Goal: Information Seeking & Learning: Check status

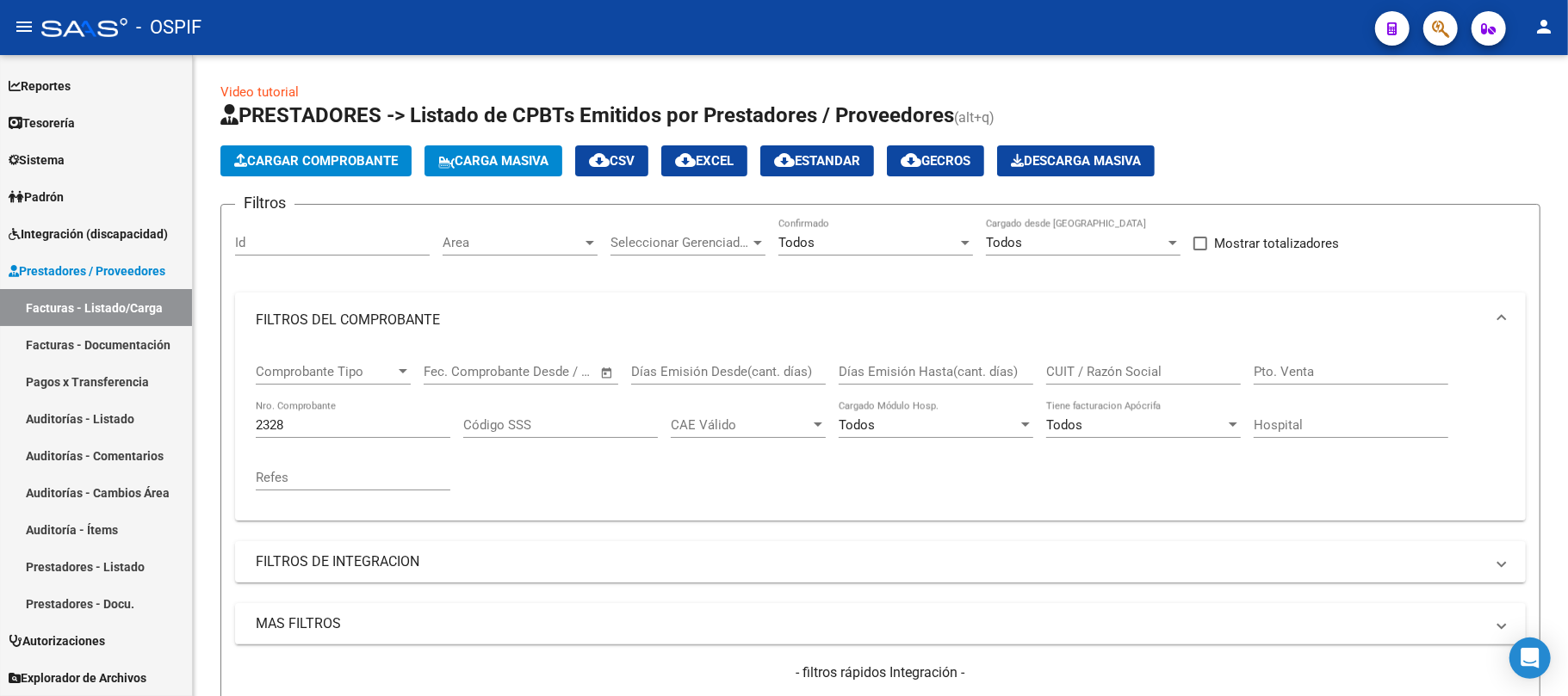
scroll to position [229, 0]
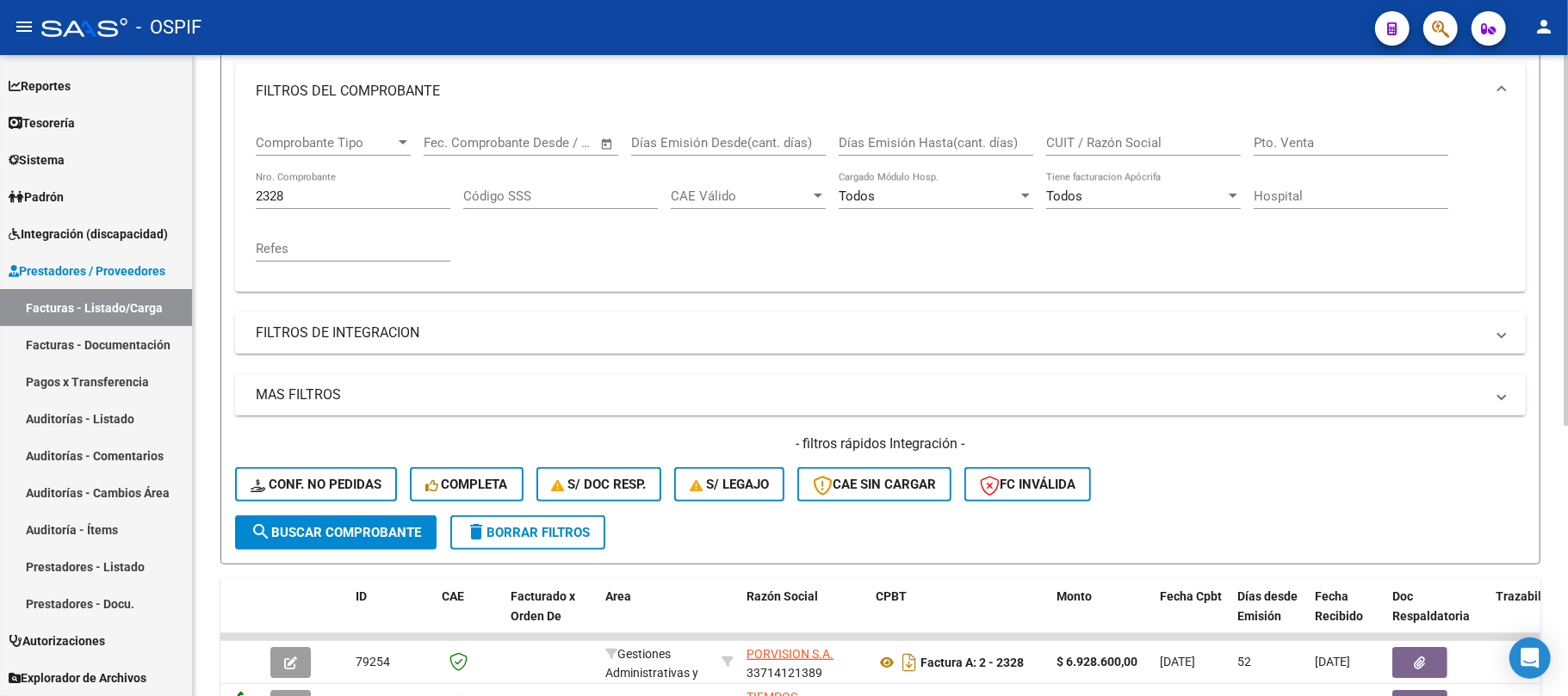
click at [573, 542] on button "delete Borrar Filtros" at bounding box center [527, 532] width 155 height 35
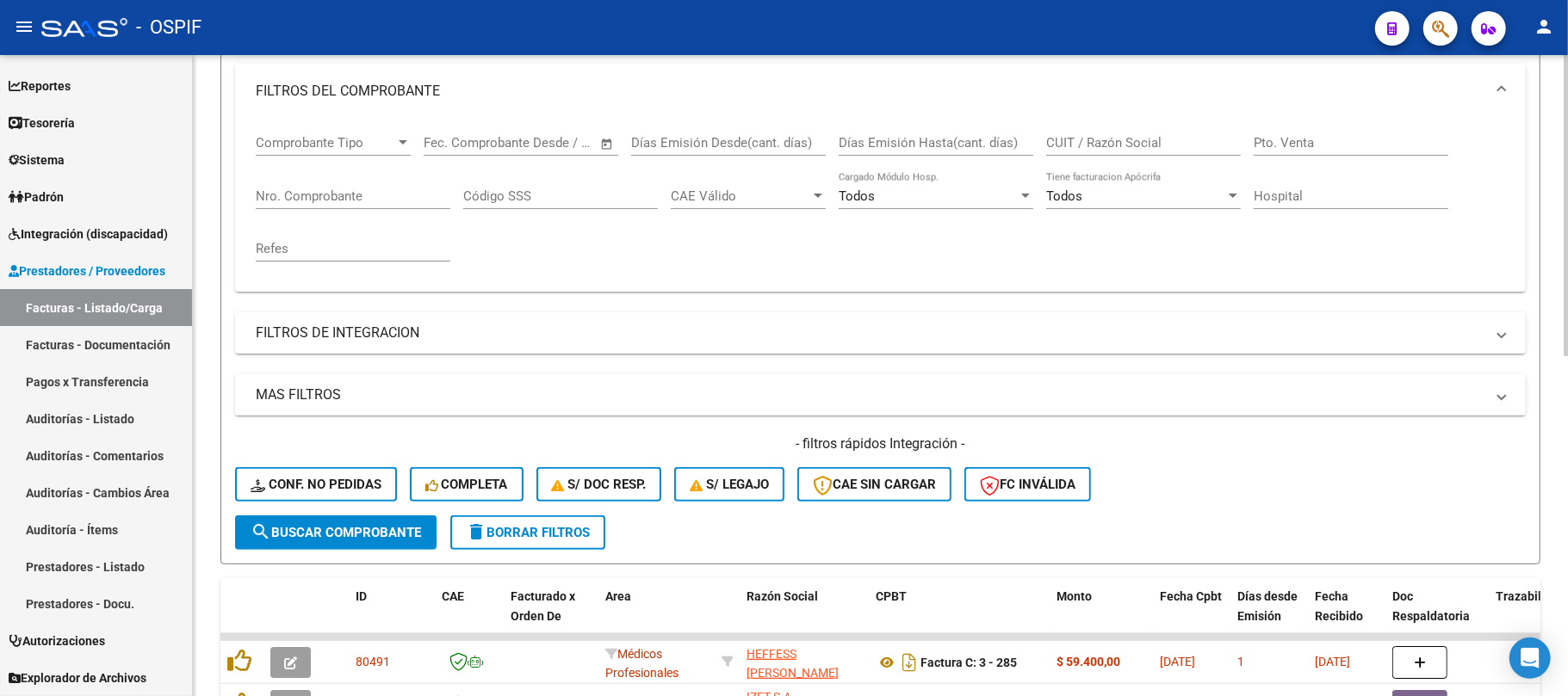
scroll to position [0, 0]
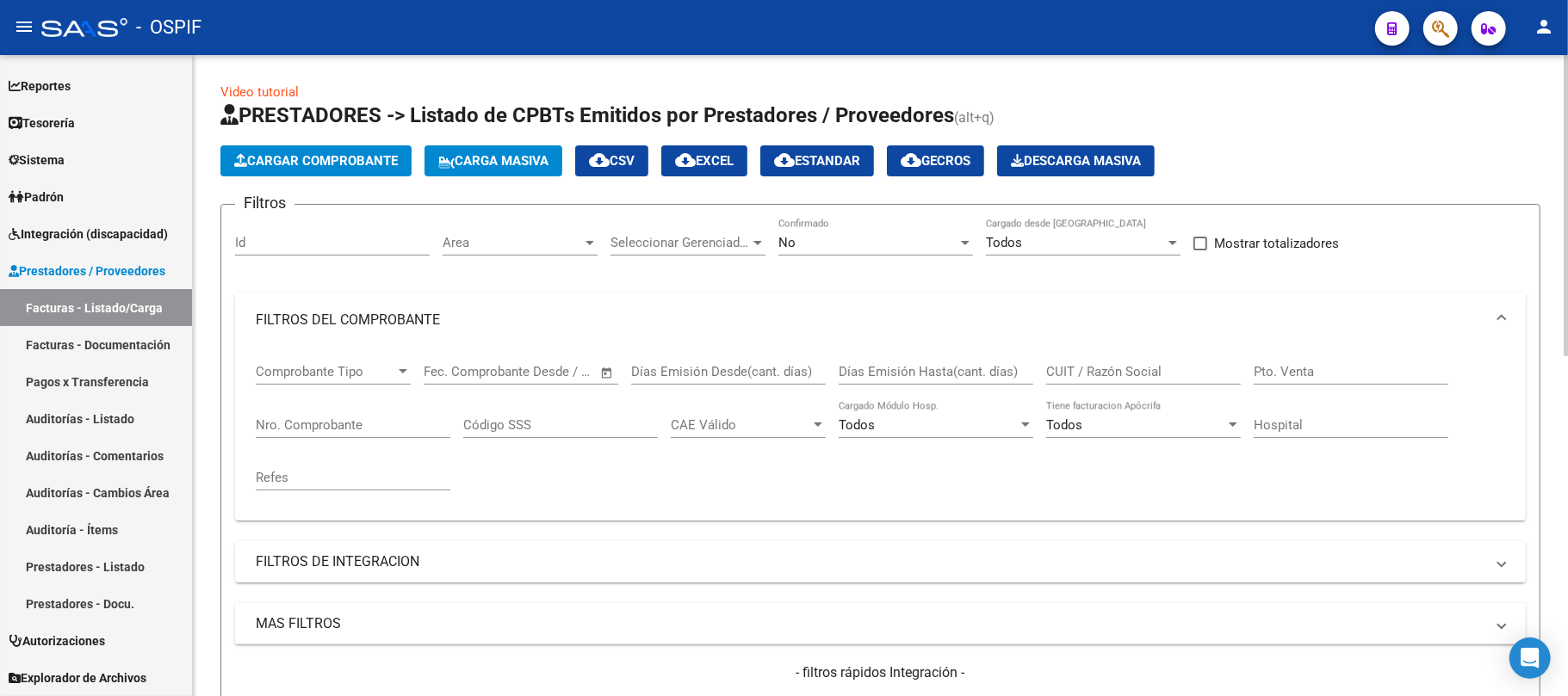
click at [428, 318] on mat-panel-title "FILTROS DEL COMPROBANTE" at bounding box center [870, 320] width 1229 height 19
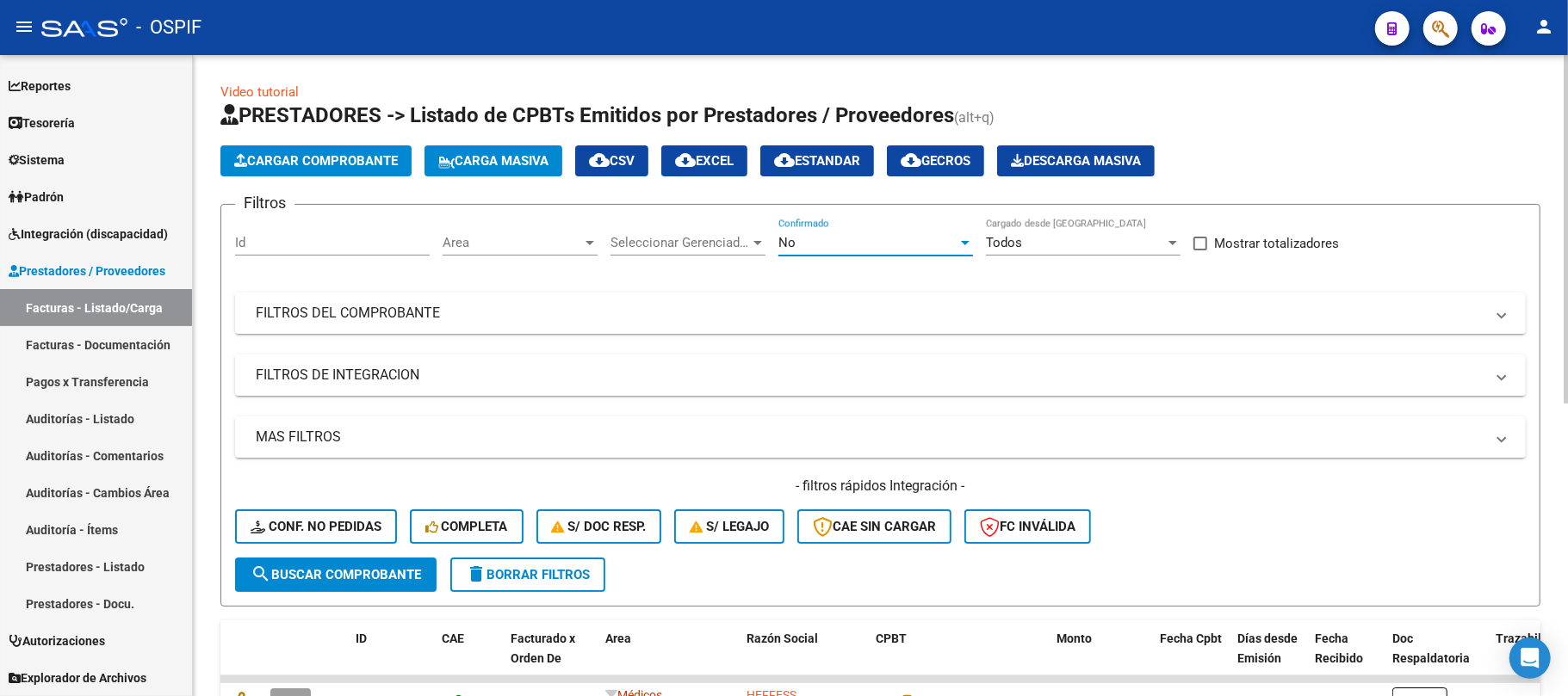
click at [842, 243] on div "No" at bounding box center [867, 243] width 179 height 16
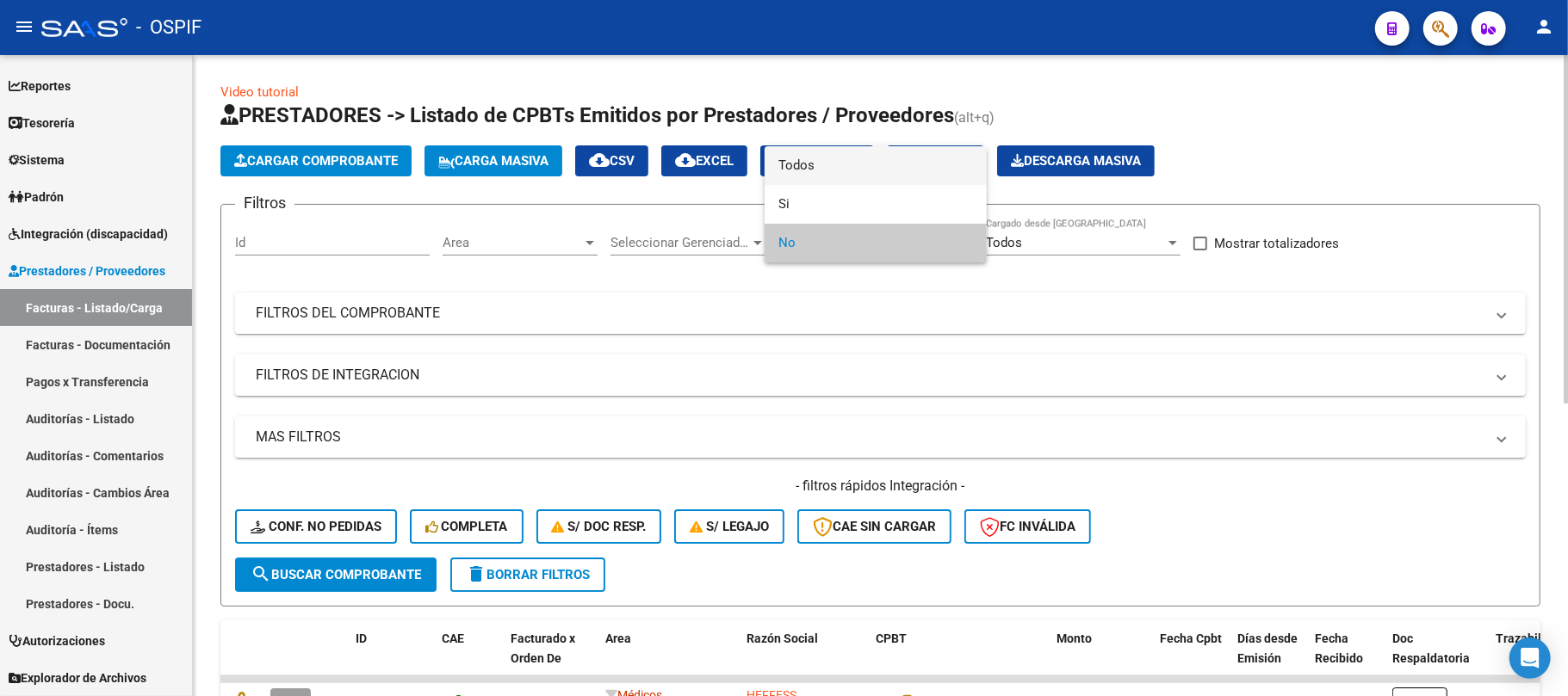
click at [859, 170] on span "Todos" at bounding box center [875, 165] width 195 height 38
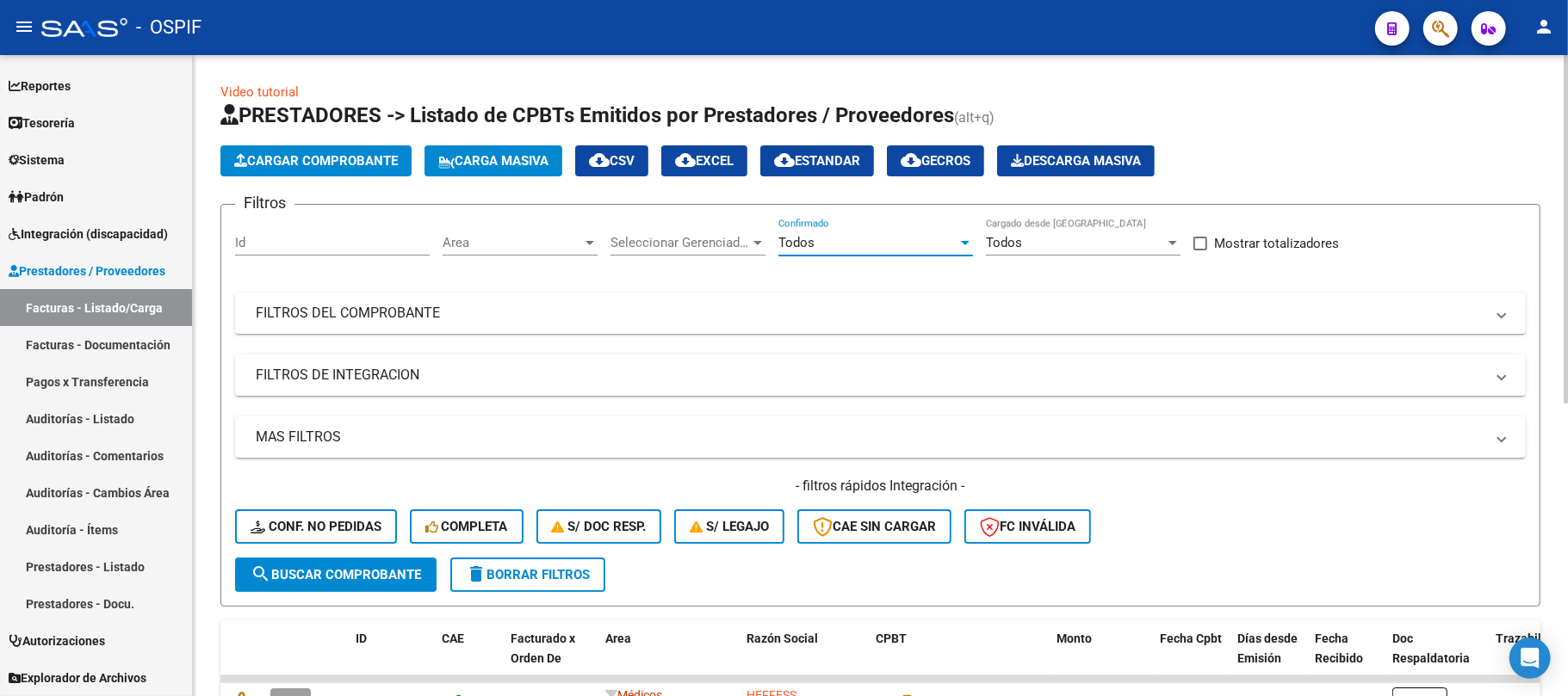
click at [792, 289] on div "Filtros Id Area Area Seleccionar Gerenciador Seleccionar Gerenciador Todos Conf…" at bounding box center [880, 388] width 1291 height 339
drag, startPoint x: 798, startPoint y: 301, endPoint x: 835, endPoint y: 259, distance: 56.0
click at [799, 301] on mat-expansion-panel-header "FILTROS DEL COMPROBANTE" at bounding box center [880, 313] width 1291 height 41
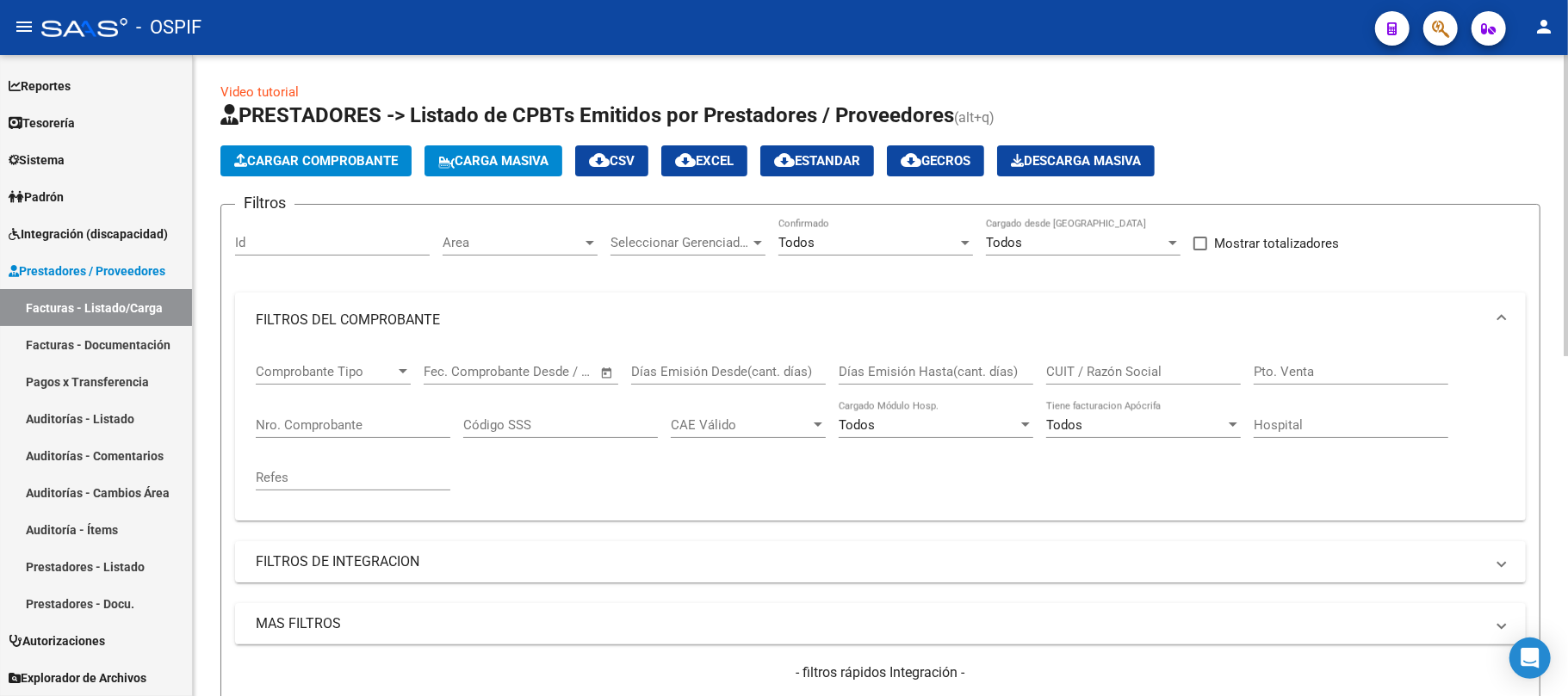
click at [1157, 364] on input "CUIT / Razón Social" at bounding box center [1143, 372] width 195 height 16
paste input "[PERSON_NAME] RESCUE SALUD"
drag, startPoint x: 1133, startPoint y: 369, endPoint x: 873, endPoint y: 427, distance: 266.4
click at [689, 428] on span "CAE Válido" at bounding box center [740, 424] width 140 height 16
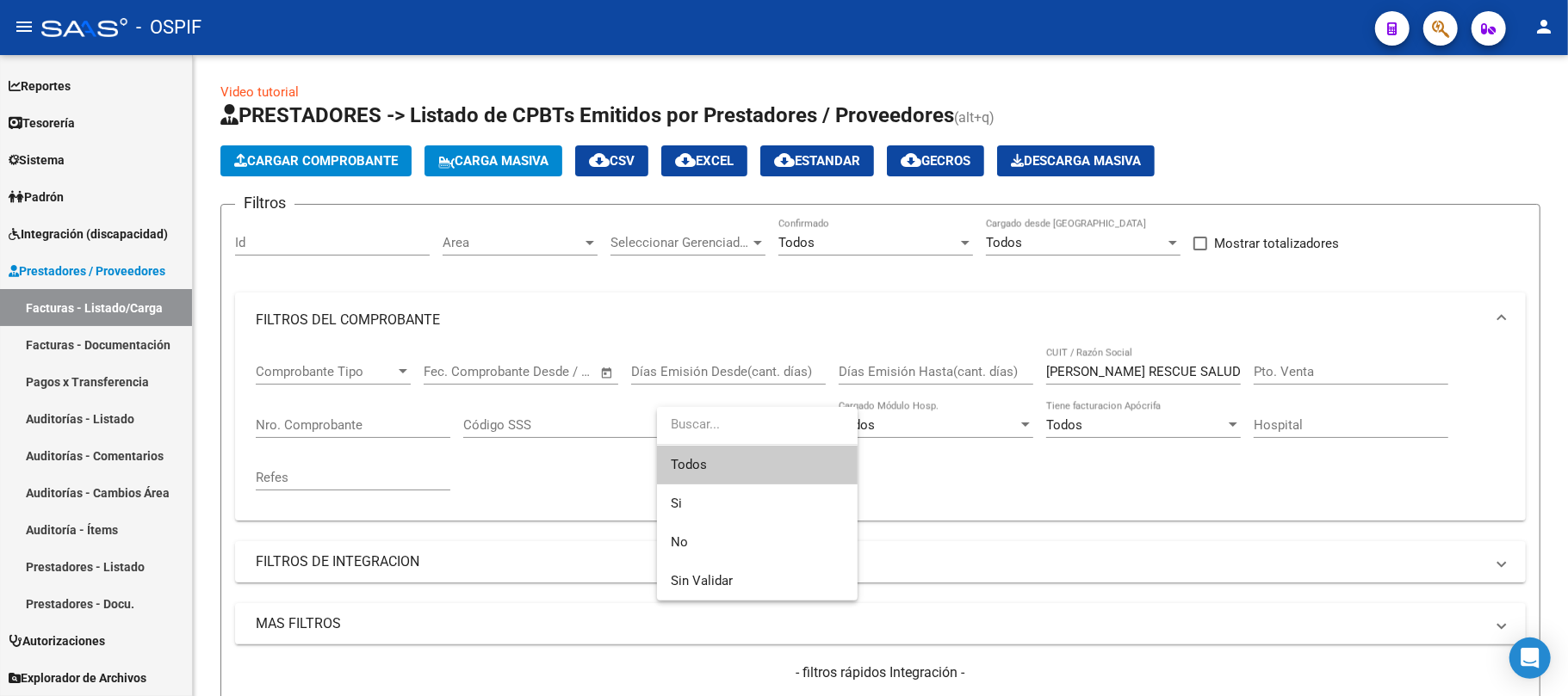
scroll to position [0, 0]
click at [231, 576] on div at bounding box center [784, 348] width 1568 height 696
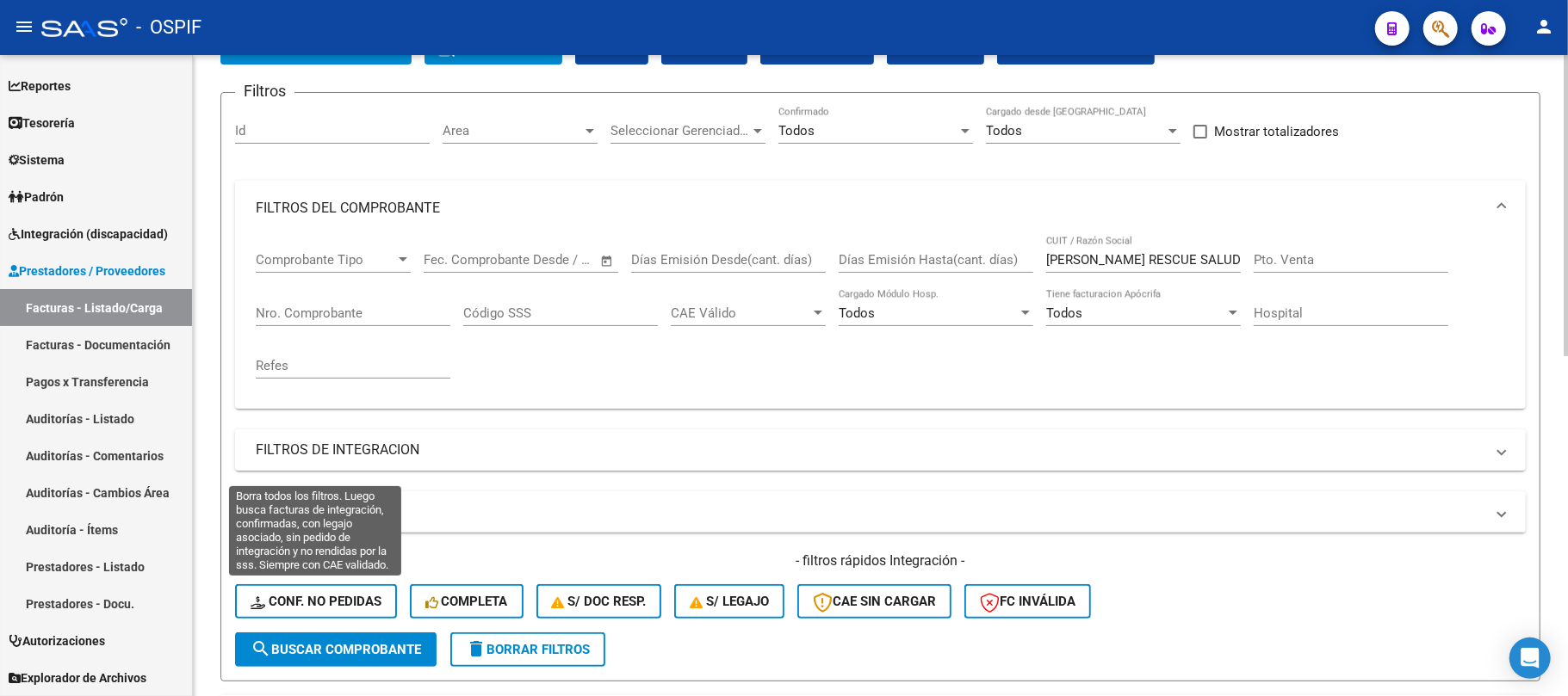
click at [310, 650] on span "search Buscar Comprobante" at bounding box center [336, 649] width 171 height 16
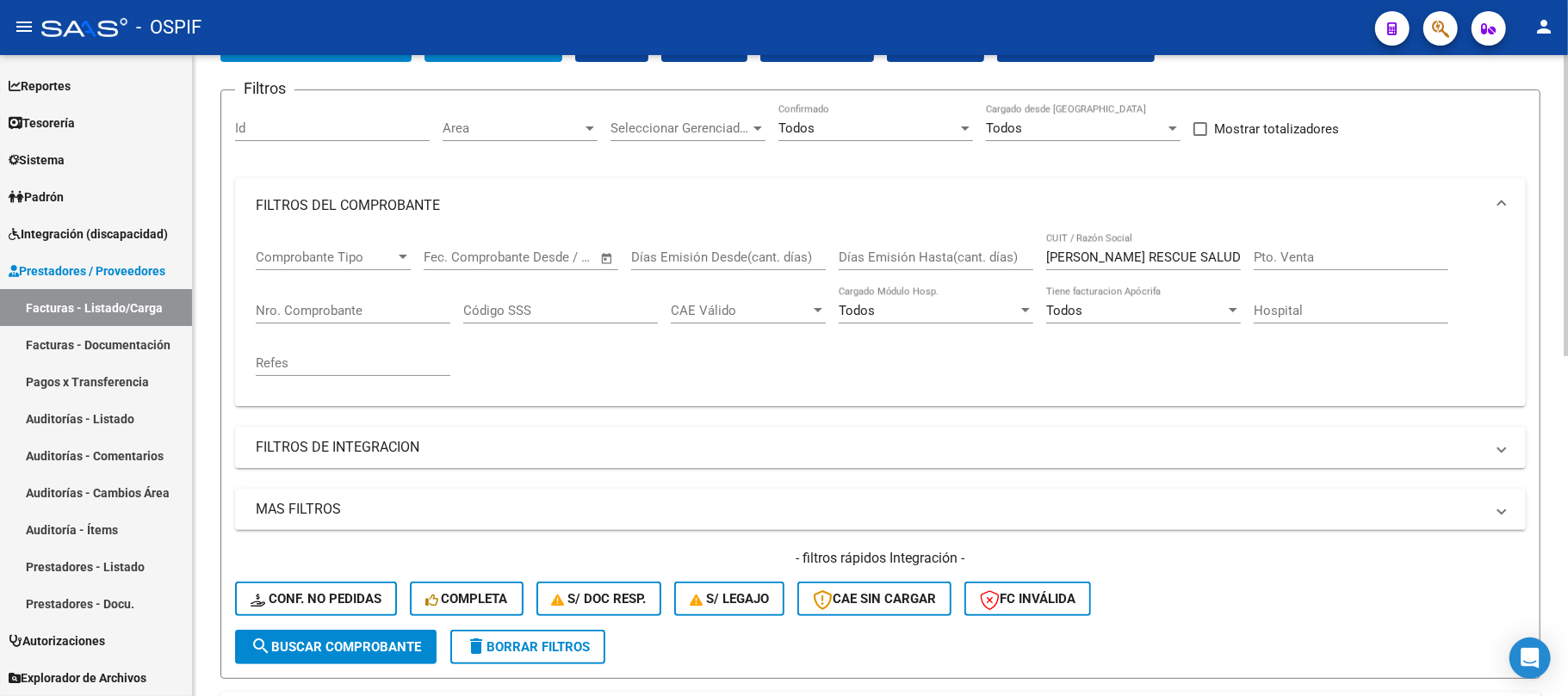
drag, startPoint x: 325, startPoint y: 655, endPoint x: 349, endPoint y: 649, distance: 24.7
click at [342, 654] on button "search Buscar Comprobante" at bounding box center [336, 646] width 202 height 35
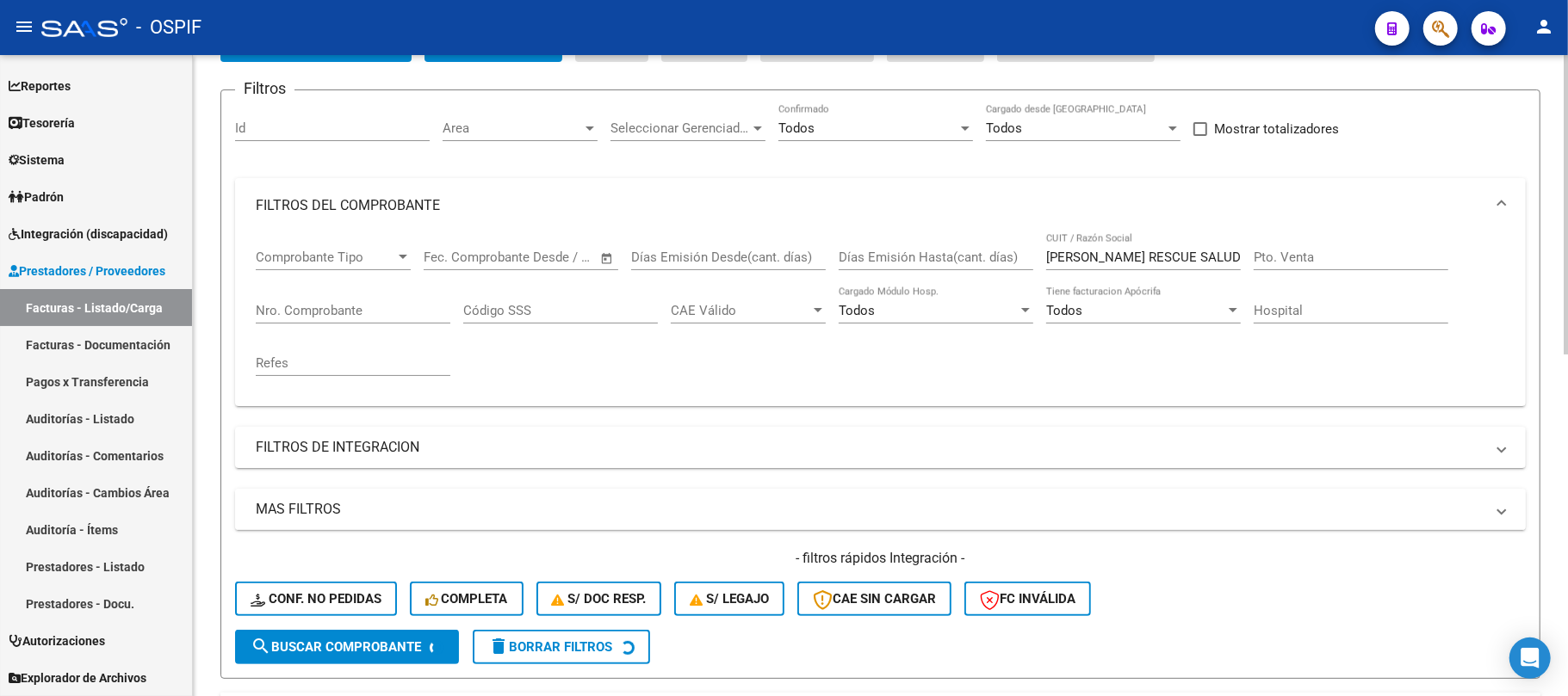
scroll to position [689, 0]
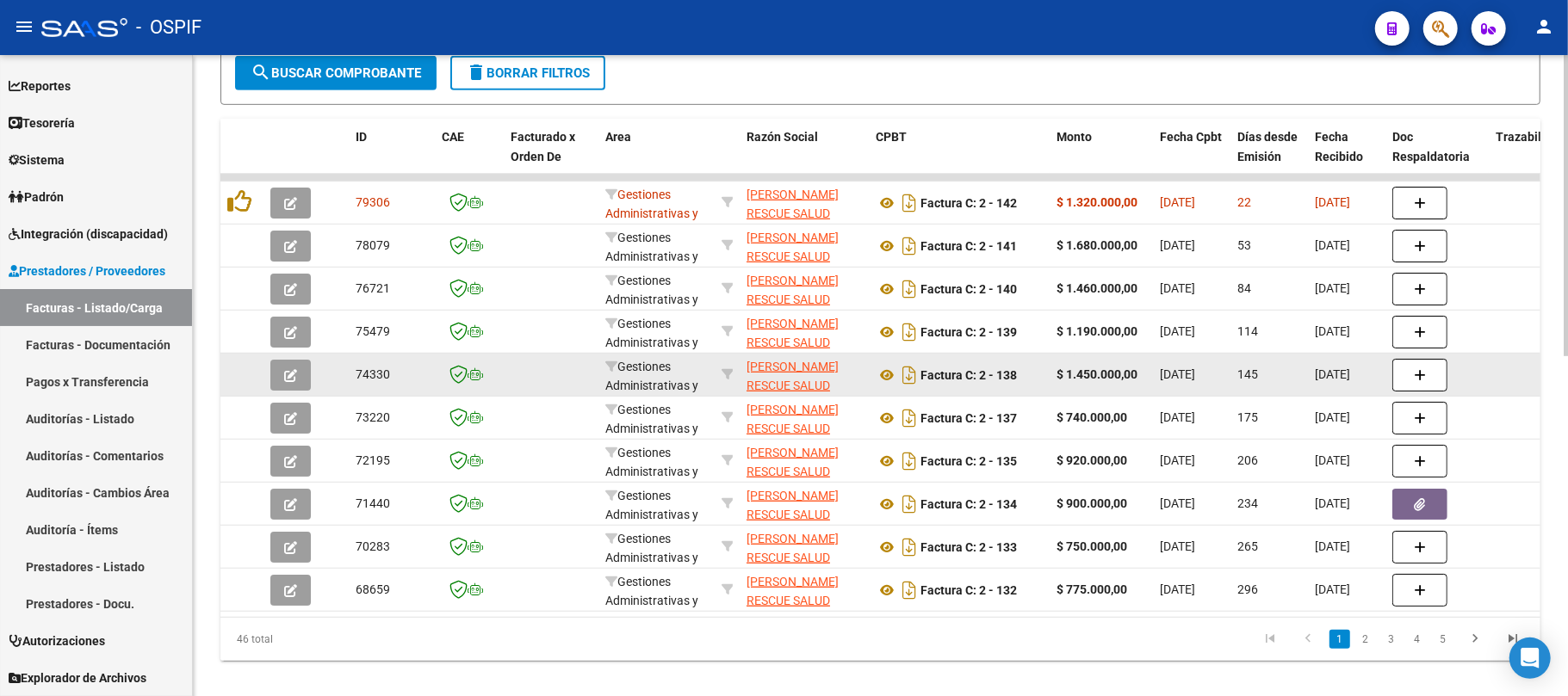
click at [1181, 367] on span "[DATE]" at bounding box center [1177, 374] width 36 height 14
copy span "[DATE]"
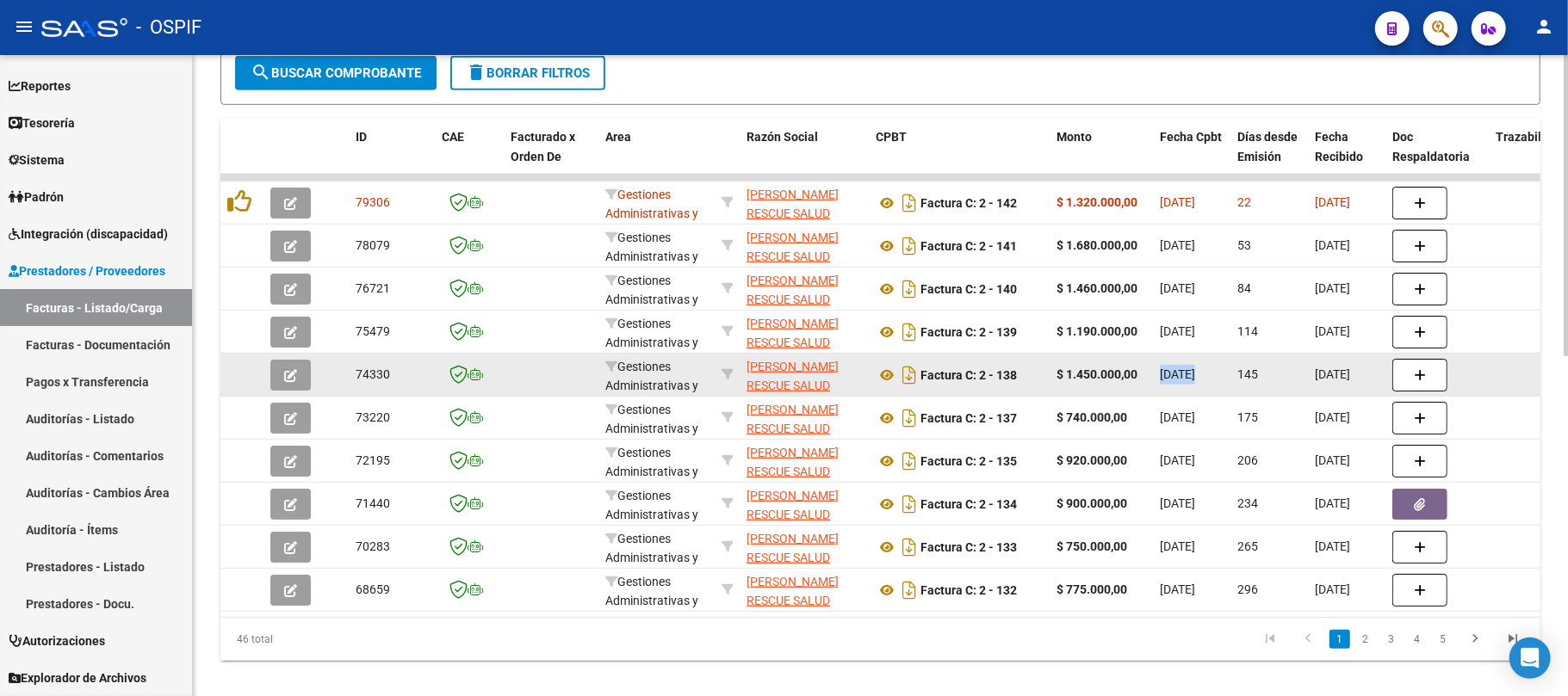
copy span "[DATE]"
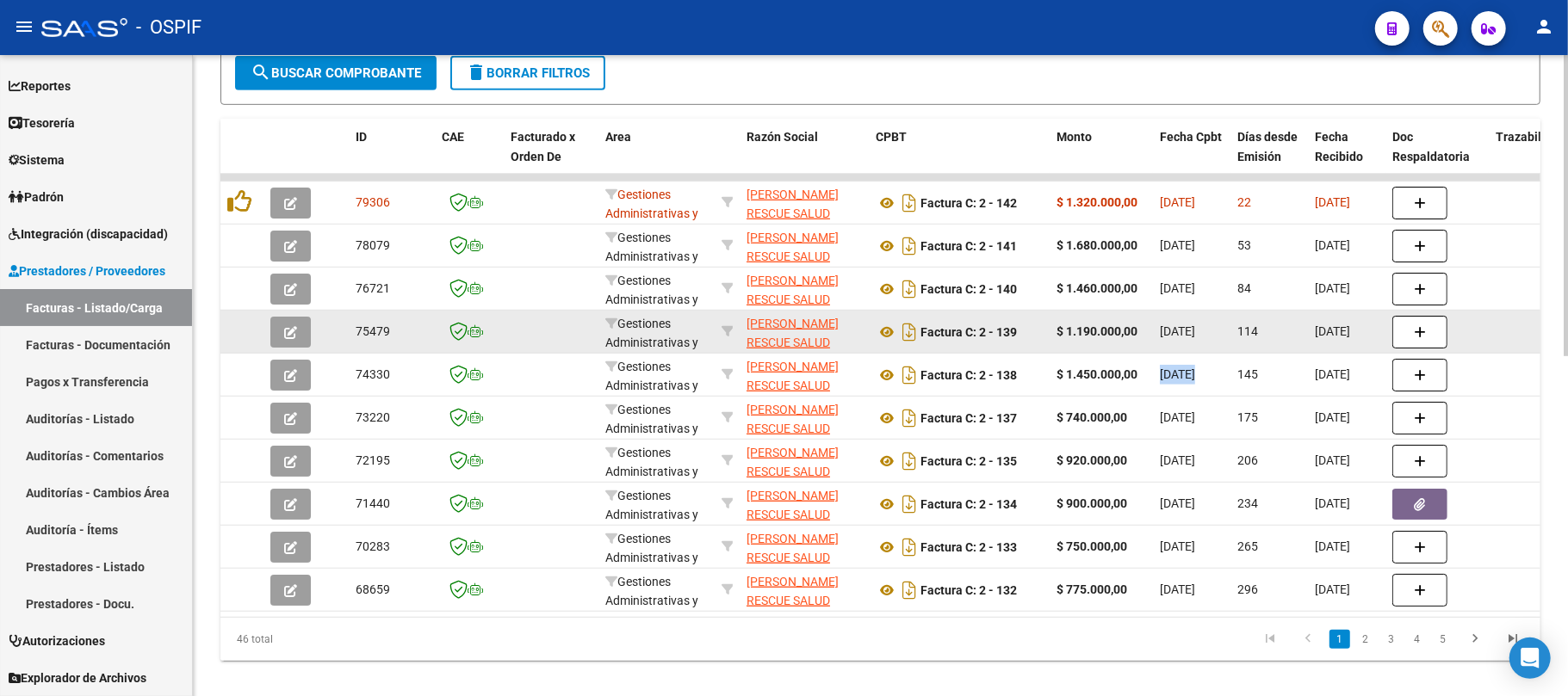
click at [1227, 342] on datatable-body-cell "[DATE]" at bounding box center [1191, 332] width 78 height 42
click at [1195, 329] on span "[DATE]" at bounding box center [1177, 331] width 36 height 14
copy span "[DATE]"
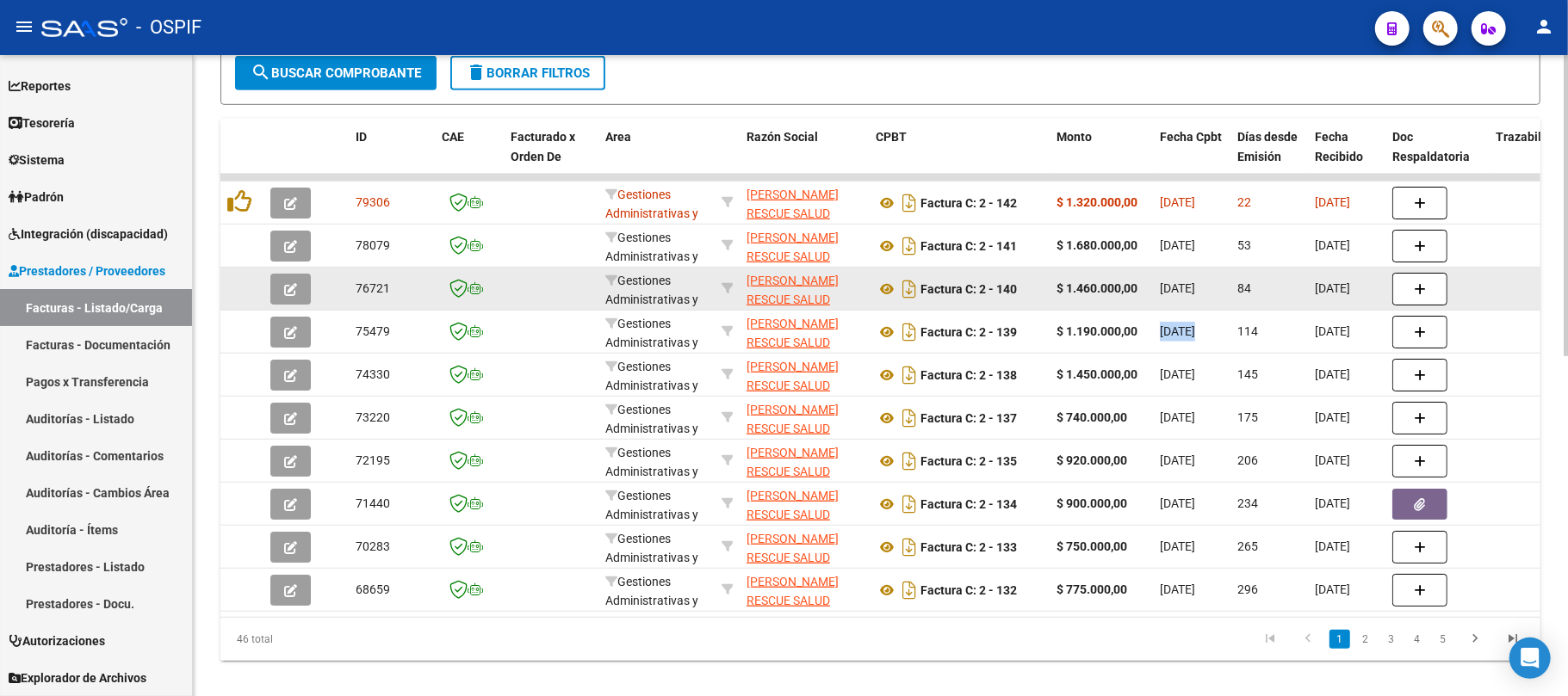
click at [1054, 290] on datatable-body-cell "$ 1.460.000,00" at bounding box center [1101, 289] width 103 height 42
click at [1188, 284] on span "[DATE]" at bounding box center [1177, 288] width 36 height 14
click at [1191, 284] on span "[DATE]" at bounding box center [1177, 288] width 36 height 14
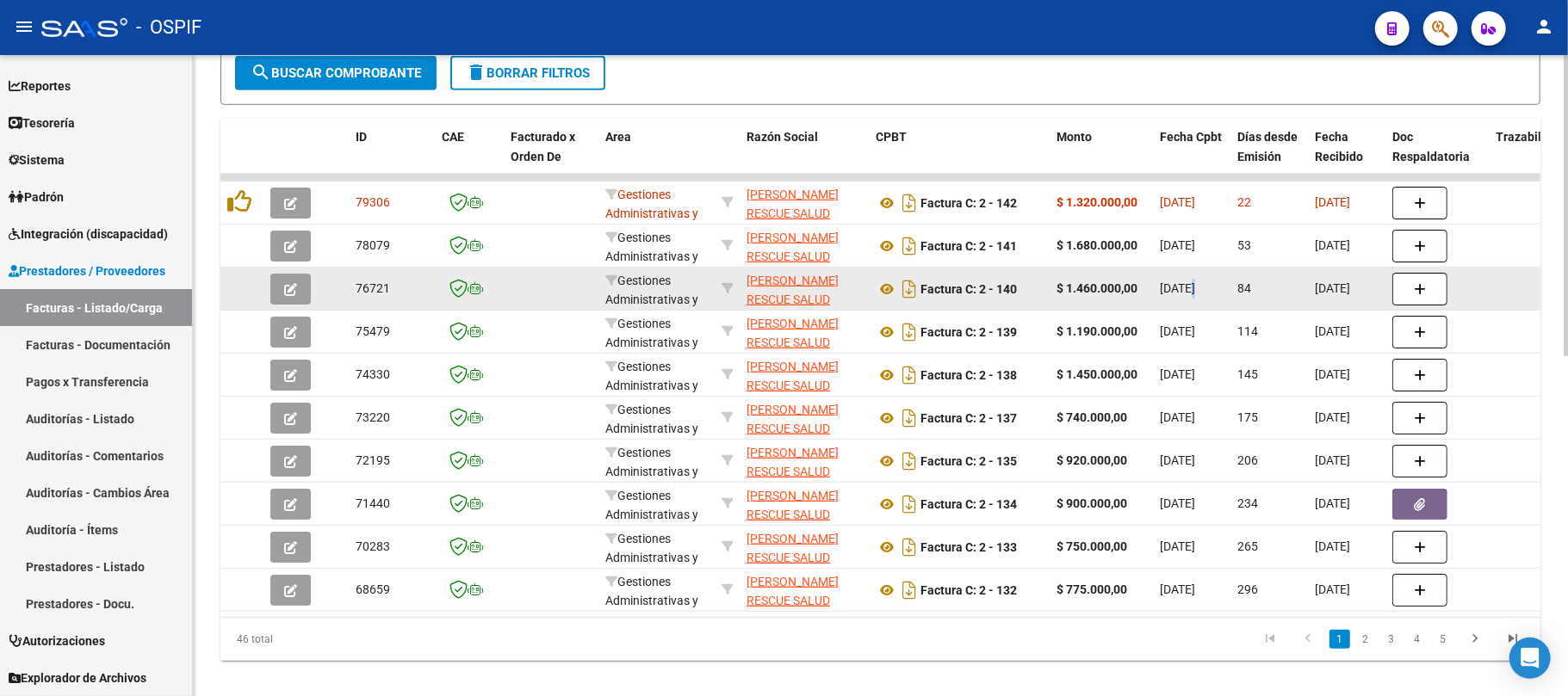
click at [1191, 284] on span "[DATE]" at bounding box center [1177, 288] width 36 height 14
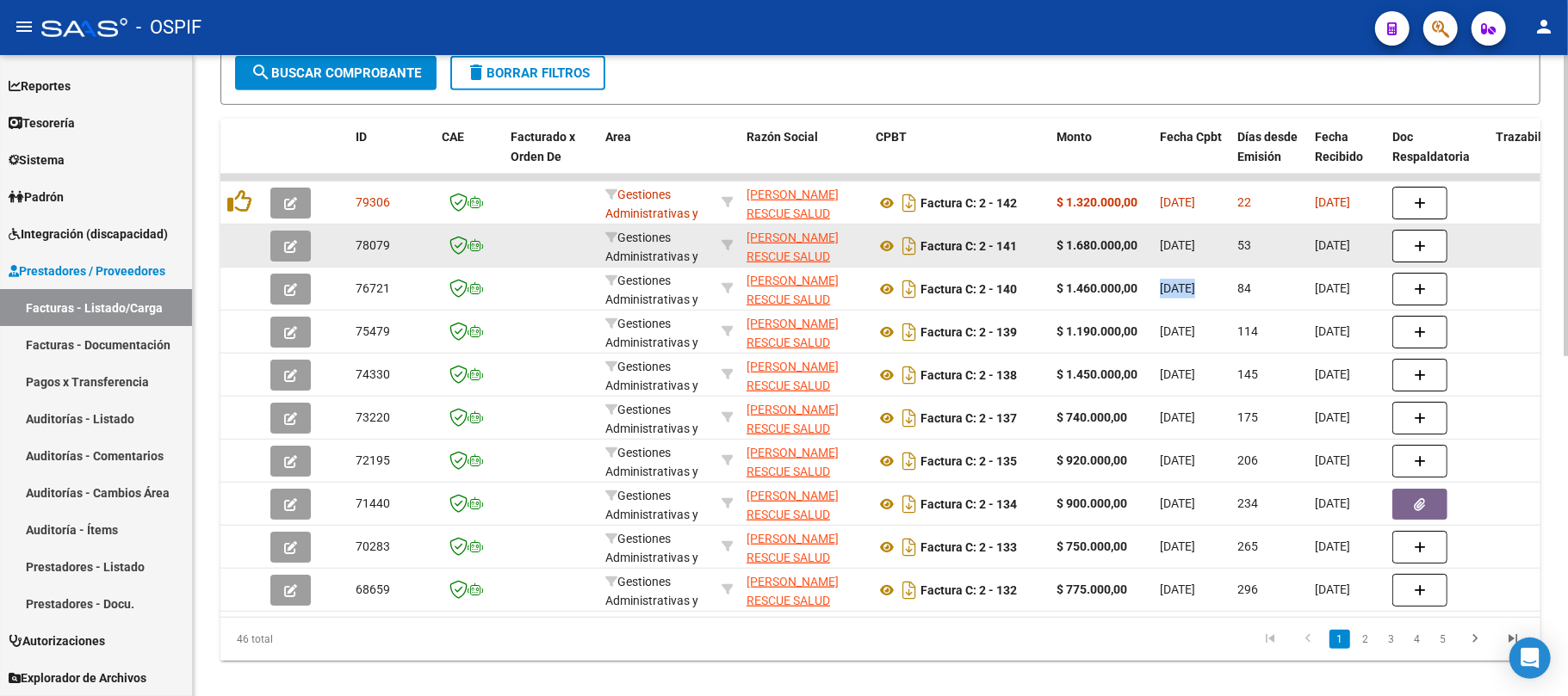
click at [1195, 248] on span "[DATE]" at bounding box center [1177, 244] width 36 height 14
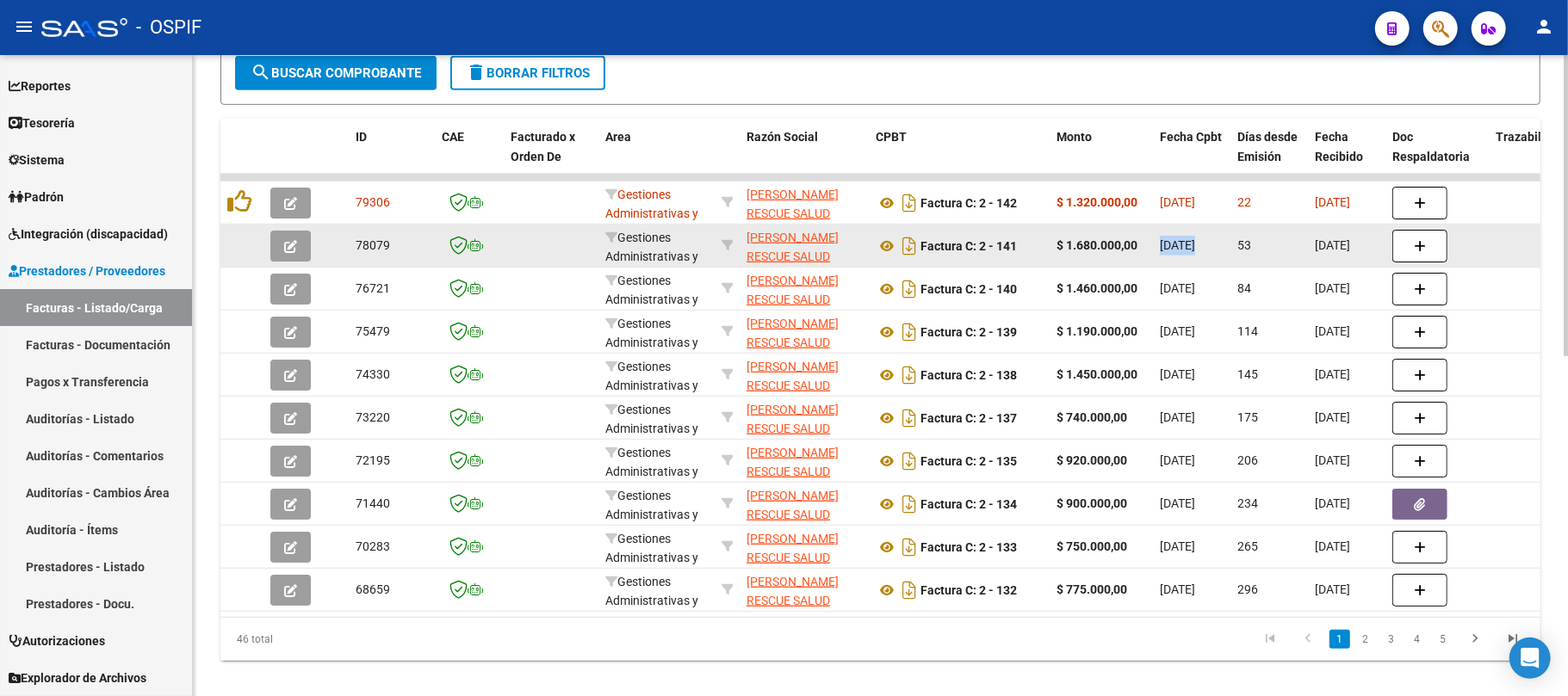
click at [1195, 248] on span "[DATE]" at bounding box center [1177, 244] width 36 height 14
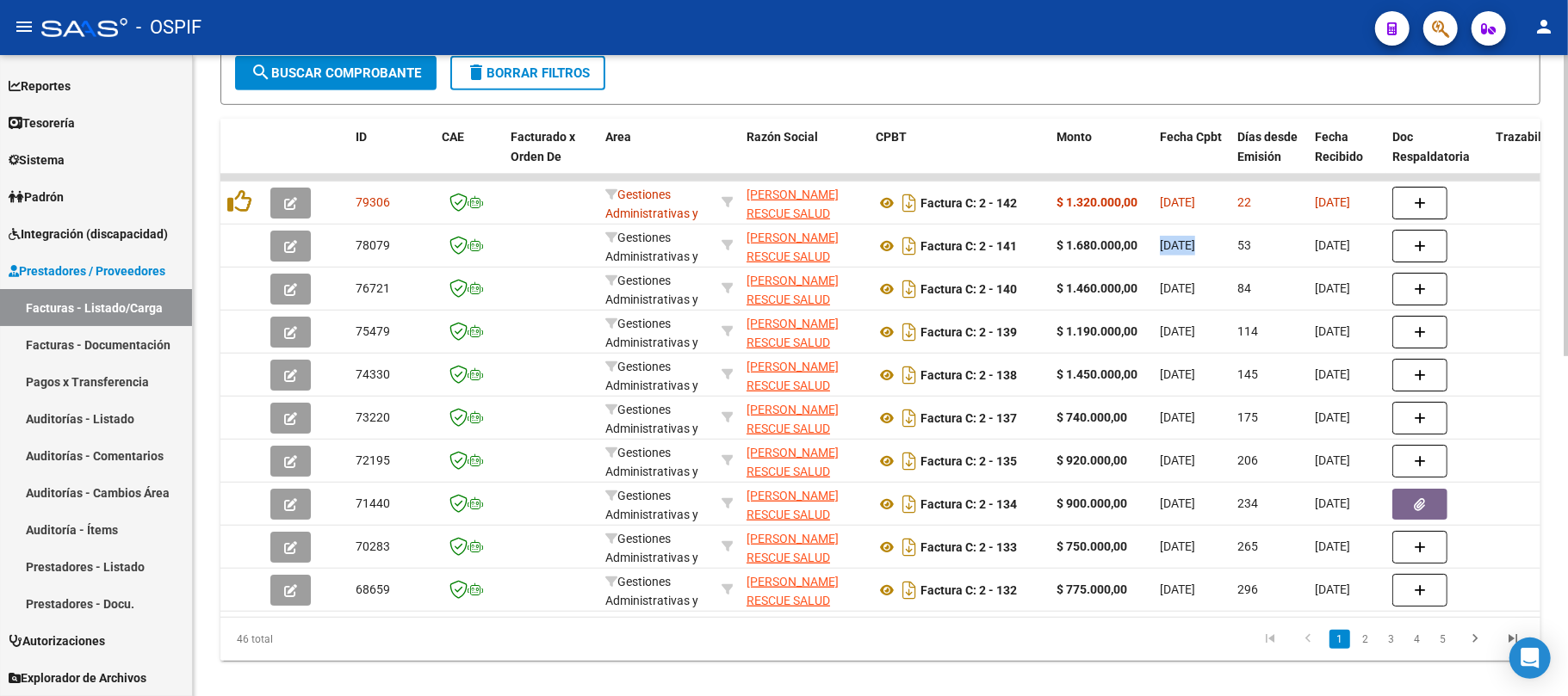
scroll to position [229, 0]
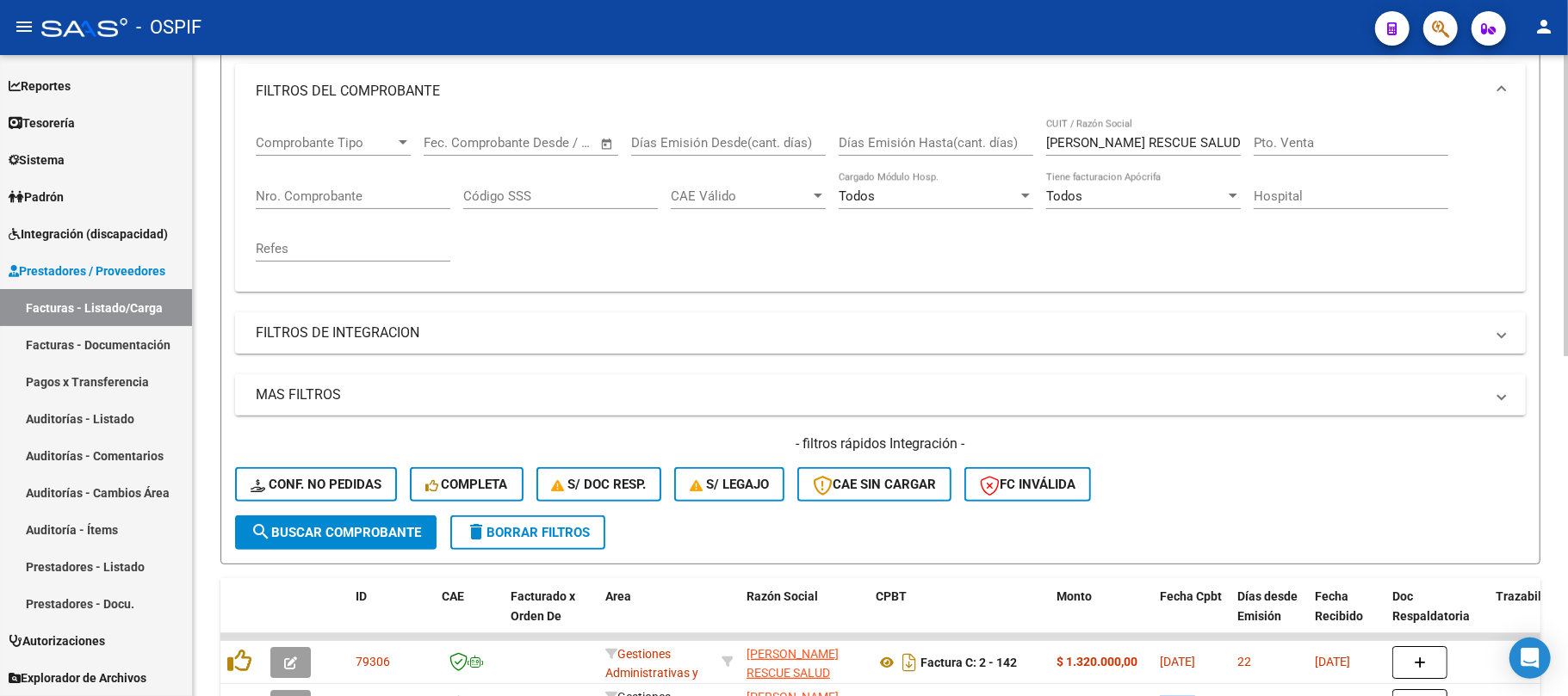
click at [1138, 138] on input "[PERSON_NAME] RESCUE SALUD" at bounding box center [1143, 142] width 195 height 16
paste input "esperanza"
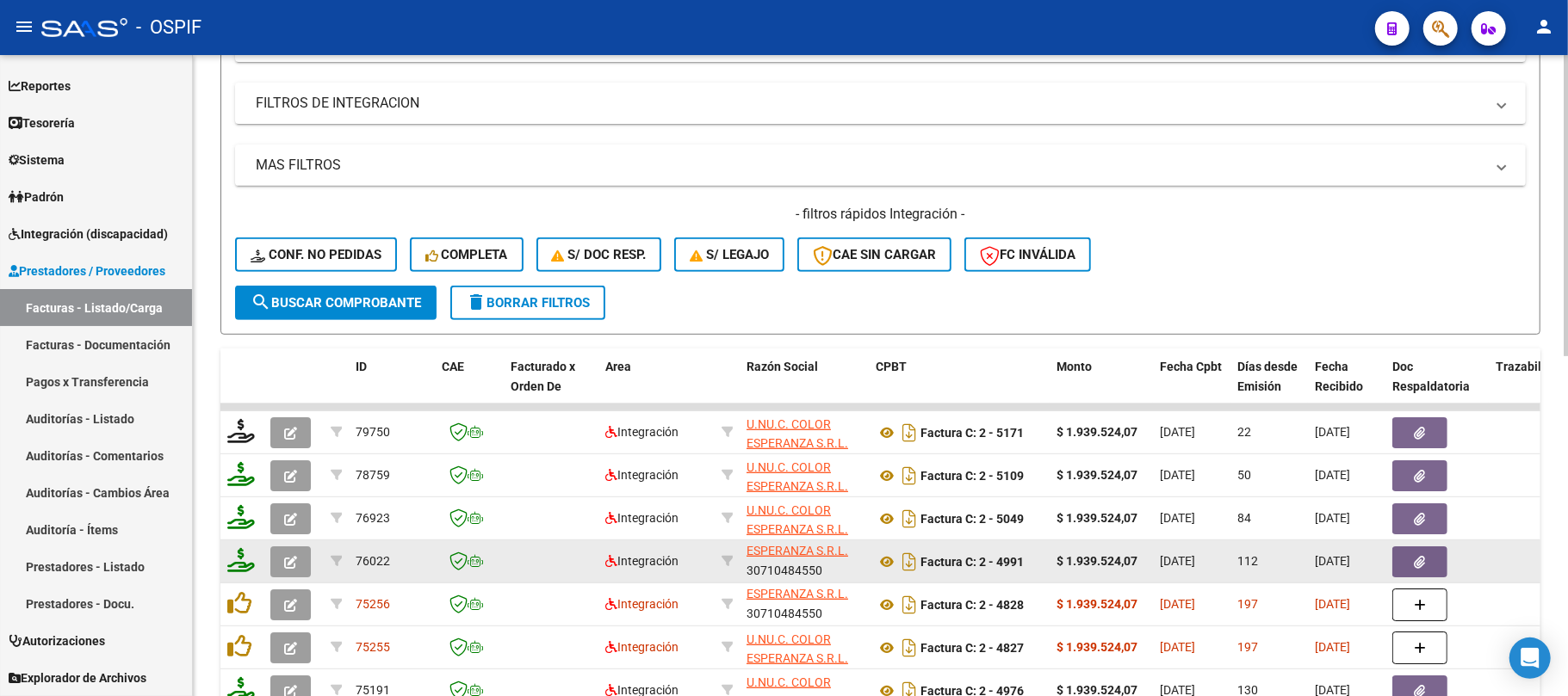
scroll to position [689, 0]
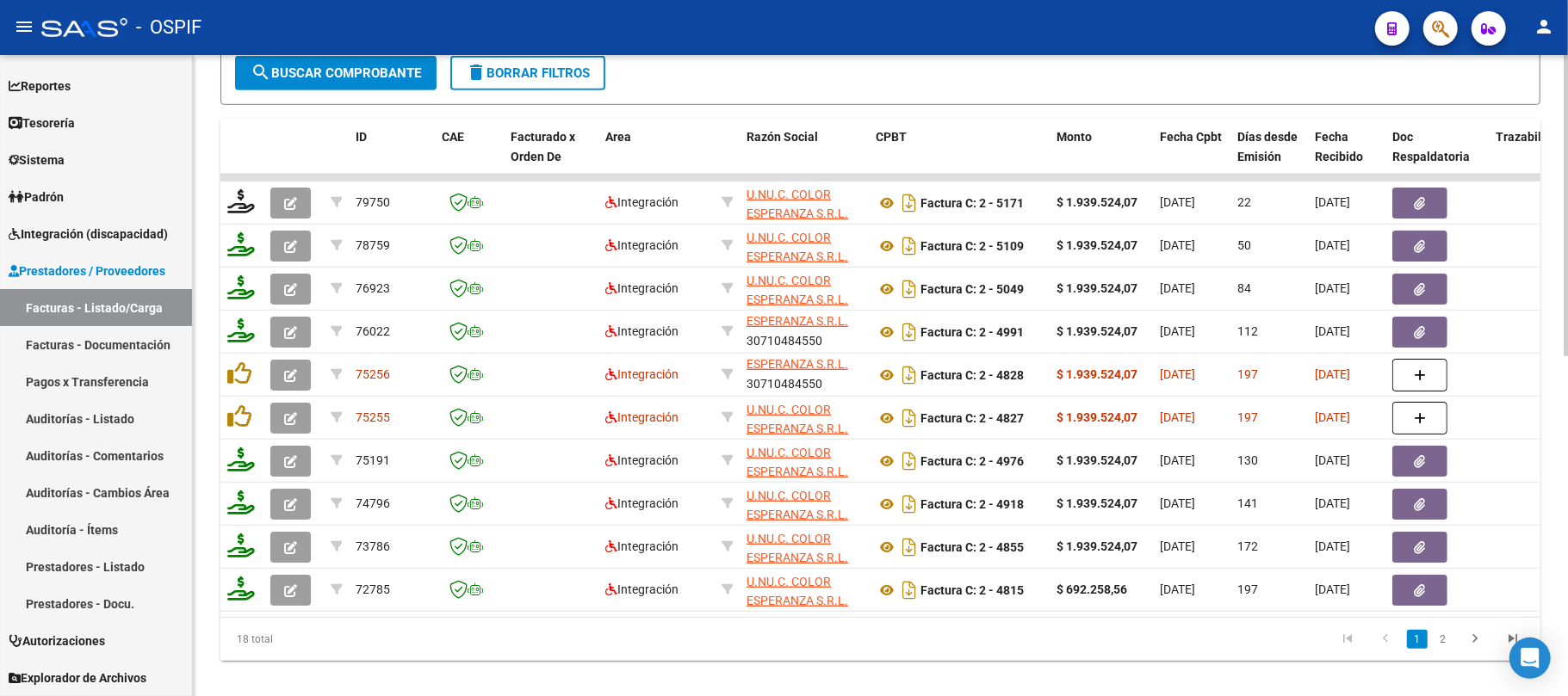
click at [1448, 649] on link "2" at bounding box center [1442, 639] width 21 height 19
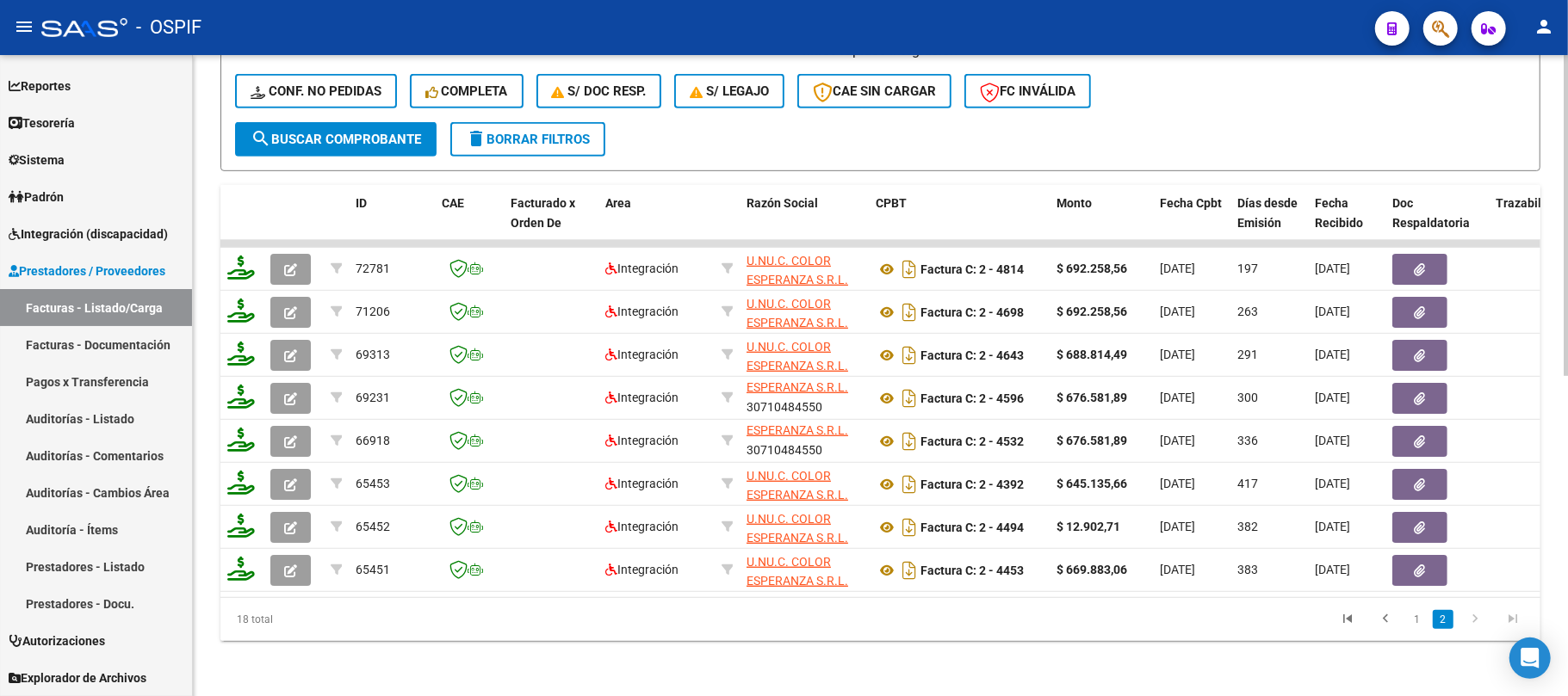
scroll to position [66, 0]
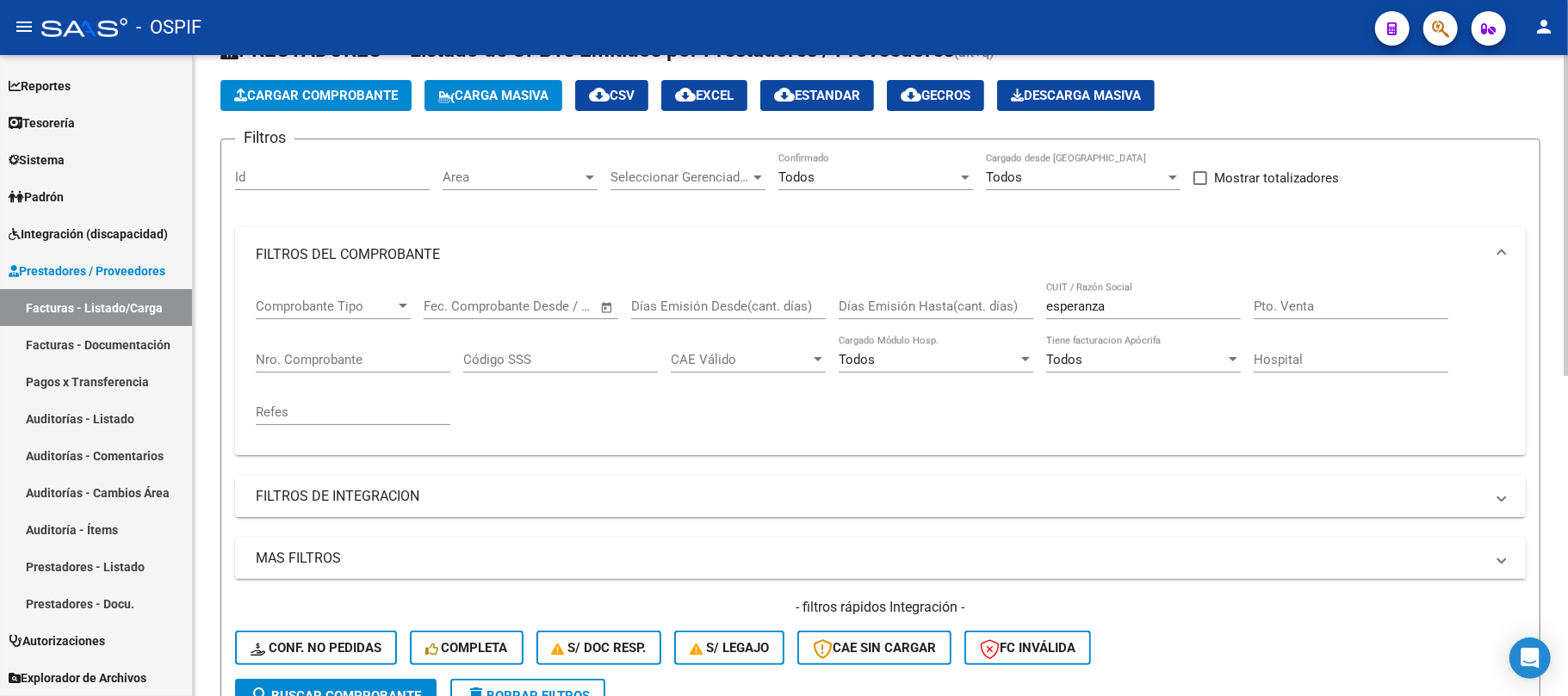
drag, startPoint x: 1152, startPoint y: 301, endPoint x: 934, endPoint y: 301, distance: 218.0
click at [934, 301] on div "Comprobante Tipo Comprobante Tipo Fecha inicio – Fecha fin Fec. Comprobante Des…" at bounding box center [880, 362] width 1249 height 159
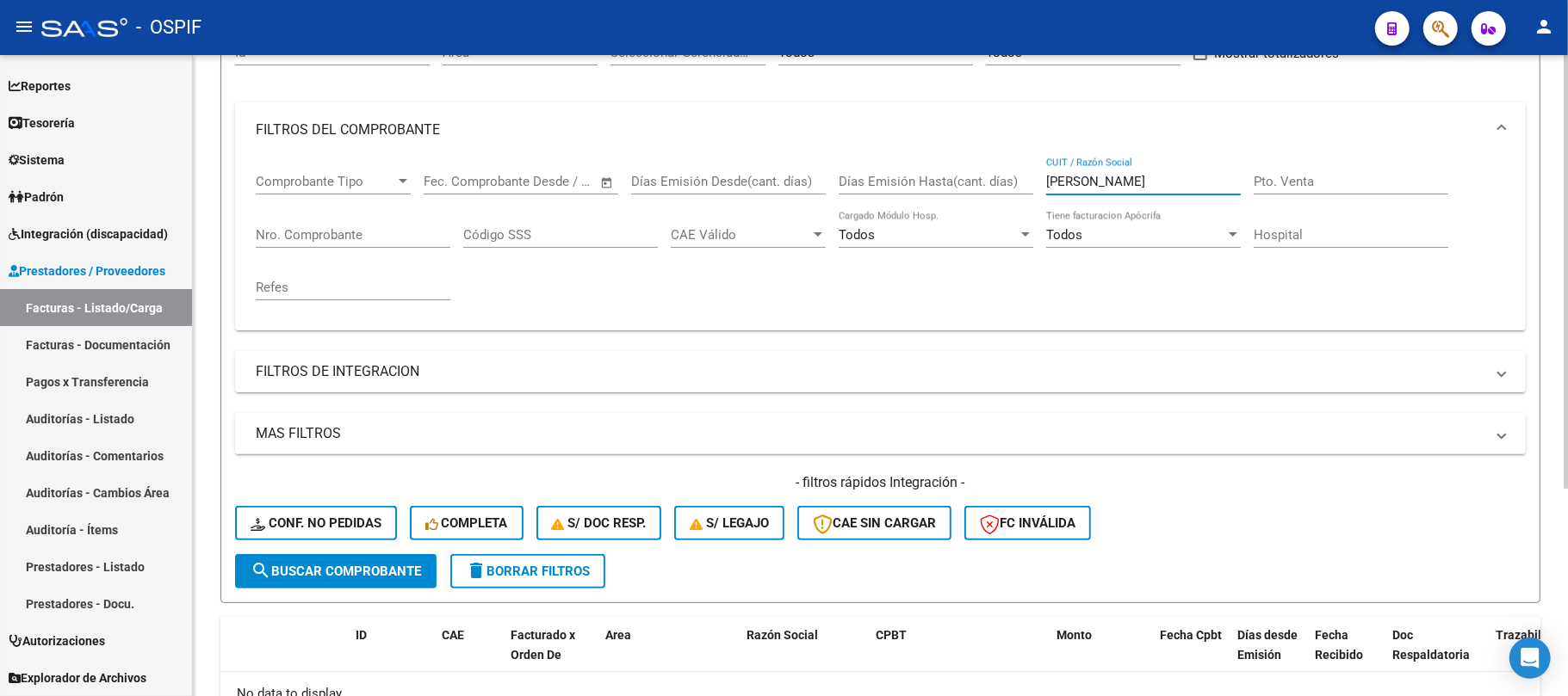
scroll to position [307, 0]
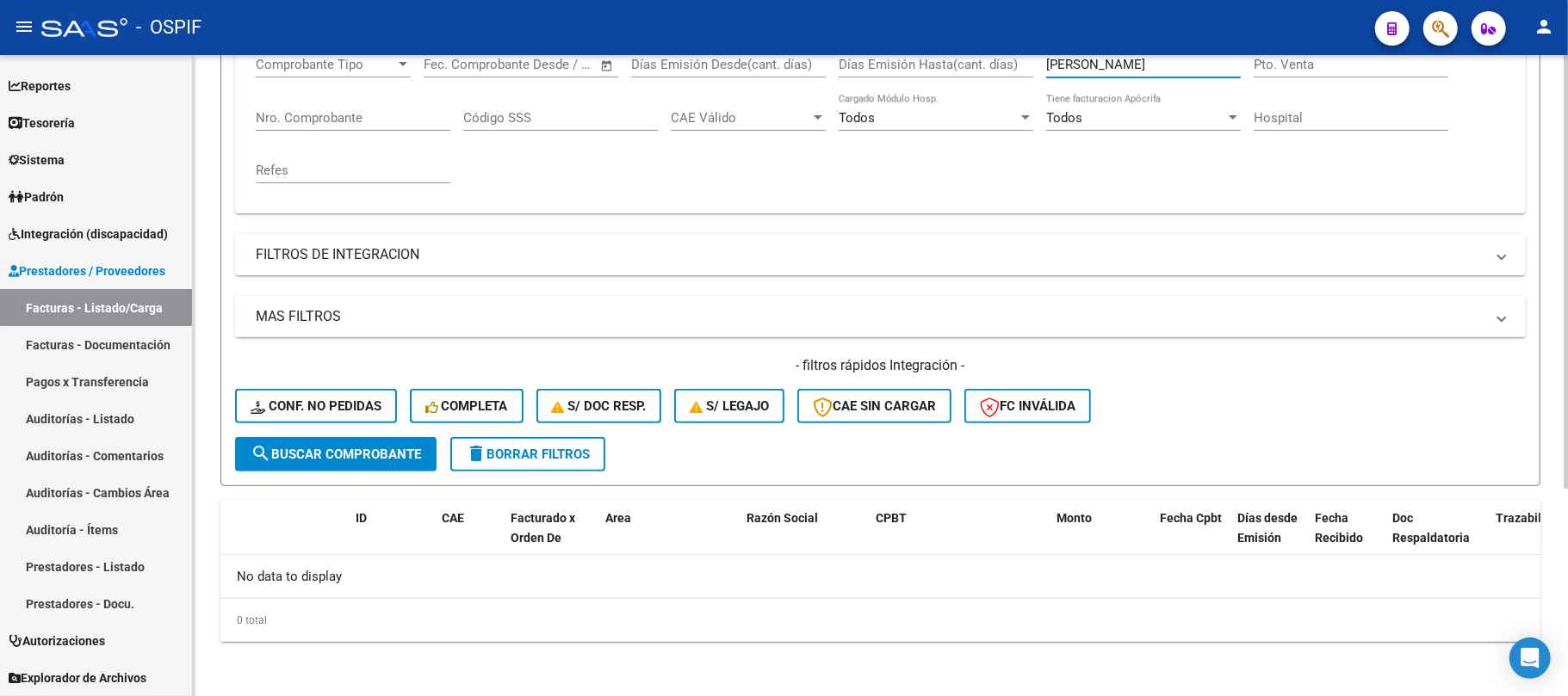
click at [372, 449] on span "search Buscar Comprobante" at bounding box center [336, 454] width 171 height 16
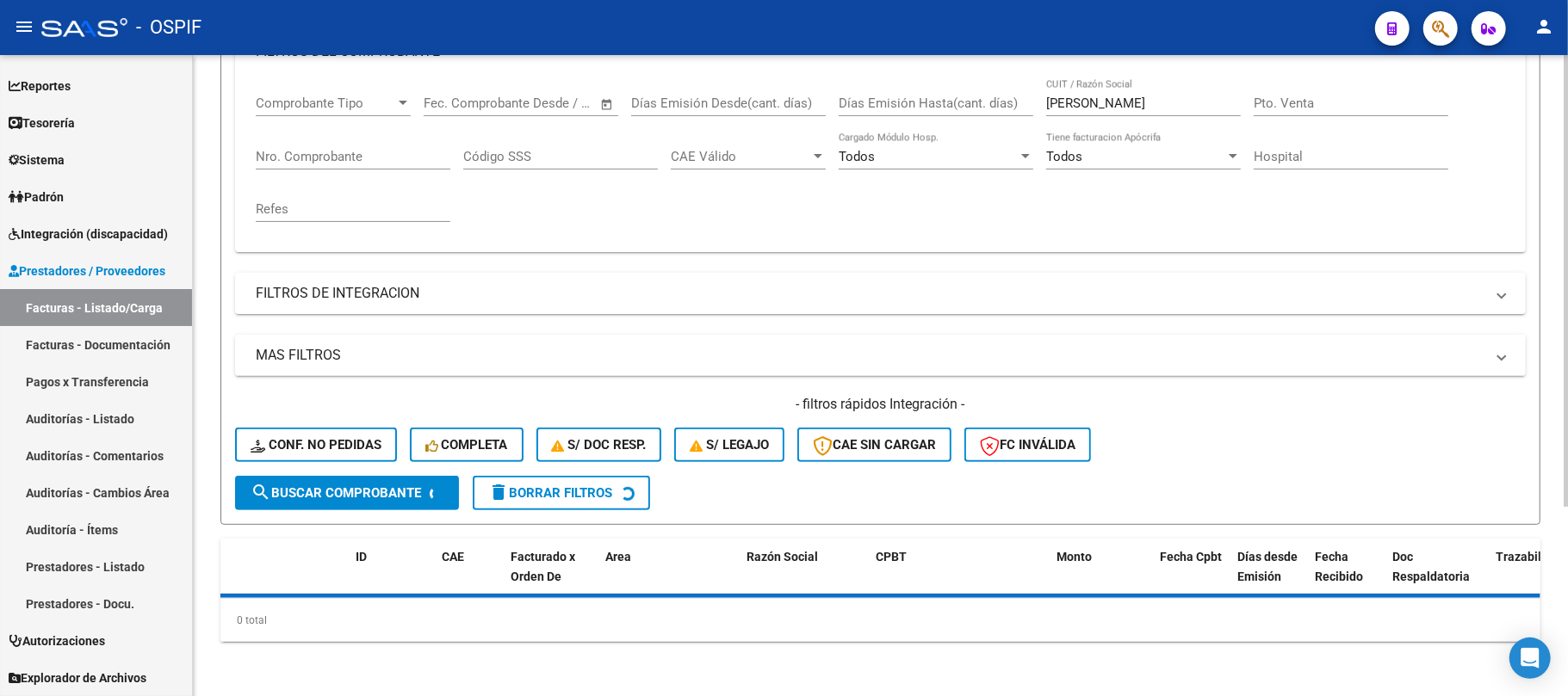
scroll to position [0, 0]
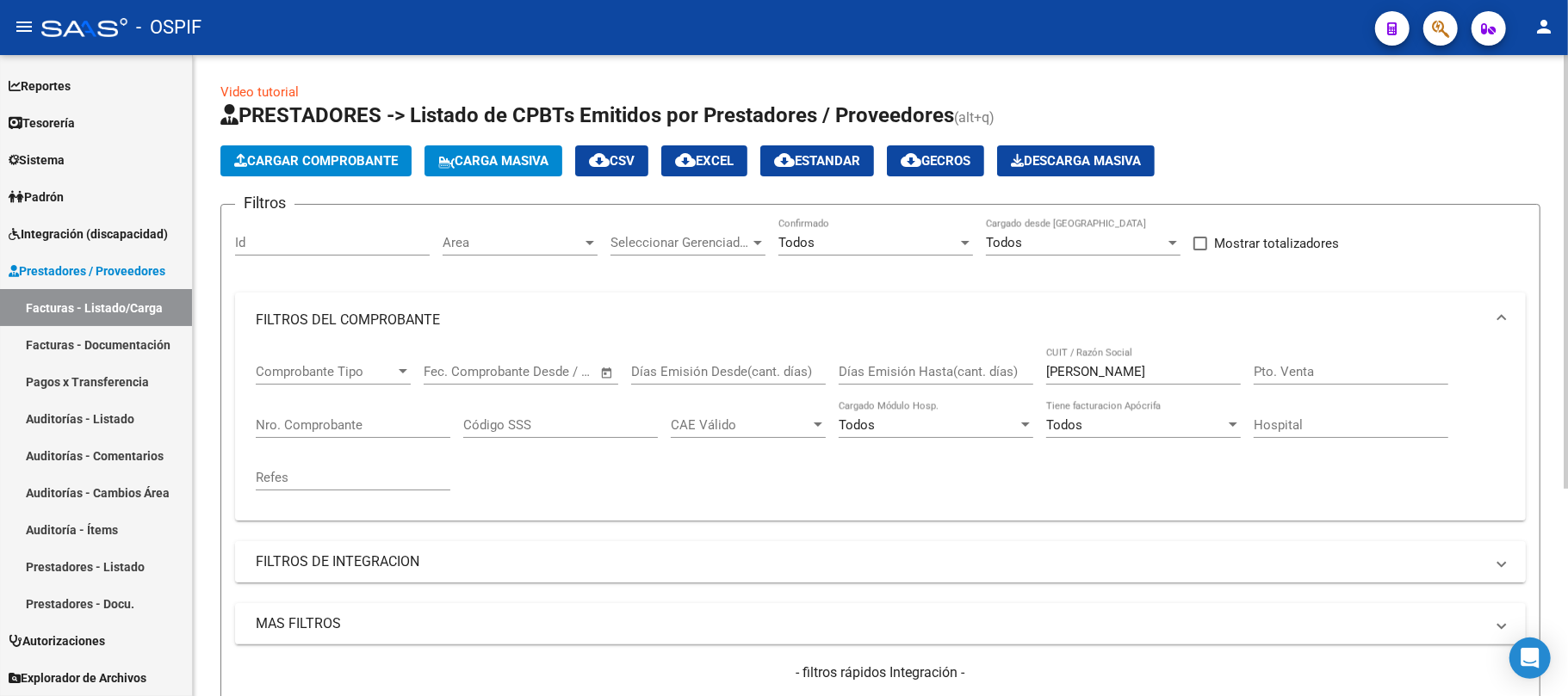
click at [504, 569] on mat-panel-title "FILTROS DE INTEGRACION" at bounding box center [870, 562] width 1229 height 19
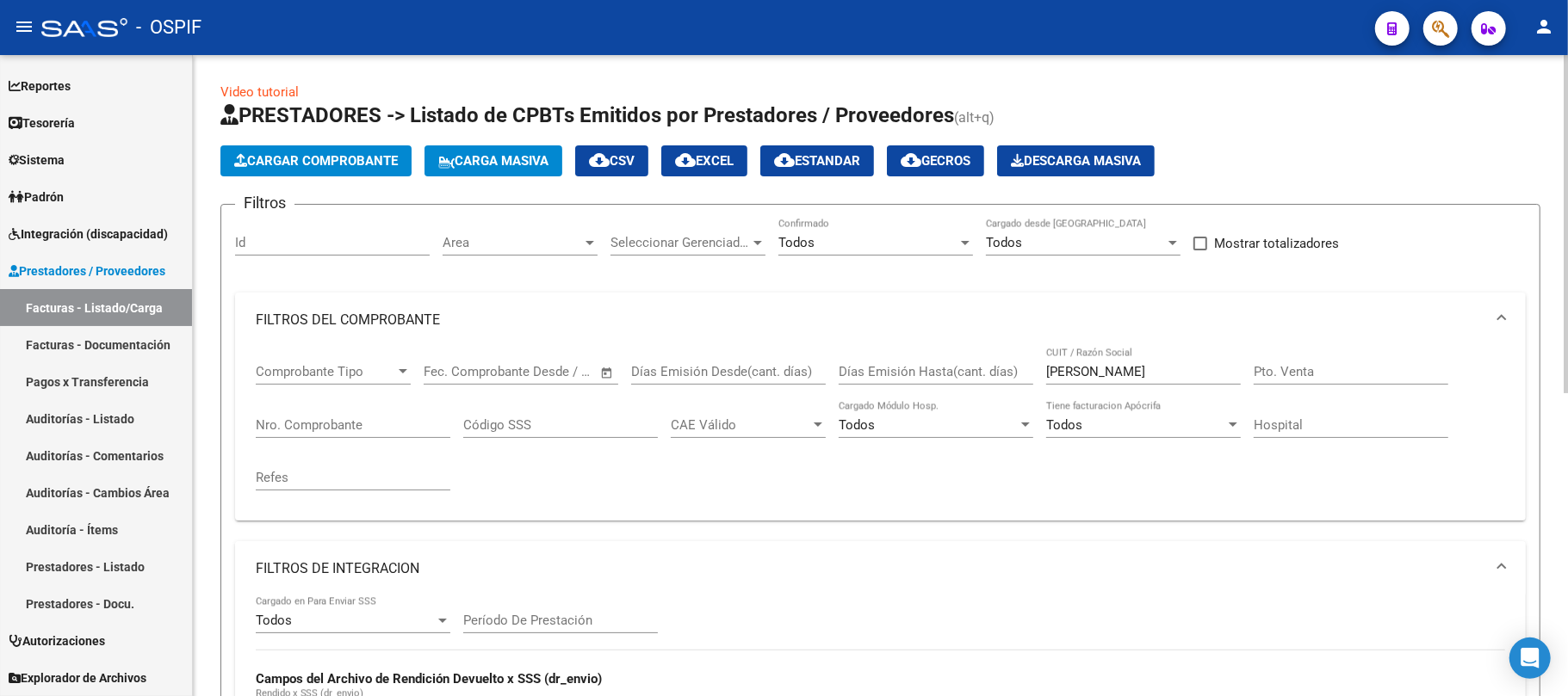
scroll to position [114, 0]
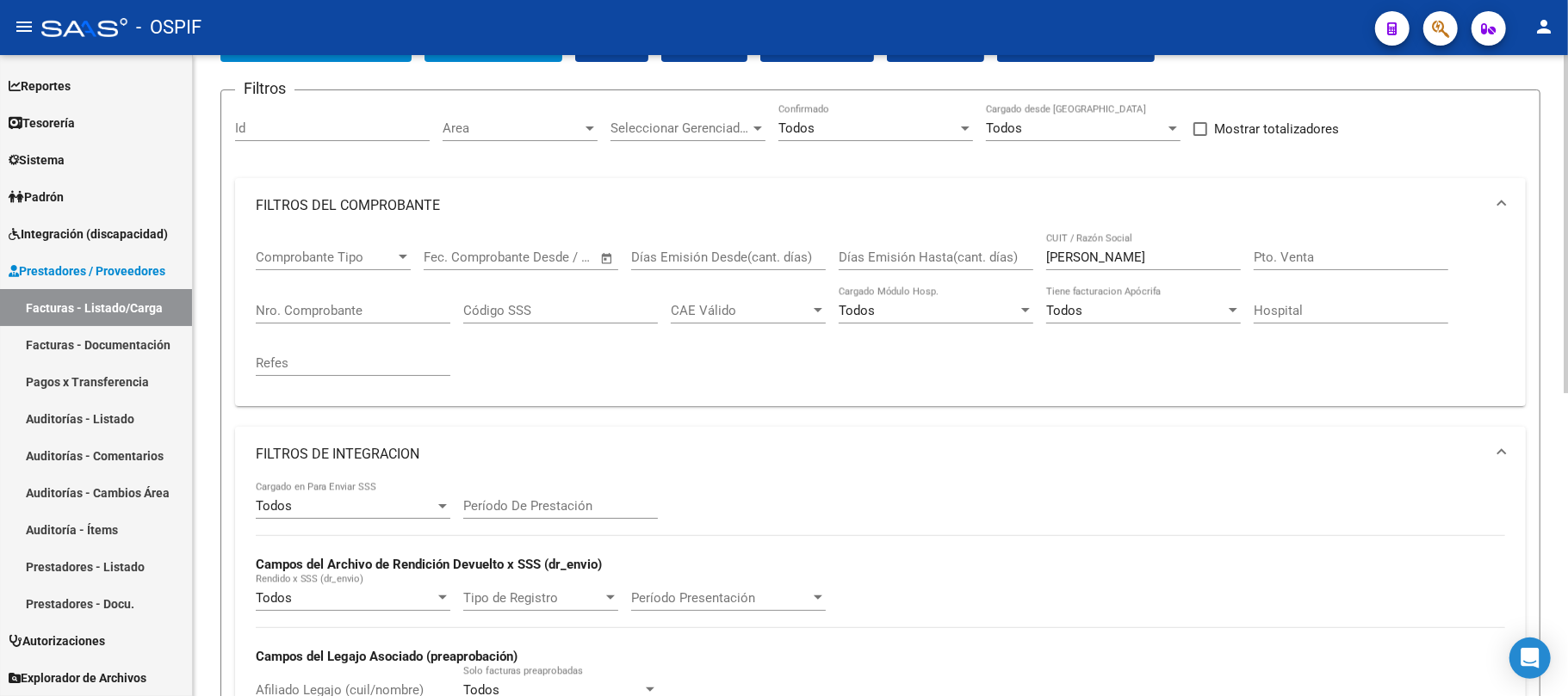
click at [453, 471] on mat-expansion-panel-header "FILTROS DE INTEGRACION" at bounding box center [880, 454] width 1291 height 55
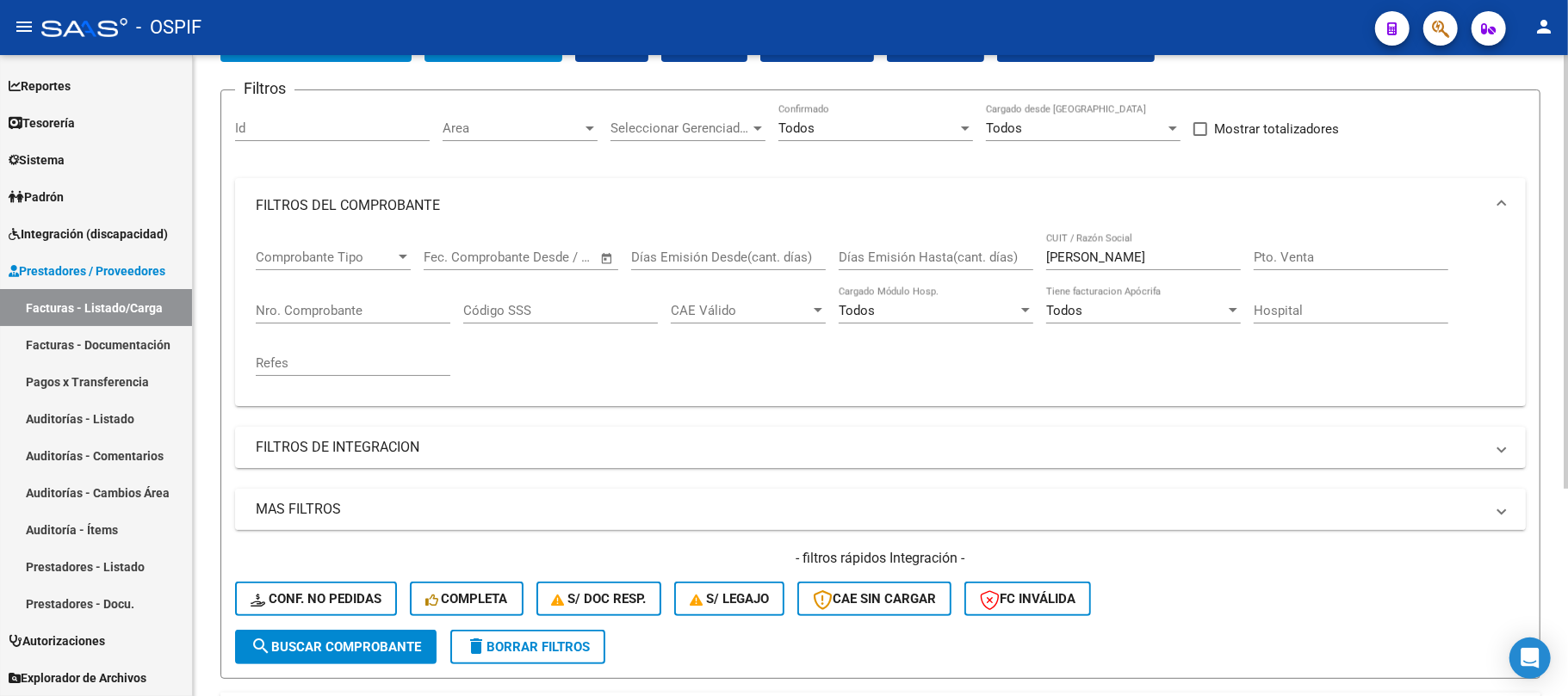
click at [399, 494] on mat-expansion-panel-header "MAS FILTROS" at bounding box center [880, 510] width 1291 height 41
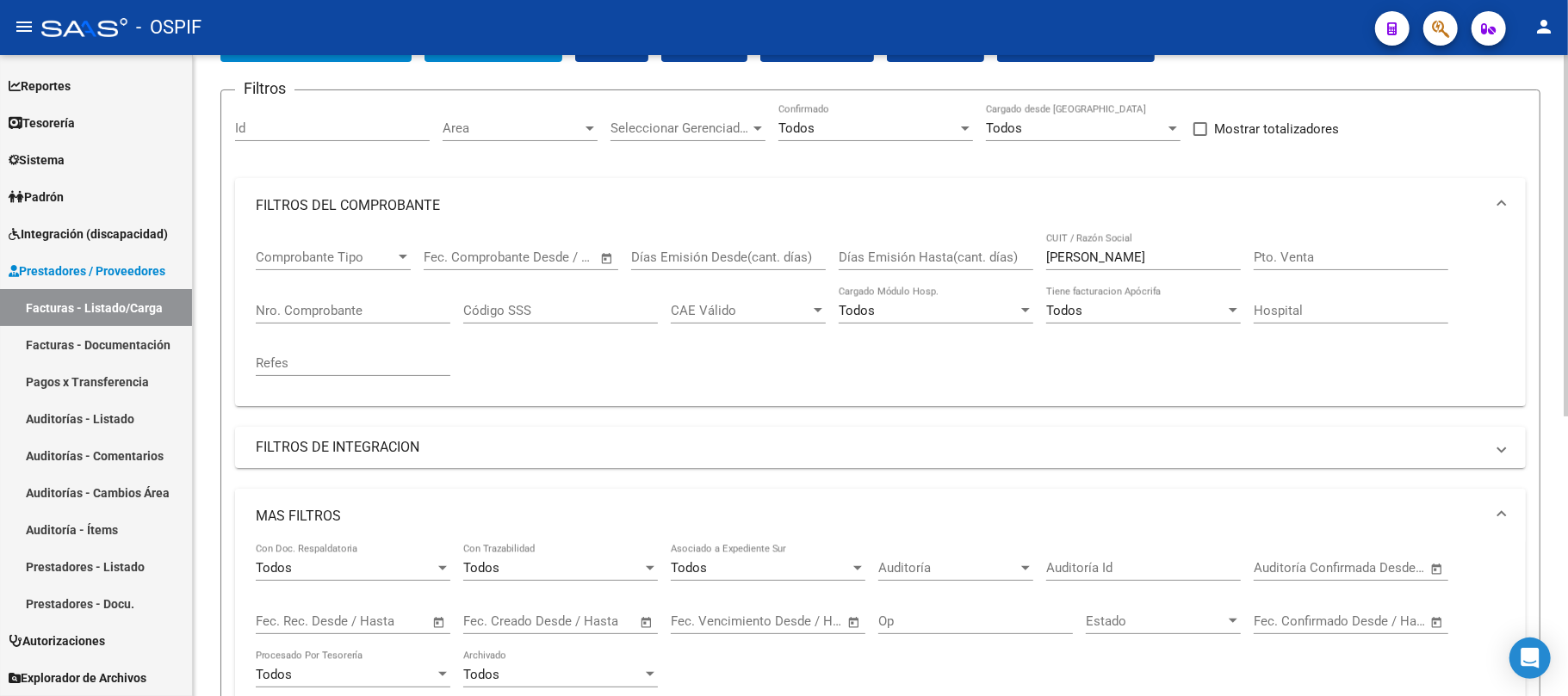
click at [380, 516] on mat-panel-title "MAS FILTROS" at bounding box center [870, 516] width 1229 height 19
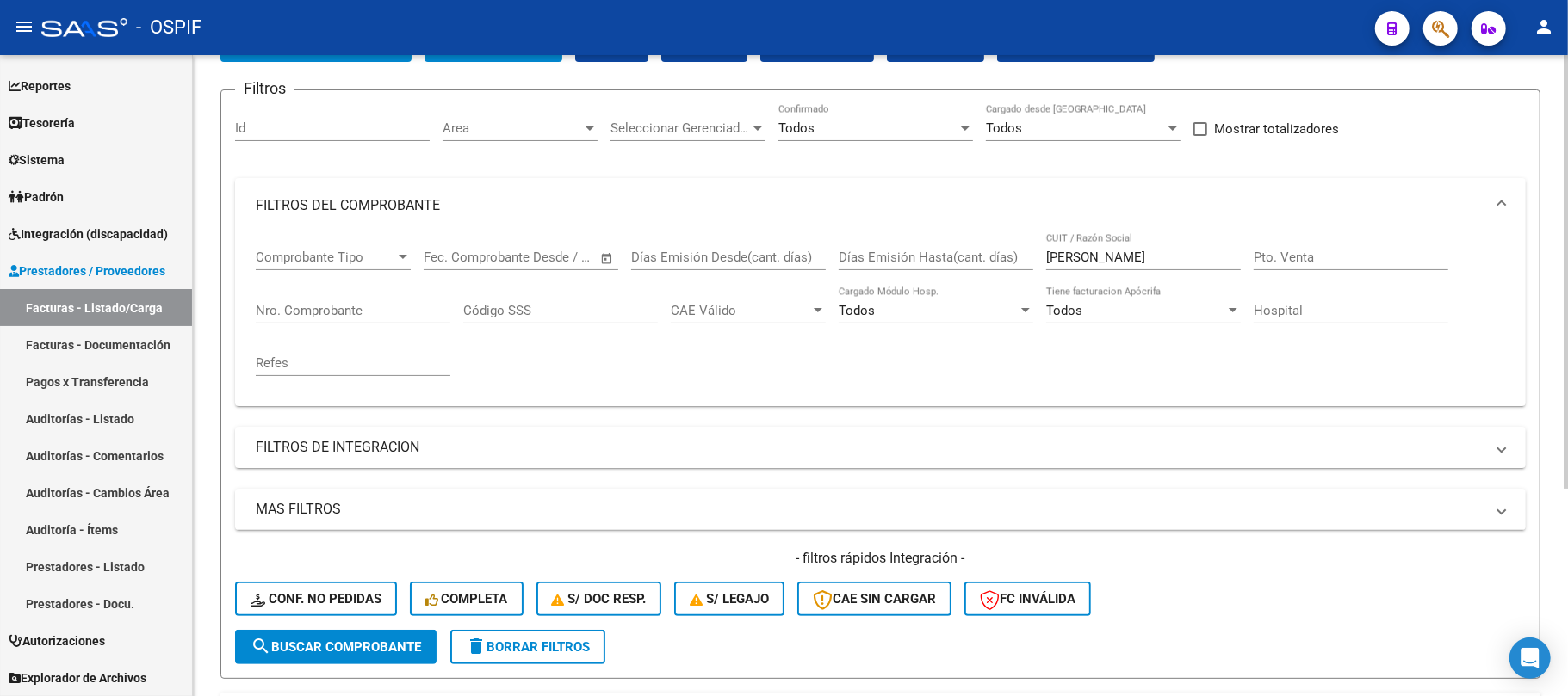
click at [1138, 261] on input "[PERSON_NAME]" at bounding box center [1143, 257] width 195 height 16
click at [1079, 267] on div "[PERSON_NAME] / Razón Social" at bounding box center [1143, 251] width 195 height 37
click at [1083, 259] on input "[PERSON_NAME]" at bounding box center [1143, 257] width 195 height 16
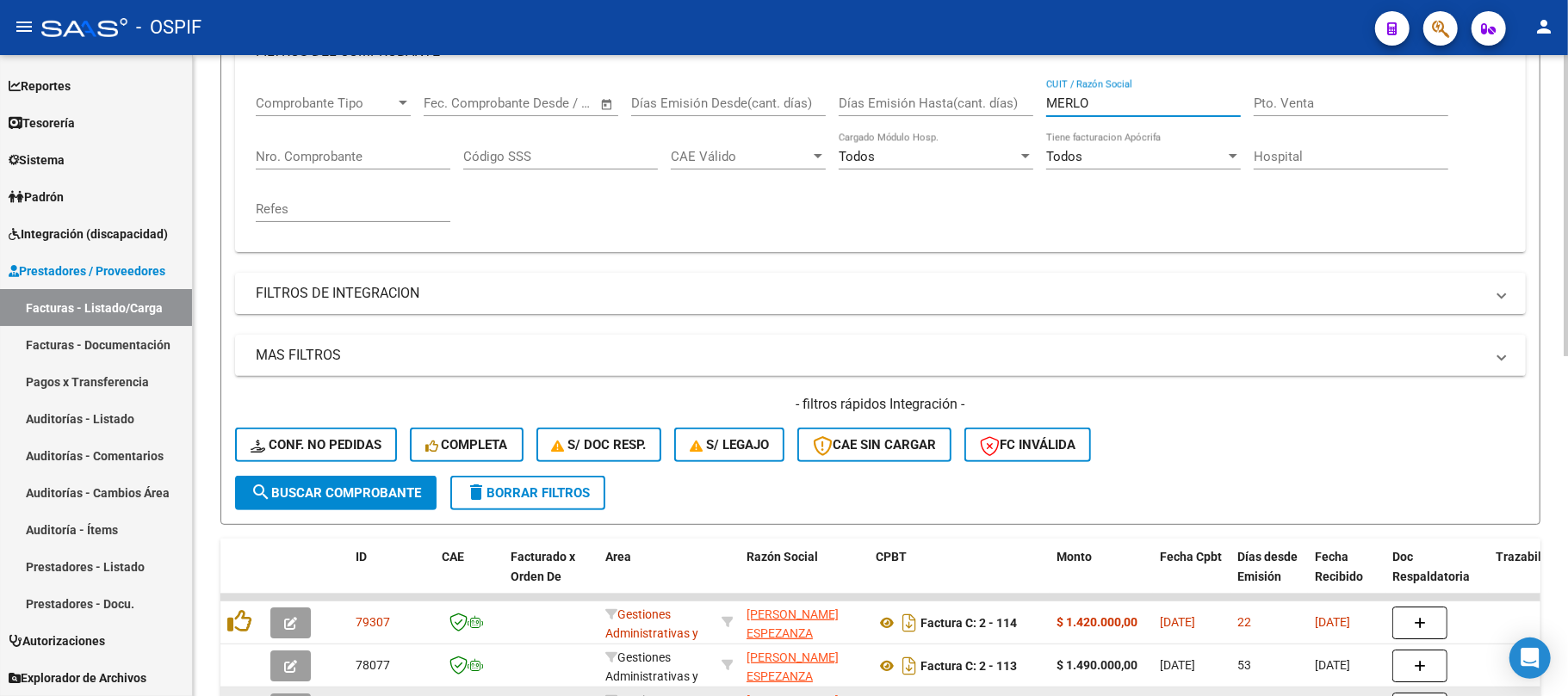
scroll to position [497, 0]
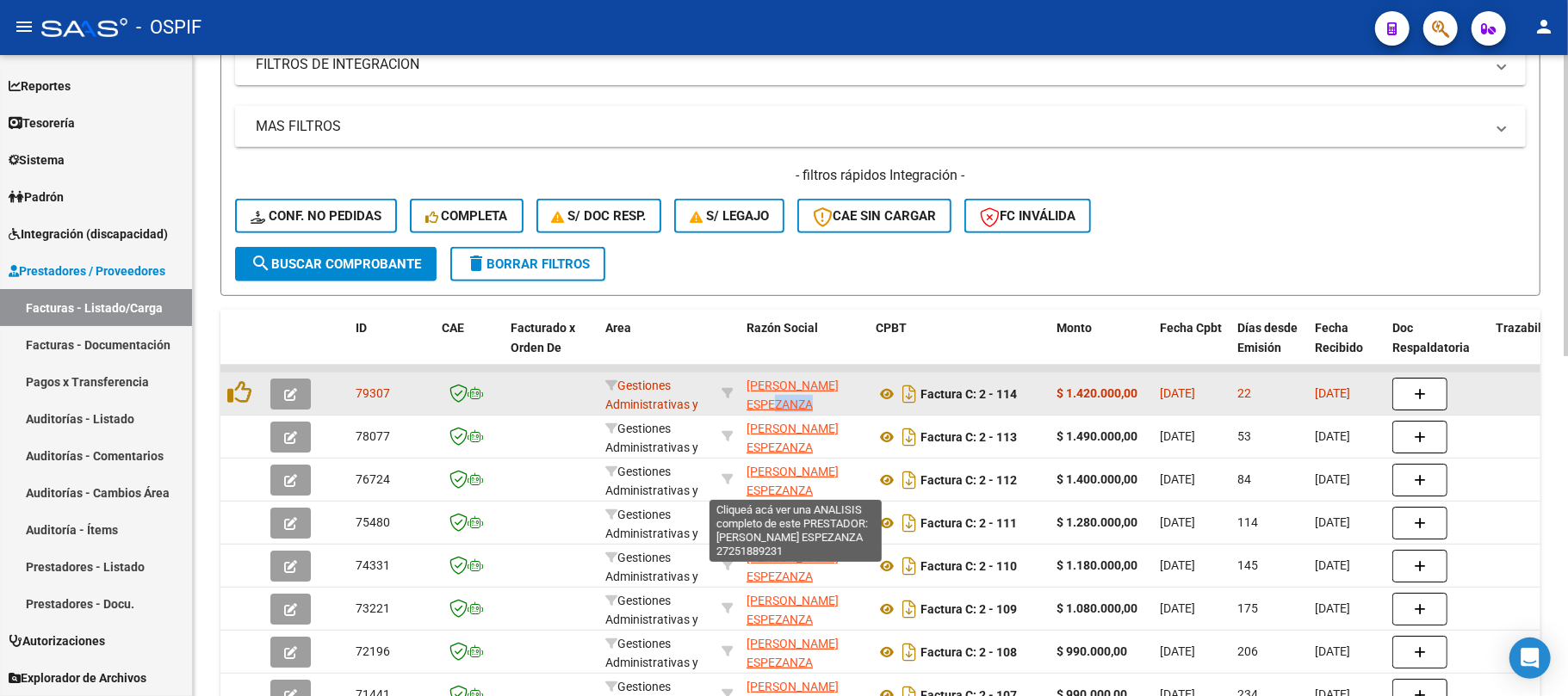
drag, startPoint x: 809, startPoint y: 407, endPoint x: 824, endPoint y: 409, distance: 15.1
click at [824, 409] on div "[PERSON_NAME] ESPEZANZA 27251889231" at bounding box center [803, 393] width 115 height 37
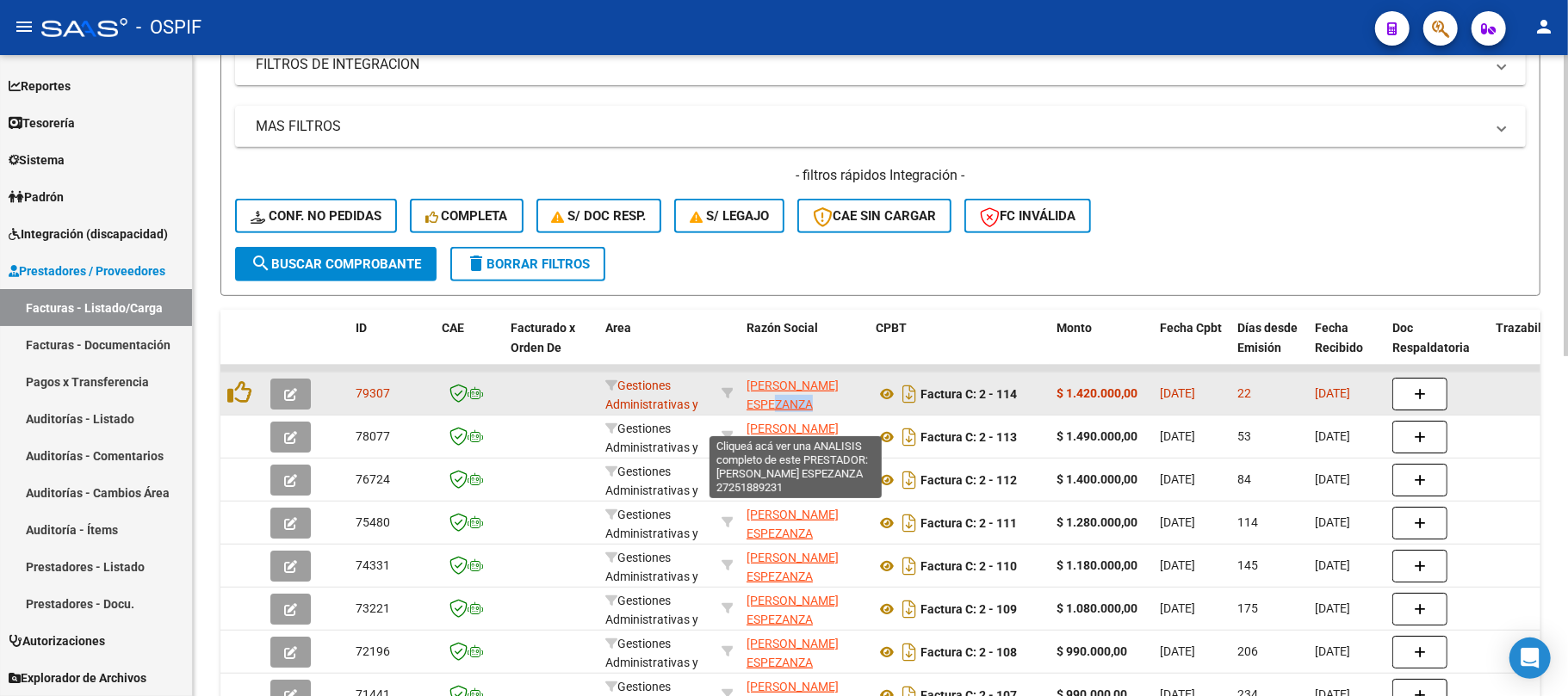
scroll to position [60, 0]
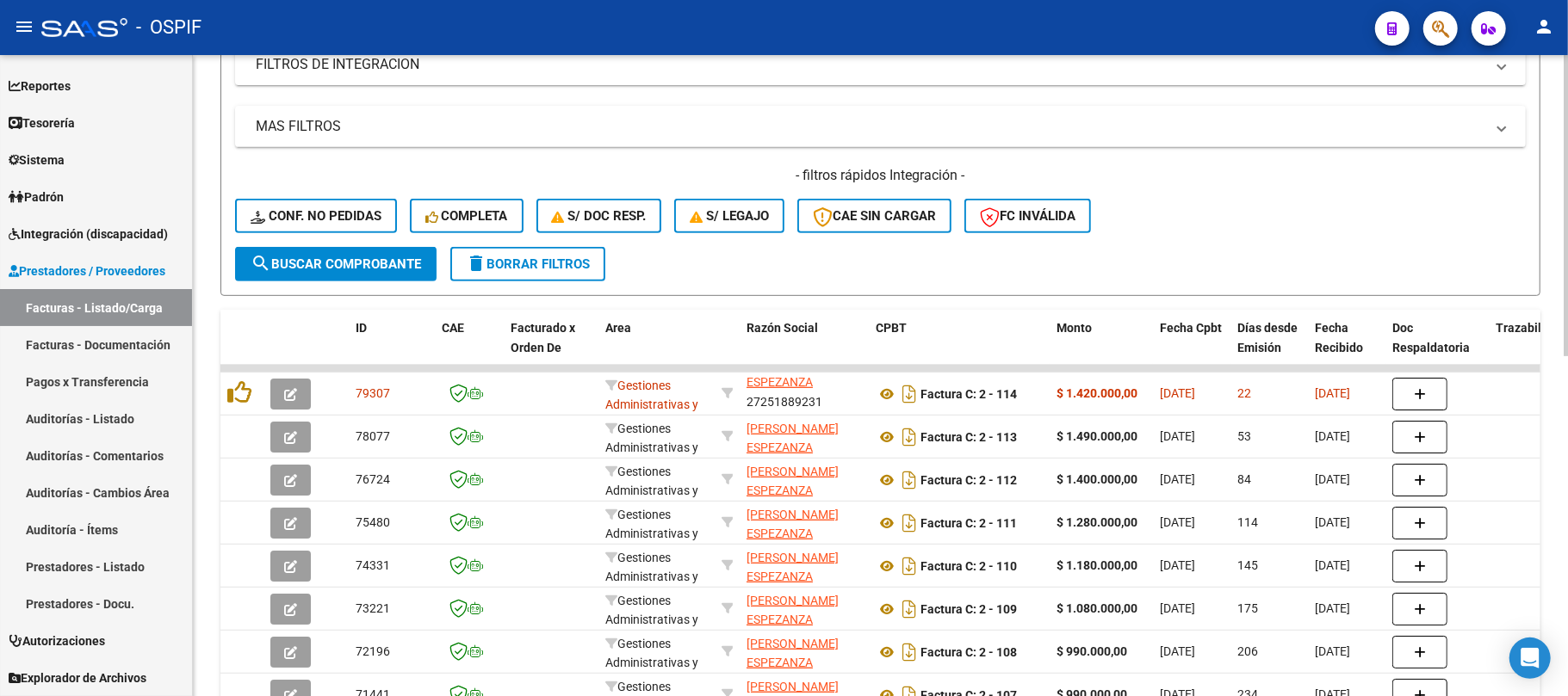
click at [200, 442] on div "Video tutorial PRESTADORES -> Listado de CPBTs Emitidos por Prestadores / Prove…" at bounding box center [880, 232] width 1375 height 1349
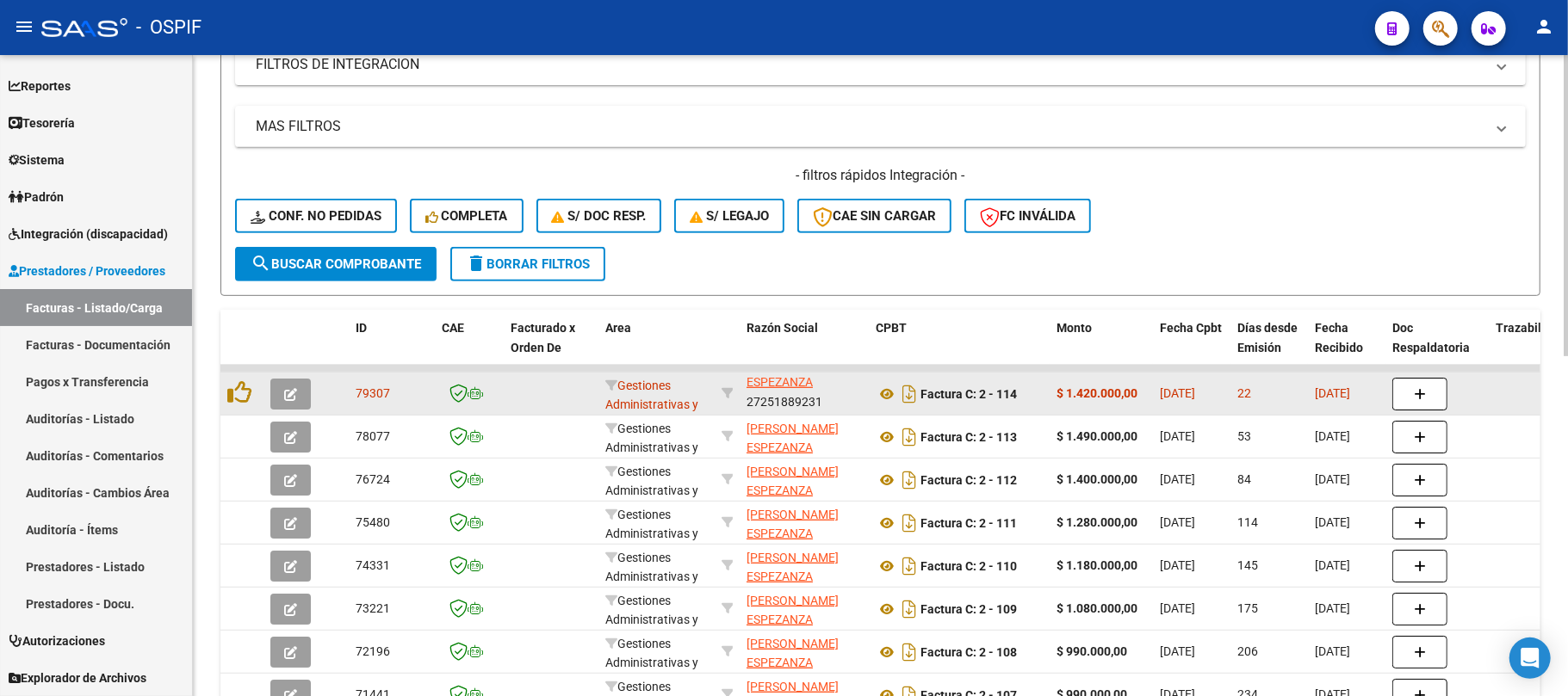
drag, startPoint x: 782, startPoint y: 399, endPoint x: 792, endPoint y: 394, distance: 11.2
click at [783, 399] on div "[PERSON_NAME] ESPEZANZA 27251889231" at bounding box center [803, 393] width 115 height 37
click at [789, 396] on div "[PERSON_NAME] ESPEZANZA 27251889231" at bounding box center [803, 393] width 115 height 37
click at [792, 397] on div "[PERSON_NAME] ESPEZANZA 27251889231" at bounding box center [803, 393] width 115 height 37
click at [792, 400] on div "[PERSON_NAME] ESPEZANZA 27251889231" at bounding box center [803, 393] width 115 height 37
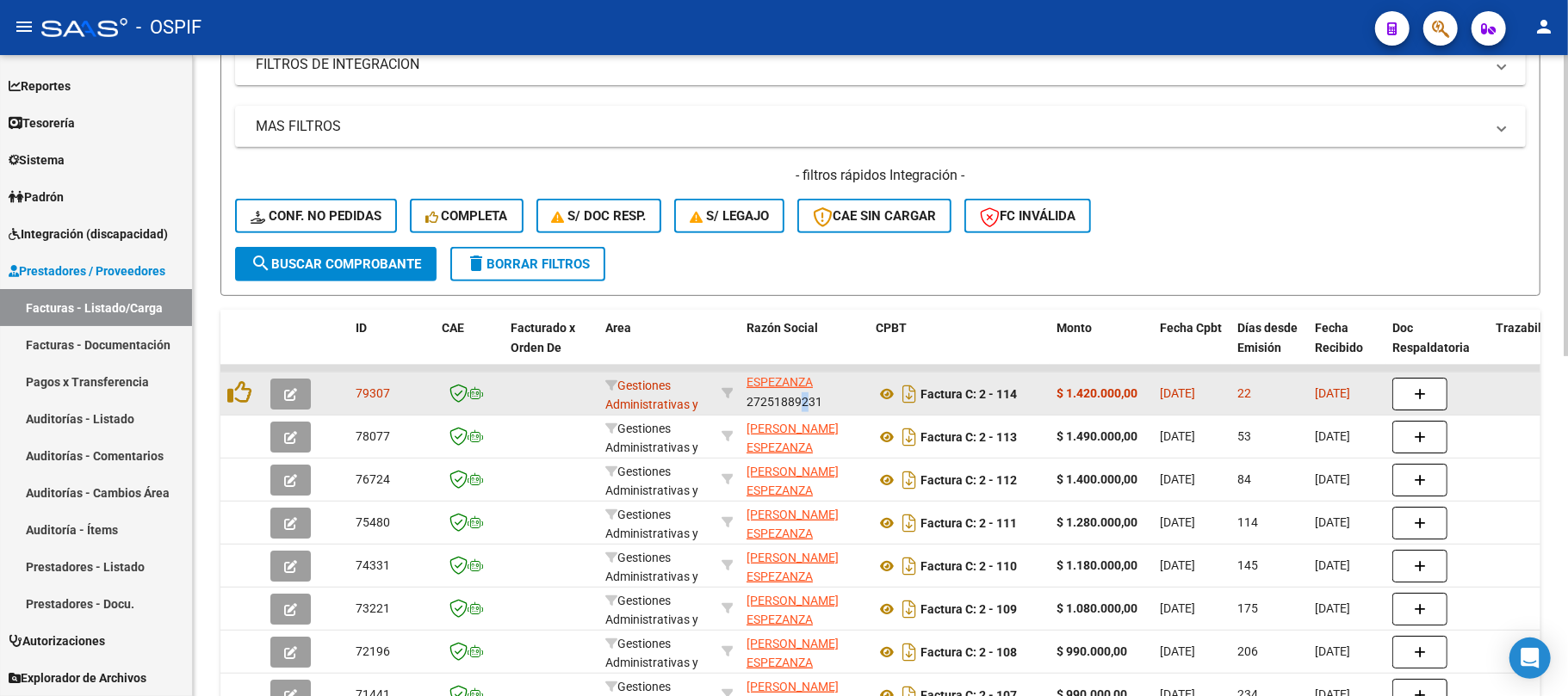
click at [792, 400] on div "[PERSON_NAME] ESPEZANZA 27251889231" at bounding box center [803, 393] width 115 height 37
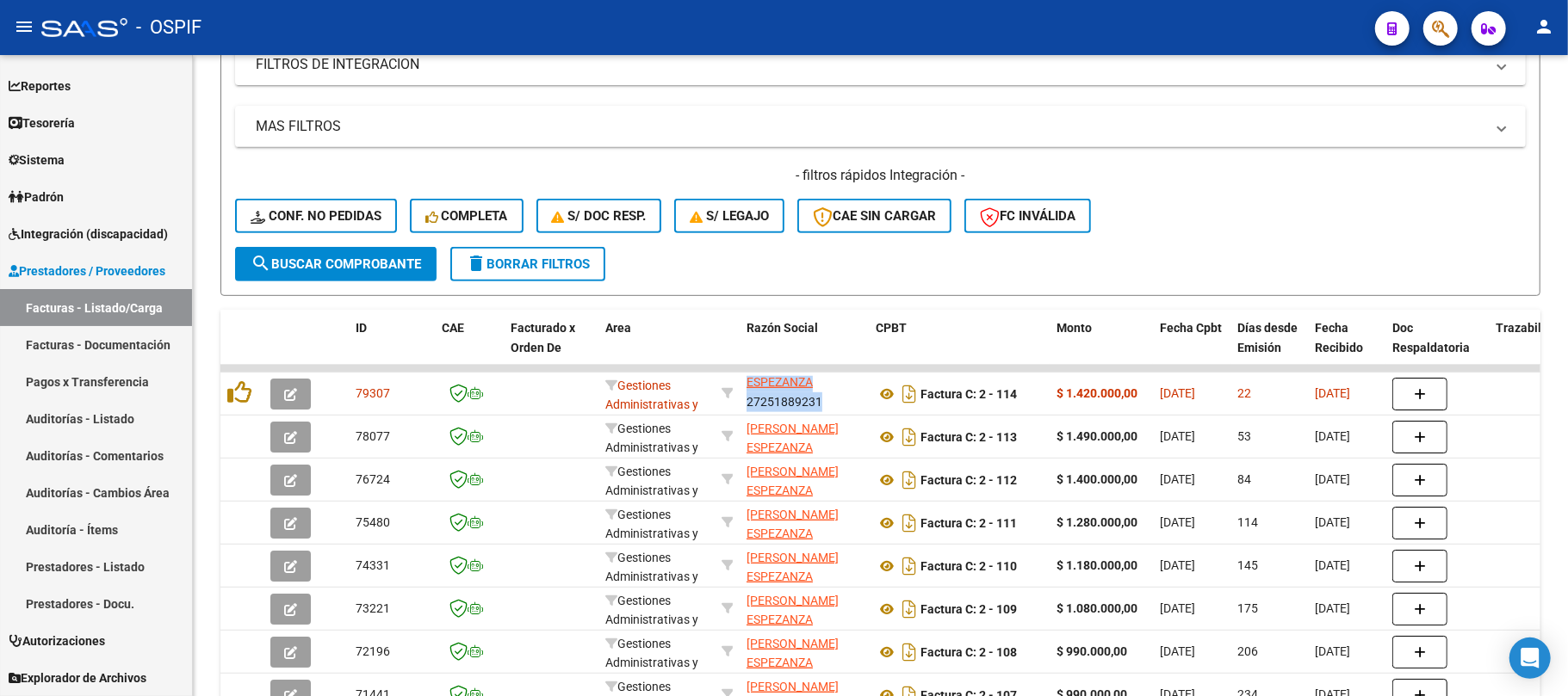
copy div "[PERSON_NAME] ESPEZANZA 27251889231"
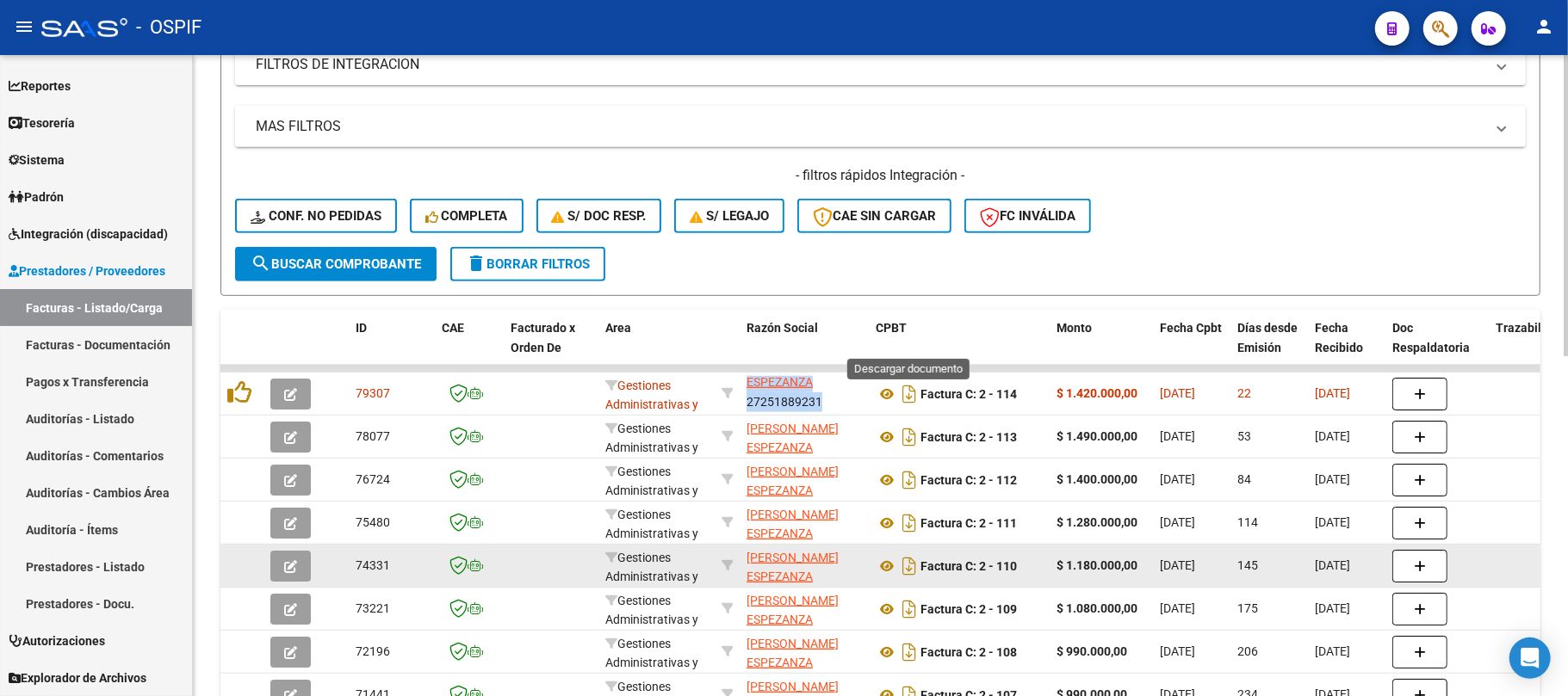
scroll to position [724, 0]
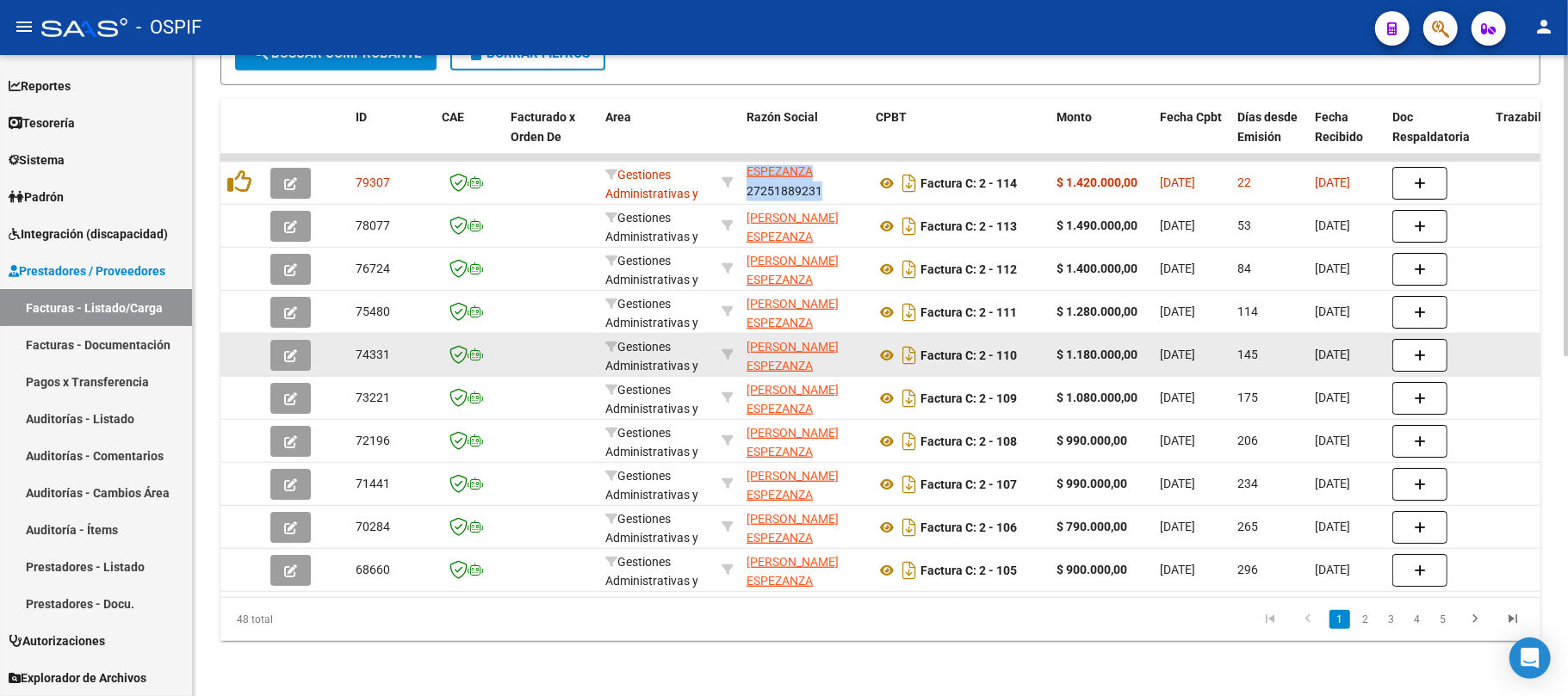
click at [1189, 348] on span "[DATE]" at bounding box center [1177, 354] width 36 height 14
copy span "/"
click at [1185, 348] on span "[DATE]" at bounding box center [1177, 354] width 36 height 14
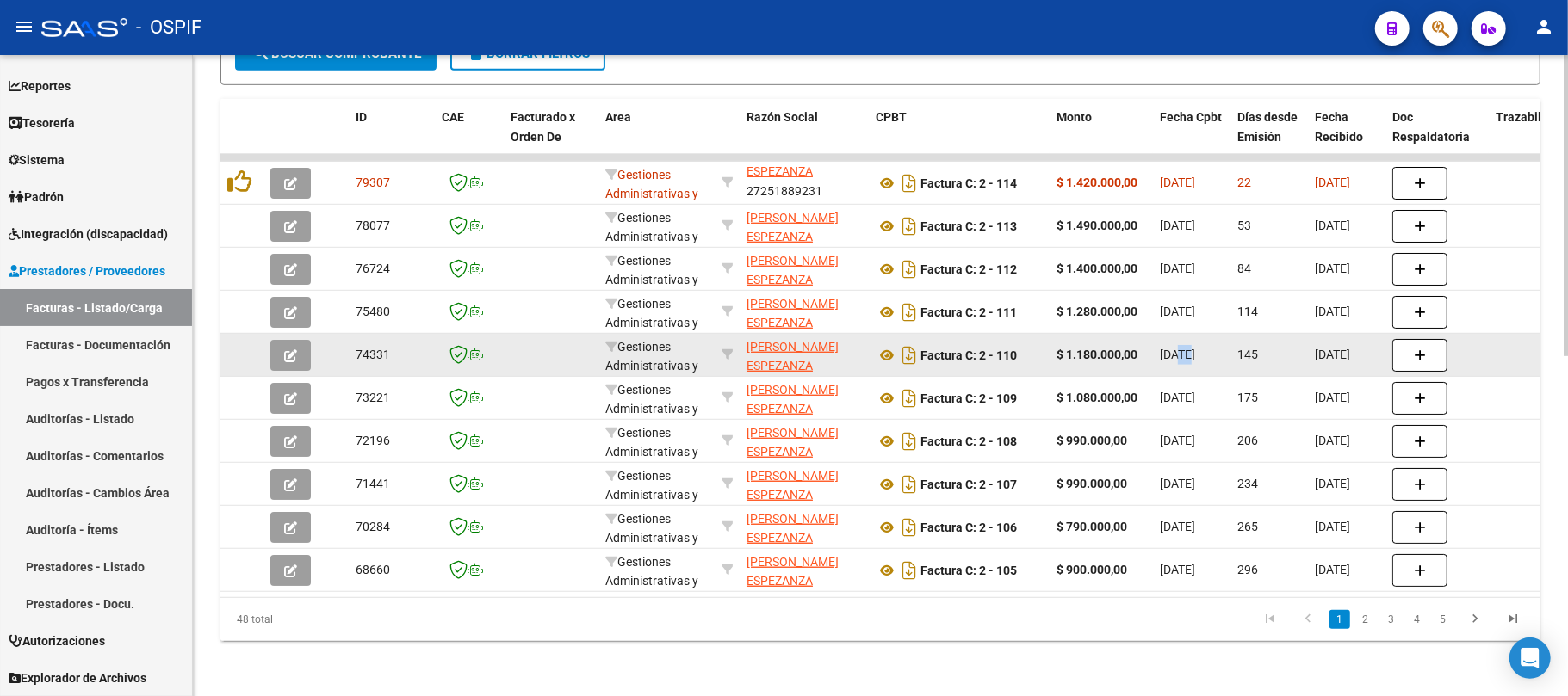
click at [1185, 348] on span "[DATE]" at bounding box center [1177, 354] width 36 height 14
copy span "[DATE]"
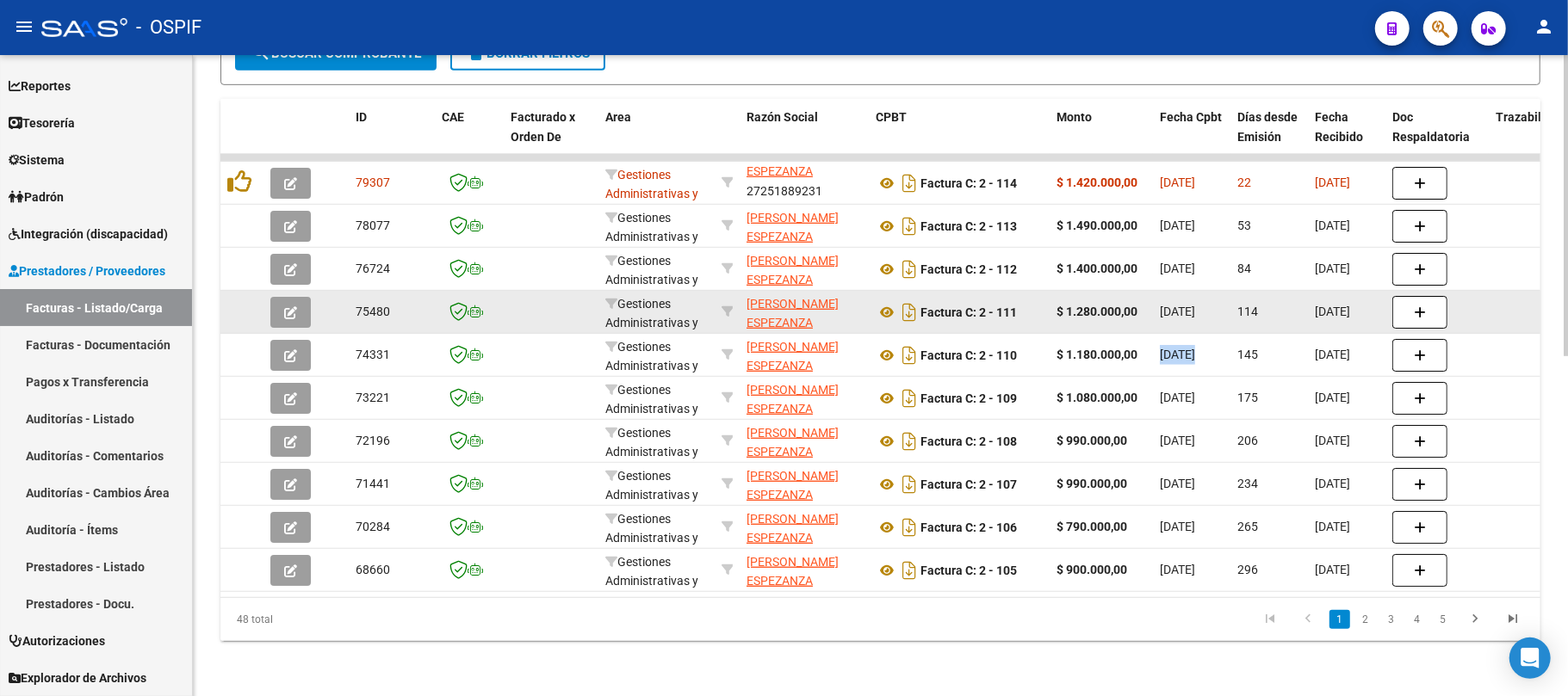
click at [1178, 304] on span "[DATE]" at bounding box center [1177, 311] width 36 height 14
copy span "[DATE]"
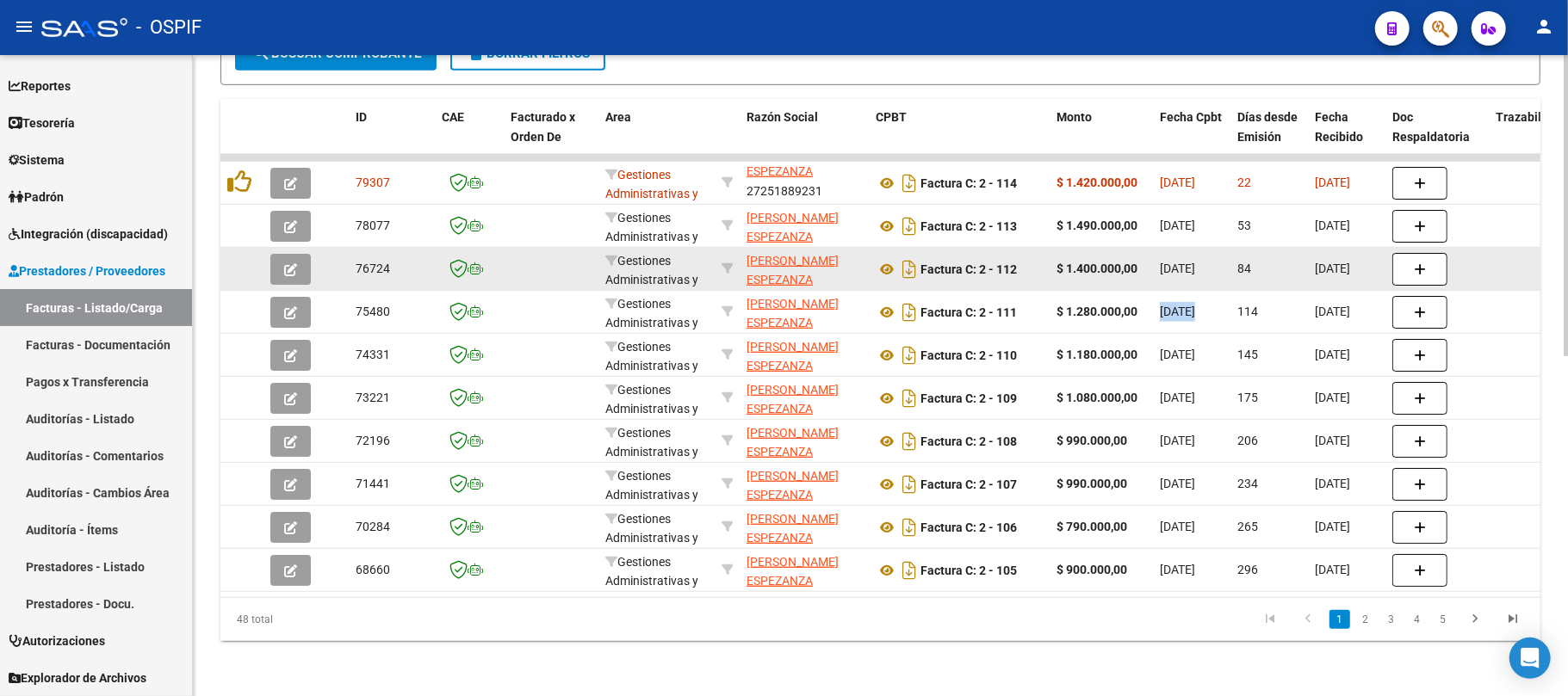
click at [1121, 261] on strong "$ 1.400.000,00" at bounding box center [1097, 268] width 81 height 14
copy strong "1.400.000,00"
click at [1195, 261] on span "[DATE]" at bounding box center [1177, 268] width 36 height 14
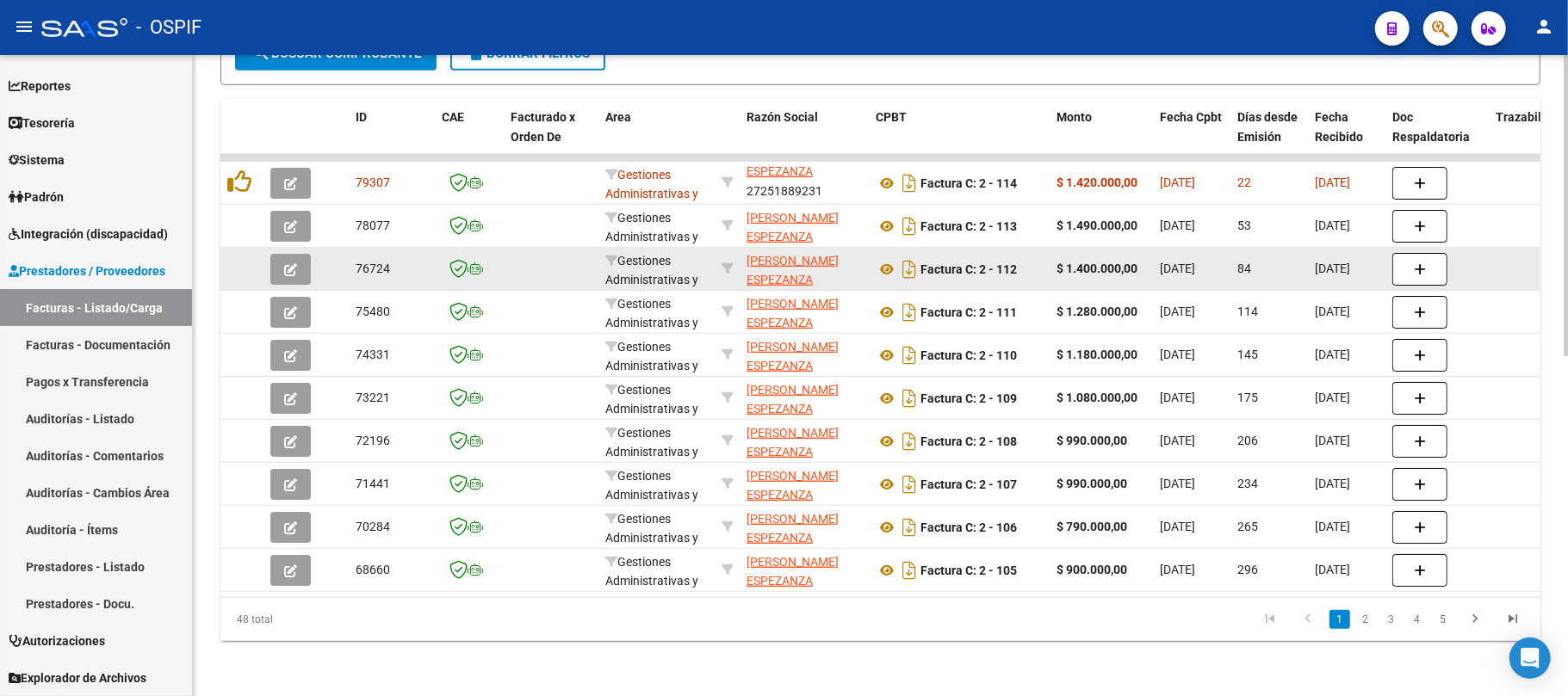
click at [1195, 261] on span "[DATE]" at bounding box center [1177, 268] width 36 height 14
copy span "[DATE]"
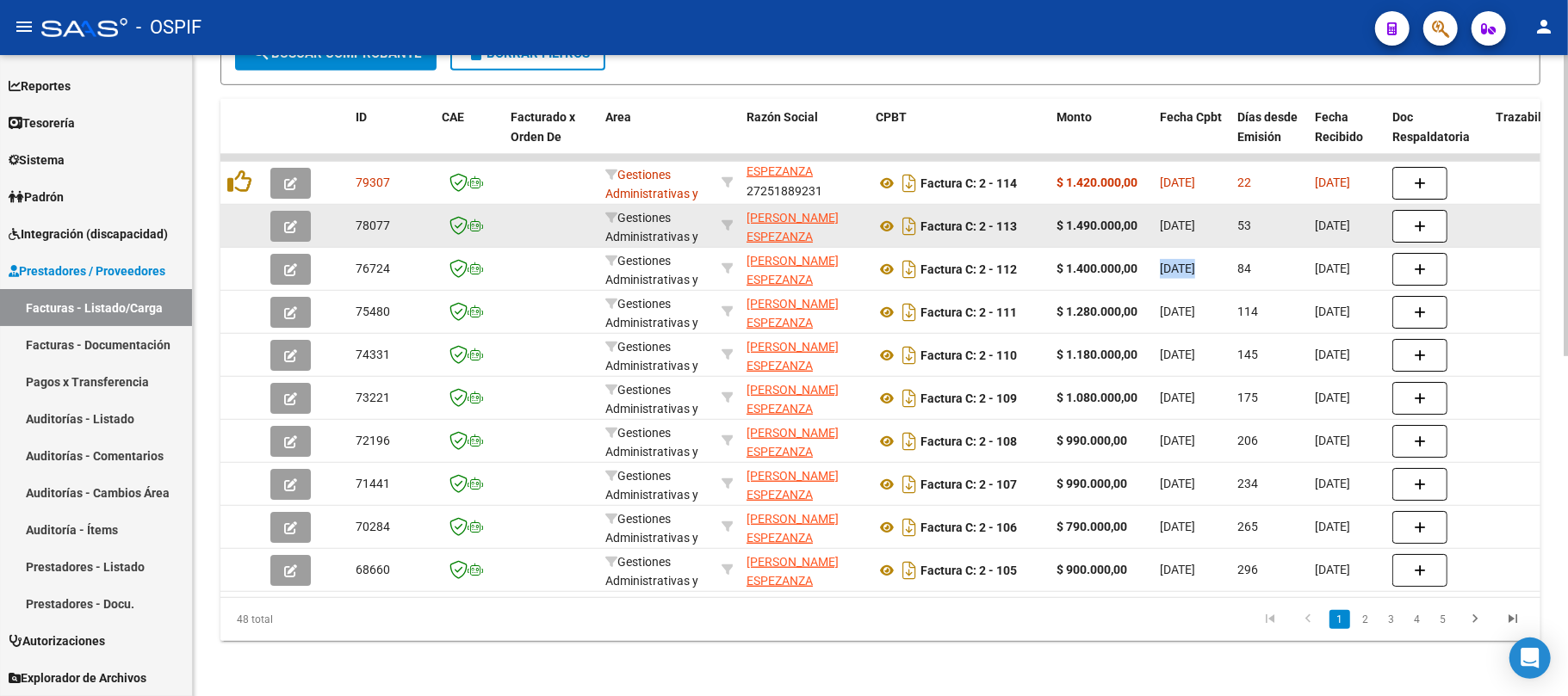
click at [1178, 218] on span "[DATE]" at bounding box center [1177, 225] width 36 height 14
copy span "[DATE]"
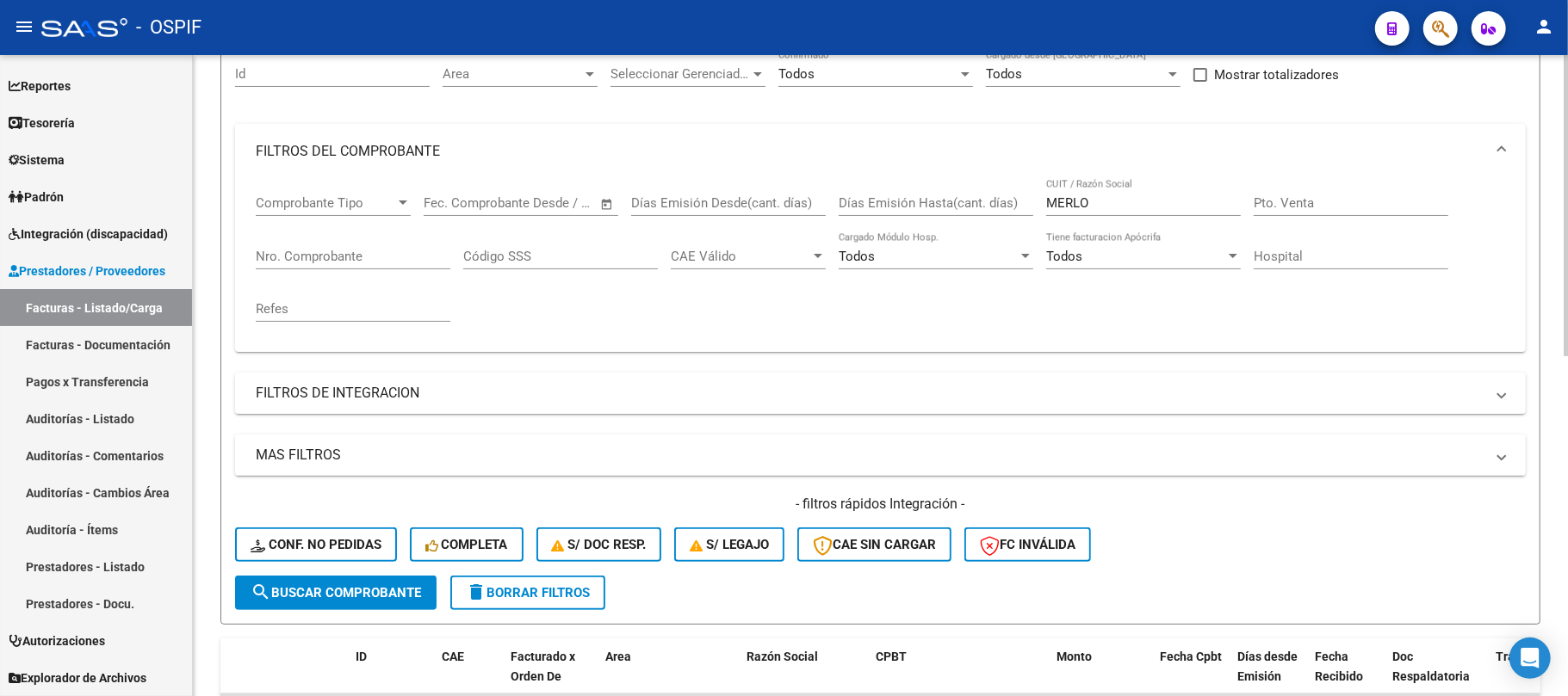
scroll to position [152, 0]
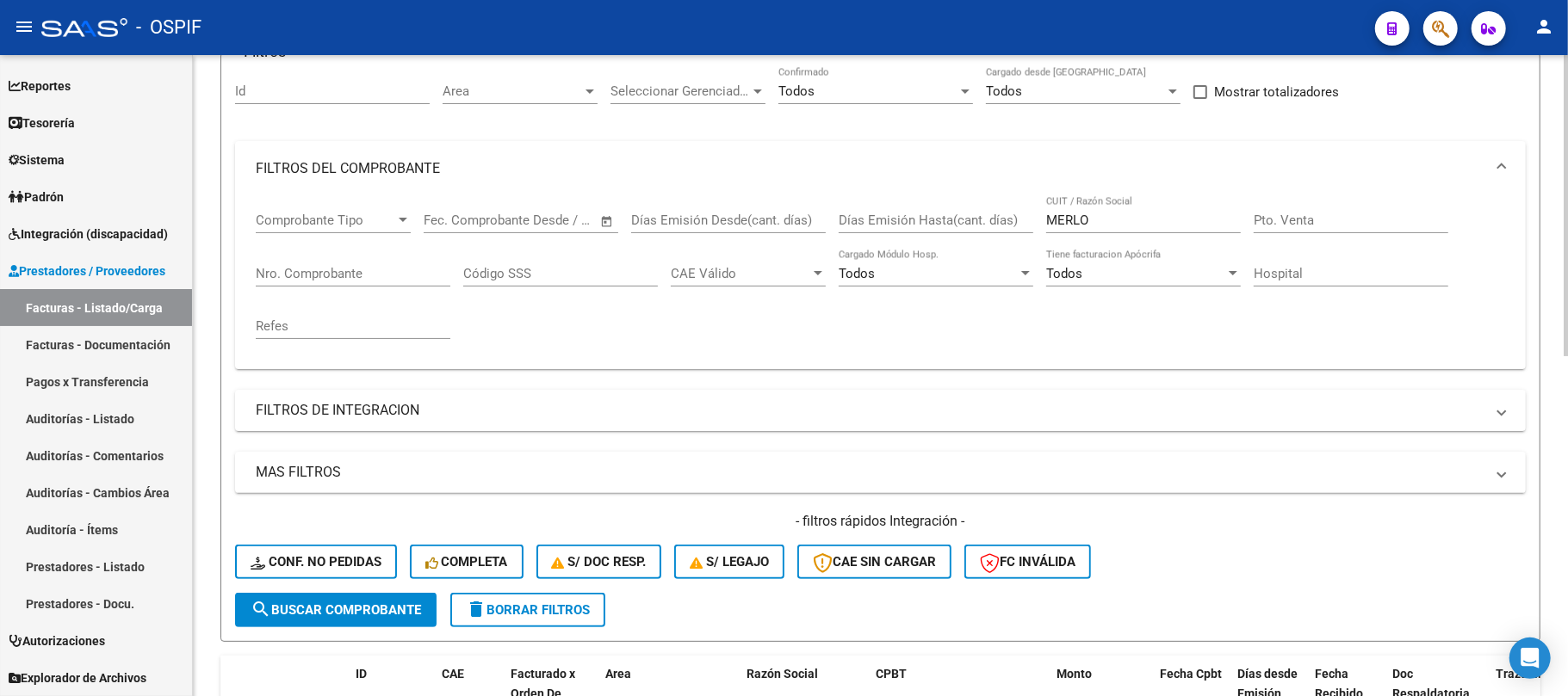
click at [989, 211] on div "Comprobante Tipo Comprobante Tipo Fecha inicio – Fecha fin Fec. Comprobante Des…" at bounding box center [880, 275] width 1249 height 159
click at [1064, 213] on input "MERLO" at bounding box center [1143, 220] width 195 height 16
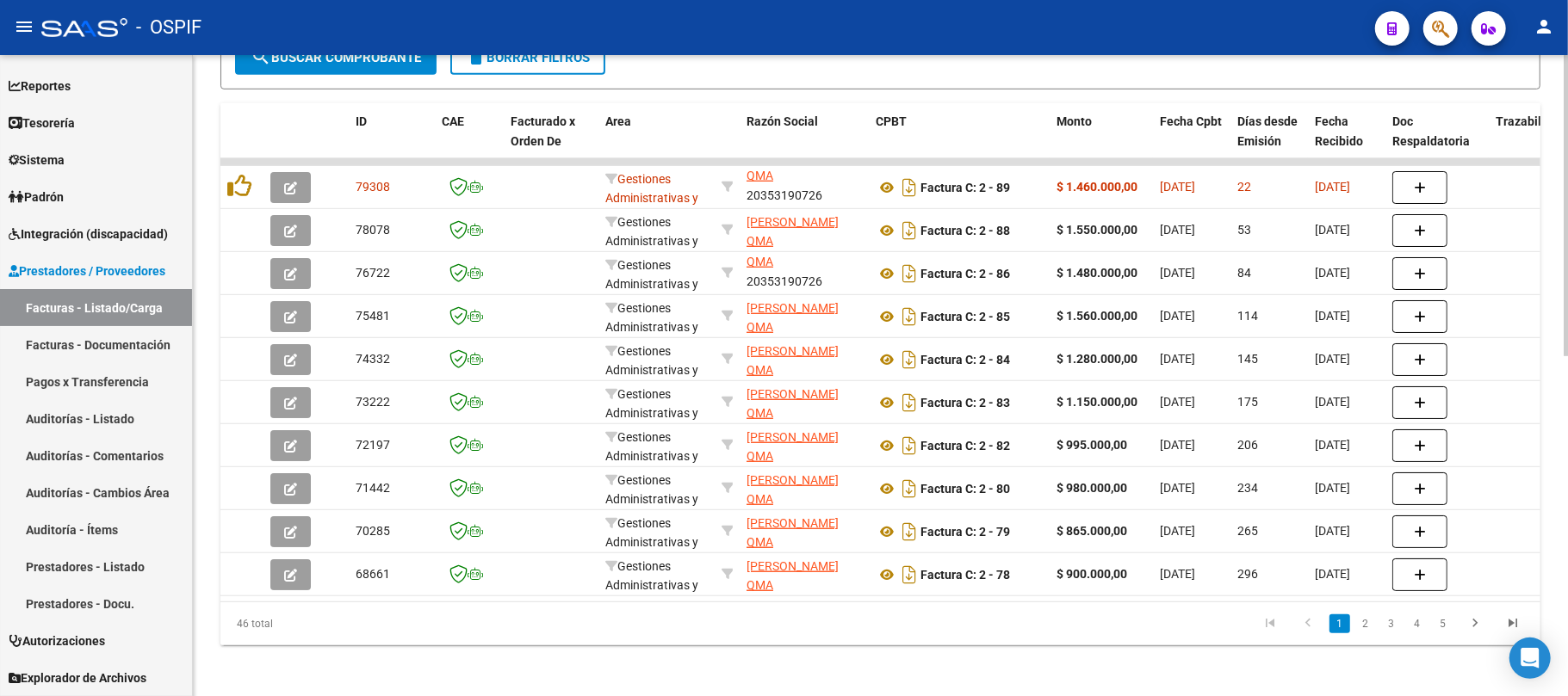
scroll to position [724, 0]
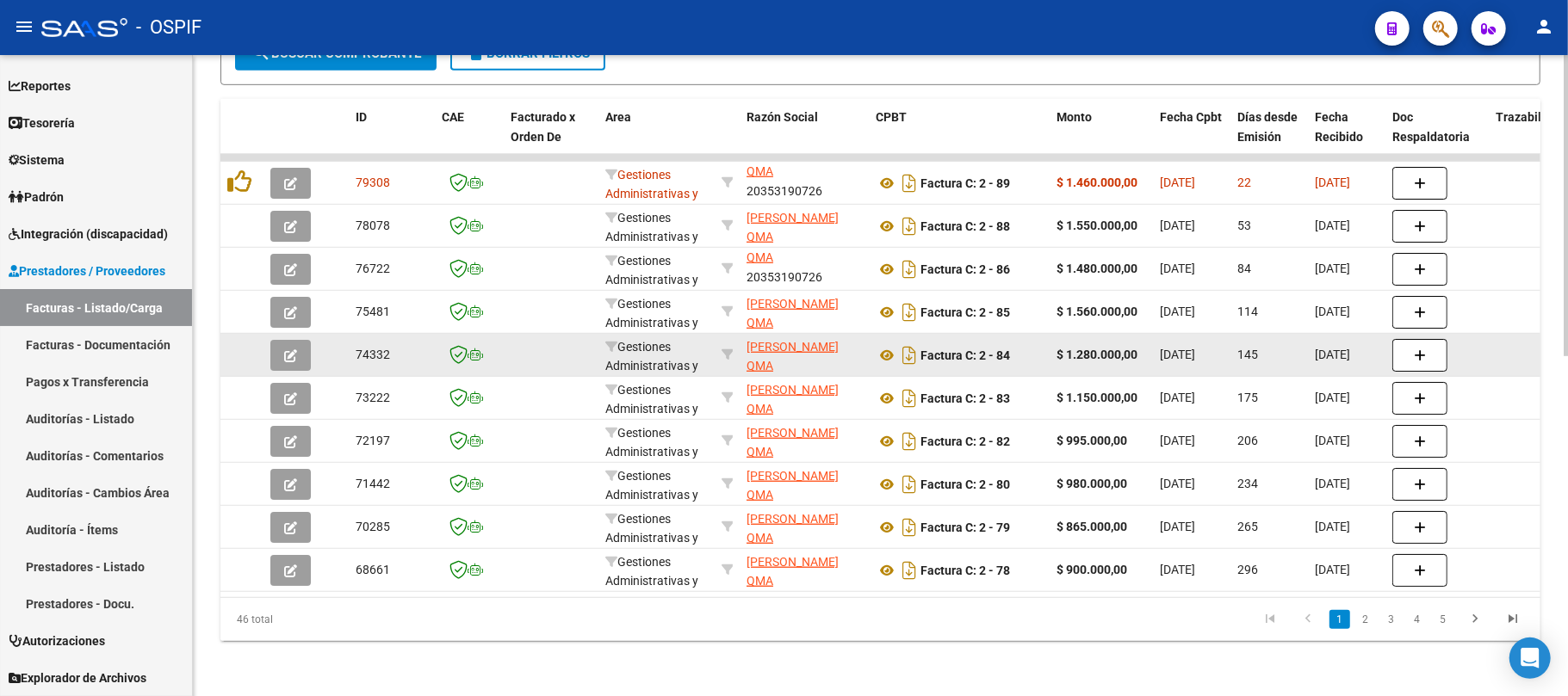
click at [1189, 348] on span "[DATE]" at bounding box center [1177, 354] width 36 height 14
click at [1191, 348] on span "[DATE]" at bounding box center [1177, 354] width 36 height 14
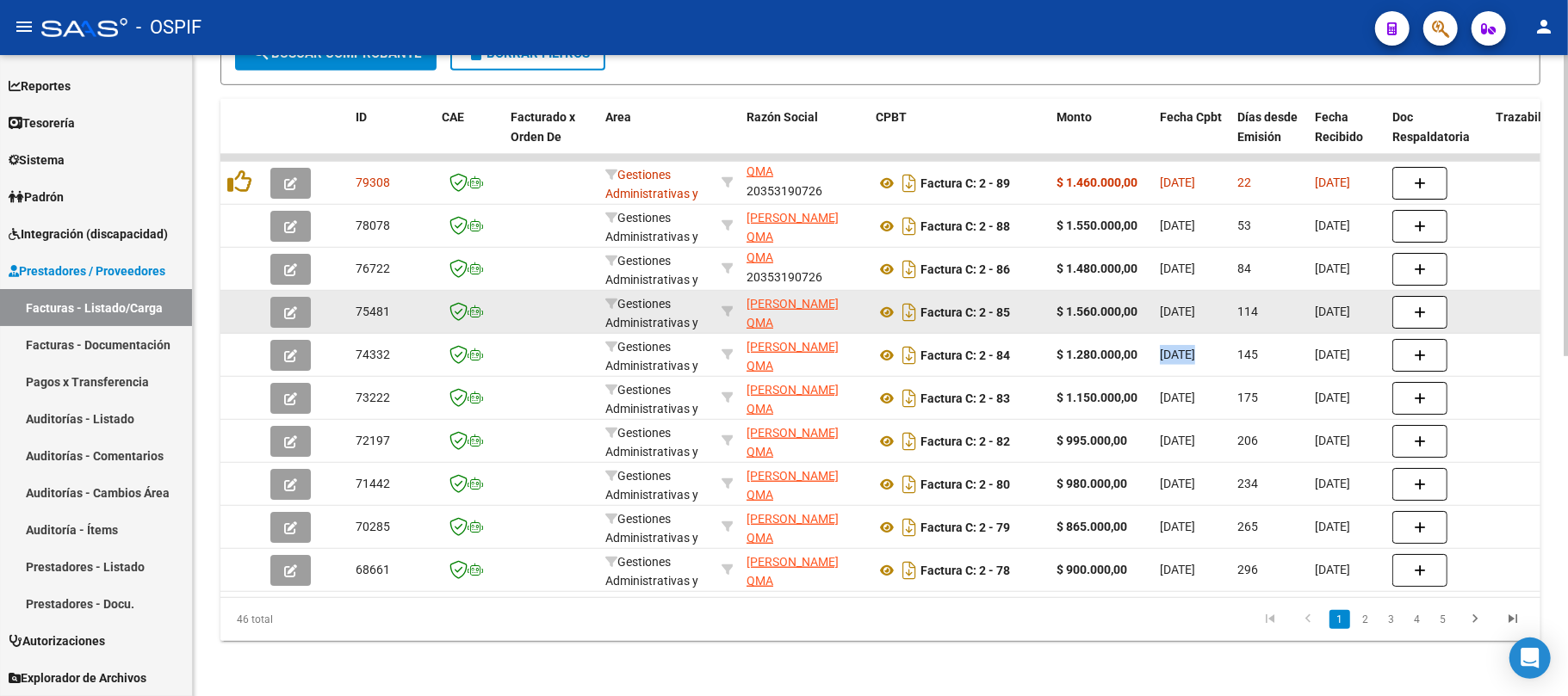
click at [1195, 304] on span "[DATE]" at bounding box center [1177, 311] width 36 height 14
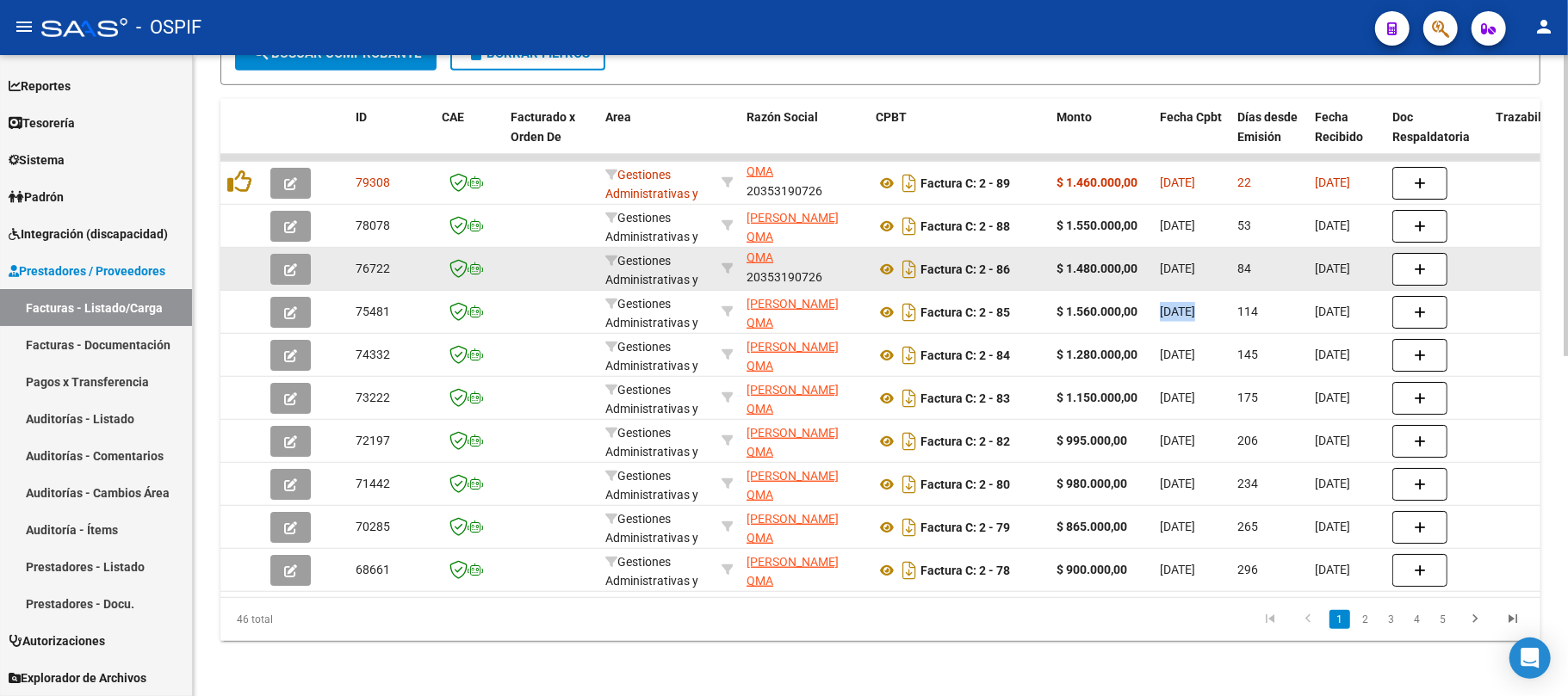
click at [1185, 261] on span "[DATE]" at bounding box center [1177, 268] width 36 height 14
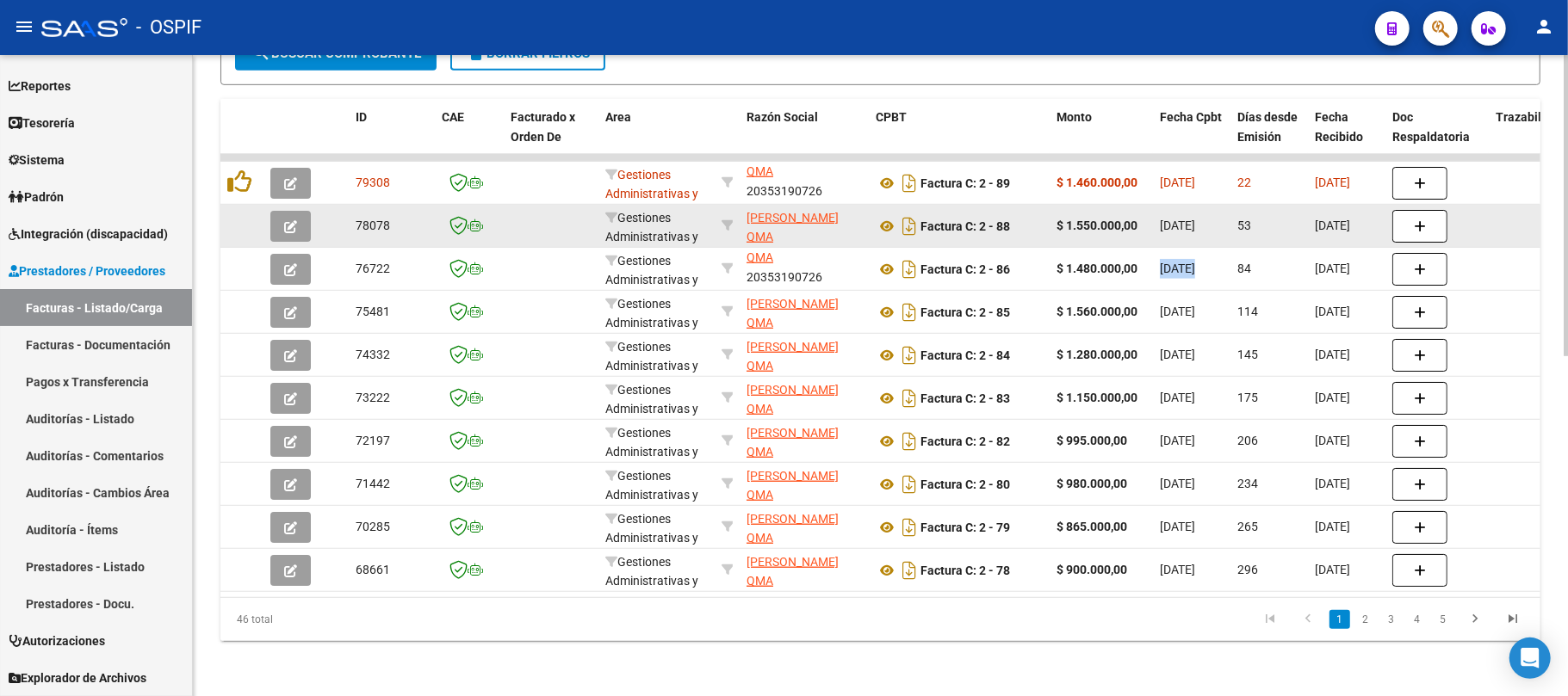
click at [1195, 218] on span "[DATE]" at bounding box center [1177, 225] width 36 height 14
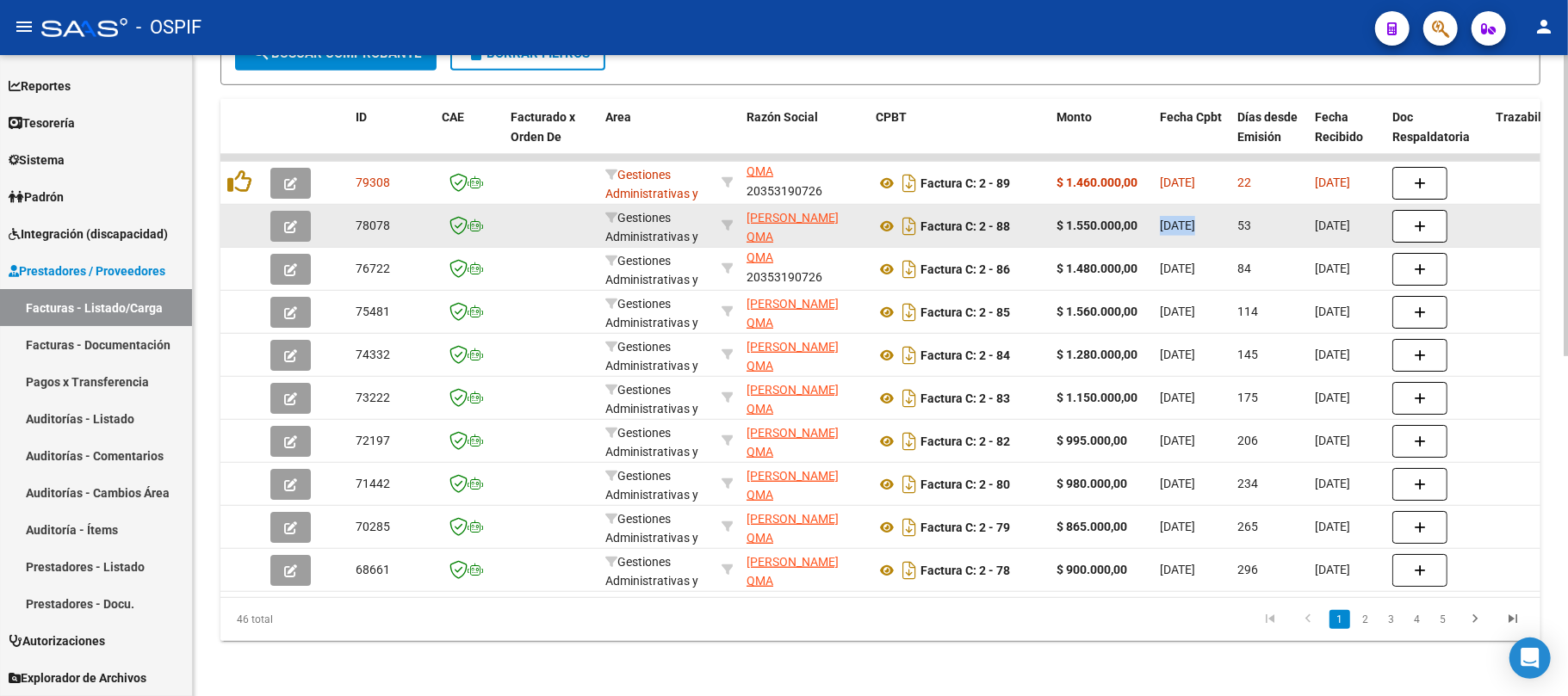
click at [1195, 218] on span "[DATE]" at bounding box center [1177, 225] width 36 height 14
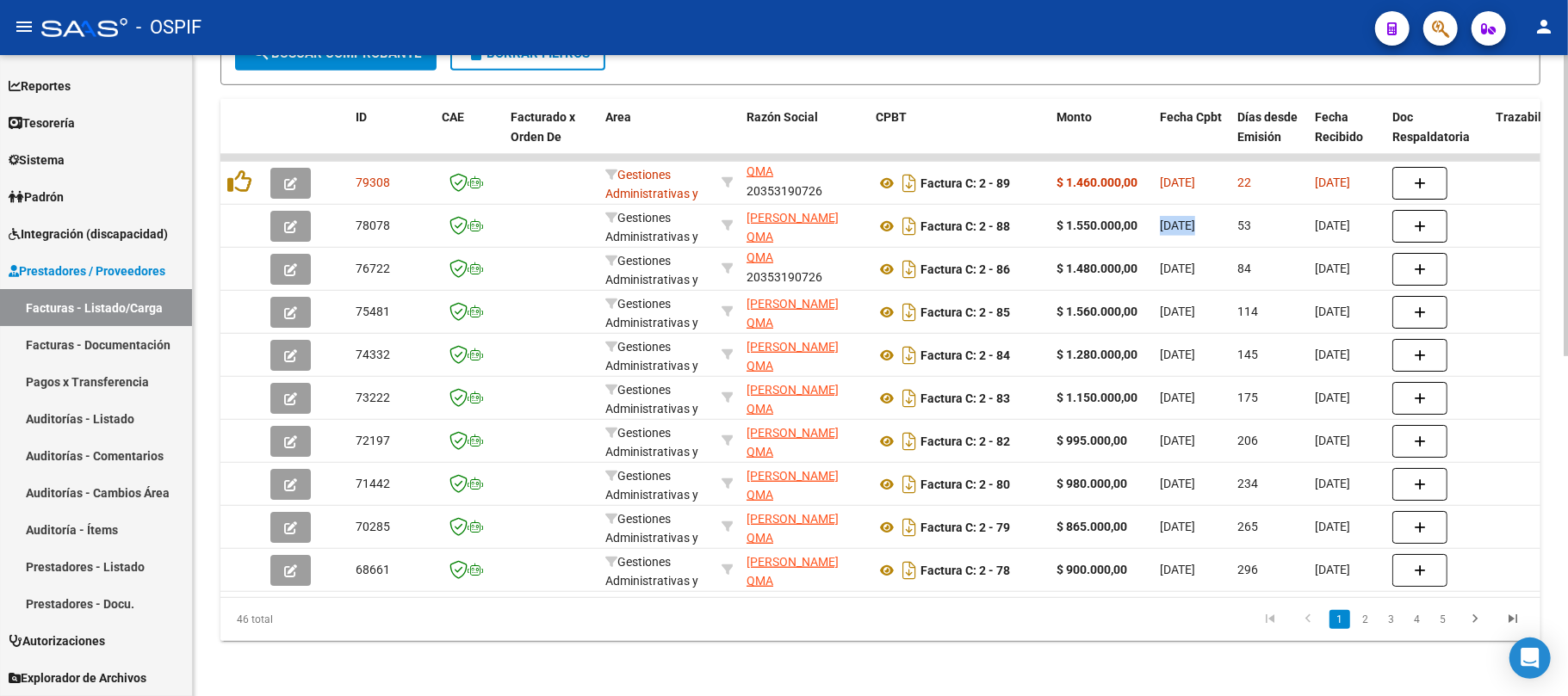
scroll to position [152, 0]
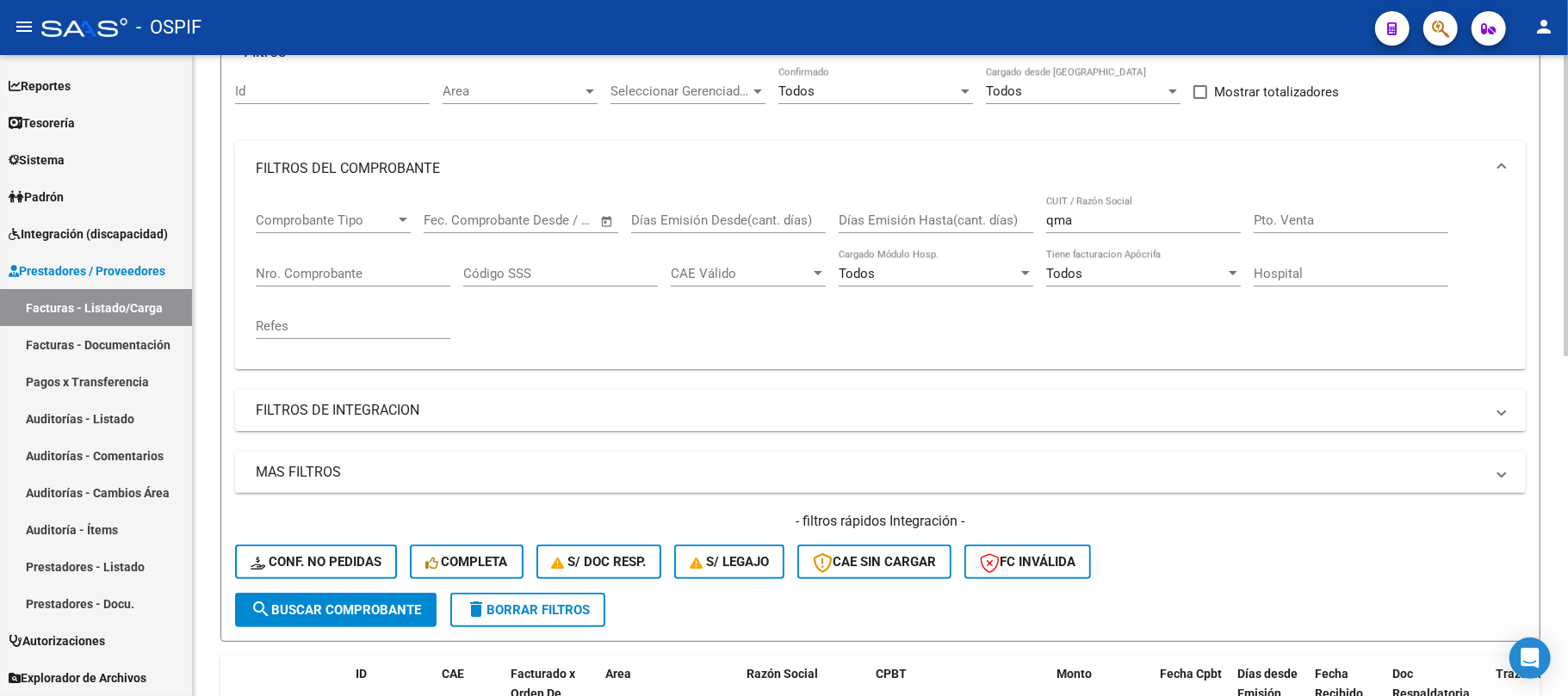
click at [606, 243] on div "Comprobante Tipo Comprobante Tipo Fecha inicio – Fecha fin Fec. Comprobante Des…" at bounding box center [880, 275] width 1249 height 159
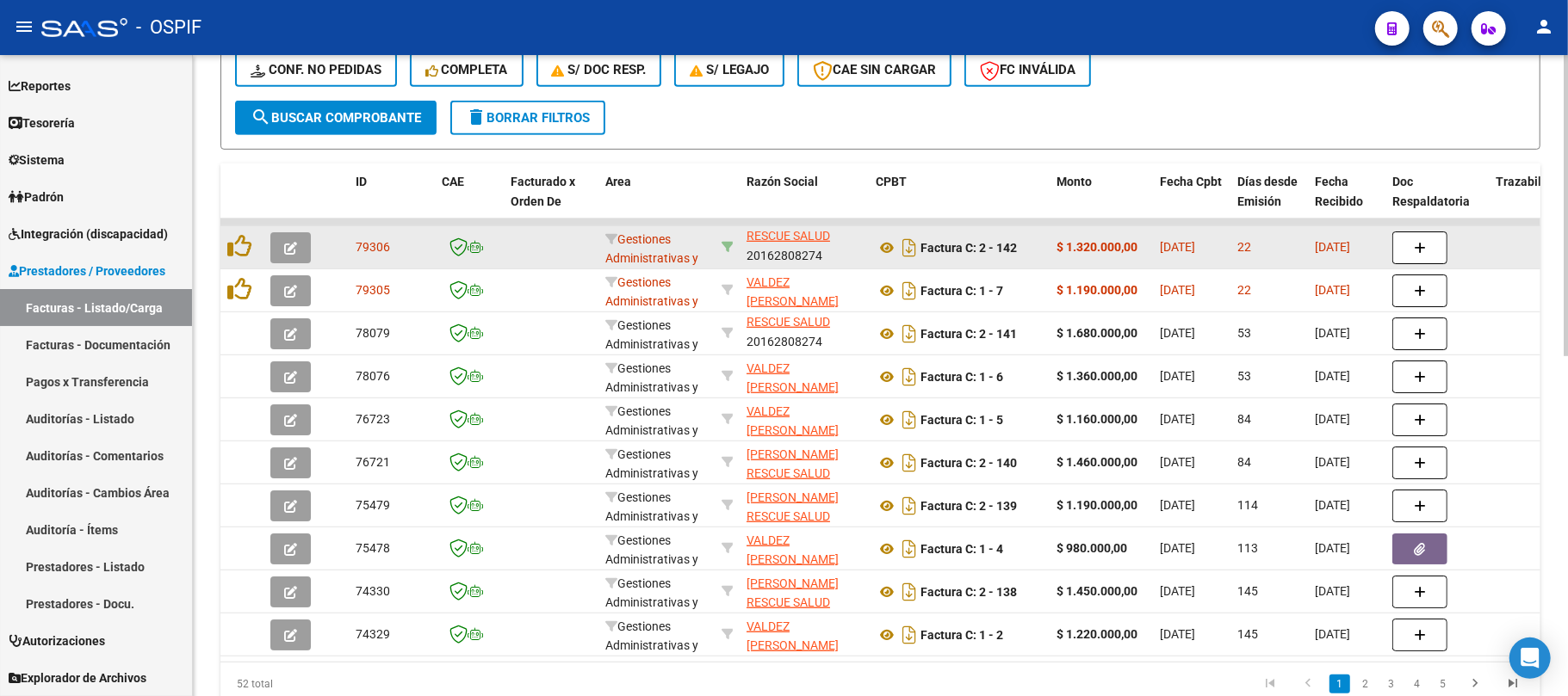
scroll to position [60, 0]
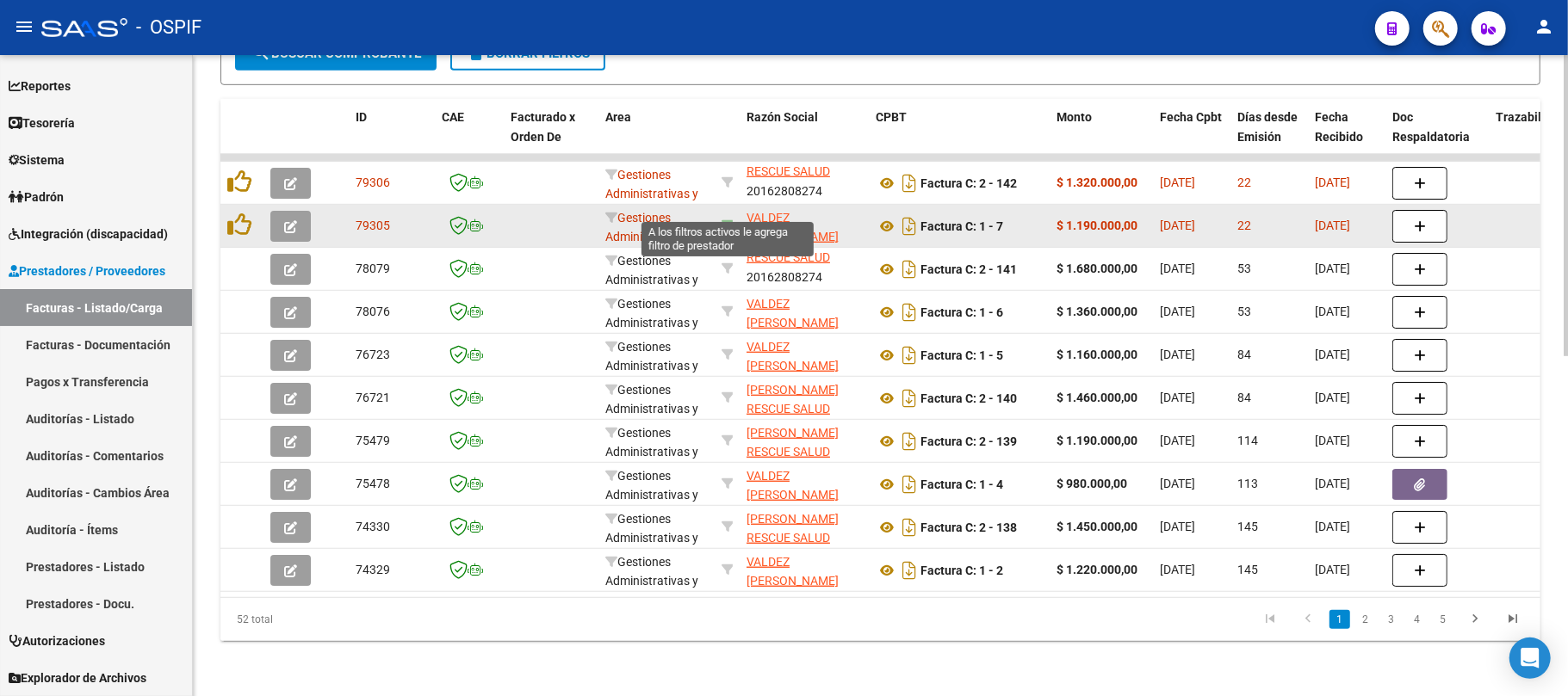
click at [724, 219] on icon at bounding box center [727, 225] width 12 height 12
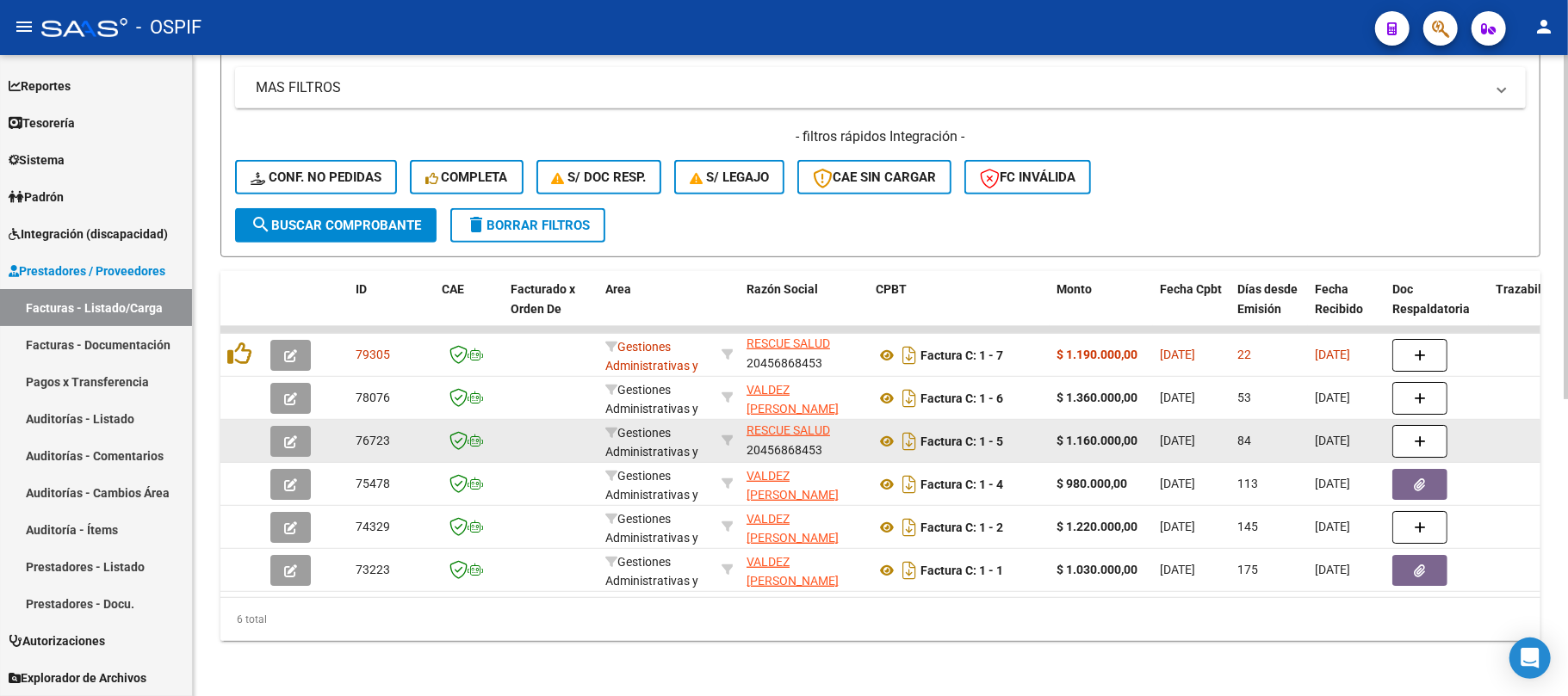
scroll to position [553, 0]
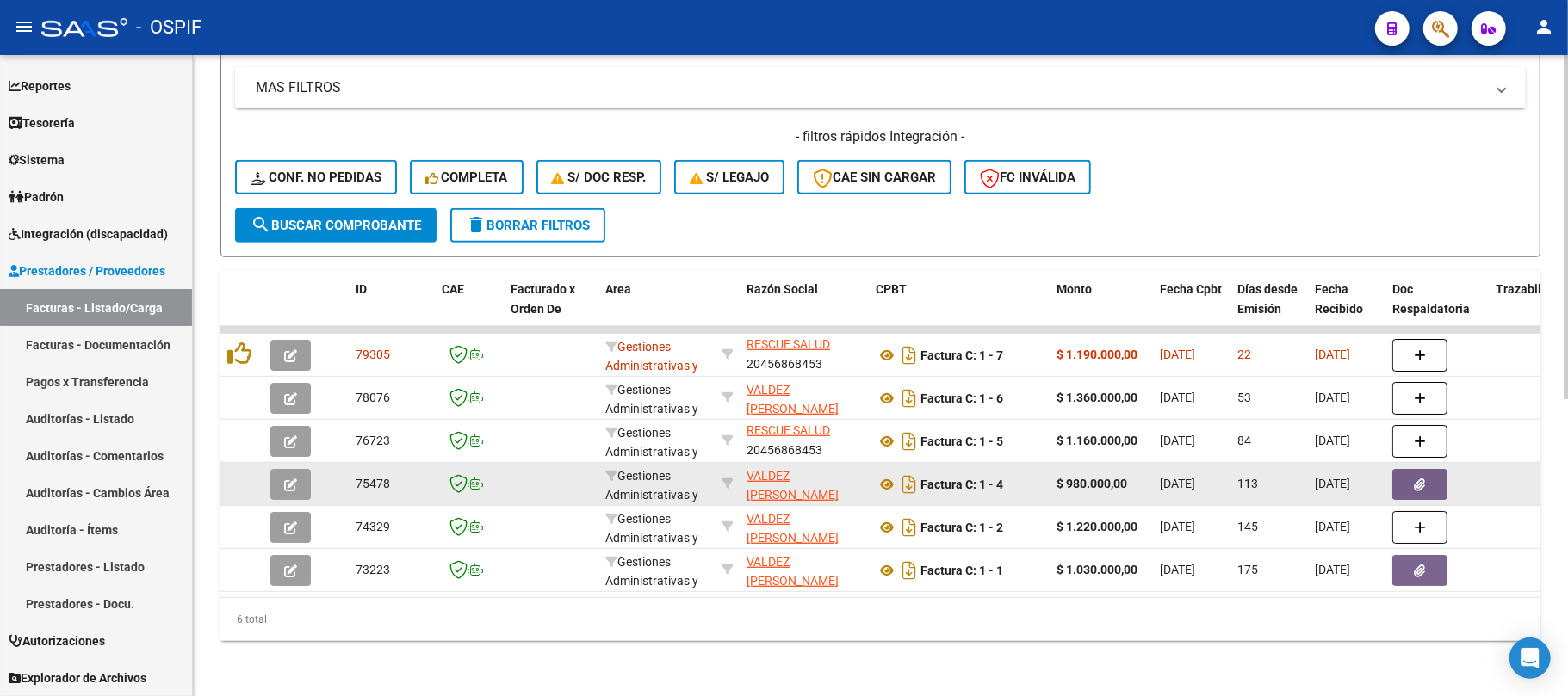
click at [1195, 477] on span "[DATE]" at bounding box center [1177, 483] width 36 height 14
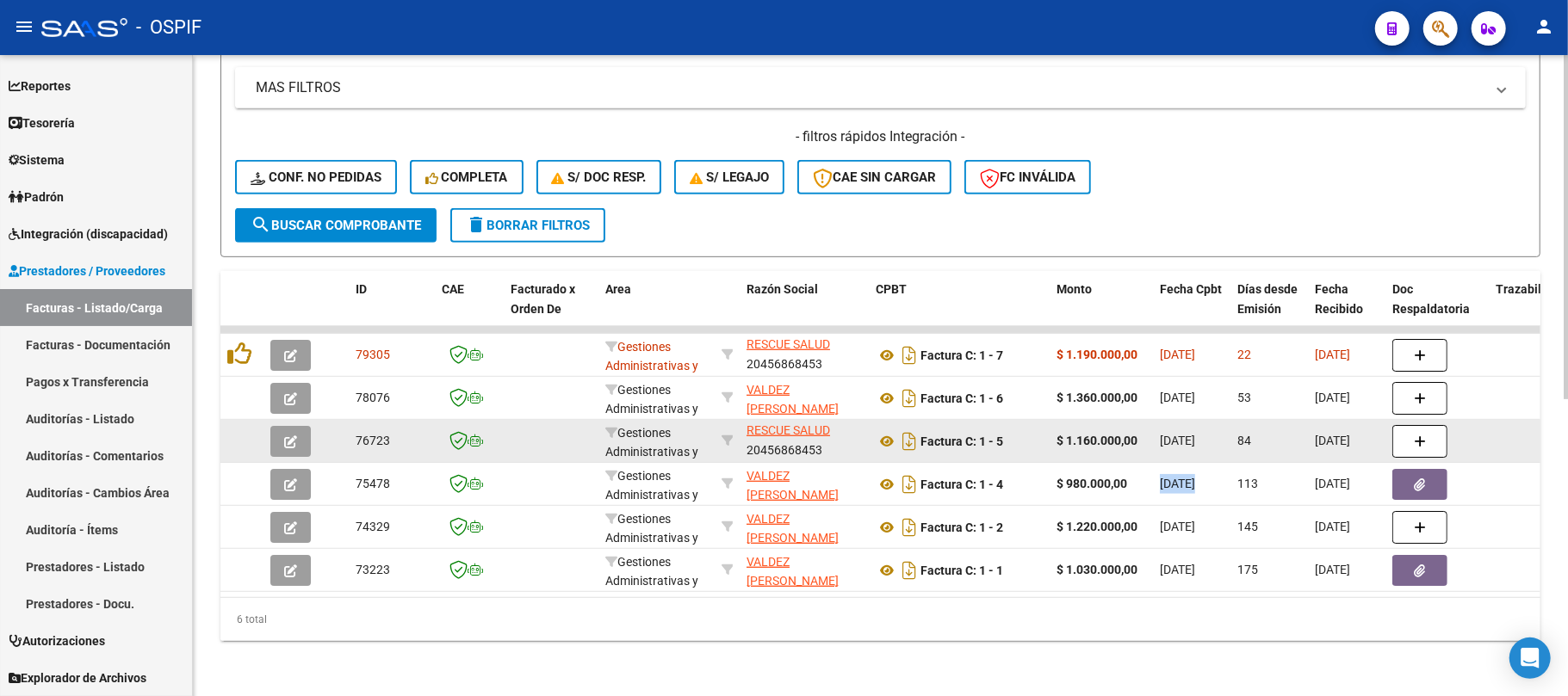
click at [1195, 434] on span "[DATE]" at bounding box center [1177, 440] width 36 height 14
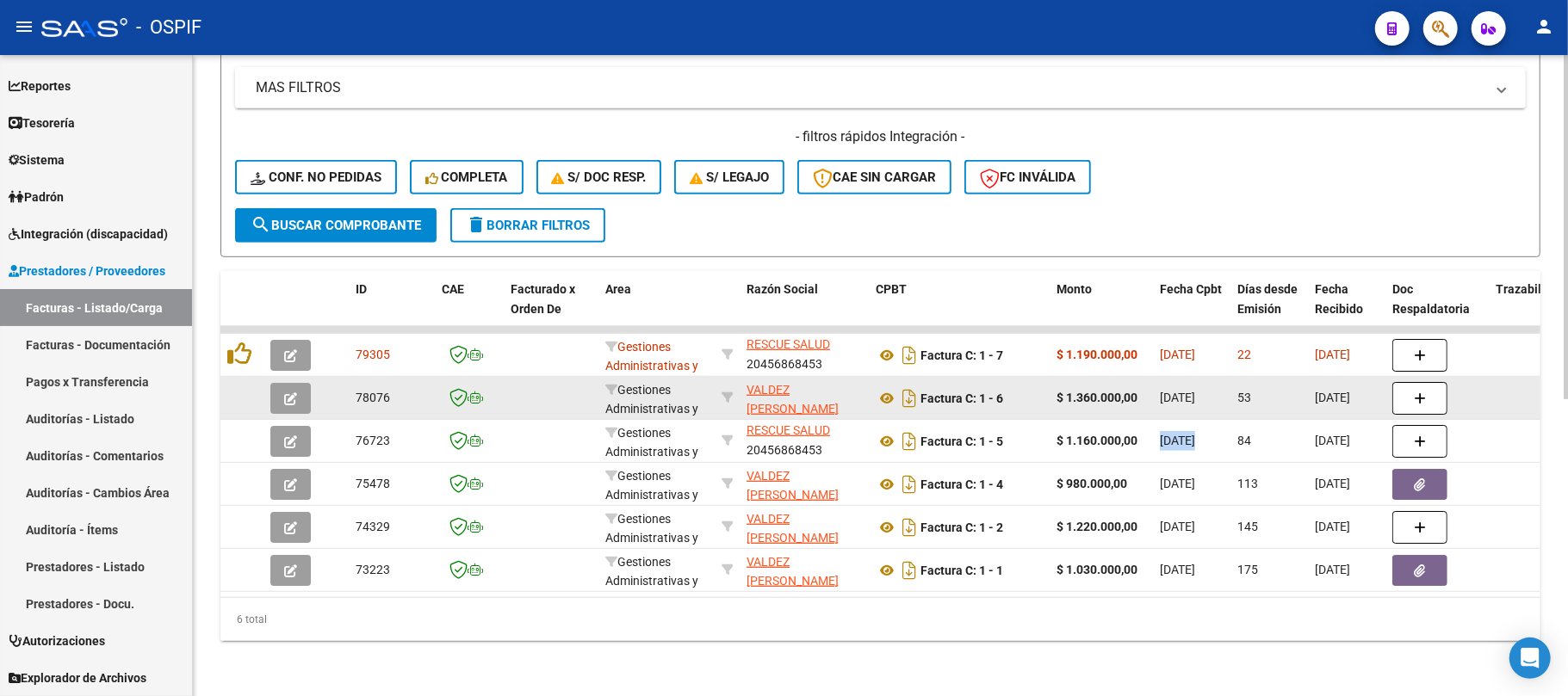
click at [1195, 391] on span "[DATE]" at bounding box center [1177, 397] width 36 height 14
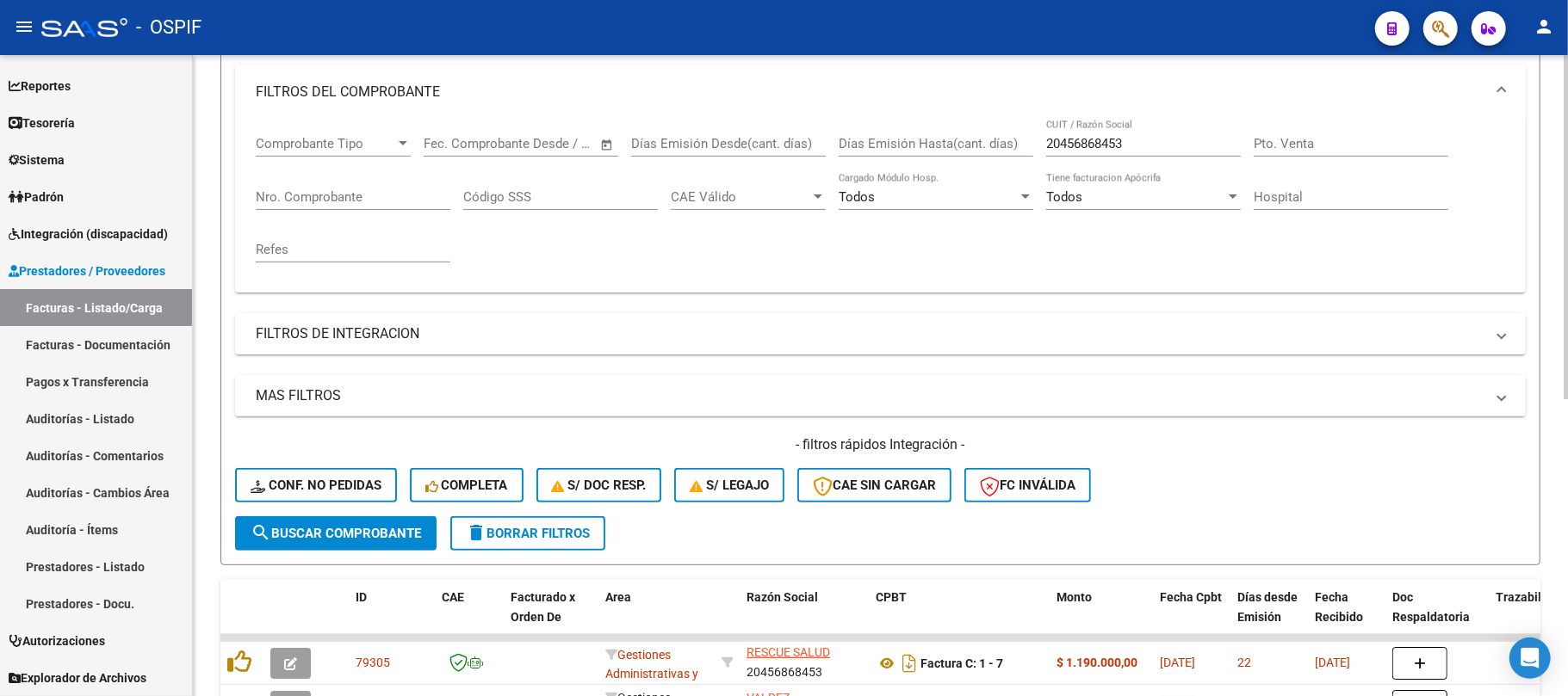
scroll to position [0, 0]
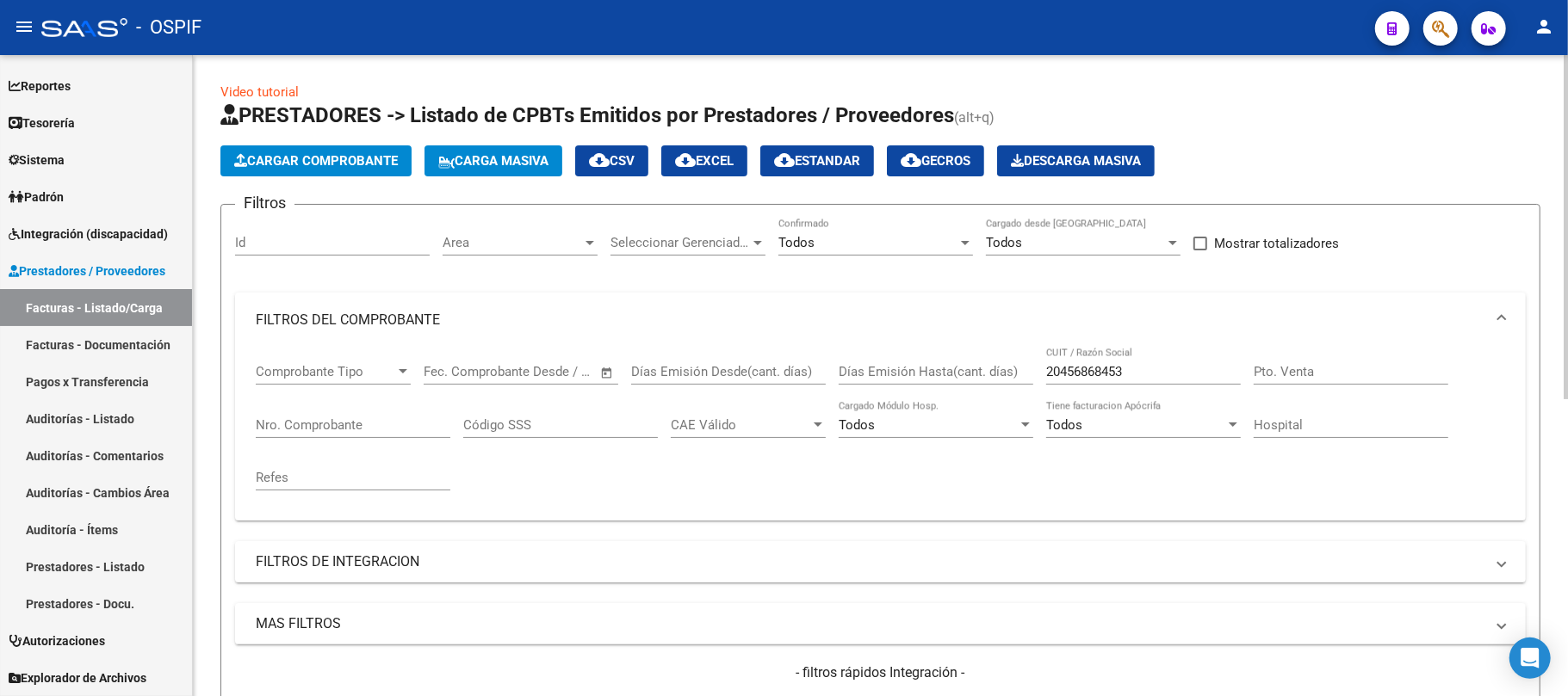
click at [1114, 353] on div "20456868453 CUIT / Razón Social" at bounding box center [1143, 365] width 195 height 37
click at [1111, 376] on input "20456868453" at bounding box center [1143, 372] width 195 height 16
click at [1111, 377] on input "20456868453" at bounding box center [1143, 372] width 195 height 16
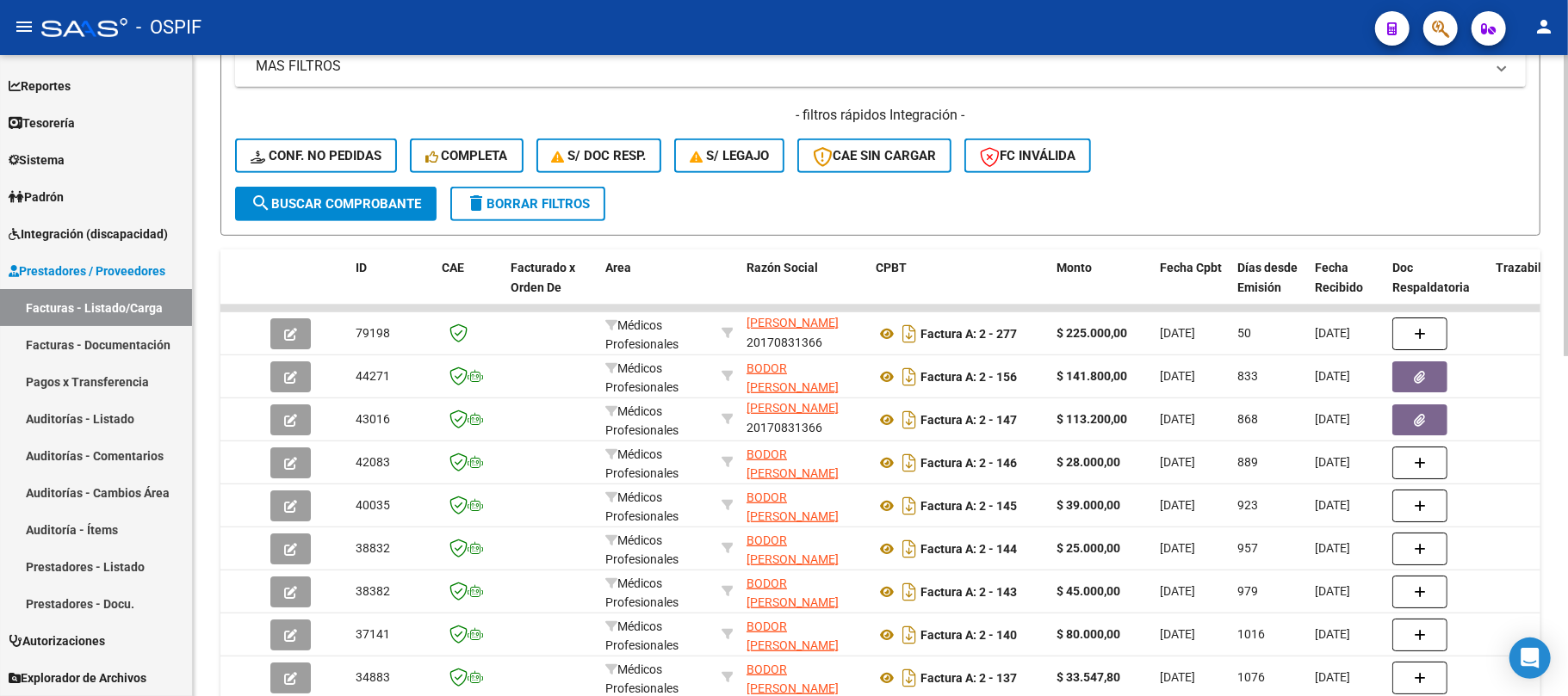
scroll to position [22, 0]
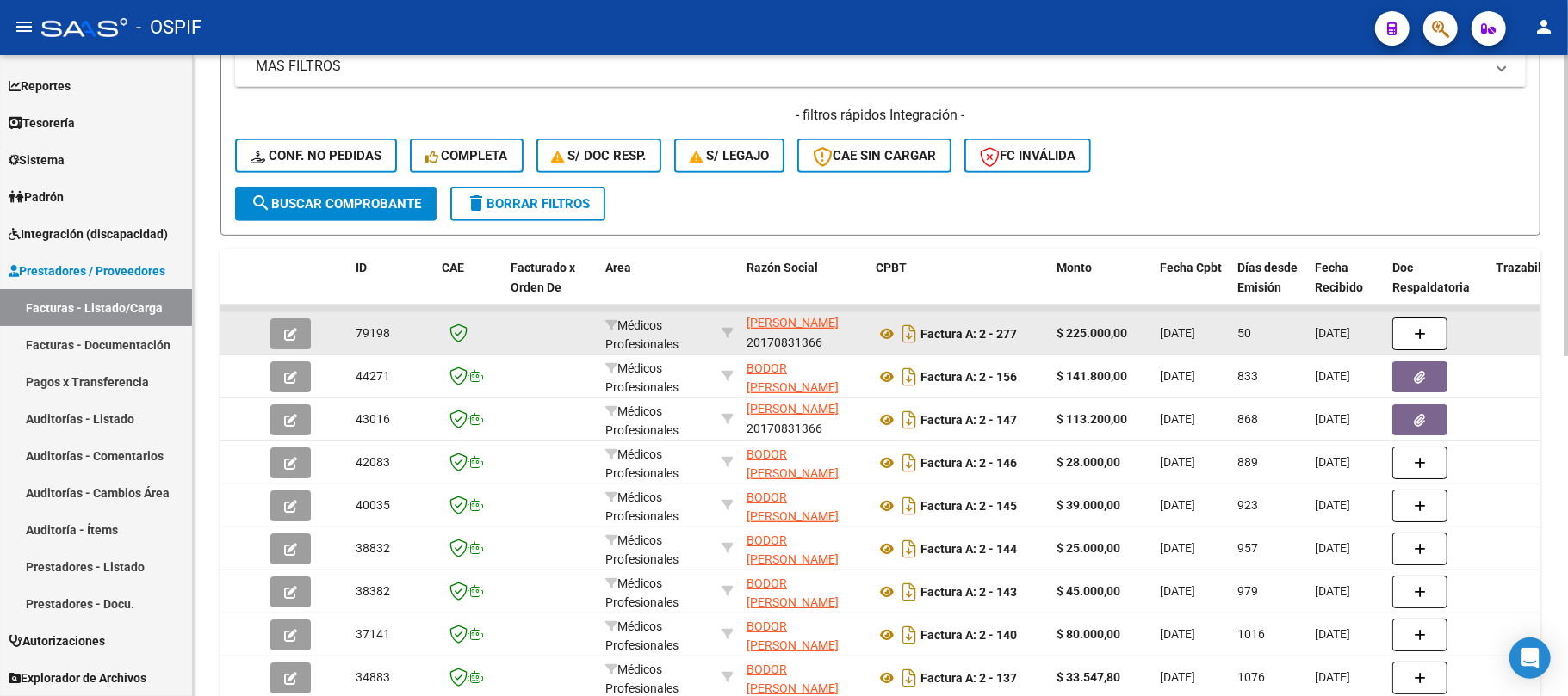
click at [1195, 338] on span "[DATE]" at bounding box center [1177, 333] width 36 height 14
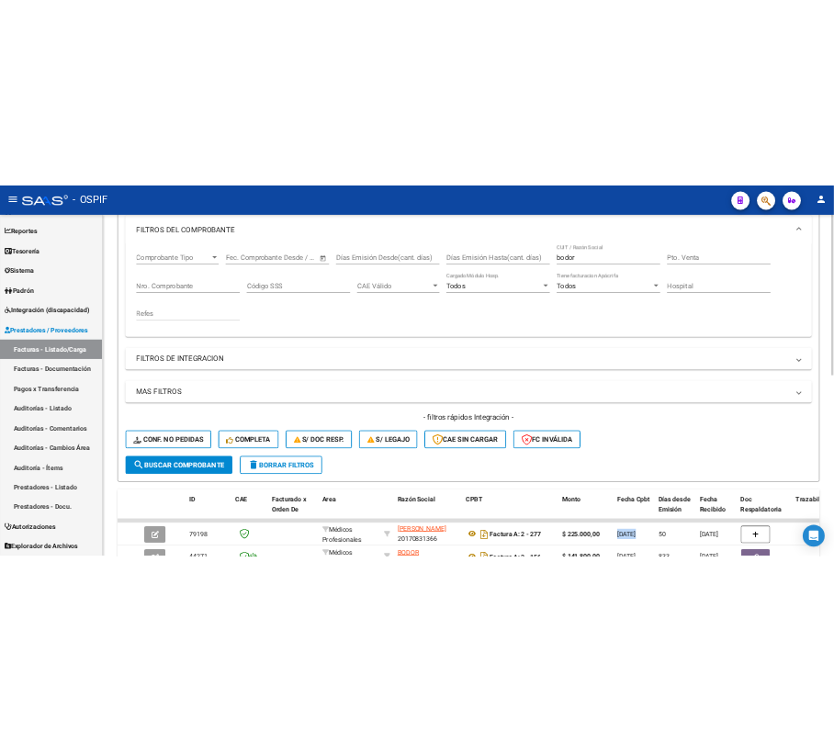
scroll to position [0, 0]
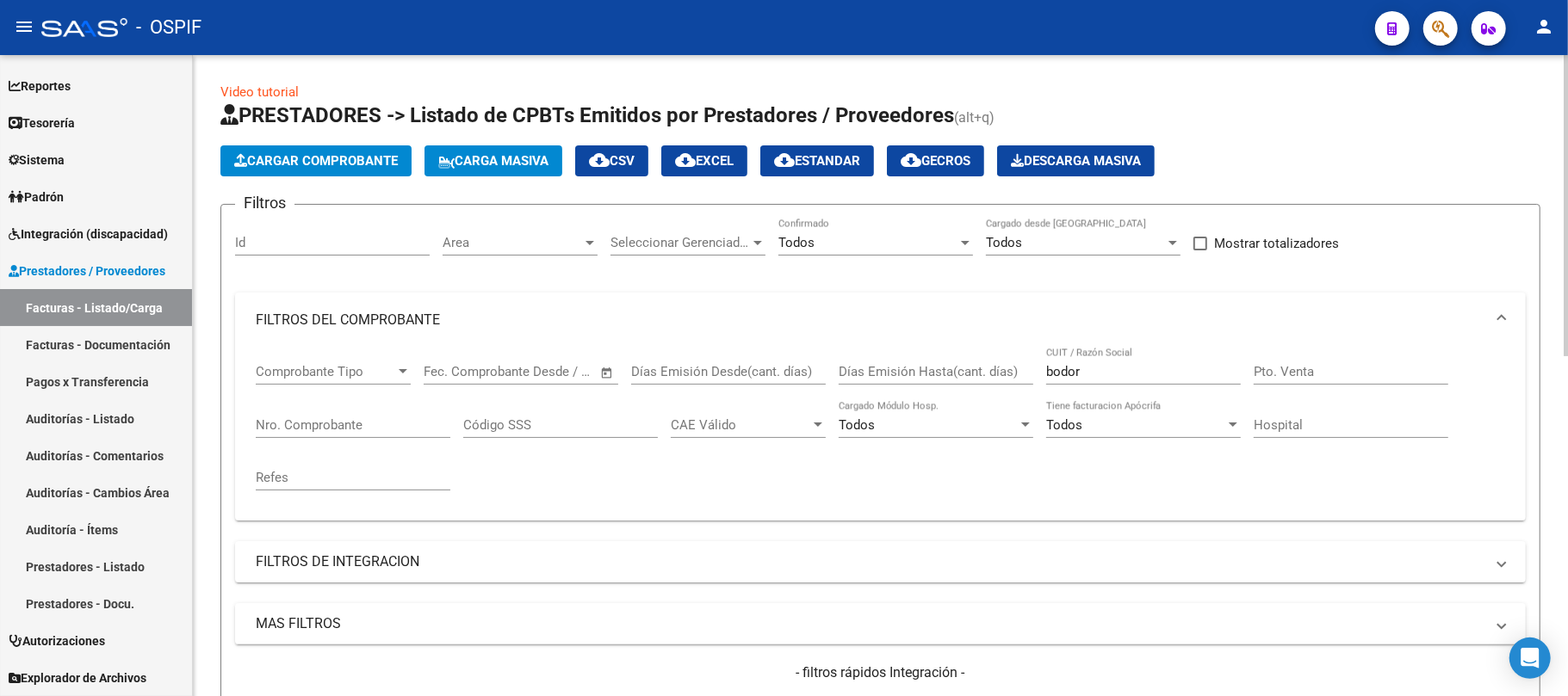
click at [1107, 377] on input "bodor" at bounding box center [1143, 372] width 195 height 16
drag, startPoint x: 1106, startPoint y: 377, endPoint x: 724, endPoint y: 369, distance: 382.1
click at [731, 372] on div "Comprobante Tipo Comprobante Tipo Fecha inicio – Fecha fin Fec. Comprobante Des…" at bounding box center [880, 427] width 1249 height 159
type input "u"
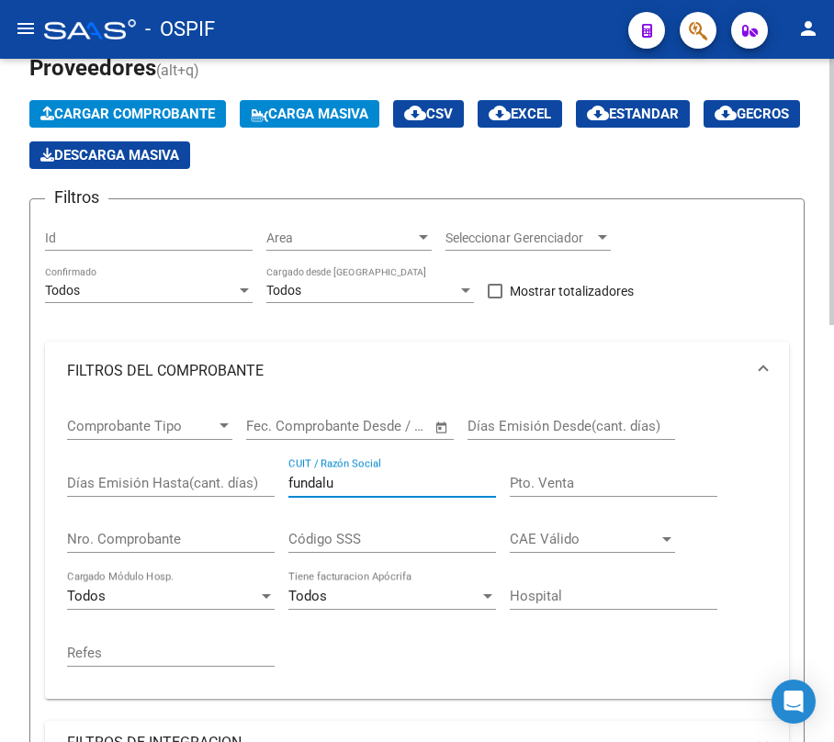
scroll to position [367, 0]
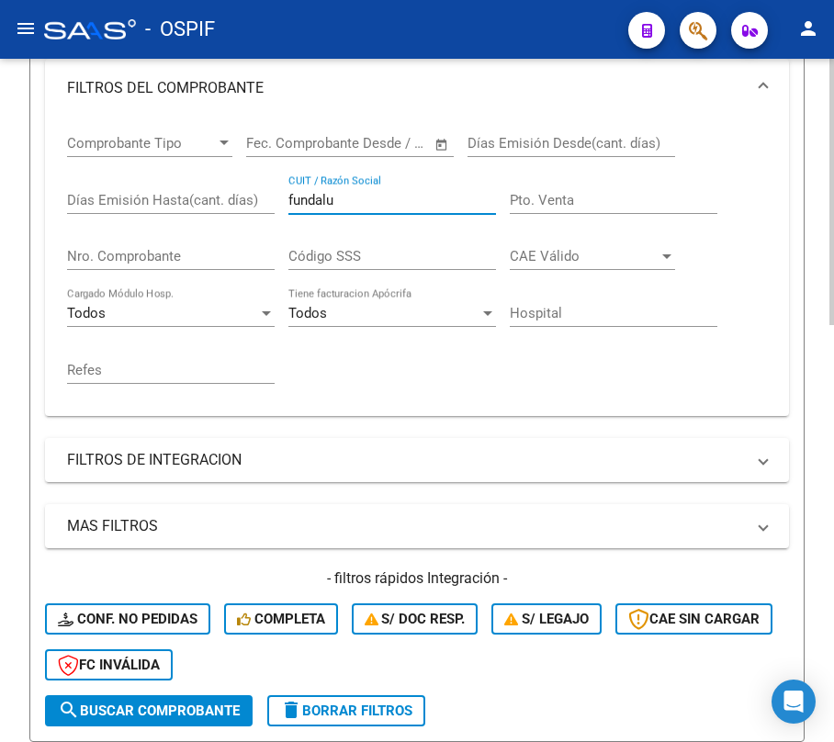
drag, startPoint x: 360, startPoint y: 197, endPoint x: 265, endPoint y: 181, distance: 96.8
click at [251, 178] on div "Comprobante Tipo Comprobante Tipo Fecha inicio – Fecha fin Fec. Comprobante Des…" at bounding box center [417, 260] width 700 height 284
paste input "2686"
type input "2686"
click at [276, 203] on div "Comprobante Tipo Comprobante Tipo Fecha inicio – Fecha fin Fec. Comprobante Des…" at bounding box center [417, 260] width 700 height 284
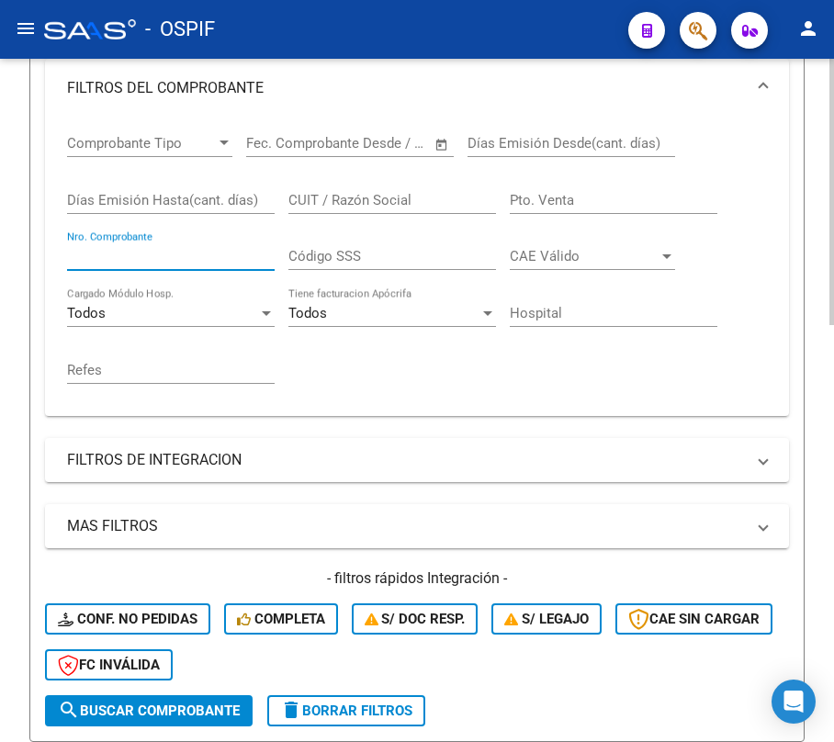
paste input "2686"
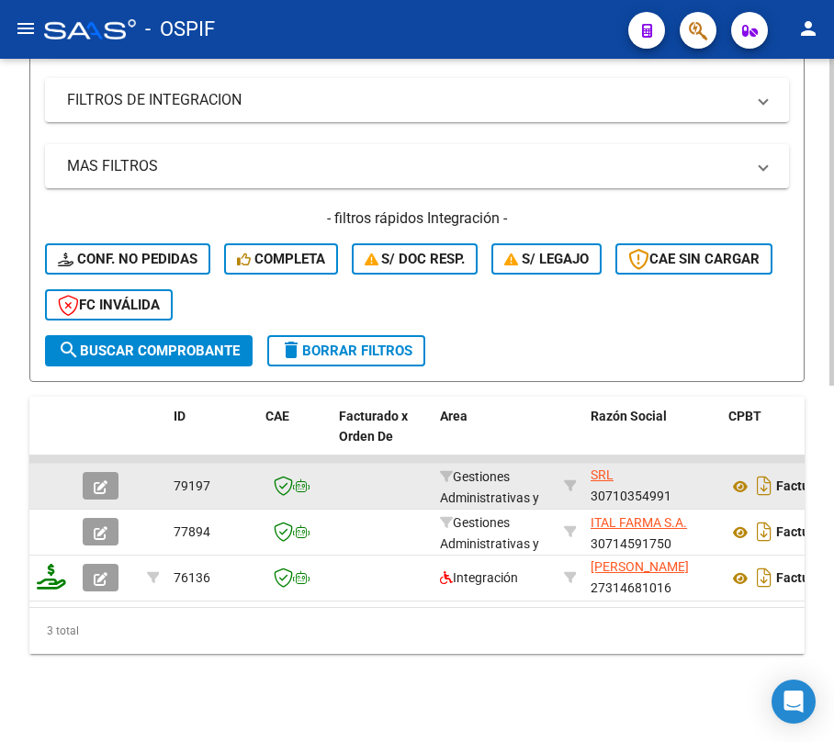
scroll to position [0, 0]
drag, startPoint x: 648, startPoint y: 479, endPoint x: 573, endPoint y: 468, distance: 76.1
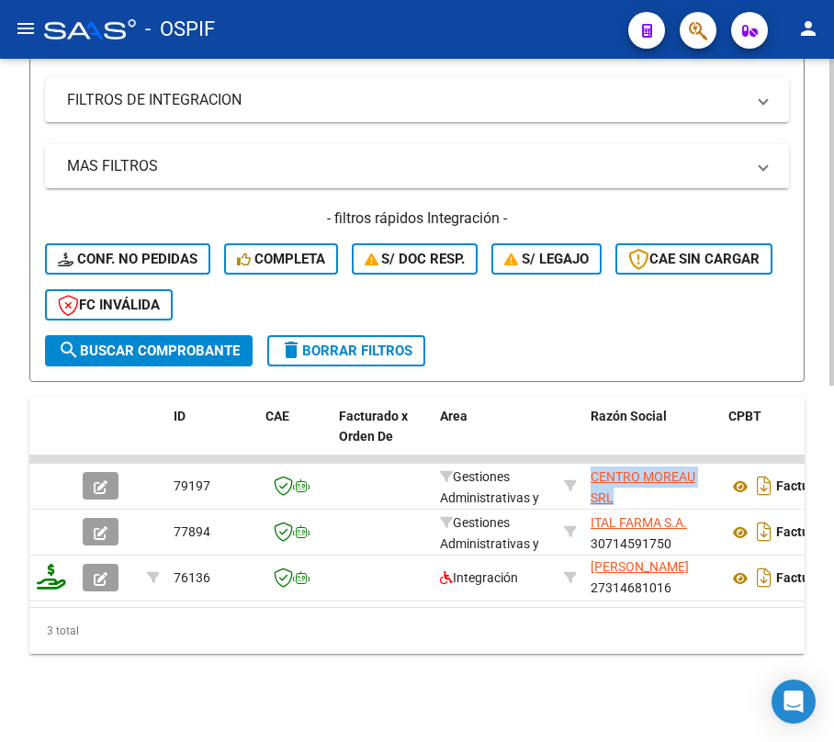
click at [648, 656] on div "Video tutorial PRESTADORES -> Listado de CPBTs Emitidos por Prestadores / Prove…" at bounding box center [417, 36] width 834 height 1411
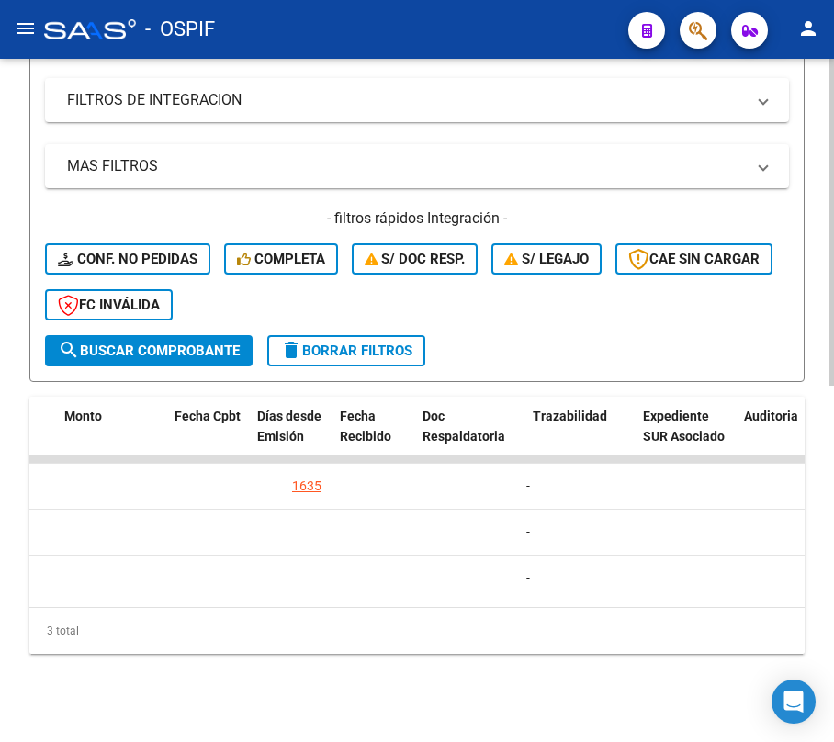
scroll to position [0, 809]
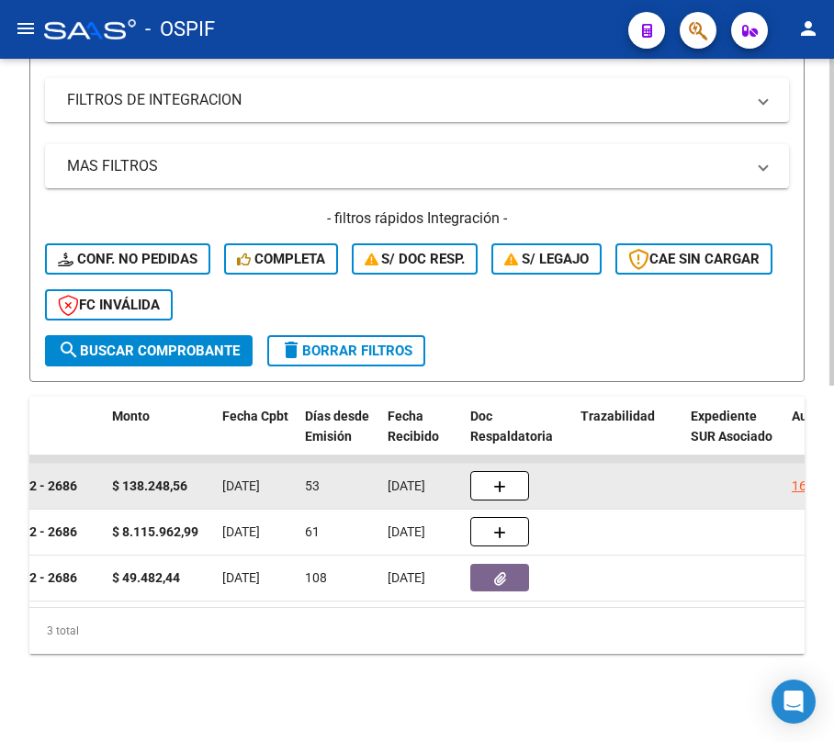
click at [260, 479] on span "[DATE]" at bounding box center [241, 486] width 38 height 15
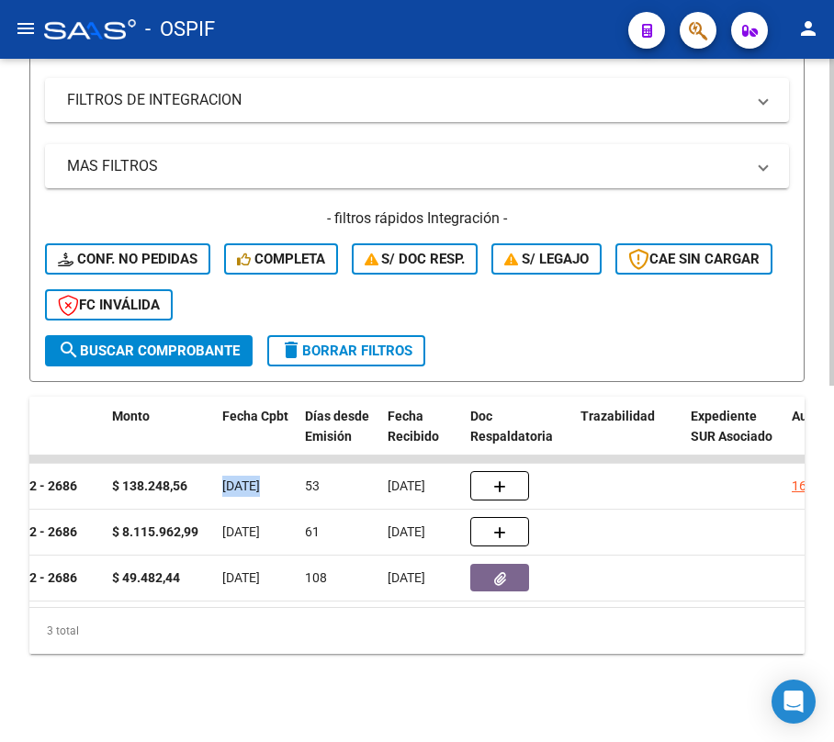
scroll to position [378, 0]
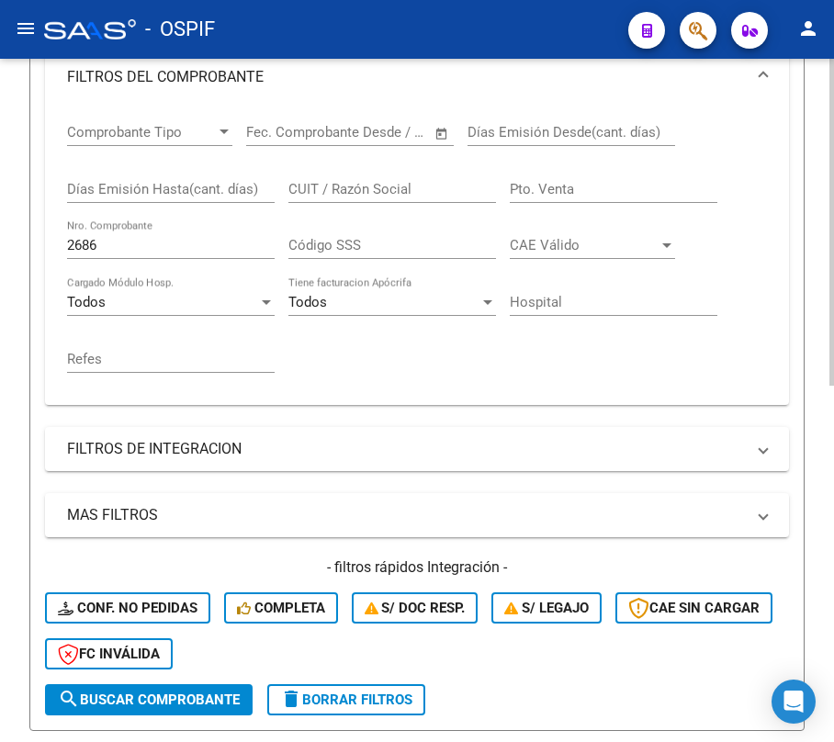
click at [1, 244] on div "Video tutorial PRESTADORES -> Listado de CPBTs Emitidos por Prestadores / Prove…" at bounding box center [417, 385] width 834 height 1411
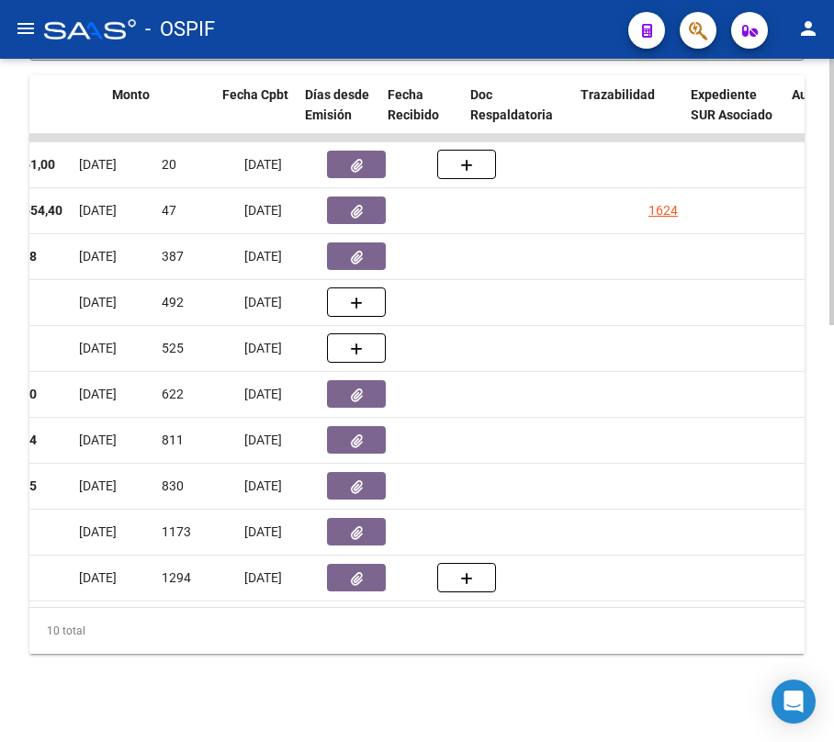
scroll to position [0, 674]
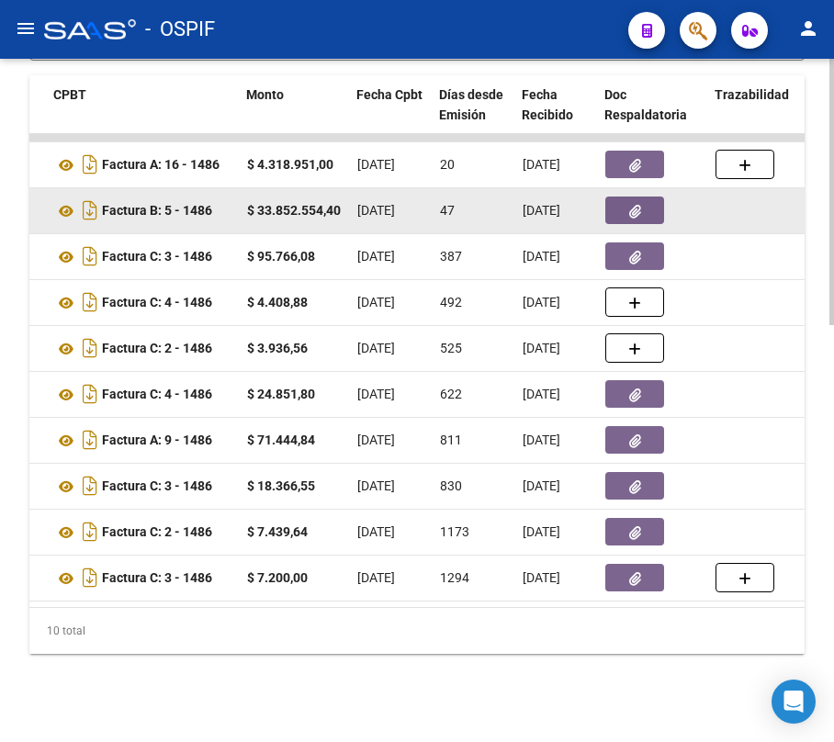
click at [395, 203] on span "[DATE]" at bounding box center [376, 210] width 38 height 15
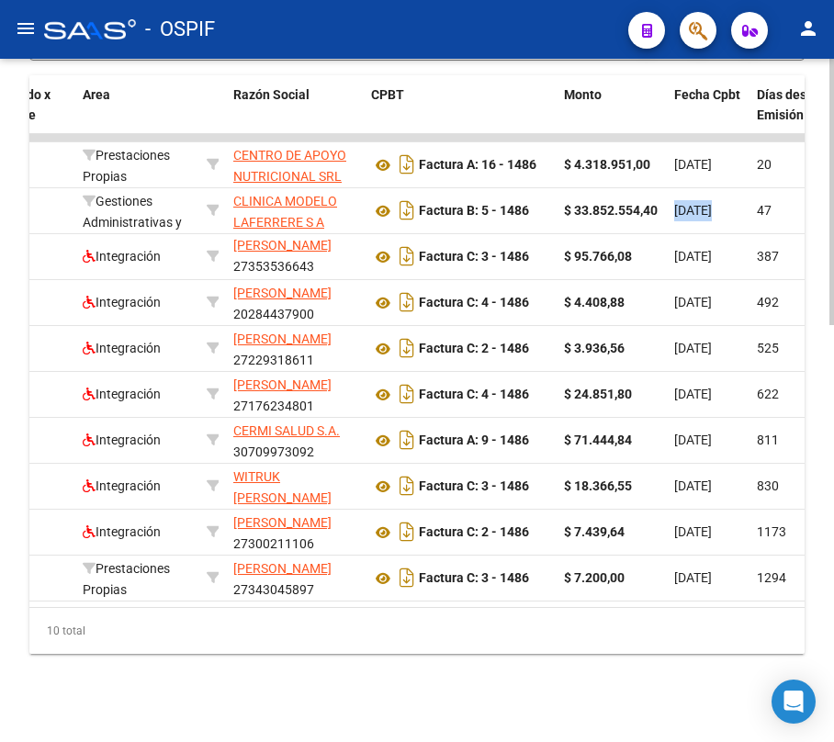
scroll to position [332, 0]
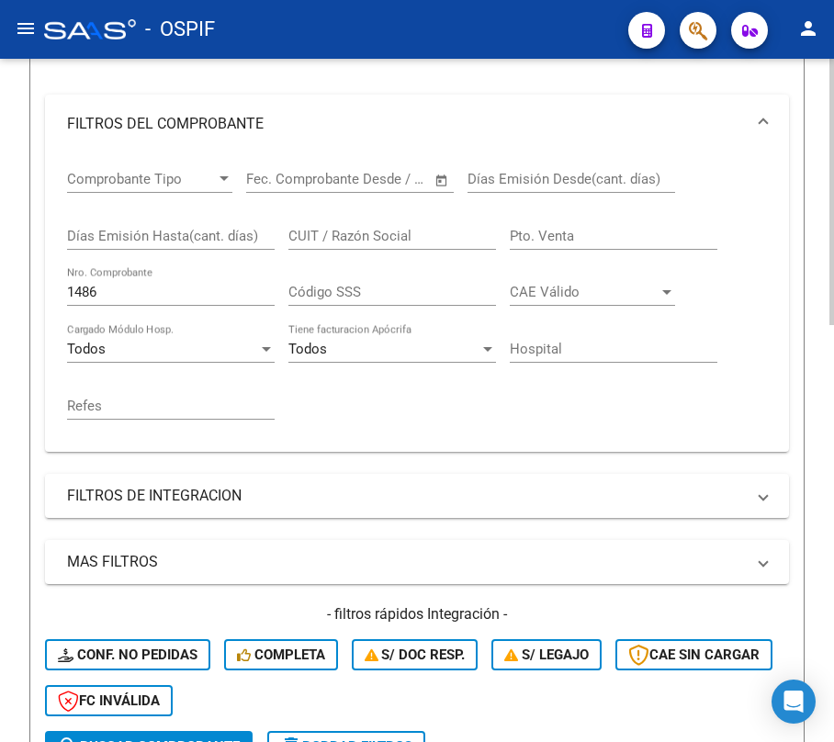
click at [177, 287] on input "1486" at bounding box center [171, 292] width 208 height 17
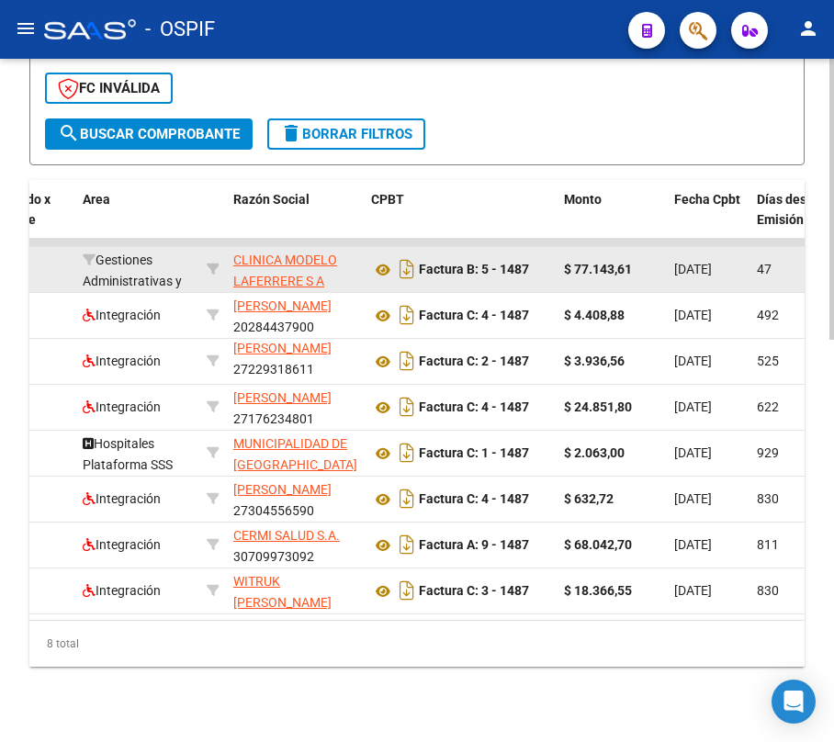
click at [684, 262] on span "[DATE]" at bounding box center [693, 269] width 38 height 15
click at [685, 262] on span "[DATE]" at bounding box center [693, 269] width 38 height 15
click at [687, 262] on span "[DATE]" at bounding box center [693, 269] width 38 height 15
click at [684, 268] on span "[DATE]" at bounding box center [693, 269] width 38 height 15
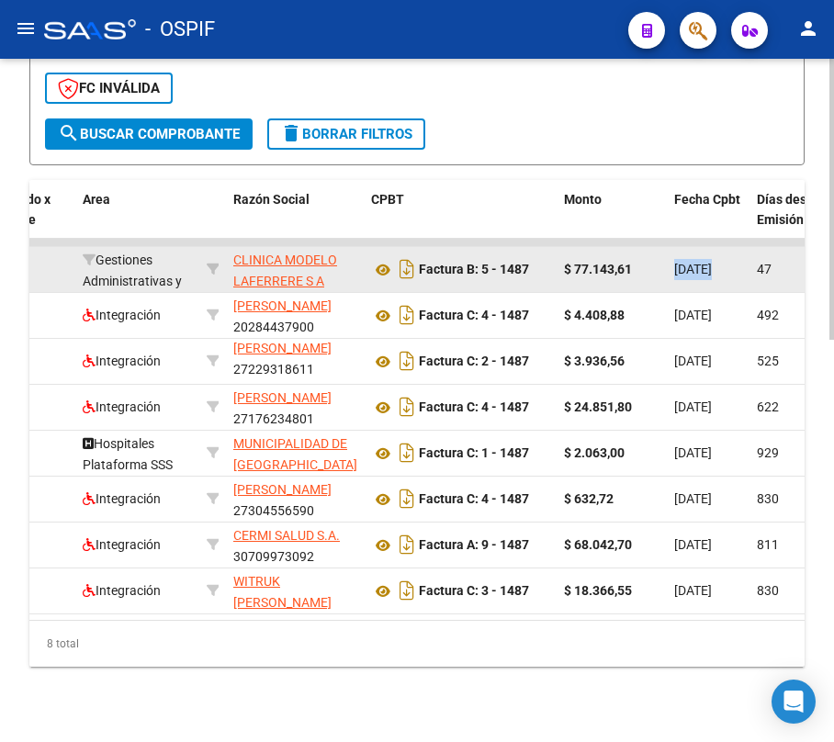
click at [684, 268] on span "[DATE]" at bounding box center [693, 269] width 38 height 15
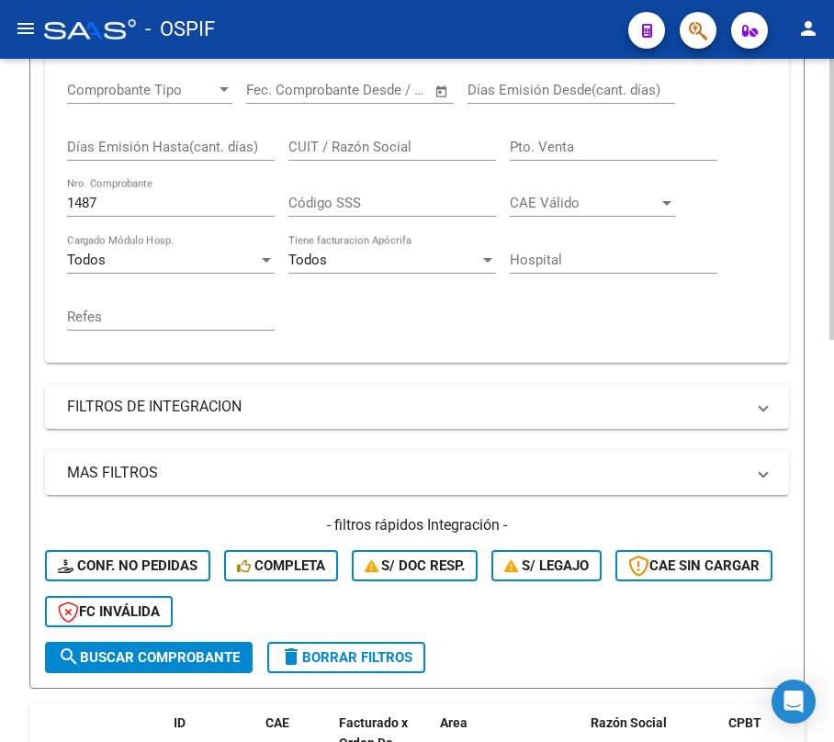
scroll to position [332, 0]
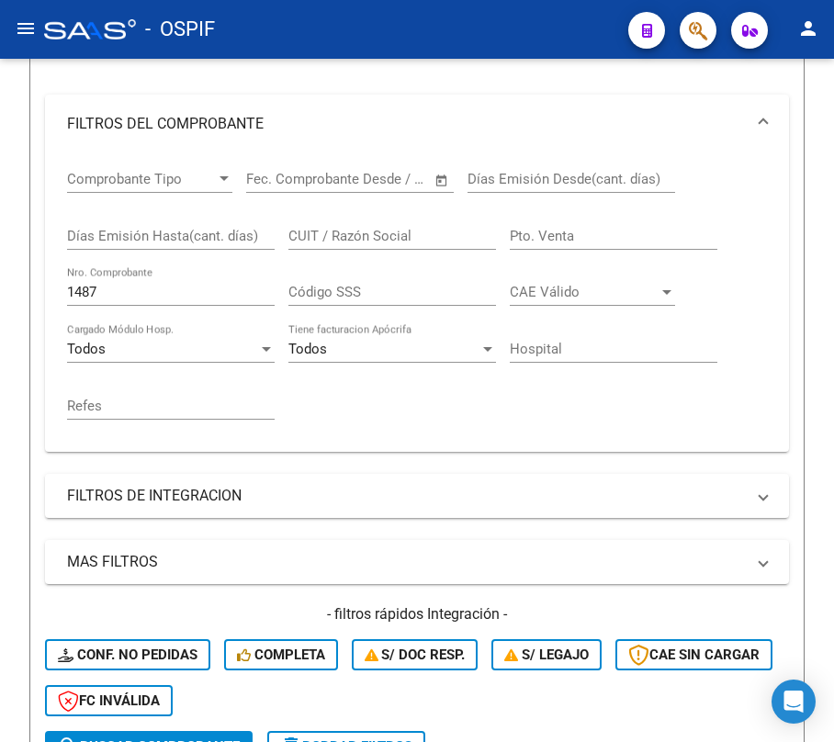
drag, startPoint x: 116, startPoint y: 299, endPoint x: -62, endPoint y: 288, distance: 178.5
click at [0, 288] on html "menu - OSPIF person Firma Express Inicio Calendario SSS Instructivos Contacto O…" at bounding box center [417, 371] width 834 height 742
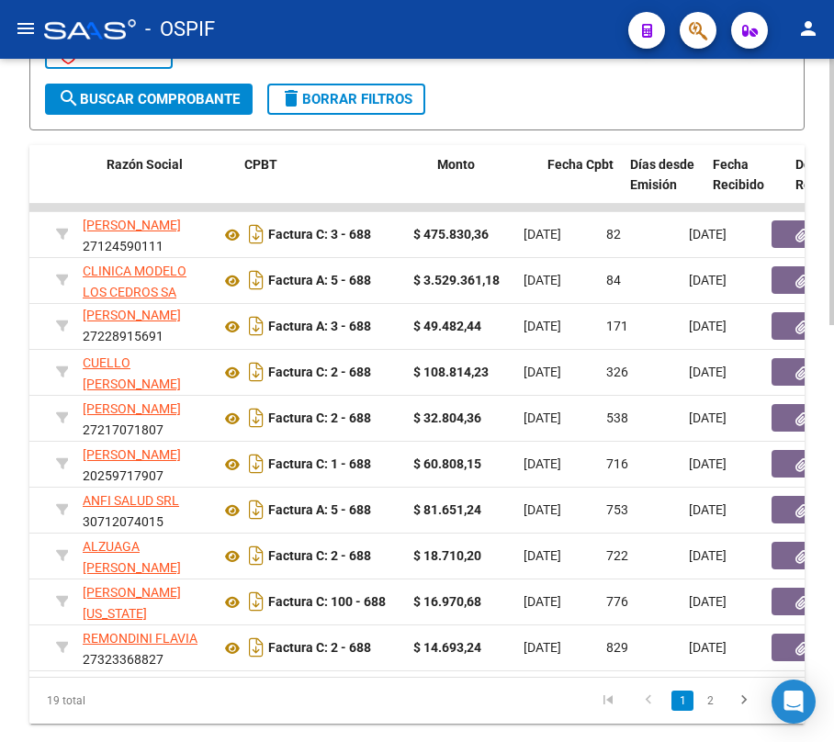
scroll to position [0, 483]
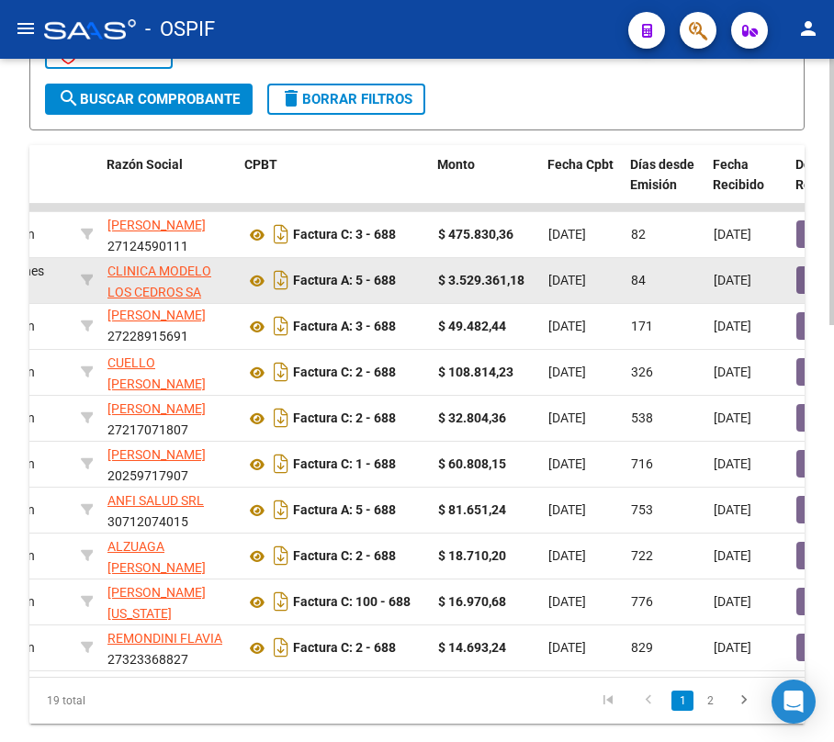
click at [574, 276] on span "[DATE]" at bounding box center [567, 280] width 38 height 15
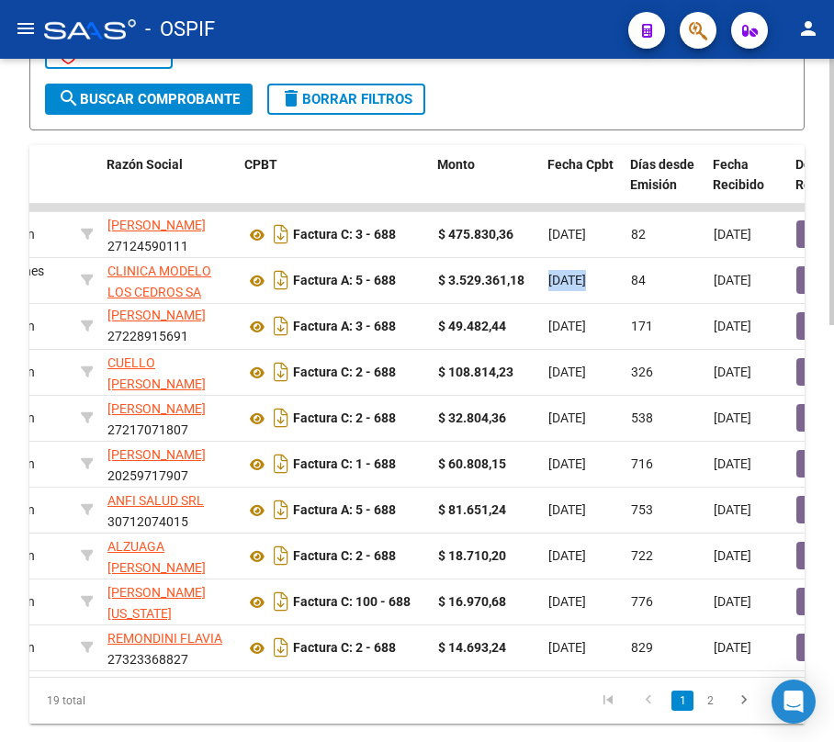
click at [272, 703] on datatable-pager "1 2" at bounding box center [495, 700] width 620 height 31
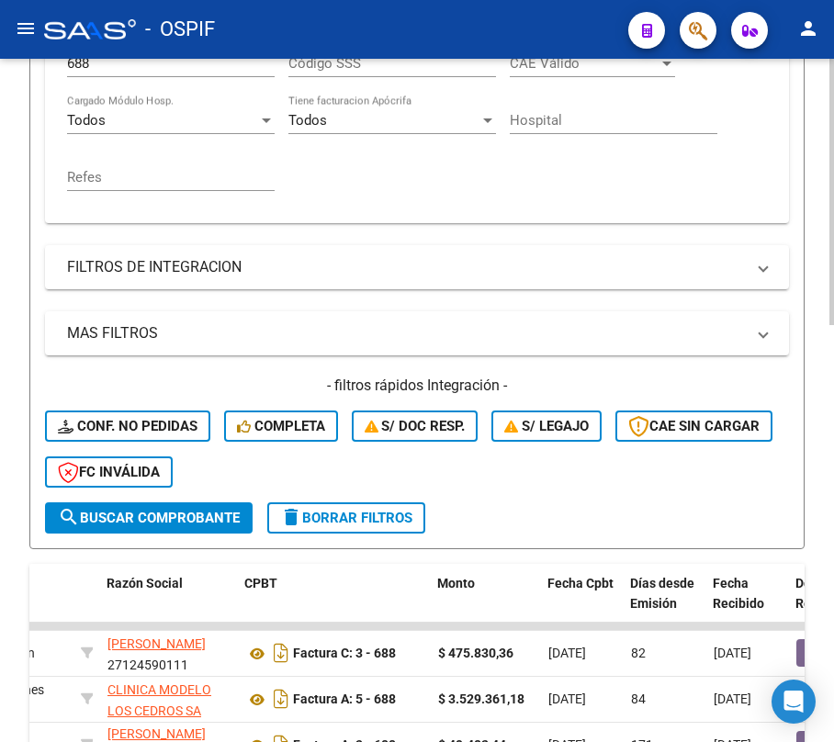
scroll to position [490, 0]
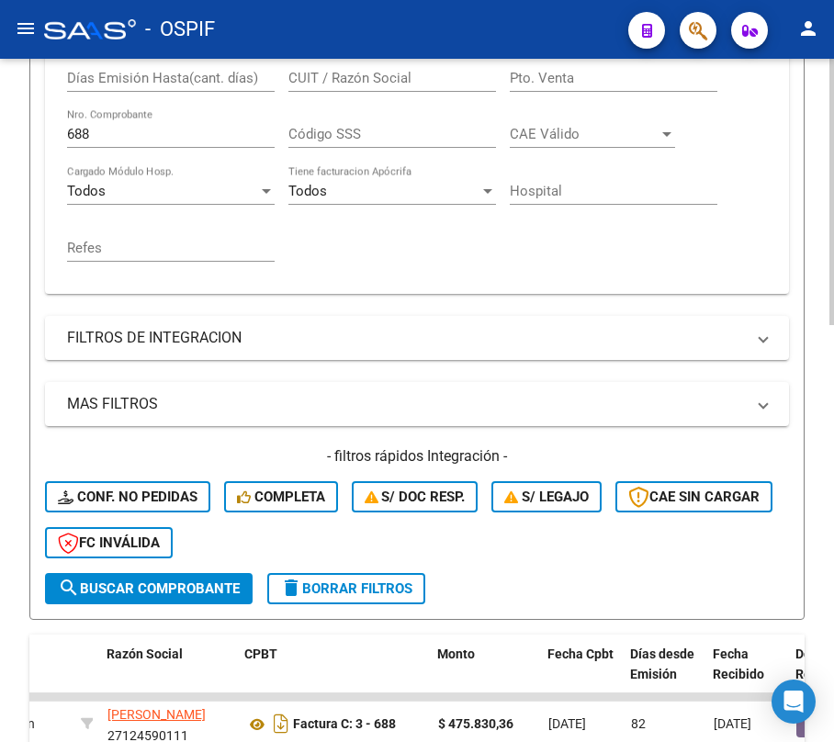
click at [59, 126] on div "Comprobante Tipo Comprobante Tipo Fecha inicio – Fecha fin Fec. Comprobante Des…" at bounding box center [417, 144] width 744 height 299
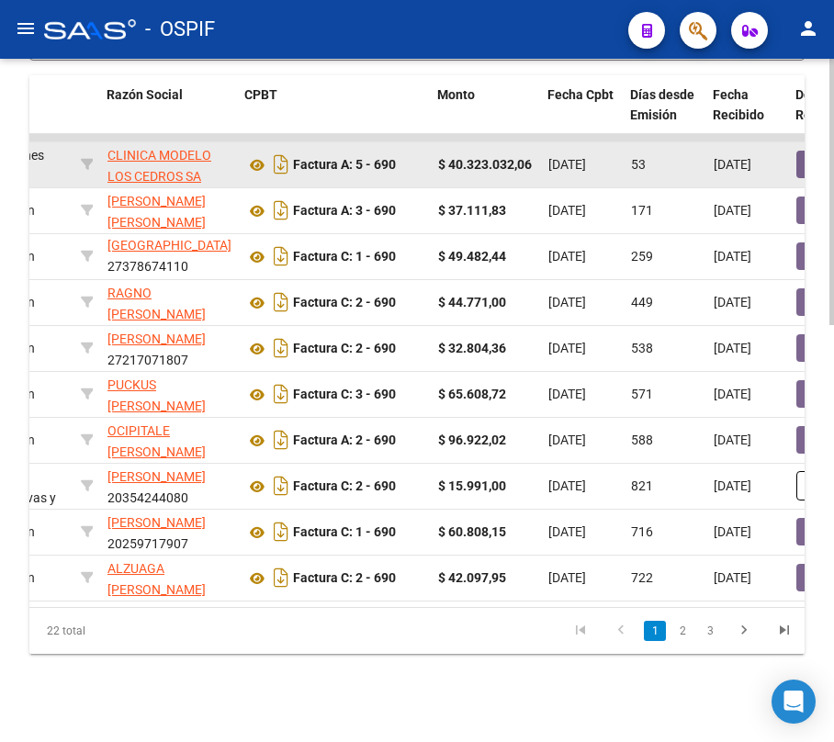
click at [586, 157] on span "[DATE]" at bounding box center [567, 164] width 38 height 15
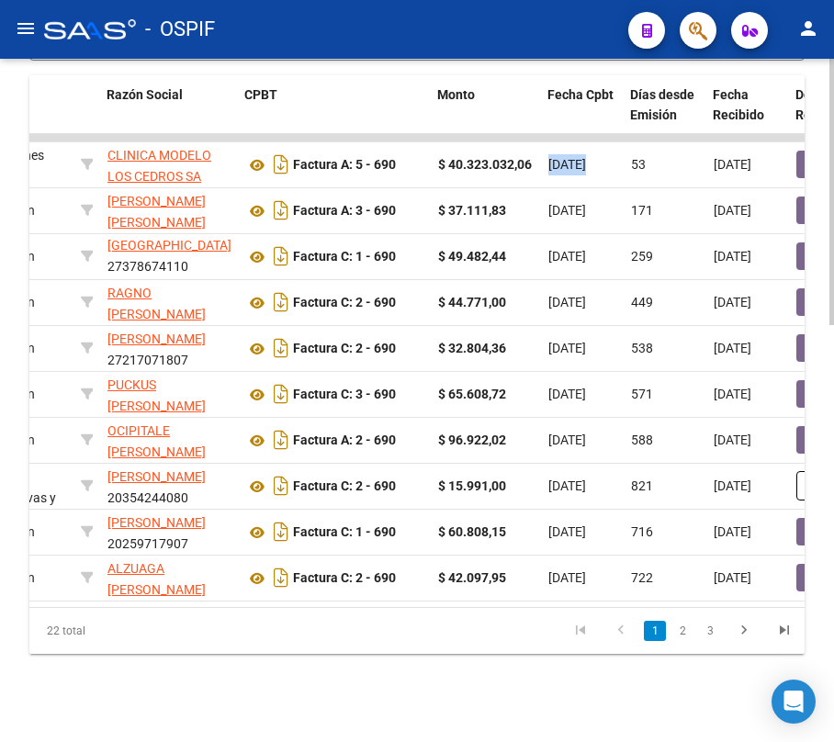
scroll to position [332, 0]
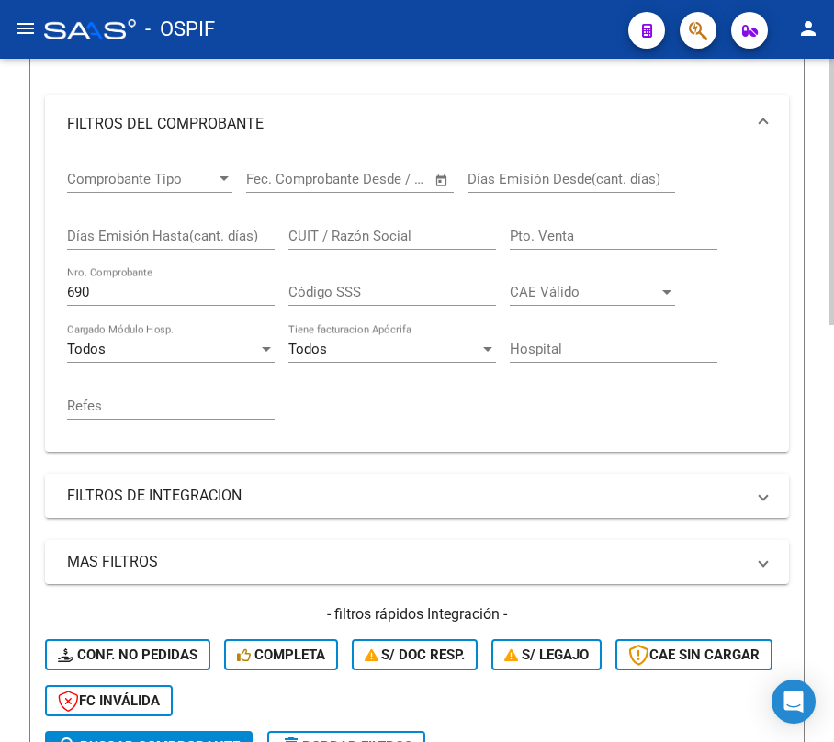
click at [0, 277] on html "menu - OSPIF person Firma Express Inicio Calendario SSS Instructivos Contacto O…" at bounding box center [417, 371] width 834 height 742
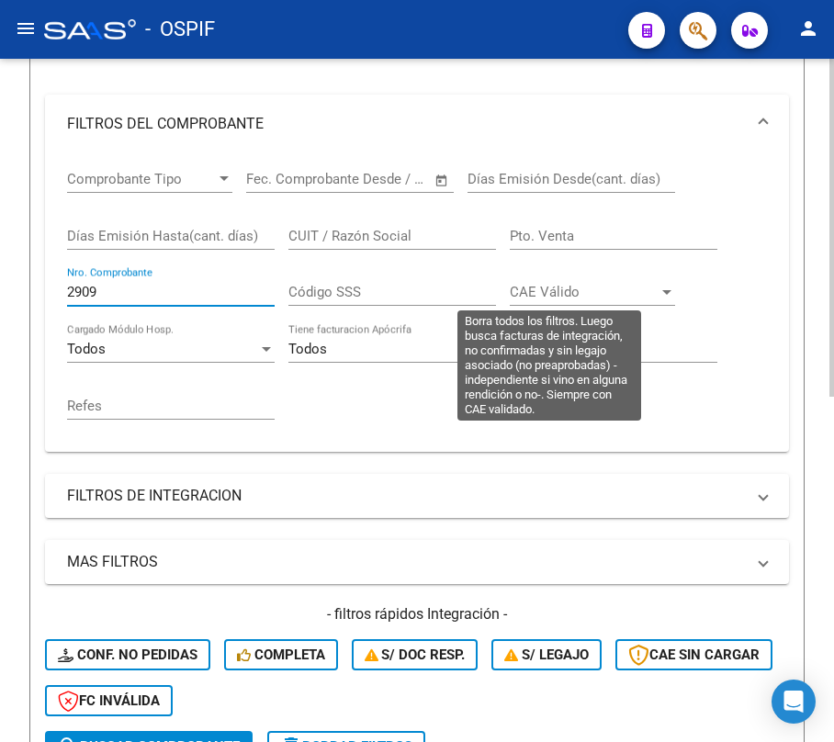
scroll to position [699, 0]
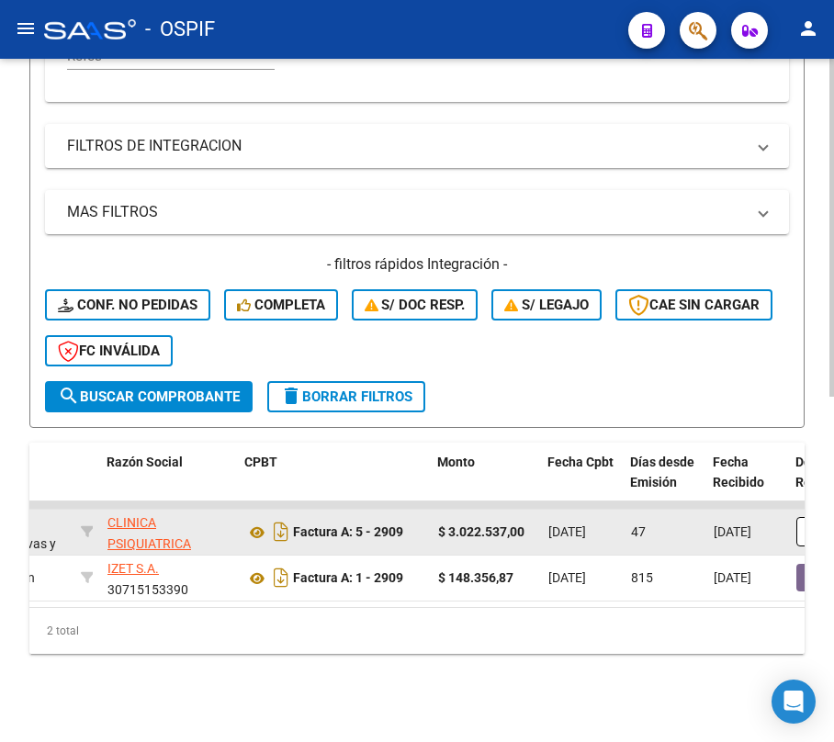
click at [556, 524] on span "[DATE]" at bounding box center [567, 531] width 38 height 15
click at [558, 524] on span "[DATE]" at bounding box center [567, 531] width 38 height 15
click at [563, 524] on span "[DATE]" at bounding box center [567, 531] width 38 height 15
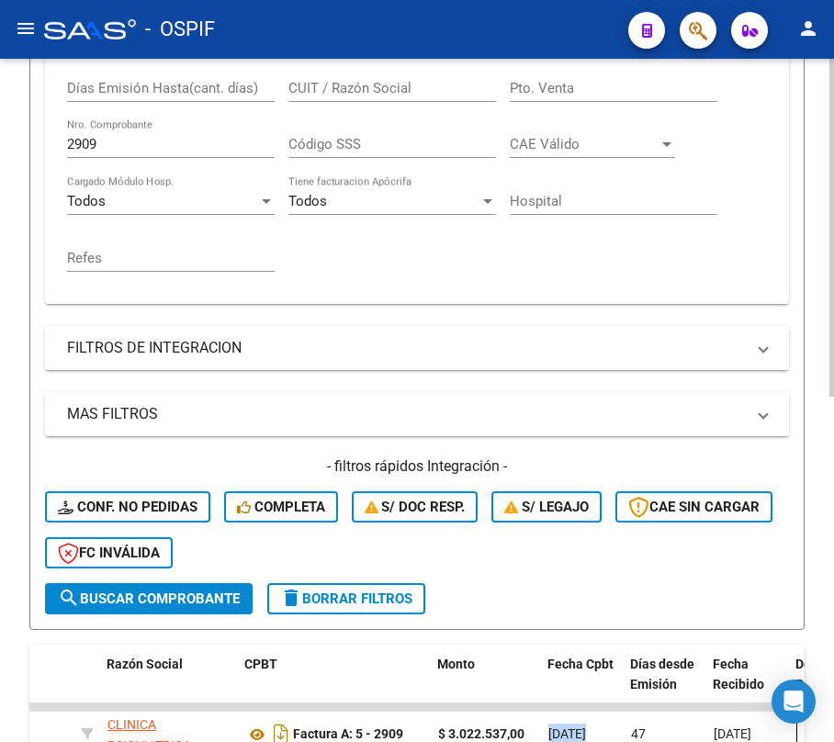
scroll to position [332, 0]
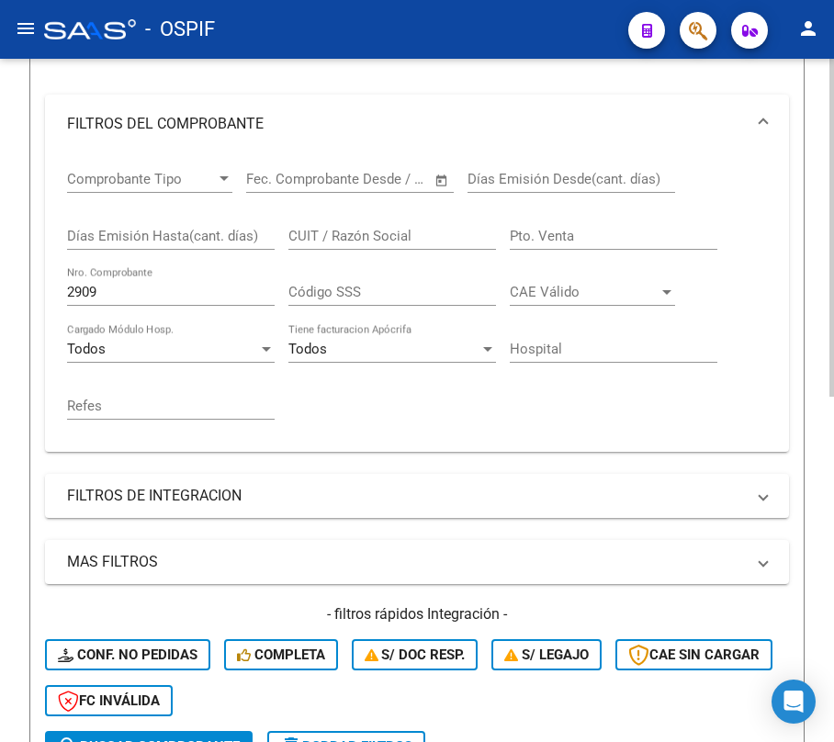
click at [180, 292] on input "2909" at bounding box center [171, 292] width 208 height 17
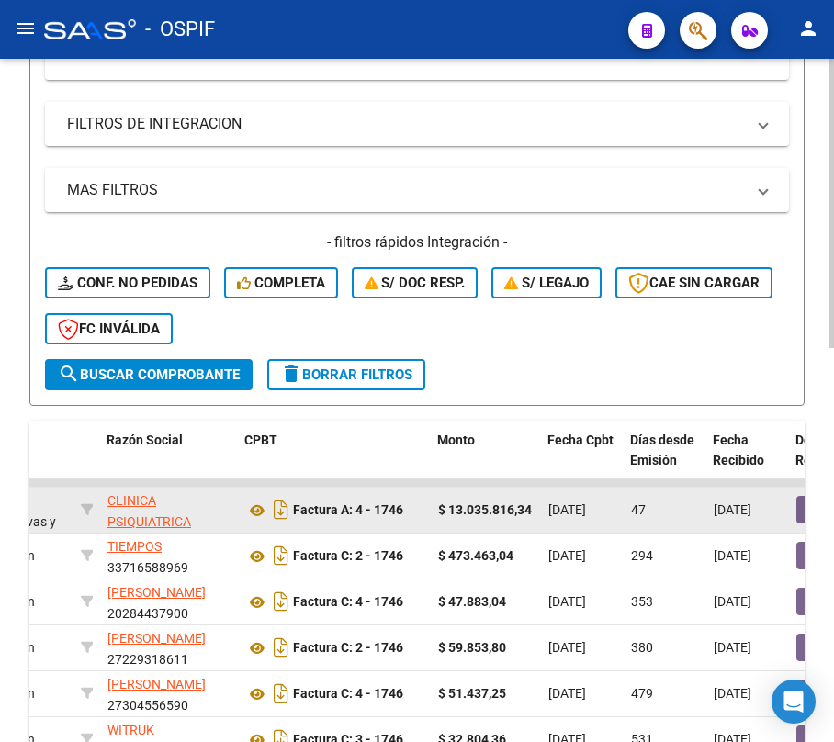
type input "1746"
click at [579, 502] on span "[DATE]" at bounding box center [567, 509] width 38 height 15
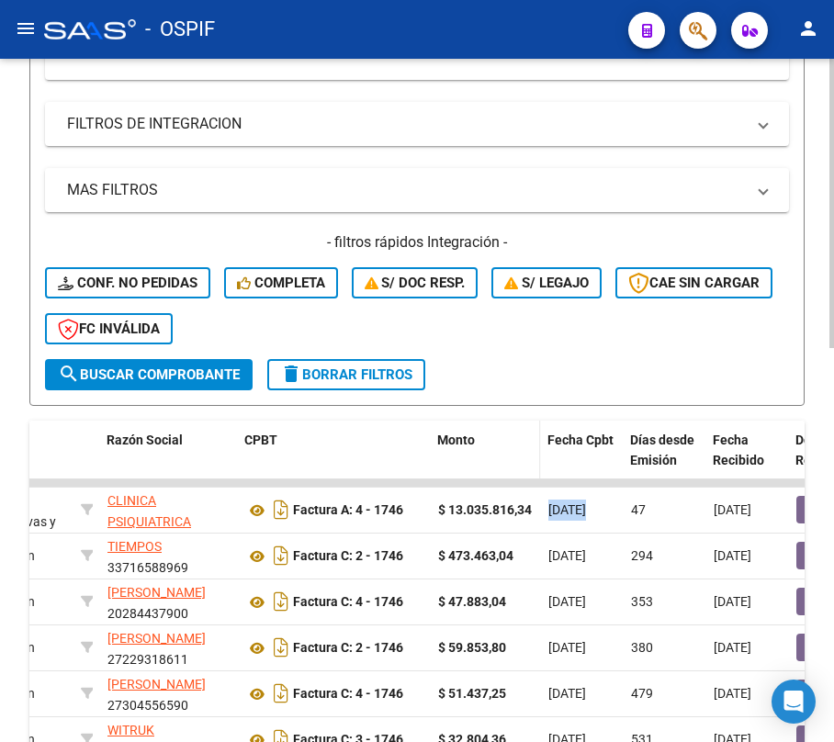
click at [513, 446] on div "Monto" at bounding box center [485, 440] width 96 height 21
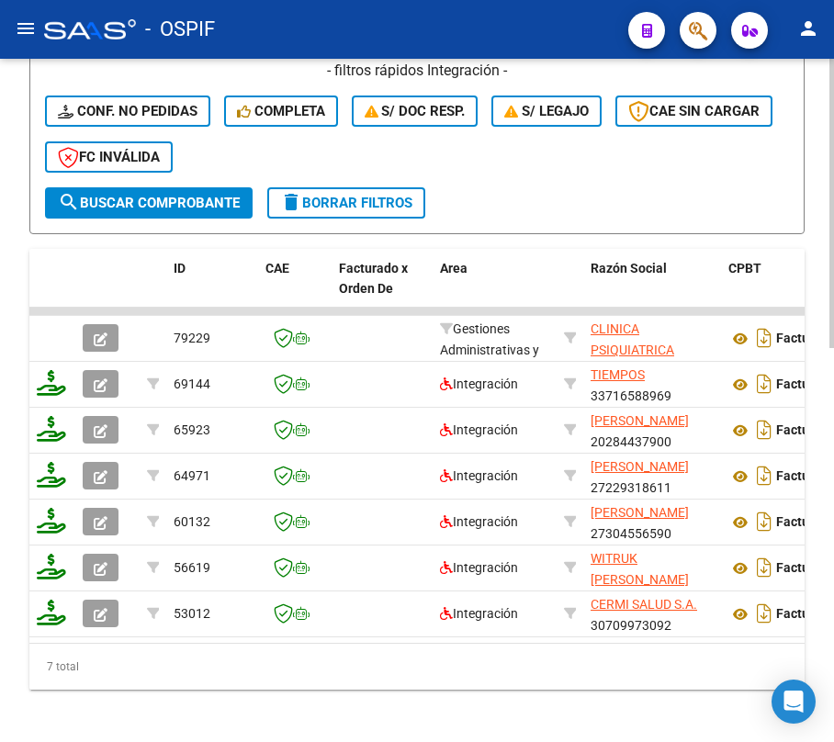
scroll to position [930, 0]
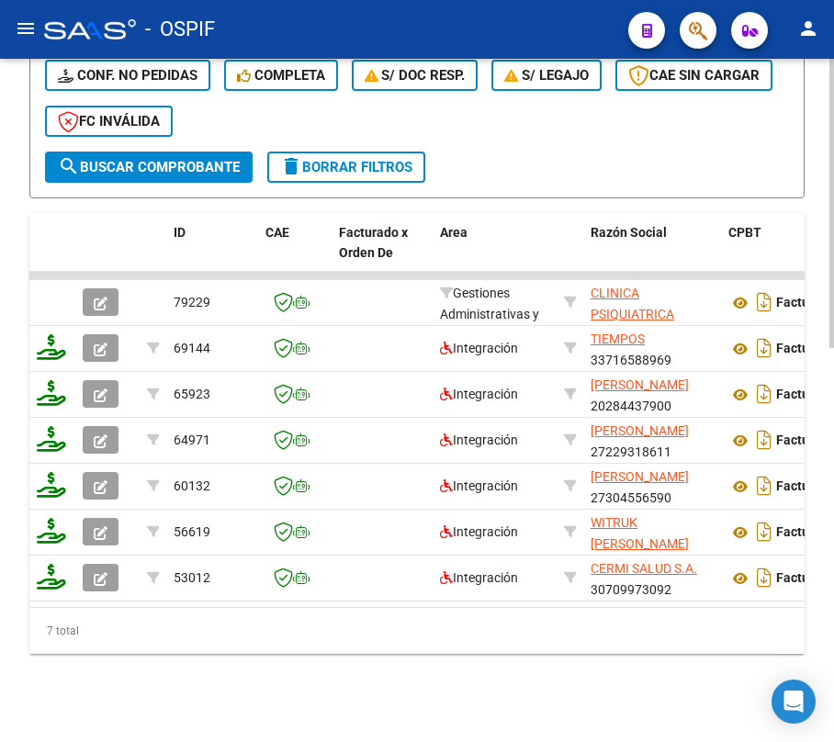
drag, startPoint x: 105, startPoint y: 632, endPoint x: 114, endPoint y: 601, distance: 32.6
click at [105, 629] on div "7 total" at bounding box center [416, 631] width 775 height 46
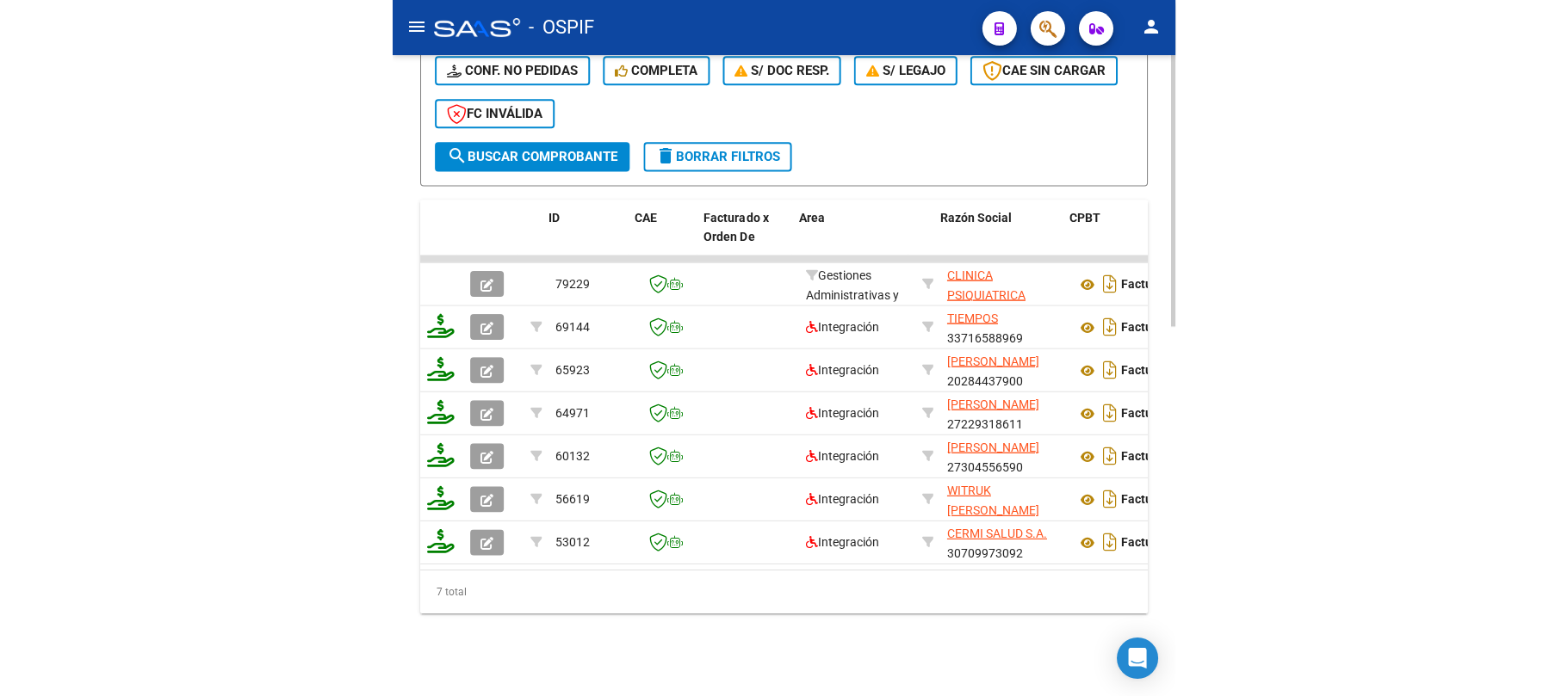
scroll to position [0, 0]
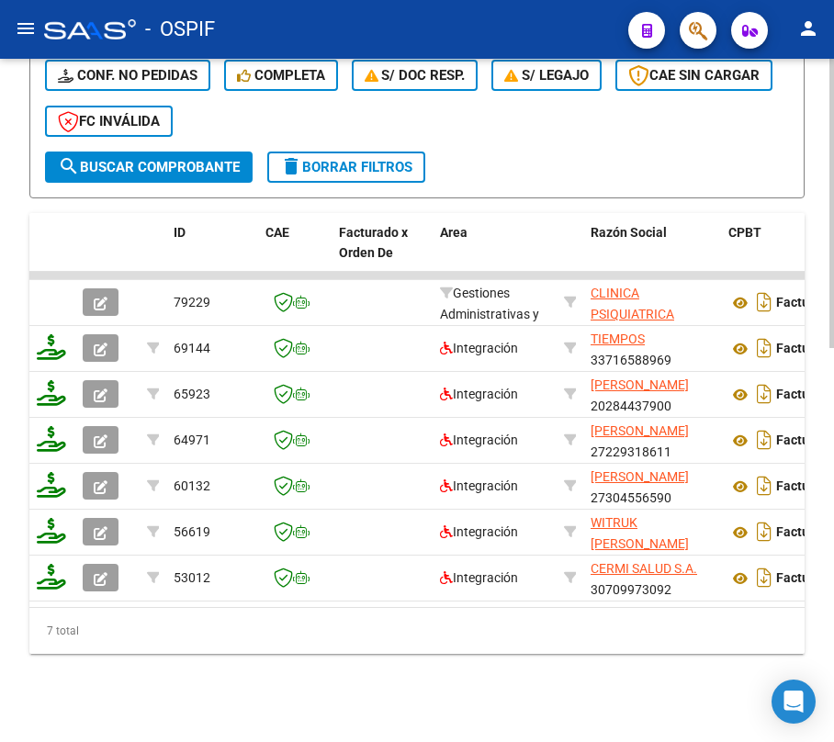
click at [136, 626] on div "7 total" at bounding box center [416, 631] width 775 height 46
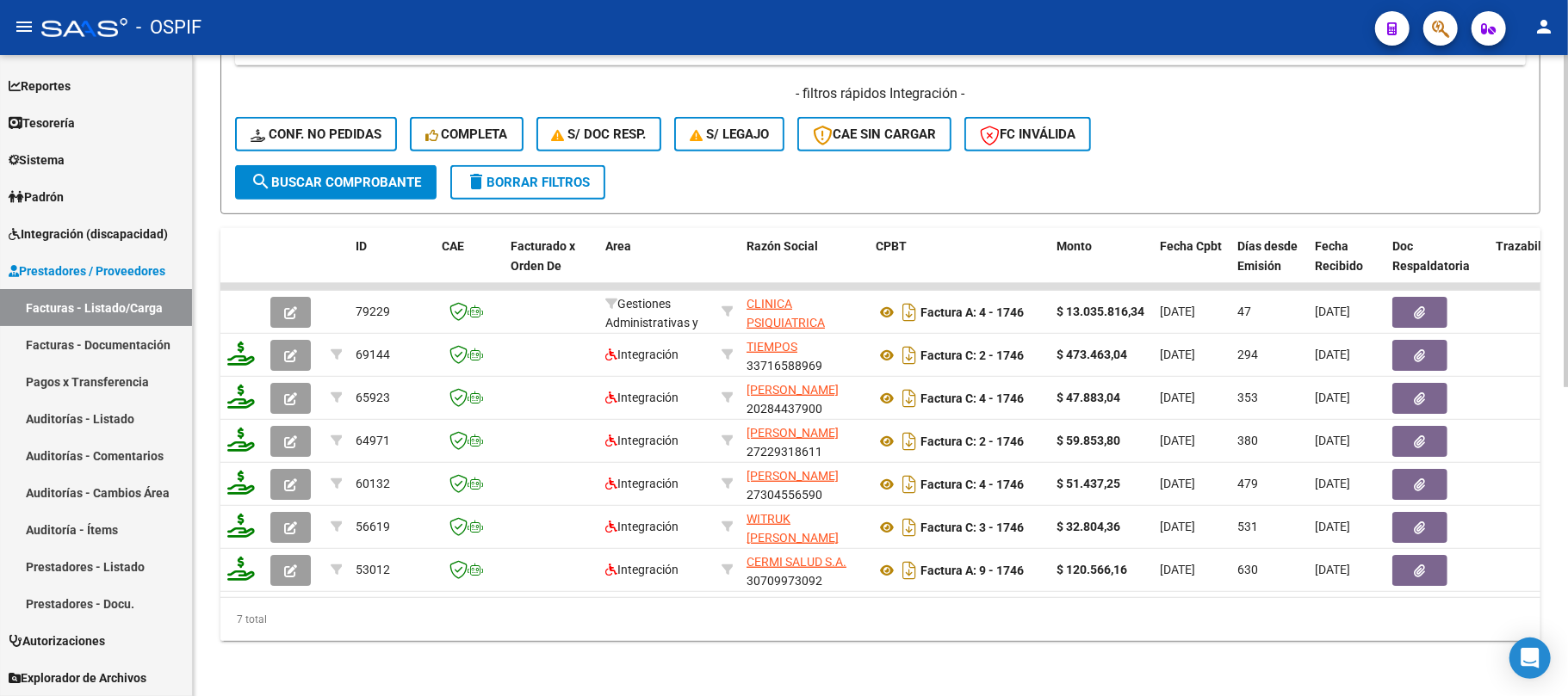
scroll to position [53, 0]
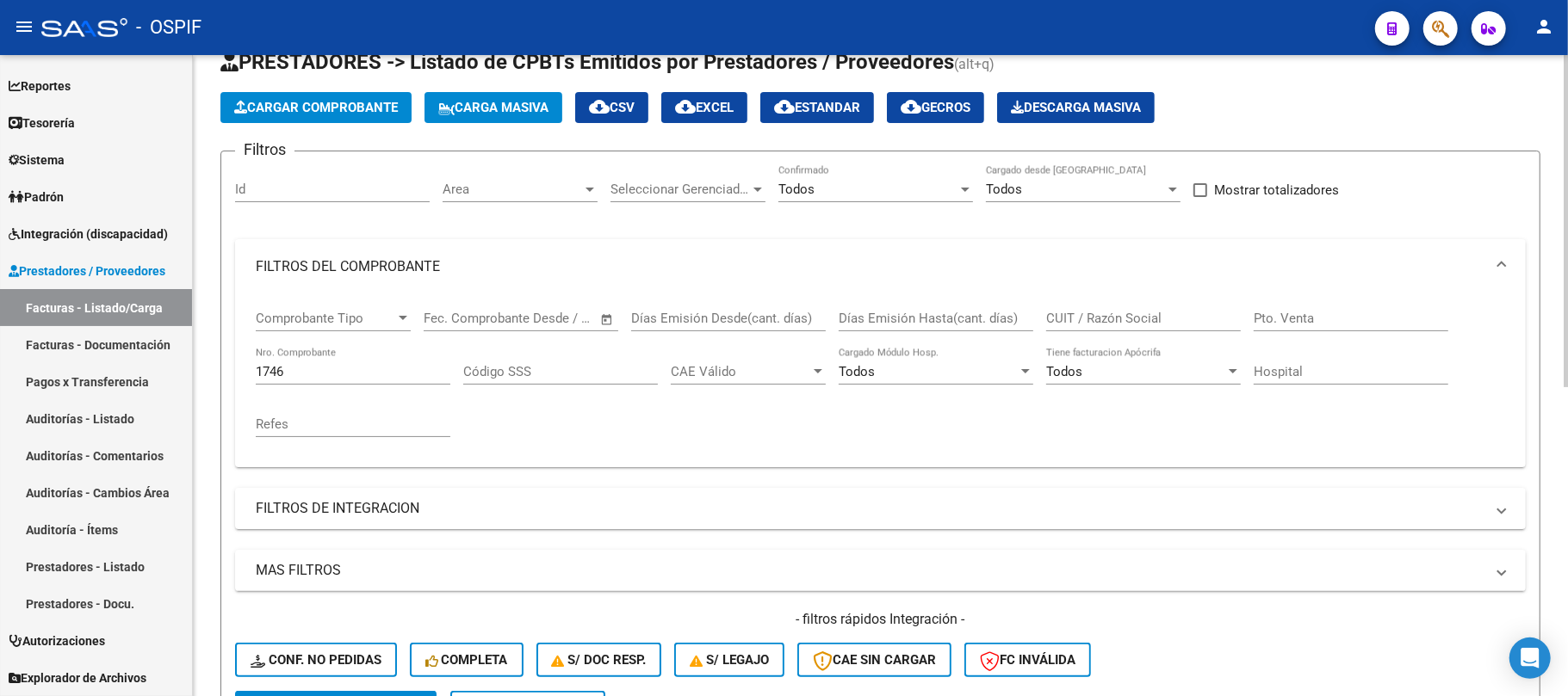
drag, startPoint x: 382, startPoint y: 386, endPoint x: 376, endPoint y: 377, distance: 10.8
click at [380, 382] on div "1746 Nro. Comprobante" at bounding box center [353, 374] width 195 height 53
click at [376, 377] on input "1746" at bounding box center [353, 372] width 195 height 16
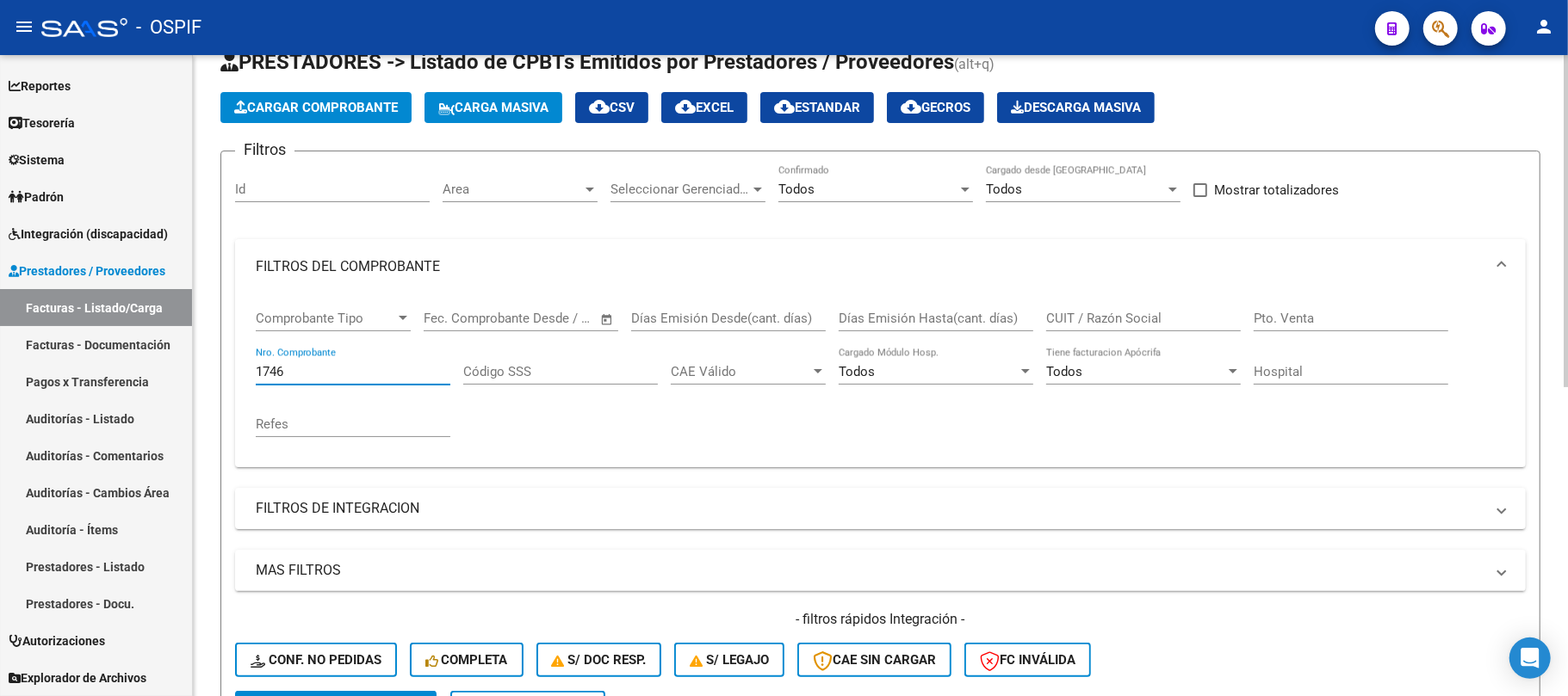
click at [376, 377] on input "1746" at bounding box center [353, 372] width 195 height 16
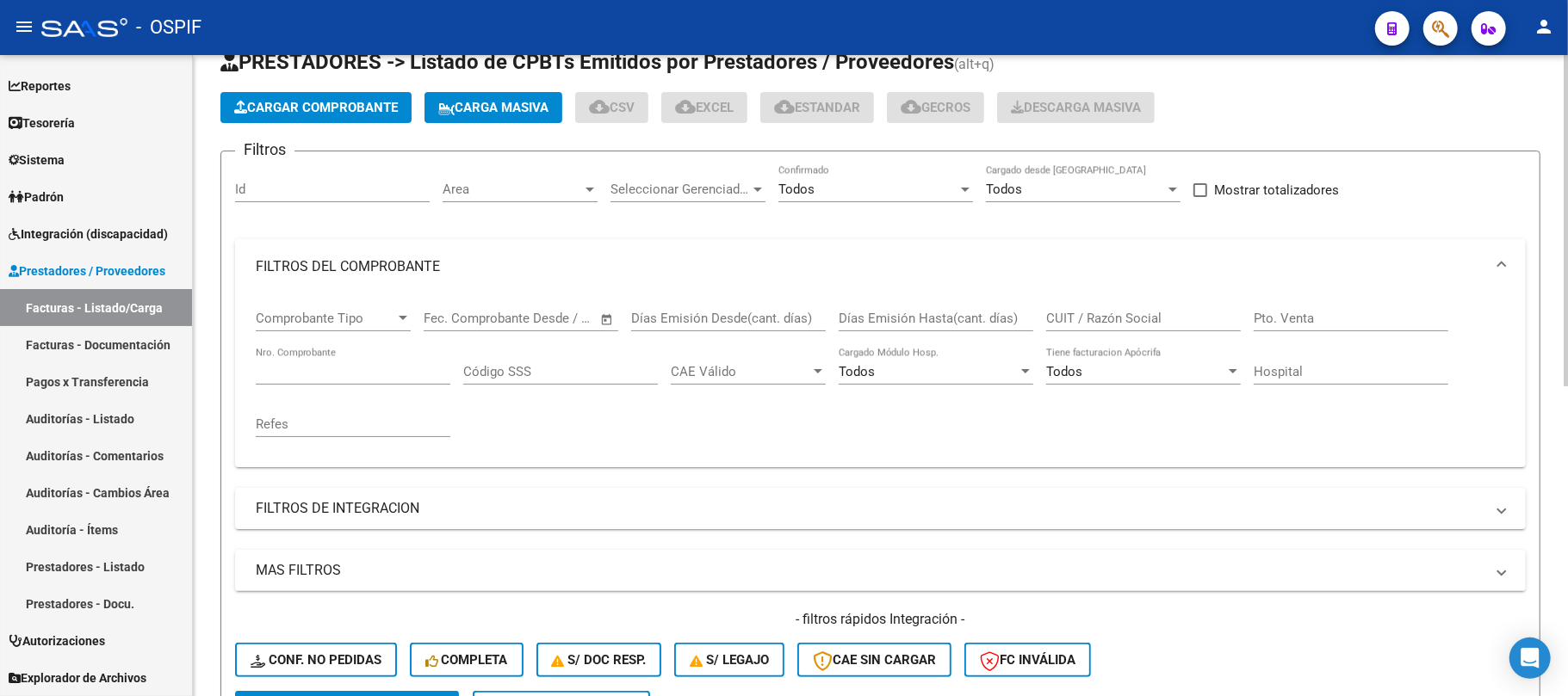
click at [217, 368] on div "Video tutorial PRESTADORES -> Listado de CPBTs Emitidos por Prestadores / Prove…" at bounding box center [880, 614] width 1375 height 1224
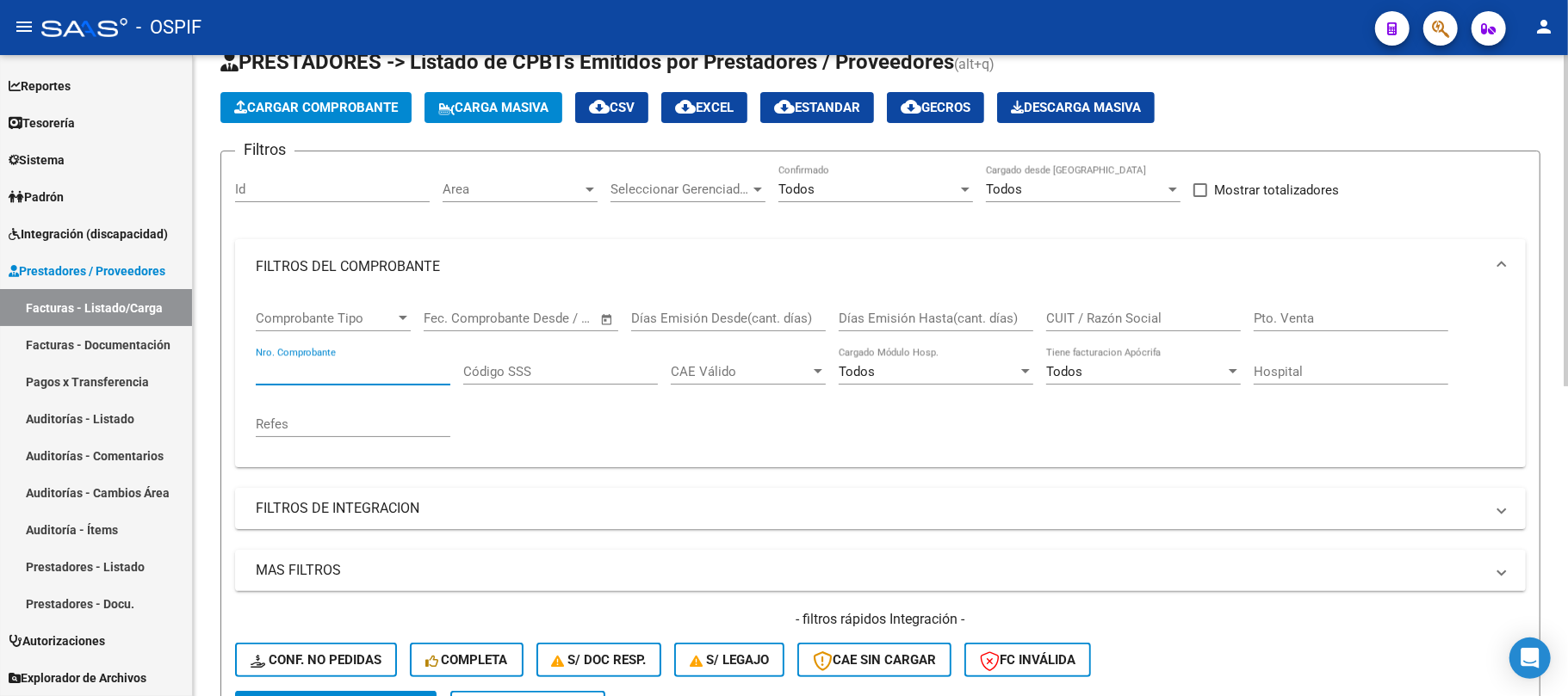
click at [280, 376] on input "Nro. Comprobante" at bounding box center [353, 372] width 195 height 16
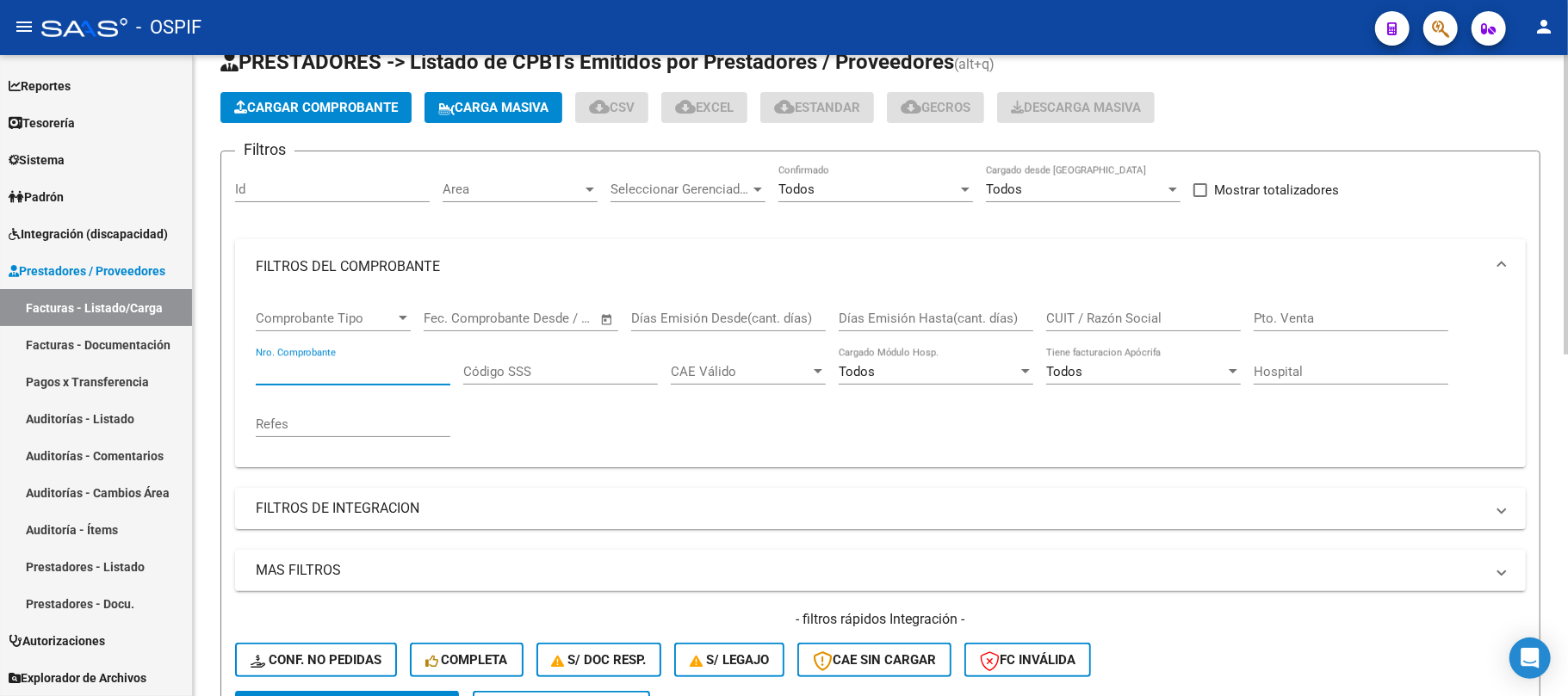
click at [280, 376] on input "Nro. Comprobante" at bounding box center [353, 372] width 195 height 16
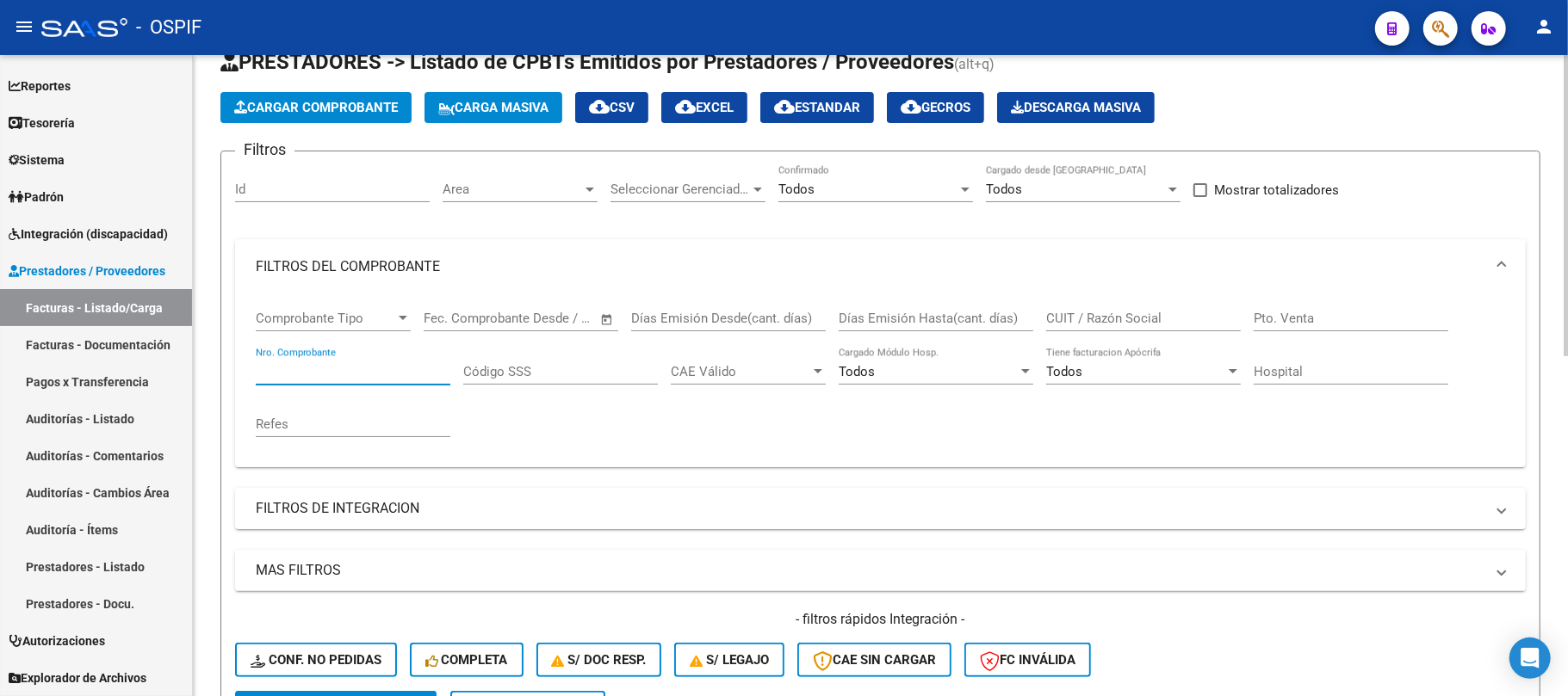
click at [1080, 320] on input "CUIT / Razón Social" at bounding box center [1143, 318] width 195 height 16
type input "x"
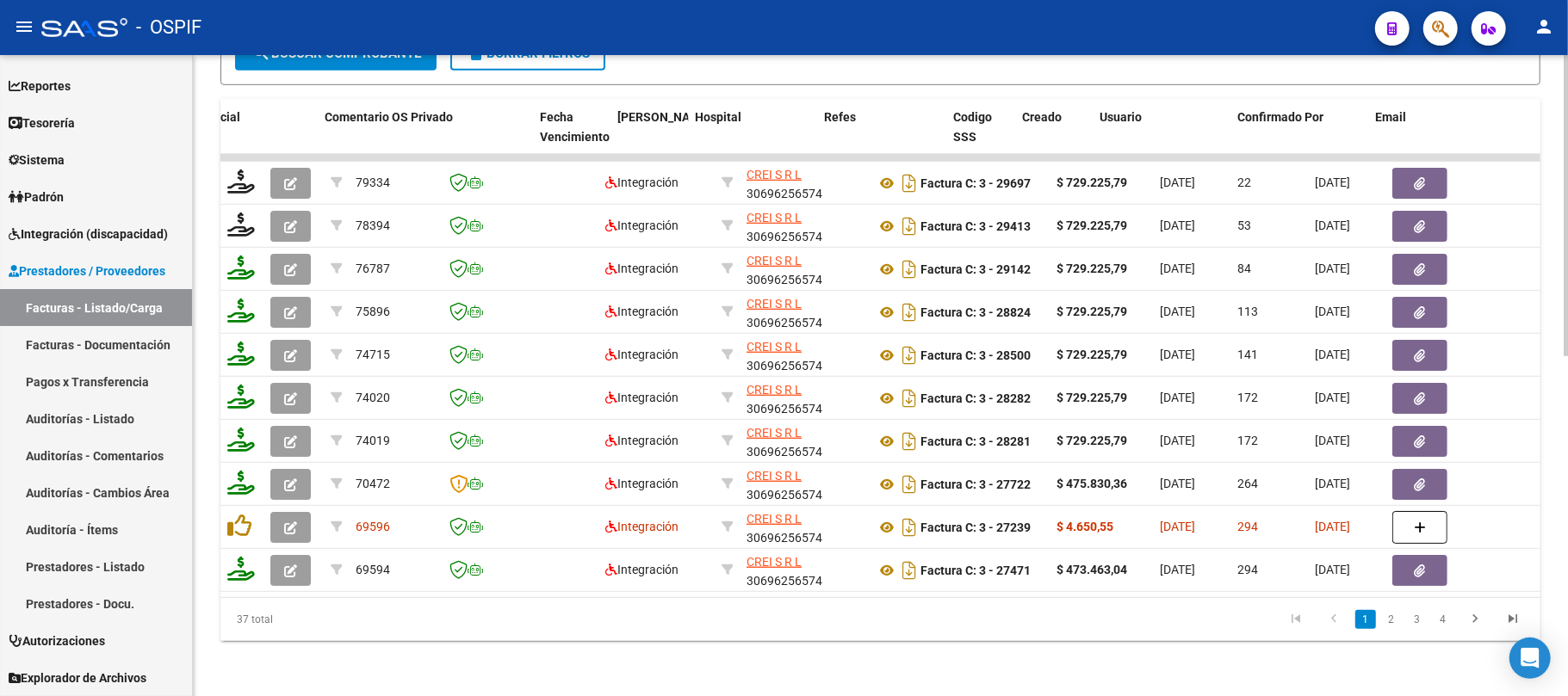
scroll to position [0, 3118]
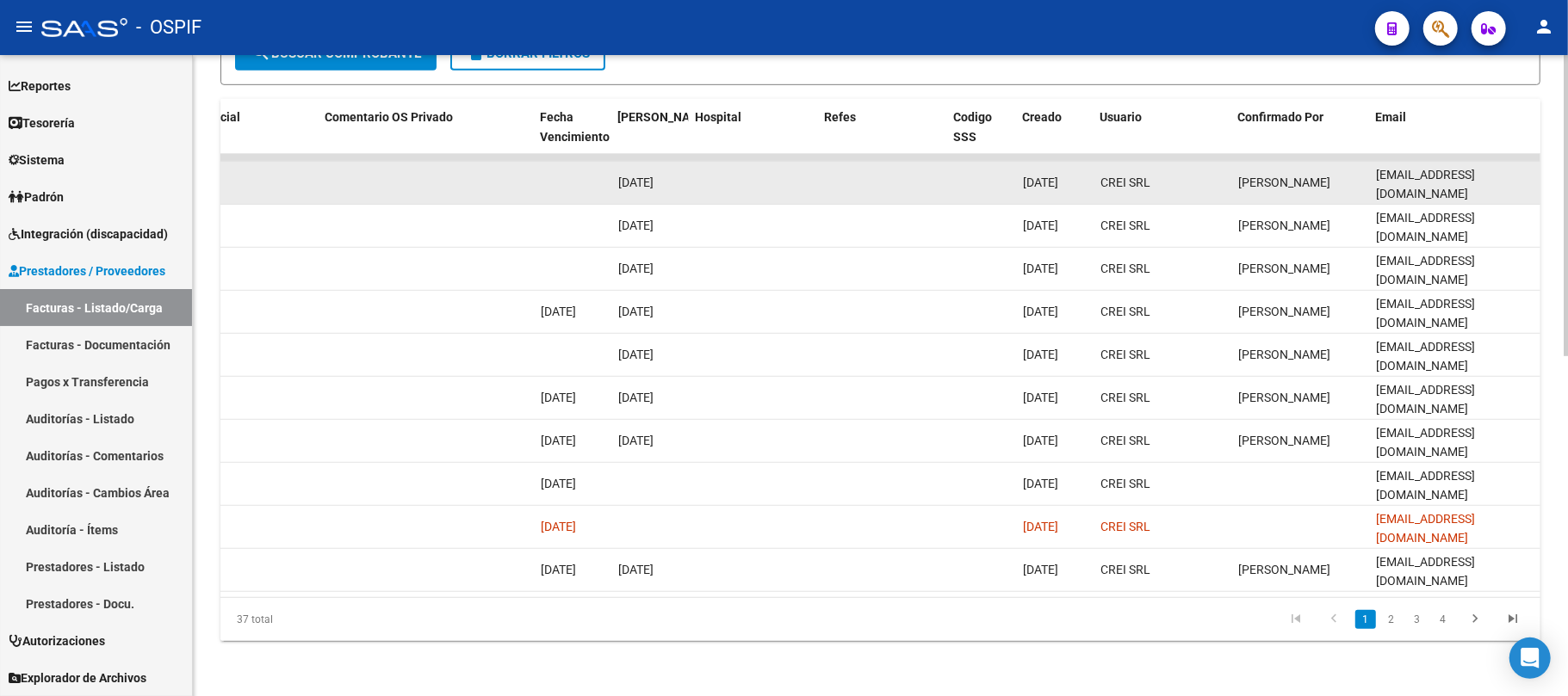
type input "crei"
click at [1460, 170] on span "[EMAIL_ADDRESS][DOMAIN_NAME]" at bounding box center [1426, 185] width 99 height 34
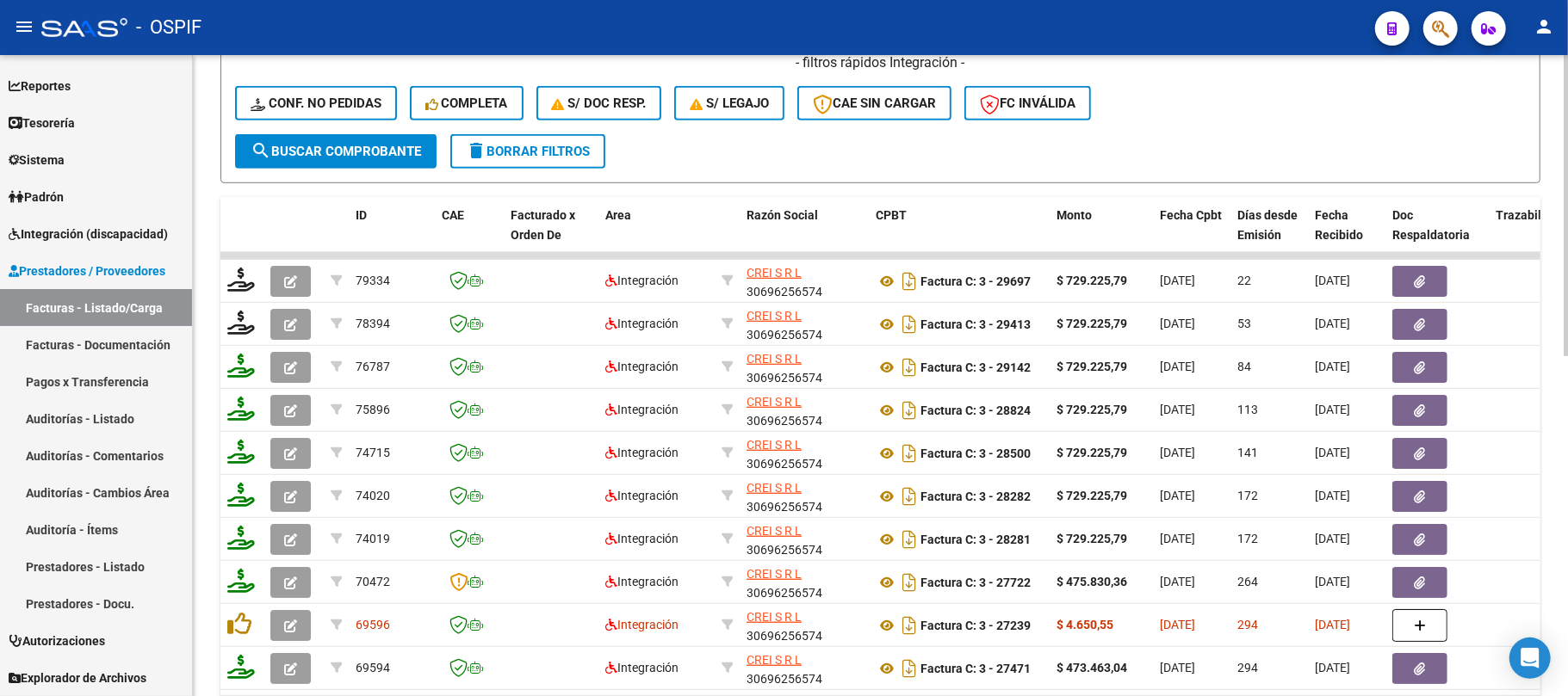
scroll to position [380, 0]
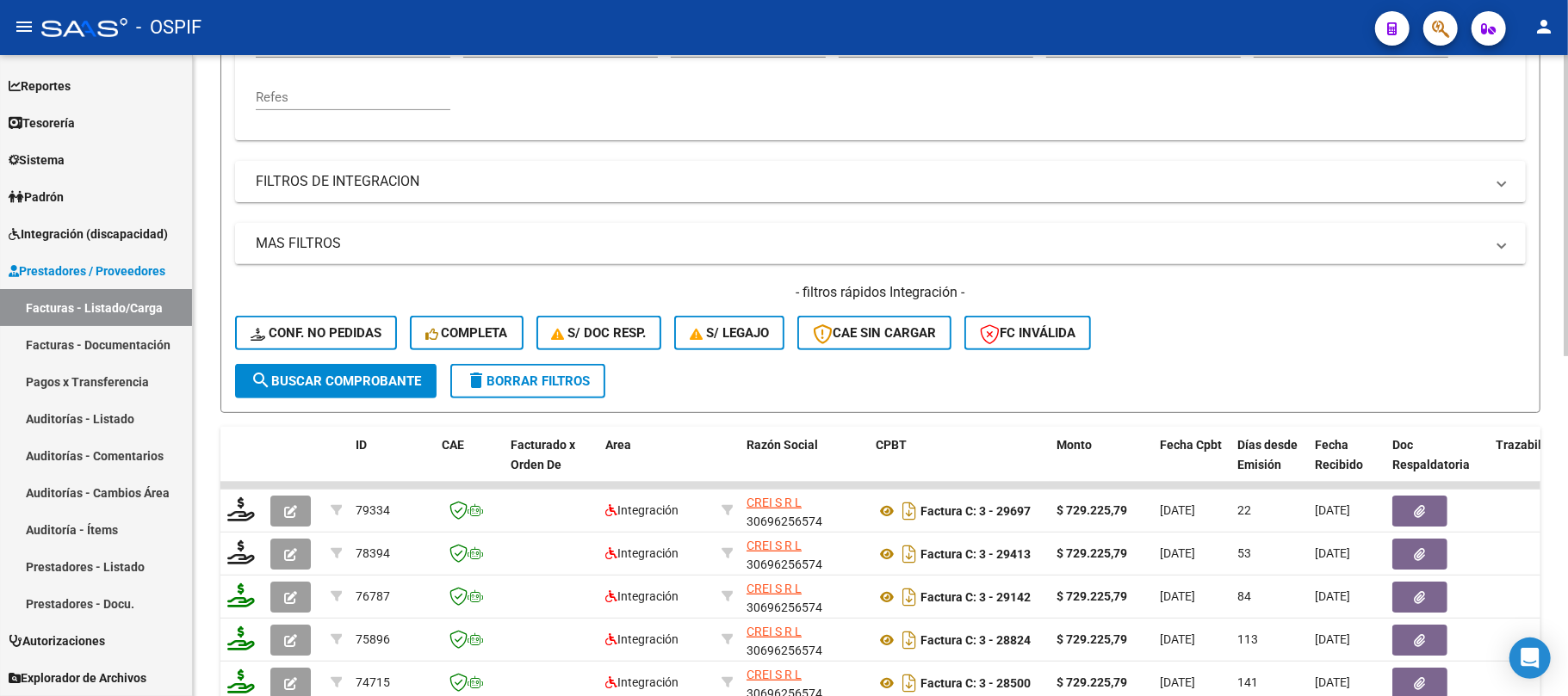
click at [566, 387] on button "delete Borrar Filtros" at bounding box center [527, 381] width 155 height 35
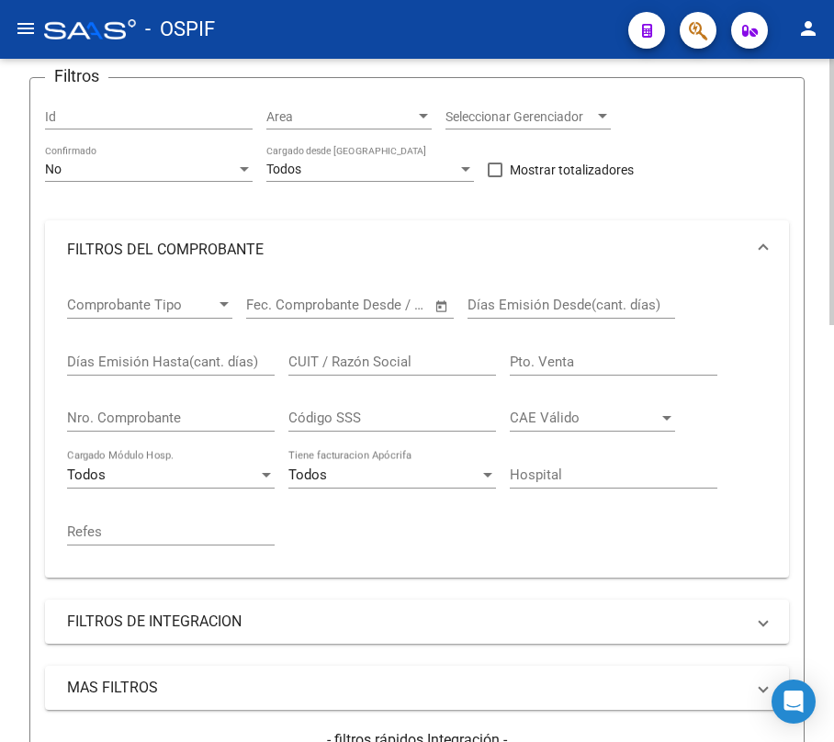
scroll to position [86, 0]
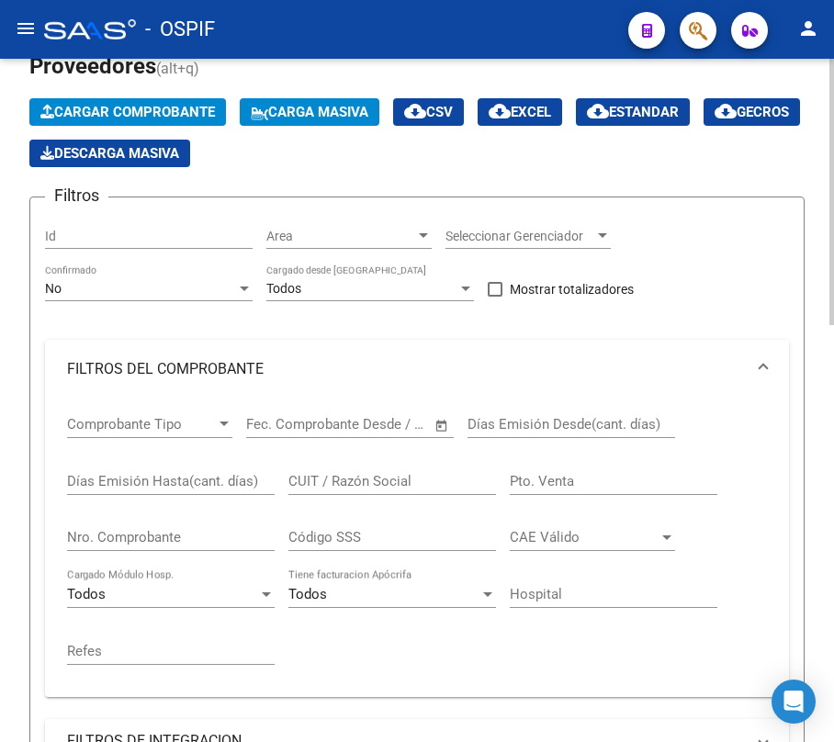
click at [178, 301] on div "No Confirmado" at bounding box center [149, 291] width 208 height 52
click at [185, 287] on div "No" at bounding box center [140, 289] width 191 height 16
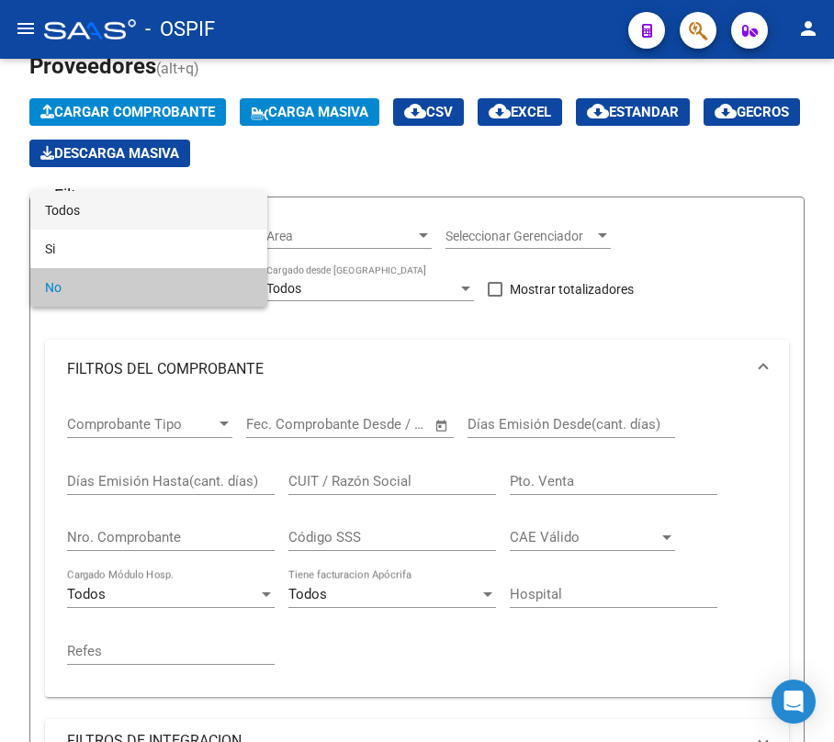
click at [130, 215] on span "Todos" at bounding box center [149, 210] width 208 height 39
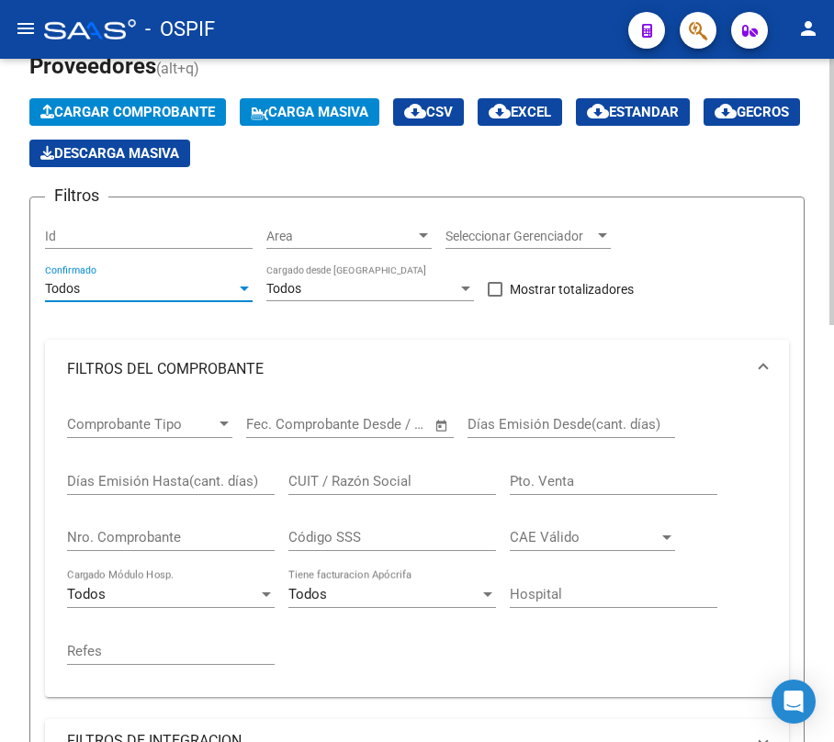
click at [195, 538] on input "Nro. Comprobante" at bounding box center [171, 537] width 208 height 17
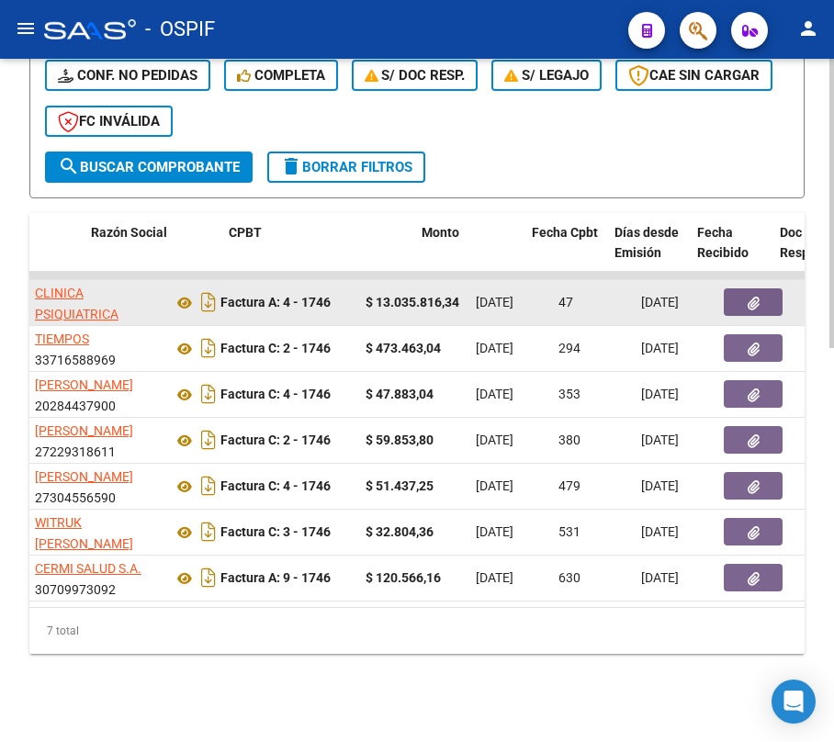
scroll to position [0, 500]
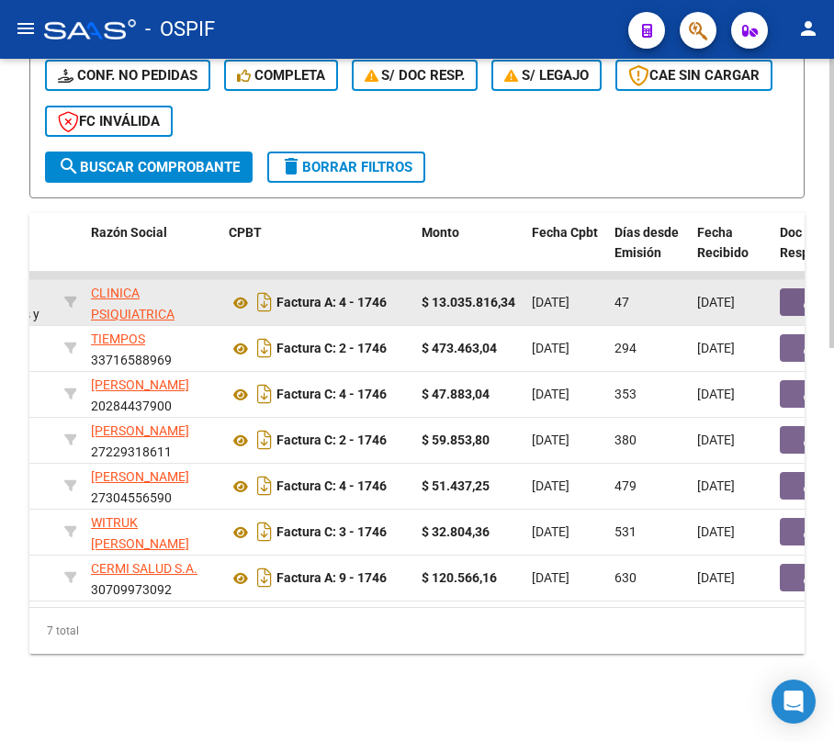
click at [563, 295] on span "[DATE]" at bounding box center [551, 302] width 38 height 15
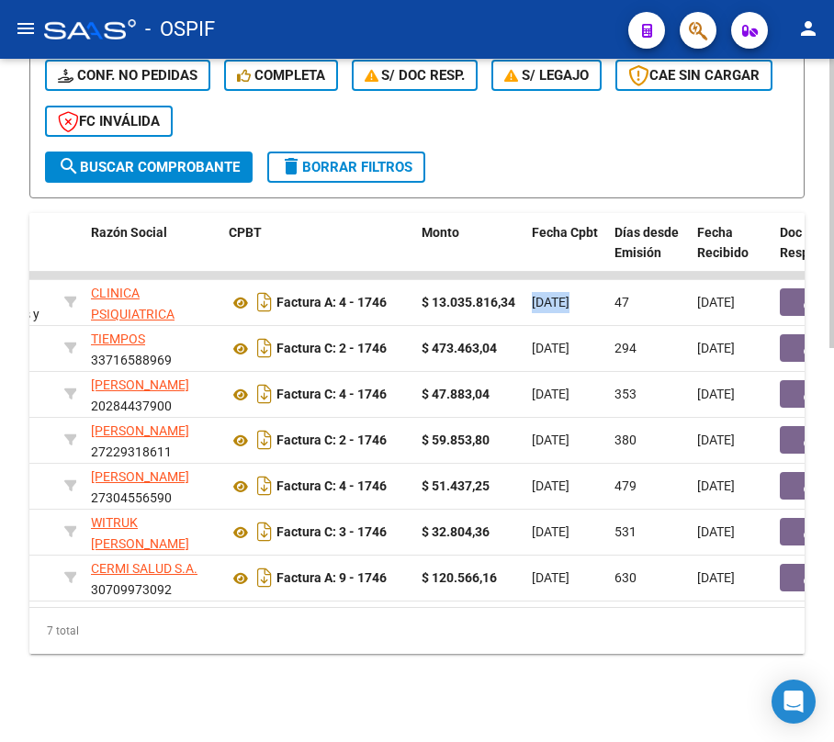
scroll to position [439, 0]
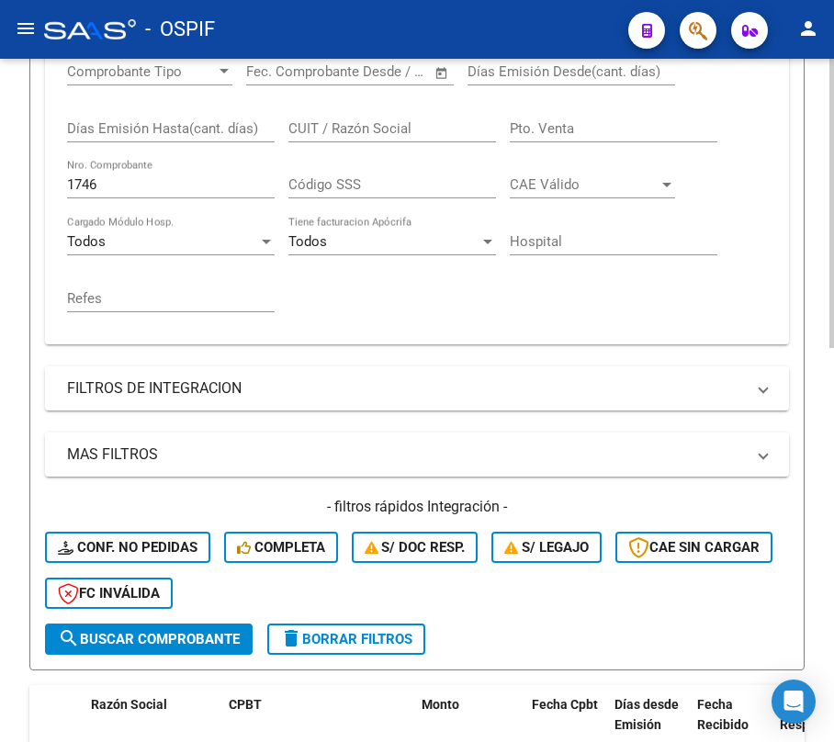
drag, startPoint x: 123, startPoint y: 197, endPoint x: 118, endPoint y: 186, distance: 11.9
click at [99, 195] on div "1746 Nro. Comprobante" at bounding box center [171, 178] width 208 height 39
drag, startPoint x: 118, startPoint y: 186, endPoint x: 218, endPoint y: 242, distance: 114.4
click at [56, 182] on div "Comprobante Tipo Comprobante Tipo Fecha inicio – Fecha fin Fec. Comprobante Des…" at bounding box center [417, 195] width 744 height 299
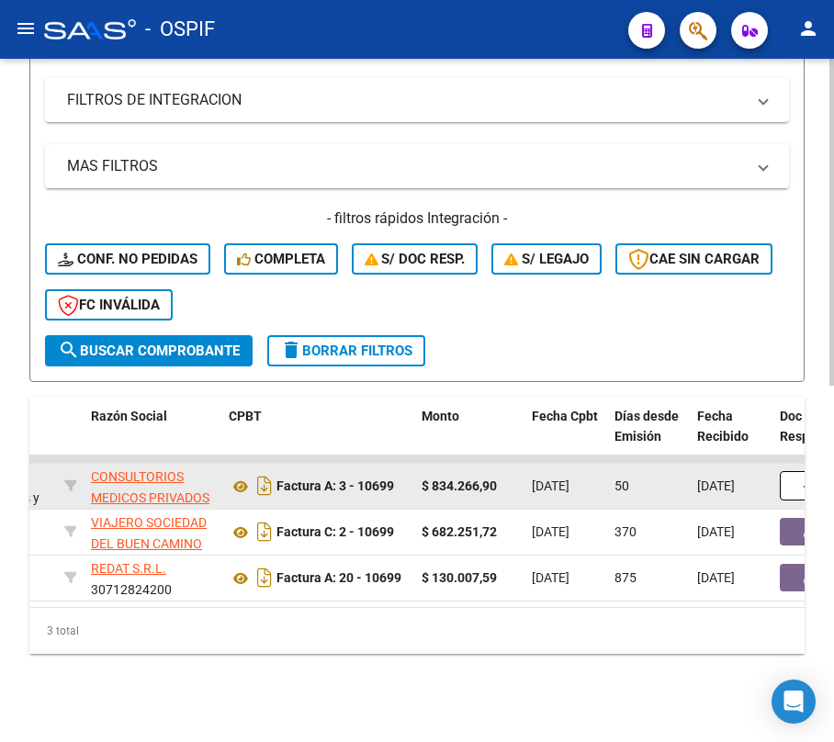
click at [569, 479] on span "[DATE]" at bounding box center [551, 486] width 38 height 15
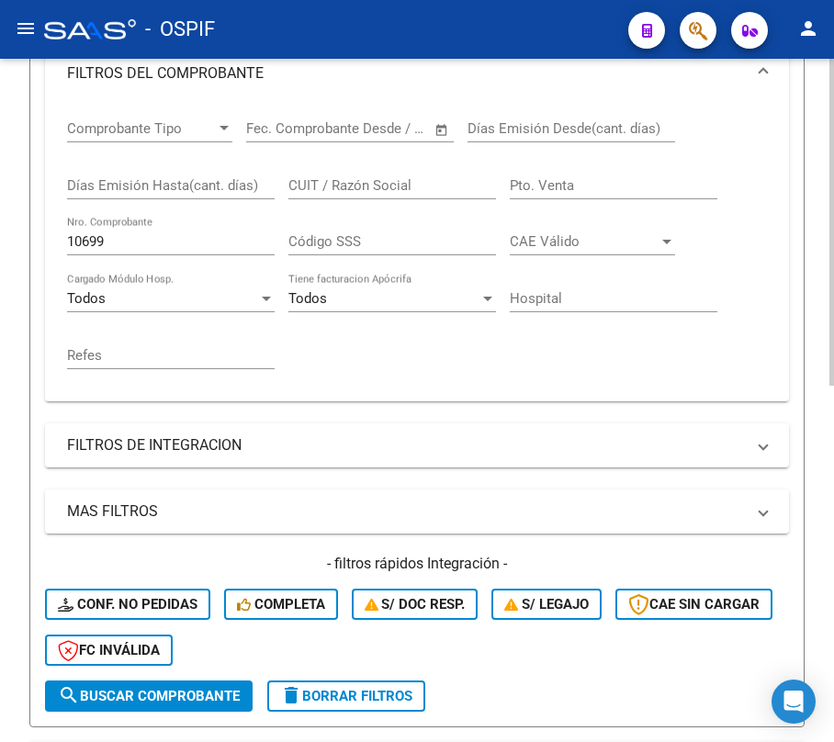
scroll to position [255, 0]
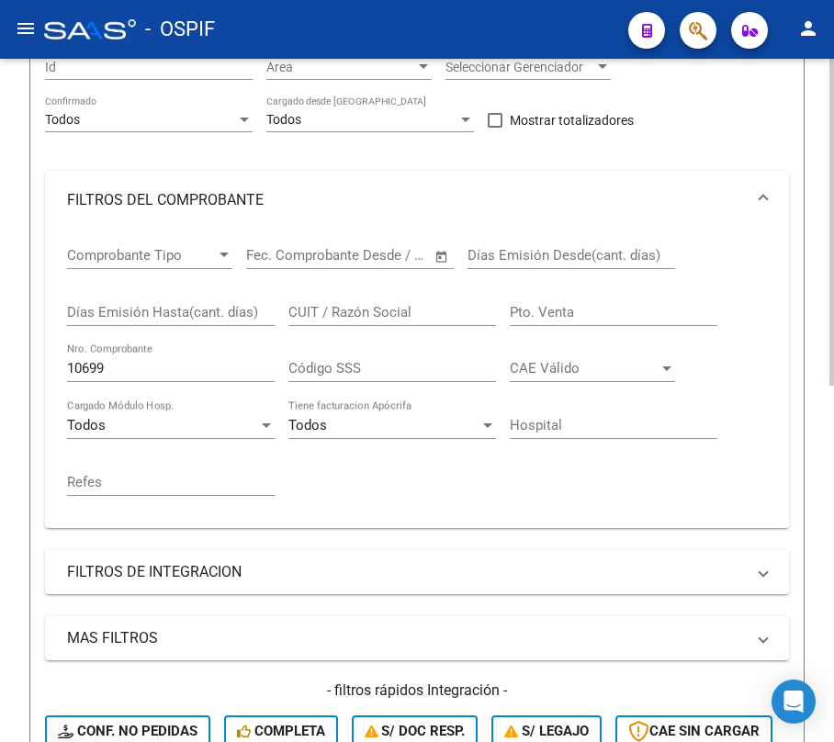
drag, startPoint x: 145, startPoint y: 368, endPoint x: 96, endPoint y: 350, distance: 52.0
click at [0, 369] on html "menu - OSPIF person Firma Express Inicio Calendario SSS Instructivos Contacto O…" at bounding box center [417, 371] width 834 height 742
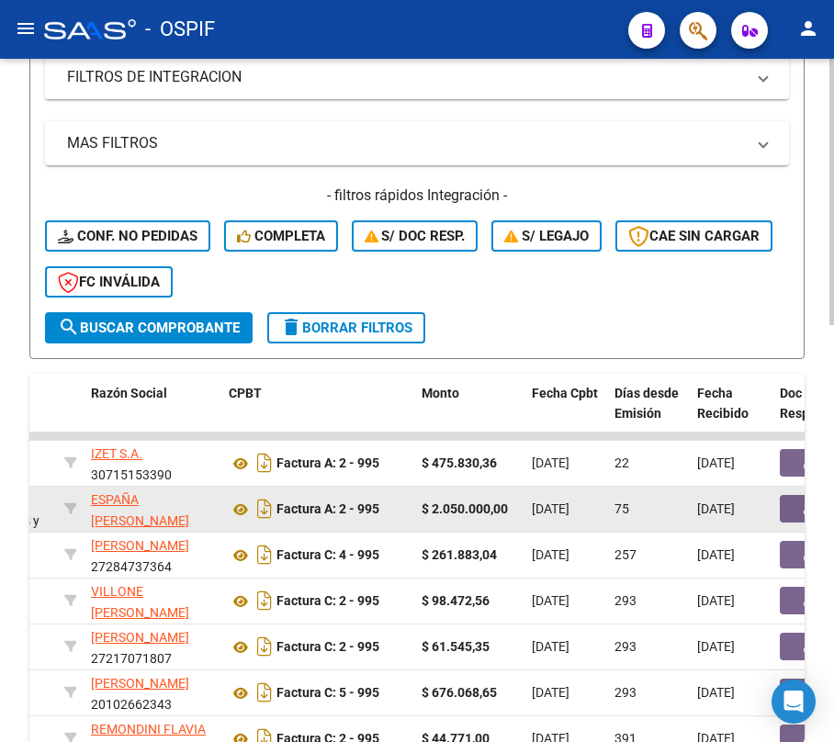
click at [569, 505] on span "[DATE]" at bounding box center [551, 509] width 38 height 15
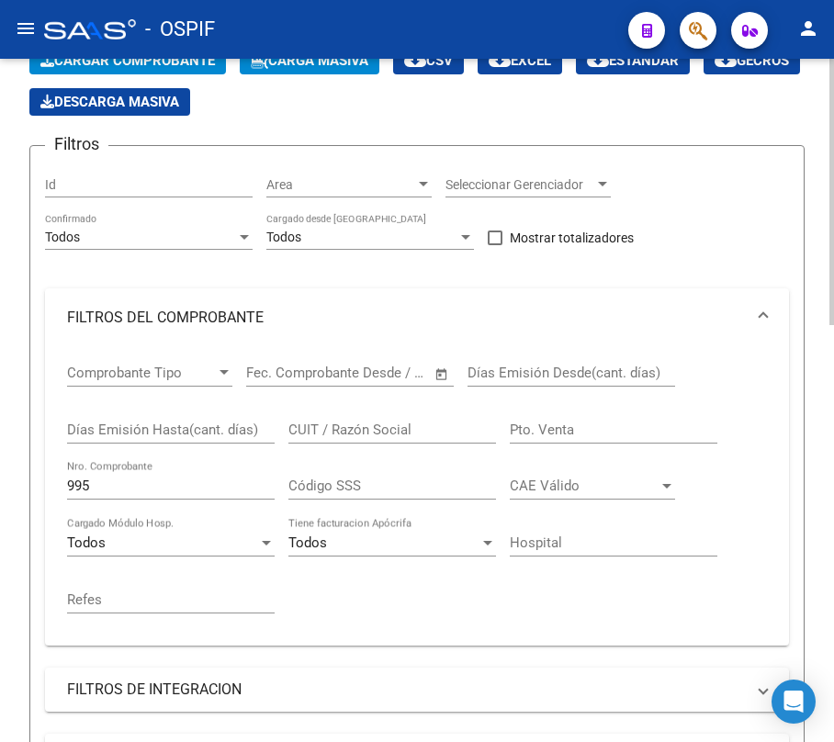
scroll to position [383, 0]
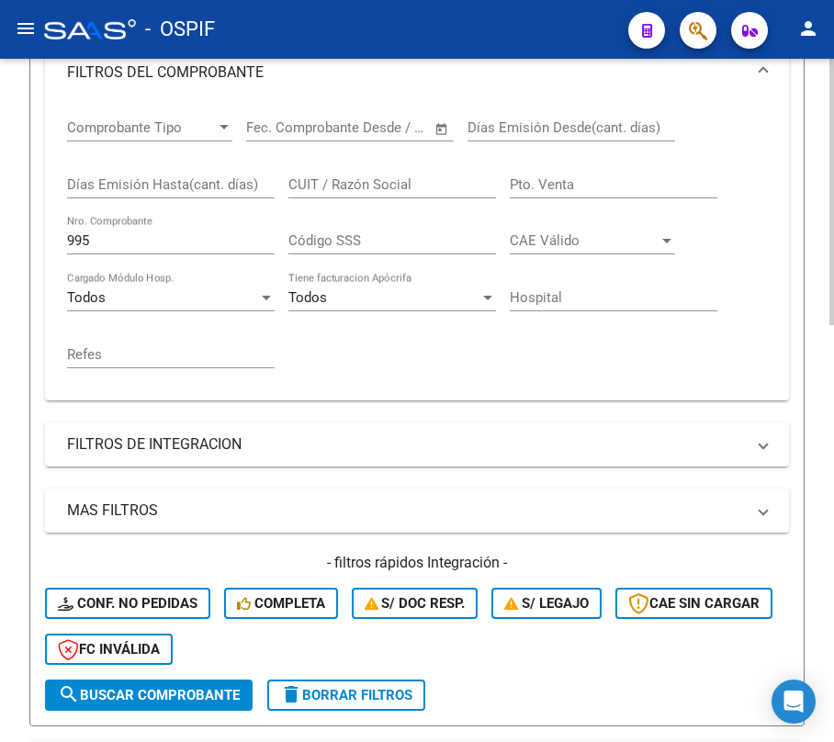
click at [29, 247] on form "Filtros Id Area Area Seleccionar Gerenciador Seleccionar Gerenciador Todos Conf…" at bounding box center [416, 313] width 775 height 827
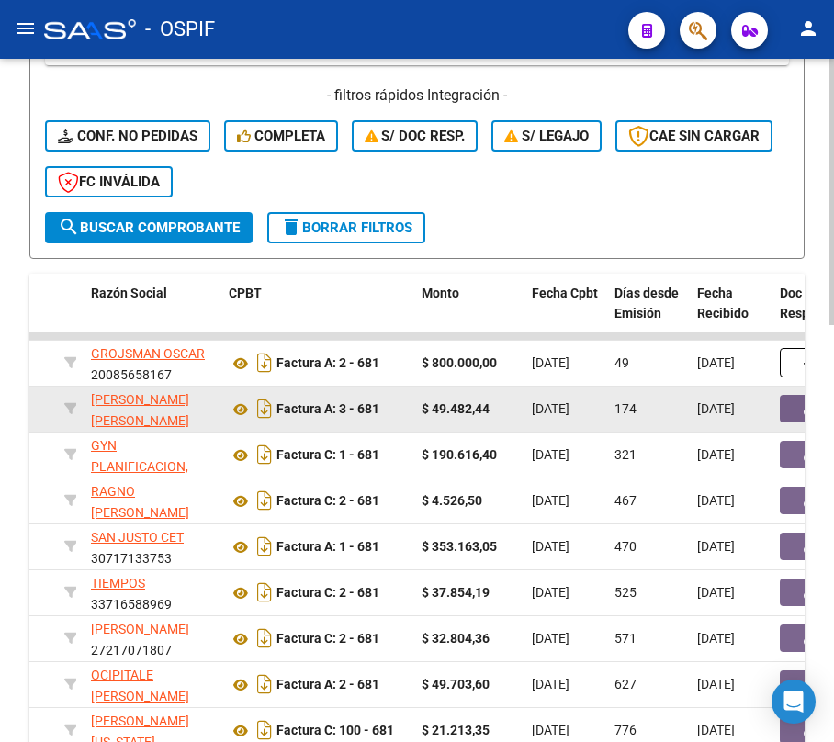
scroll to position [996, 0]
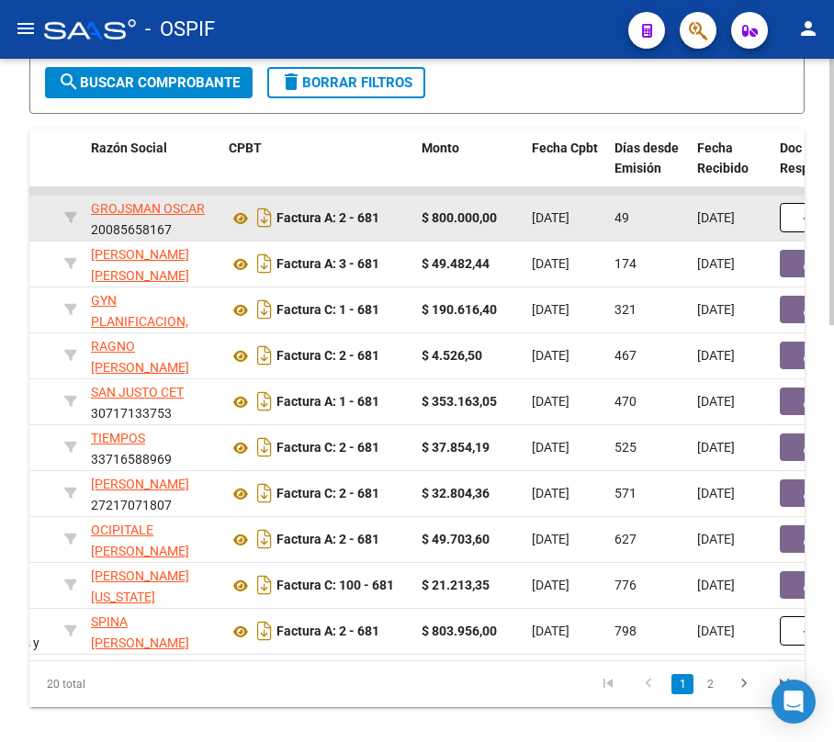
drag, startPoint x: 547, startPoint y: 225, endPoint x: 557, endPoint y: 218, distance: 11.8
click at [552, 220] on div "[DATE]" at bounding box center [566, 218] width 68 height 21
click at [557, 218] on span "[DATE]" at bounding box center [551, 217] width 38 height 15
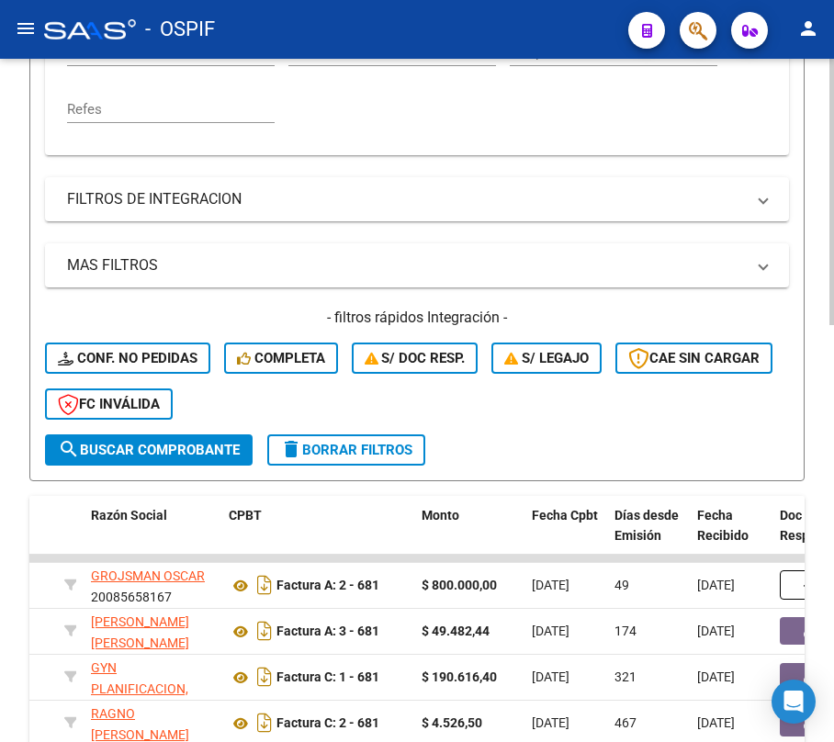
scroll to position [383, 0]
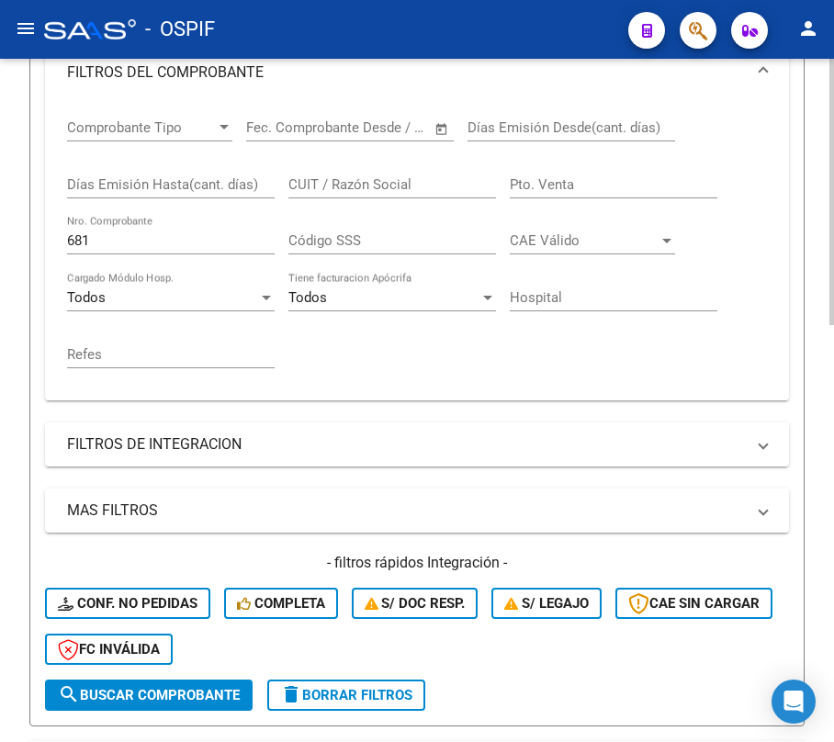
drag, startPoint x: 137, startPoint y: 241, endPoint x: 70, endPoint y: 210, distance: 73.6
click at [0, 241] on html "menu - OSPIF person Firma Express Inicio Calendario SSS Instructivos Contacto O…" at bounding box center [417, 371] width 834 height 742
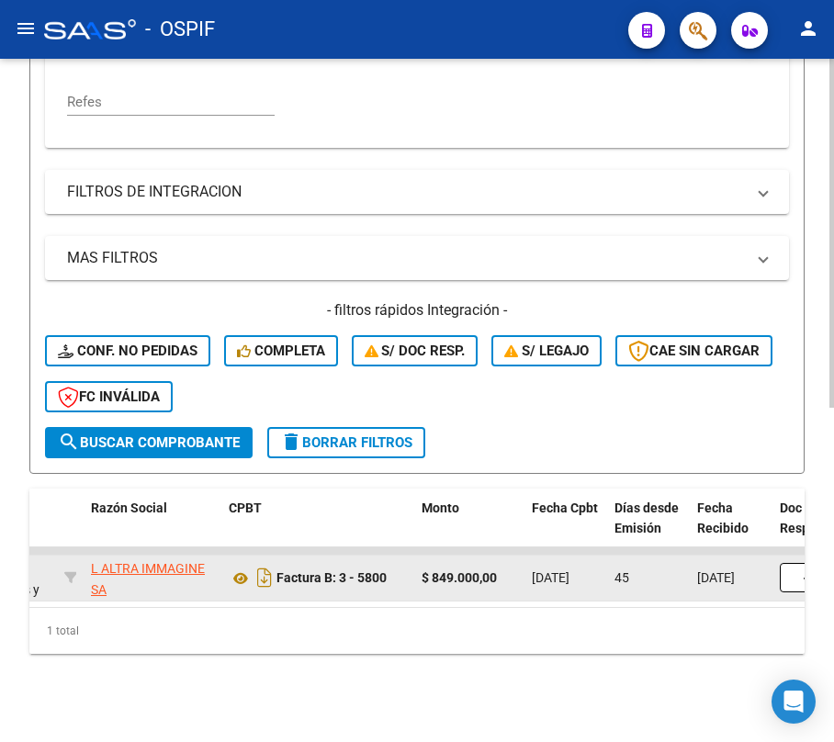
click at [553, 570] on span "[DATE]" at bounding box center [551, 577] width 38 height 15
click at [536, 570] on span "[DATE]" at bounding box center [551, 577] width 38 height 15
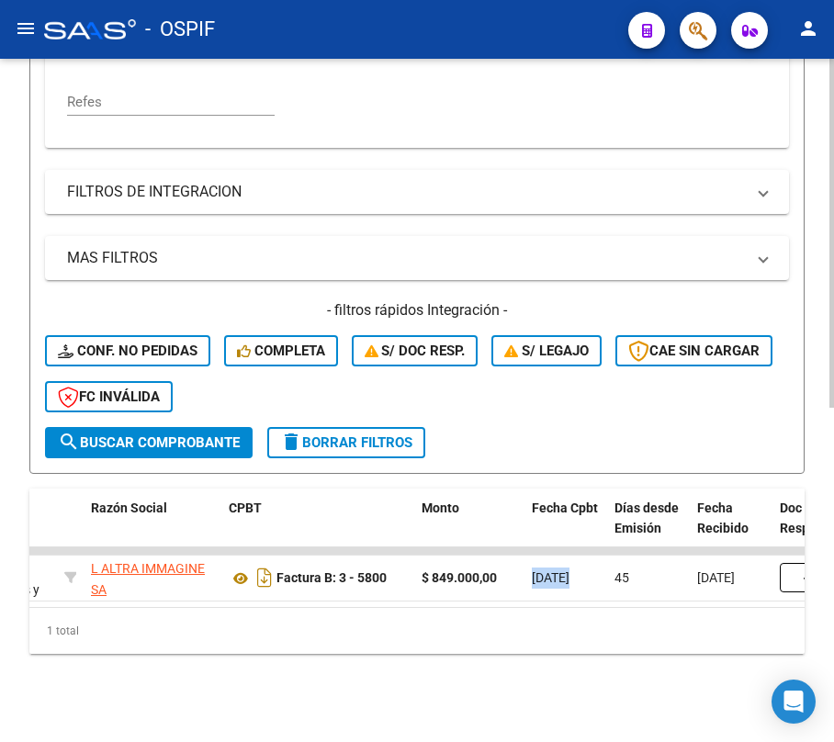
click at [152, 665] on div "Video tutorial PRESTADORES -> Listado de CPBTs Emitidos por Prestadores / Prove…" at bounding box center [417, 82] width 834 height 1319
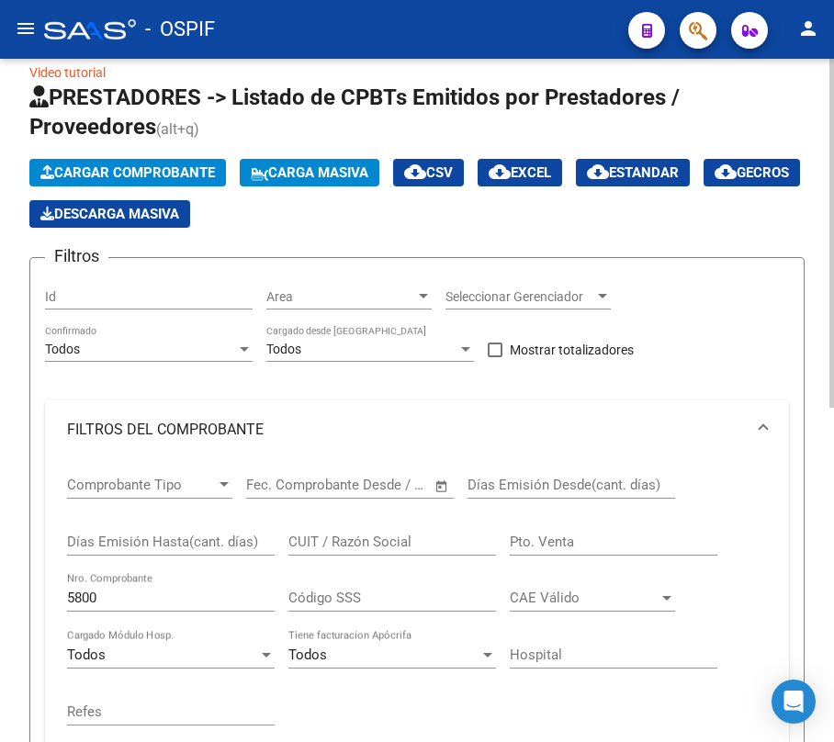
scroll to position [0, 0]
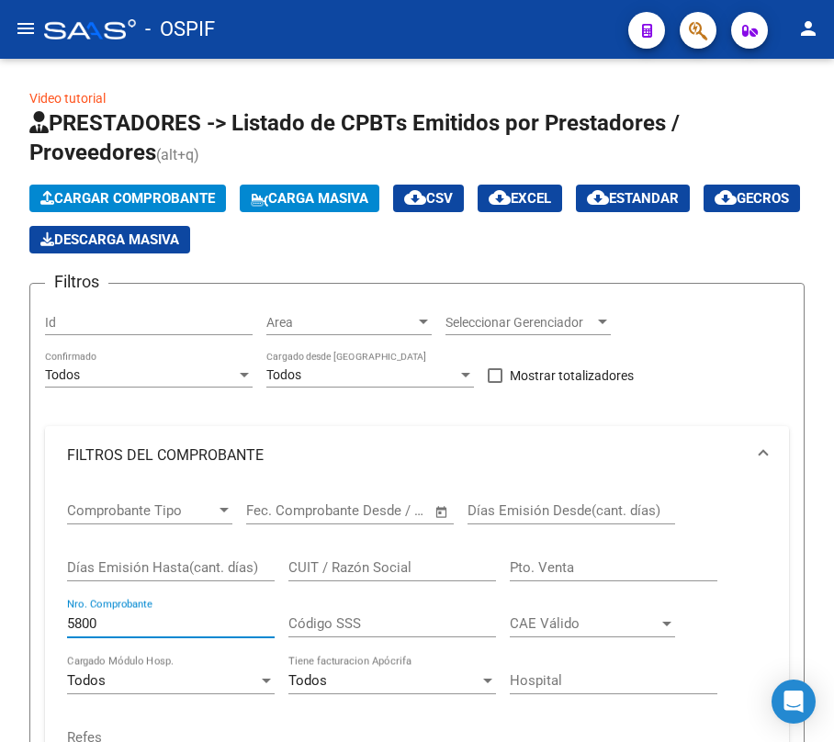
drag, startPoint x: 134, startPoint y: 626, endPoint x: -118, endPoint y: 623, distance: 251.7
click at [0, 623] on html "menu - OSPIF person Firma Express Inicio Calendario SSS Instructivos Contacto O…" at bounding box center [417, 371] width 834 height 742
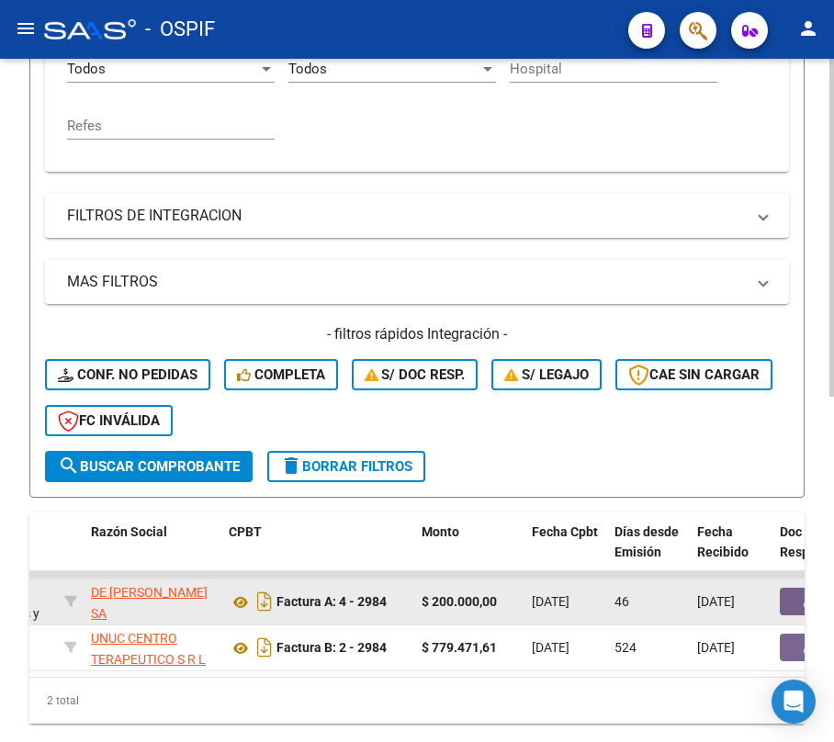
click at [569, 599] on span "[DATE]" at bounding box center [551, 601] width 38 height 15
click at [569, 597] on span "[DATE]" at bounding box center [551, 601] width 38 height 15
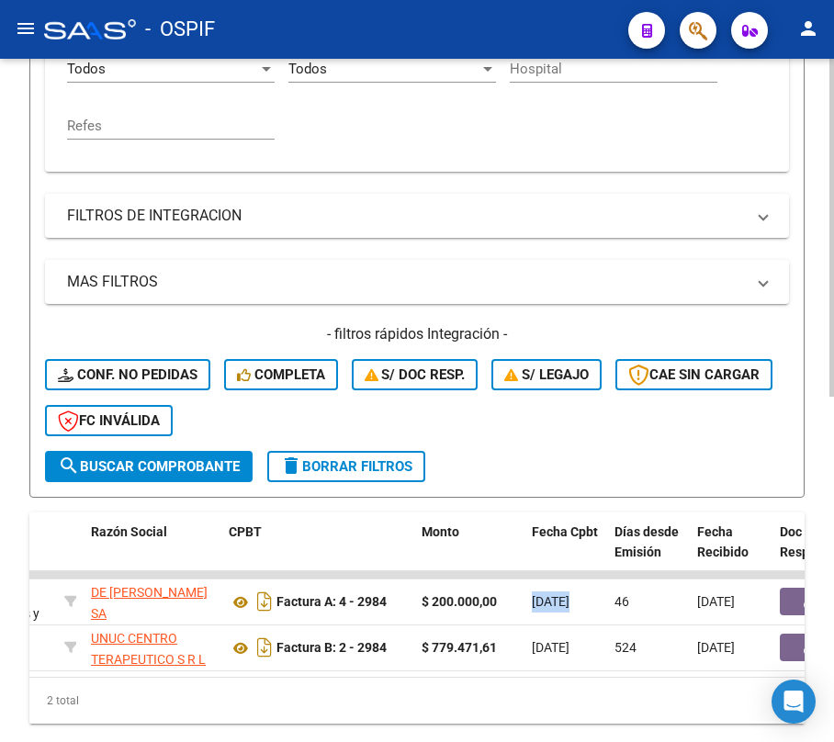
click at [279, 724] on div "2 total" at bounding box center [416, 701] width 775 height 46
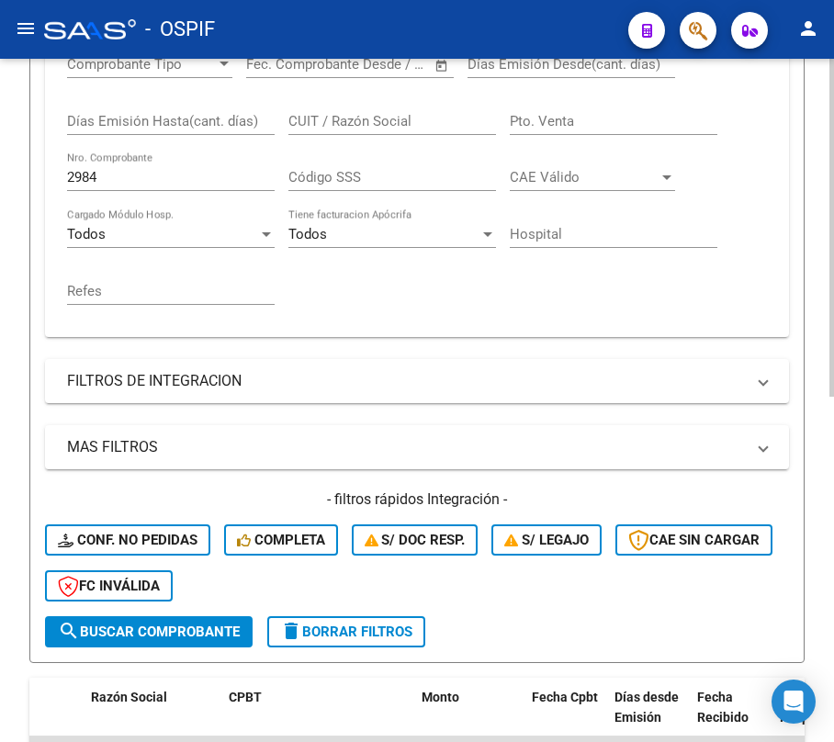
scroll to position [367, 0]
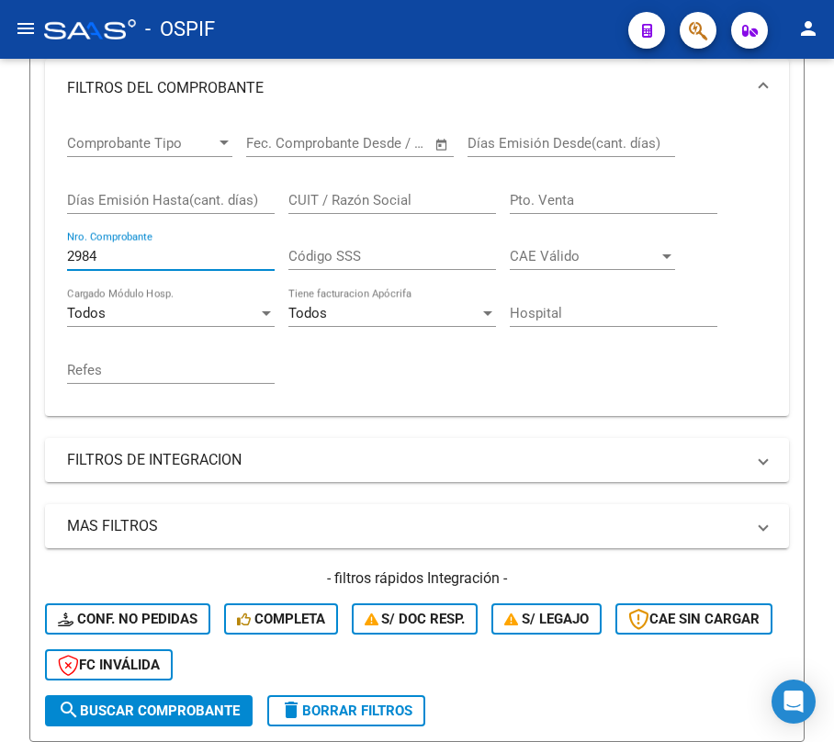
drag, startPoint x: 138, startPoint y: 257, endPoint x: -83, endPoint y: 255, distance: 220.5
click at [0, 255] on html "menu - OSPIF person Firma Express Inicio Calendario SSS Instructivos Contacto O…" at bounding box center [417, 371] width 834 height 742
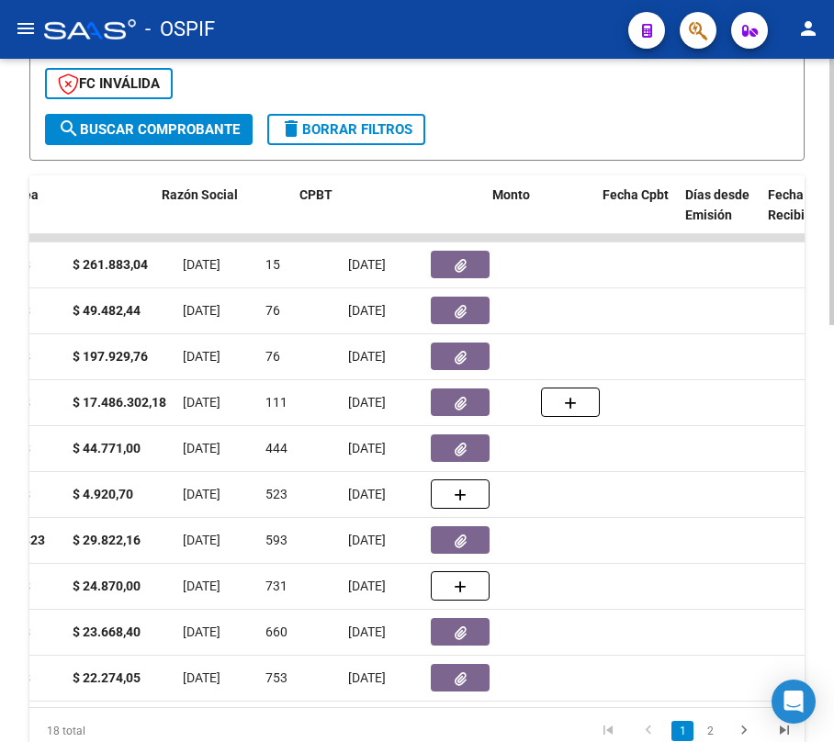
scroll to position [0, 428]
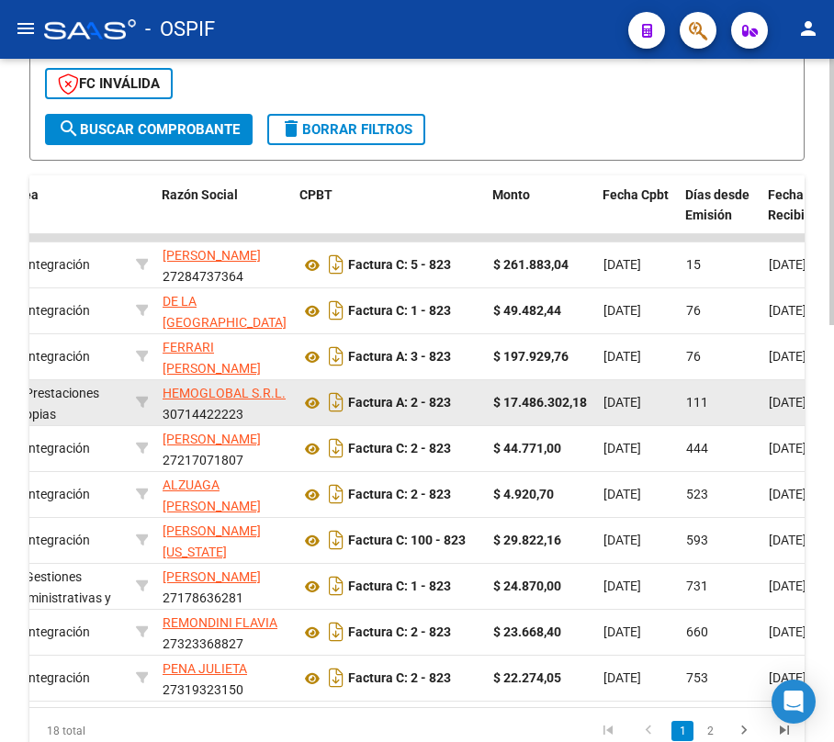
click at [637, 395] on span "[DATE]" at bounding box center [622, 402] width 38 height 15
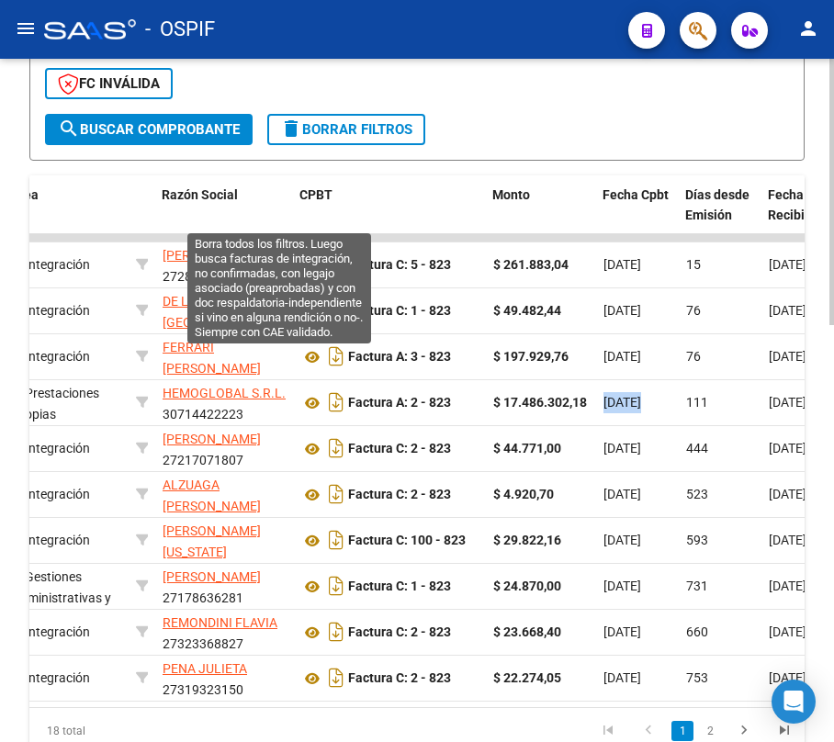
scroll to position [459, 0]
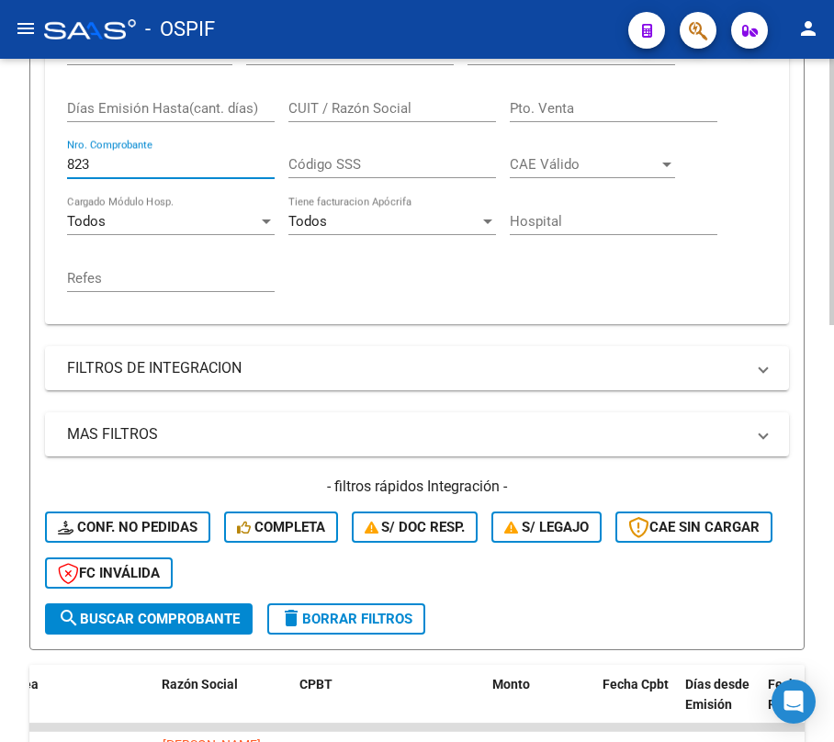
click at [79, 169] on input "823" at bounding box center [171, 164] width 208 height 17
click at [82, 167] on input "823" at bounding box center [171, 164] width 208 height 17
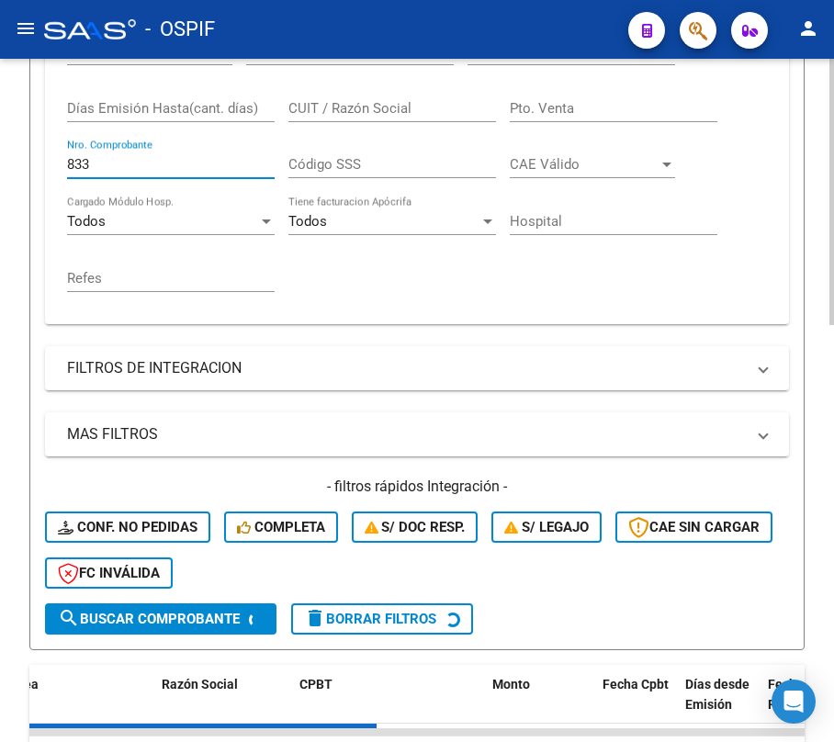
scroll to position [827, 0]
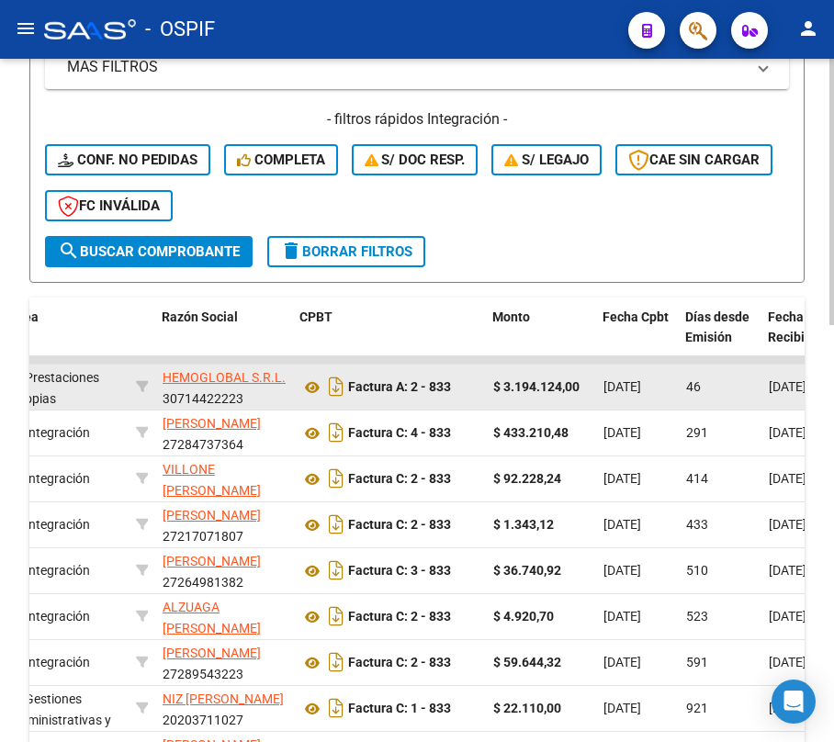
click at [626, 383] on span "[DATE]" at bounding box center [622, 386] width 38 height 15
click at [626, 382] on span "[DATE]" at bounding box center [622, 386] width 38 height 15
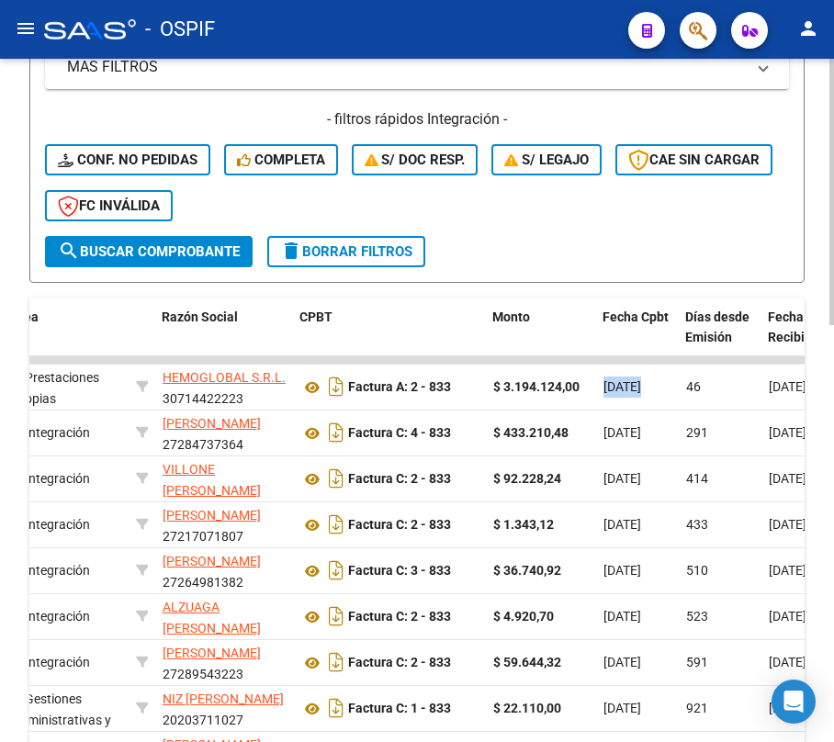
click at [599, 232] on div "- filtros rápidos Integración - Conf. no pedidas Completa S/ Doc Resp. S/ legaj…" at bounding box center [417, 172] width 744 height 127
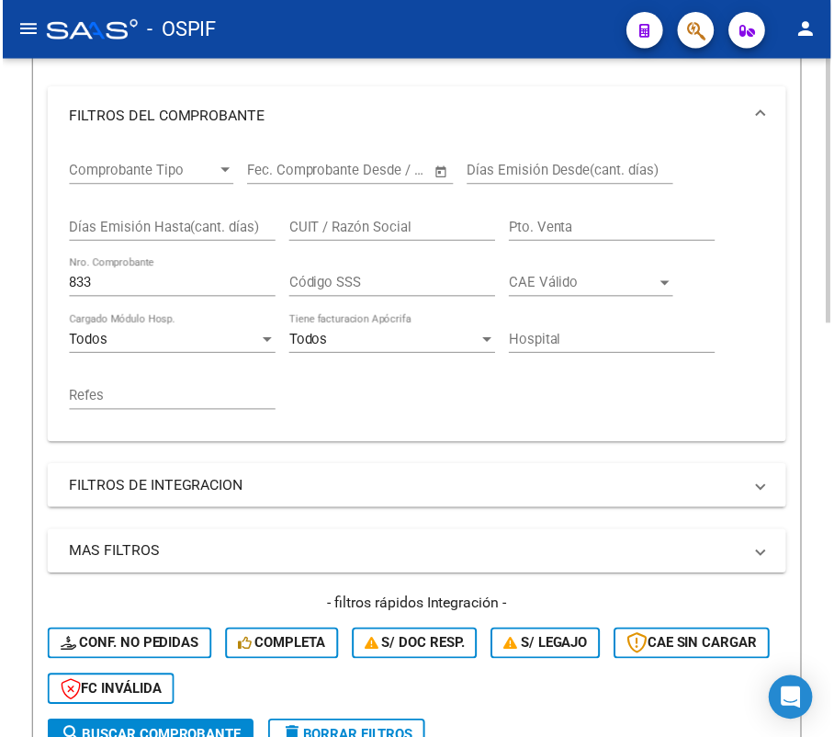
scroll to position [336, 0]
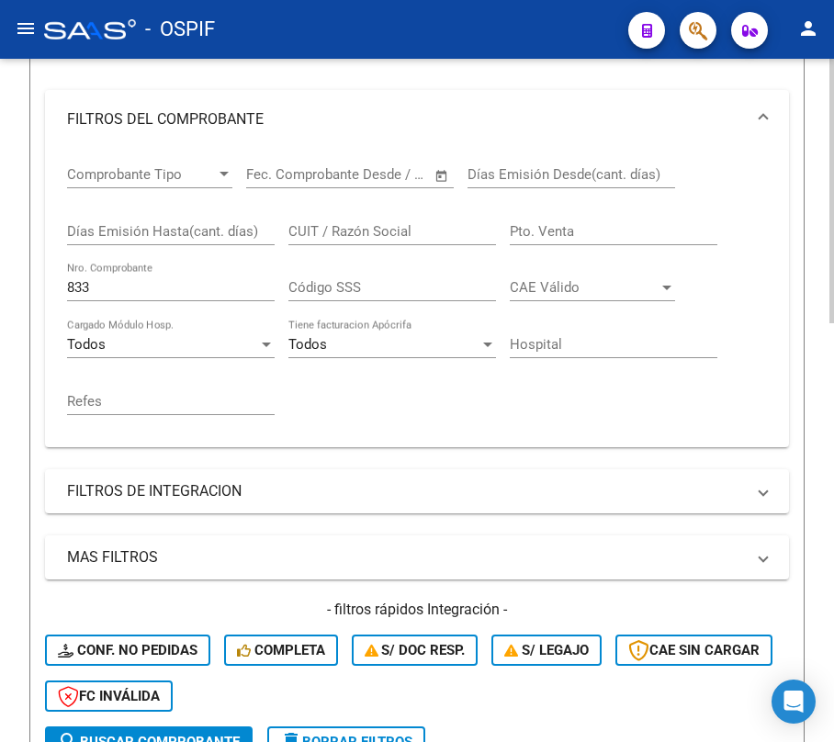
click at [134, 280] on input "833" at bounding box center [171, 287] width 208 height 17
click at [121, 288] on input "833" at bounding box center [171, 287] width 208 height 17
drag, startPoint x: 110, startPoint y: 290, endPoint x: 51, endPoint y: 290, distance: 58.8
click at [51, 290] on div "Comprobante Tipo Comprobante Tipo Fecha inicio – Fecha fin Fec. Comprobante Des…" at bounding box center [417, 298] width 744 height 299
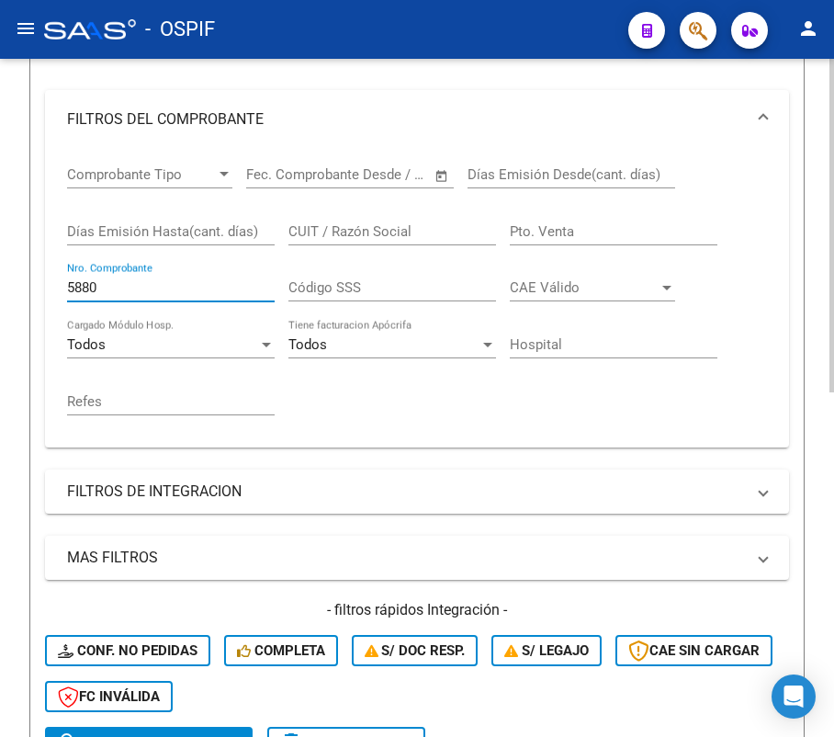
scroll to position [704, 0]
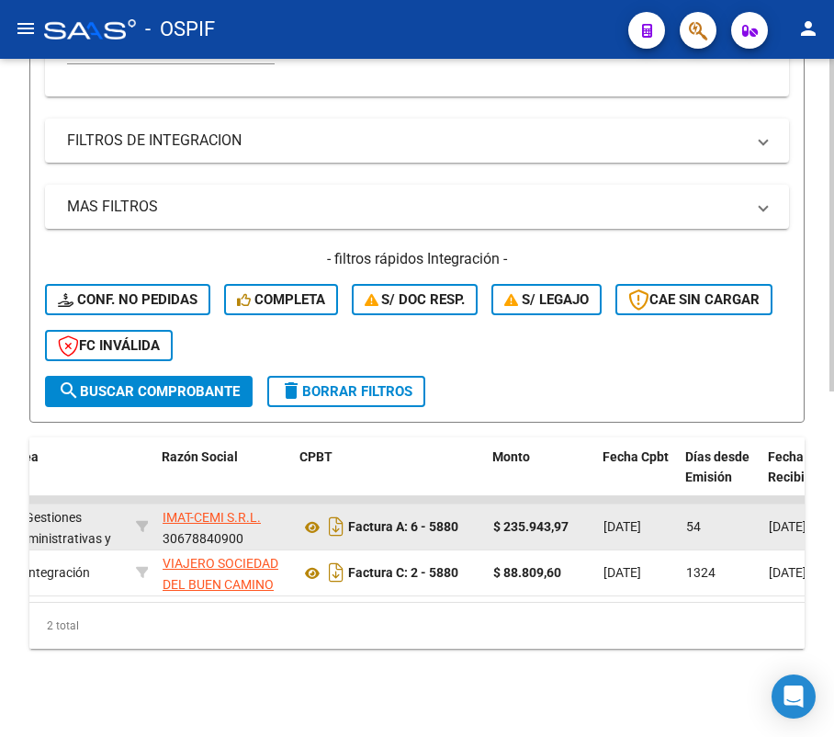
type input "5880"
click at [626, 520] on datatable-body-cell "[DATE]" at bounding box center [637, 526] width 83 height 45
click at [641, 519] on span "[DATE]" at bounding box center [622, 526] width 38 height 15
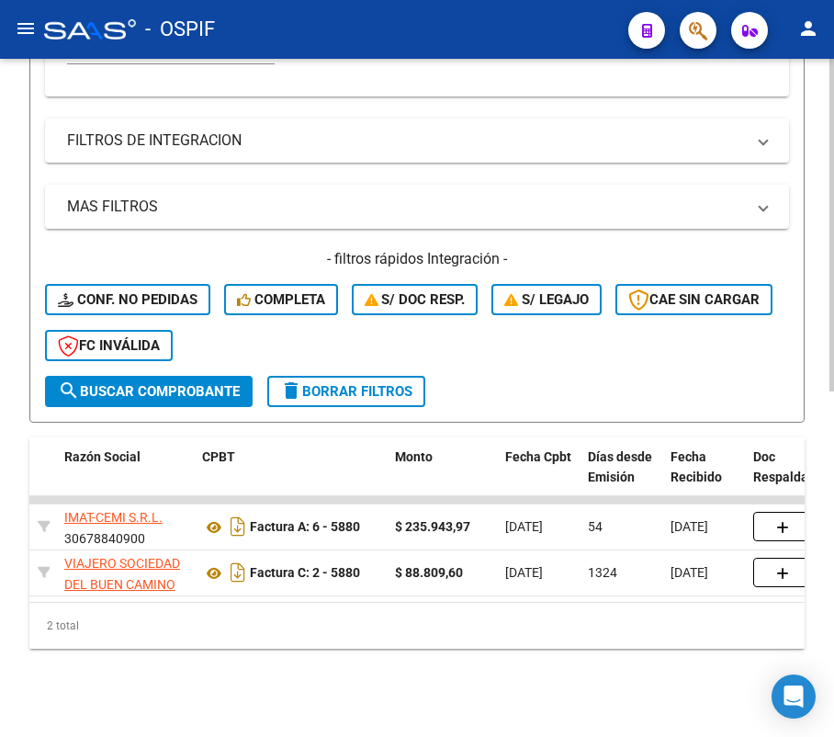
scroll to position [0, 470]
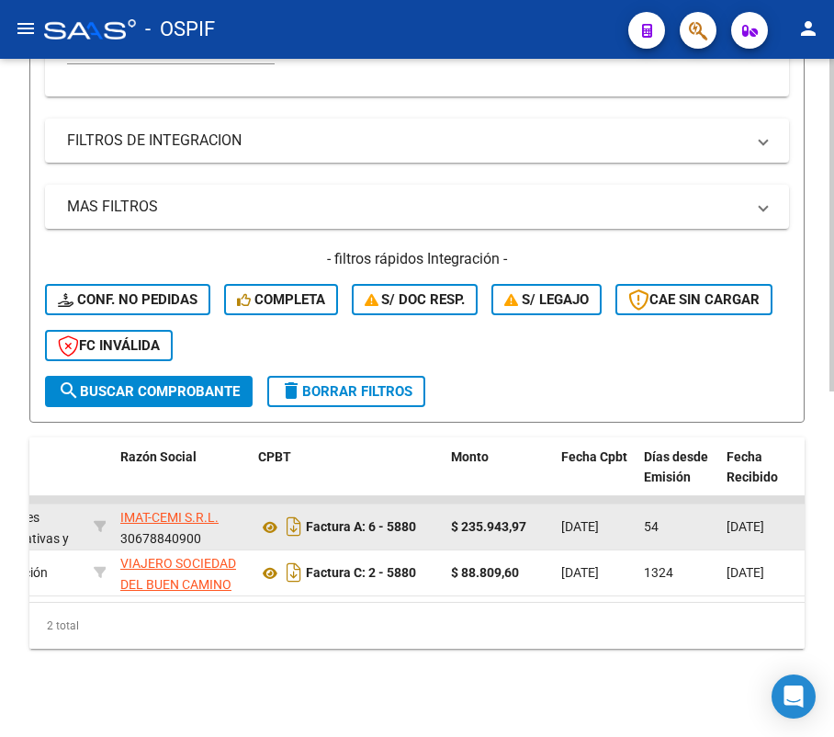
click at [599, 519] on span "[DATE]" at bounding box center [580, 526] width 38 height 15
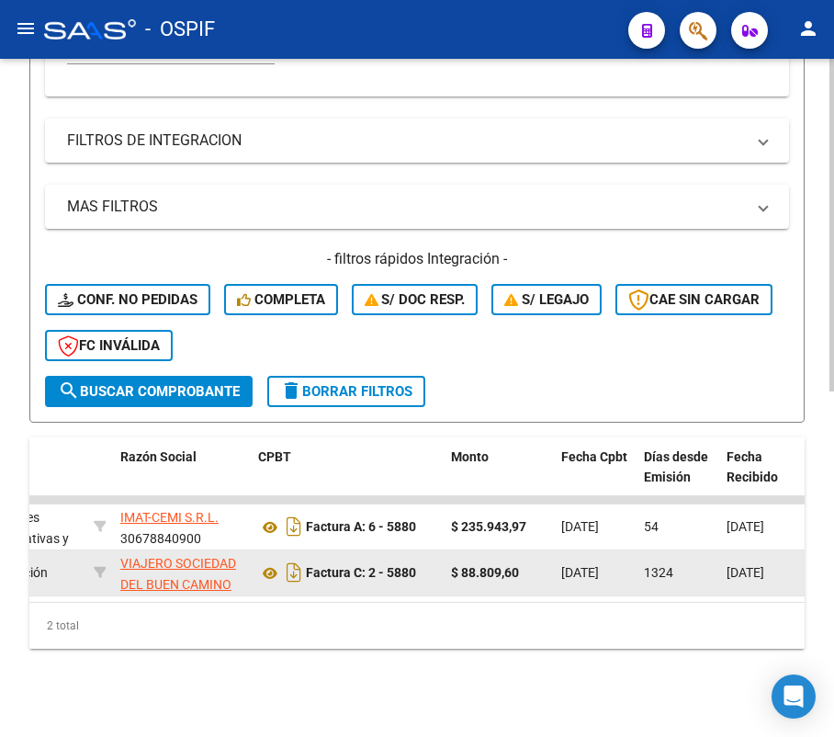
drag, startPoint x: 600, startPoint y: 514, endPoint x: 603, endPoint y: 541, distance: 26.8
click at [599, 565] on span "[DATE]" at bounding box center [580, 572] width 38 height 15
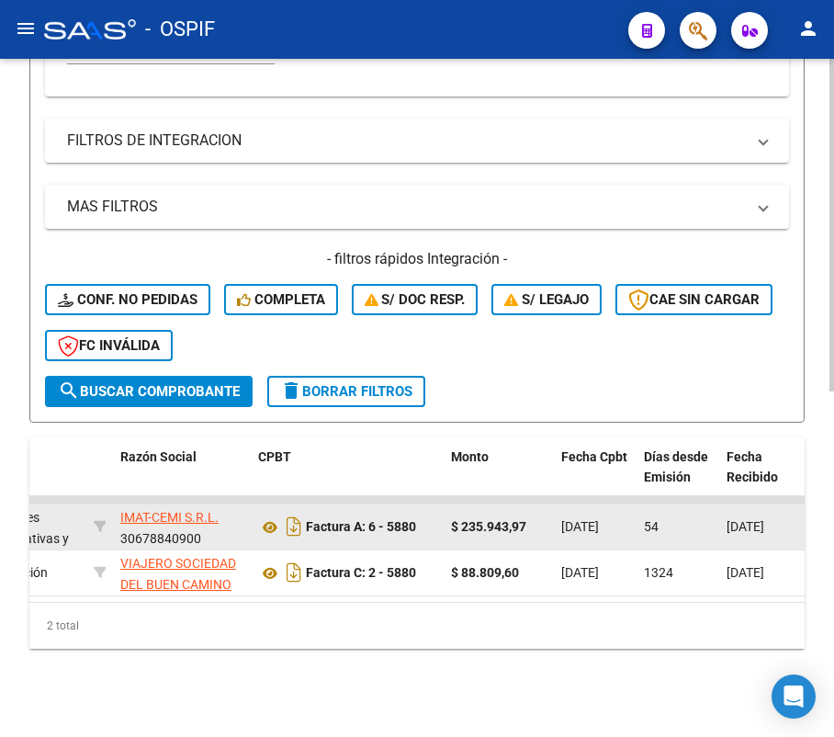
click at [597, 519] on span "[DATE]" at bounding box center [580, 526] width 38 height 15
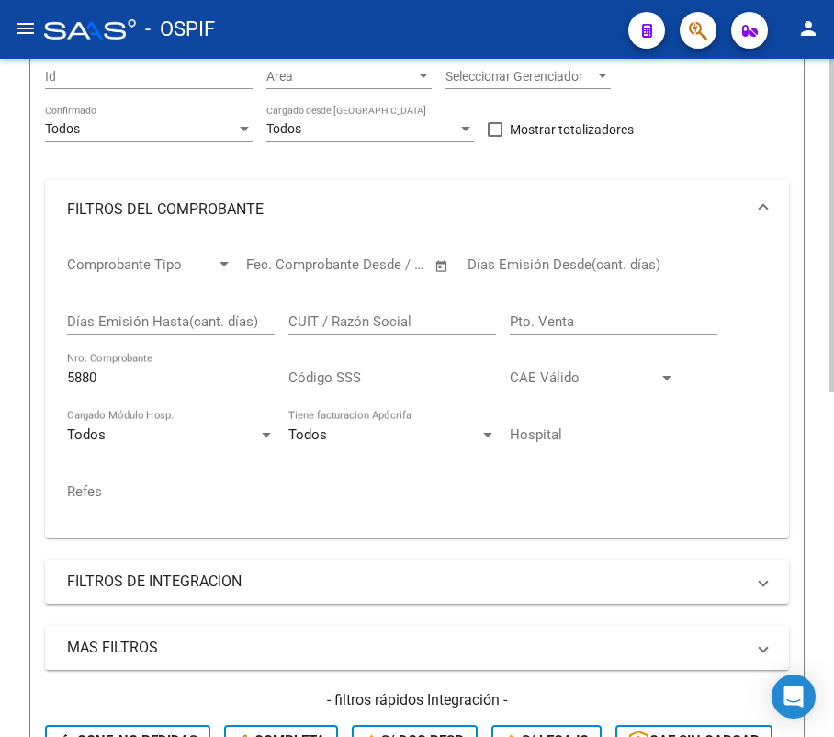
scroll to position [214, 0]
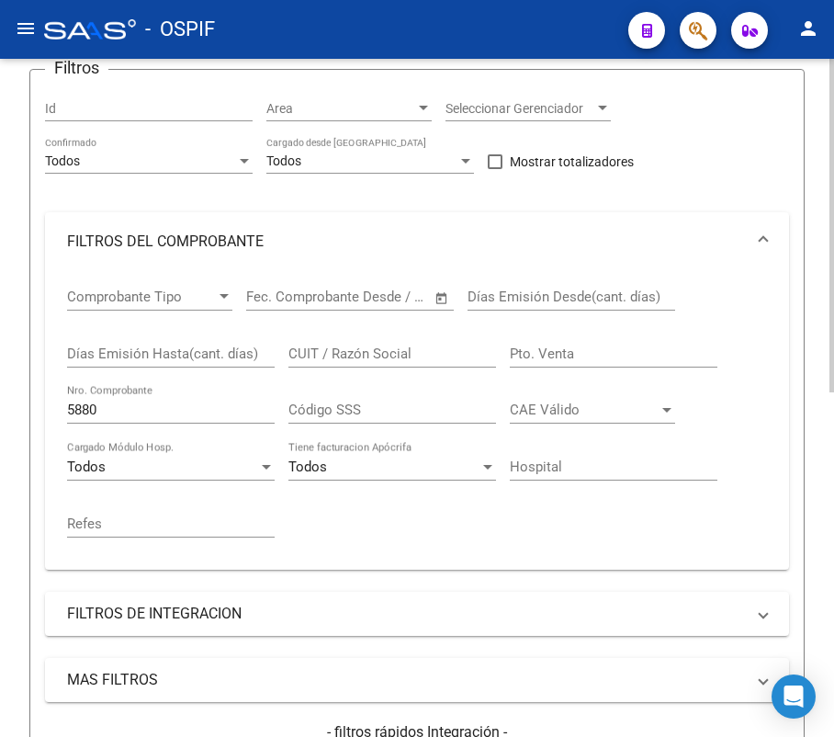
click at [329, 358] on input "CUIT / Razón Social" at bounding box center [392, 353] width 208 height 17
paste input "LUNARDI [PERSON_NAME]"
type input "LUNARDI [PERSON_NAME]"
drag, startPoint x: 116, startPoint y: 398, endPoint x: 136, endPoint y: 397, distance: 20.2
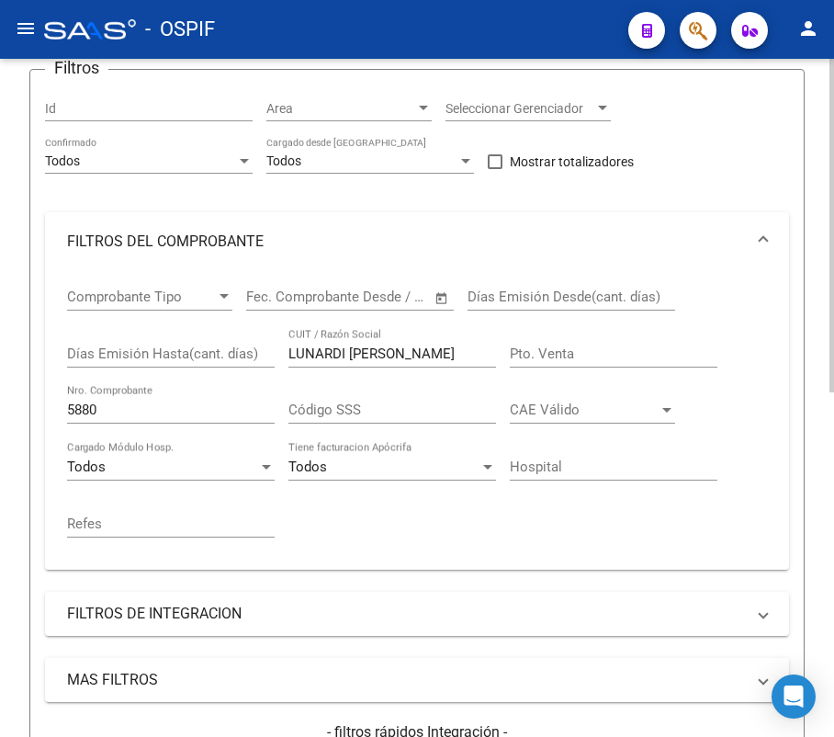
click at [116, 399] on div "5880 Nro. Comprobante" at bounding box center [171, 403] width 208 height 39
drag, startPoint x: 136, startPoint y: 397, endPoint x: -17, endPoint y: 441, distance: 159.6
click at [0, 441] on html "menu - OSPIF person Firma Express Inicio Calendario SSS Instructivos Contacto O…" at bounding box center [417, 368] width 834 height 737
drag, startPoint x: 115, startPoint y: 401, endPoint x: 18, endPoint y: 402, distance: 96.5
click at [20, 402] on div "Video tutorial PRESTADORES -> Listado de CPBTs Emitidos por Prestadores / Prove…" at bounding box center [417, 527] width 834 height 1365
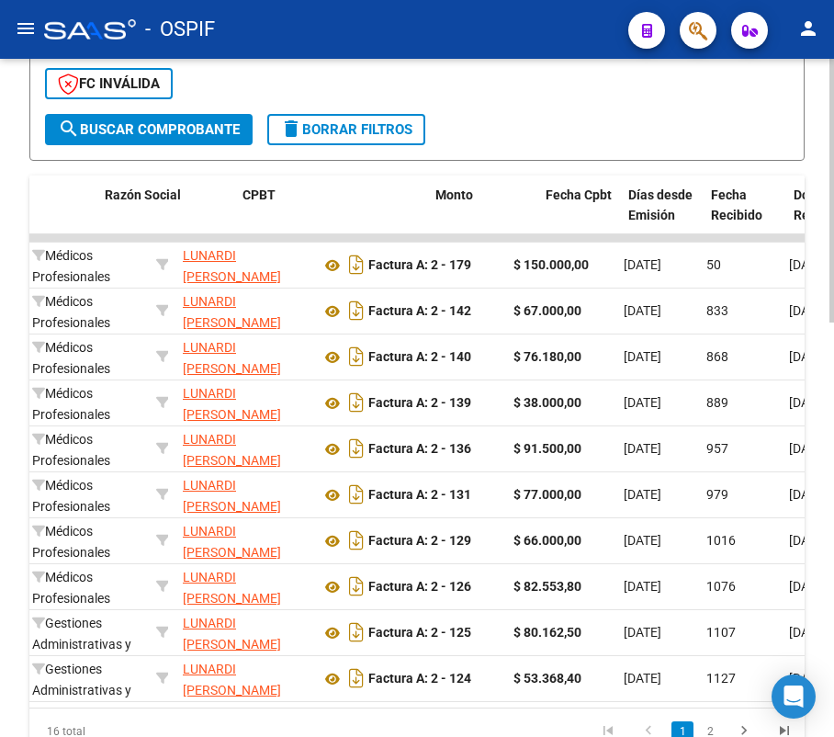
scroll to position [0, 486]
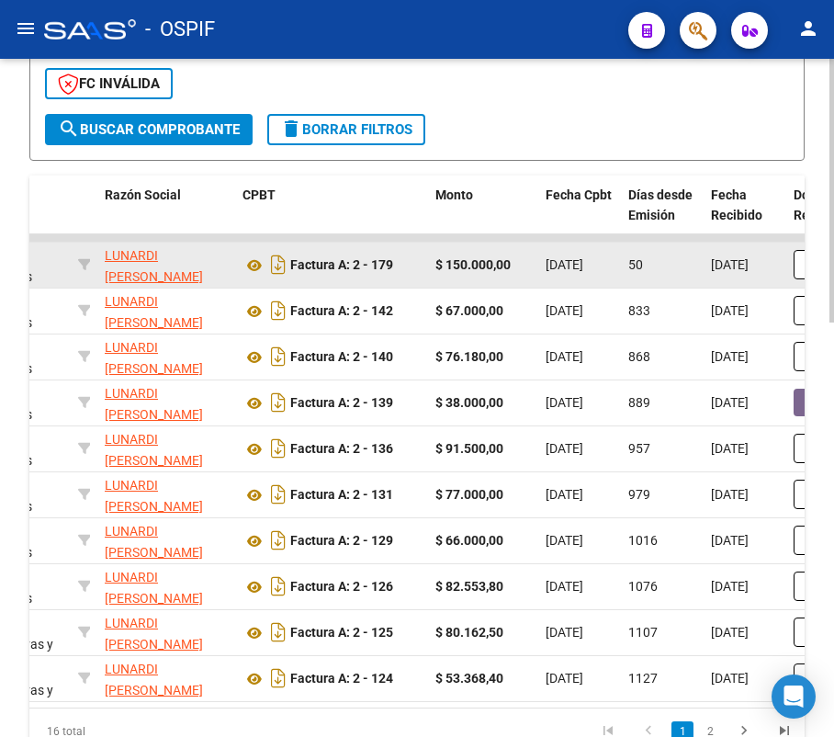
click at [583, 263] on span "[DATE]" at bounding box center [565, 264] width 38 height 15
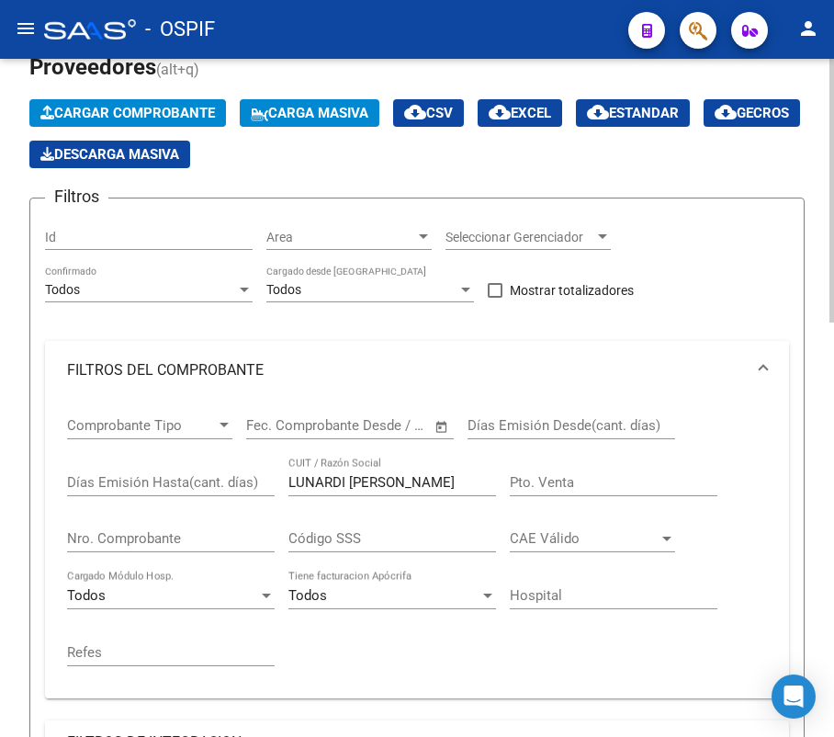
scroll to position [122, 0]
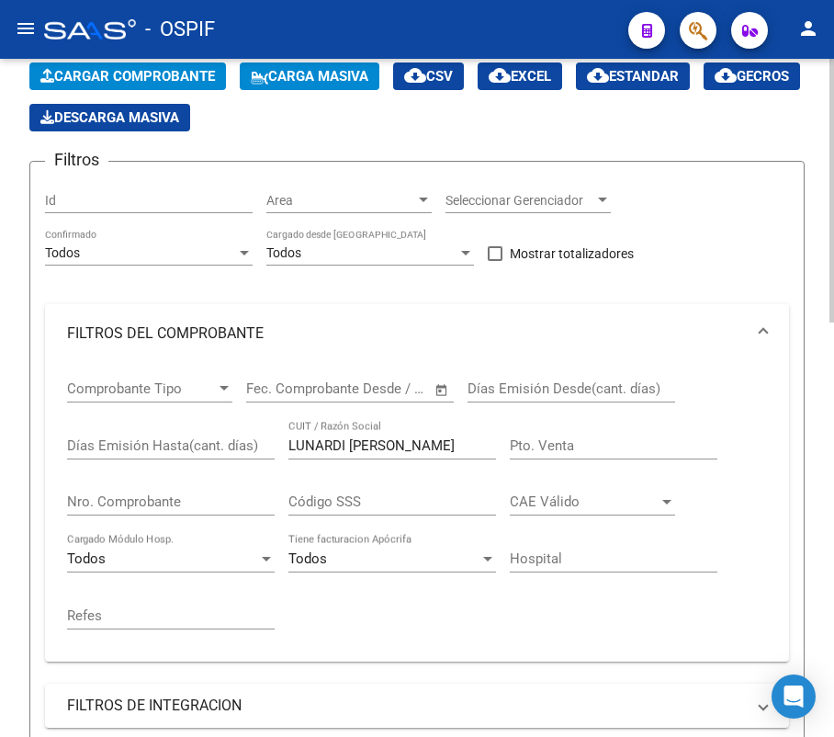
click at [360, 445] on input "LUNARDI [PERSON_NAME]" at bounding box center [392, 445] width 208 height 17
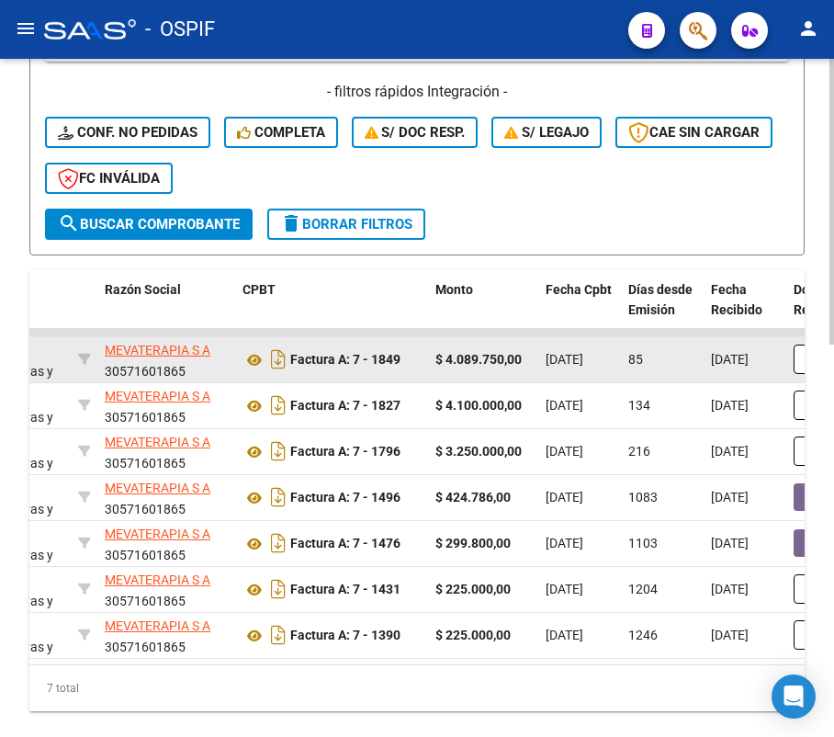
scroll to position [857, 0]
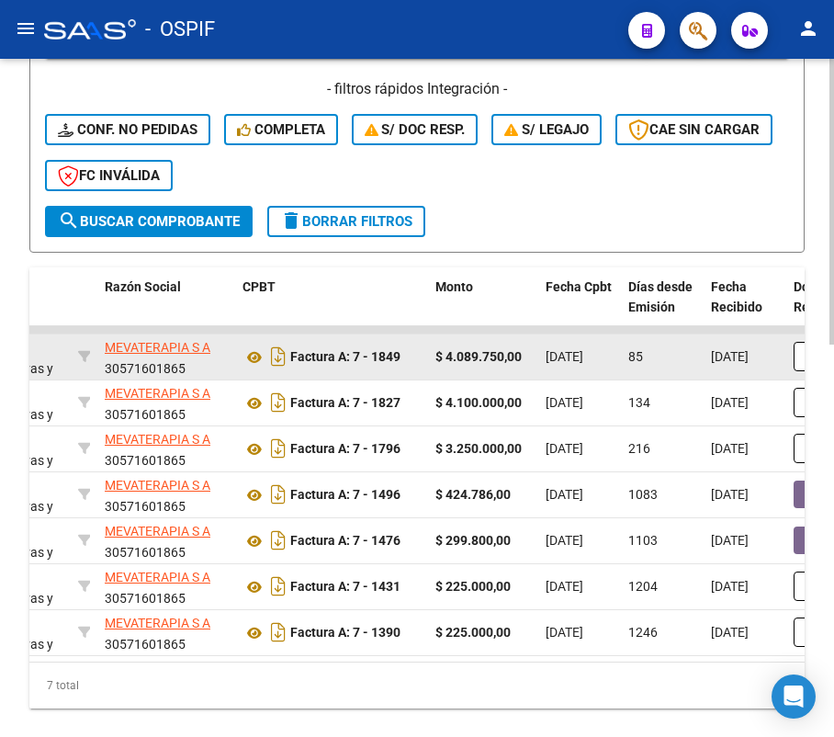
click at [615, 367] on datatable-body-cell "[DATE]" at bounding box center [579, 356] width 83 height 45
click at [610, 366] on datatable-body-cell "[DATE]" at bounding box center [579, 356] width 83 height 45
click at [610, 365] on datatable-body-cell "[DATE]" at bounding box center [579, 356] width 83 height 45
click at [610, 365] on div "[DATE]" at bounding box center [580, 356] width 68 height 21
click at [603, 365] on div "[DATE]" at bounding box center [580, 356] width 68 height 21
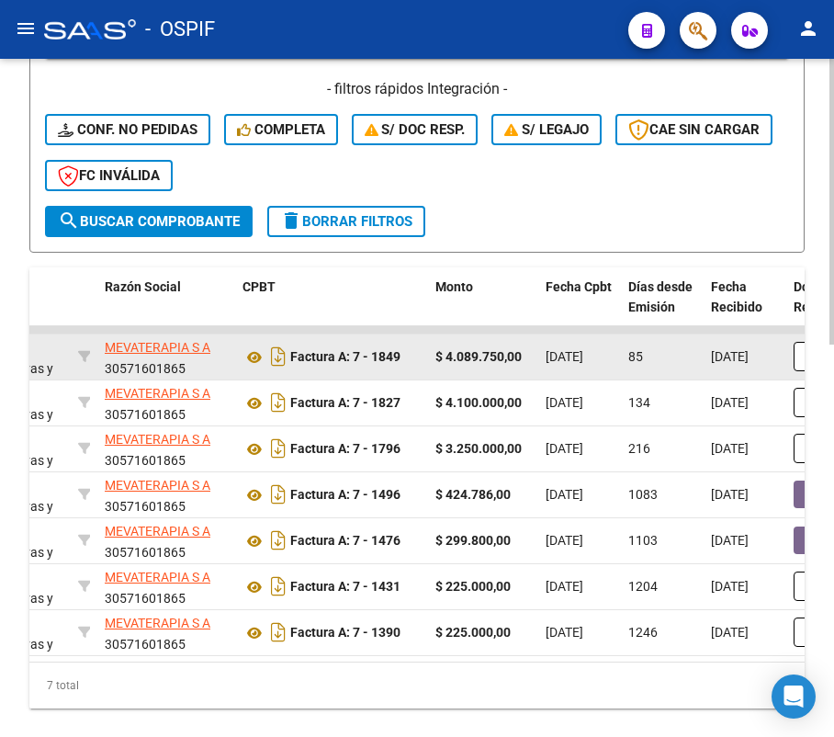
click at [569, 351] on span "[DATE]" at bounding box center [565, 356] width 38 height 15
click at [569, 353] on span "[DATE]" at bounding box center [565, 356] width 38 height 15
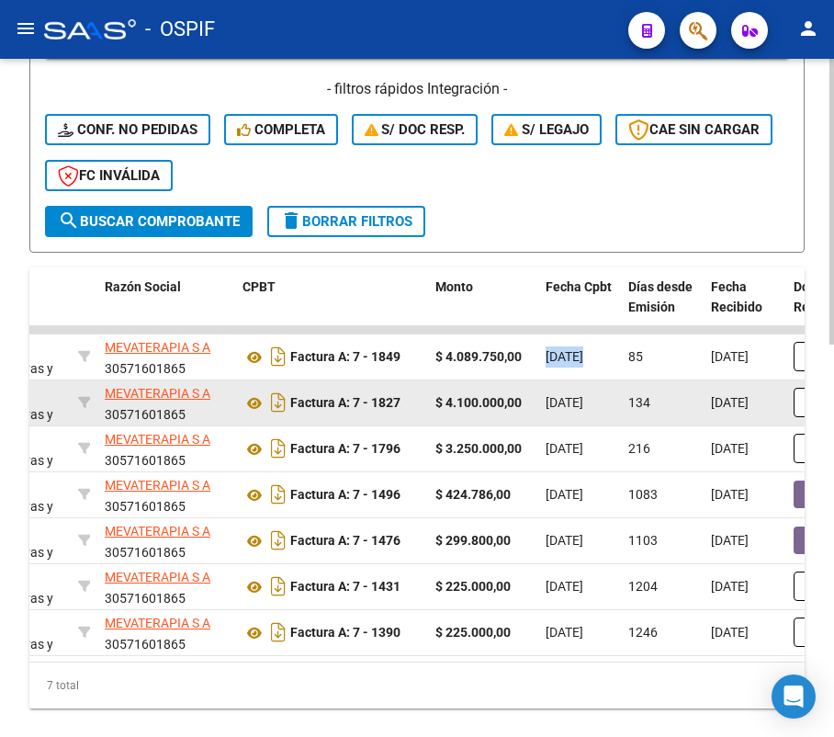
click at [583, 401] on span "[DATE]" at bounding box center [565, 402] width 38 height 15
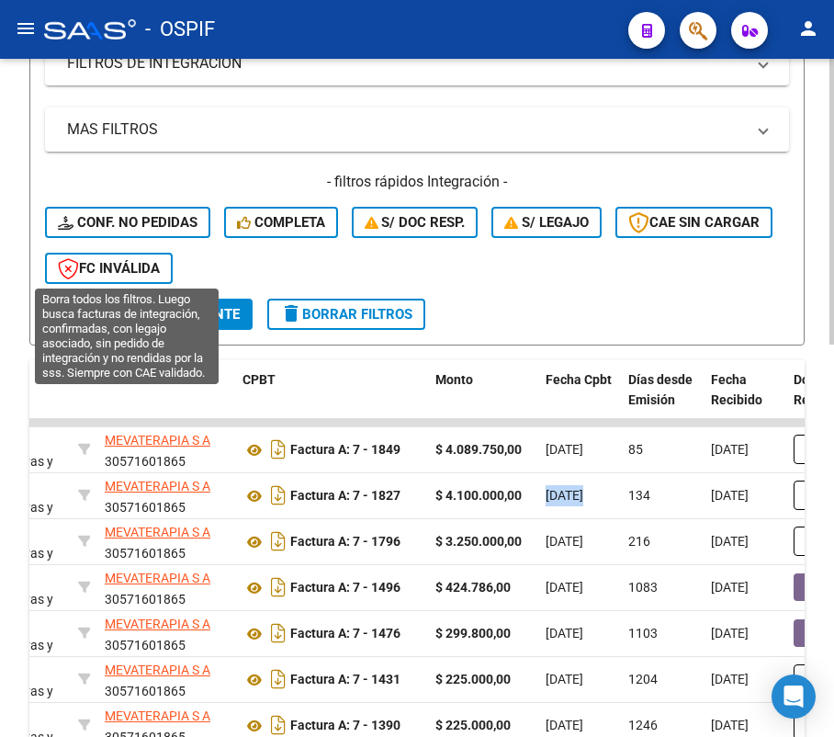
scroll to position [367, 0]
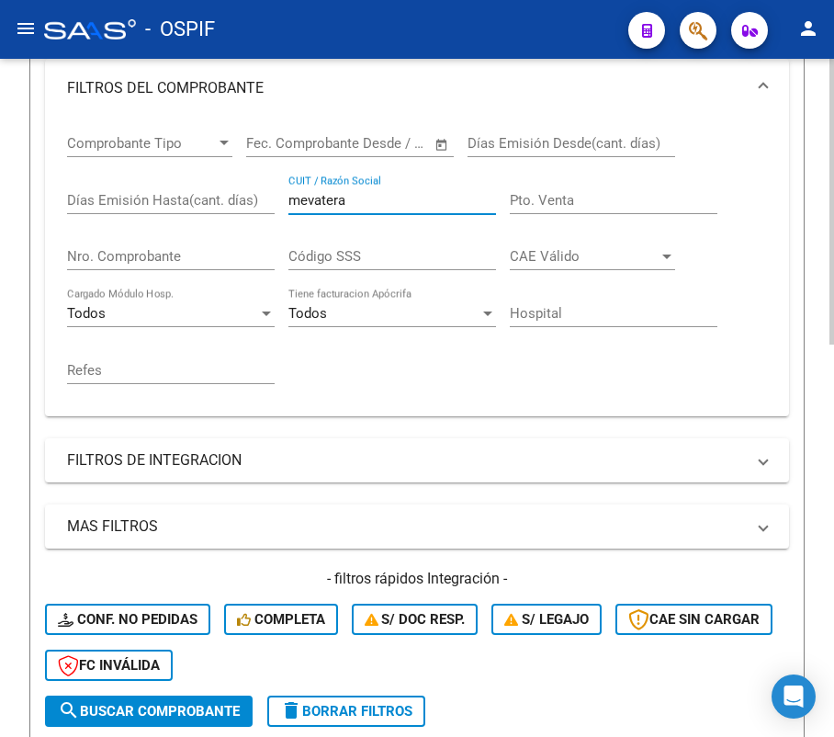
drag, startPoint x: 399, startPoint y: 193, endPoint x: 252, endPoint y: 186, distance: 147.2
click at [254, 186] on div "Comprobante Tipo Comprobante Tipo Fecha inicio – Fecha fin Fec. Comprobante Des…" at bounding box center [417, 260] width 700 height 284
type input "zip"
drag, startPoint x: 309, startPoint y: 199, endPoint x: 265, endPoint y: 192, distance: 43.8
click at [265, 192] on div "Comprobante Tipo Comprobante Tipo Fecha inicio – Fecha fin Fec. Comprobante Des…" at bounding box center [417, 260] width 700 height 284
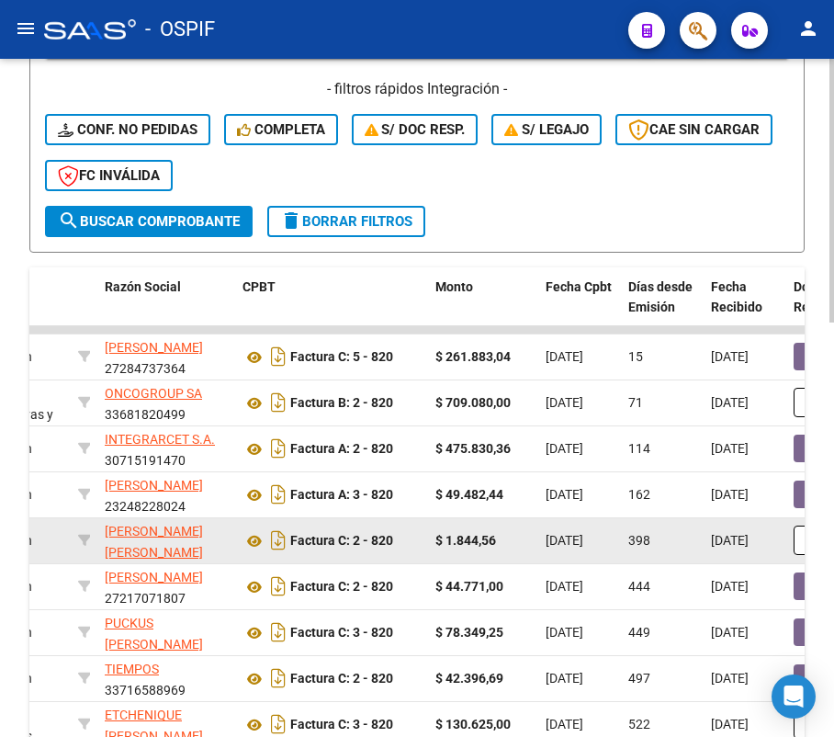
scroll to position [979, 0]
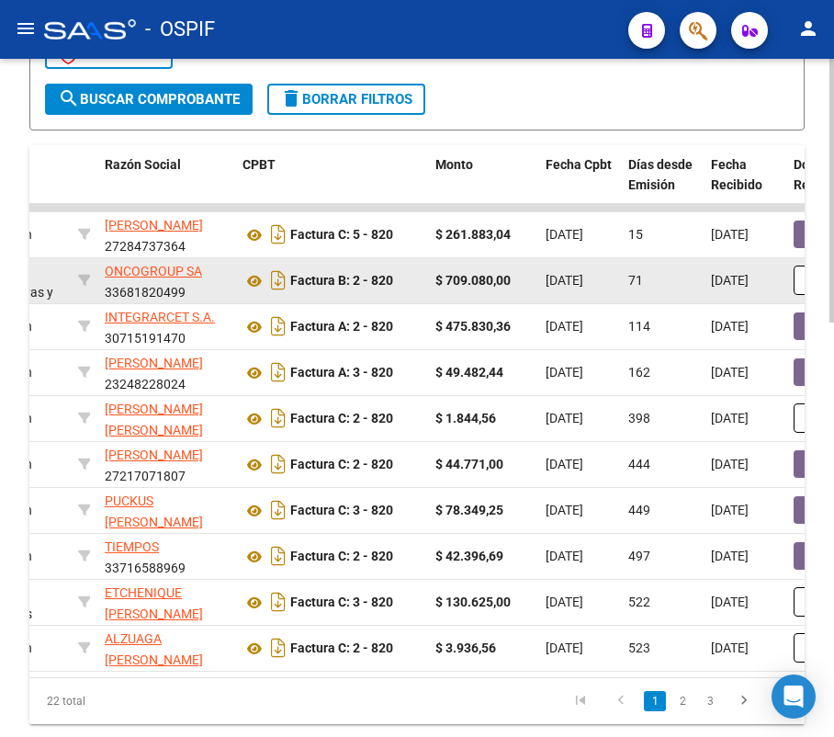
click at [583, 273] on span "[DATE]" at bounding box center [565, 280] width 38 height 15
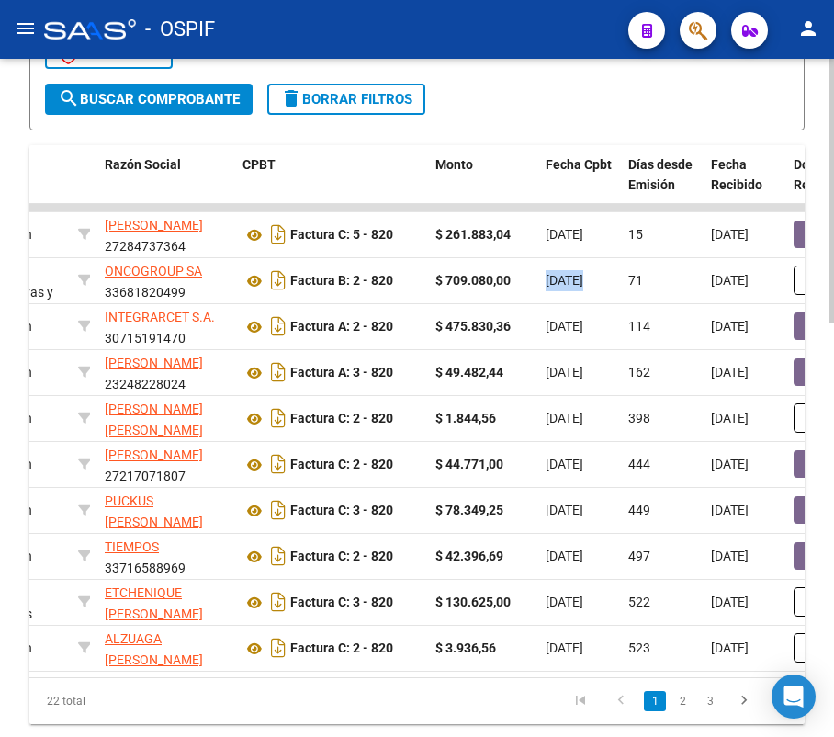
scroll to position [122, 0]
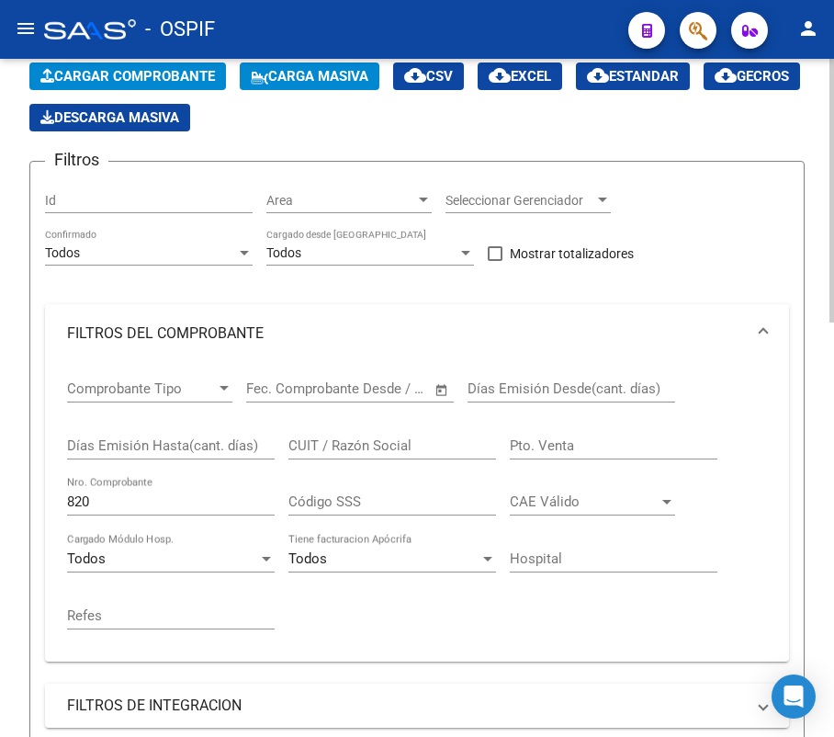
click at [0, 503] on html "menu - OSPIF person Firma Express Inicio Calendario SSS Instructivos Contacto O…" at bounding box center [417, 368] width 834 height 737
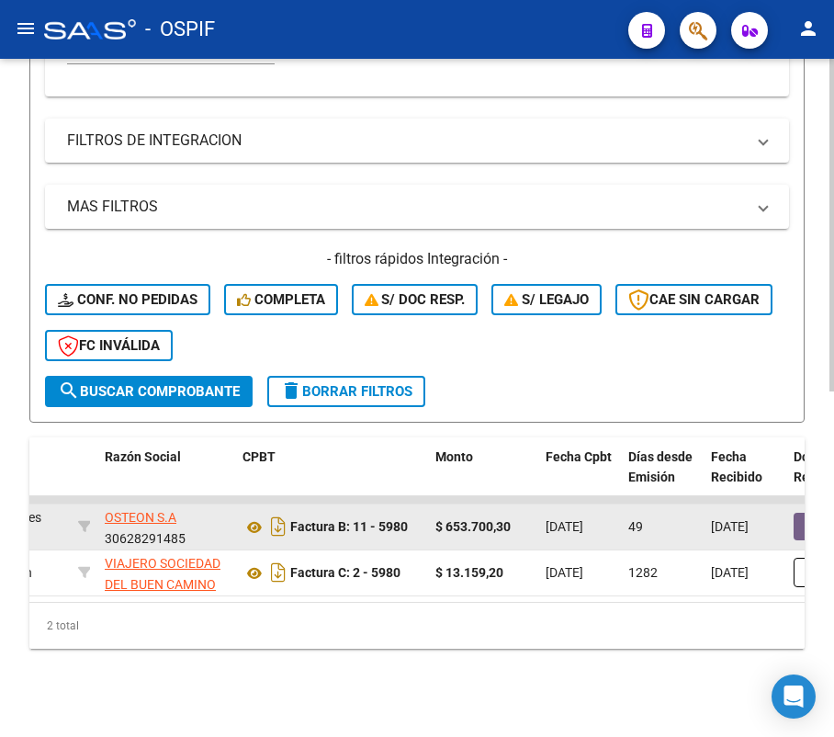
type input "5980"
click at [583, 519] on span "[DATE]" at bounding box center [565, 526] width 38 height 15
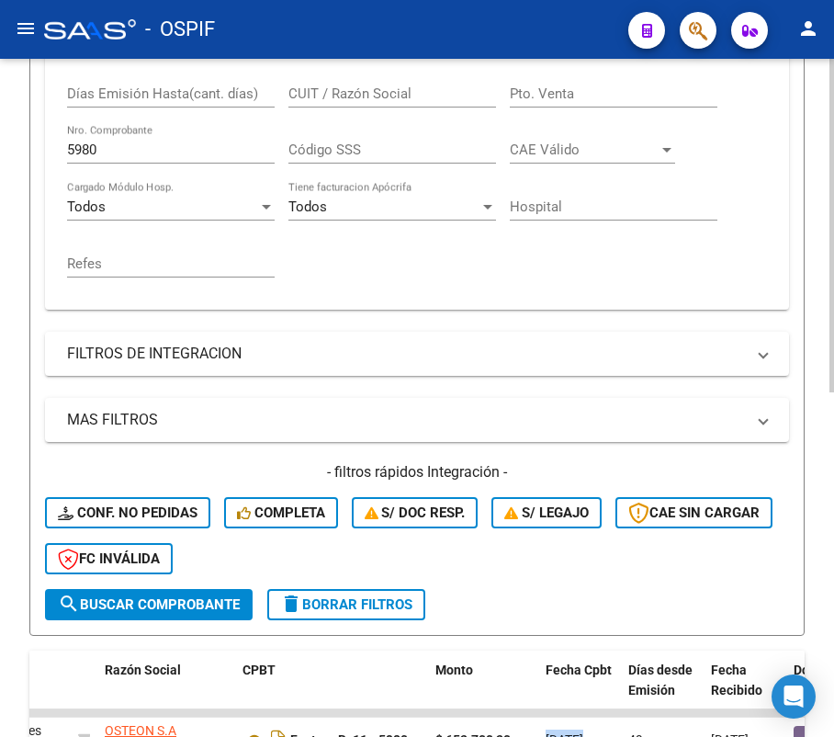
scroll to position [336, 0]
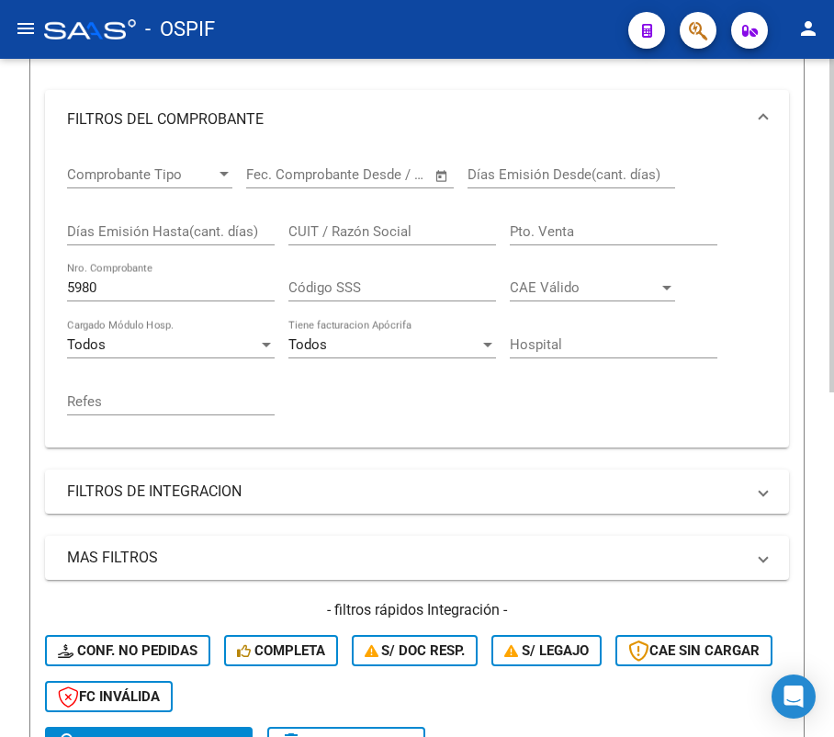
click at [127, 301] on div "5980 Nro. Comprobante" at bounding box center [171, 281] width 208 height 39
click at [133, 292] on input "5980" at bounding box center [171, 287] width 208 height 17
click at [378, 236] on input "CUIT / Razón Social" at bounding box center [392, 231] width 208 height 17
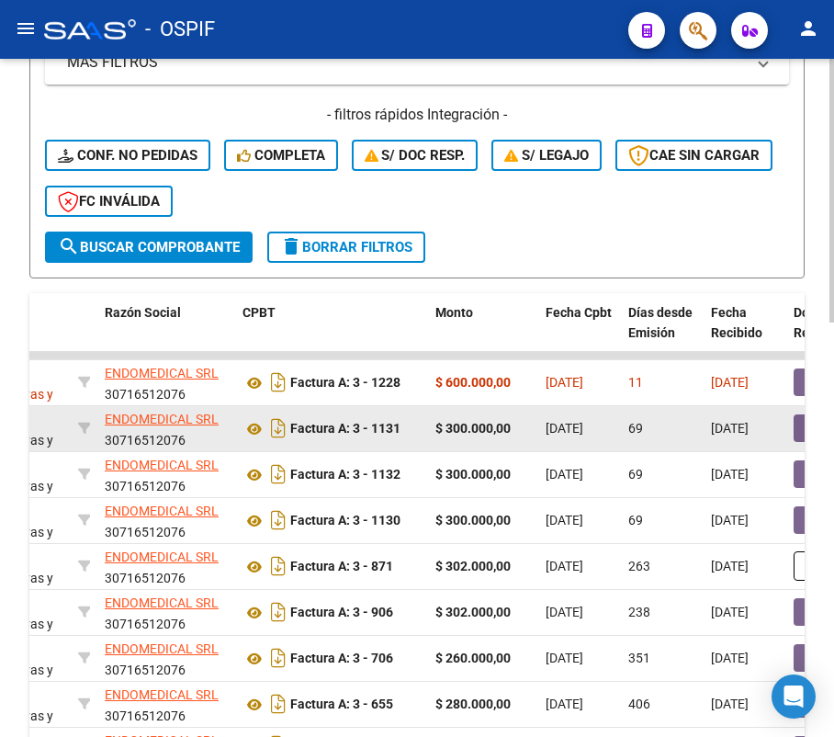
scroll to position [953, 0]
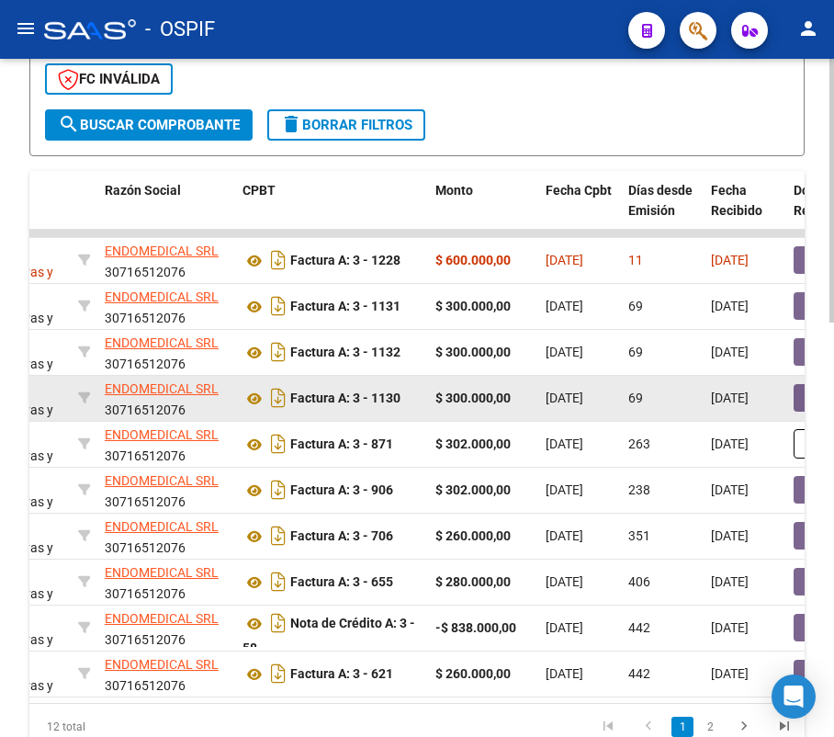
click at [567, 390] on span "[DATE]" at bounding box center [565, 397] width 38 height 15
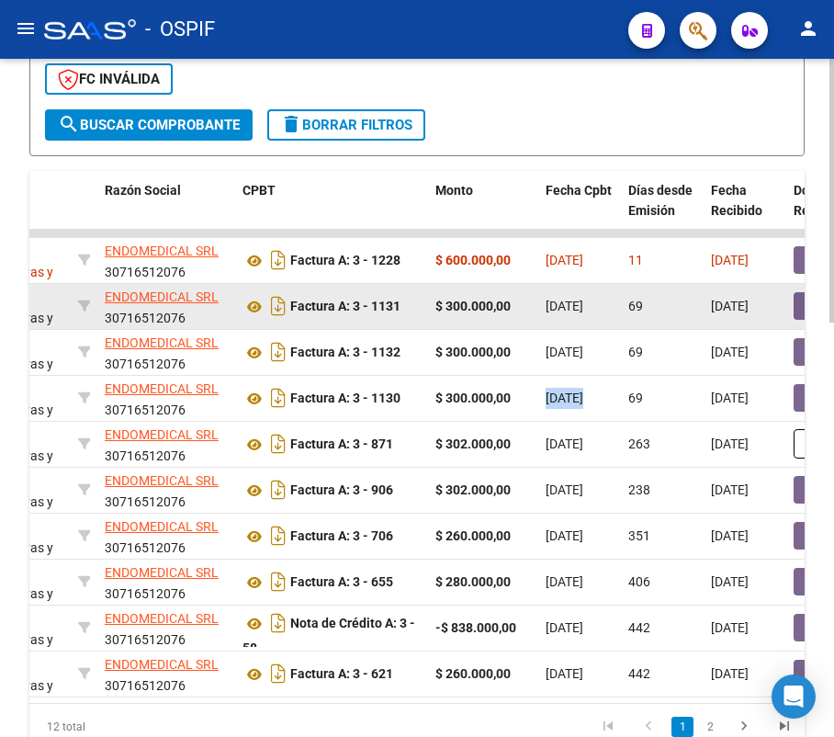
click at [583, 299] on span "[DATE]" at bounding box center [565, 306] width 38 height 15
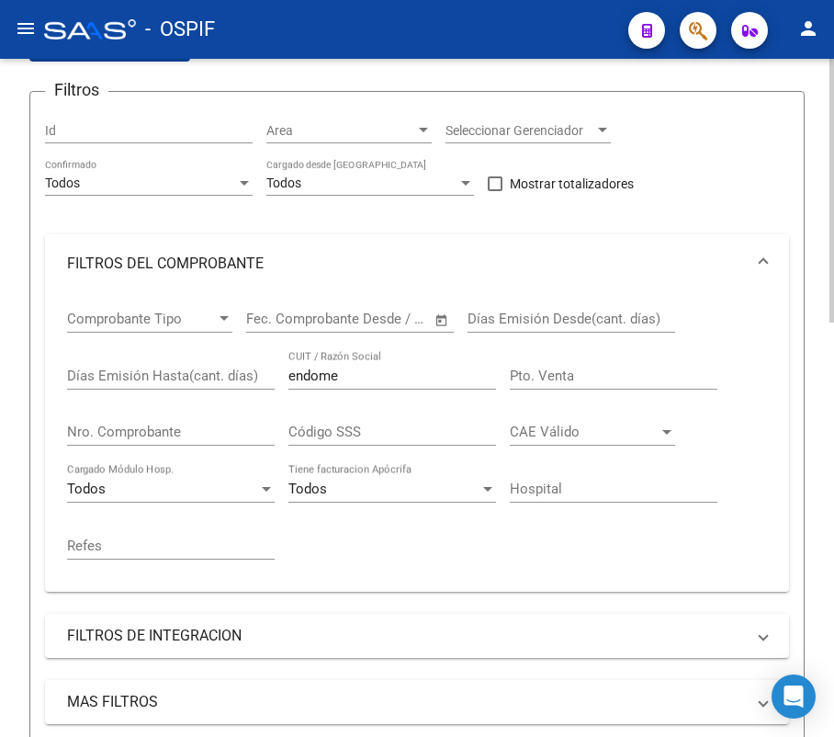
scroll to position [96, 0]
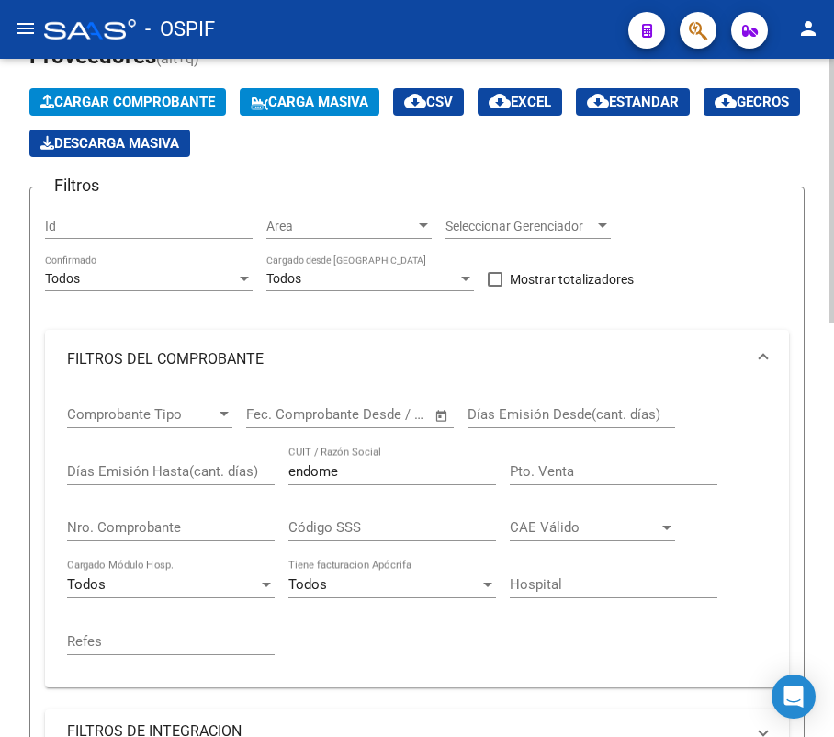
drag, startPoint x: 386, startPoint y: 448, endPoint x: 383, endPoint y: 460, distance: 12.3
click at [387, 449] on div "endome CUIT / Razón Social" at bounding box center [392, 464] width 208 height 39
drag, startPoint x: 379, startPoint y: 474, endPoint x: 321, endPoint y: 487, distance: 59.3
click at [333, 475] on input "endome" at bounding box center [392, 471] width 208 height 17
click at [321, 487] on div "endome CUIT / Razón Social" at bounding box center [392, 473] width 208 height 57
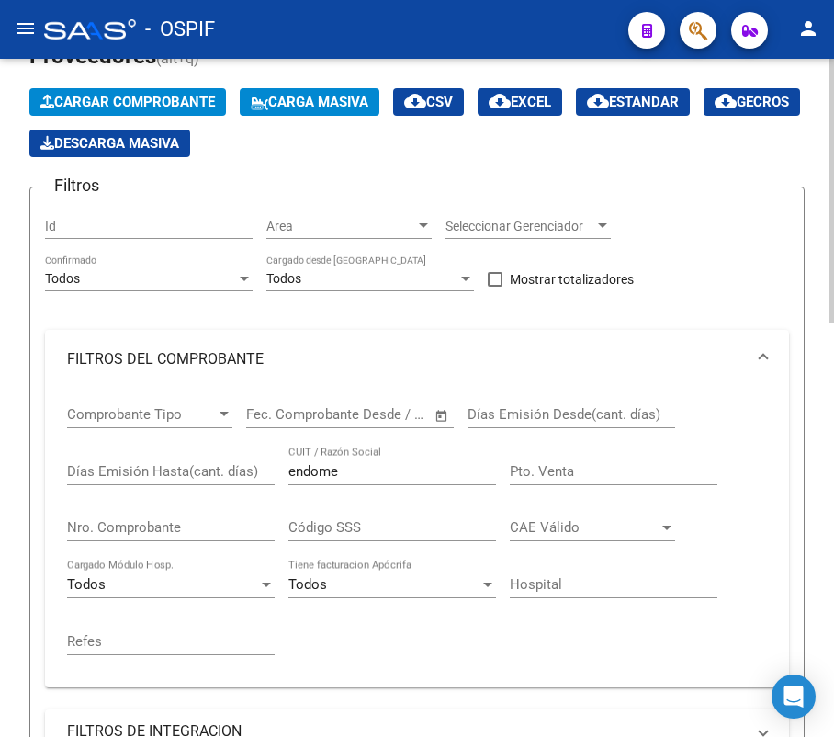
click at [321, 479] on div "endome CUIT / Razón Social" at bounding box center [392, 464] width 208 height 39
click at [321, 476] on input "endome" at bounding box center [392, 471] width 208 height 17
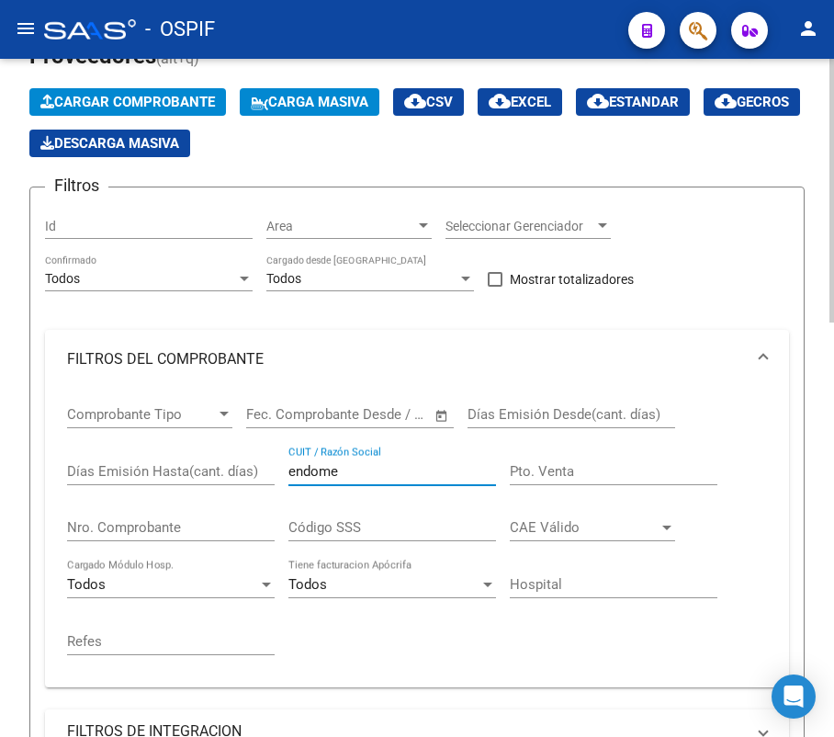
click at [321, 474] on input "endome" at bounding box center [392, 471] width 208 height 17
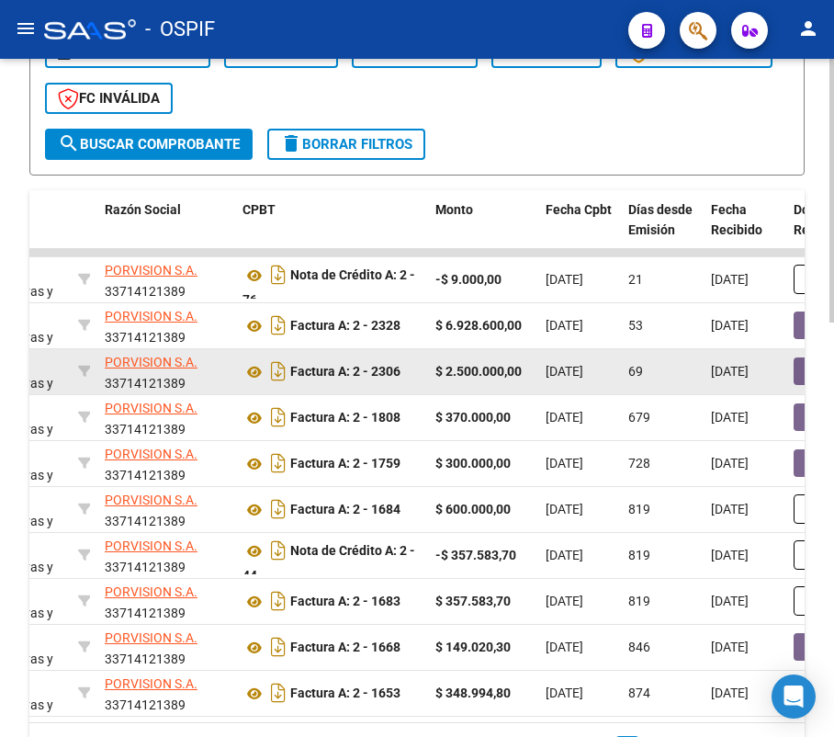
scroll to position [953, 0]
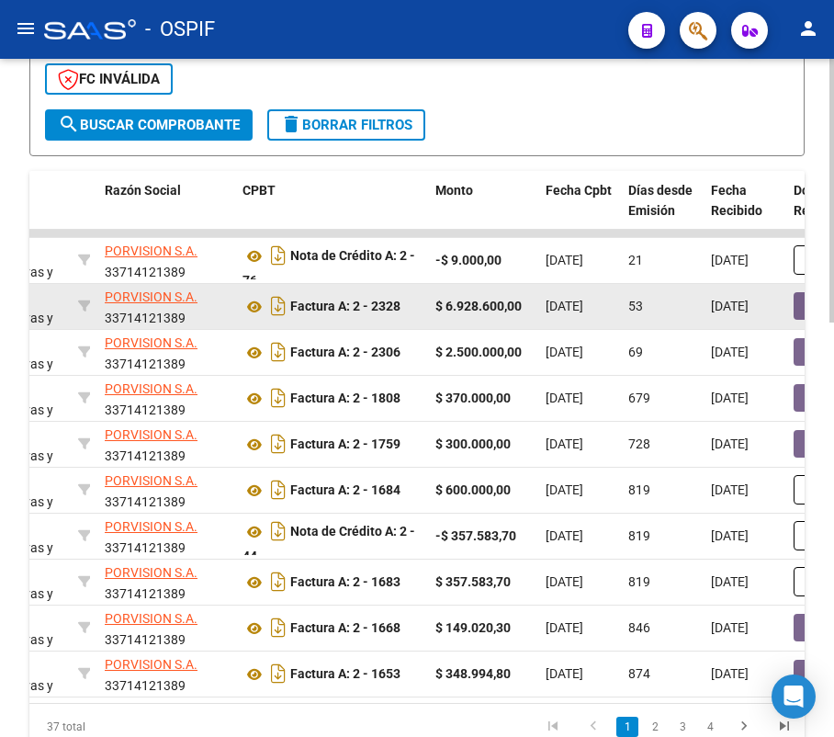
click at [573, 303] on span "[DATE]" at bounding box center [565, 306] width 38 height 15
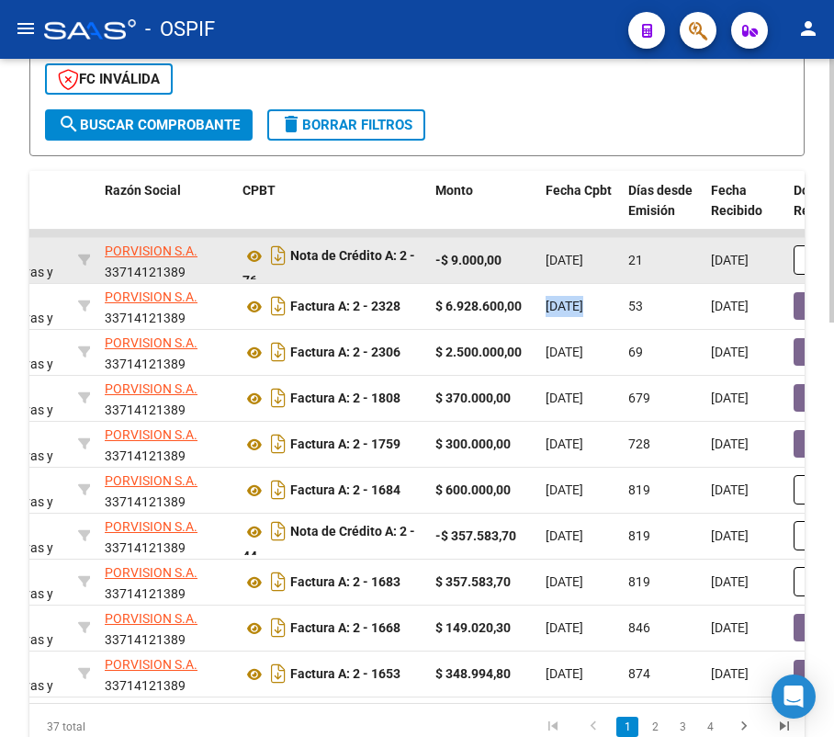
scroll to position [342, 0]
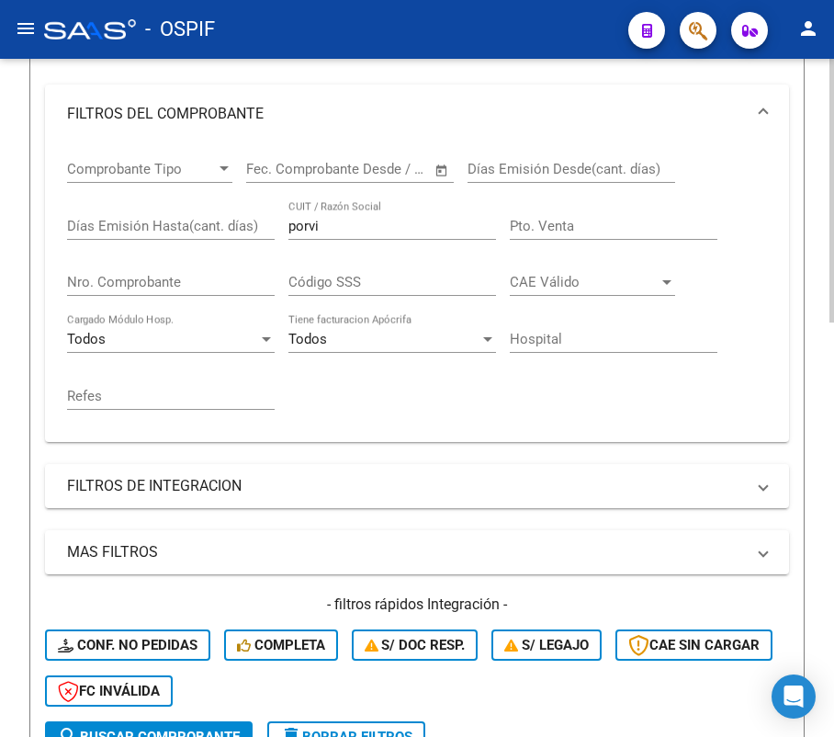
click at [233, 222] on div "Comprobante Tipo Comprobante Tipo Fecha inicio – Fecha fin Fec. Comprobante Des…" at bounding box center [417, 285] width 700 height 284
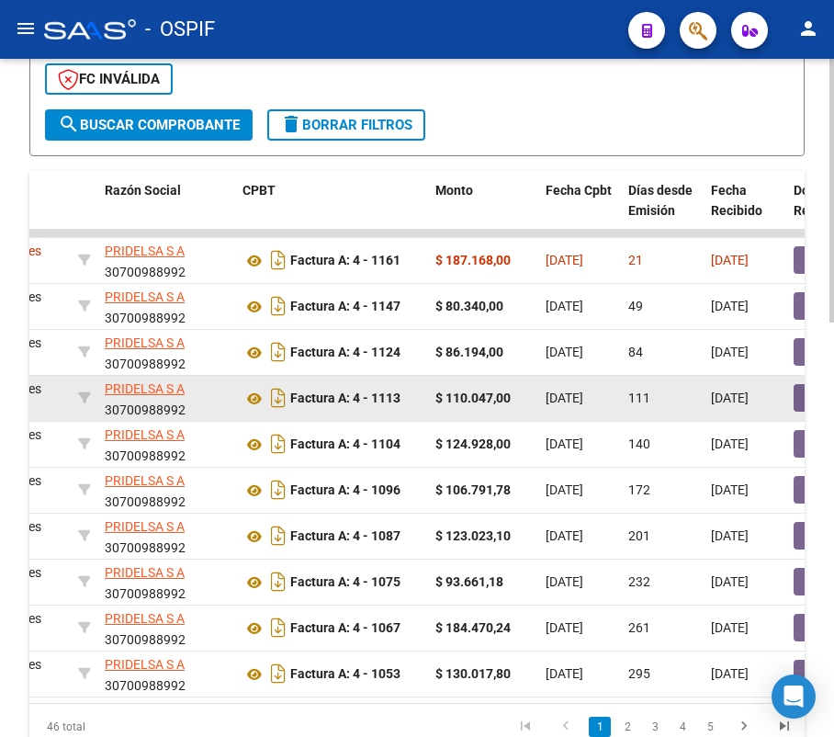
click at [577, 391] on span "[DATE]" at bounding box center [565, 397] width 38 height 15
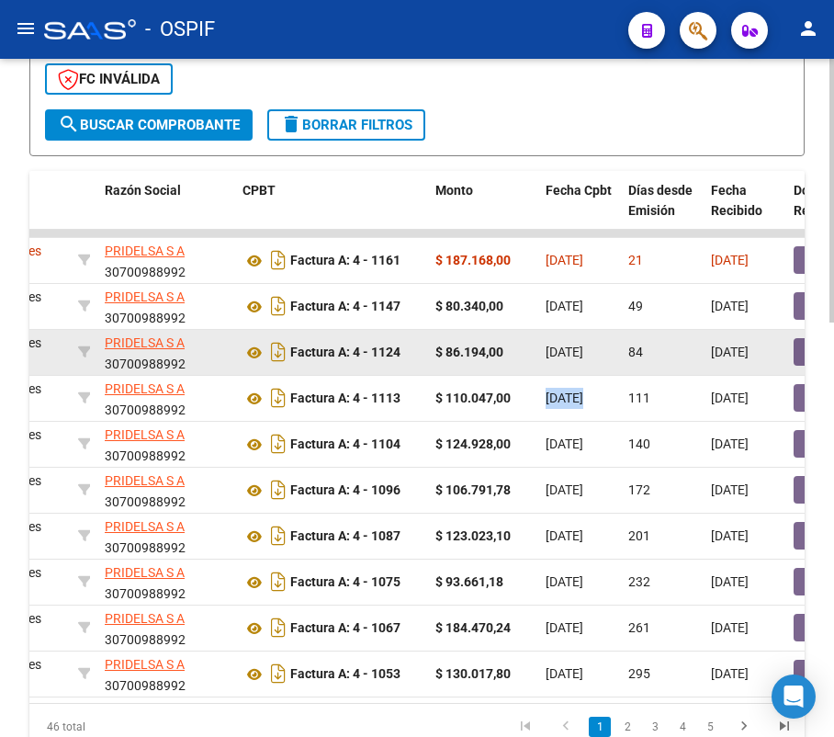
click at [583, 350] on span "[DATE]" at bounding box center [565, 351] width 38 height 15
click at [582, 350] on span "[DATE]" at bounding box center [565, 351] width 38 height 15
click at [582, 349] on span "[DATE]" at bounding box center [565, 351] width 38 height 15
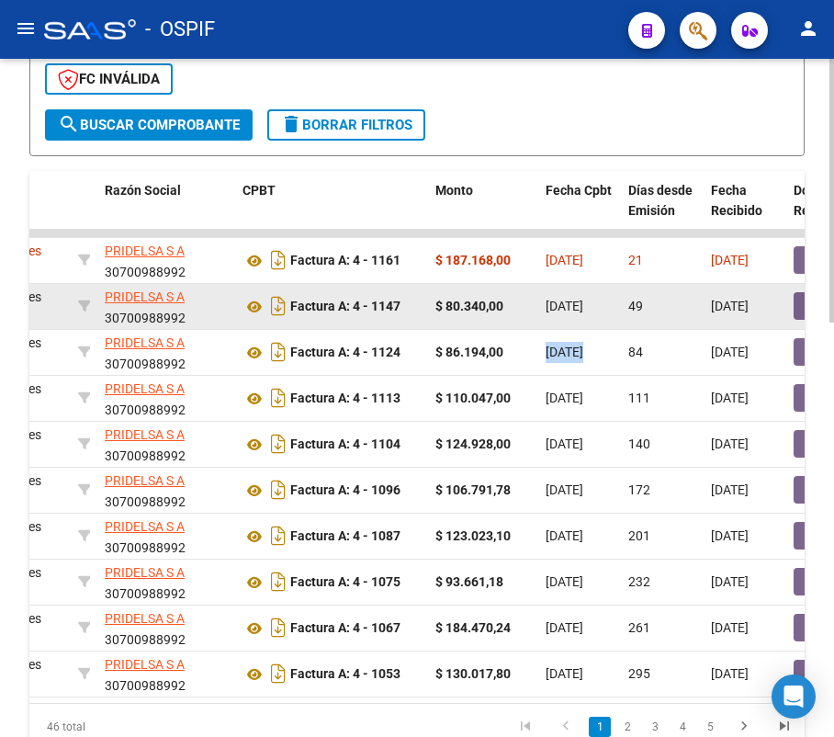
click at [571, 305] on span "[DATE]" at bounding box center [565, 306] width 38 height 15
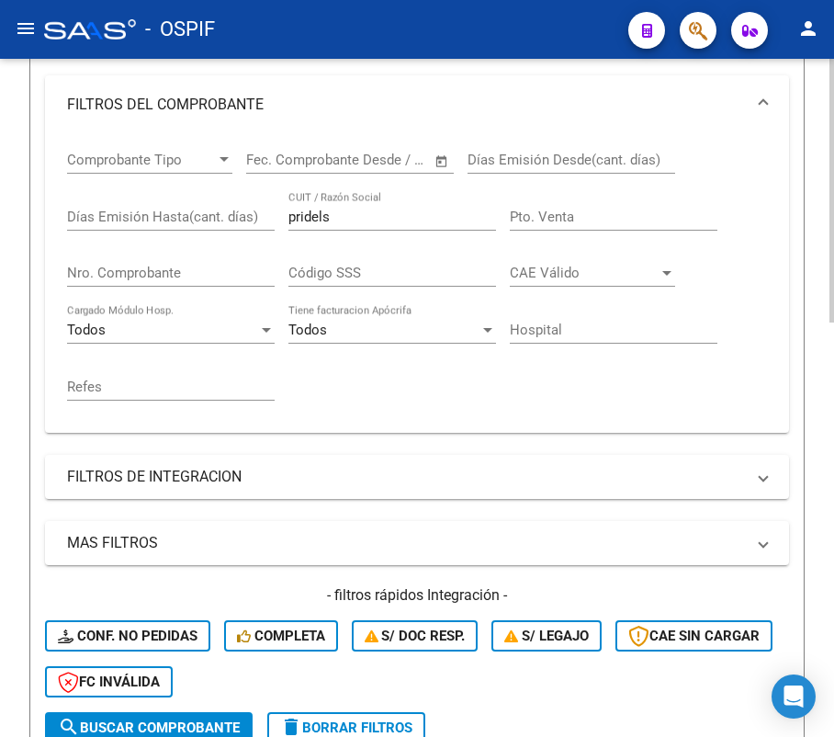
scroll to position [342, 0]
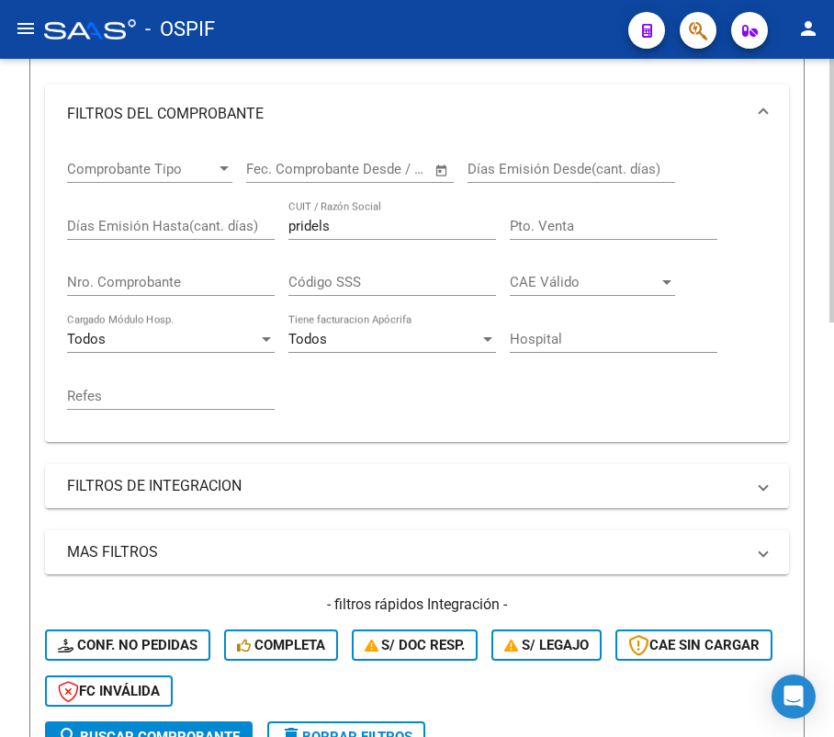
click at [443, 221] on input "pridels" at bounding box center [392, 226] width 208 height 17
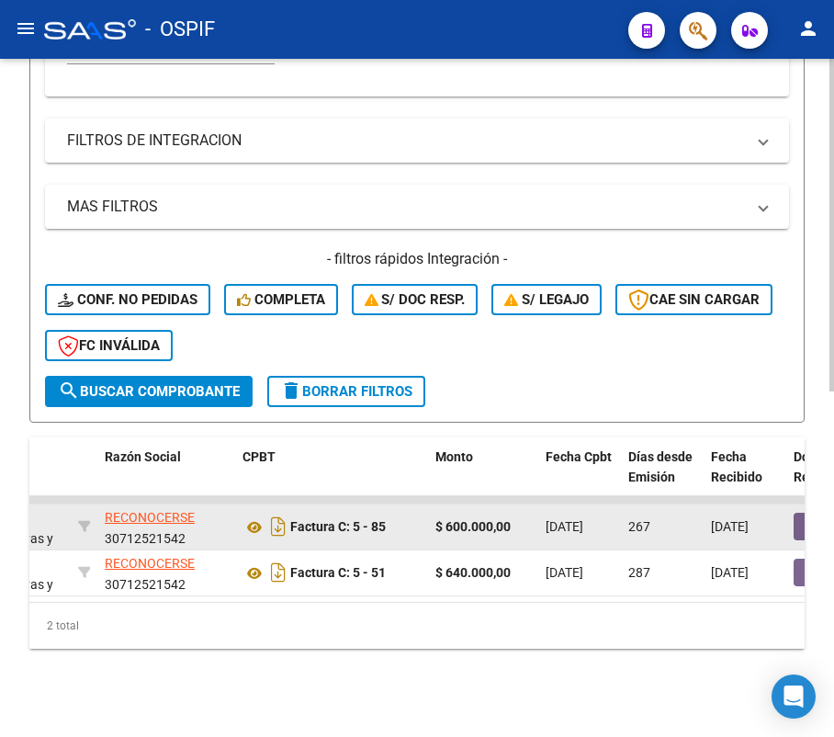
click at [583, 519] on span "[DATE]" at bounding box center [565, 526] width 38 height 15
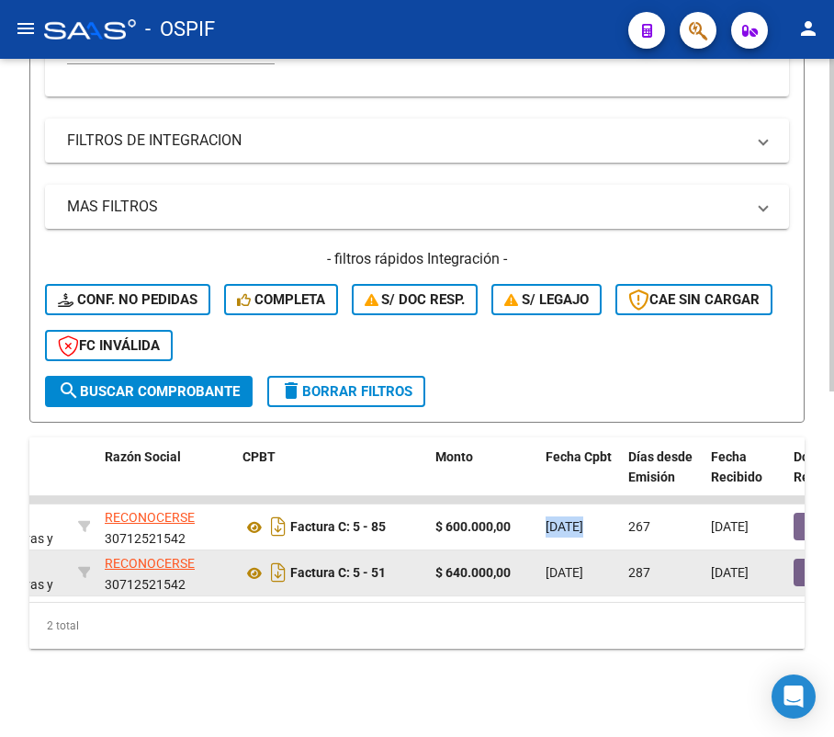
click at [467, 568] on datatable-body-cell "$ 640.000,00" at bounding box center [483, 572] width 110 height 45
click at [479, 565] on strong "$ 640.000,00" at bounding box center [472, 572] width 75 height 15
click at [566, 565] on span "[DATE]" at bounding box center [565, 572] width 38 height 15
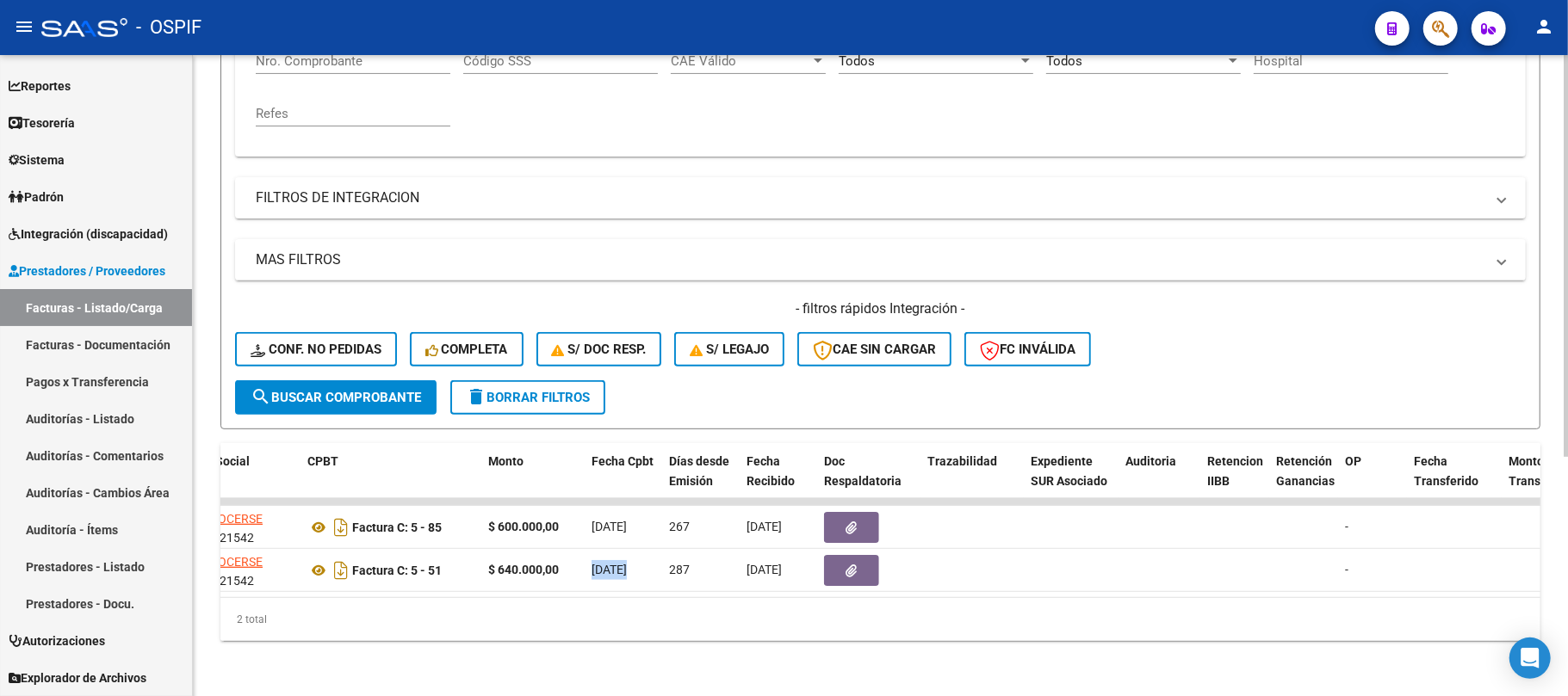
scroll to position [380, 0]
click at [262, 600] on div "2 total" at bounding box center [880, 619] width 1320 height 43
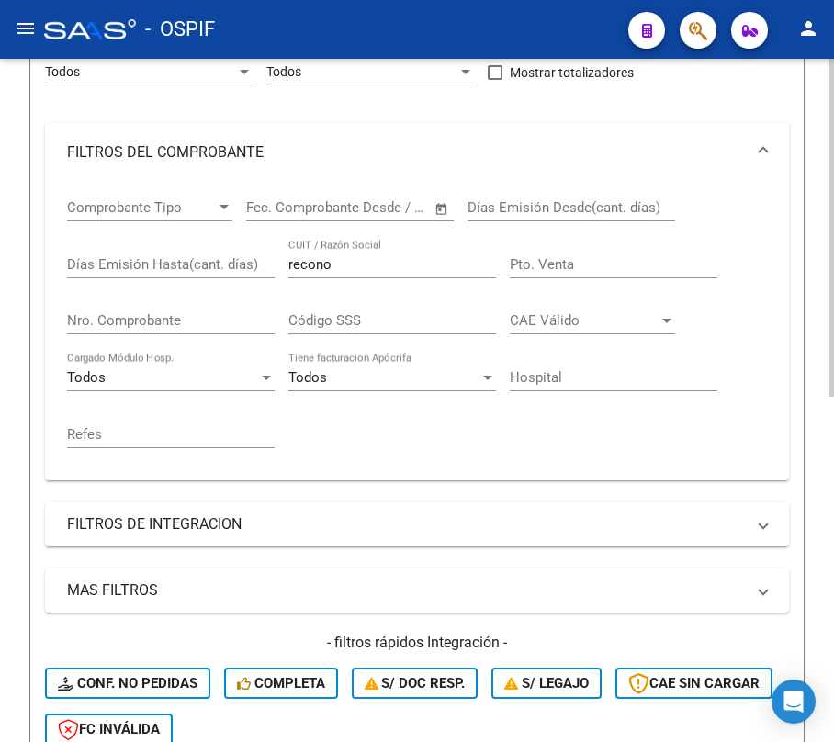
scroll to position [209, 0]
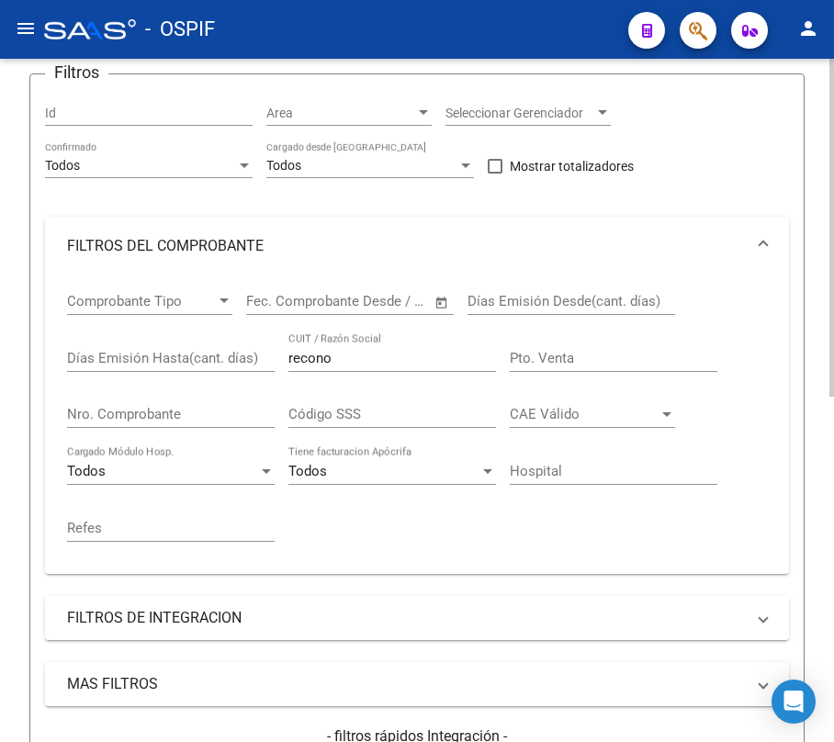
click at [375, 333] on div "recono CUIT / Razón Social" at bounding box center [392, 352] width 208 height 39
click at [317, 391] on div "Código SSS" at bounding box center [392, 408] width 208 height 39
click at [344, 368] on div "recono CUIT / Razón Social" at bounding box center [392, 352] width 208 height 39
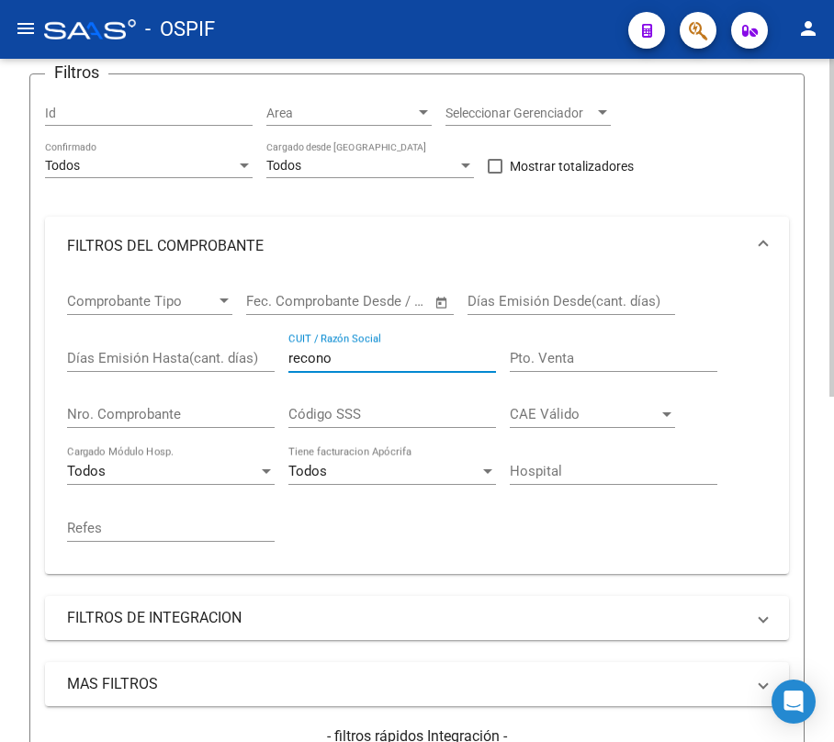
click at [347, 364] on input "recono" at bounding box center [392, 358] width 208 height 17
paste input "[PERSON_NAME]"
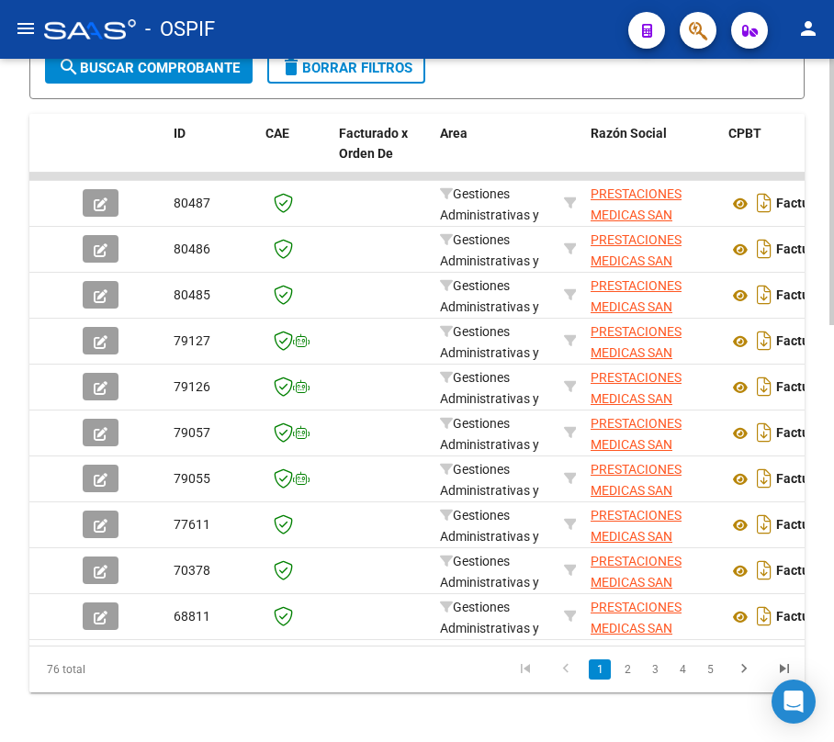
scroll to position [1001, 0]
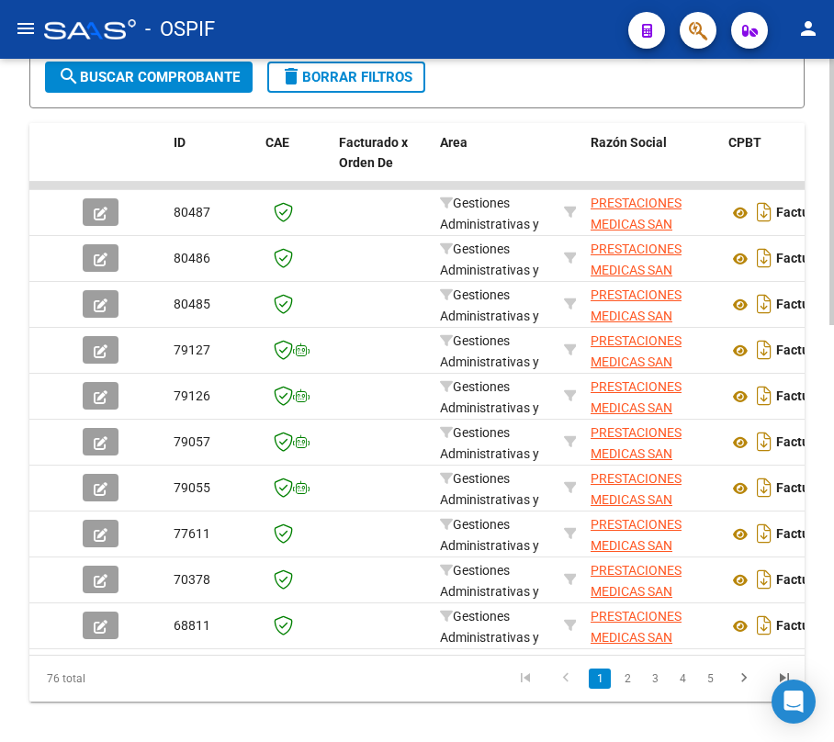
click at [834, 562] on html "menu - OSPIF person Firma Express Inicio Calendario SSS Instructivos Contacto O…" at bounding box center [417, 371] width 834 height 742
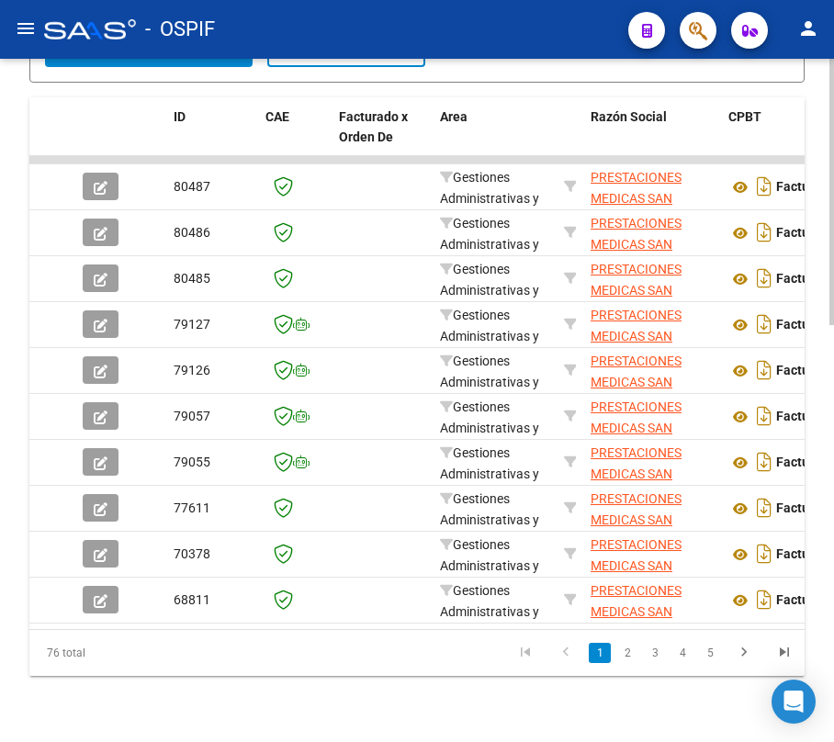
click at [832, 599] on div at bounding box center [831, 600] width 5 height 266
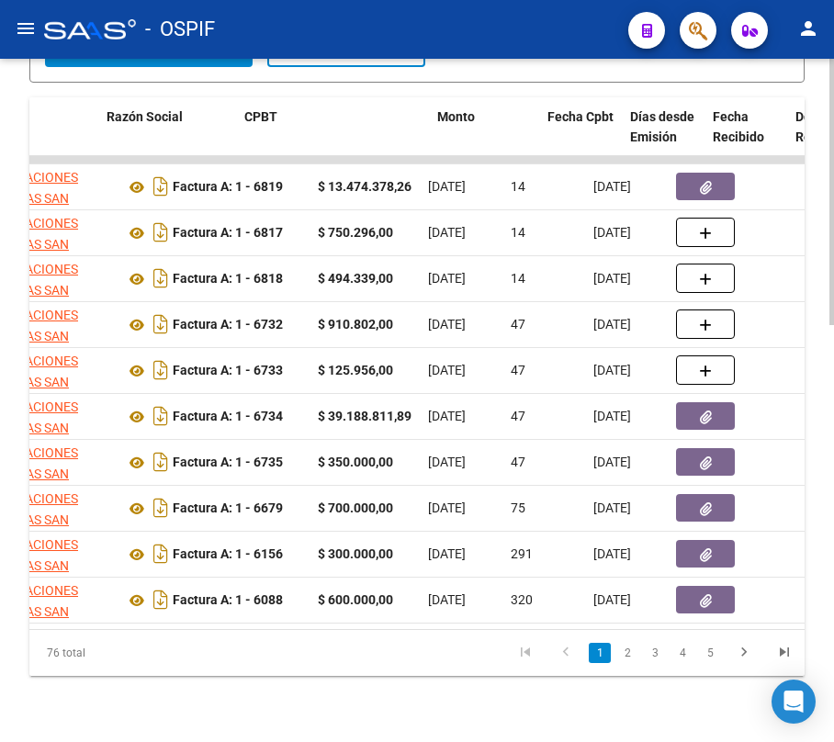
scroll to position [0, 483]
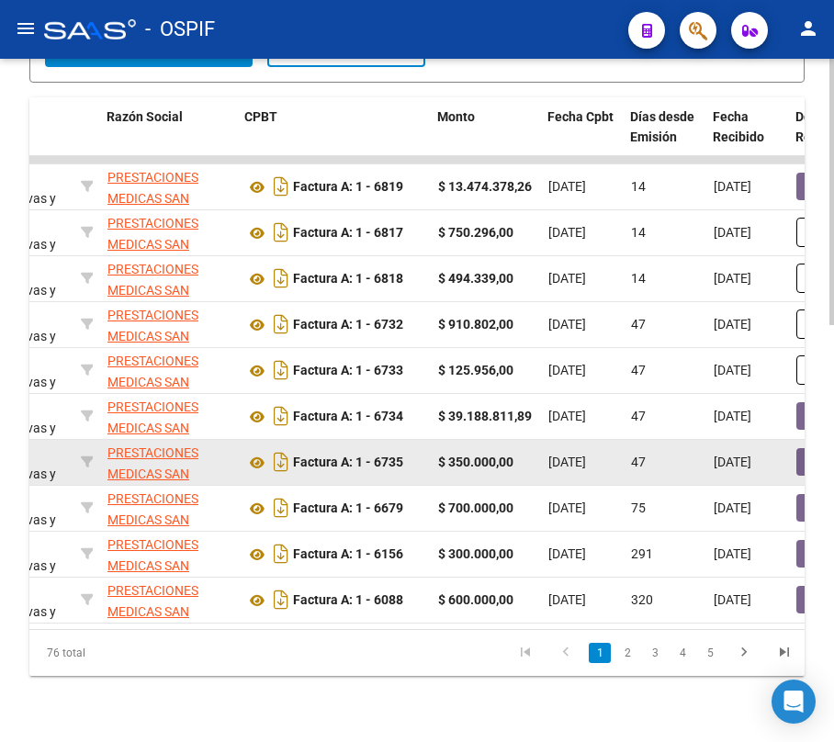
type input "[PERSON_NAME]"
click at [584, 455] on span "[DATE]" at bounding box center [567, 462] width 38 height 15
drag, startPoint x: 584, startPoint y: 450, endPoint x: 584, endPoint y: 460, distance: 10.1
click at [584, 455] on span "[DATE]" at bounding box center [567, 462] width 38 height 15
click at [584, 460] on span "[DATE]" at bounding box center [567, 462] width 38 height 15
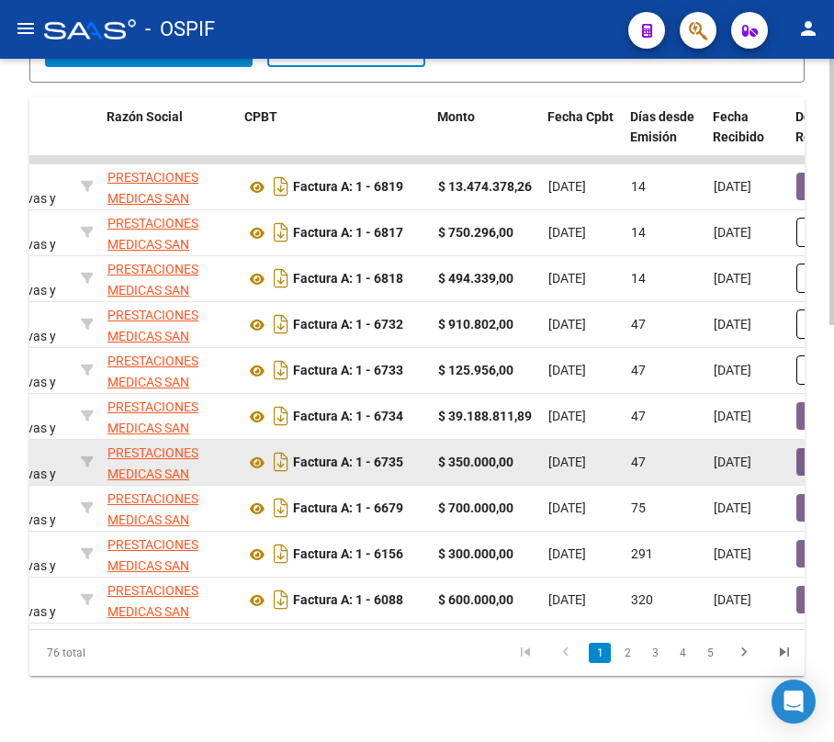
click at [584, 460] on span "[DATE]" at bounding box center [567, 462] width 38 height 15
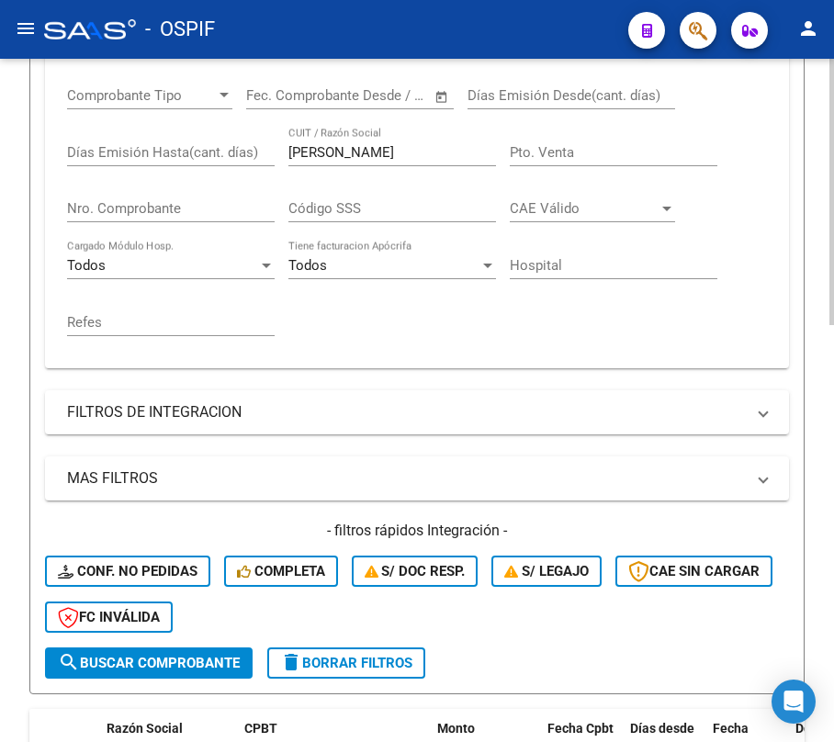
scroll to position [292, 0]
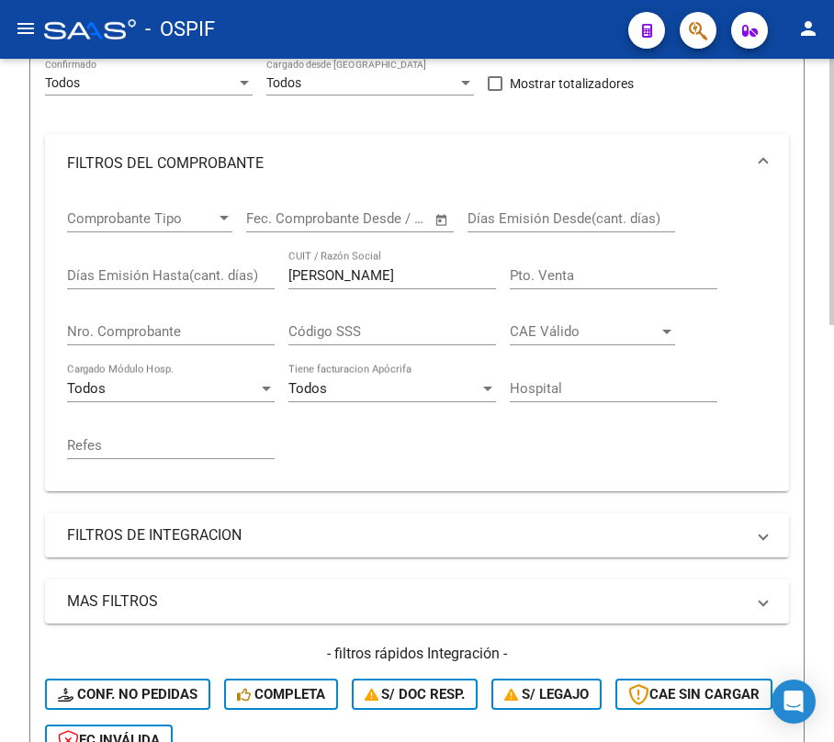
click at [125, 261] on div "Comprobante Tipo Comprobante Tipo Fecha inicio – Fecha fin Fec. Comprobante Des…" at bounding box center [417, 335] width 700 height 284
click at [111, 331] on input "Nro. Comprobante" at bounding box center [171, 331] width 208 height 17
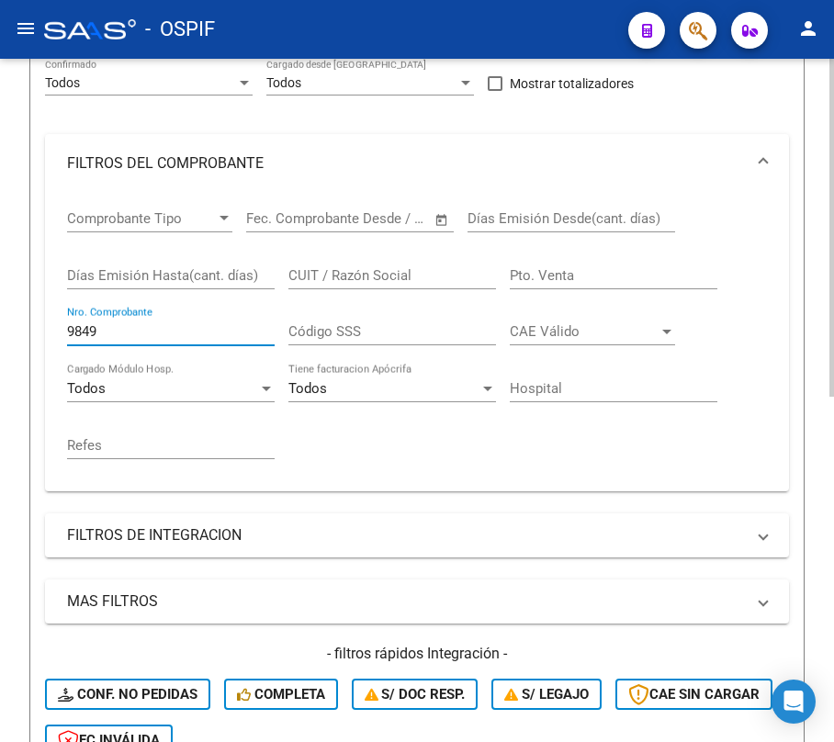
scroll to position [699, 0]
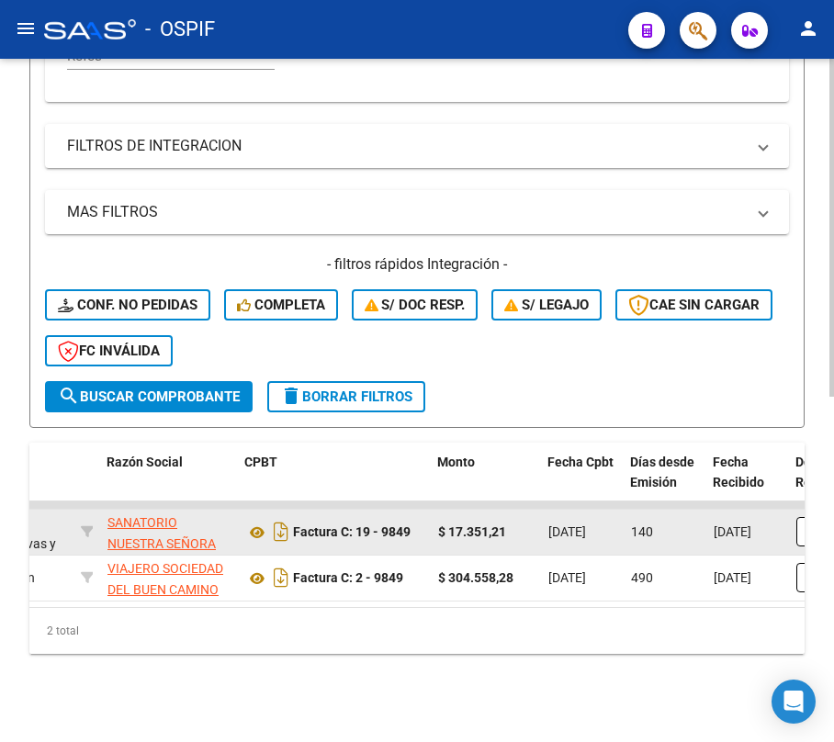
click at [574, 524] on span "[DATE]" at bounding box center [567, 531] width 38 height 15
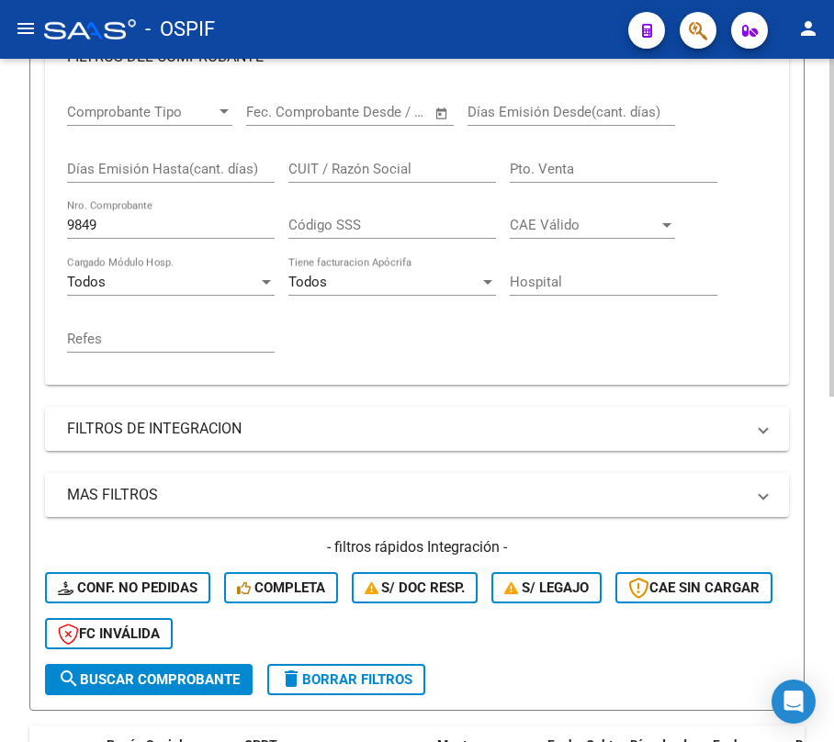
scroll to position [209, 0]
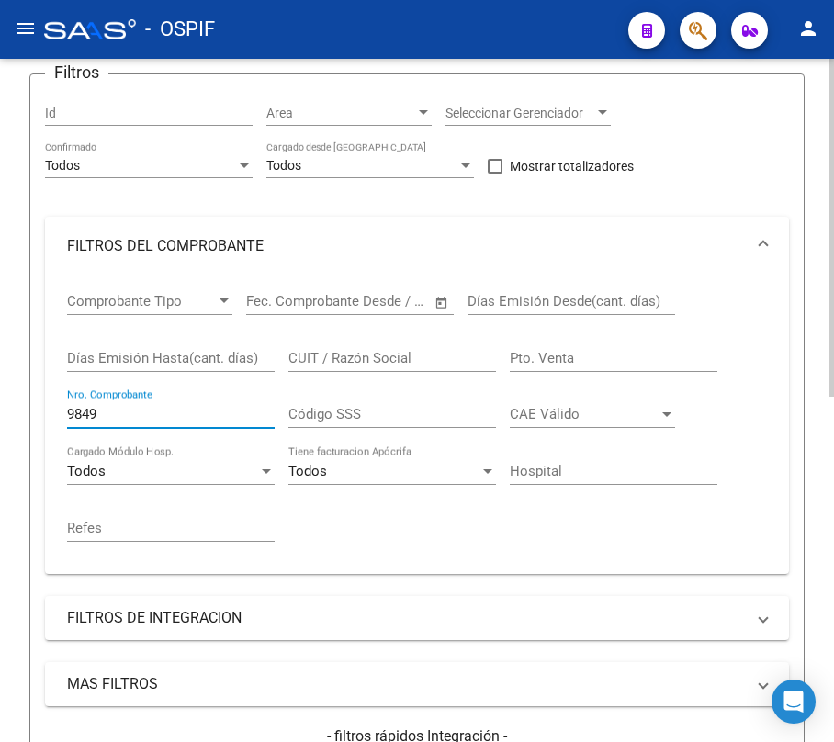
drag, startPoint x: 112, startPoint y: 423, endPoint x: 35, endPoint y: 412, distance: 77.8
click at [39, 413] on form "Filtros Id Area Area Seleccionar Gerenciador Seleccionar Gerenciador Todos Conf…" at bounding box center [416, 486] width 775 height 827
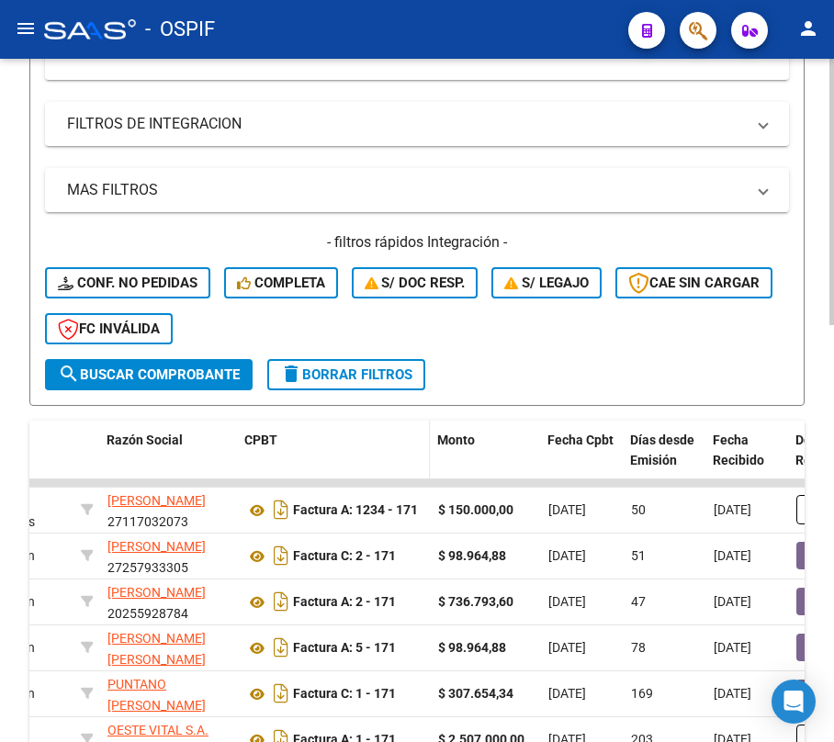
scroll to position [787, 0]
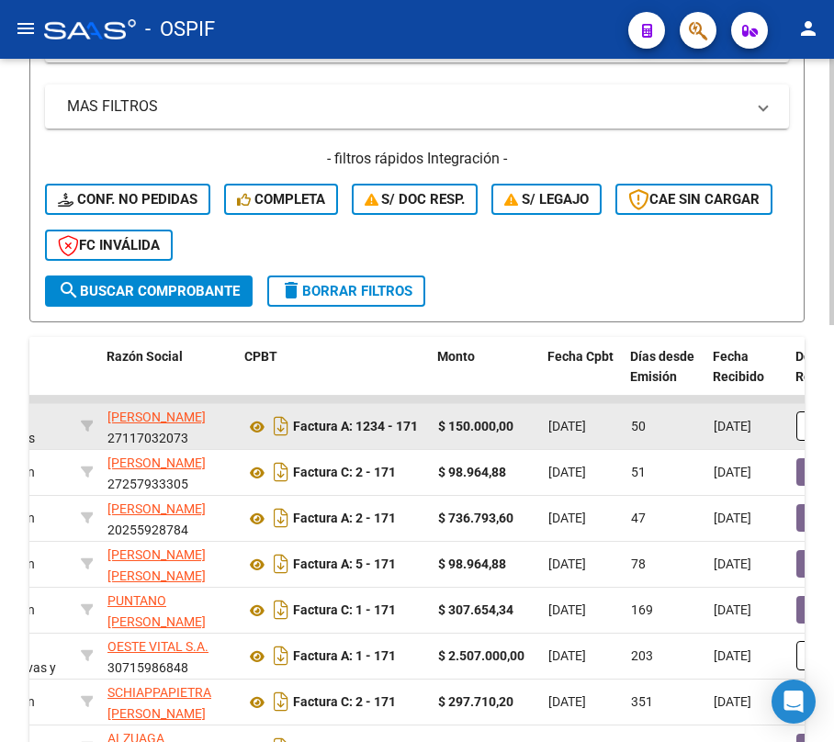
type input "171"
click at [578, 419] on span "[DATE]" at bounding box center [567, 426] width 38 height 15
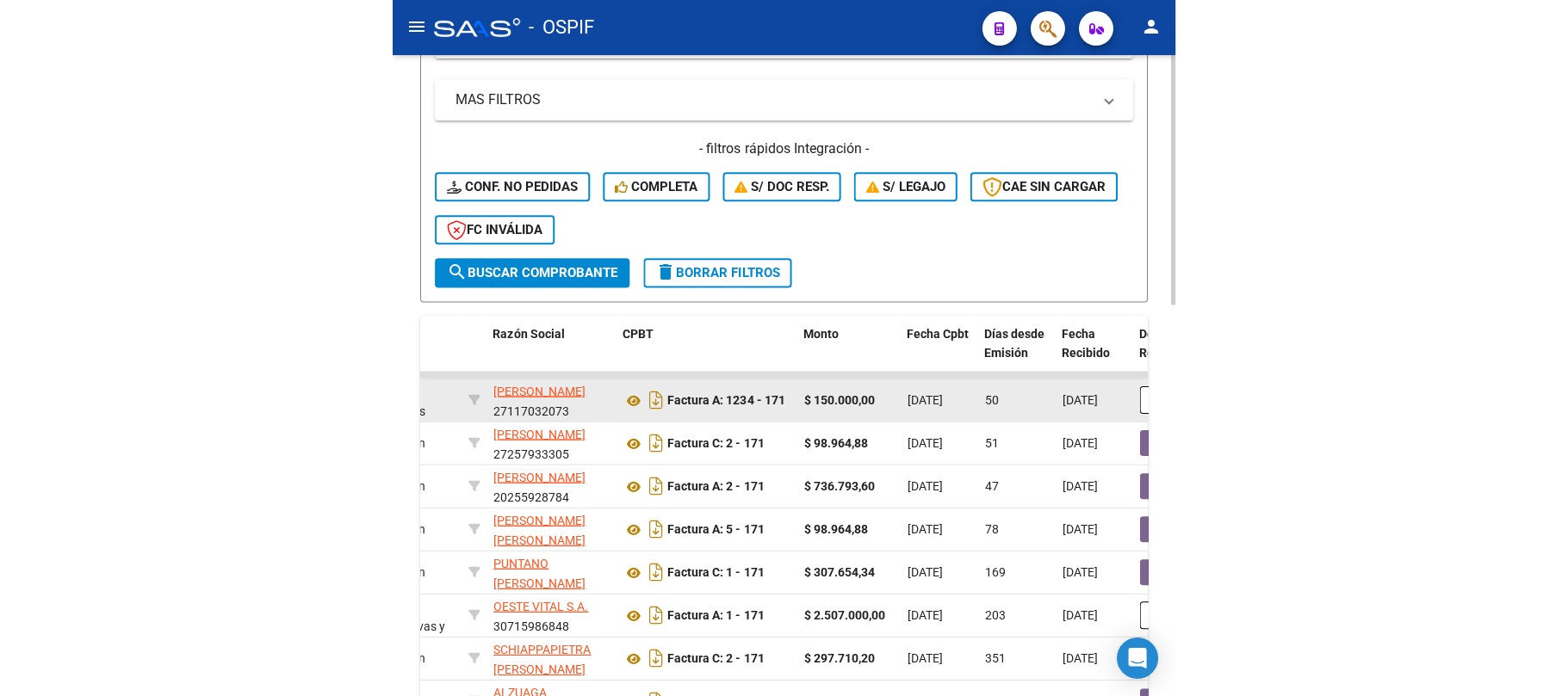
scroll to position [775, 0]
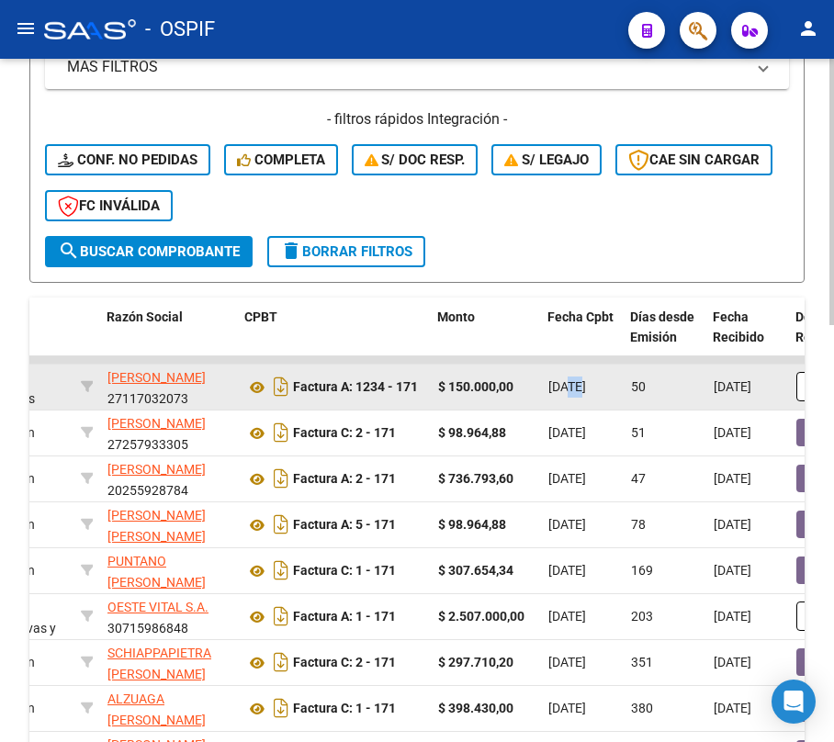
click at [578, 387] on span "[DATE]" at bounding box center [567, 386] width 38 height 15
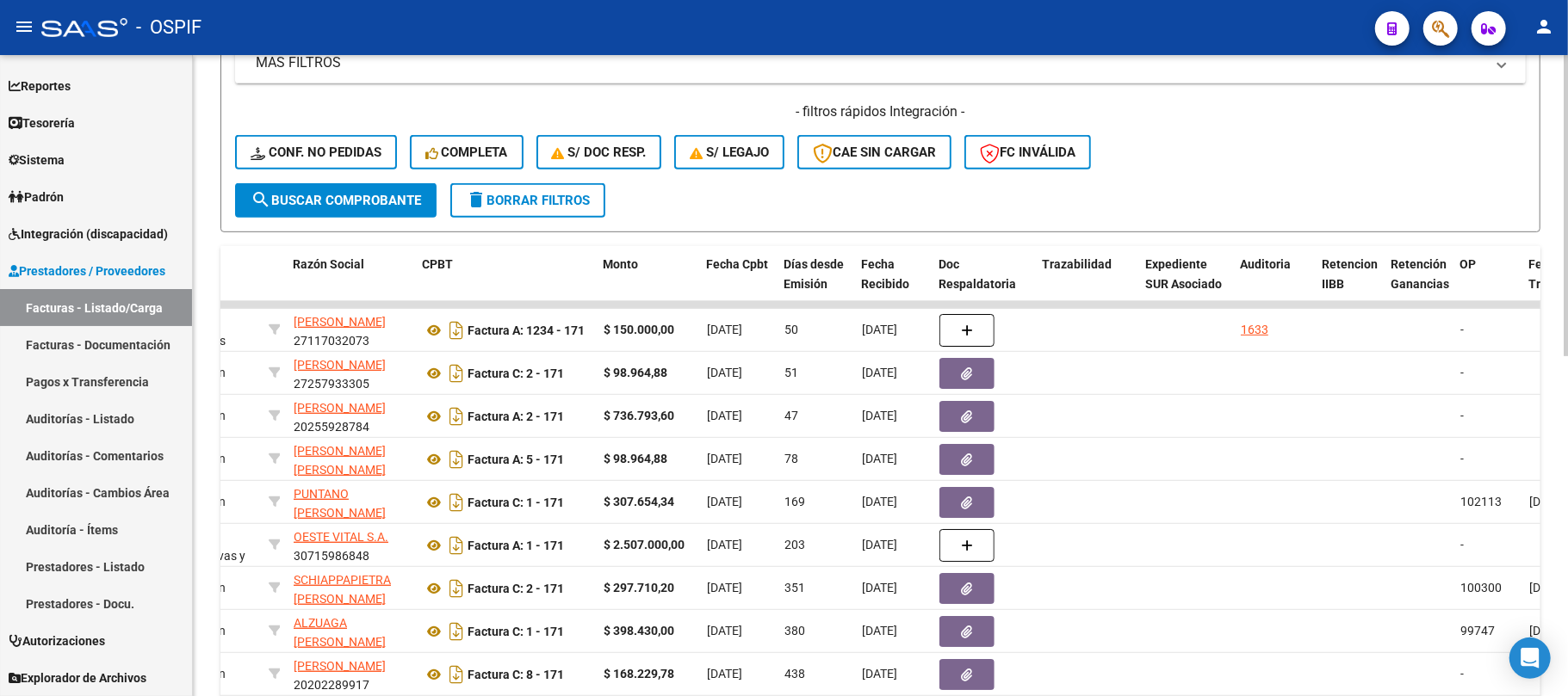
scroll to position [0, 0]
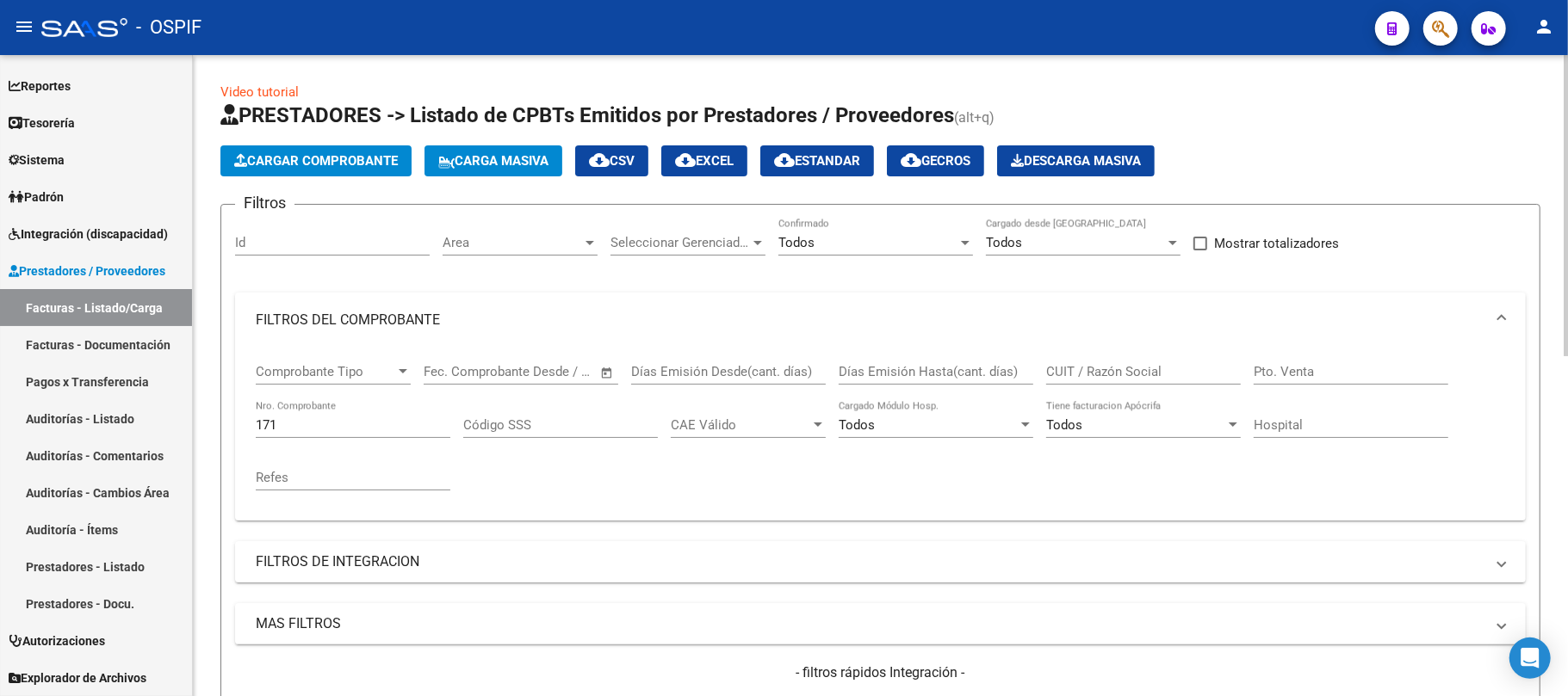
click at [366, 420] on input "171" at bounding box center [353, 424] width 195 height 16
drag, startPoint x: 345, startPoint y: 422, endPoint x: 498, endPoint y: 252, distance: 228.7
click at [67, 428] on mat-sidenav-container "Firma Express Inicio Calendario SSS Instructivos Contacto OS Reportes Egresos D…" at bounding box center [784, 376] width 1568 height 641
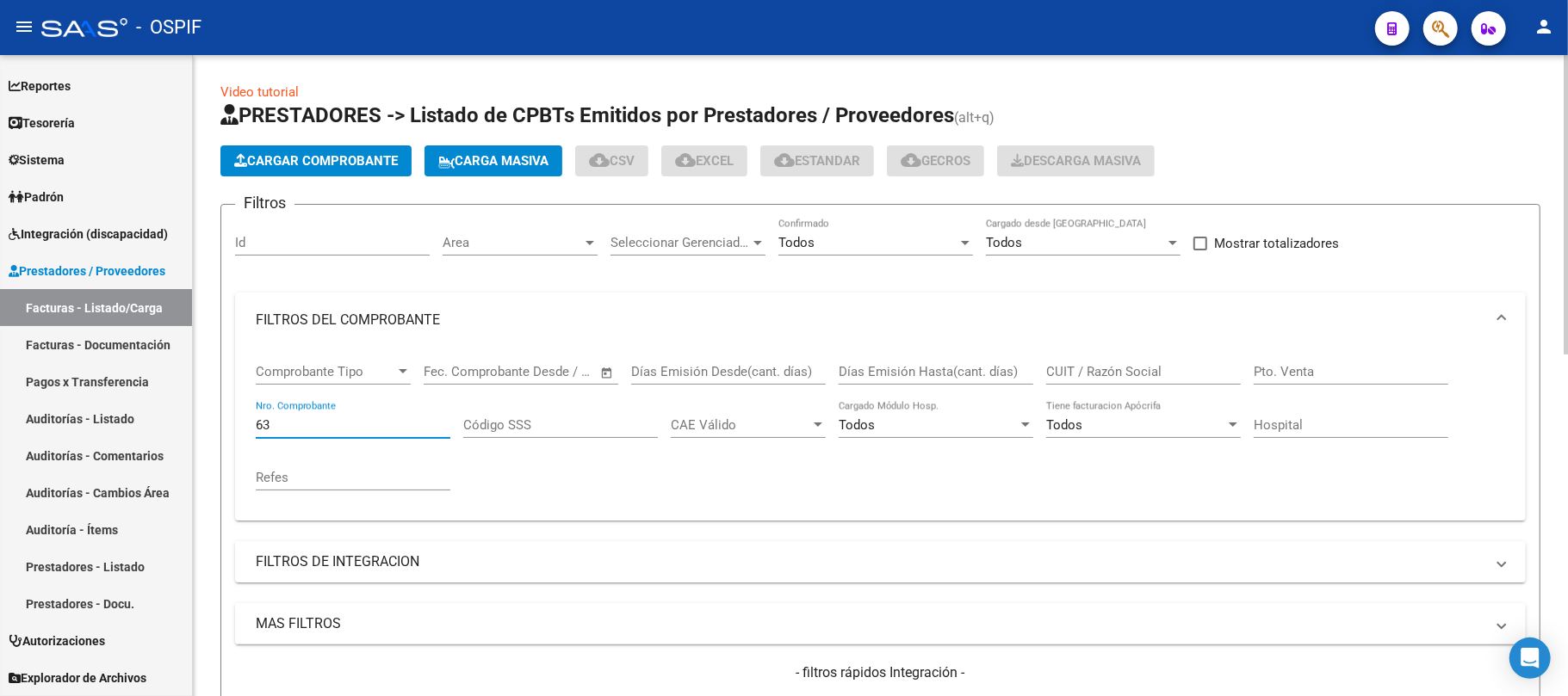
click at [370, 421] on input "63" at bounding box center [353, 424] width 195 height 16
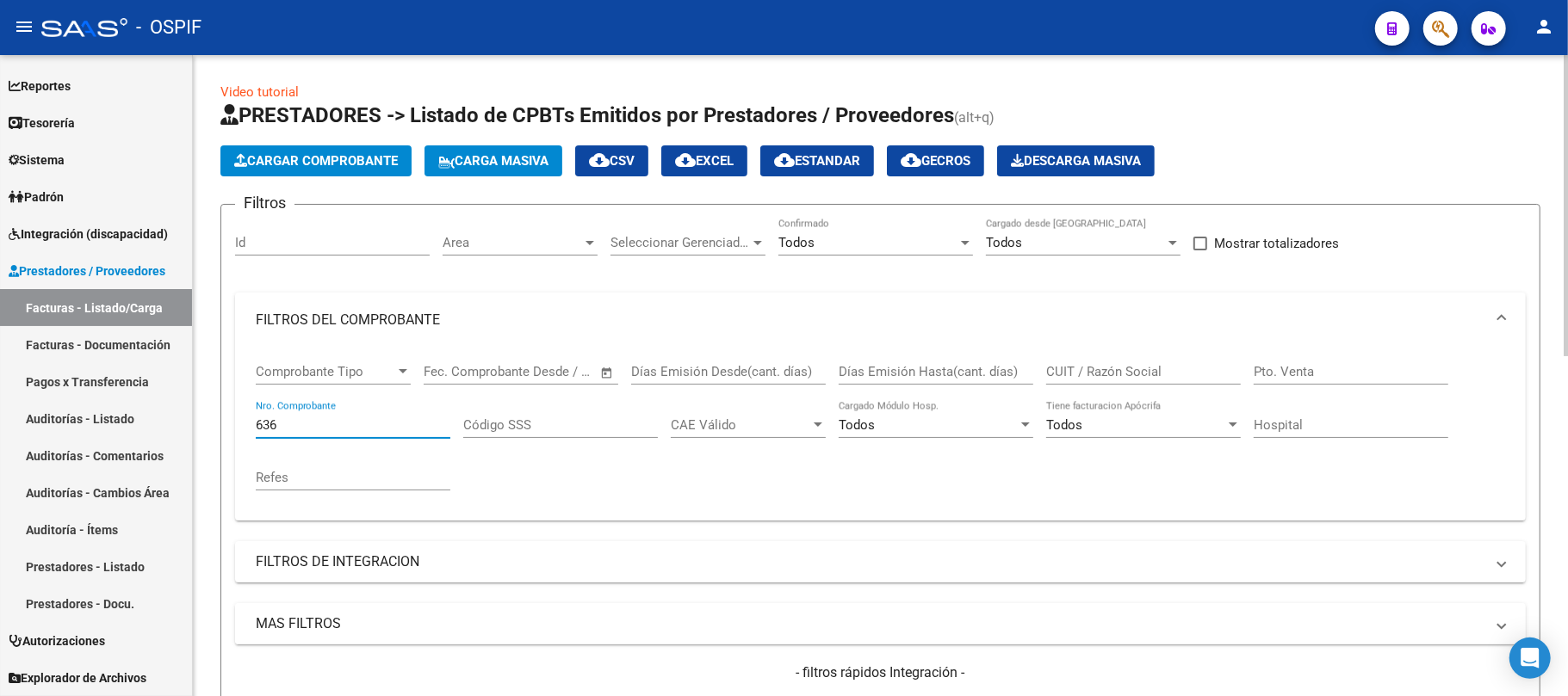
scroll to position [344, 0]
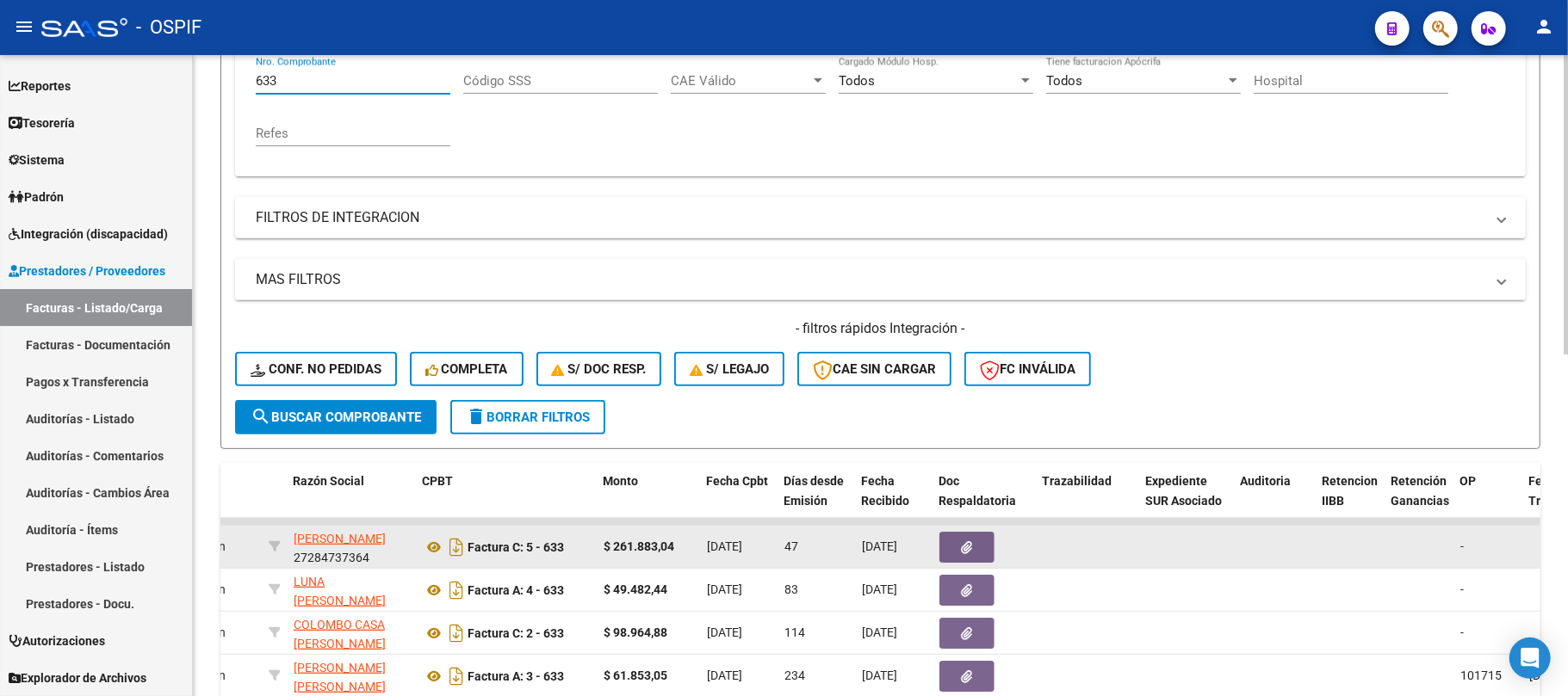
type input "633"
click at [947, 532] on button "button" at bounding box center [966, 547] width 55 height 31
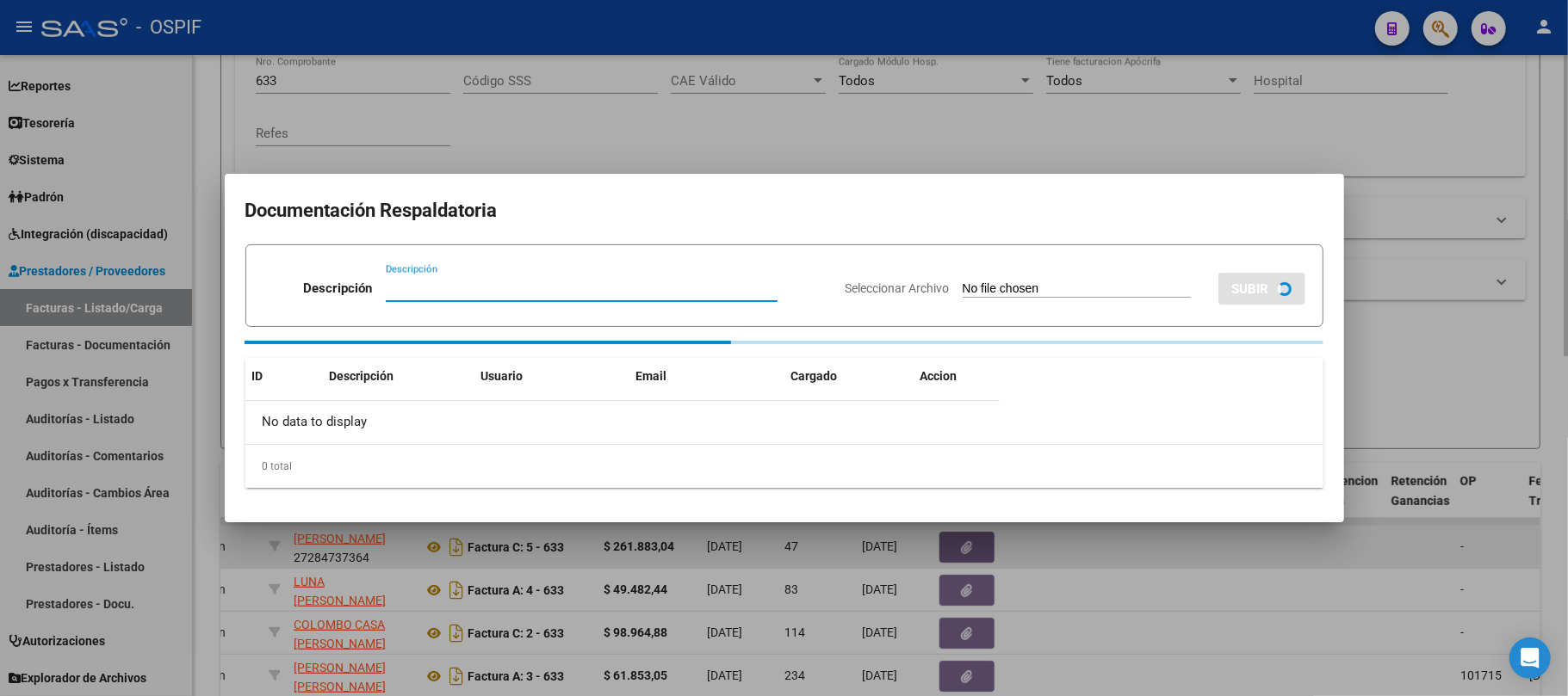
scroll to position [724, 0]
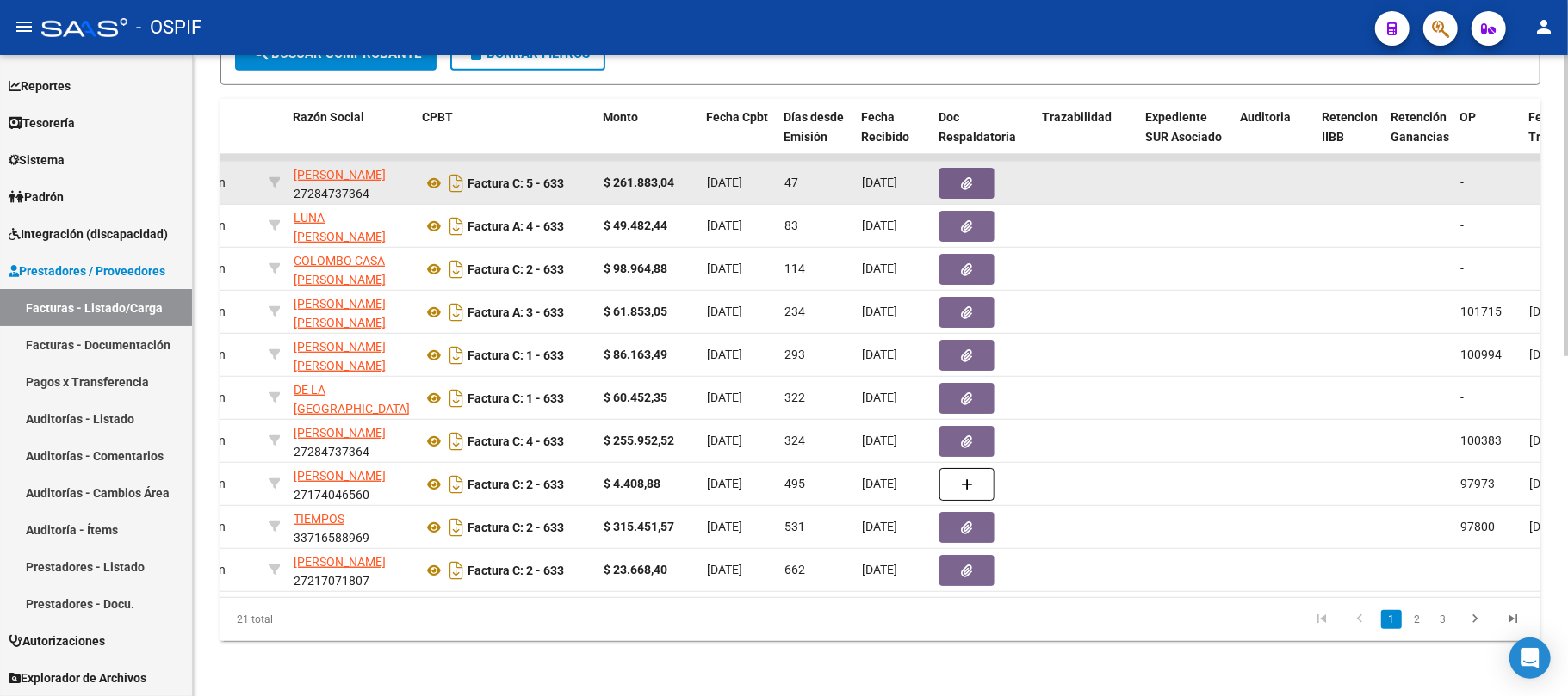
click at [993, 179] on button "button" at bounding box center [966, 183] width 55 height 31
click at [962, 177] on icon "button" at bounding box center [967, 184] width 11 height 13
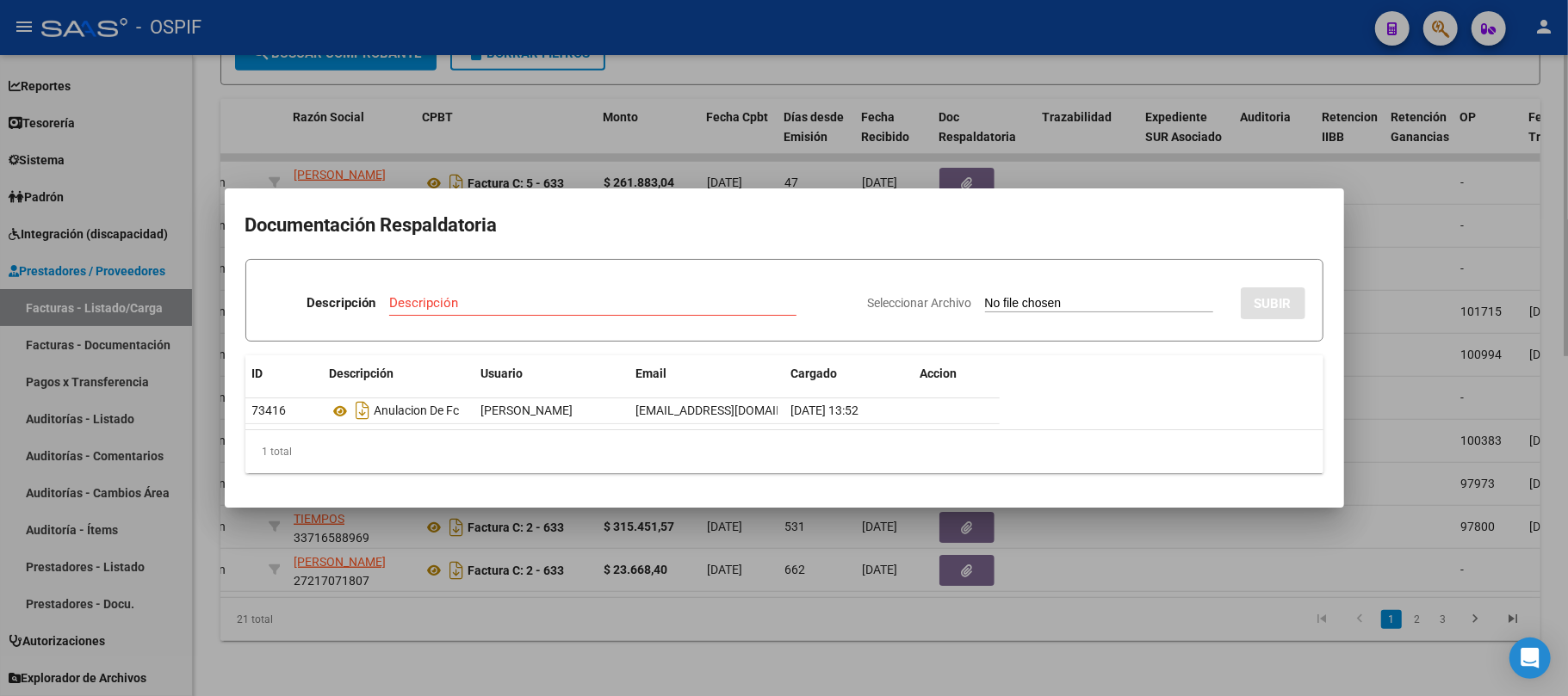
click at [587, 650] on div at bounding box center [784, 348] width 1568 height 696
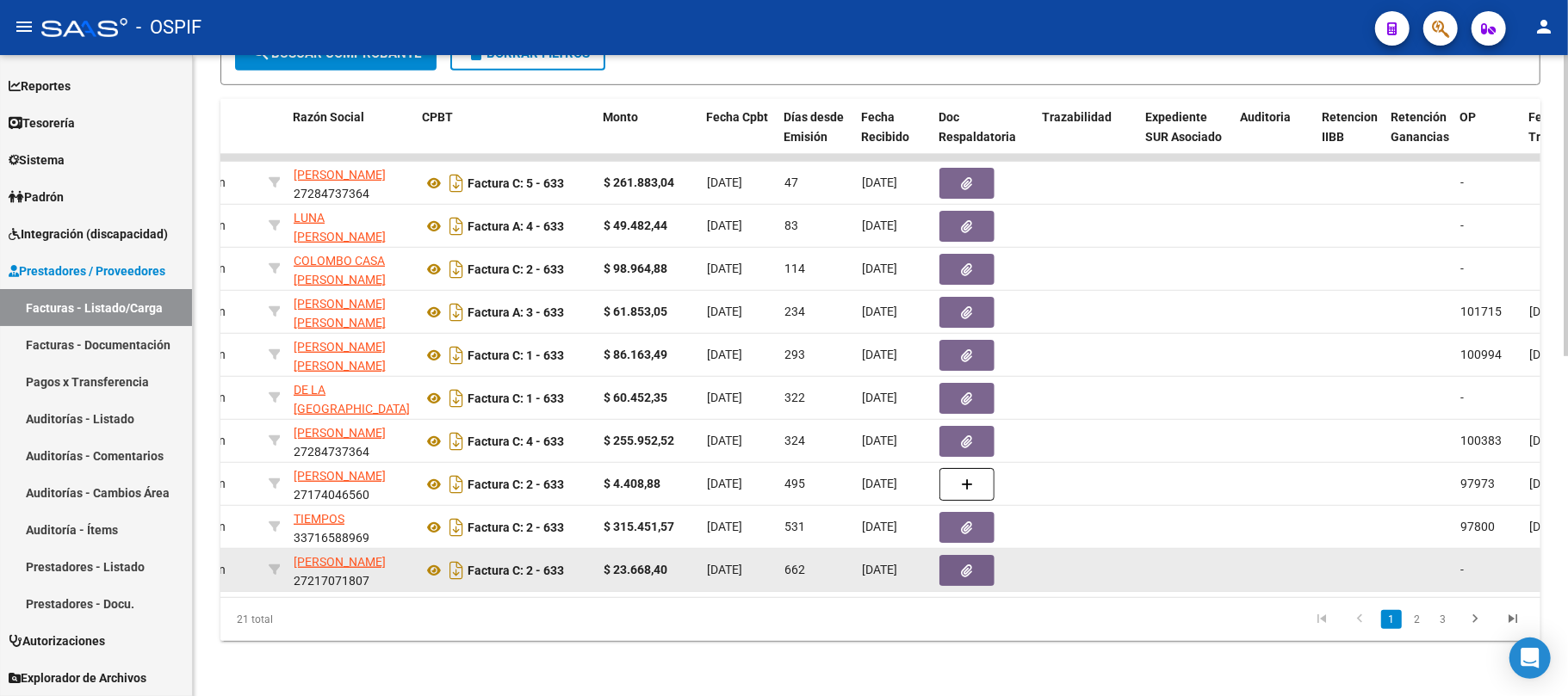
scroll to position [0, 0]
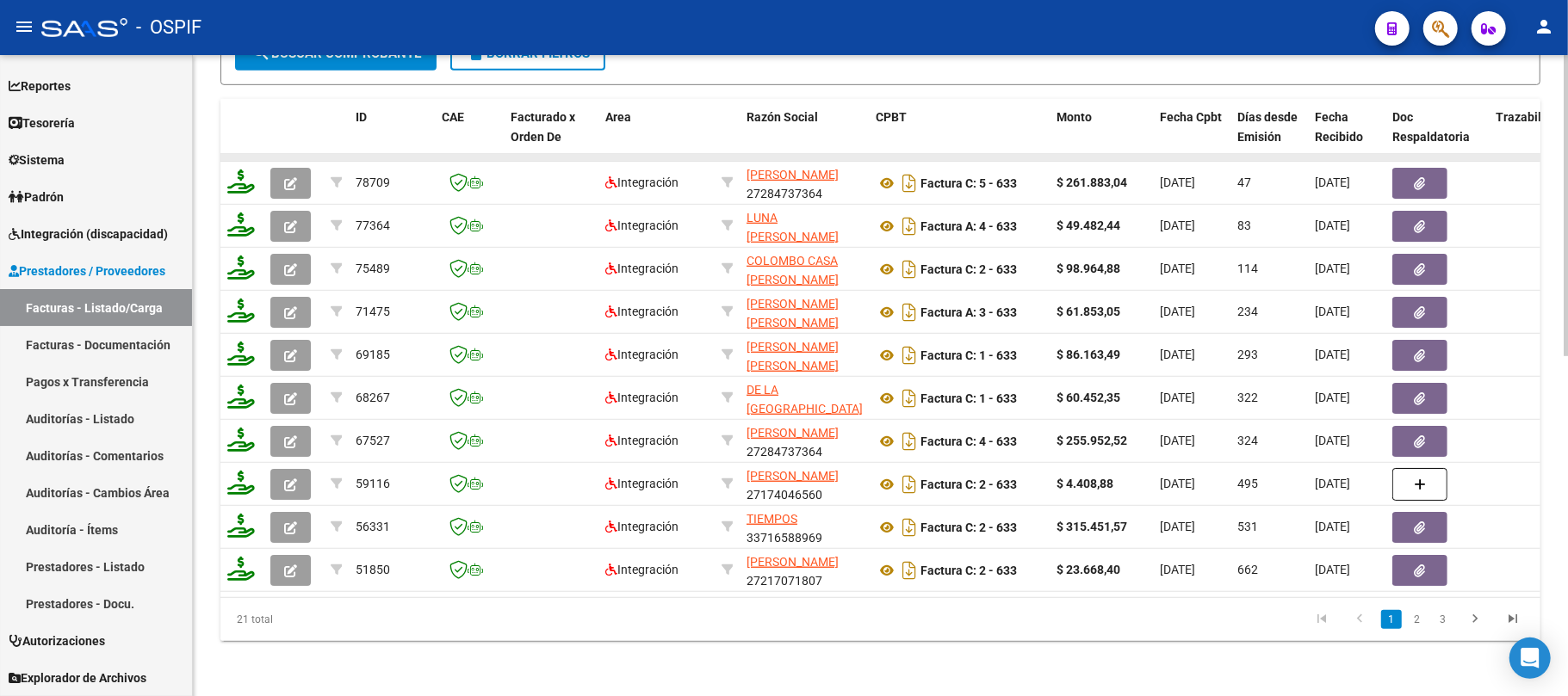
click at [280, 154] on datatable-body-cell at bounding box center [293, 156] width 60 height 7
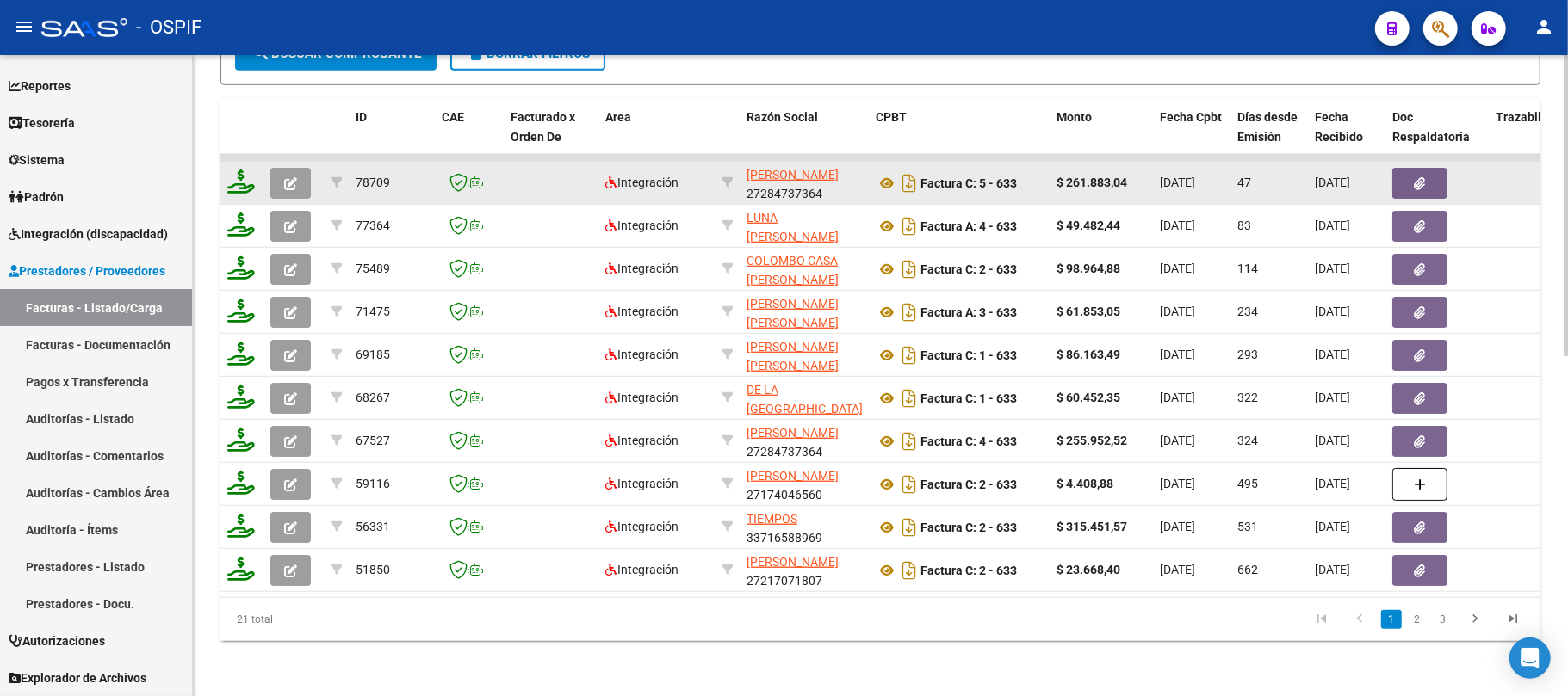
click at [277, 168] on button "button" at bounding box center [290, 183] width 40 height 31
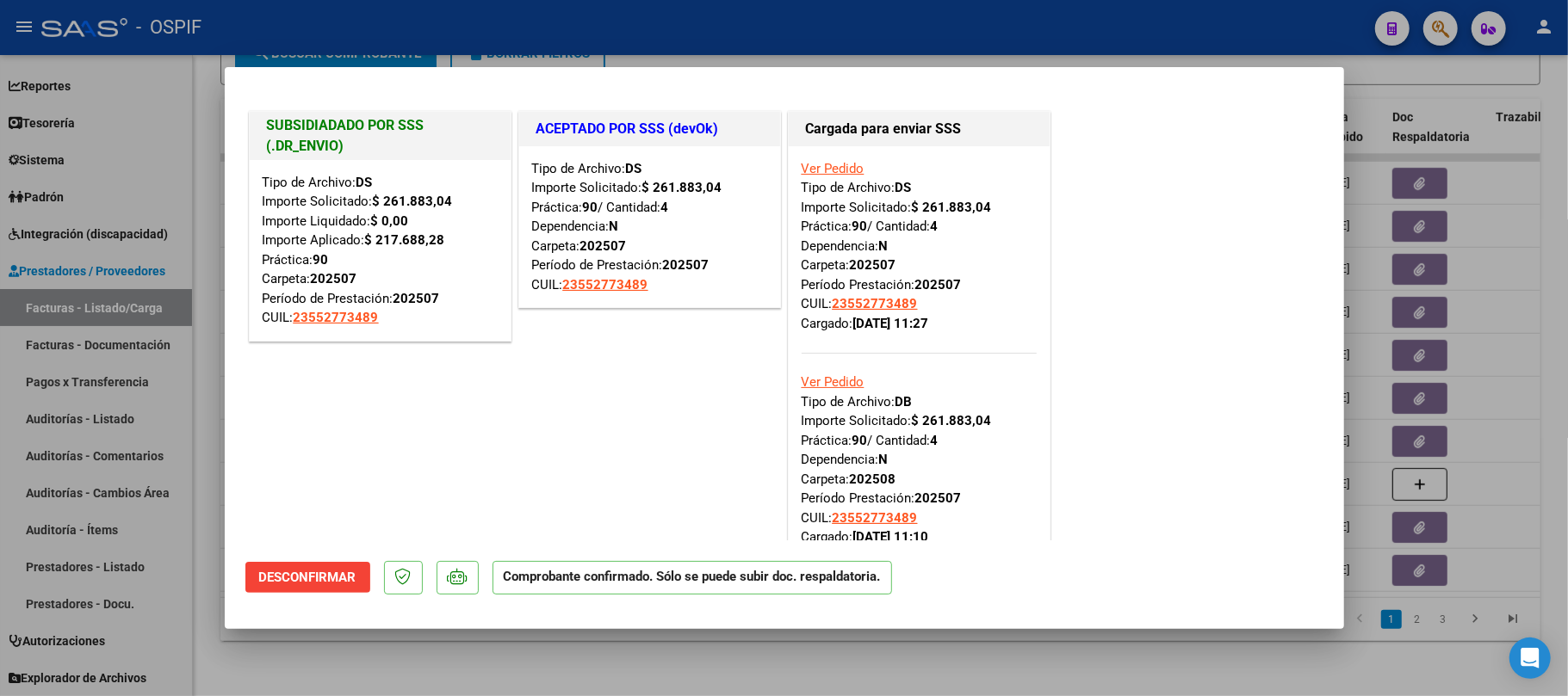
scroll to position [312, 0]
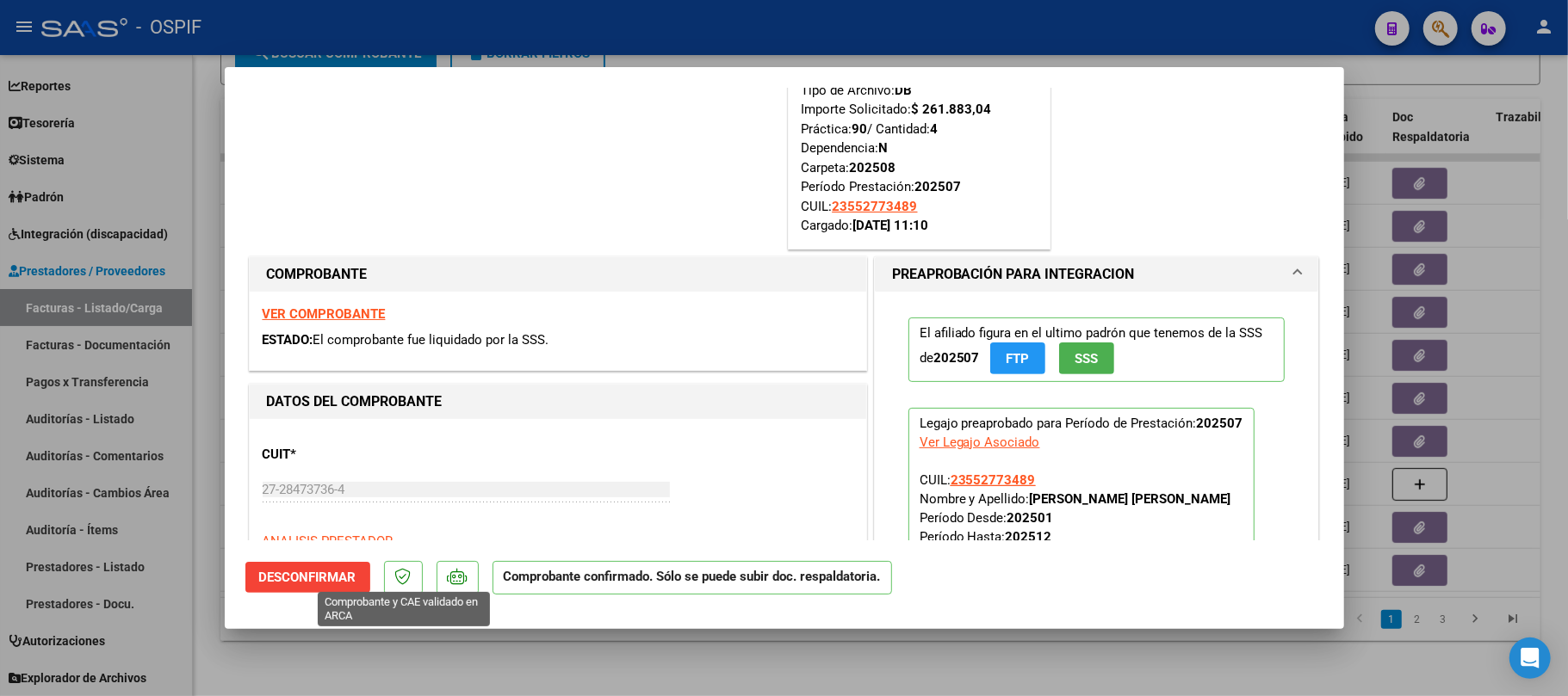
click at [294, 559] on mat-dialog-actions "Desconfirmar Comprobante confirmado. Sólo se puede subir doc. respaldatoria." at bounding box center [784, 574] width 1078 height 68
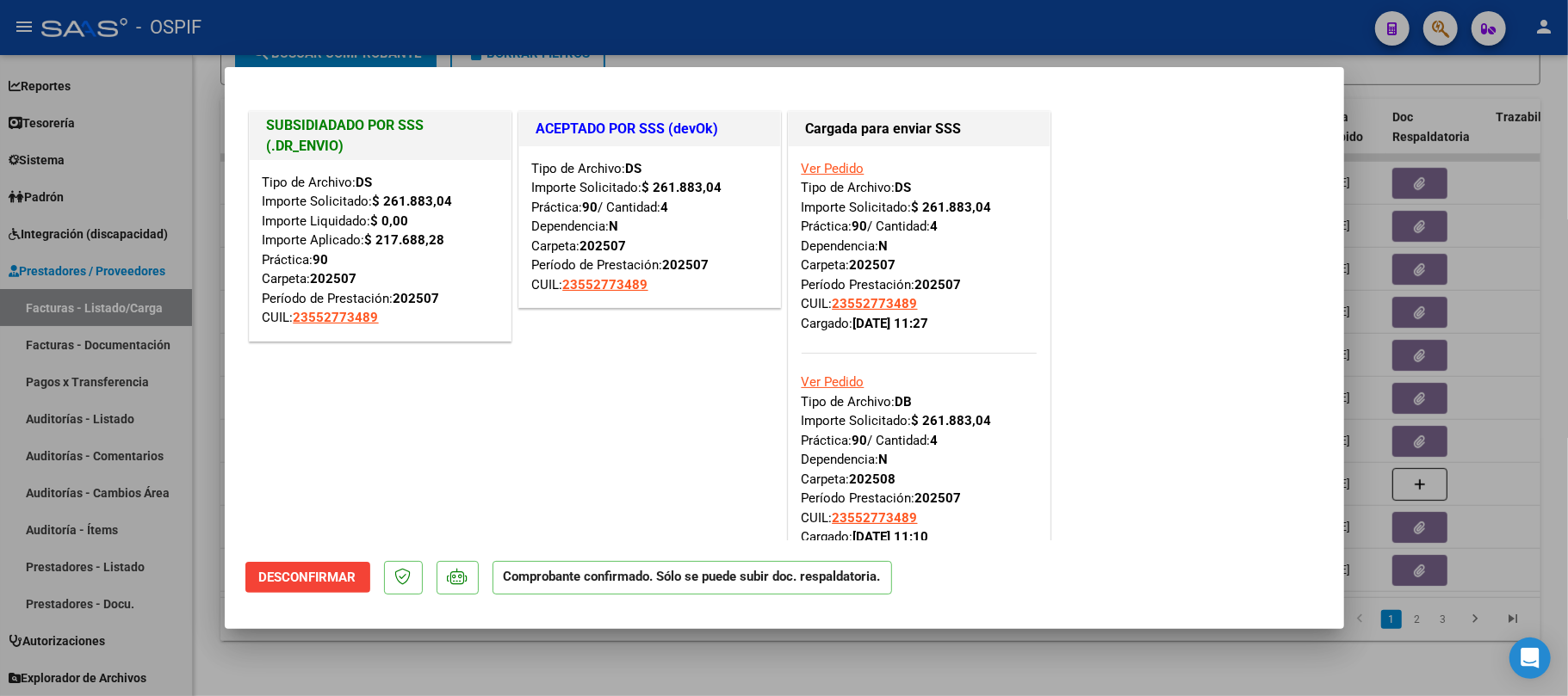
click at [359, 594] on mat-dialog-actions "Desconfirmar Comprobante confirmado. Sólo se puede subir doc. respaldatoria." at bounding box center [784, 574] width 1078 height 68
click at [354, 571] on span "Desconfirmar" at bounding box center [307, 577] width 97 height 16
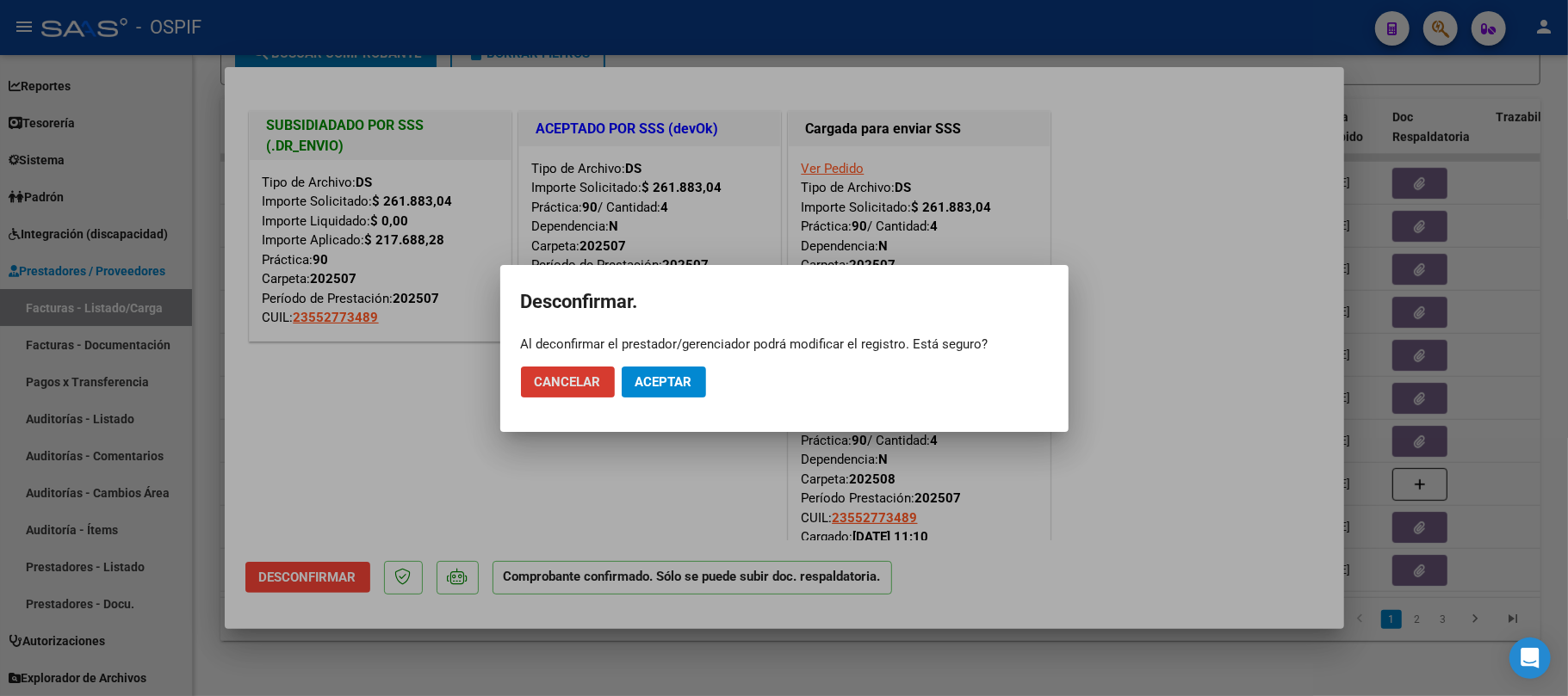
click at [672, 387] on span "Aceptar" at bounding box center [664, 382] width 57 height 16
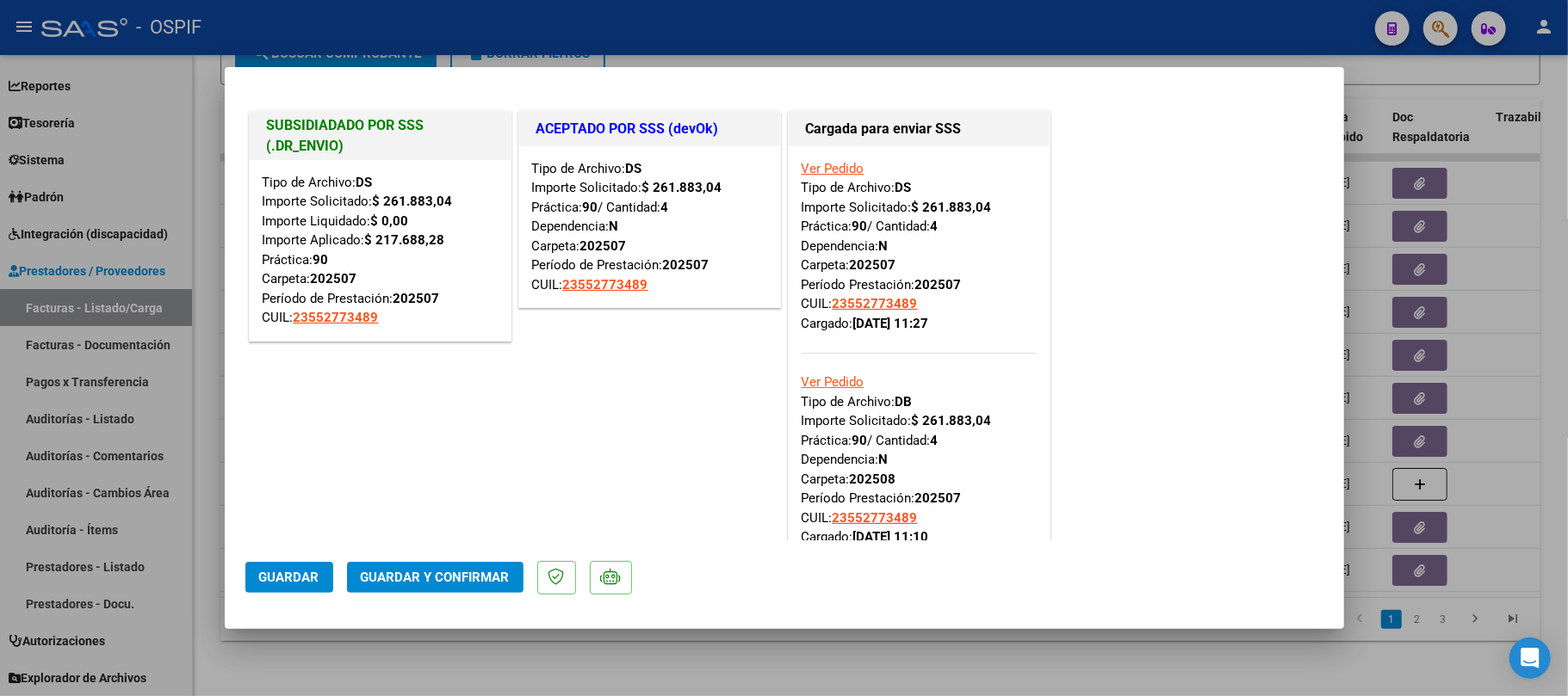
scroll to position [459, 0]
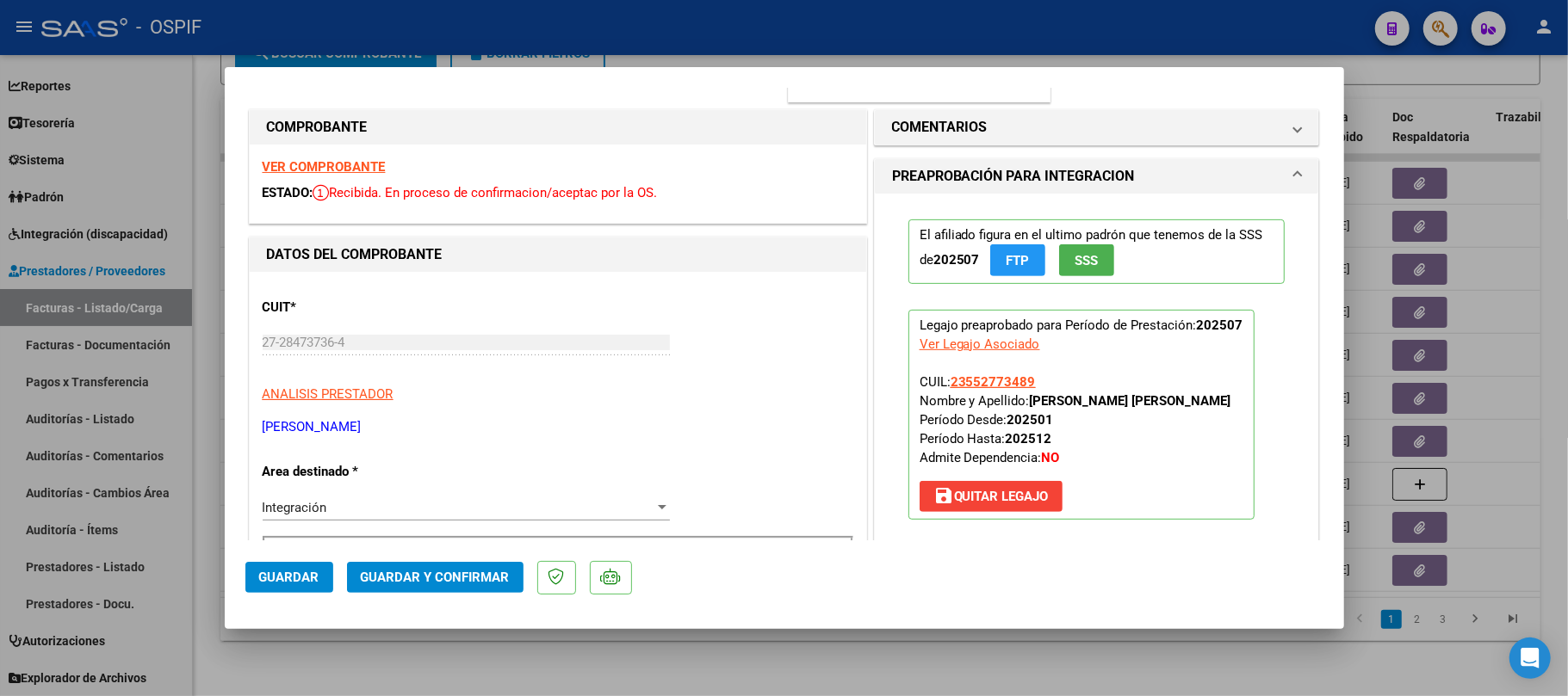
click at [1006, 114] on mat-expansion-panel-header "COMENTARIOS" at bounding box center [1097, 127] width 444 height 35
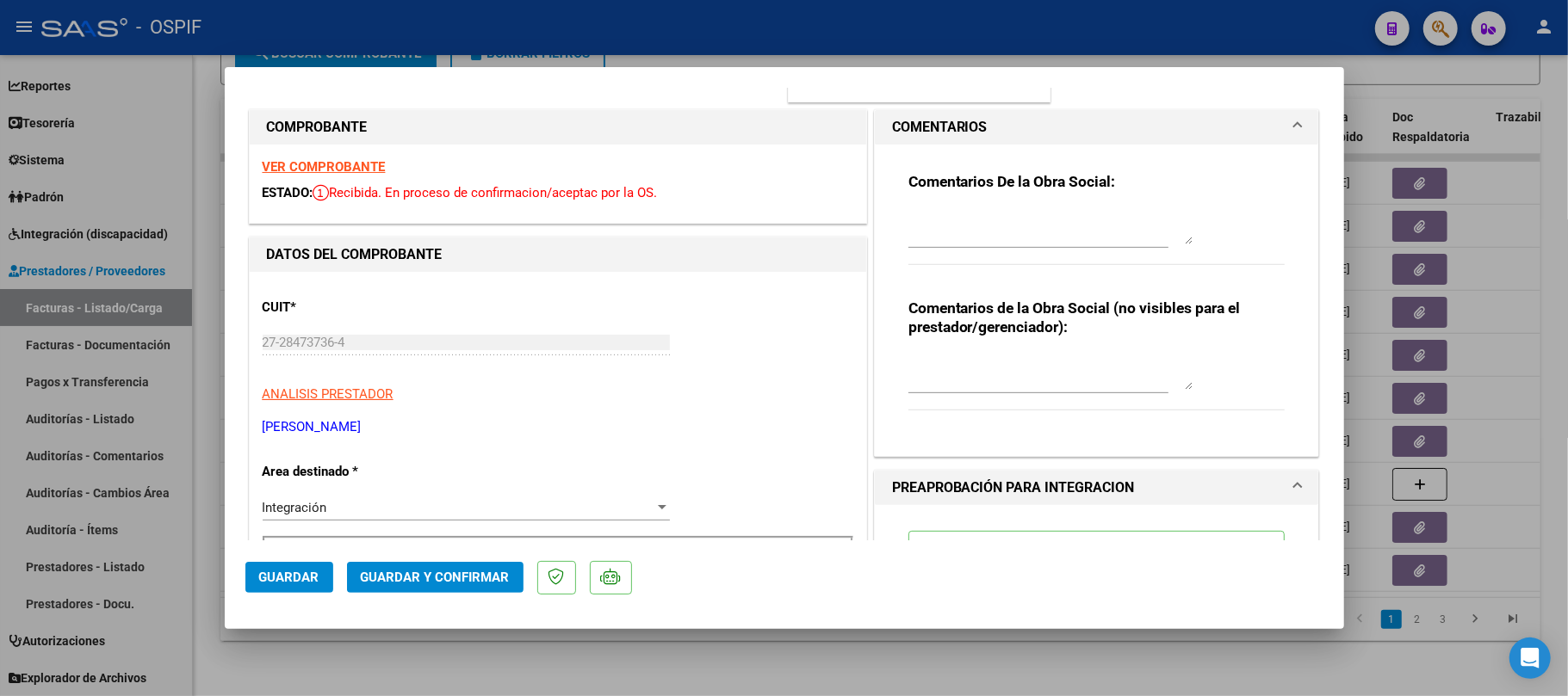
click at [993, 244] on textarea at bounding box center [1050, 227] width 284 height 35
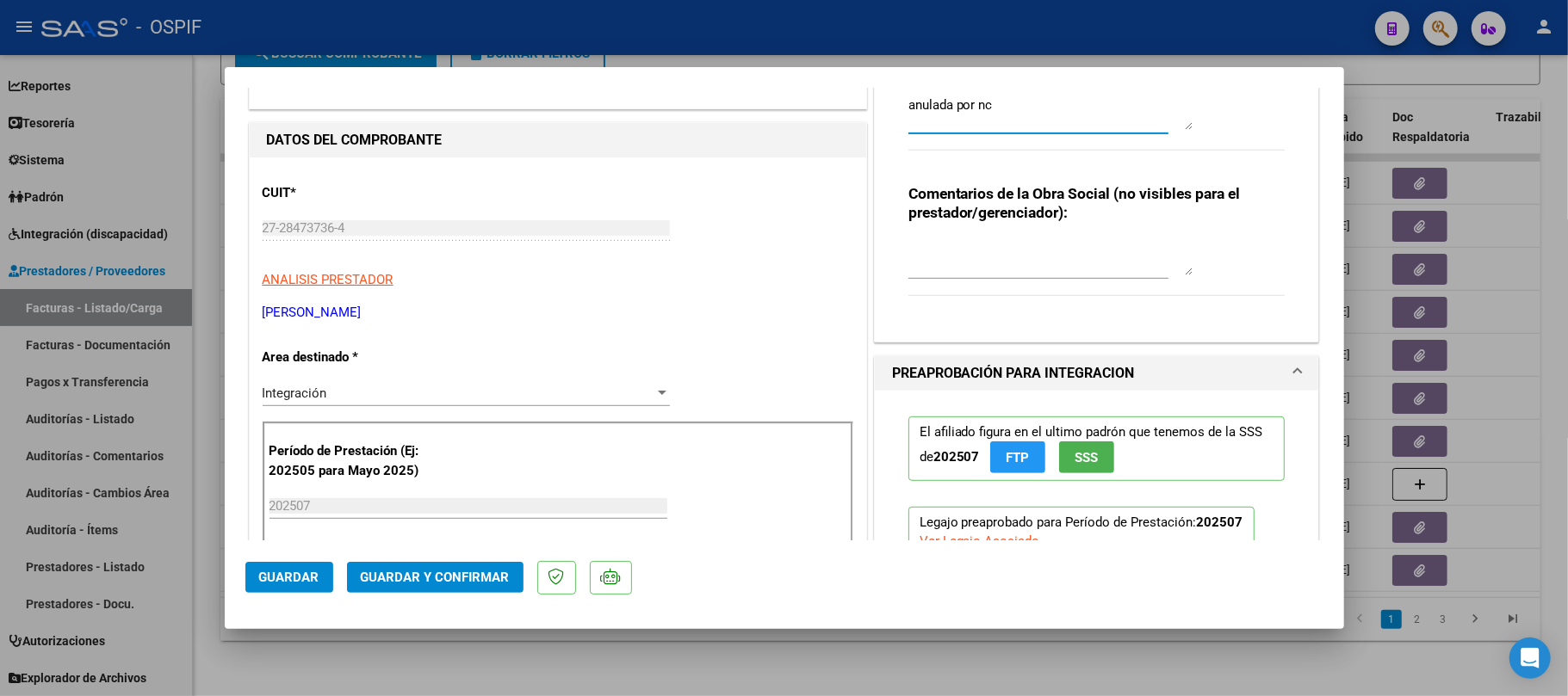
type textarea "anulada por nc"
click at [424, 380] on div "Integración Seleccionar Area" at bounding box center [466, 393] width 407 height 26
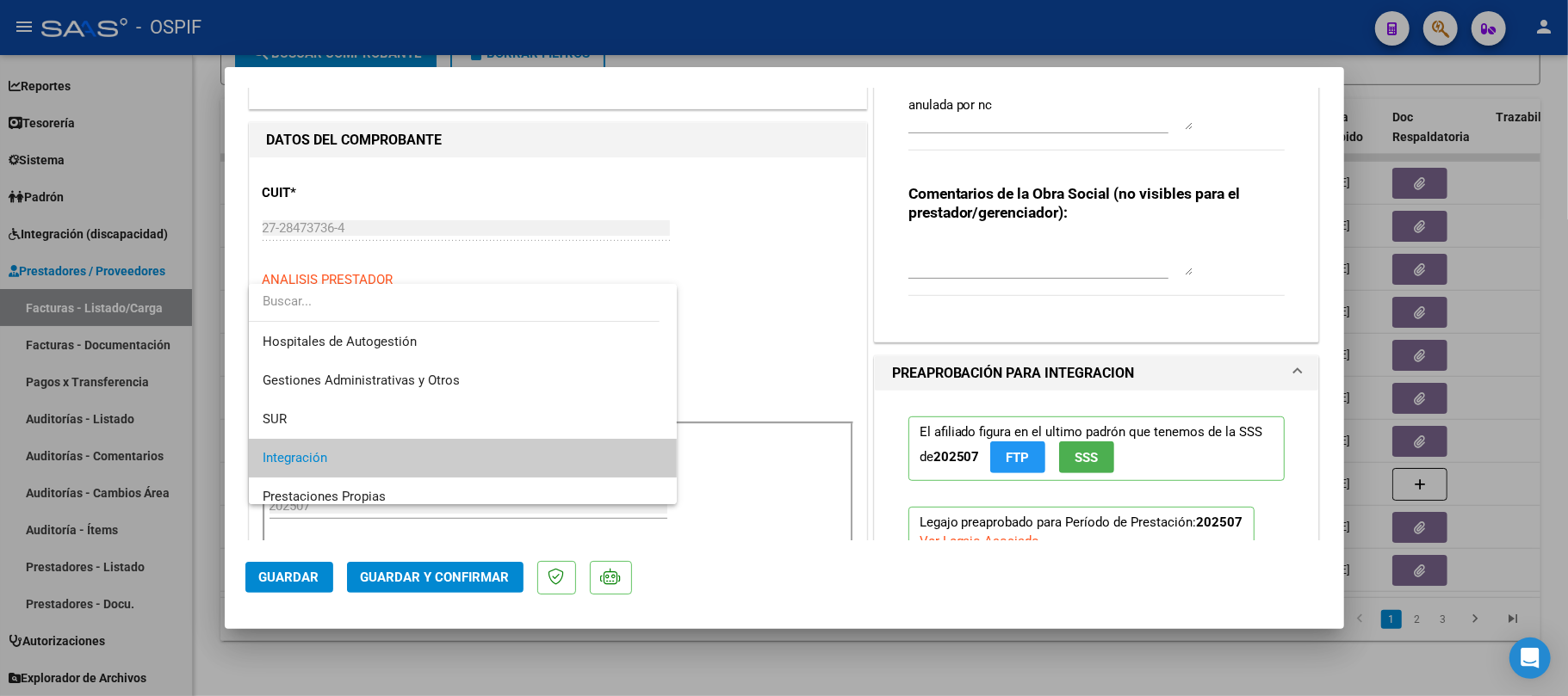
scroll to position [179, 0]
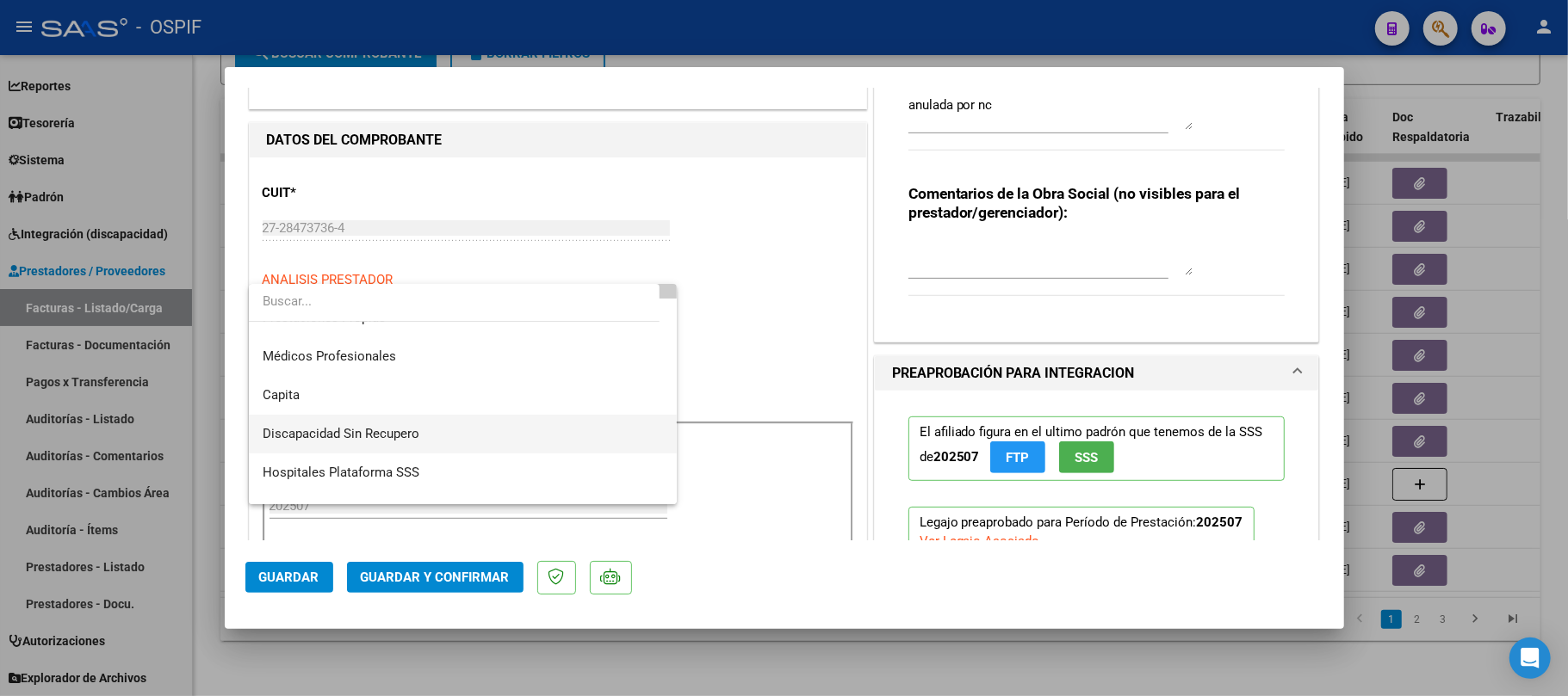
click at [414, 431] on span "Discapacidad Sin Recupero" at bounding box center [340, 434] width 157 height 16
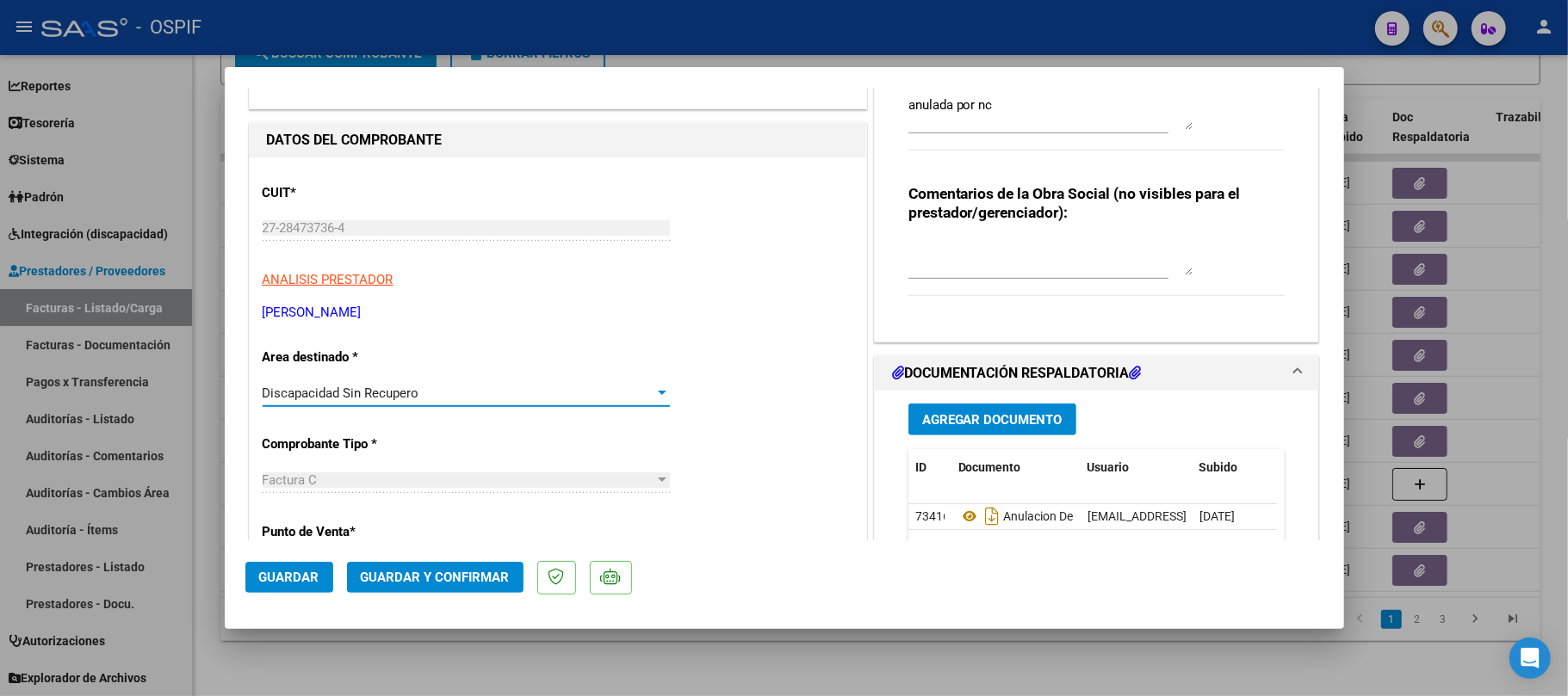
click at [380, 562] on button "Guardar y Confirmar" at bounding box center [435, 577] width 176 height 31
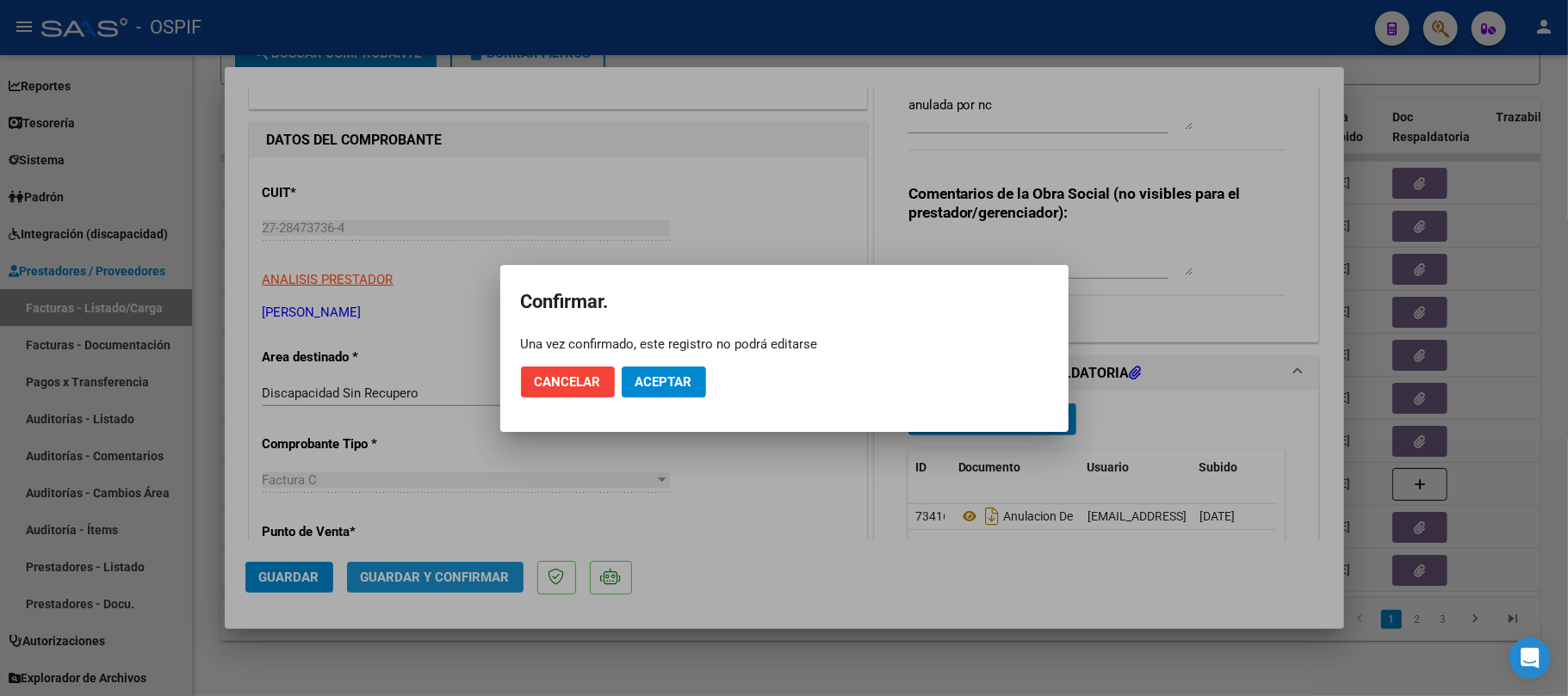
click at [640, 403] on mat-dialog-actions "Cancelar Aceptar" at bounding box center [784, 382] width 527 height 58
click at [642, 393] on button "Aceptar" at bounding box center [664, 381] width 84 height 31
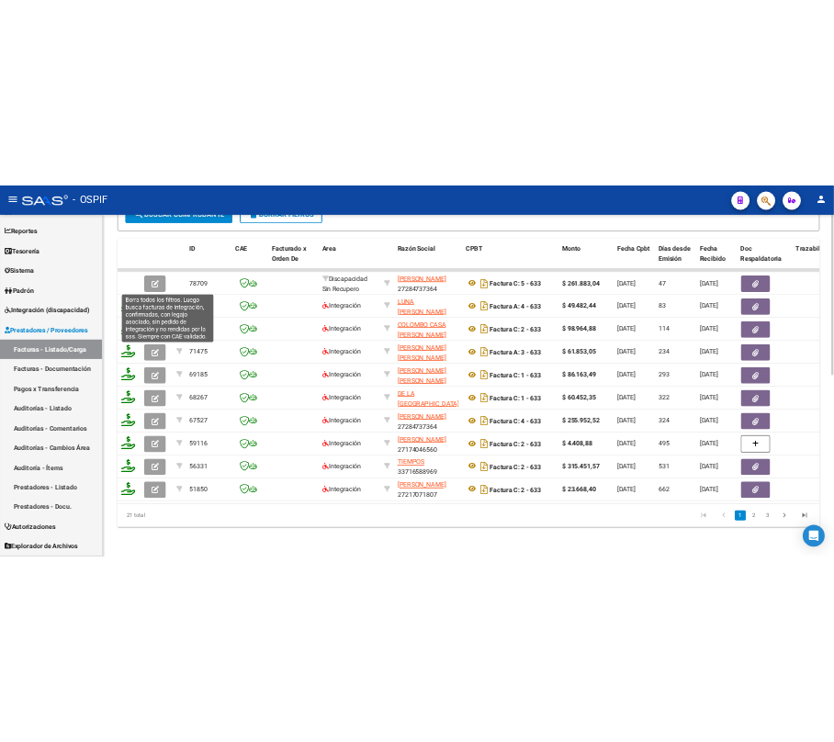
scroll to position [529, 0]
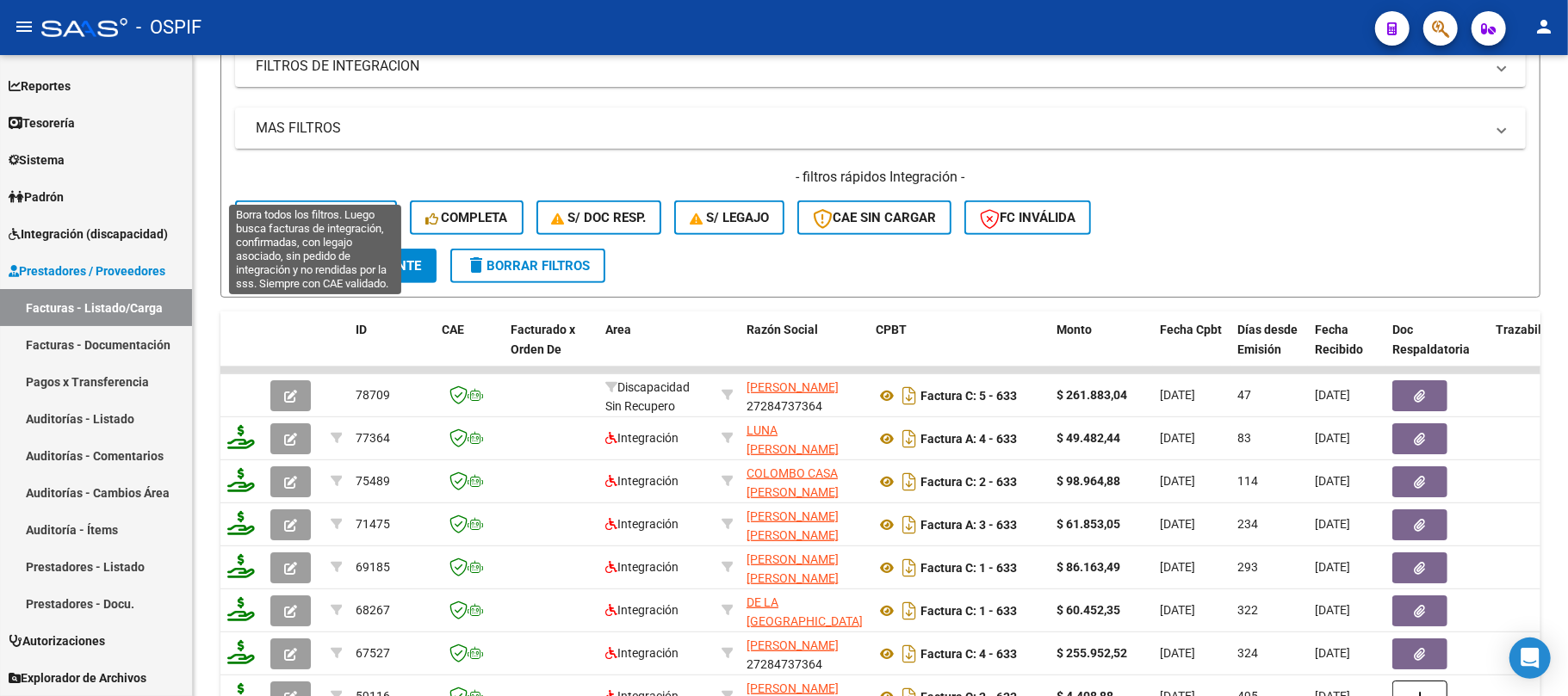
click at [514, 277] on button "delete Borrar Filtros" at bounding box center [527, 265] width 155 height 35
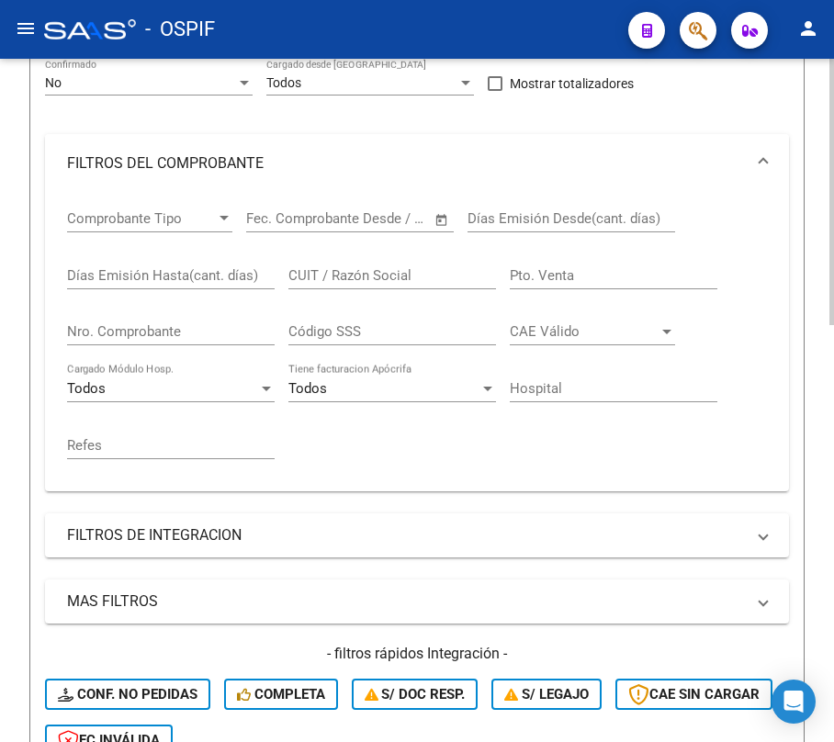
scroll to position [144, 0]
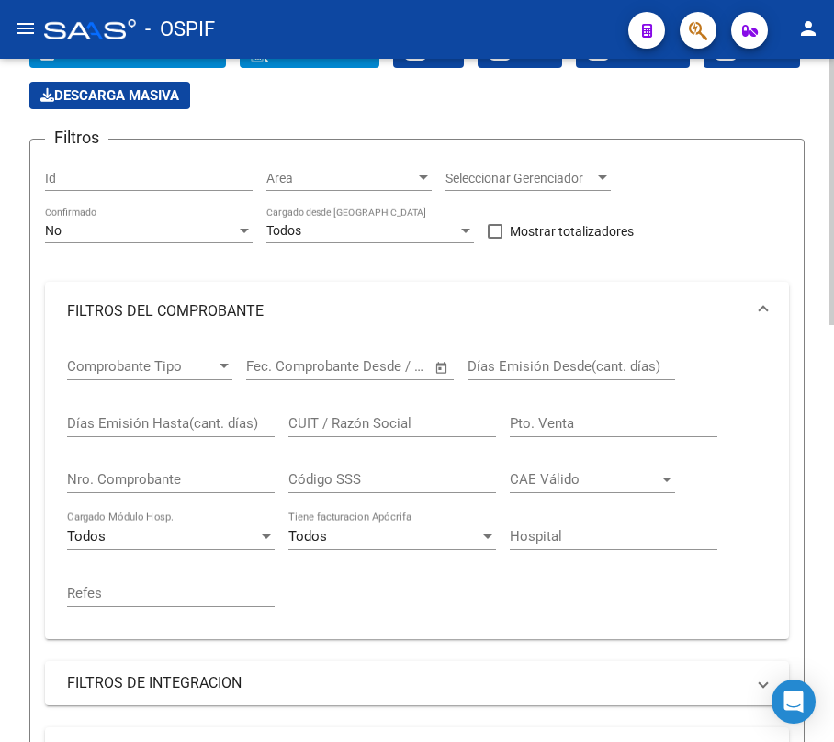
click at [148, 219] on div "No Confirmado" at bounding box center [149, 225] width 208 height 37
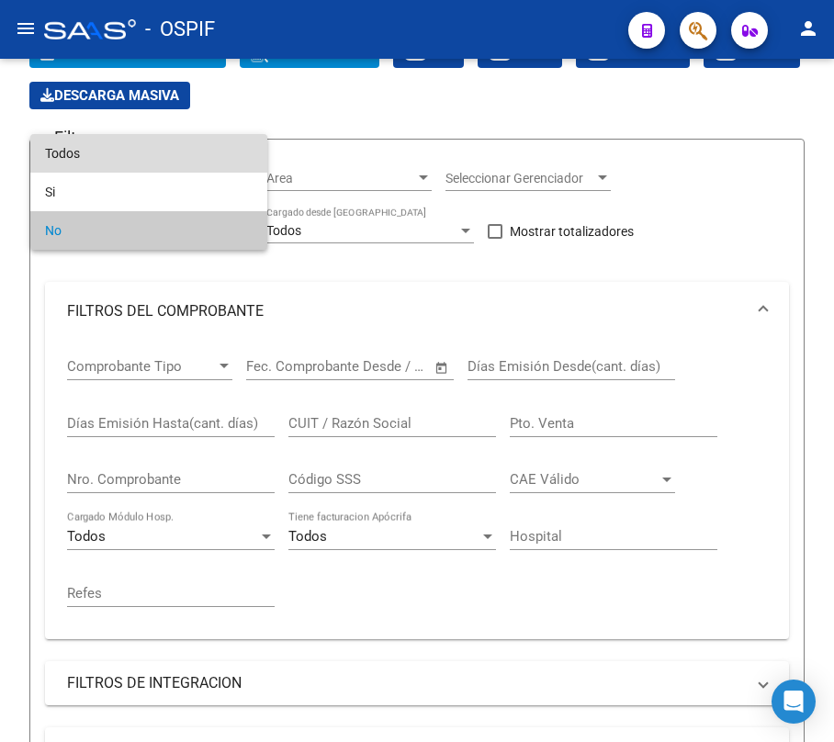
click at [192, 158] on span "Todos" at bounding box center [149, 153] width 208 height 39
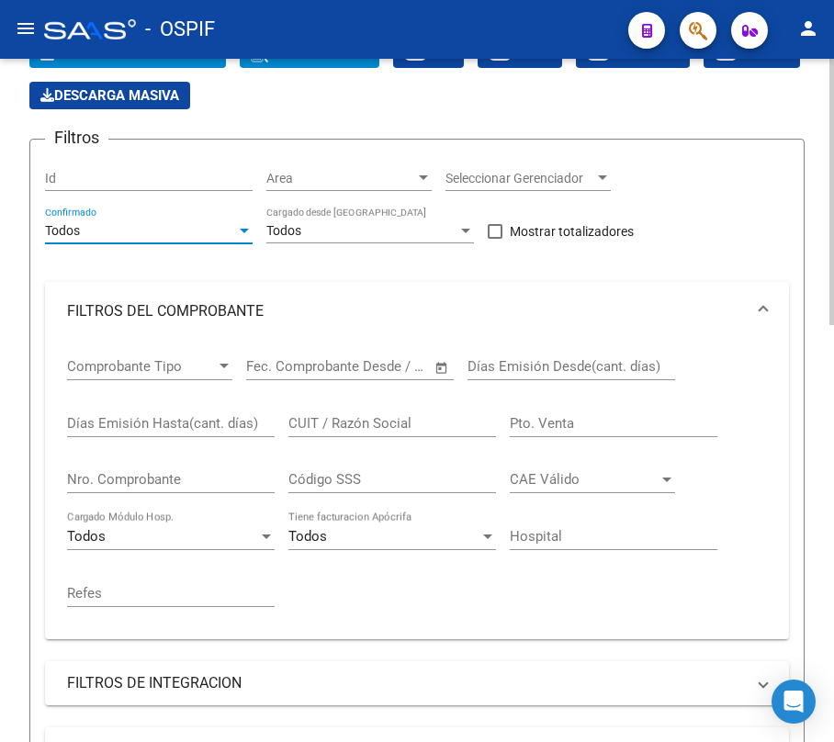
click at [164, 461] on div "Nro. Comprobante" at bounding box center [171, 473] width 208 height 39
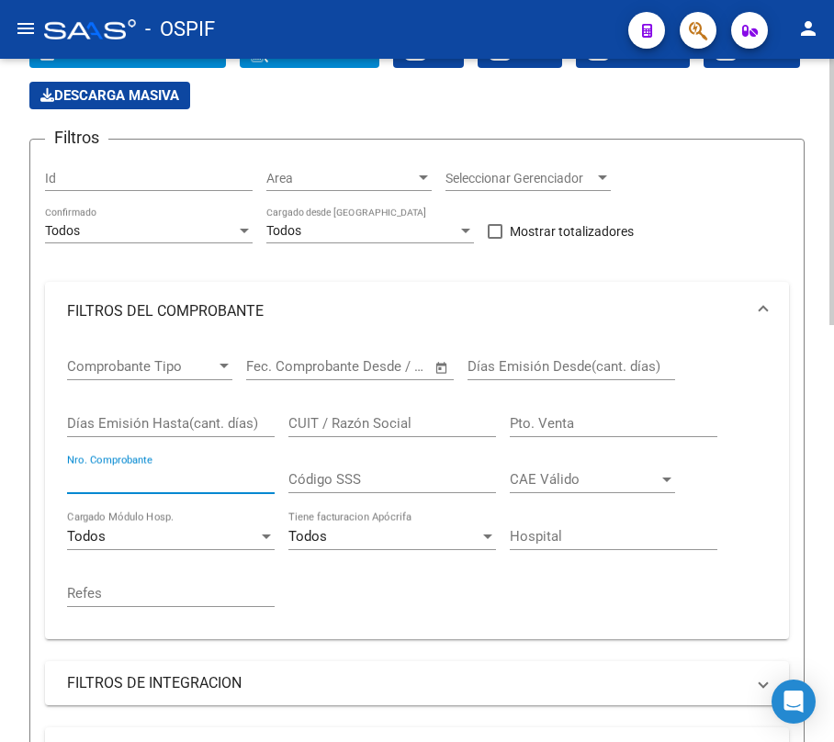
click at [165, 475] on input "Nro. Comprobante" at bounding box center [171, 479] width 208 height 17
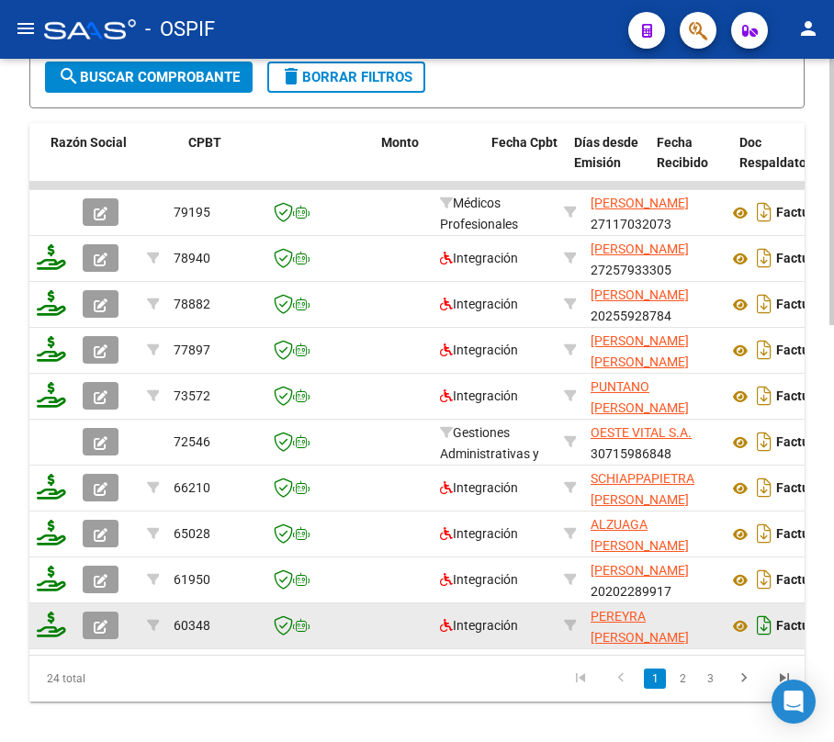
scroll to position [0, 540]
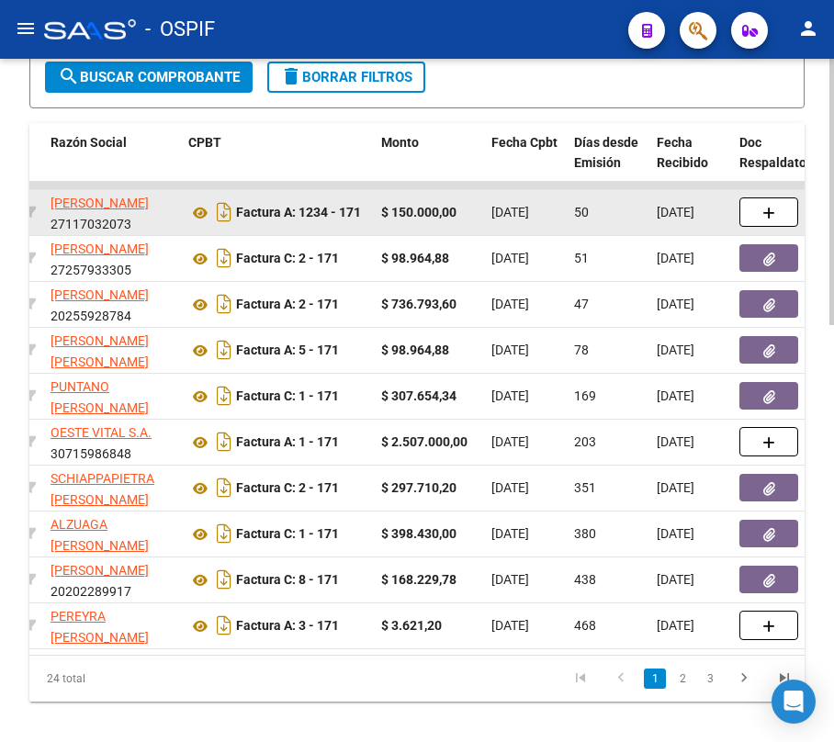
click at [529, 206] on span "[DATE]" at bounding box center [510, 212] width 38 height 15
click at [529, 208] on span "[DATE]" at bounding box center [510, 212] width 38 height 15
click at [529, 209] on span "[DATE]" at bounding box center [510, 212] width 38 height 15
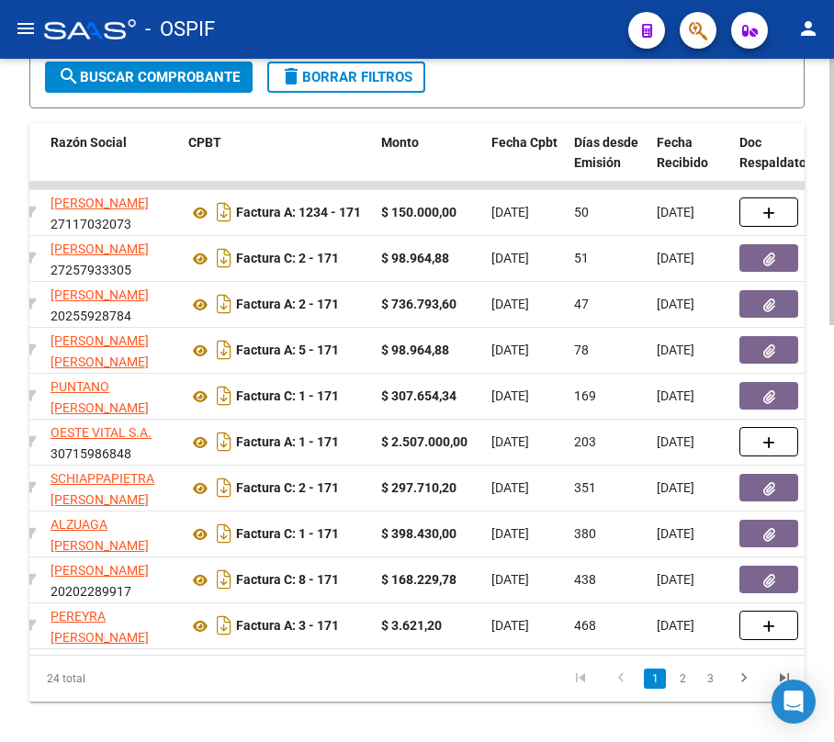
click at [232, 702] on div "24 total 1 2 3" at bounding box center [416, 679] width 775 height 46
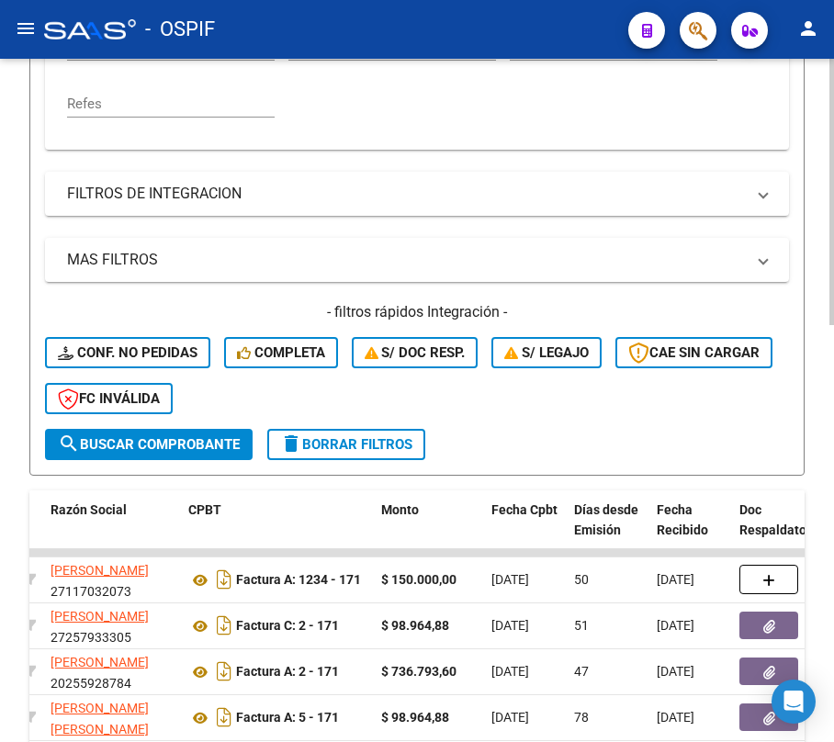
scroll to position [266, 0]
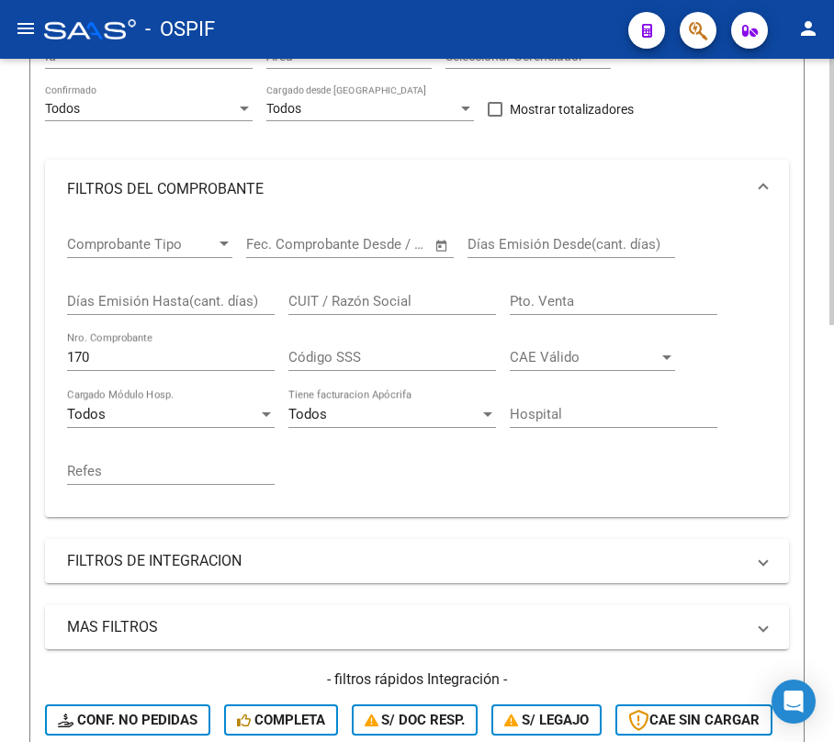
click at [20, 356] on div "Video tutorial PRESTADORES -> Listado de CPBTs Emitidos por Prestadores / Prove…" at bounding box center [417, 658] width 834 height 1732
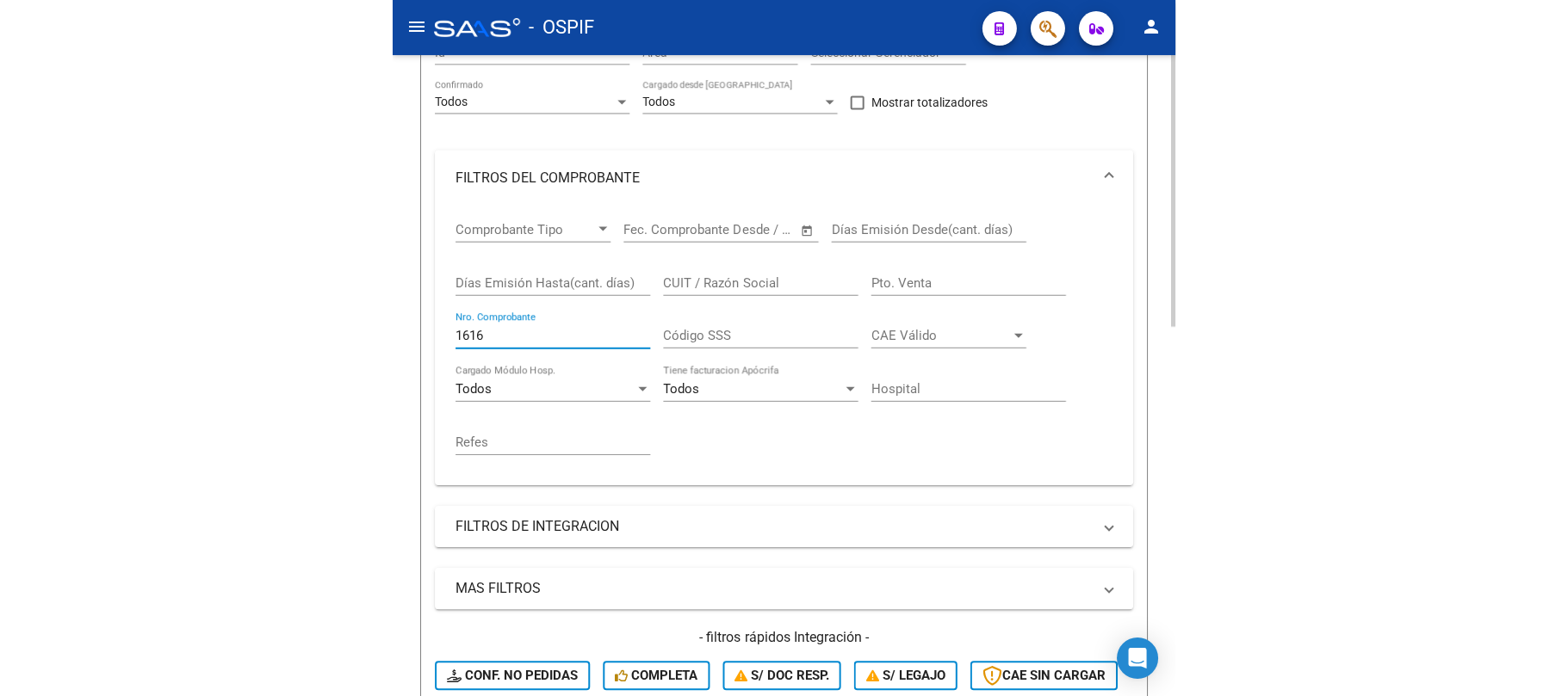
scroll to position [823, 0]
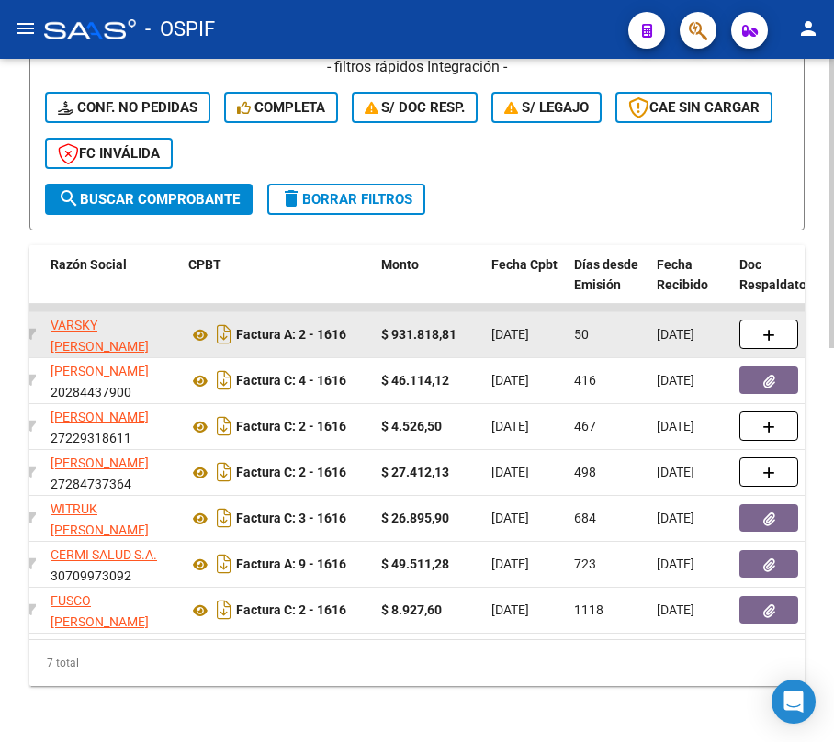
type input "1616"
click at [518, 339] on span "[DATE]" at bounding box center [510, 334] width 38 height 15
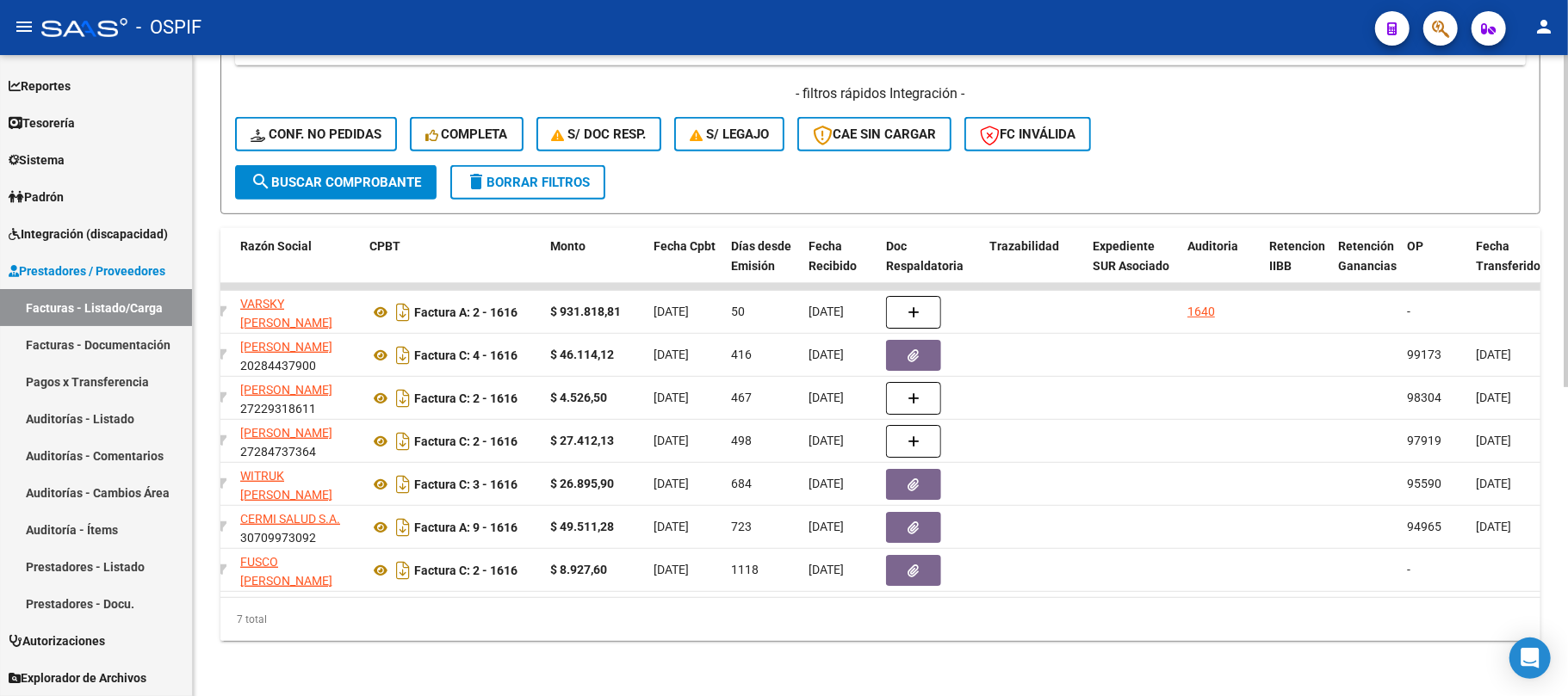
click at [491, 174] on span "delete Borrar Filtros" at bounding box center [528, 182] width 124 height 16
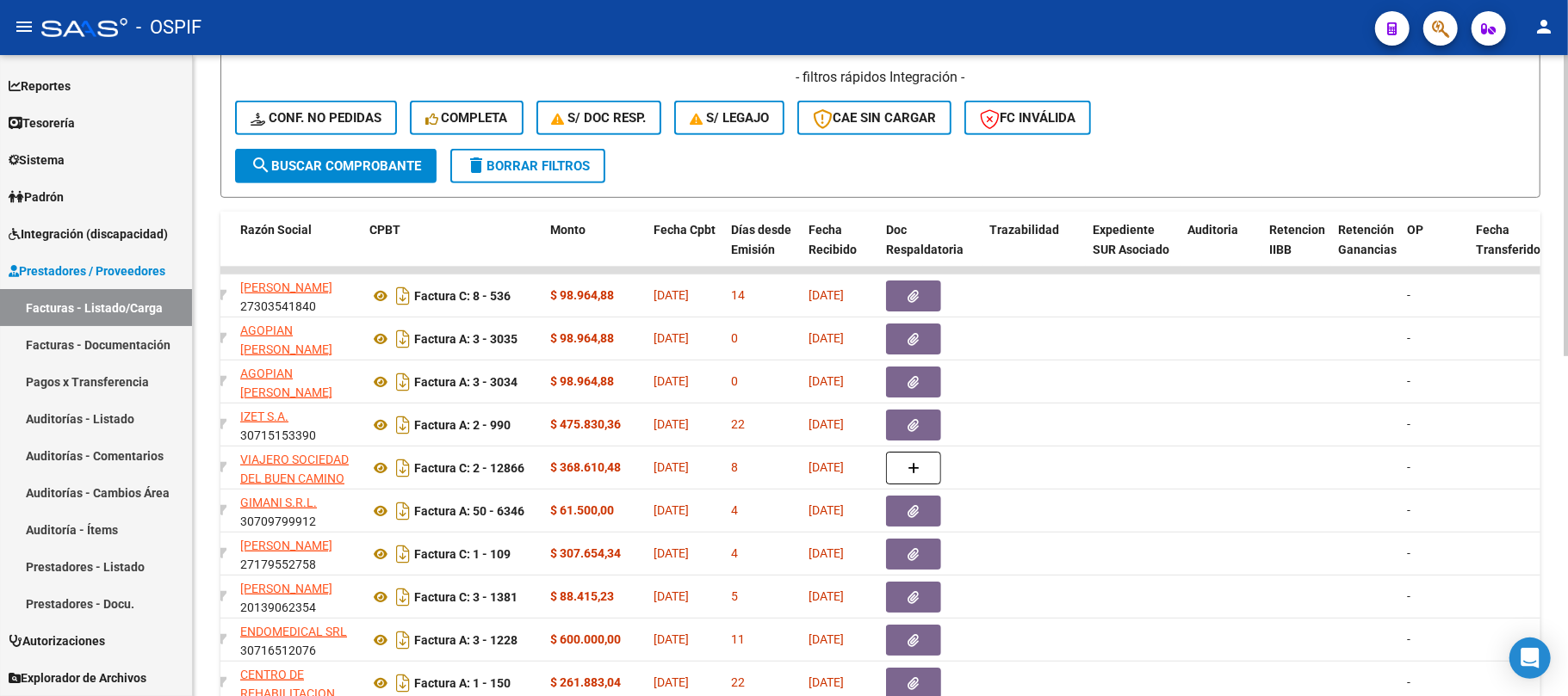
scroll to position [0, 0]
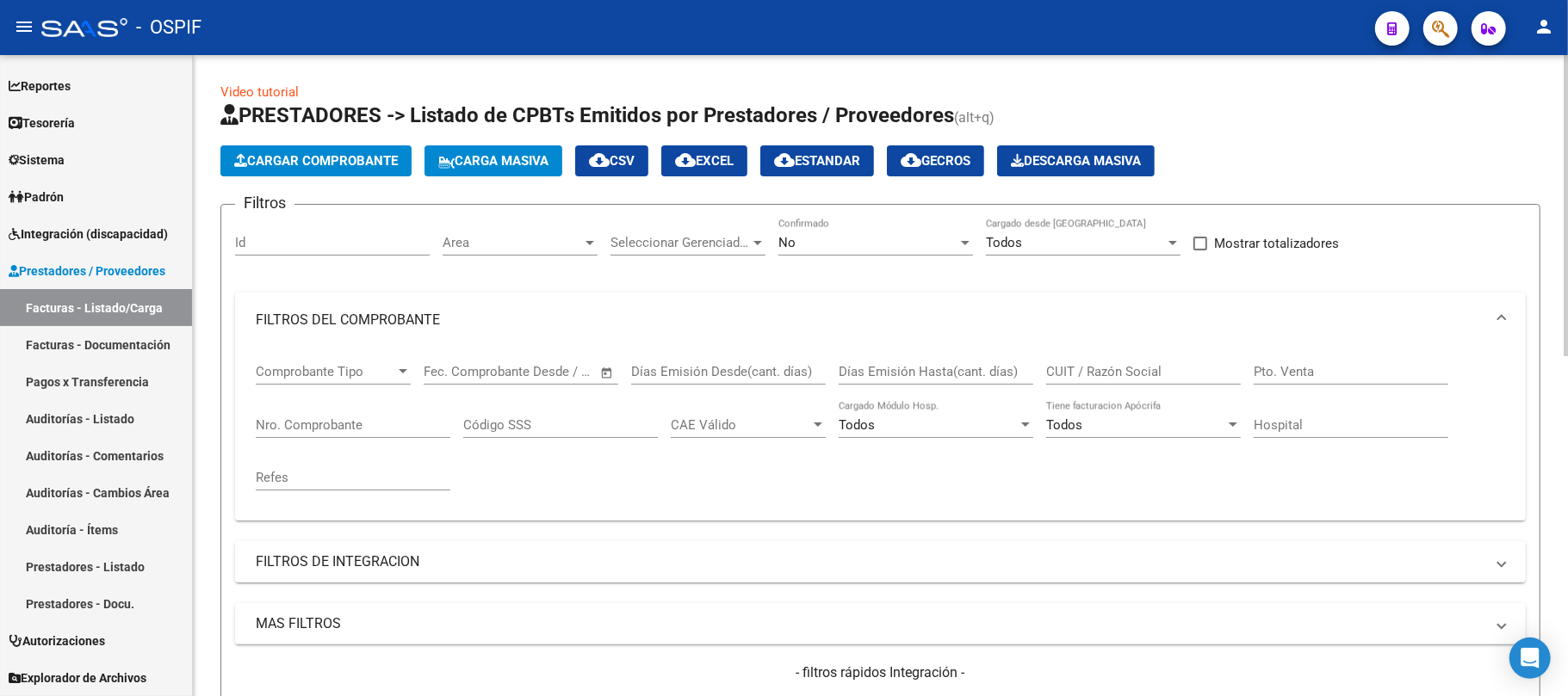
click at [935, 252] on div "No Confirmado" at bounding box center [875, 236] width 195 height 37
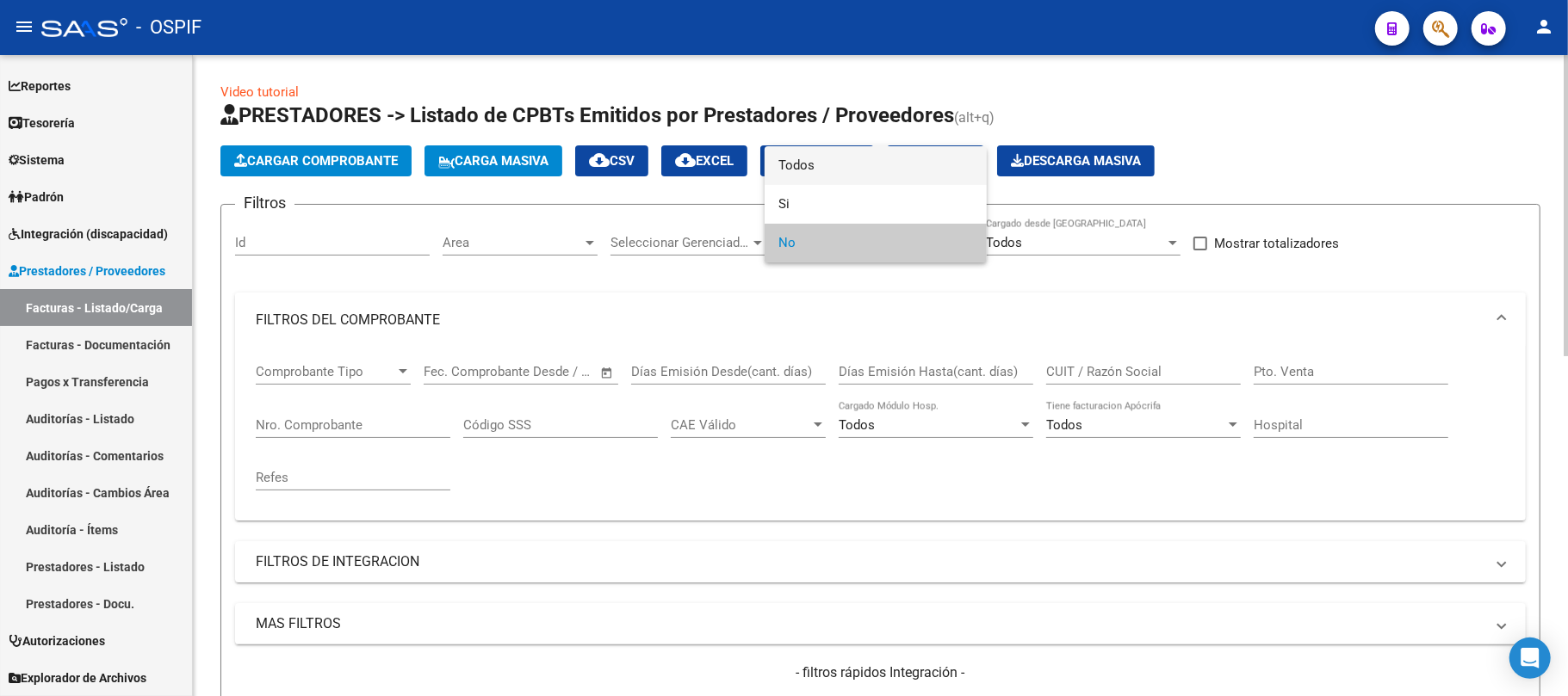
click at [916, 174] on span "Todos" at bounding box center [875, 165] width 195 height 38
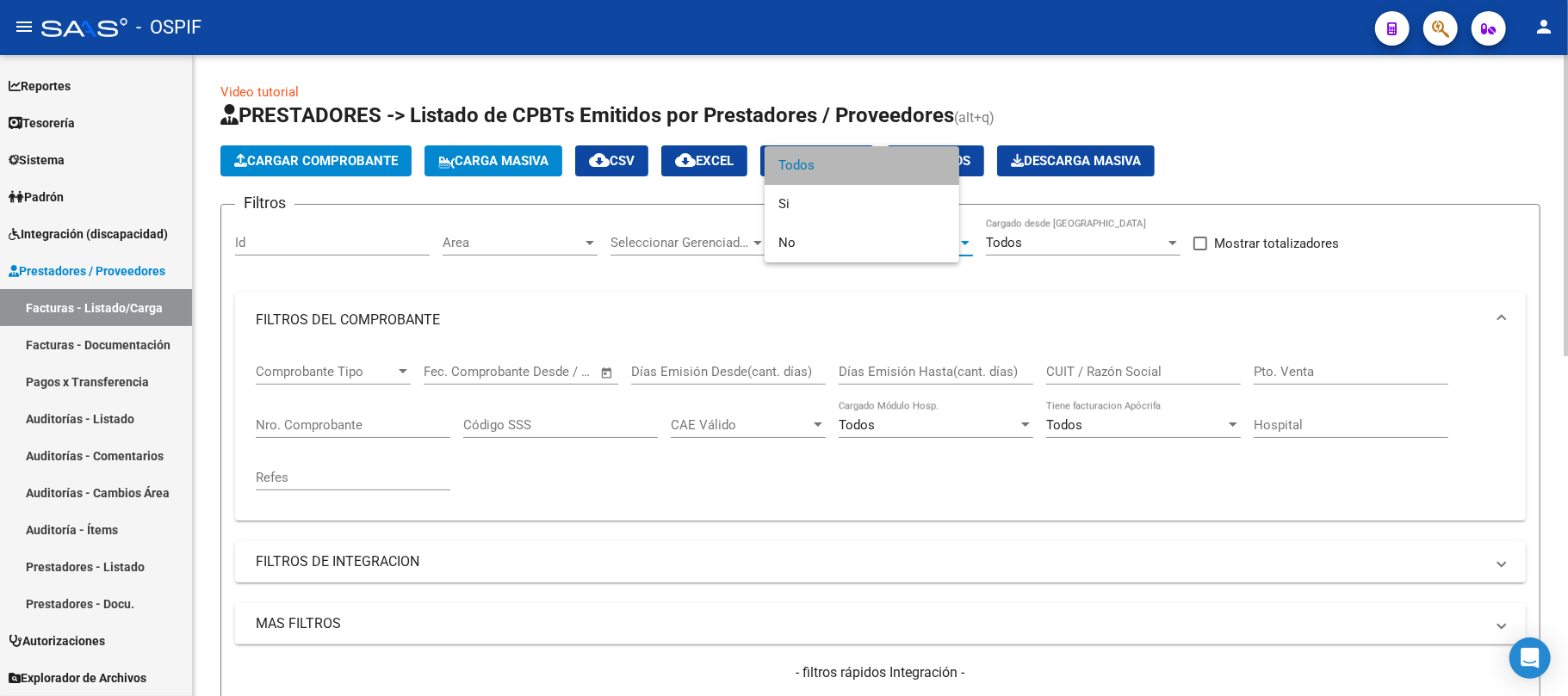
click at [1115, 366] on input "CUIT / Razón Social" at bounding box center [1143, 372] width 195 height 16
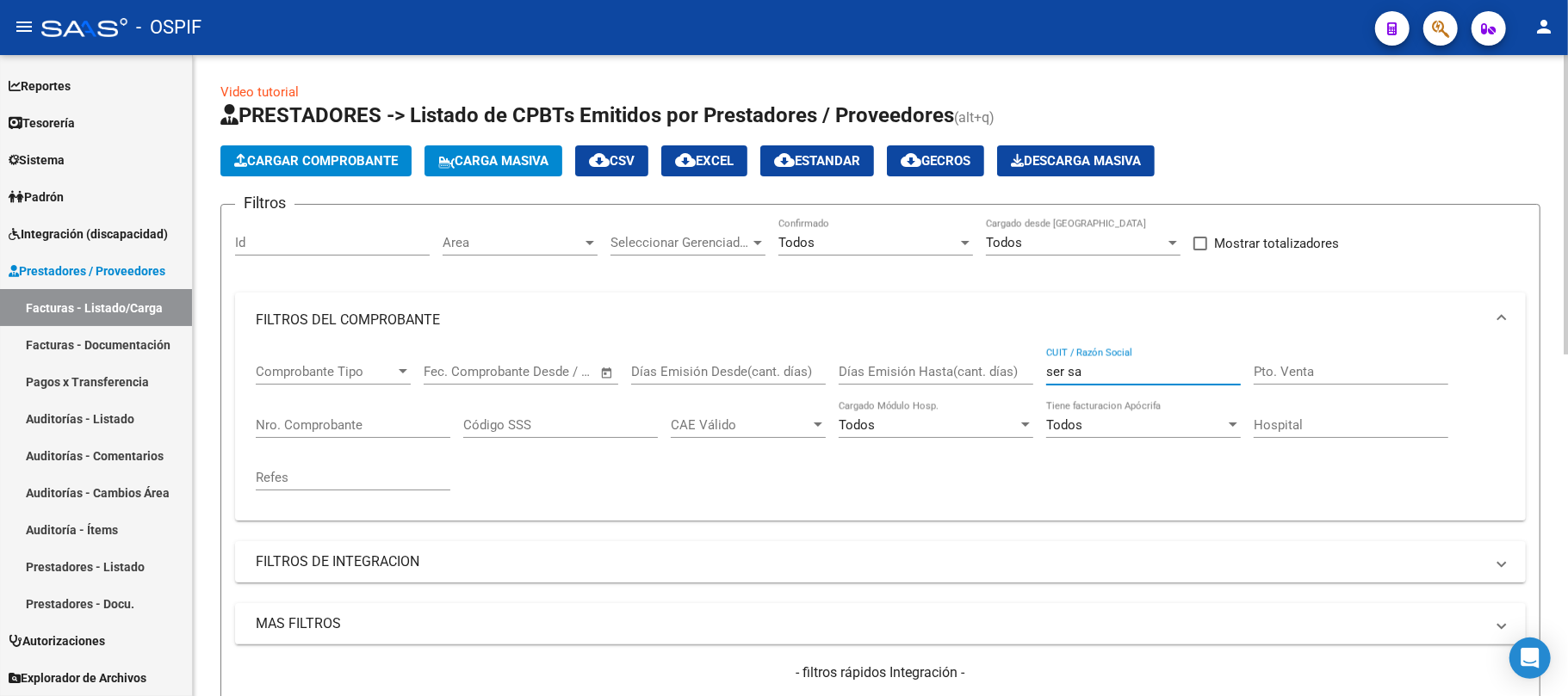
scroll to position [337, 0]
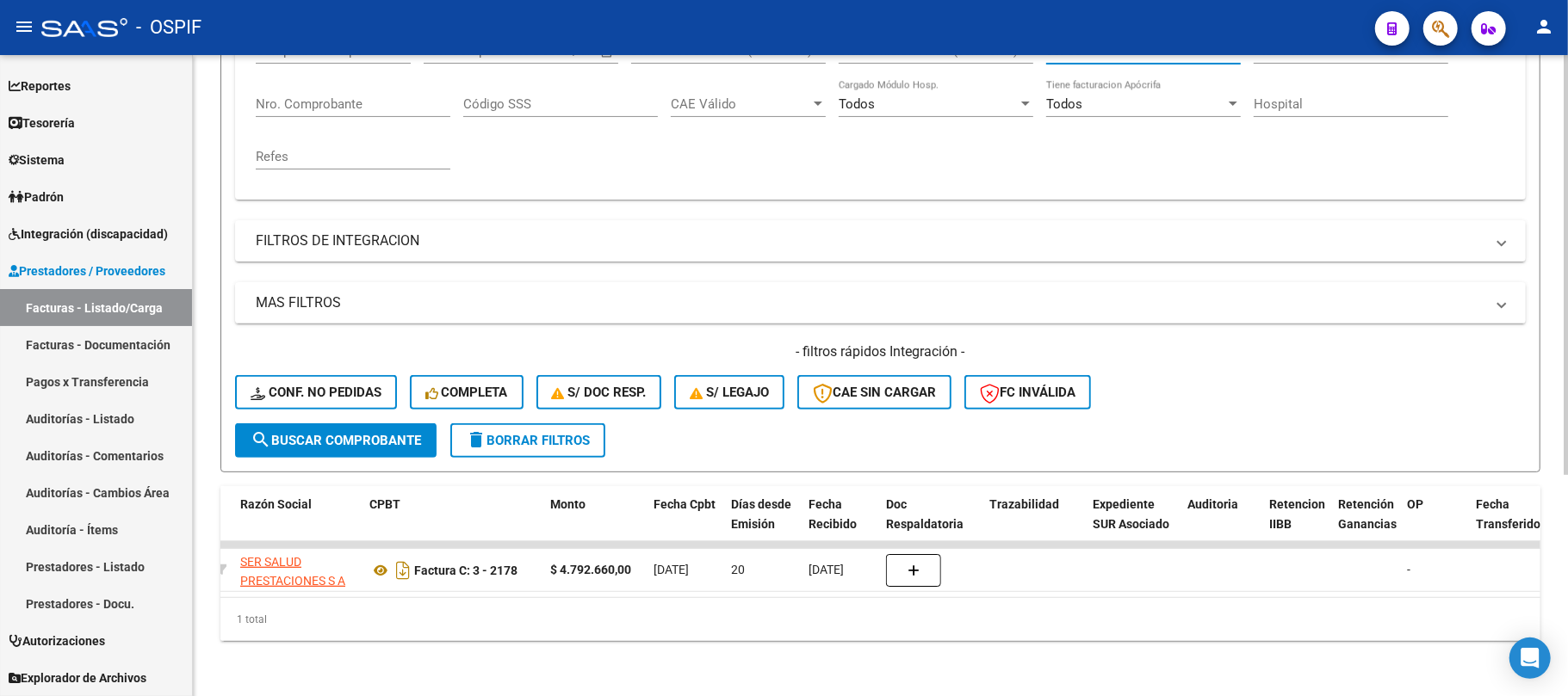
type input "ser sa"
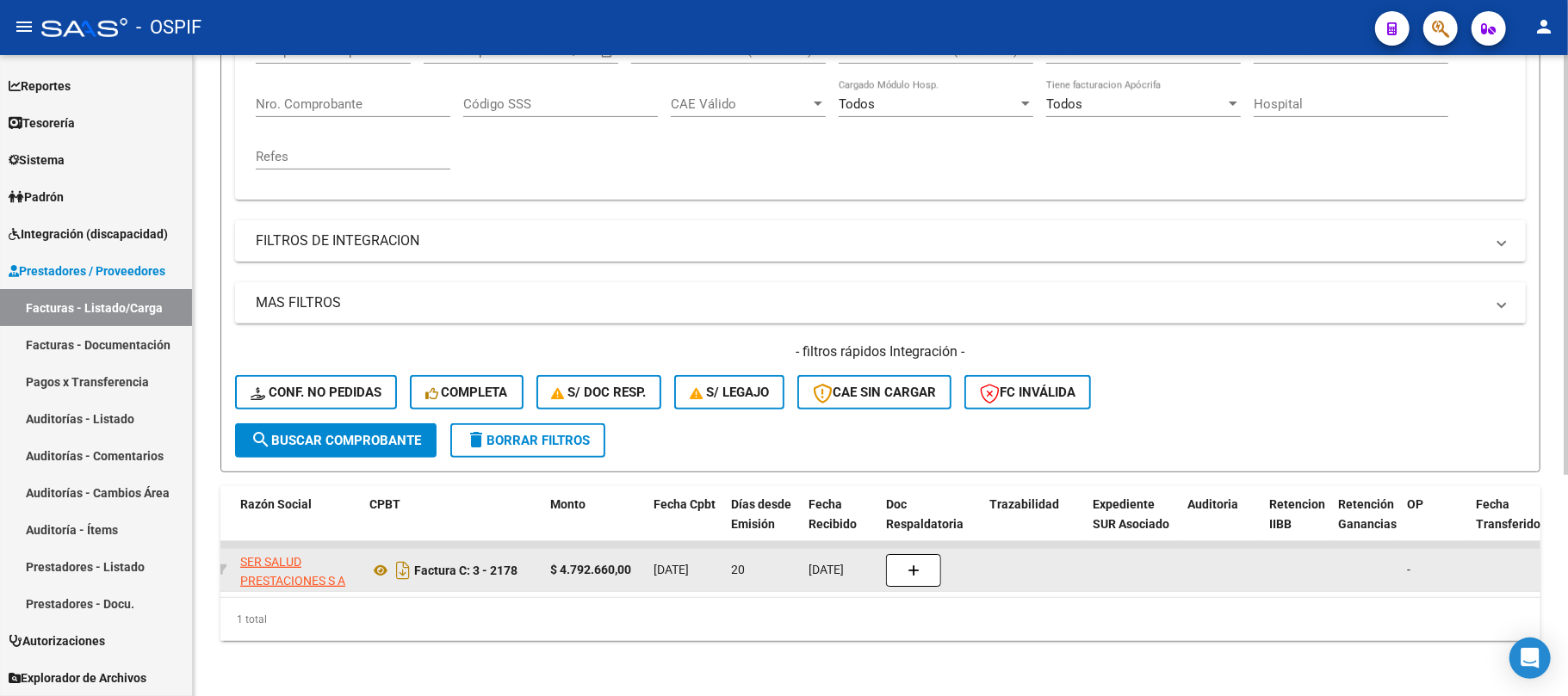
drag, startPoint x: 559, startPoint y: 579, endPoint x: 248, endPoint y: 558, distance: 311.7
click at [154, 570] on mat-sidenav-container "Firma Express Inicio Calendario SSS Instructivos Contacto OS Reportes Egresos D…" at bounding box center [784, 376] width 1568 height 641
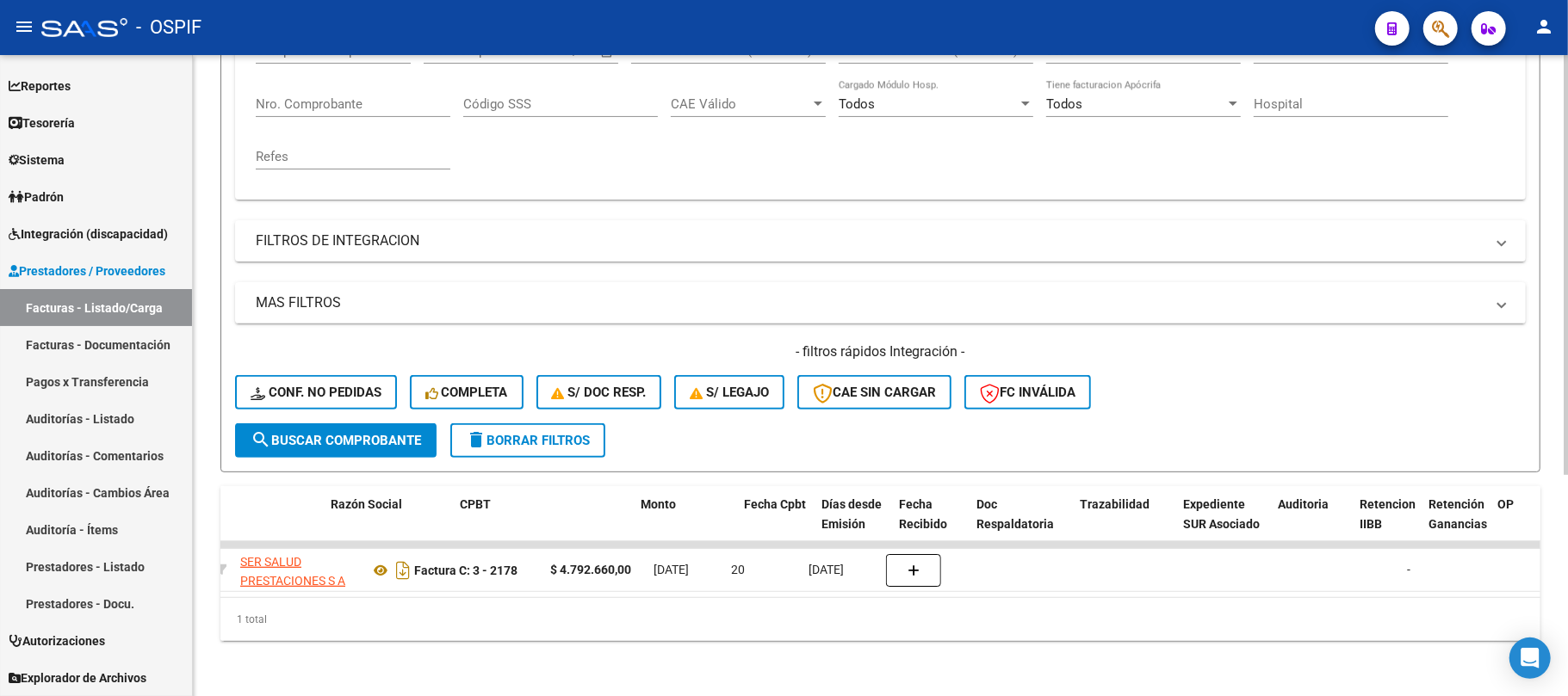
scroll to position [0, 415]
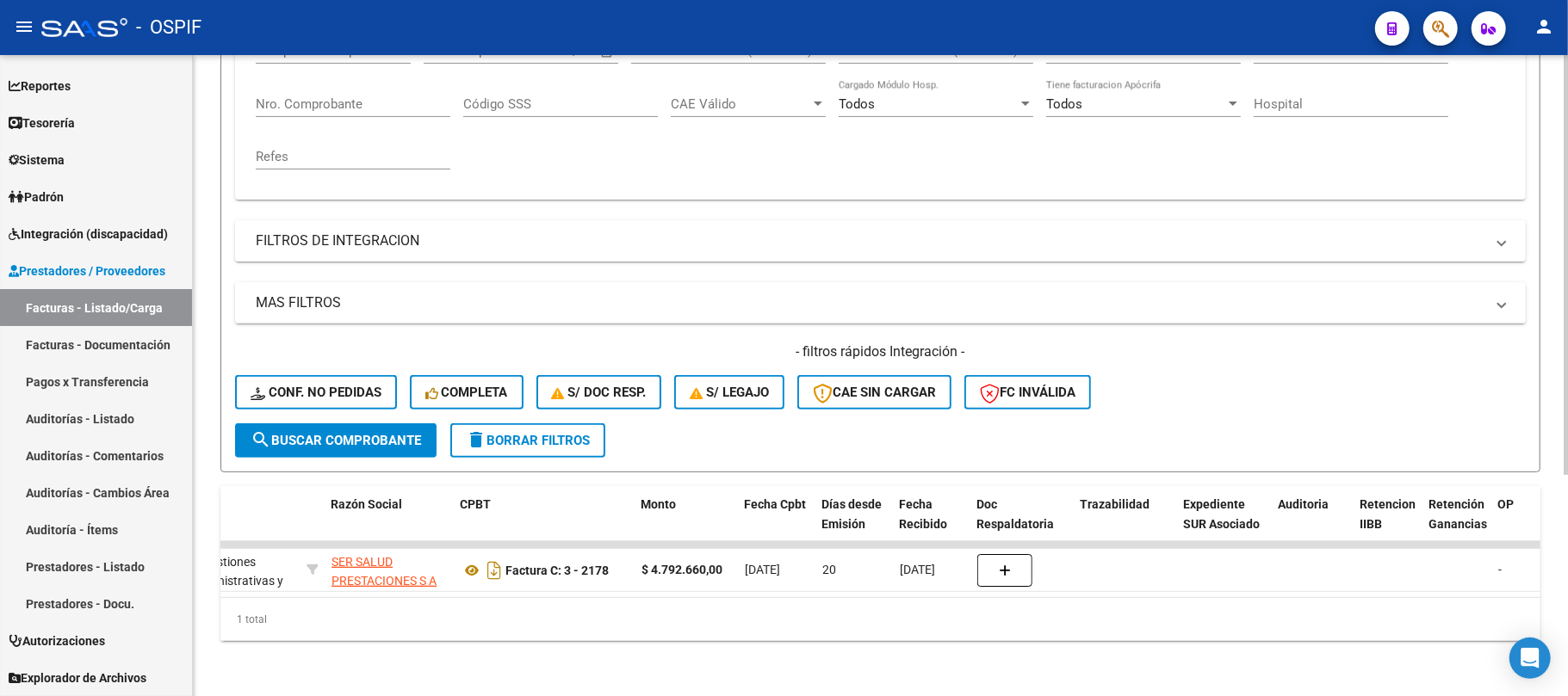
click at [747, 600] on div "1 total" at bounding box center [880, 619] width 1320 height 43
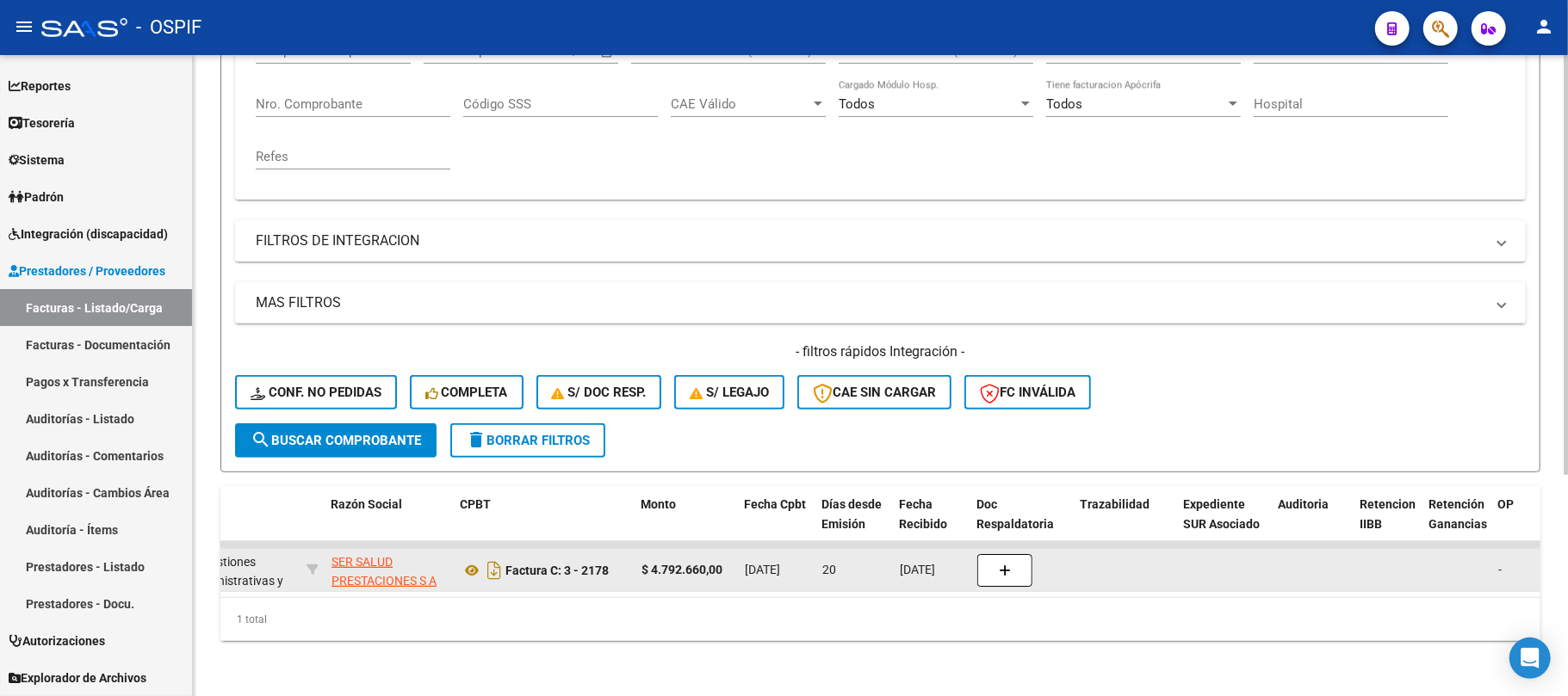
drag, startPoint x: 679, startPoint y: 578, endPoint x: 604, endPoint y: 568, distance: 75.7
click at [587, 580] on datatable-selection "80076 Gestiones Administrativas y Otros SER SALUD PRESTACIONES S A 30705157746 …" at bounding box center [465, 587] width 1320 height 16
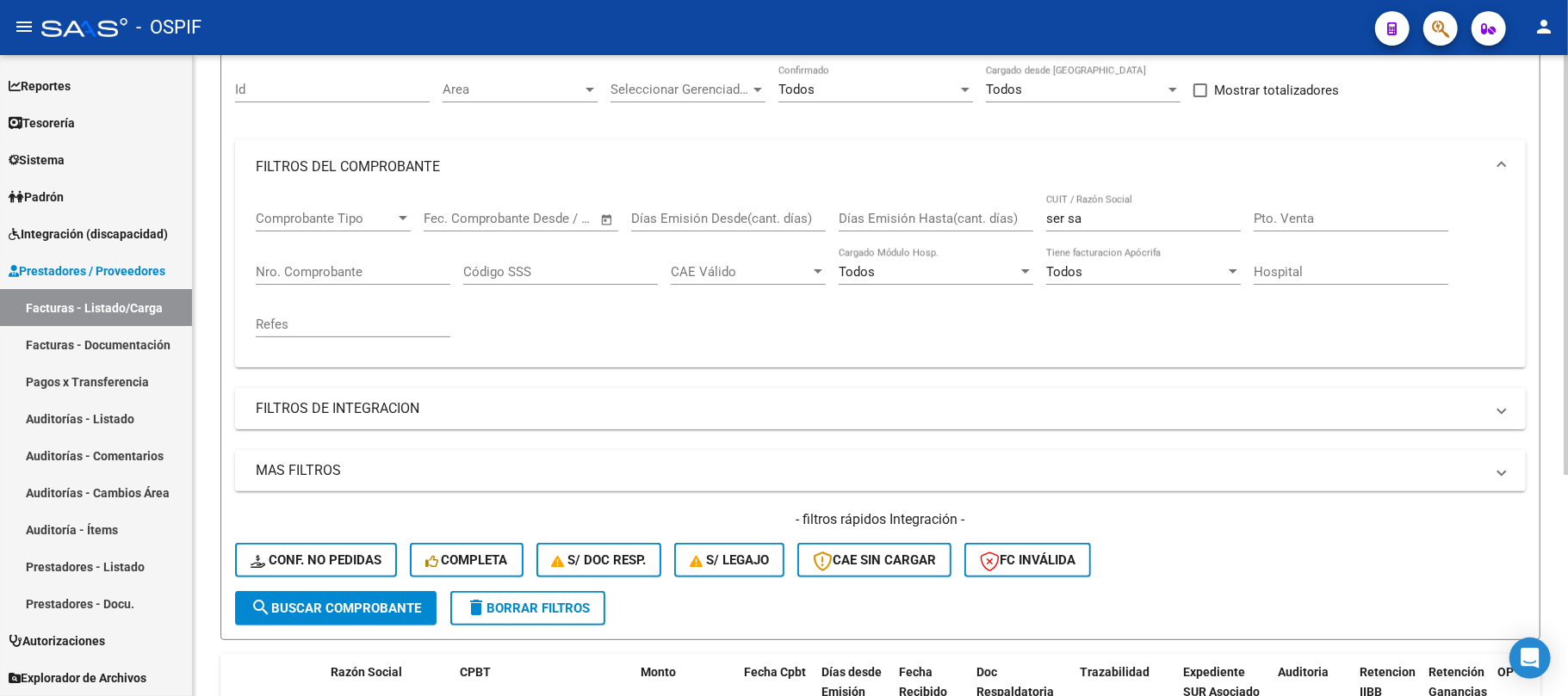
scroll to position [0, 0]
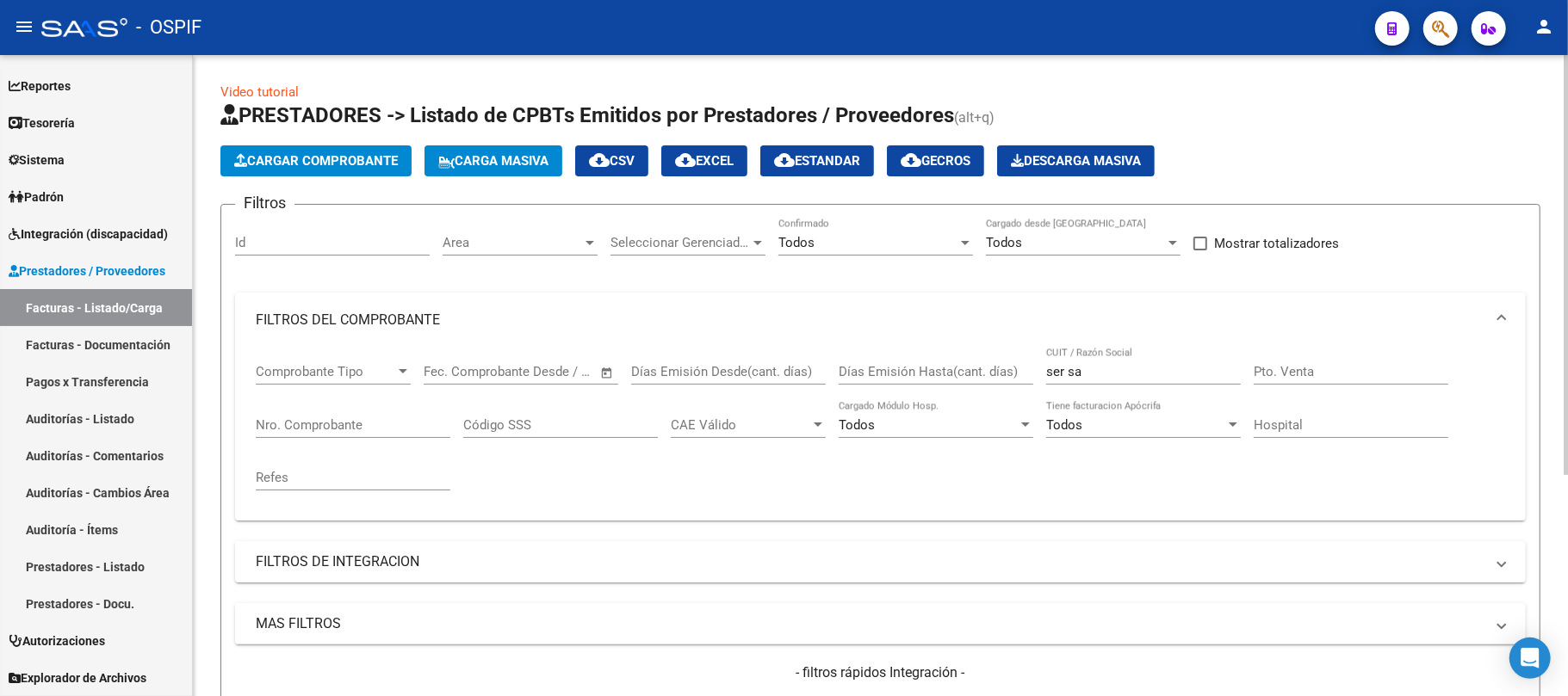
click at [370, 177] on app-list-header "PRESTADORES -> Listado de CPBTs Emitidos por Prestadores / Proveedores (alt+q) …" at bounding box center [880, 447] width 1320 height 692
click at [394, 162] on span "Cargar Comprobante" at bounding box center [316, 161] width 164 height 16
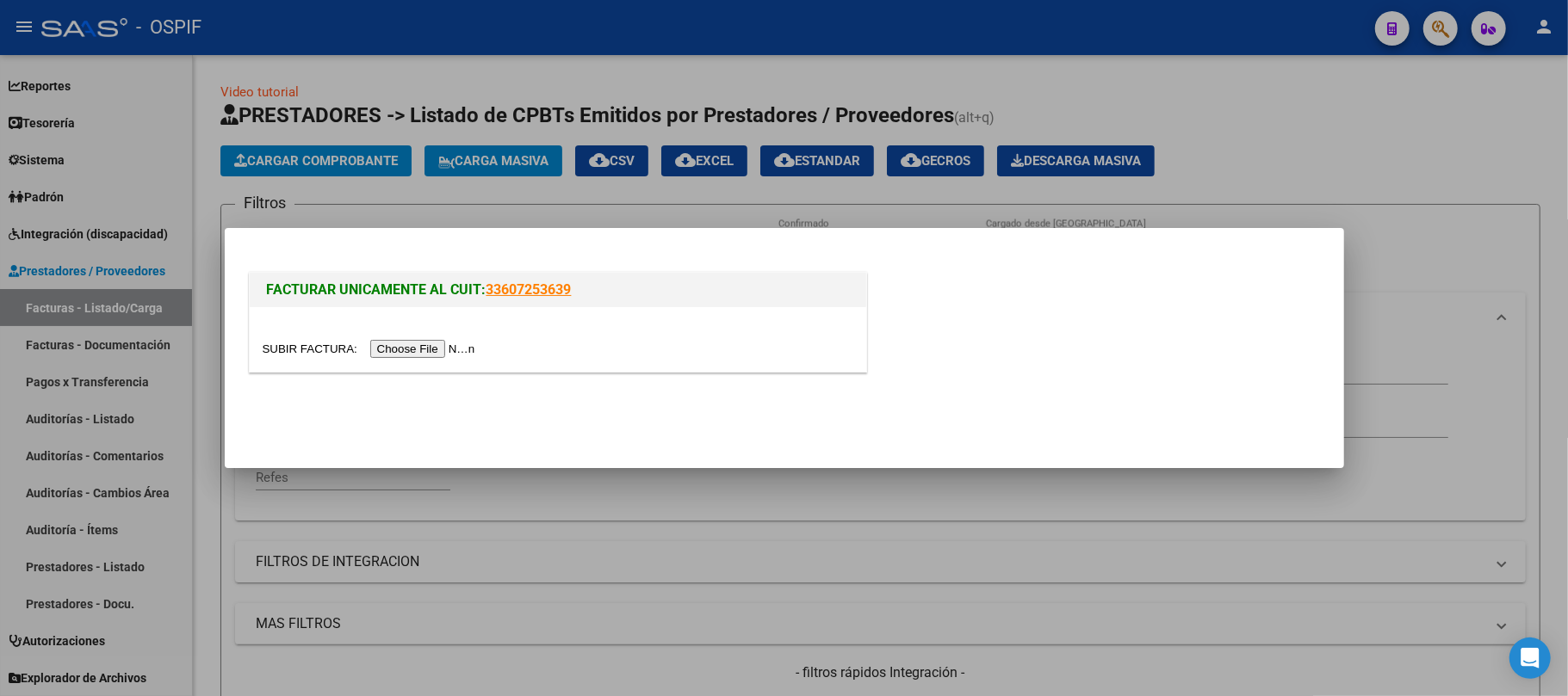
click at [432, 342] on input "file" at bounding box center [371, 348] width 217 height 18
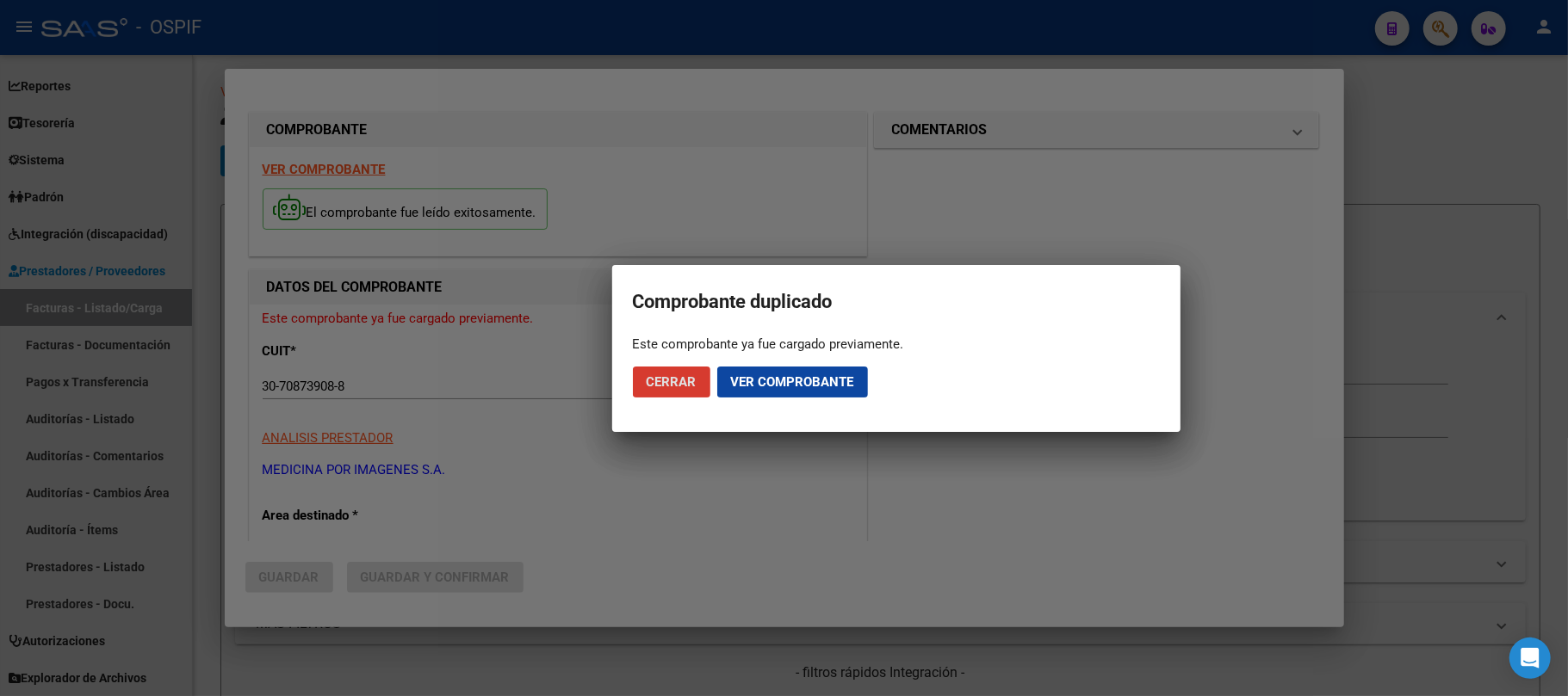
click at [665, 386] on span "Cerrar" at bounding box center [671, 382] width 50 height 16
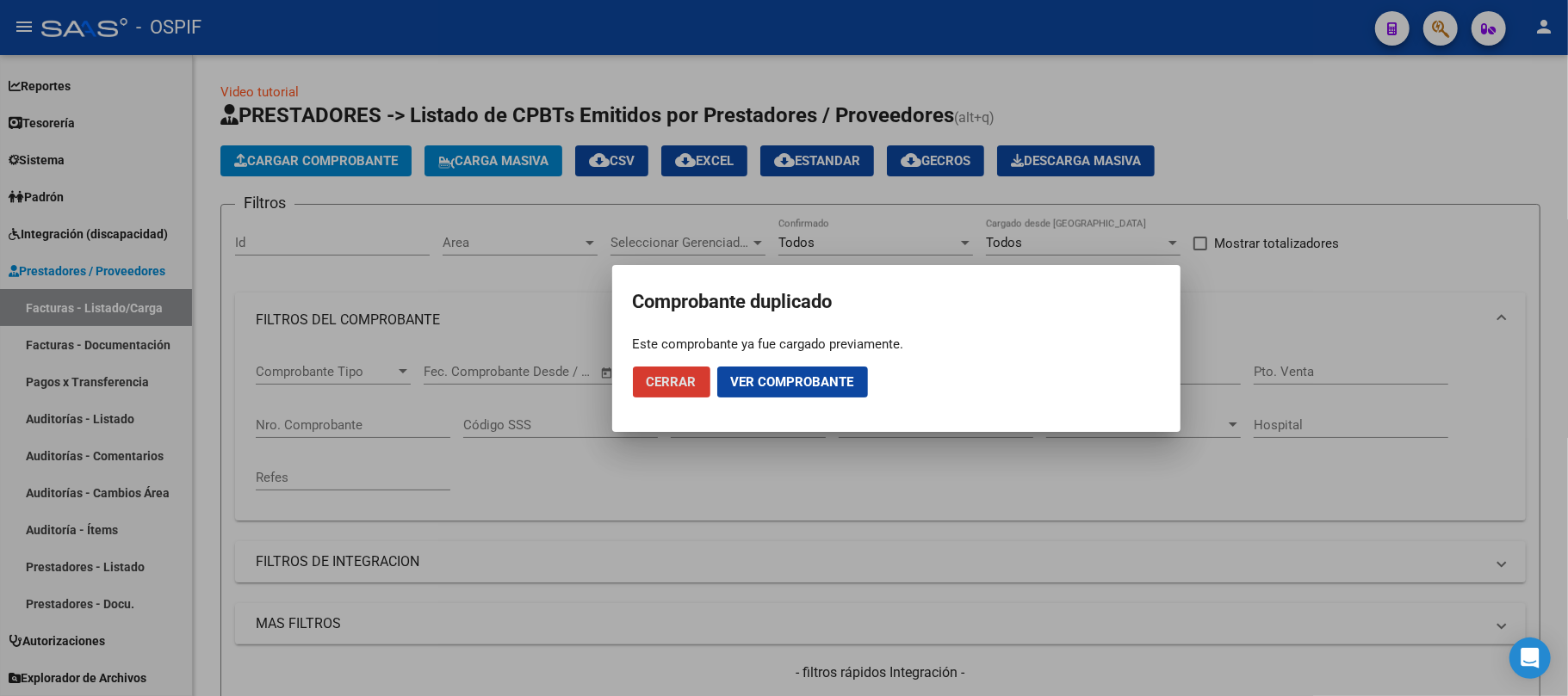
click at [650, 394] on button "Cerrar" at bounding box center [671, 381] width 78 height 31
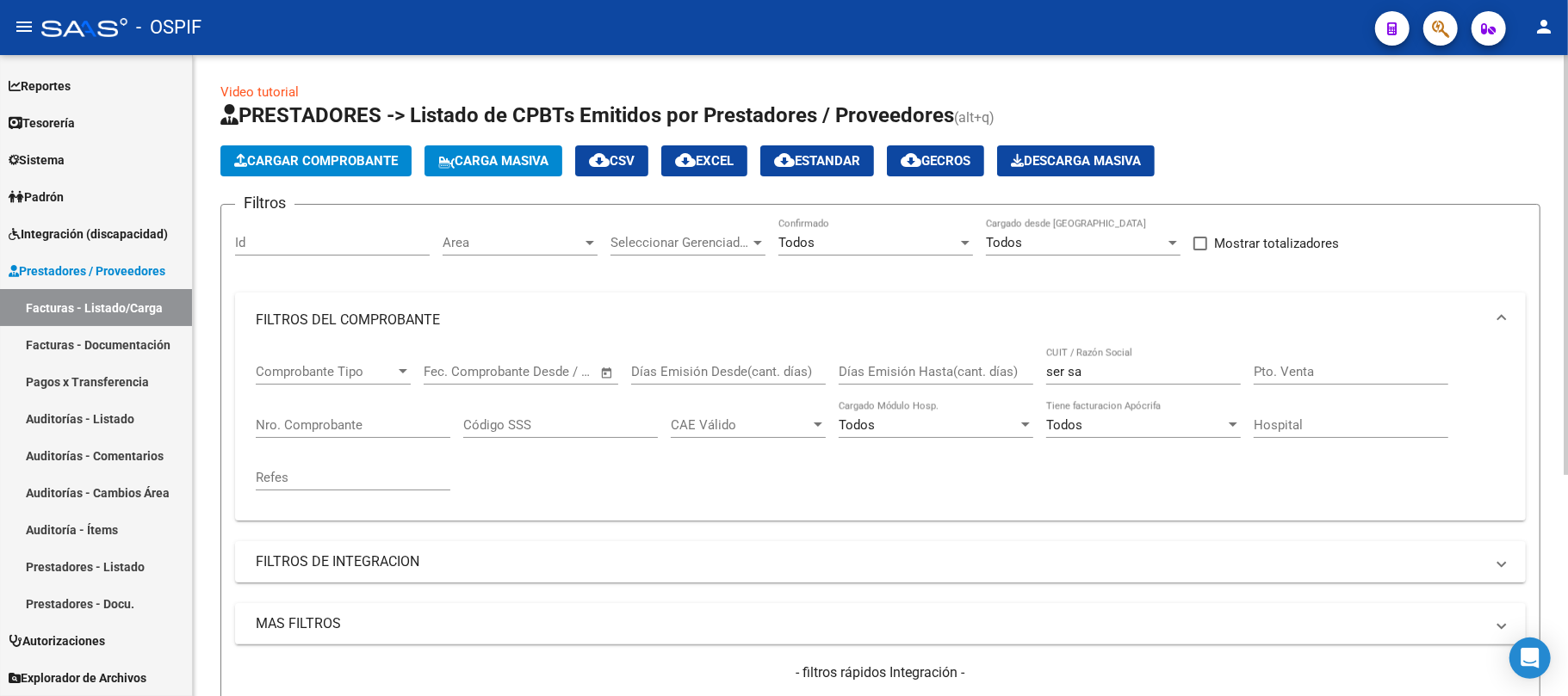
drag, startPoint x: 1138, startPoint y: 387, endPoint x: 1131, endPoint y: 375, distance: 13.9
click at [1137, 387] on div "ser sa CUIT / Razón Social" at bounding box center [1143, 374] width 195 height 53
drag, startPoint x: 1130, startPoint y: 374, endPoint x: 873, endPoint y: 372, distance: 257.0
click at [876, 373] on div "Comprobante Tipo Comprobante Tipo Fecha inicio – Fecha fin Fec. Comprobante Des…" at bounding box center [880, 427] width 1249 height 159
type input "ciru"
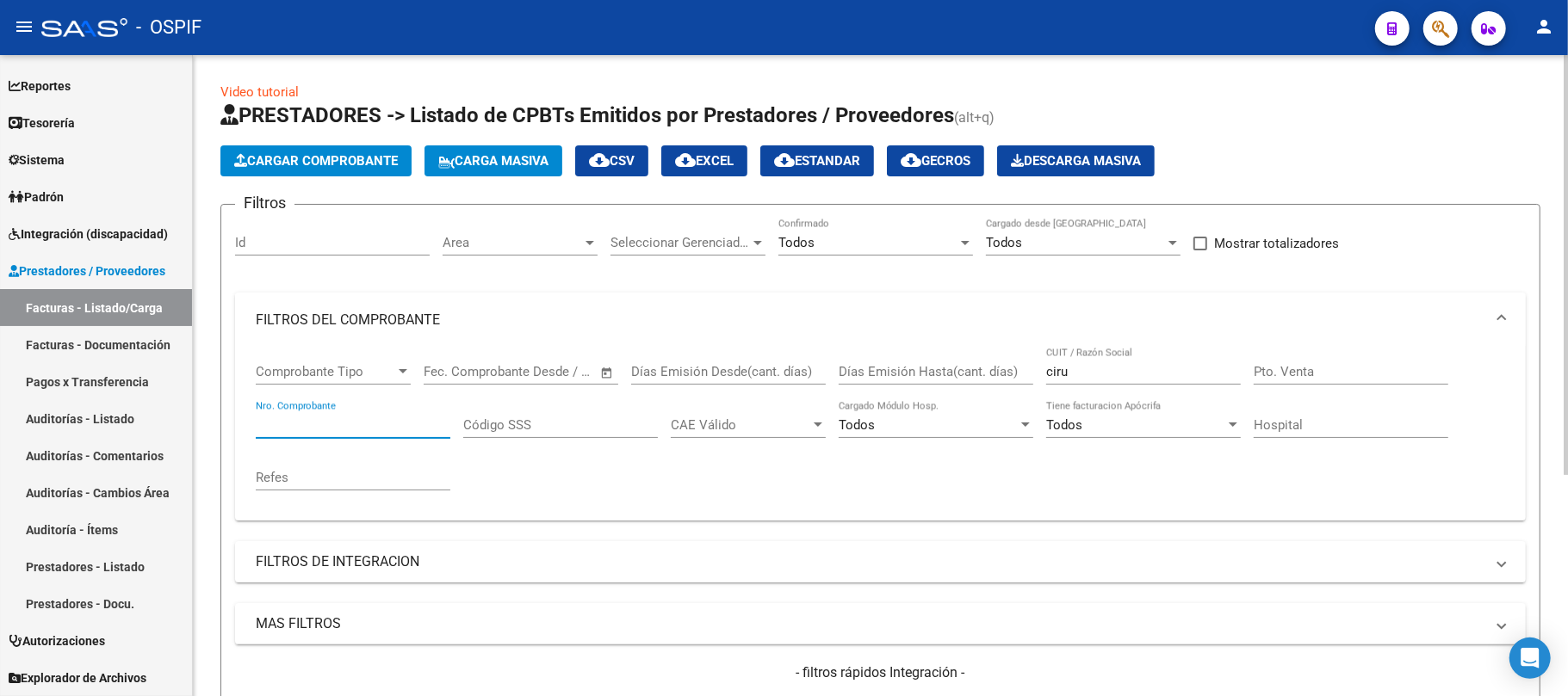
paste input "6444"
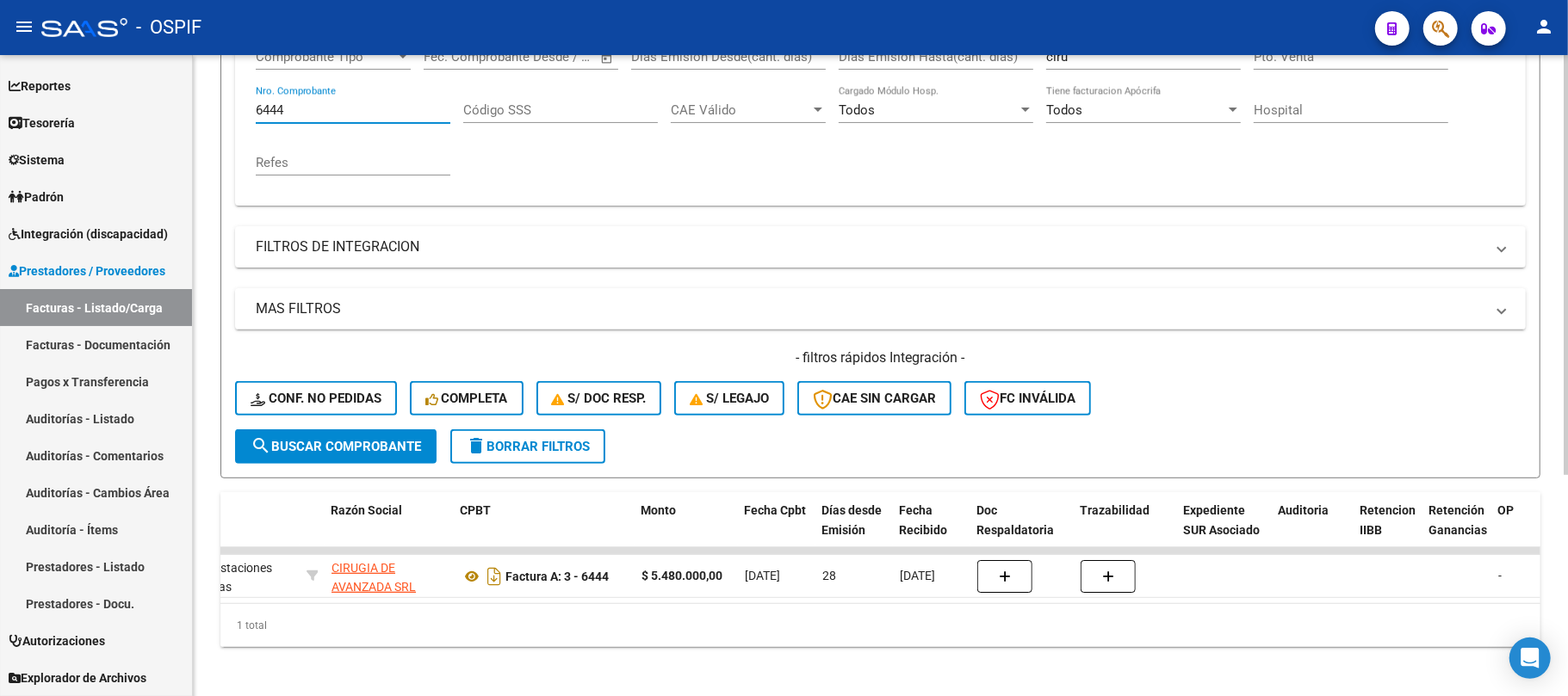
scroll to position [337, 0]
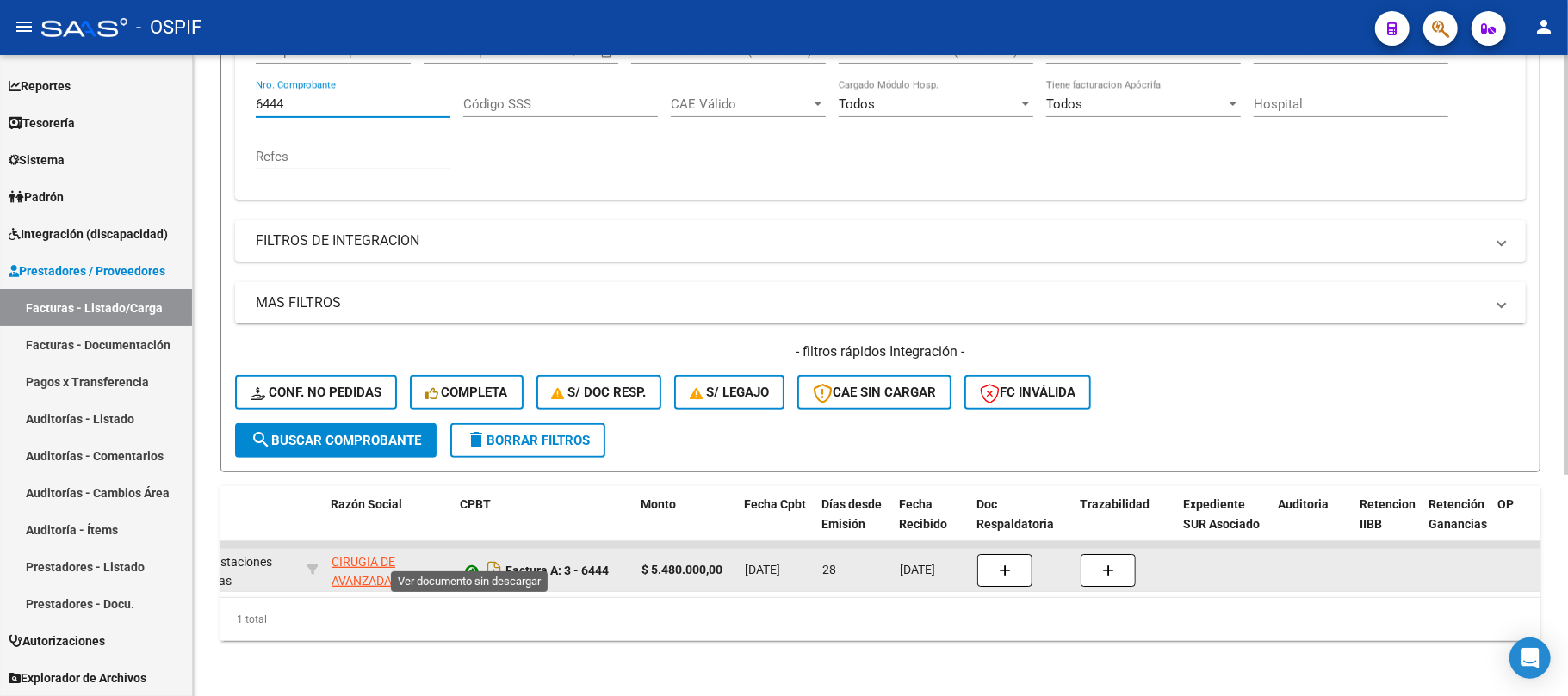
type input "6444"
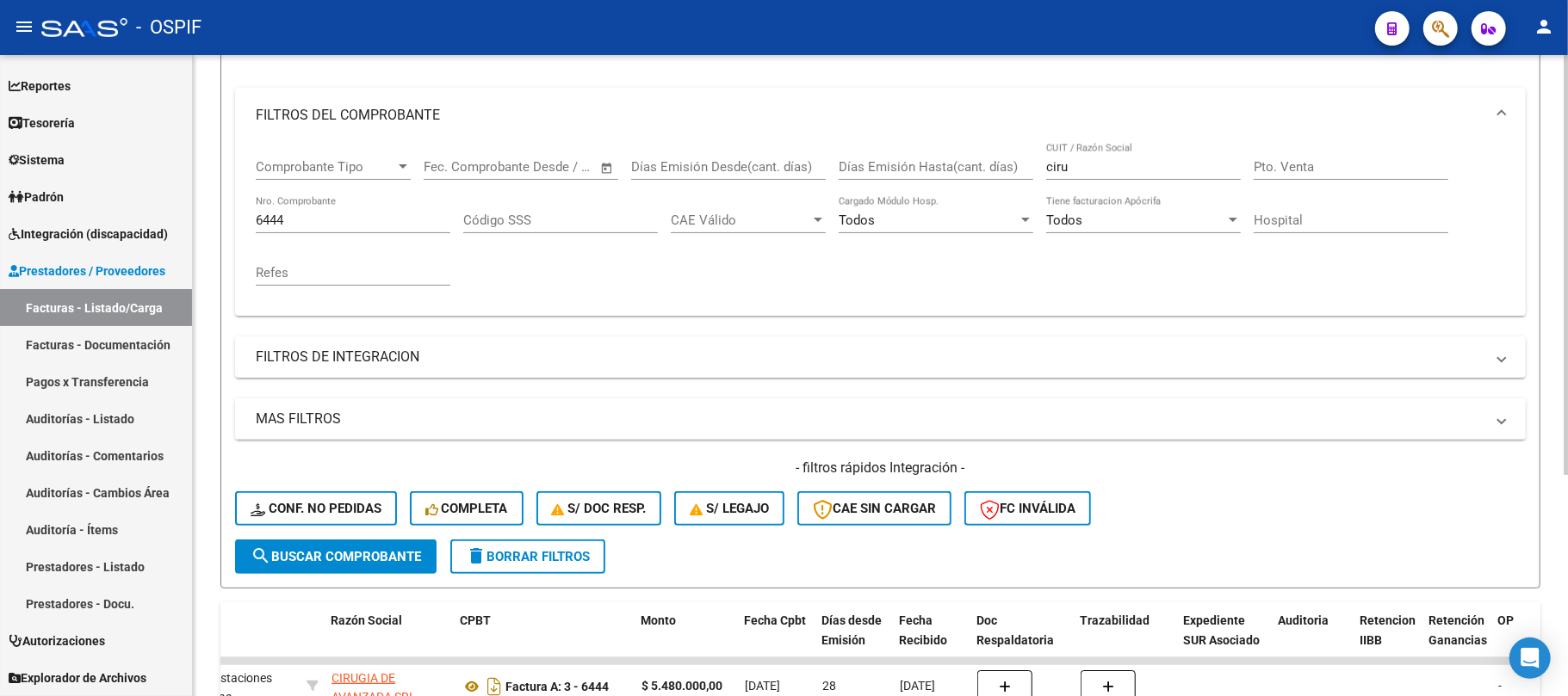
scroll to position [108, 0]
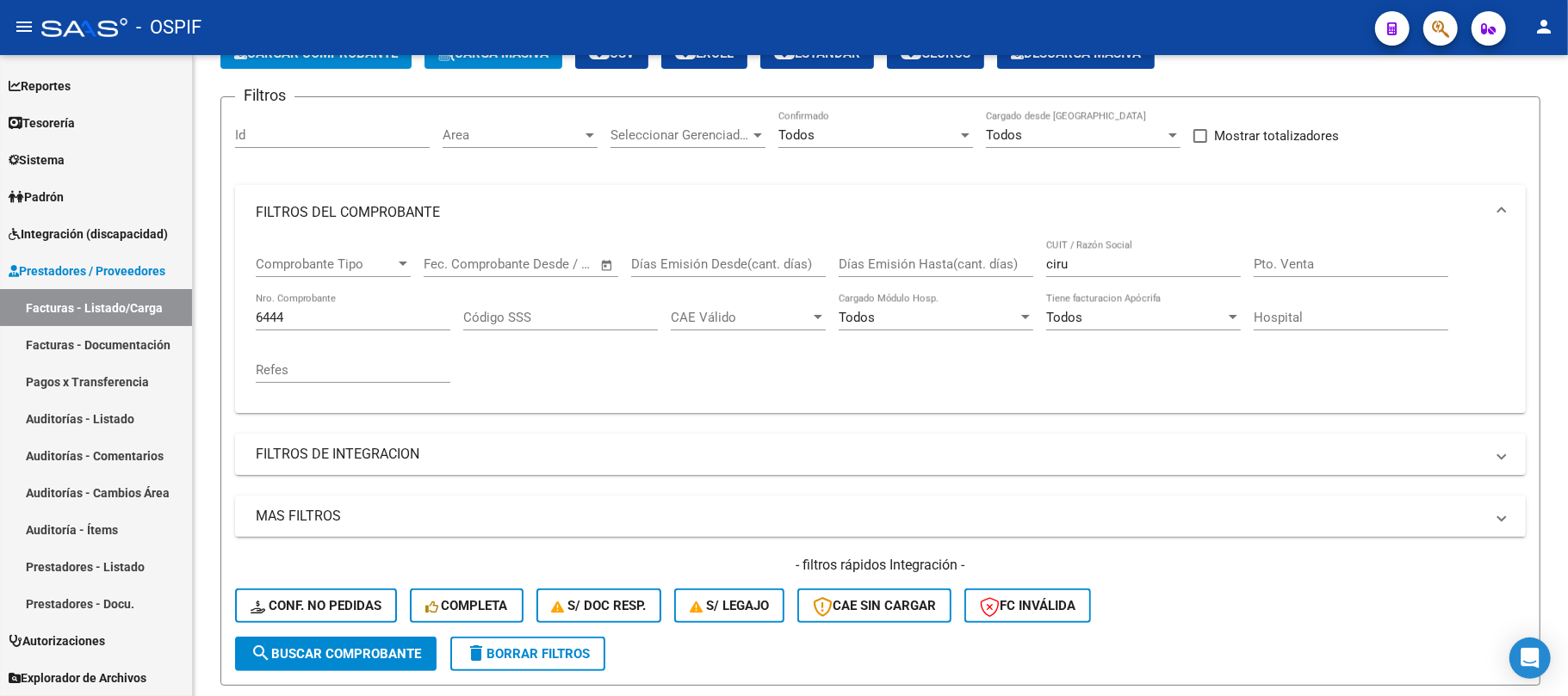
drag, startPoint x: 390, startPoint y: 317, endPoint x: 217, endPoint y: 21, distance: 342.8
click at [204, 290] on div "Video tutorial PRESTADORES -> Listado de CPBTs Emitidos por Prestadores / Prove…" at bounding box center [880, 428] width 1375 height 962
click at [1037, 253] on div "Comprobante Tipo Comprobante Tipo Fecha inicio – Fecha fin Fec. Comprobante Des…" at bounding box center [880, 319] width 1249 height 159
click at [1075, 276] on div "ciru CUIT / Razón Social" at bounding box center [1143, 258] width 195 height 37
click at [1075, 263] on input "ciru" at bounding box center [1143, 264] width 195 height 16
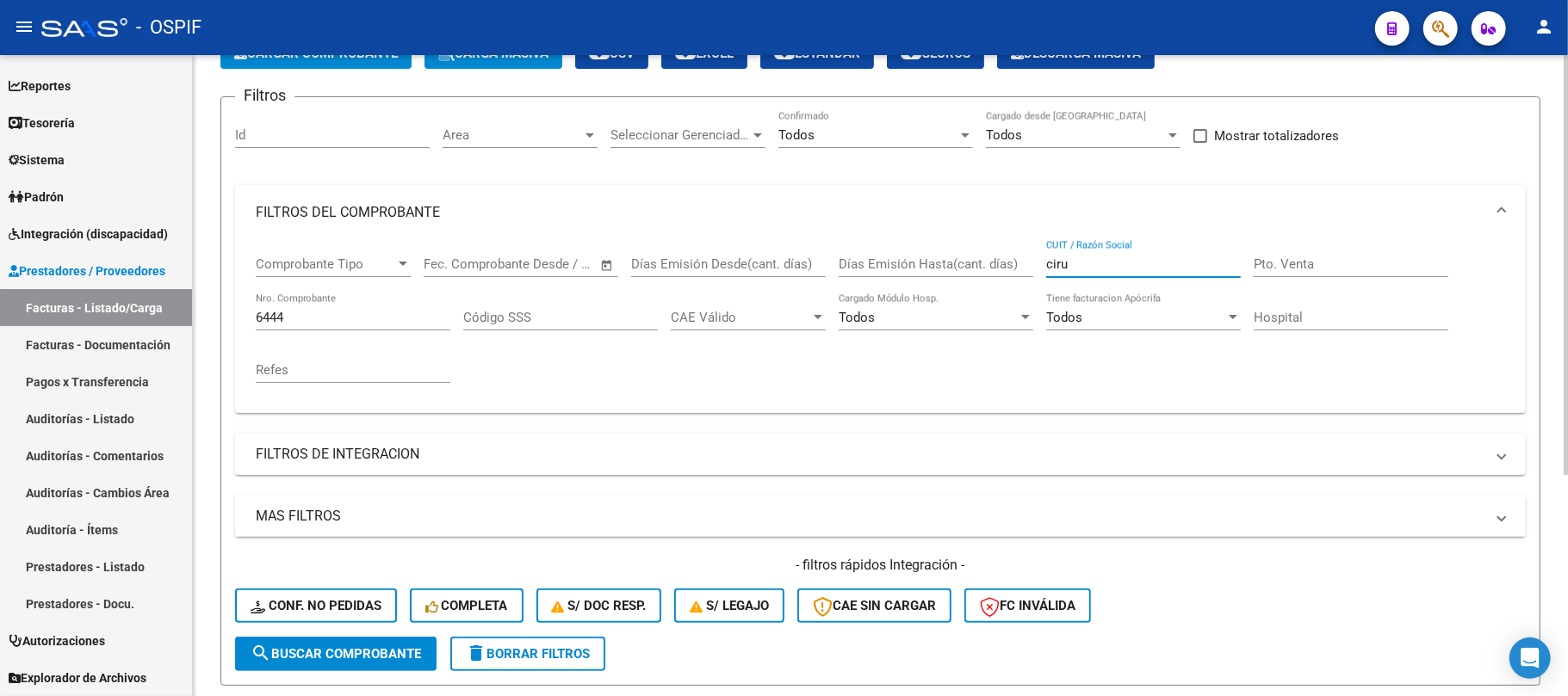
click at [1083, 263] on input "ciru" at bounding box center [1143, 264] width 195 height 16
type input "medici"
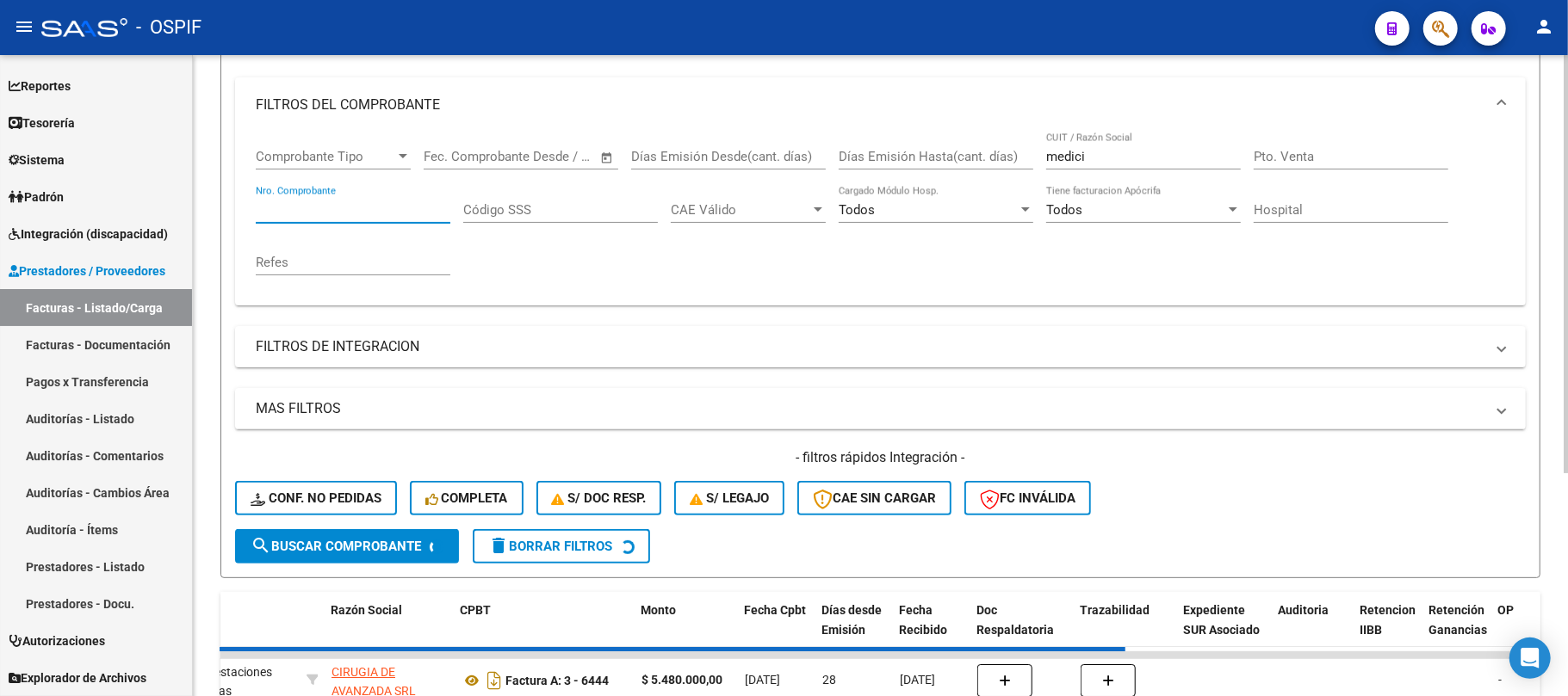
scroll to position [337, 0]
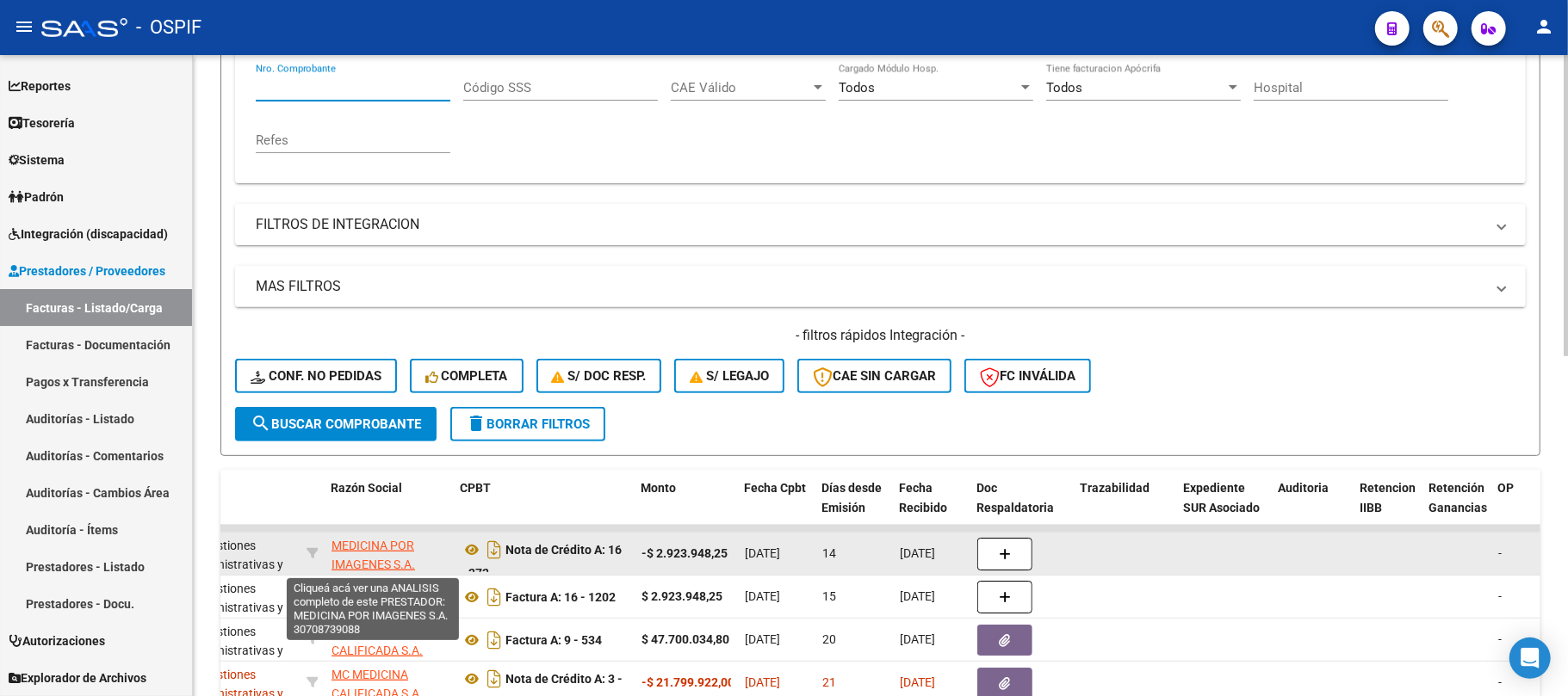
click at [310, 547] on icon at bounding box center [312, 553] width 12 height 12
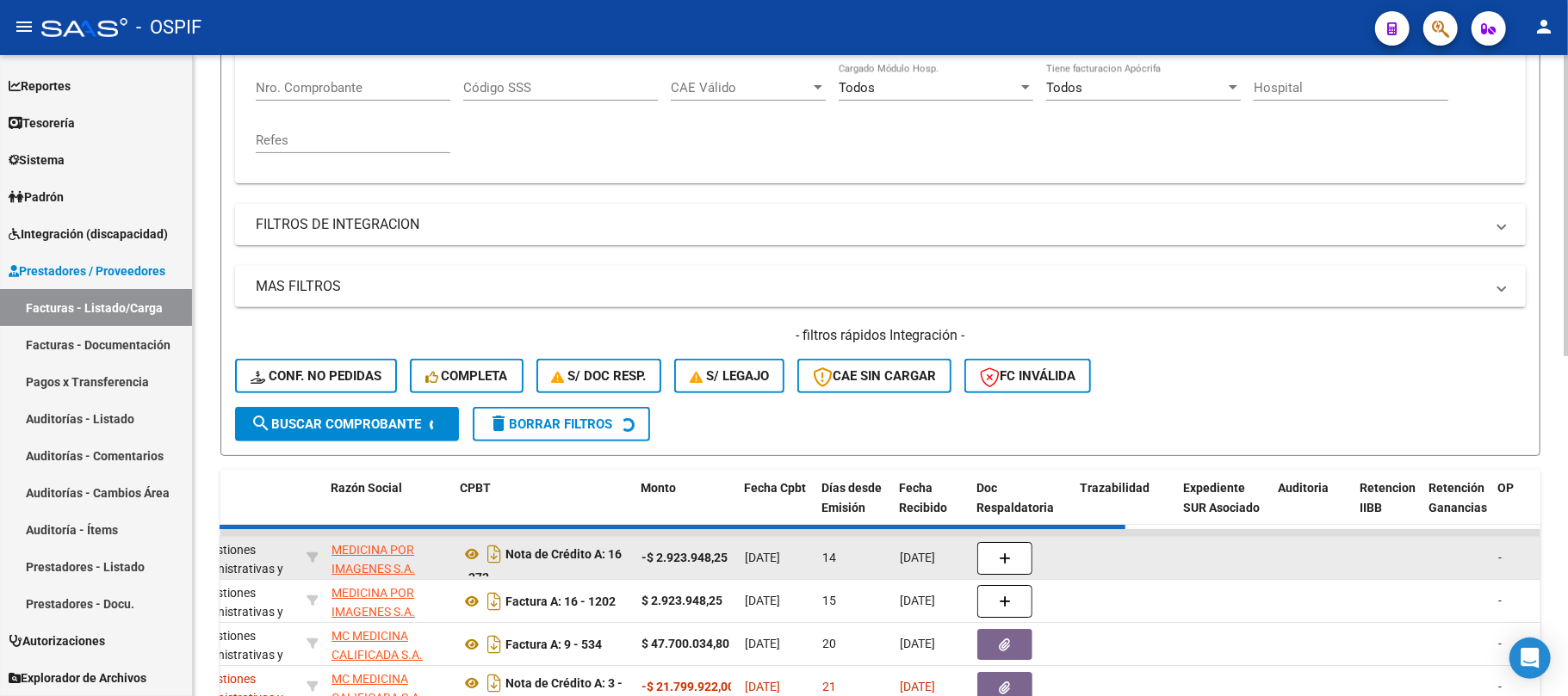
type input "30708739088"
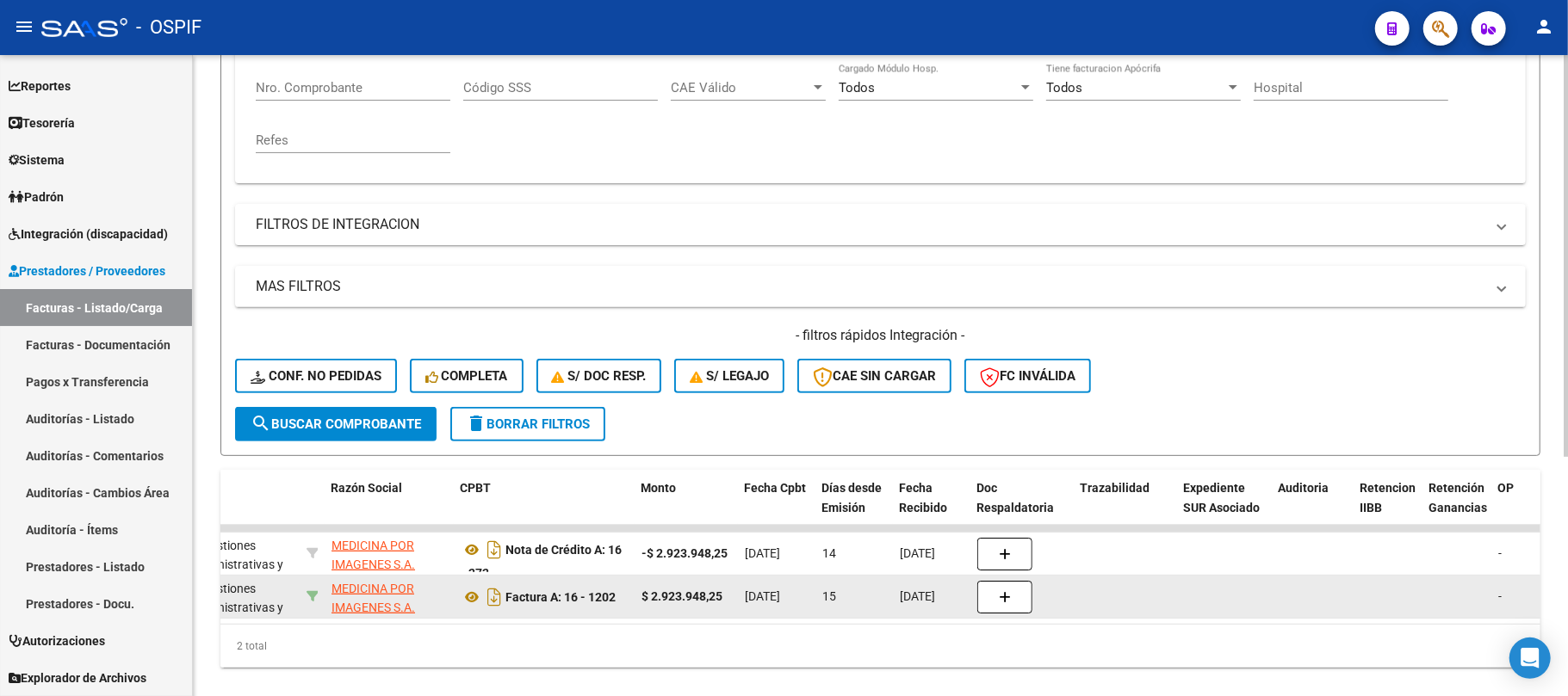
scroll to position [0, 0]
drag, startPoint x: 425, startPoint y: 610, endPoint x: 306, endPoint y: 593, distance: 120.2
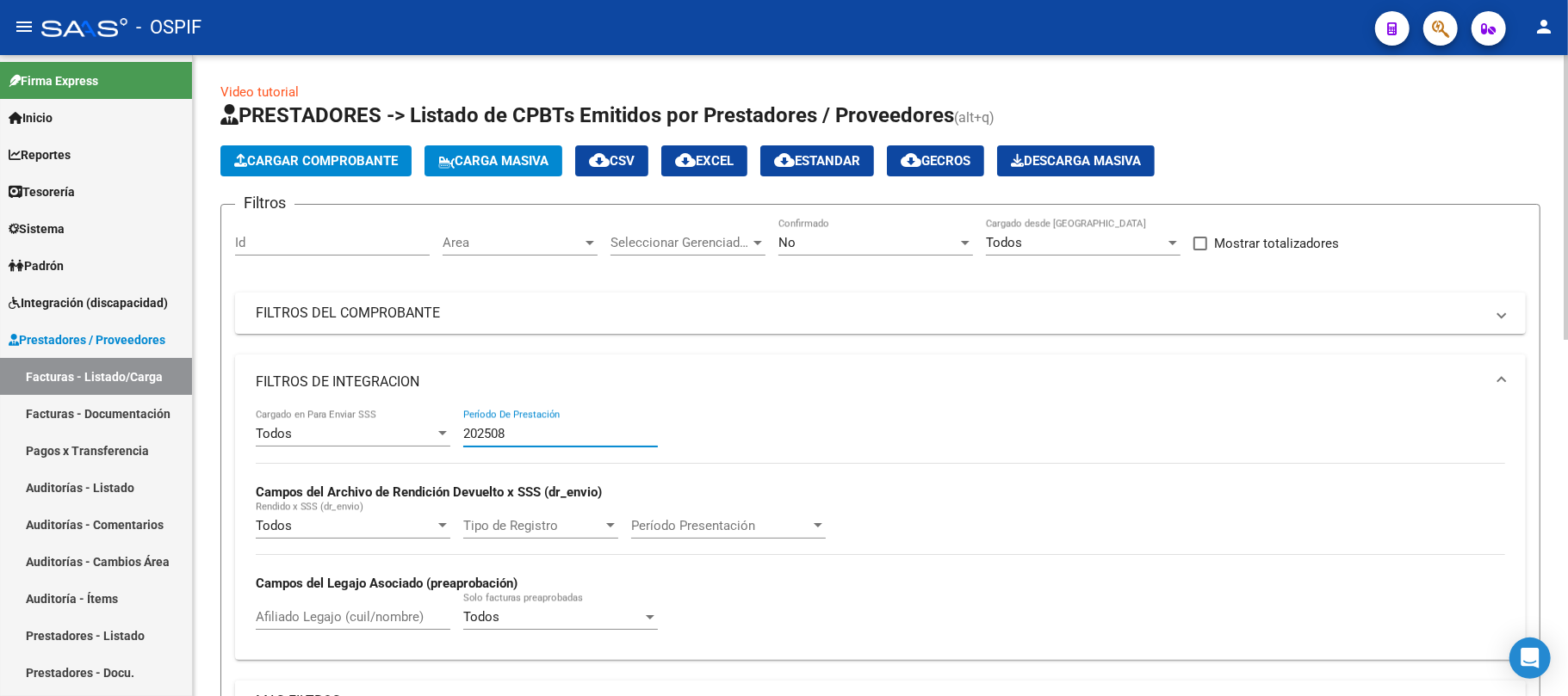
scroll to position [401, 0]
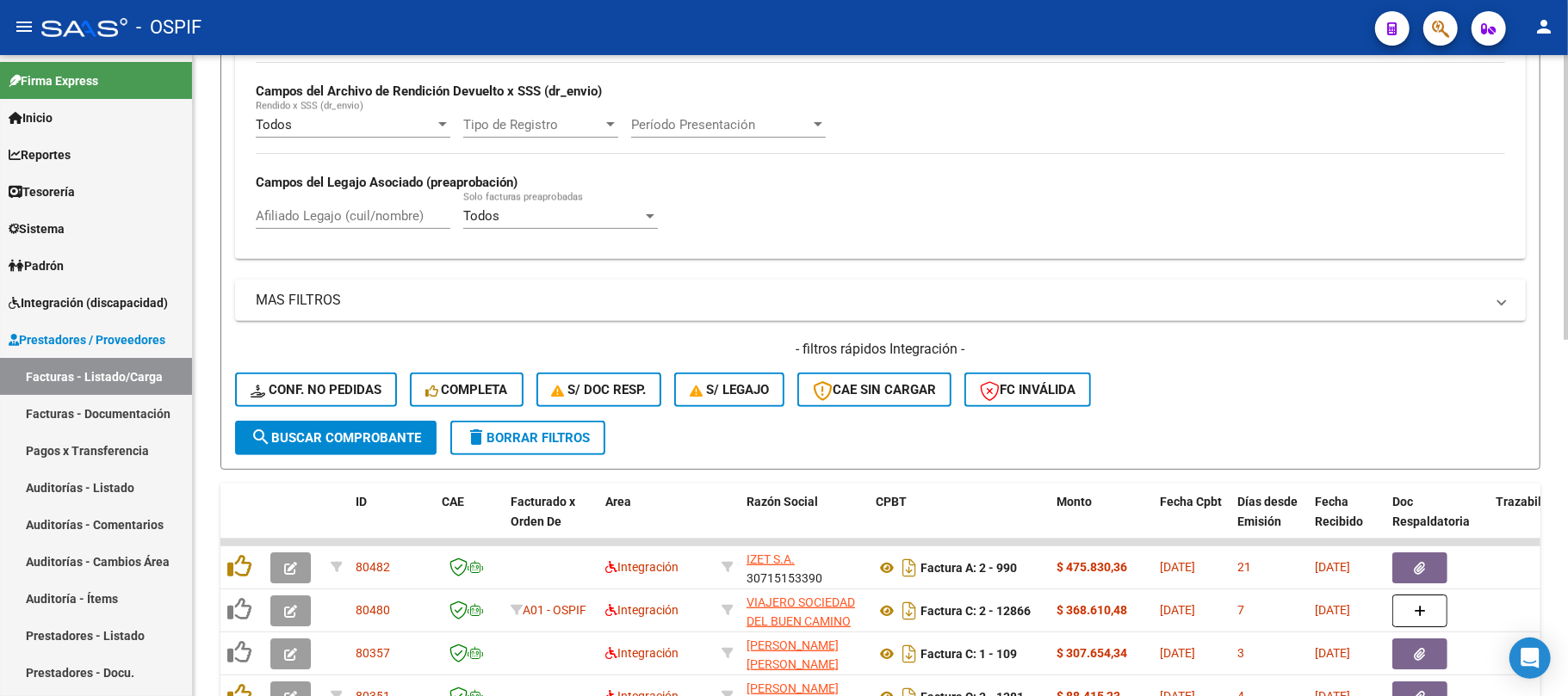
click at [543, 430] on span "delete Borrar Filtros" at bounding box center [528, 437] width 124 height 16
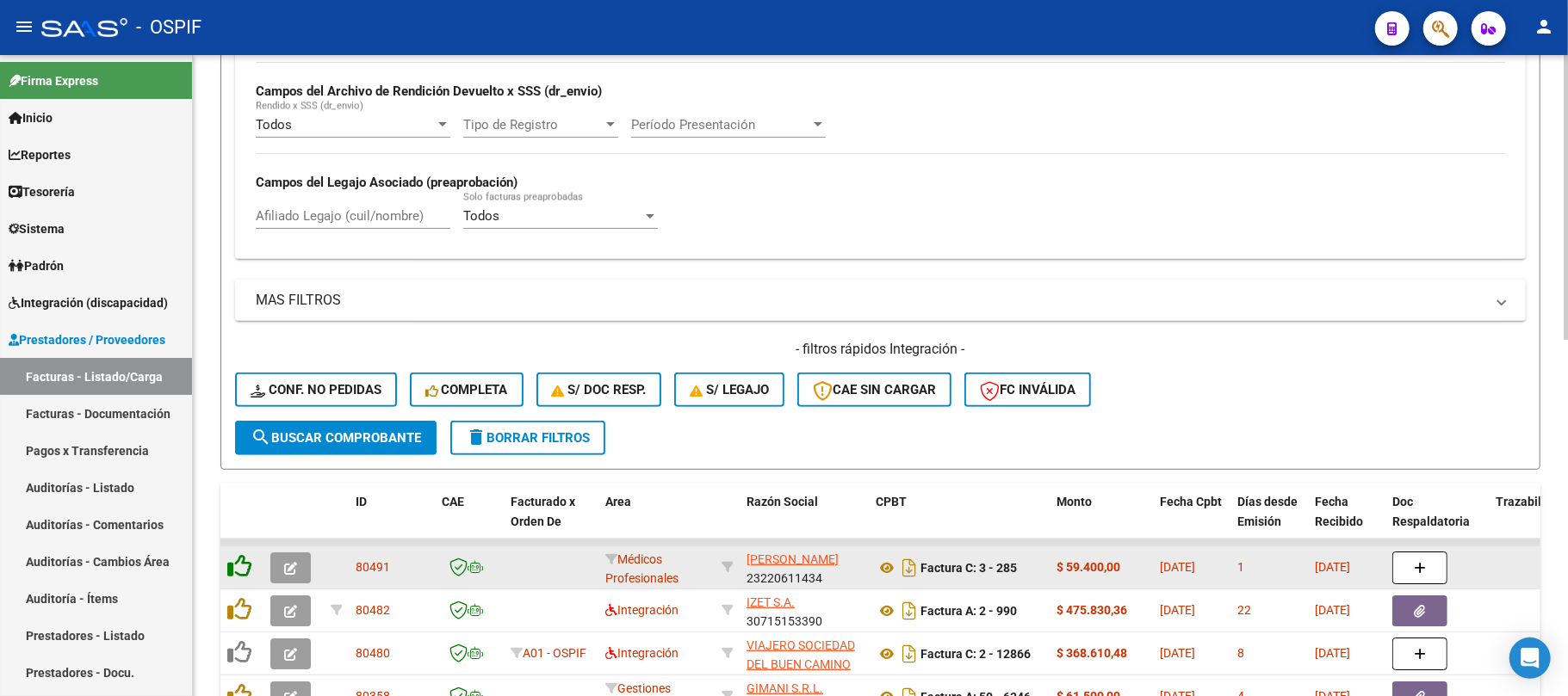
click at [248, 559] on icon at bounding box center [239, 567] width 24 height 24
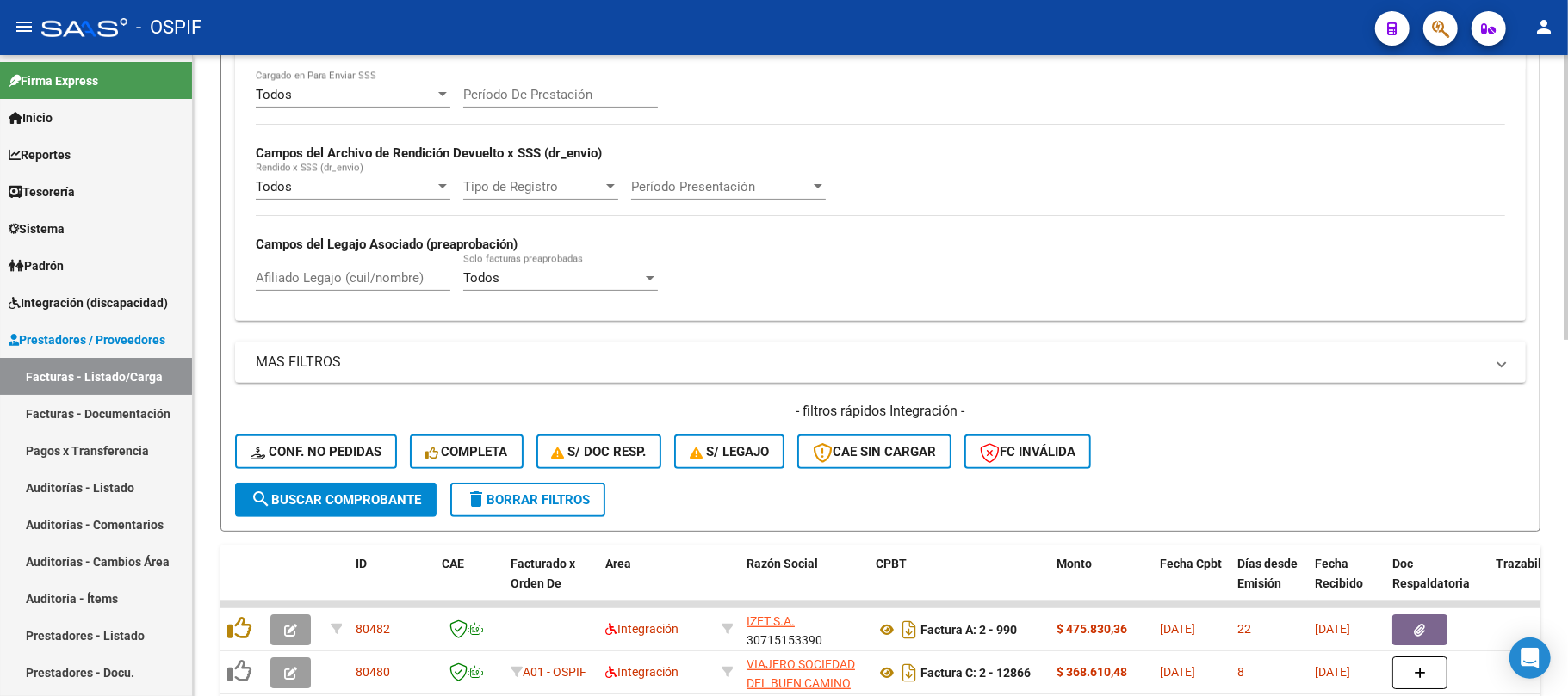
scroll to position [172, 0]
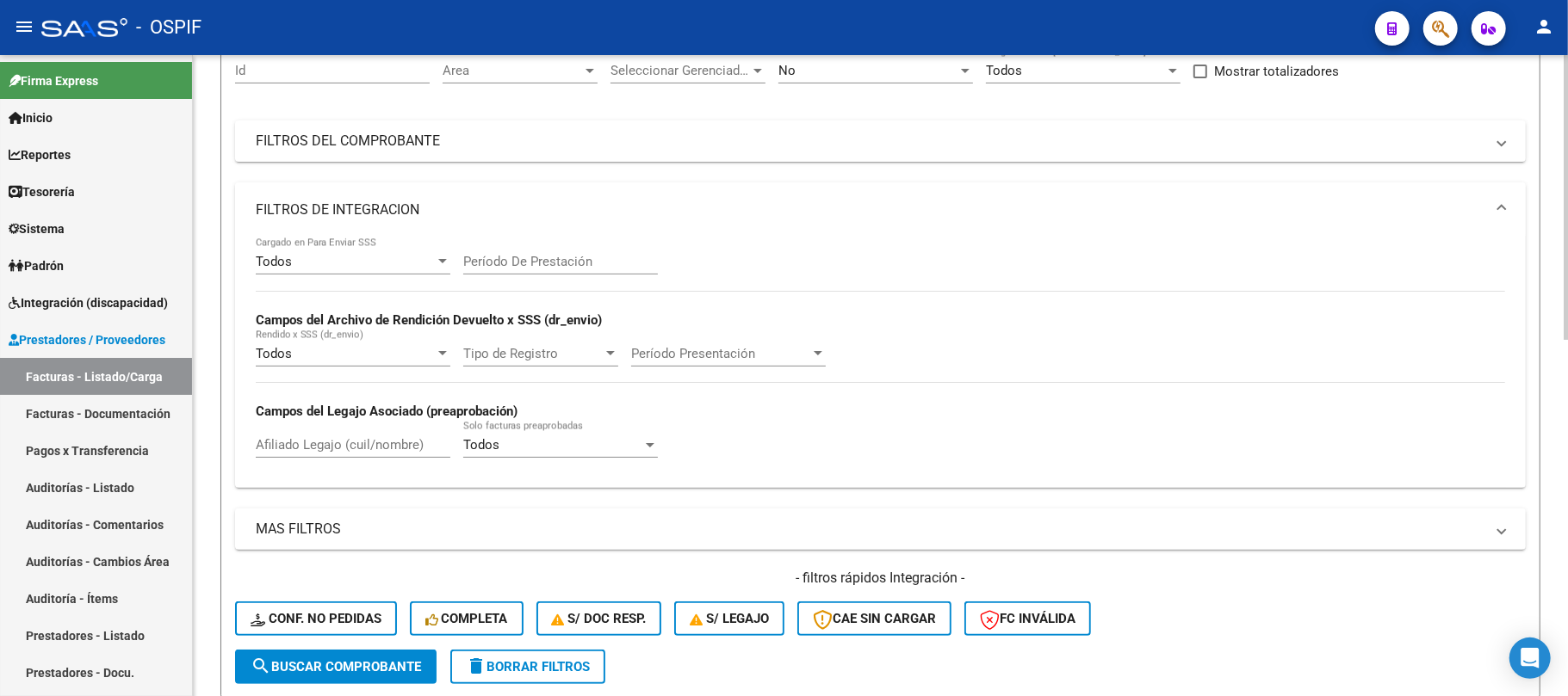
click at [580, 205] on mat-panel-title "FILTROS DE INTEGRACION" at bounding box center [870, 210] width 1229 height 19
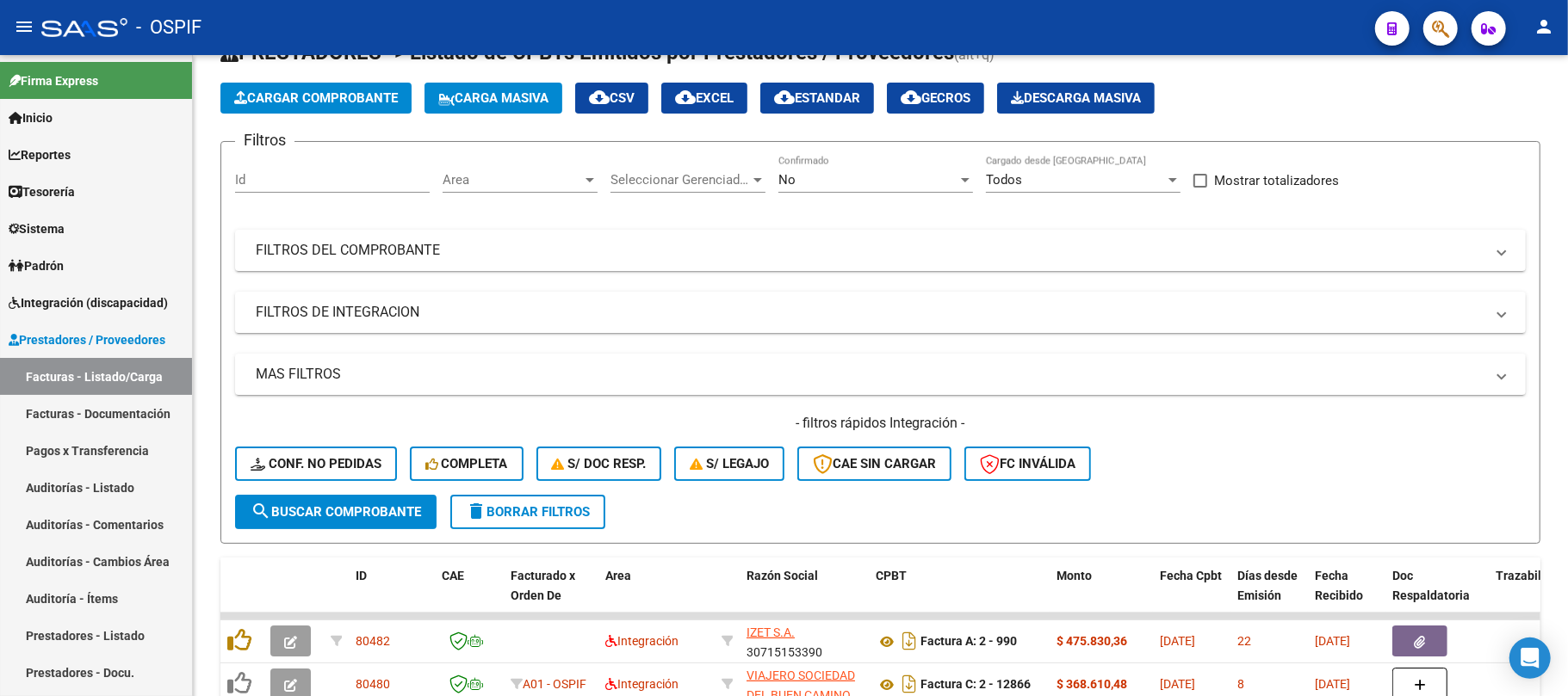
scroll to position [0, 0]
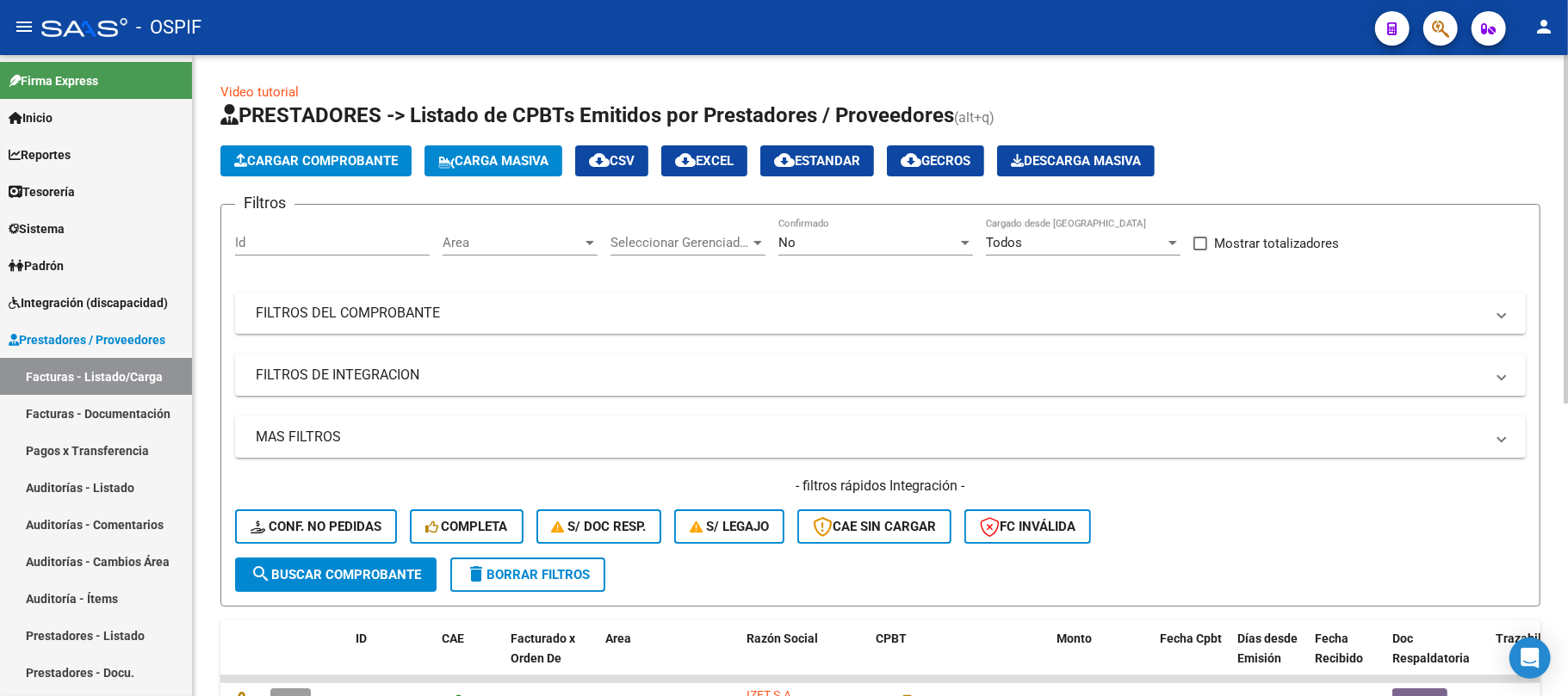
click at [507, 590] on form "Filtros Id Area Area Seleccionar Gerenciador Seleccionar Gerenciador No Confirm…" at bounding box center [880, 406] width 1320 height 403
drag, startPoint x: 514, startPoint y: 584, endPoint x: 713, endPoint y: 583, distance: 199.0
click at [517, 583] on button "delete Borrar Filtros" at bounding box center [527, 574] width 155 height 35
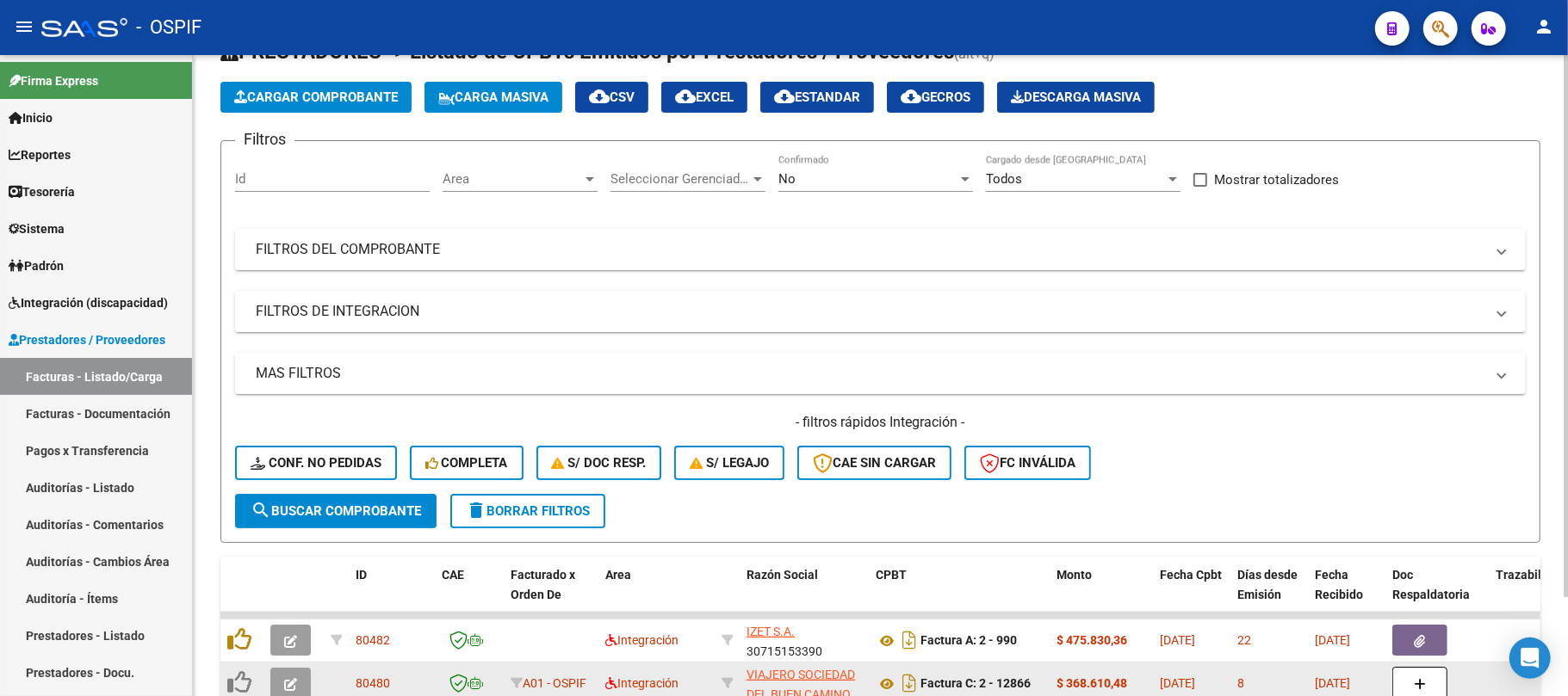
scroll to position [117, 0]
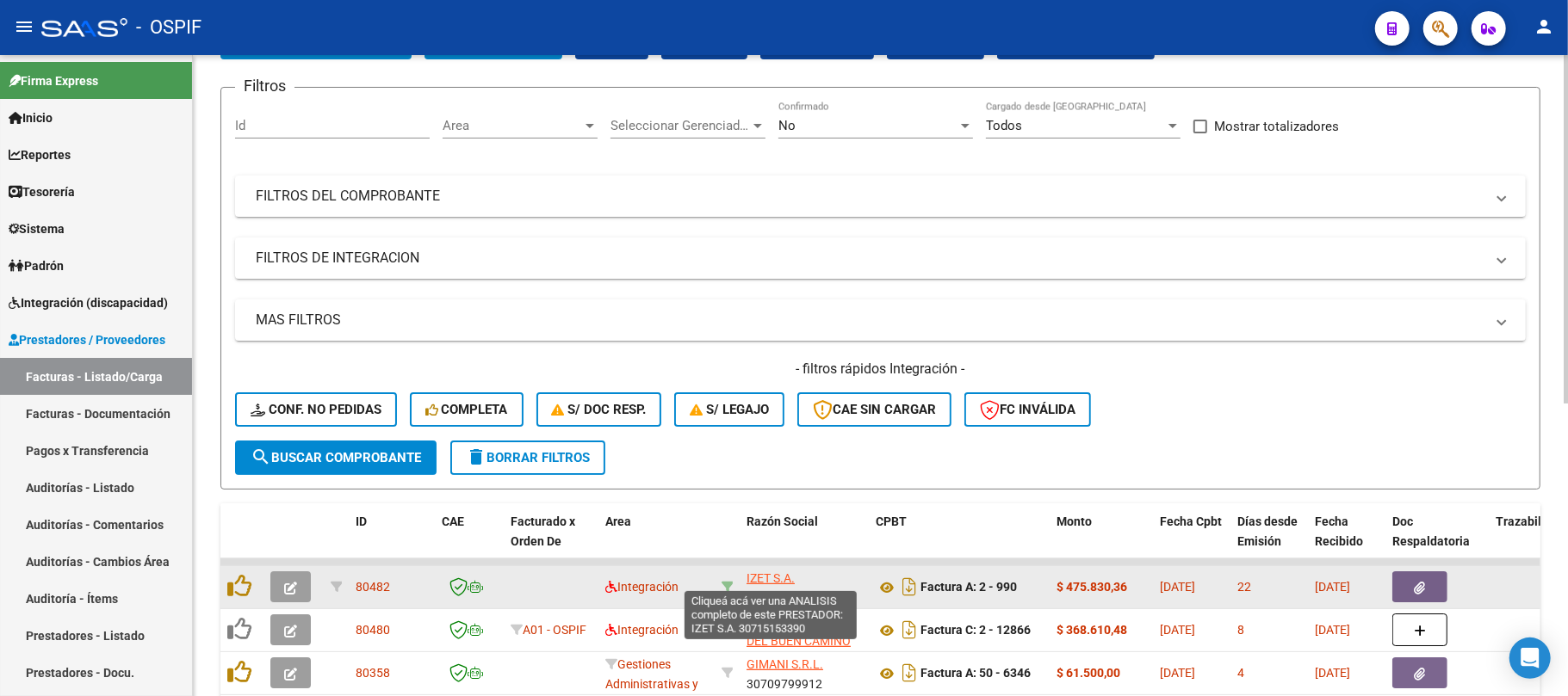
click at [726, 585] on icon at bounding box center [727, 586] width 12 height 12
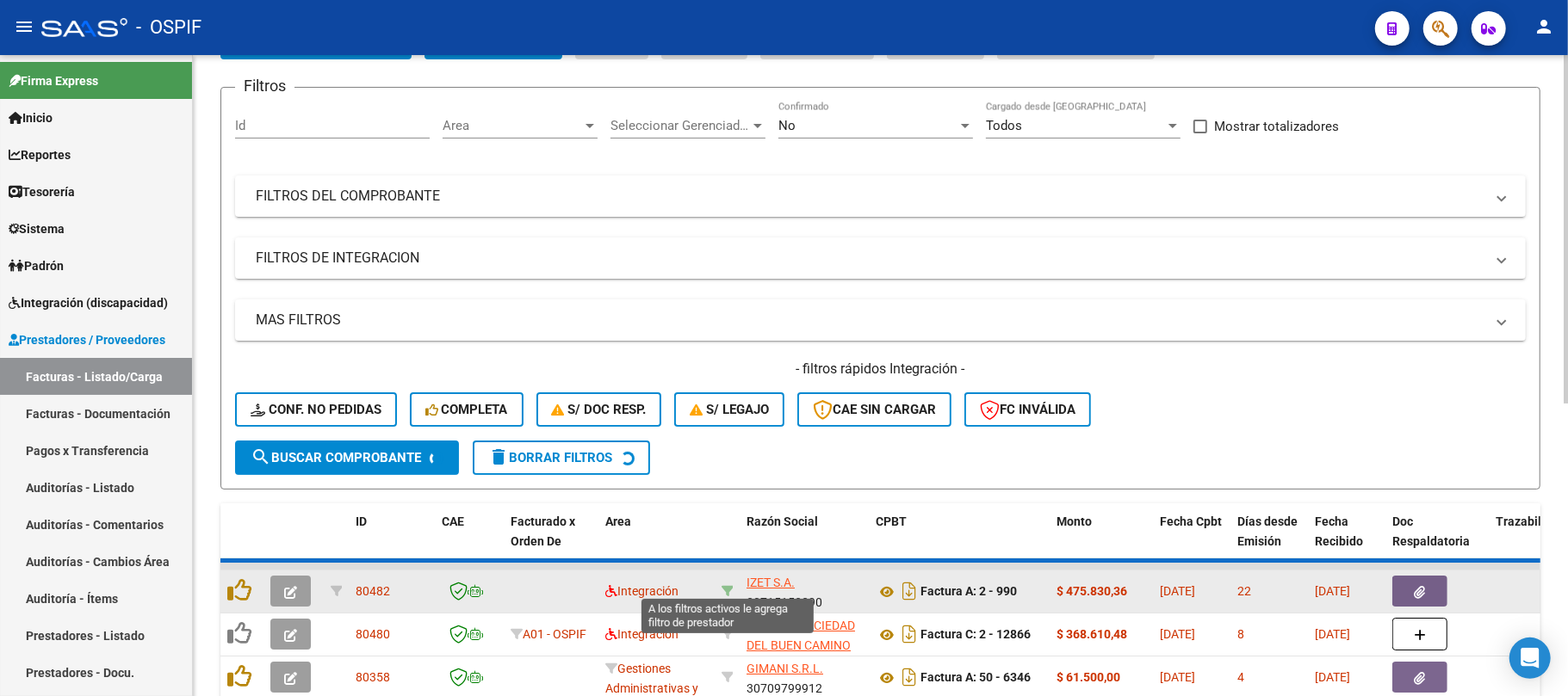
type input "30715153390"
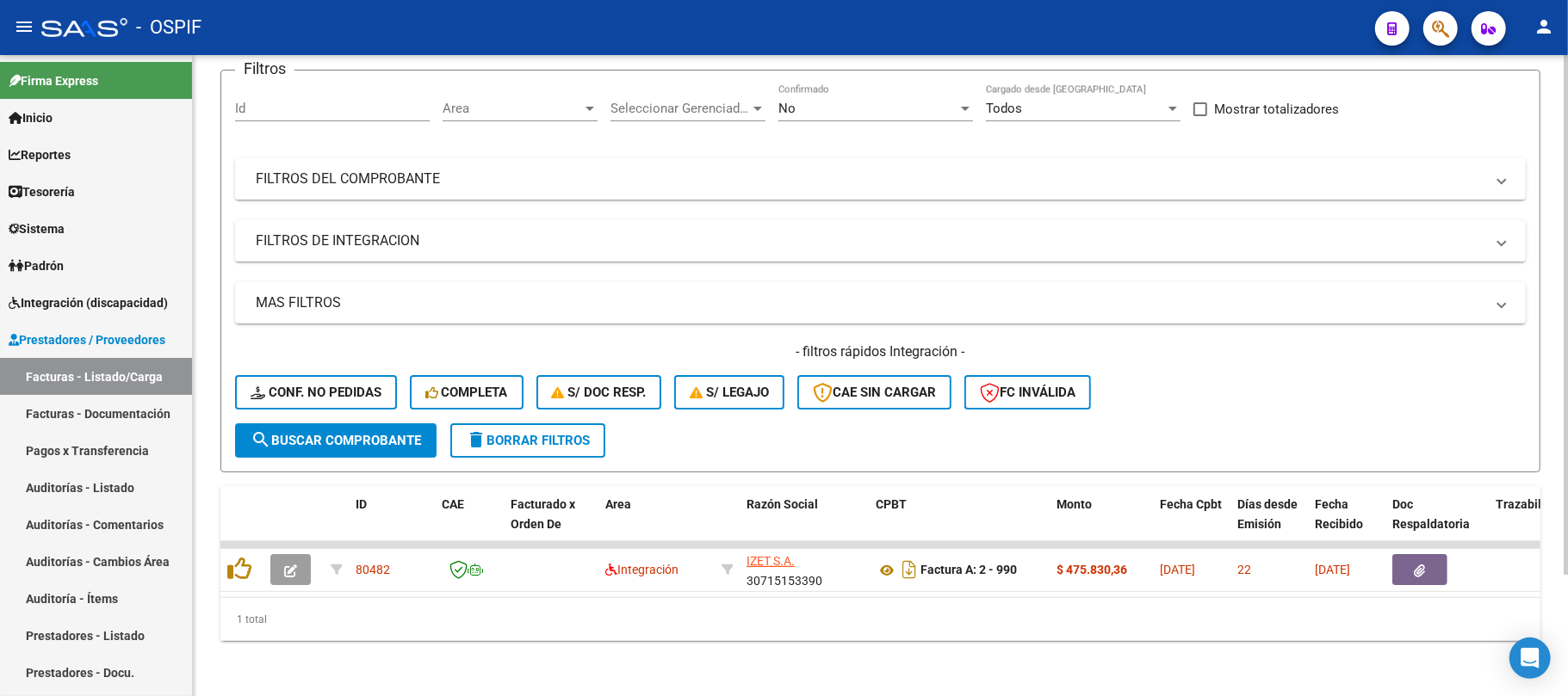
scroll to position [150, 0]
click at [590, 433] on span "delete Borrar Filtros" at bounding box center [528, 440] width 124 height 16
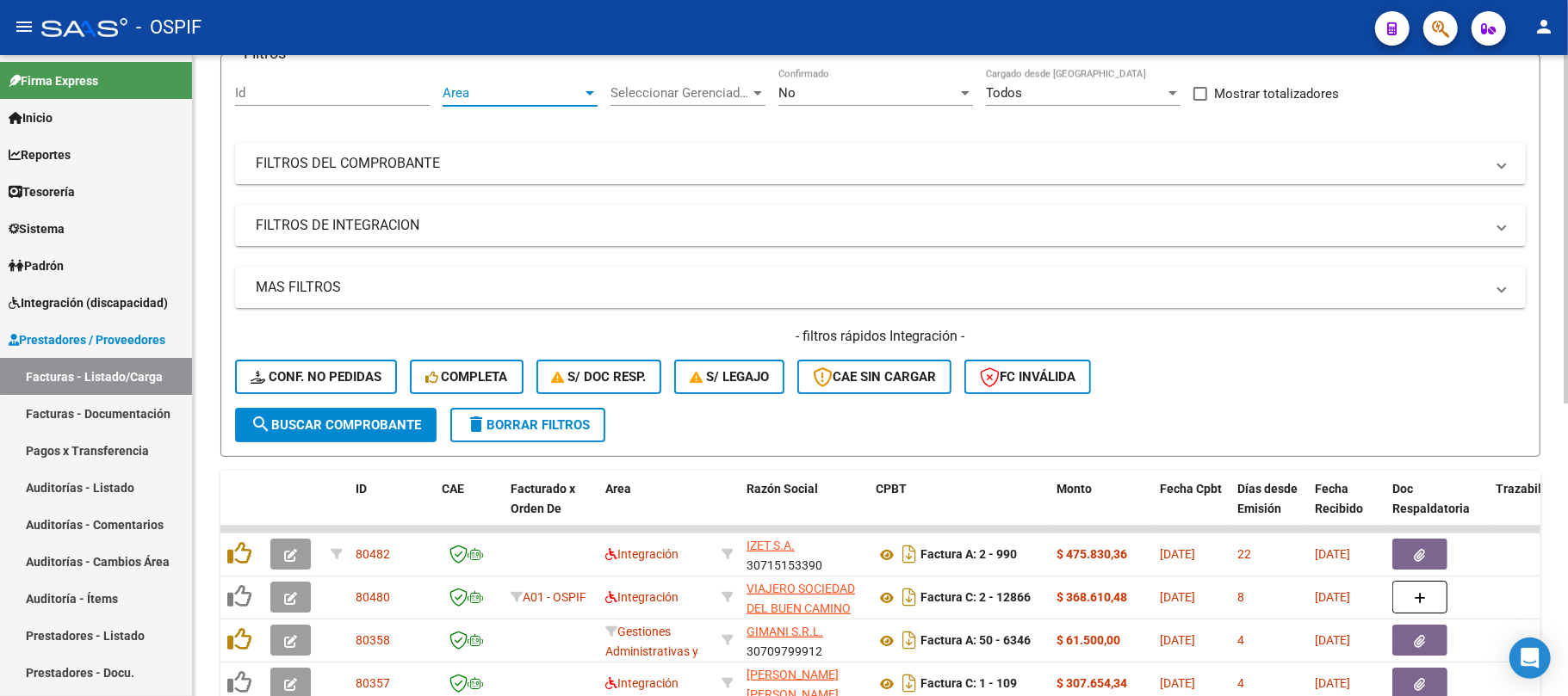
click at [545, 88] on span "Area" at bounding box center [512, 93] width 140 height 16
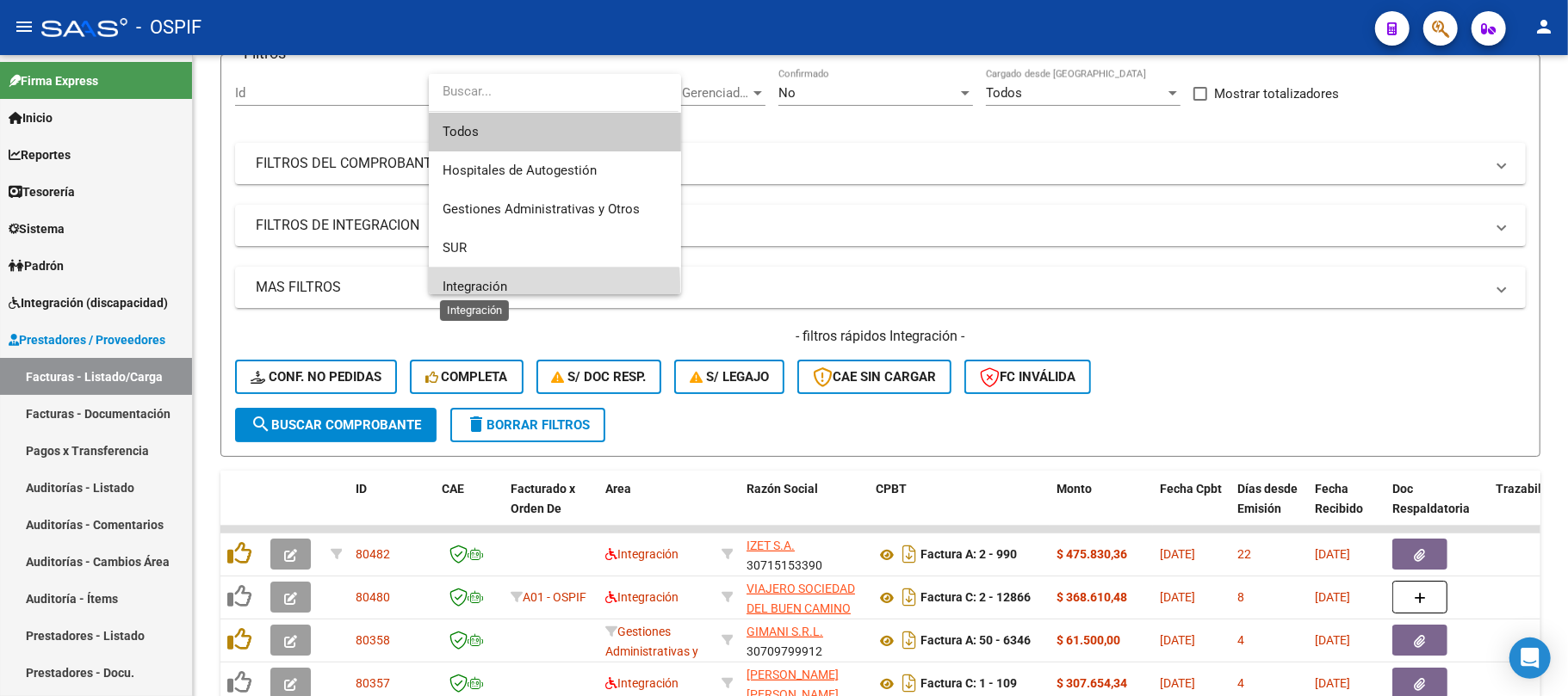
click at [506, 287] on span "Integración" at bounding box center [474, 287] width 65 height 16
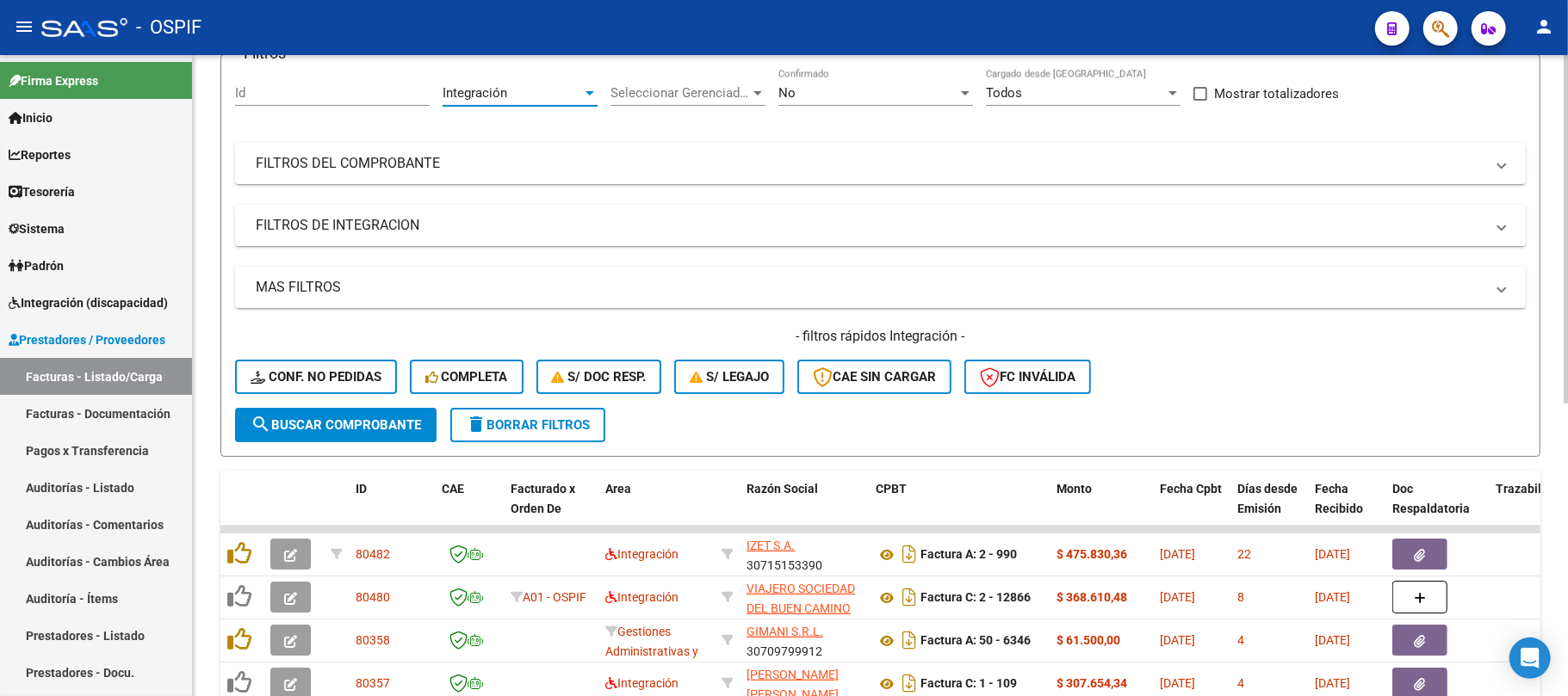
scroll to position [12, 0]
click at [408, 427] on span "search Buscar Comprobante" at bounding box center [336, 424] width 171 height 16
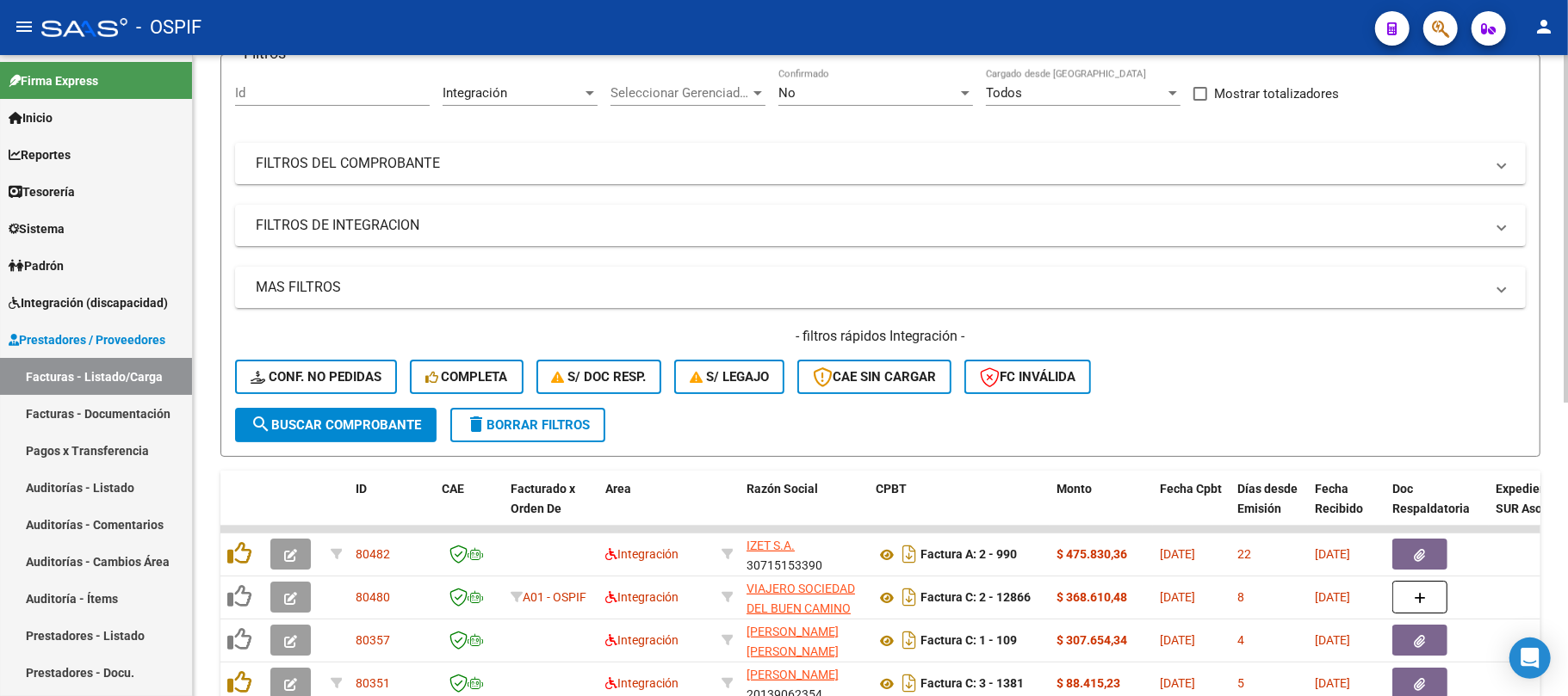
scroll to position [537, 0]
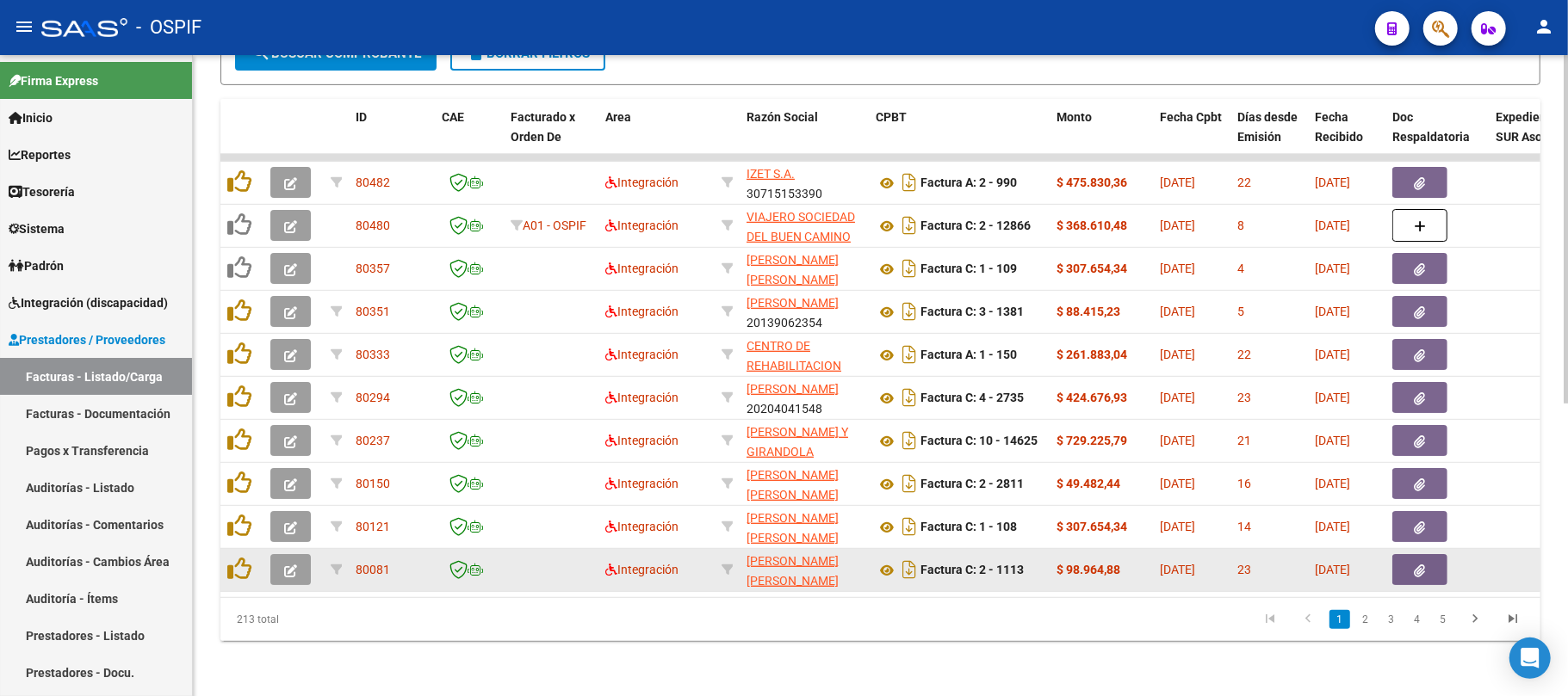
click at [512, 571] on datatable-body-cell at bounding box center [550, 570] width 95 height 42
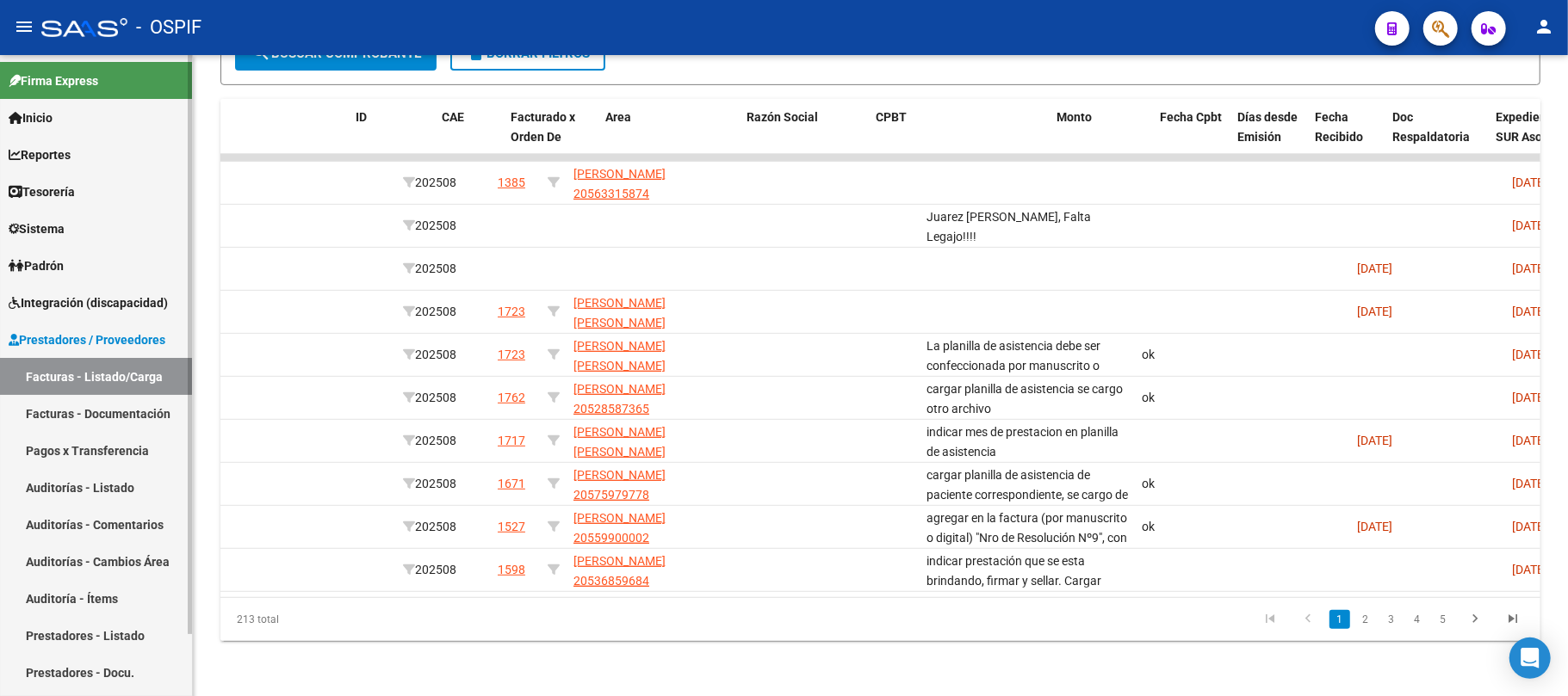
scroll to position [0, 0]
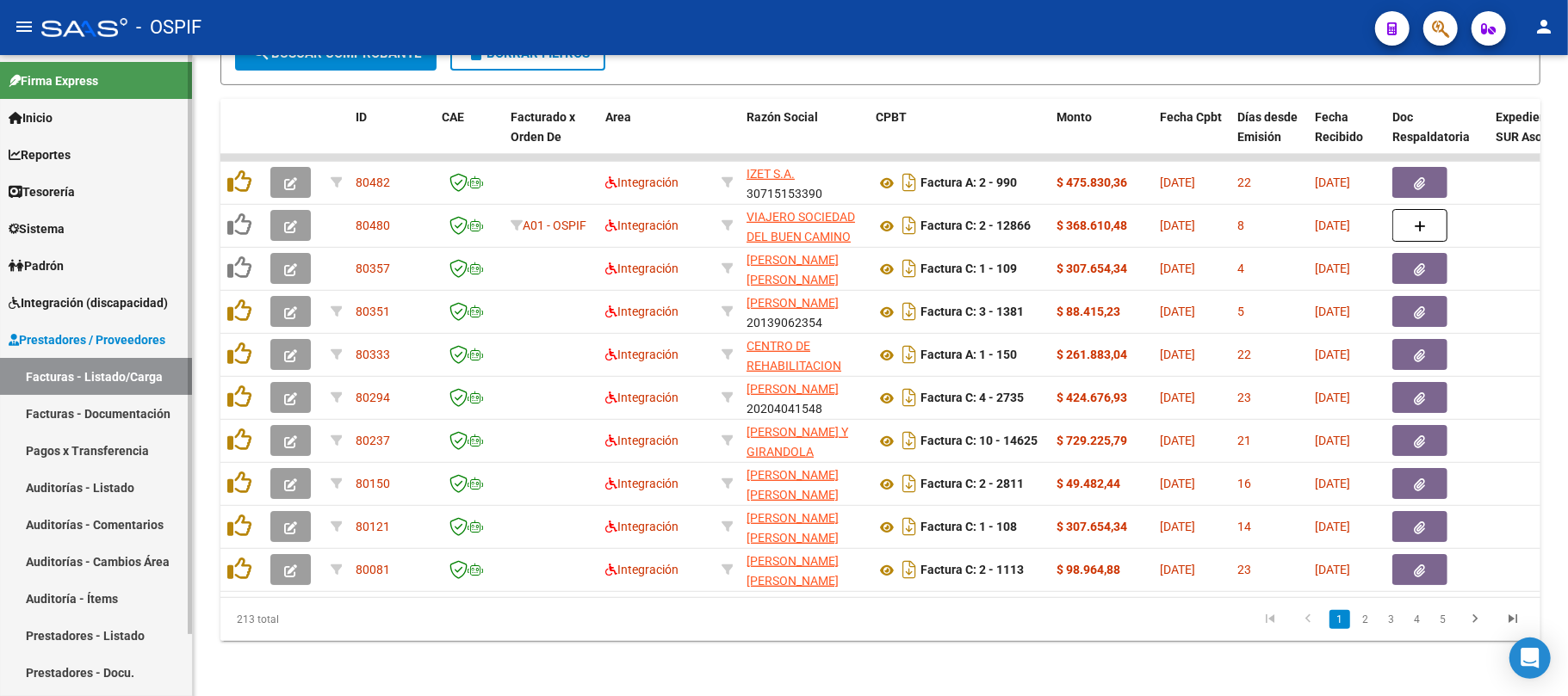
click at [101, 411] on link "Facturas - Documentación" at bounding box center [96, 413] width 192 height 37
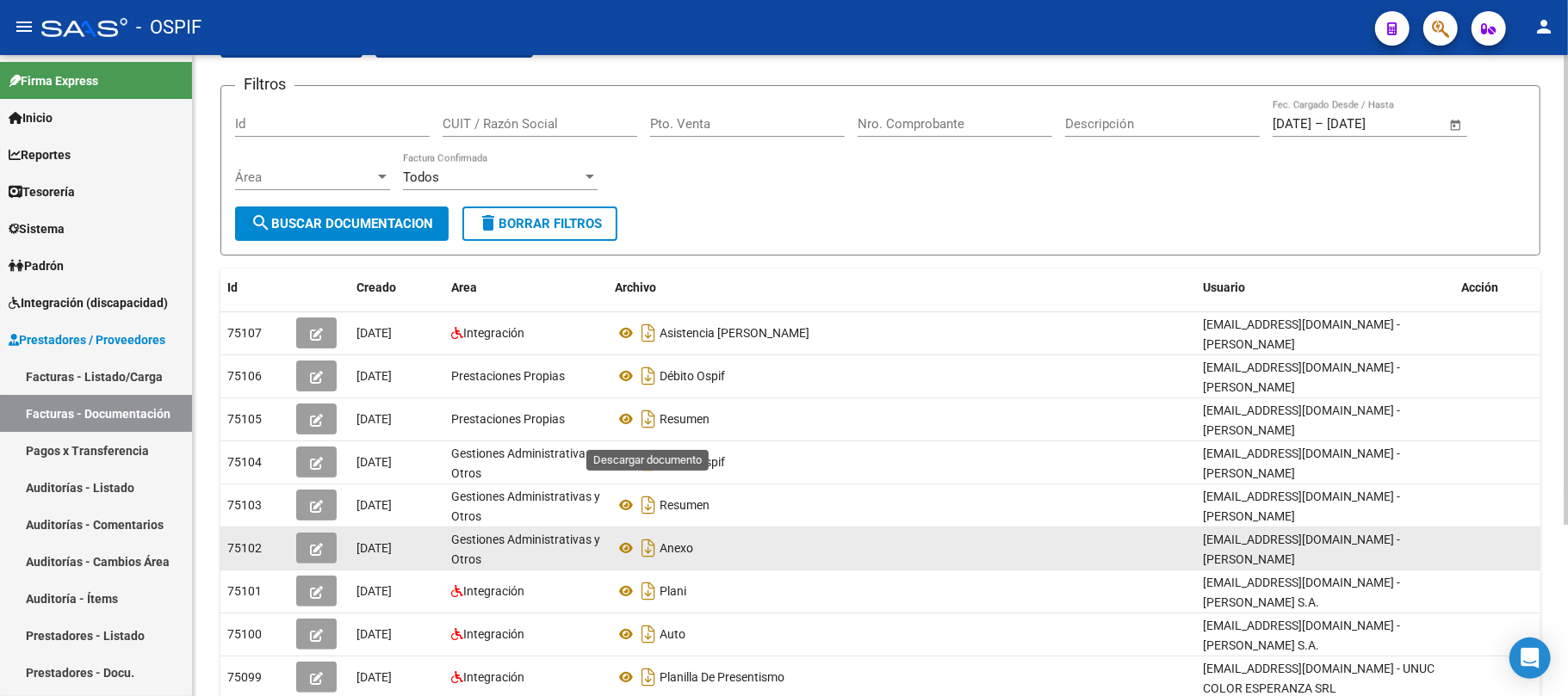
scroll to position [229, 0]
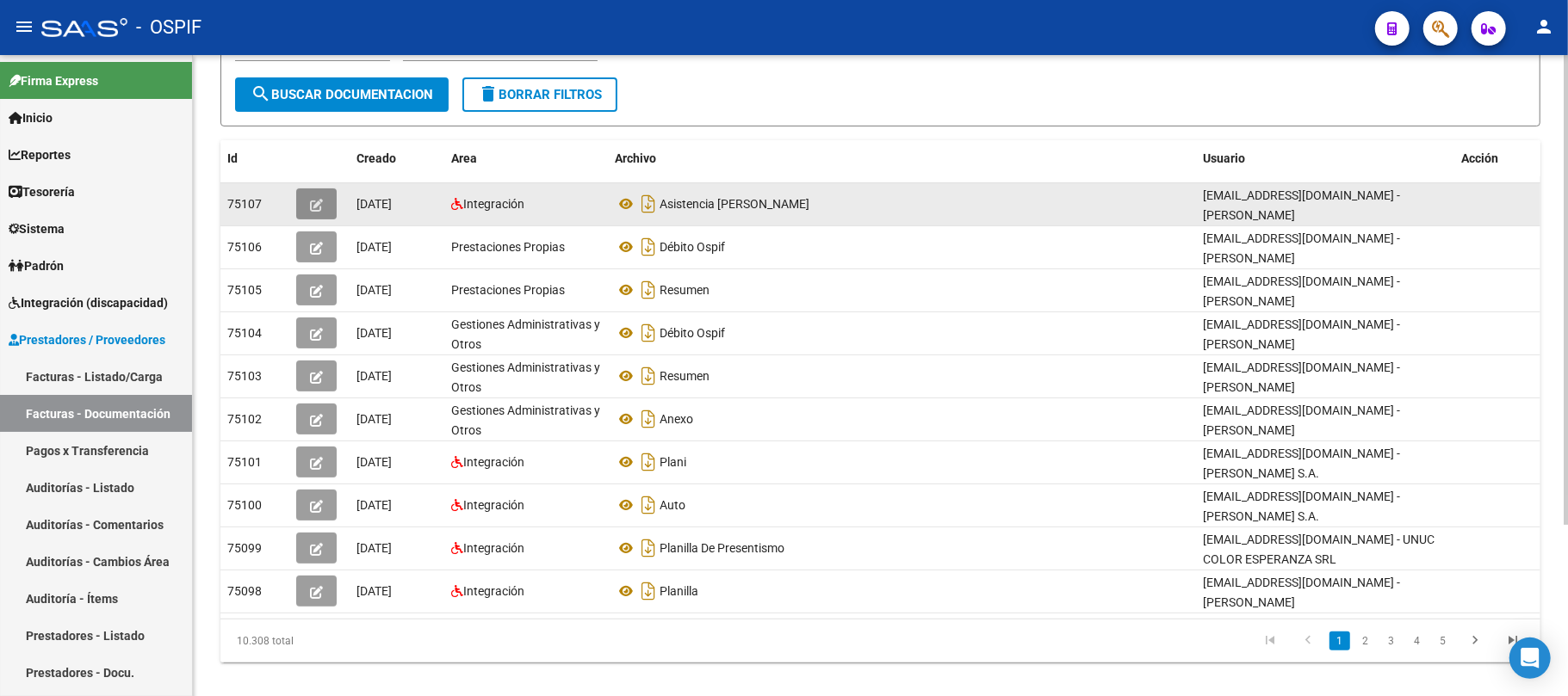
click at [315, 190] on button "button" at bounding box center [316, 203] width 40 height 31
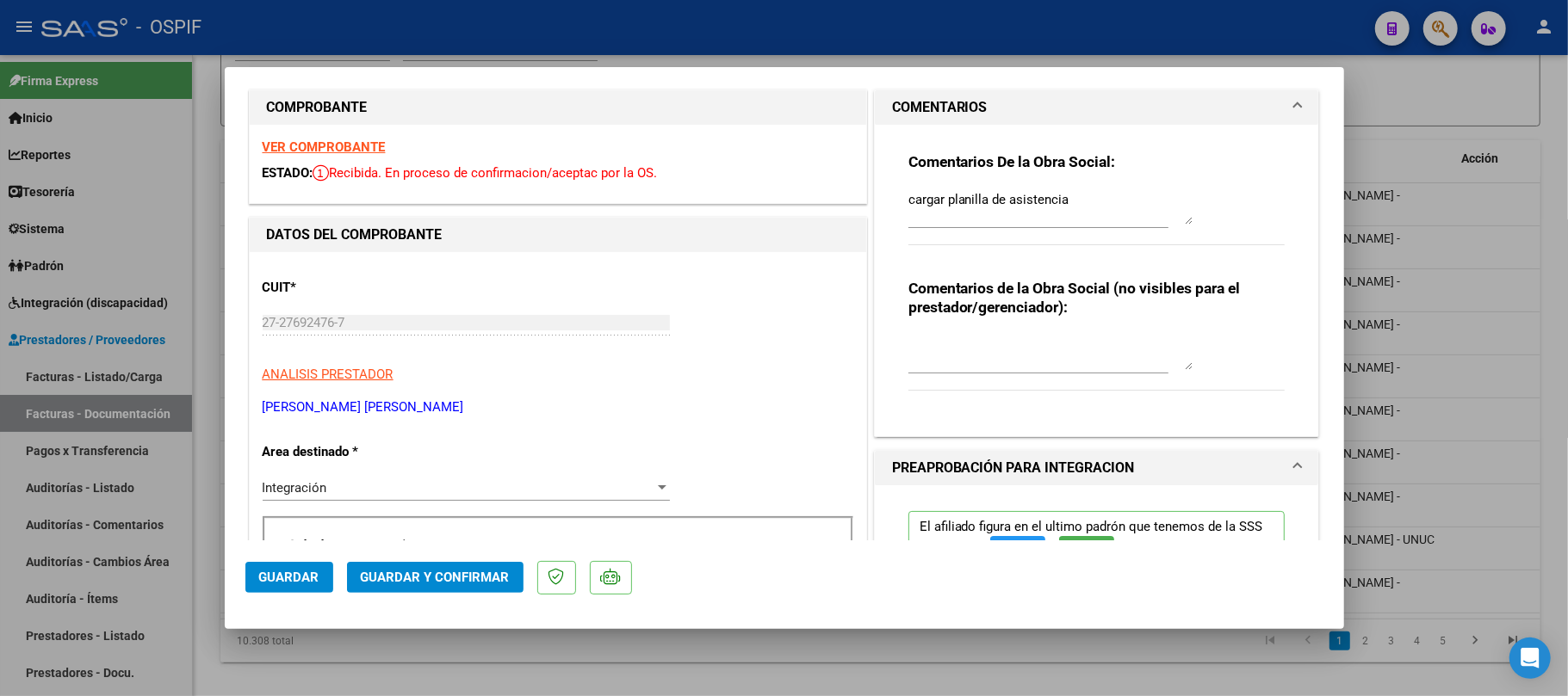
scroll to position [0, 0]
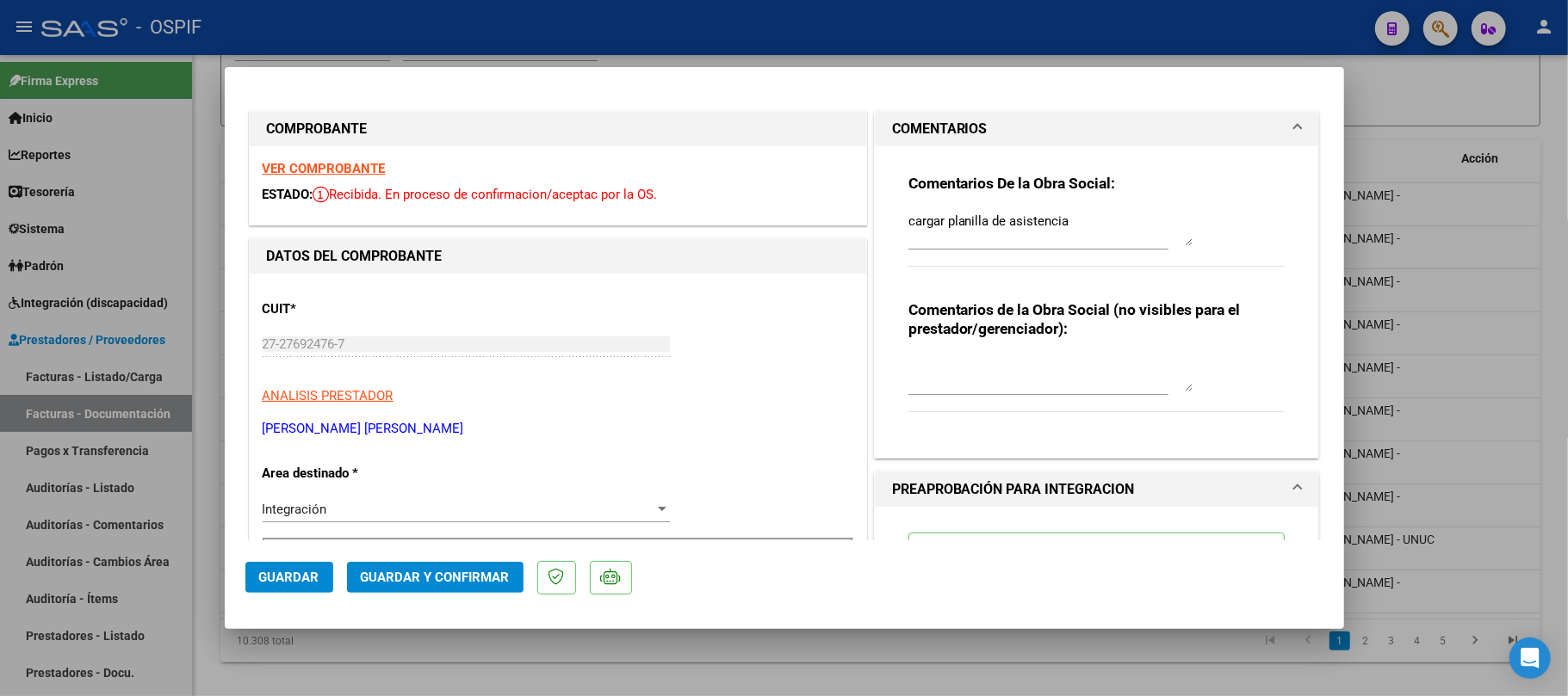
click at [956, 238] on textarea "cargar planilla de asistencia" at bounding box center [1050, 229] width 284 height 35
click at [966, 228] on textarea "cargar planilla de asistencia" at bounding box center [1050, 229] width 284 height 35
click at [967, 228] on textarea "cargar planilla de asistencia" at bounding box center [1050, 229] width 284 height 35
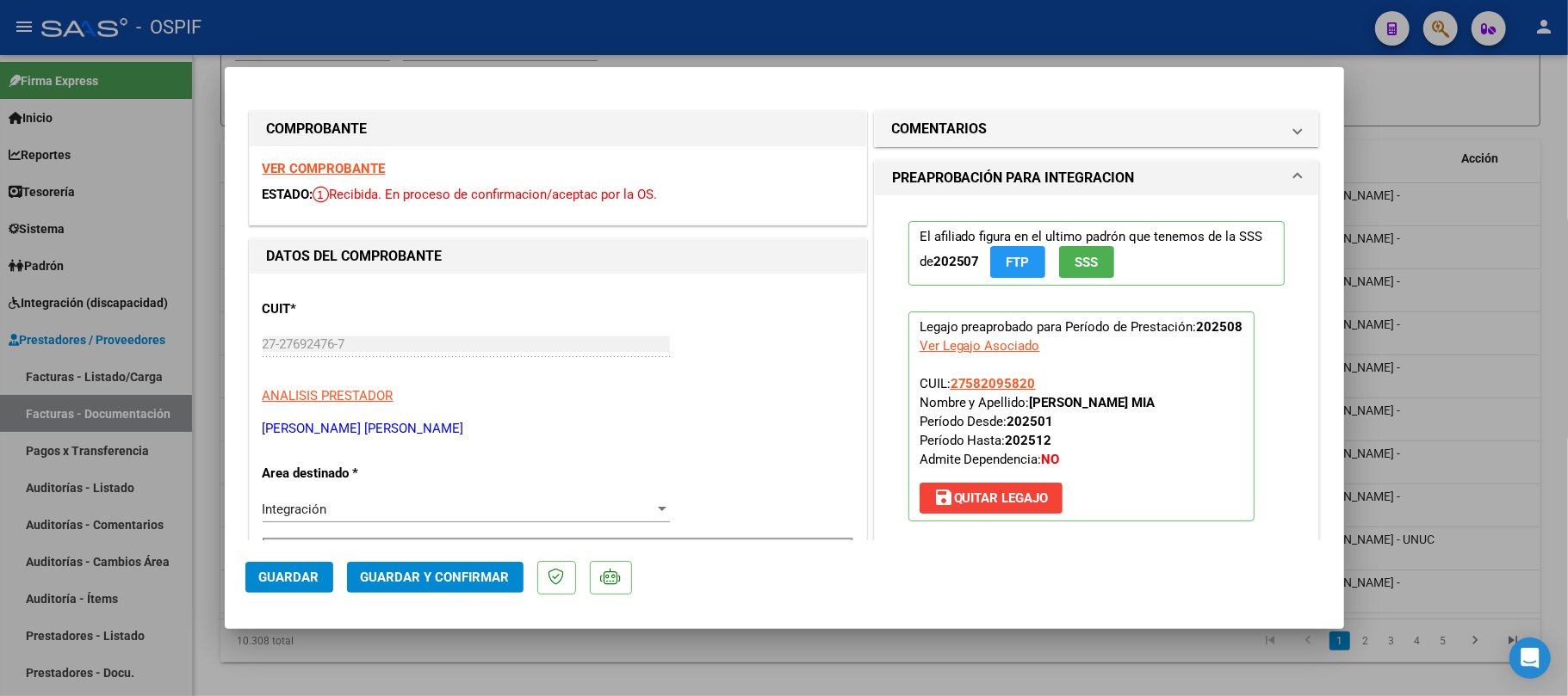
click at [449, 579] on span "Guardar y Confirmar" at bounding box center [435, 577] width 149 height 16
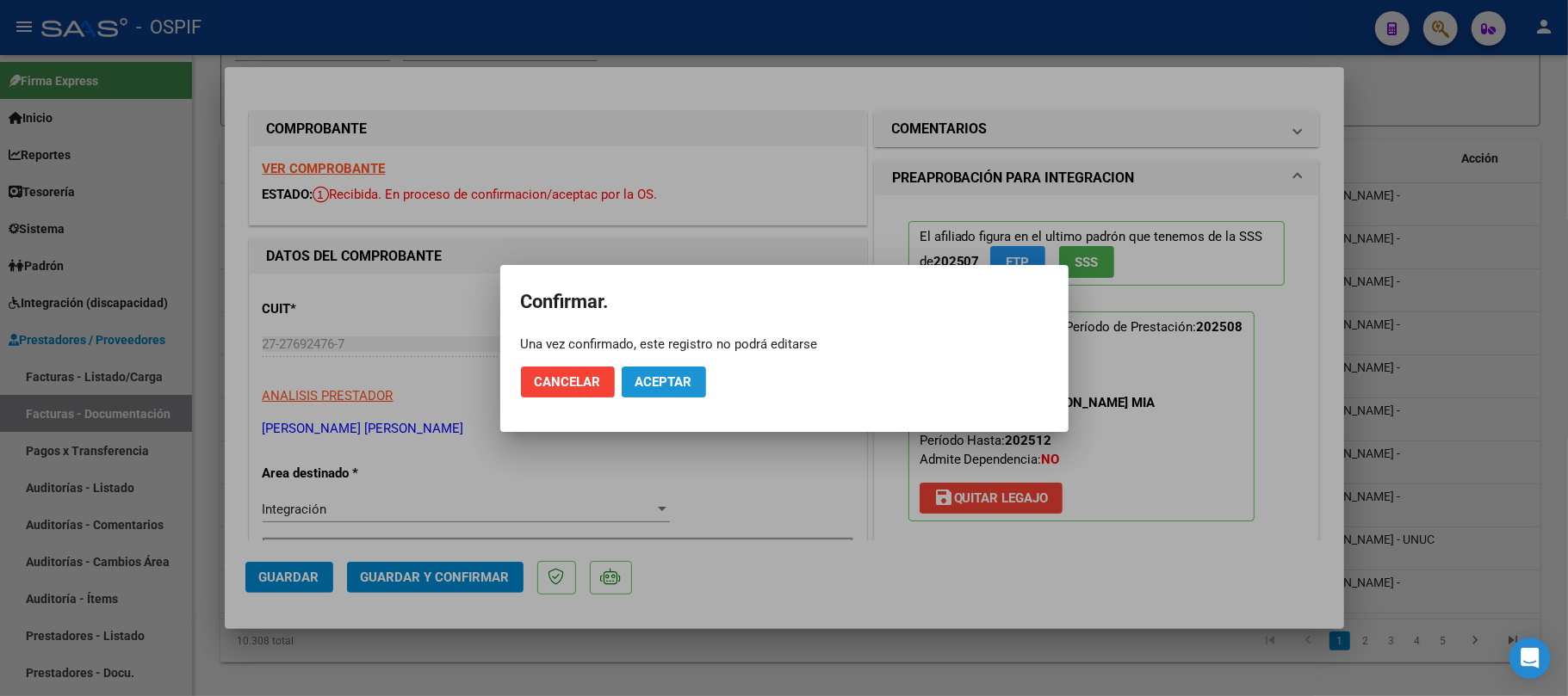
click at [676, 378] on span "Aceptar" at bounding box center [664, 382] width 57 height 16
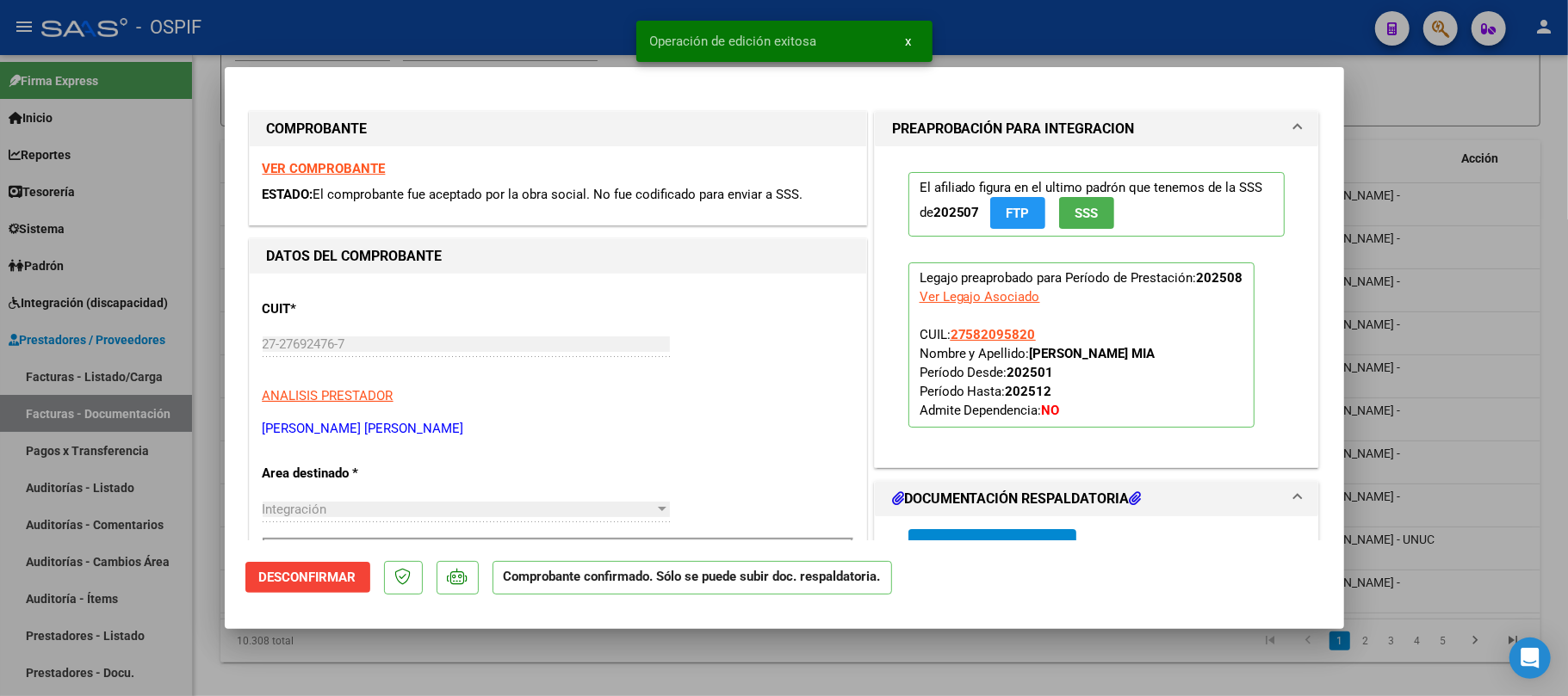
click at [472, 662] on div at bounding box center [784, 348] width 1568 height 696
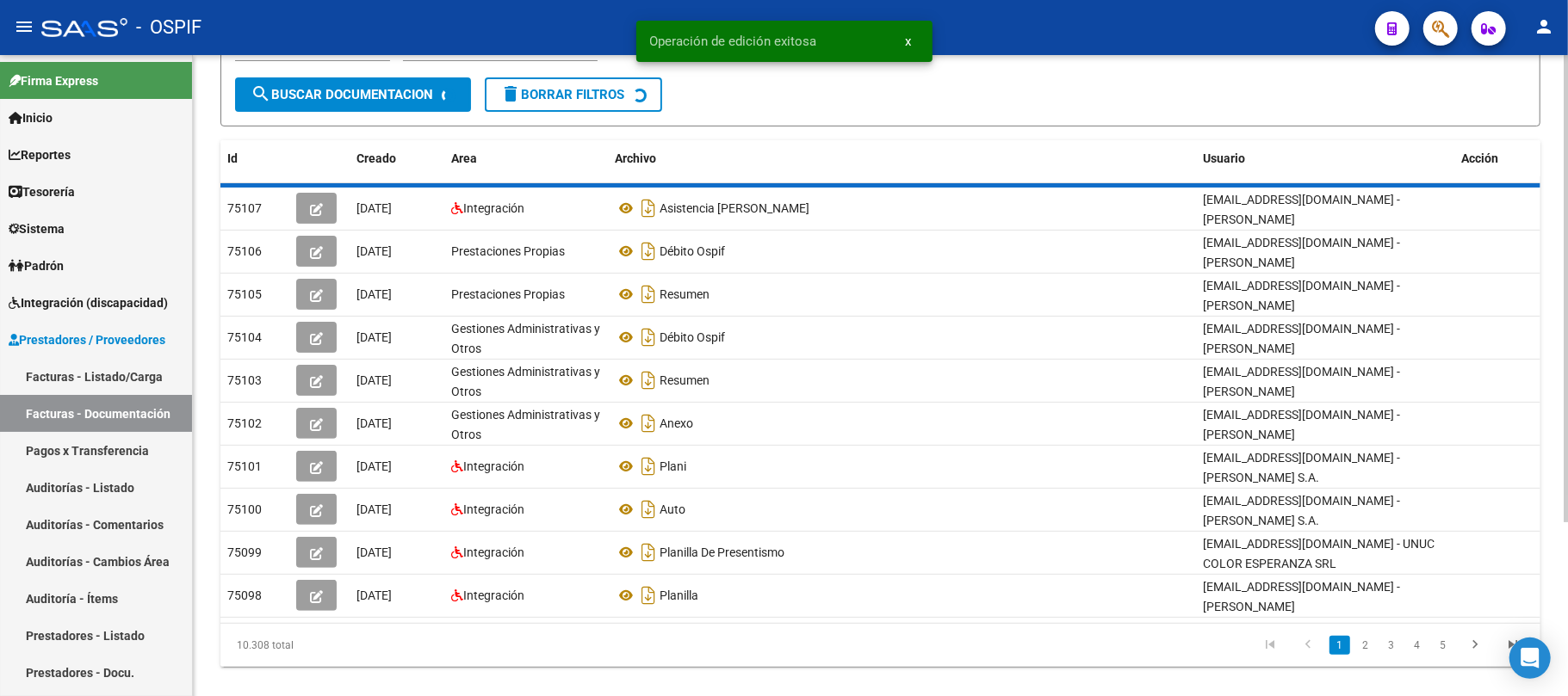
scroll to position [229, 0]
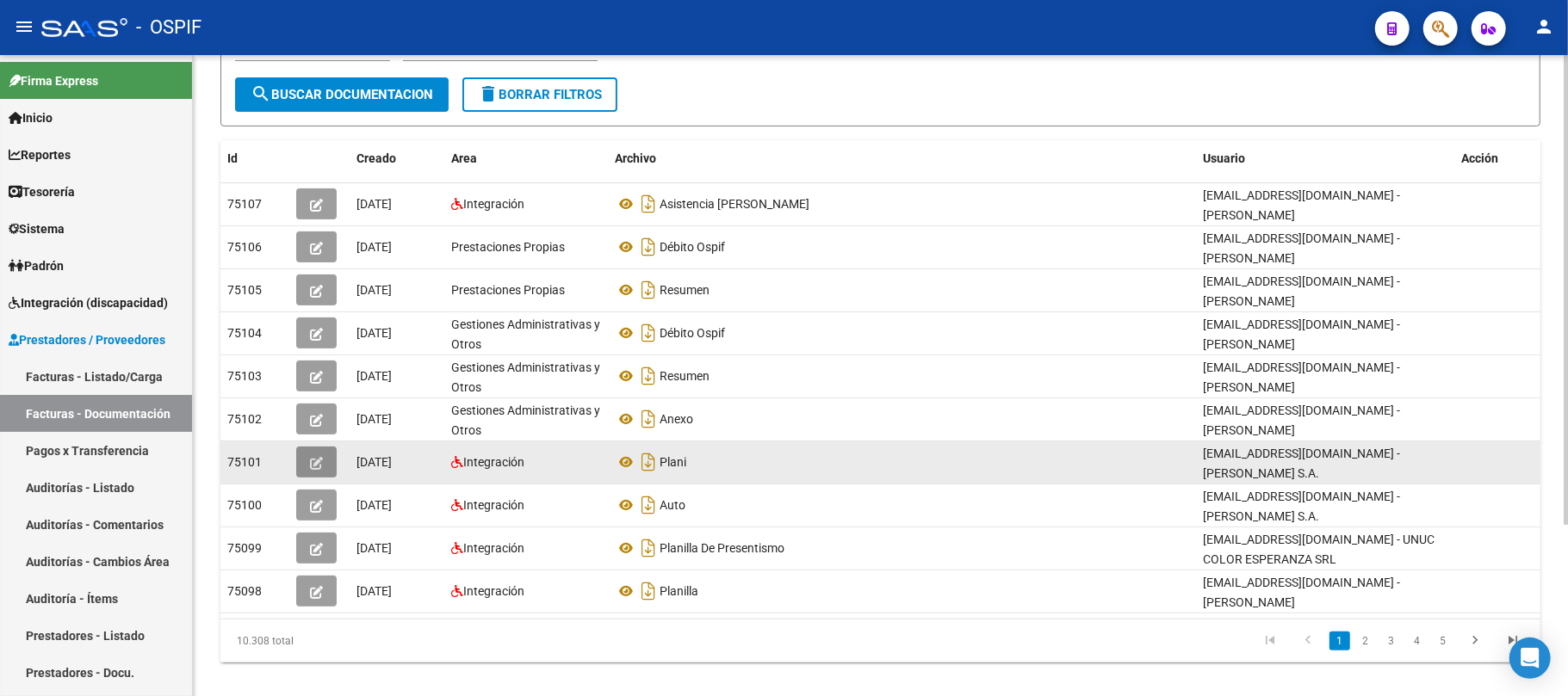
click at [312, 457] on icon "button" at bounding box center [317, 464] width 13 height 13
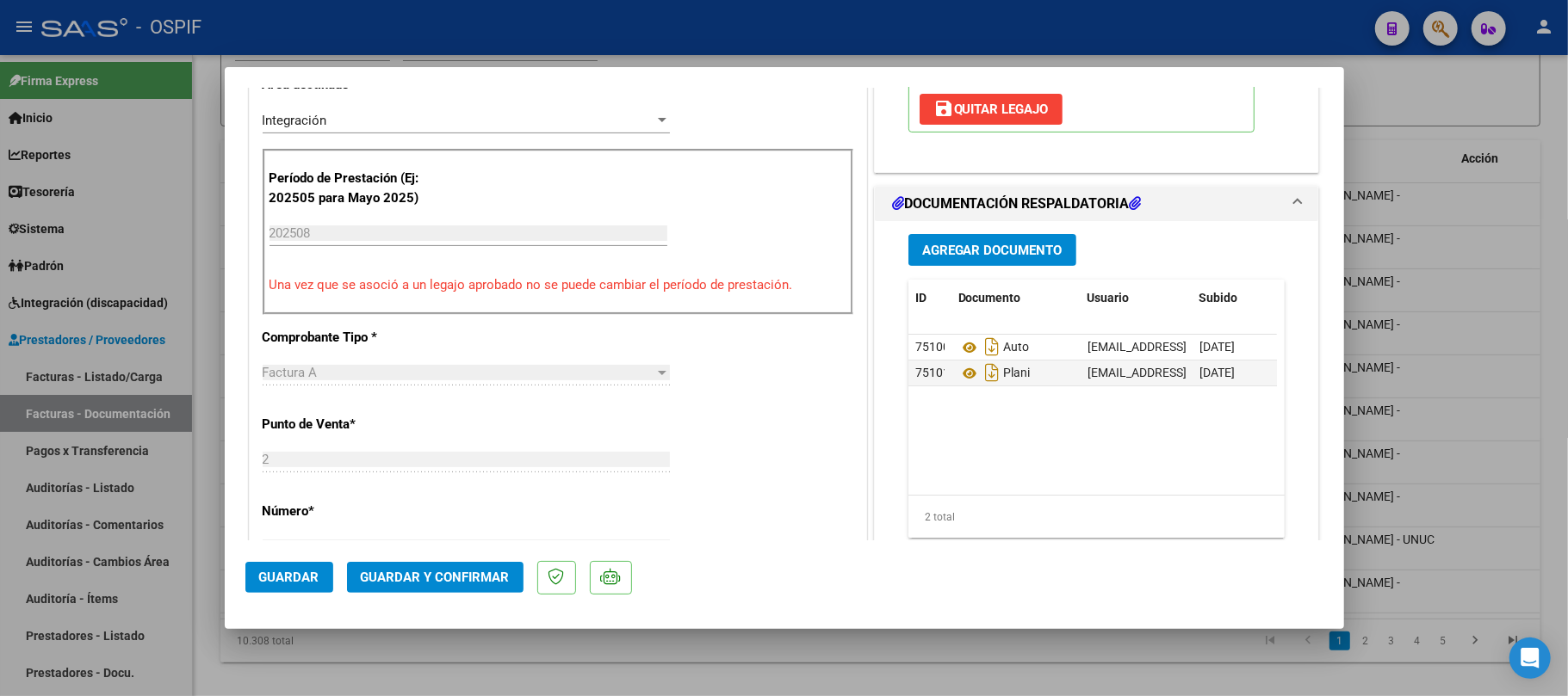
scroll to position [573, 0]
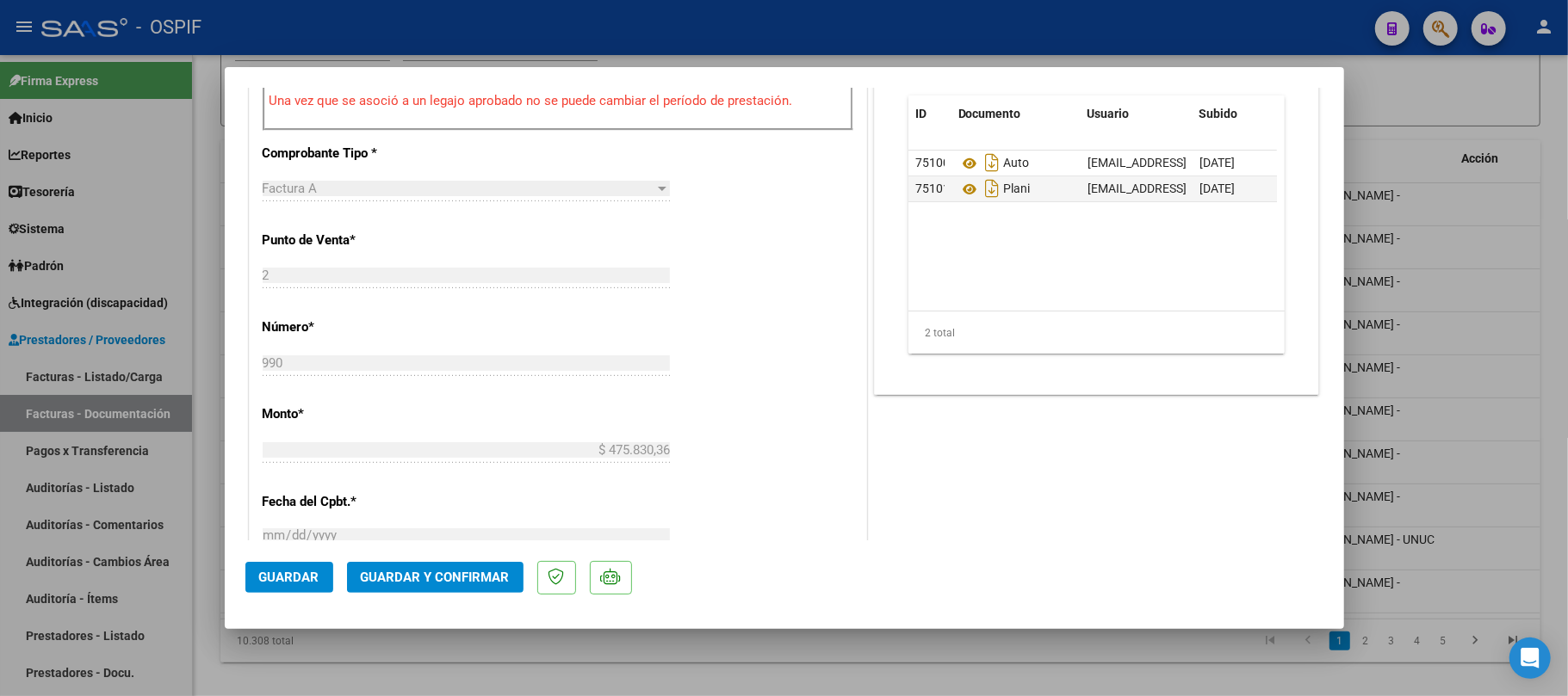
click at [811, 665] on div at bounding box center [784, 348] width 1568 height 696
type input "$ 0,00"
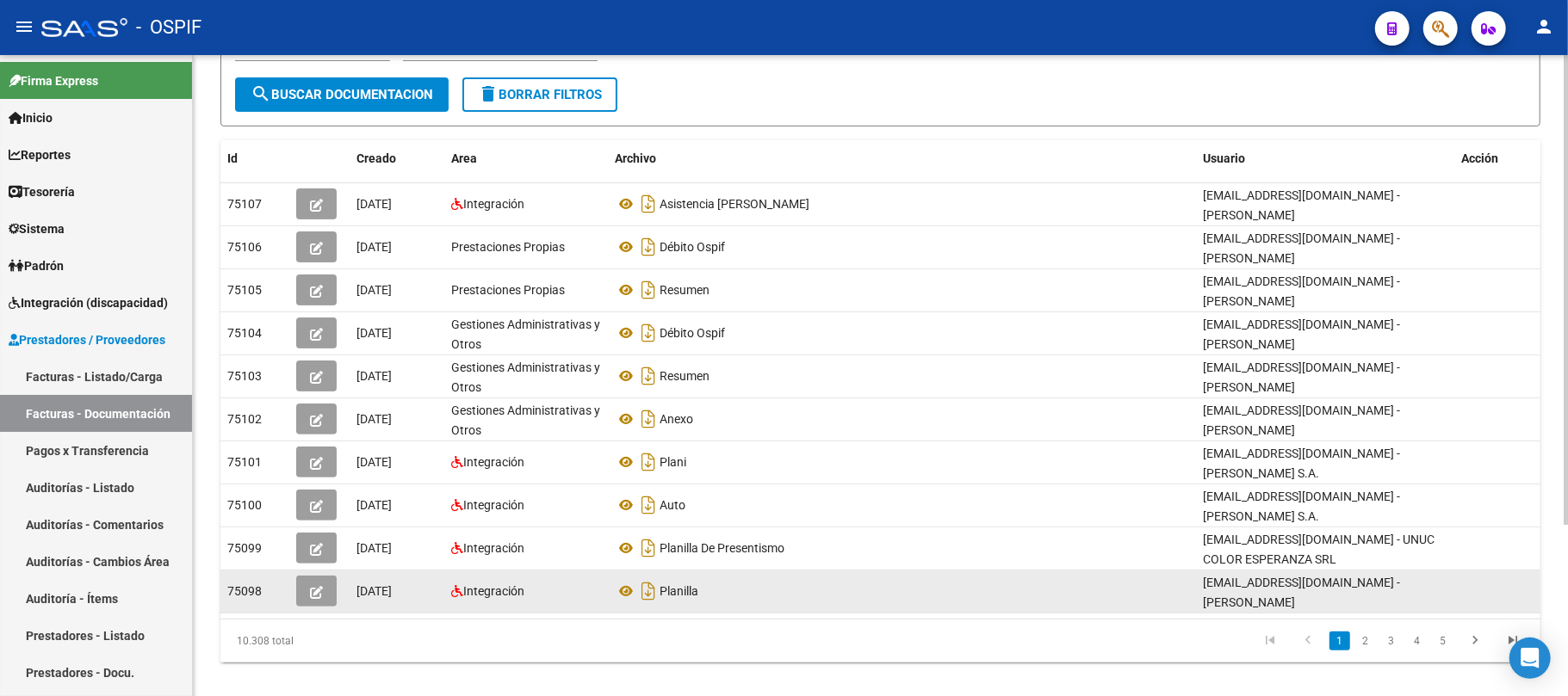
scroll to position [229, 0]
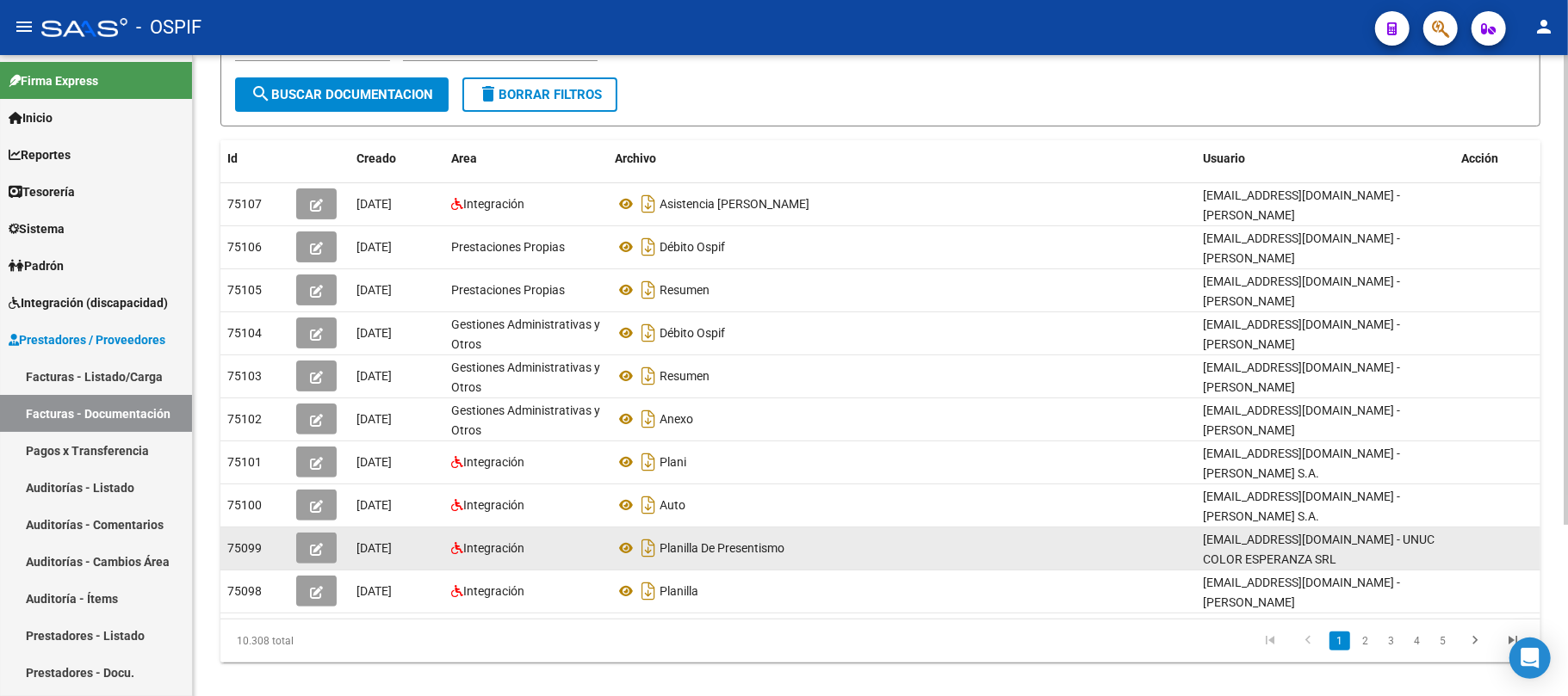
click at [287, 527] on datatable-body-cell "75099" at bounding box center [254, 548] width 68 height 42
click at [291, 527] on datatable-body-cell at bounding box center [320, 548] width 60 height 42
click at [314, 543] on icon "button" at bounding box center [317, 550] width 13 height 13
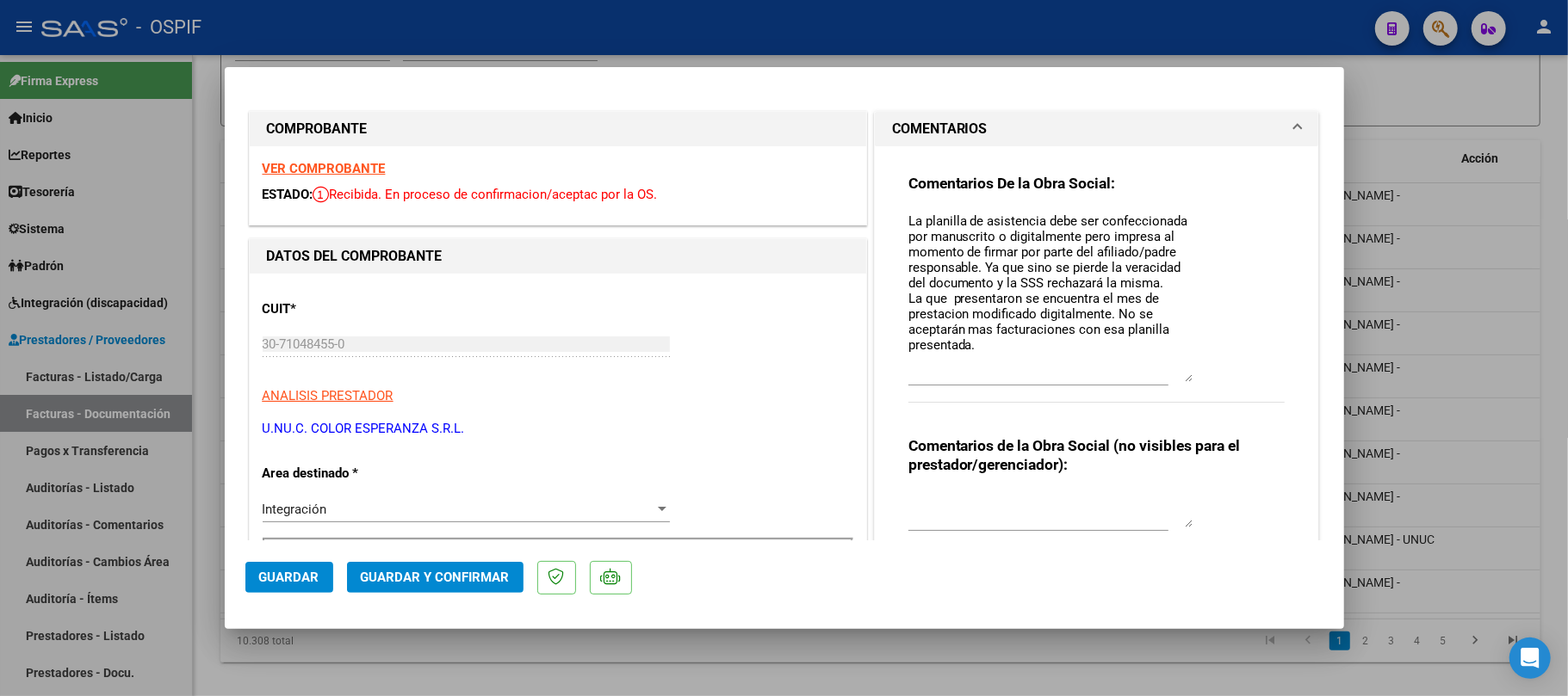
drag, startPoint x: 1175, startPoint y: 243, endPoint x: 1172, endPoint y: 379, distance: 136.0
click at [1172, 379] on textarea "La planilla de asistencia debe ser confeccionada por manuscrito o digitalmente …" at bounding box center [1050, 297] width 284 height 170
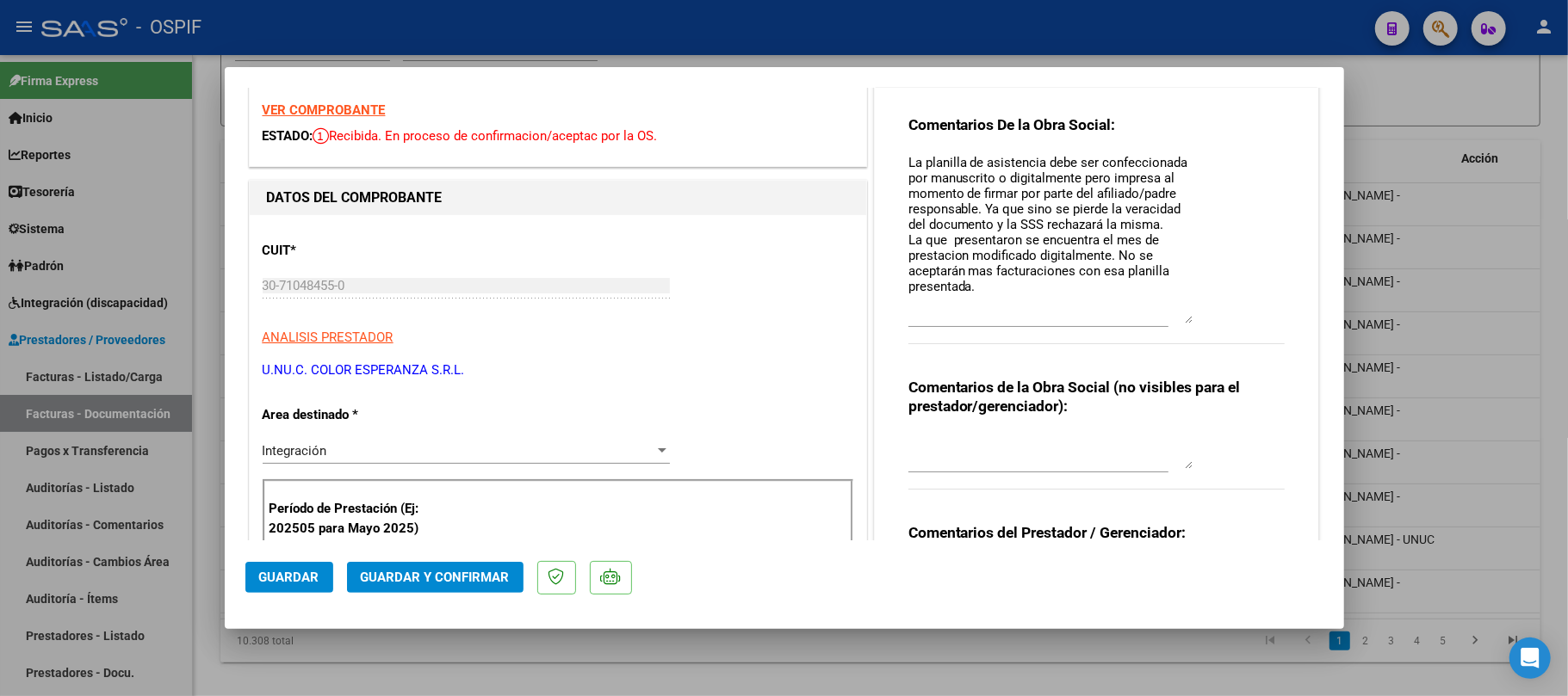
scroll to position [0, 0]
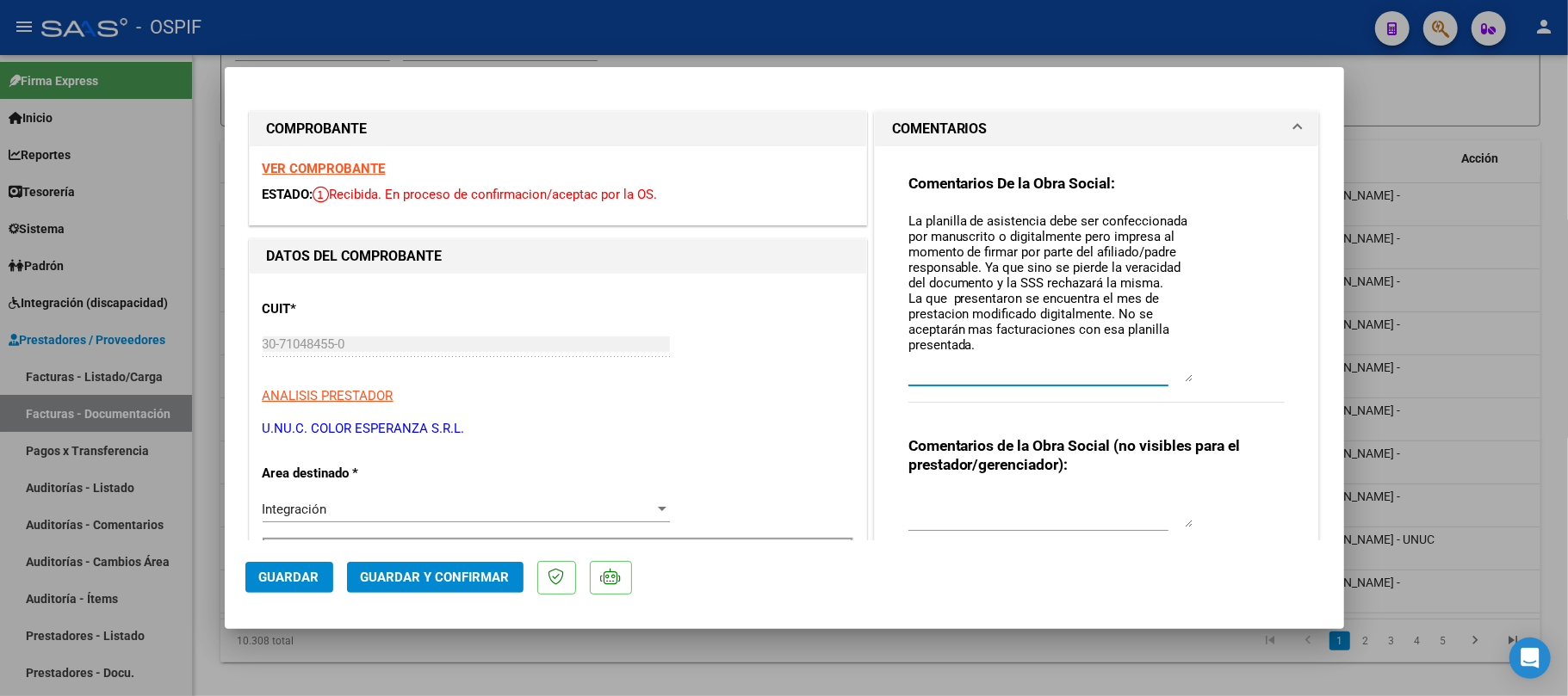
click at [1129, 255] on textarea "La planilla de asistencia debe ser confeccionada por manuscrito o digitalmente …" at bounding box center [1050, 297] width 284 height 170
click at [1129, 259] on textarea "La planilla de asistencia debe ser confeccionada por manuscrito o digitalmente …" at bounding box center [1050, 297] width 284 height 170
click at [1083, 363] on textarea "La planilla de asistencia debe ser confeccionada por manuscrito o digitalmente …" at bounding box center [1050, 297] width 284 height 170
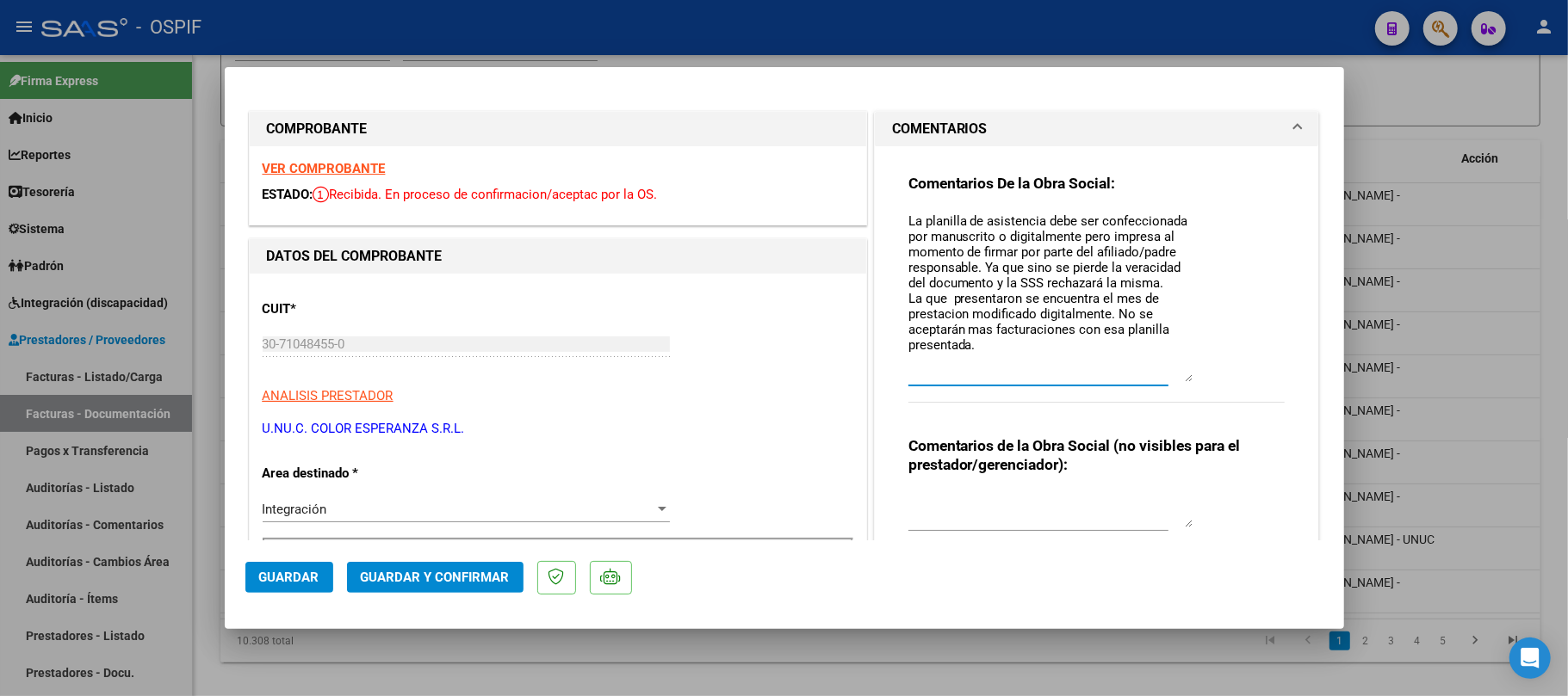
drag, startPoint x: 1080, startPoint y: 362, endPoint x: 855, endPoint y: 160, distance: 302.4
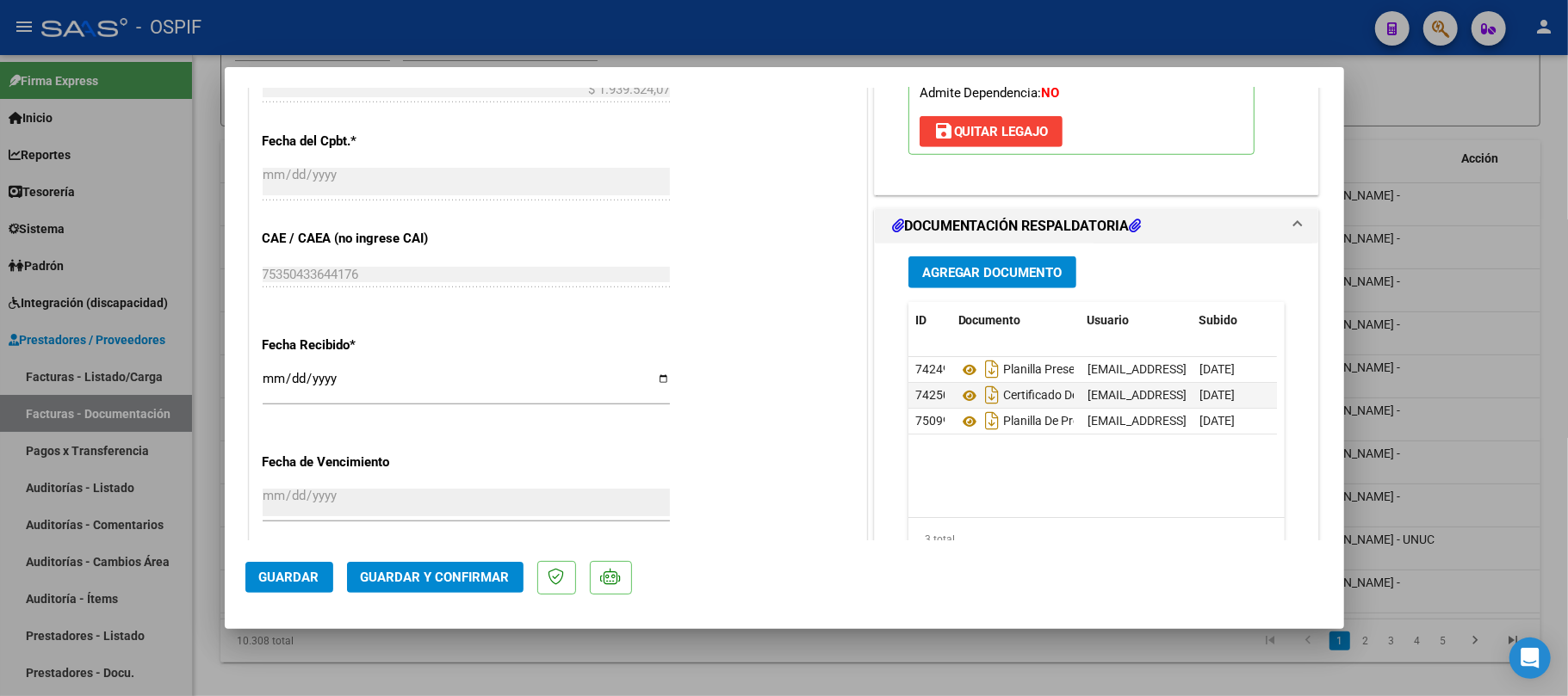
scroll to position [1124, 0]
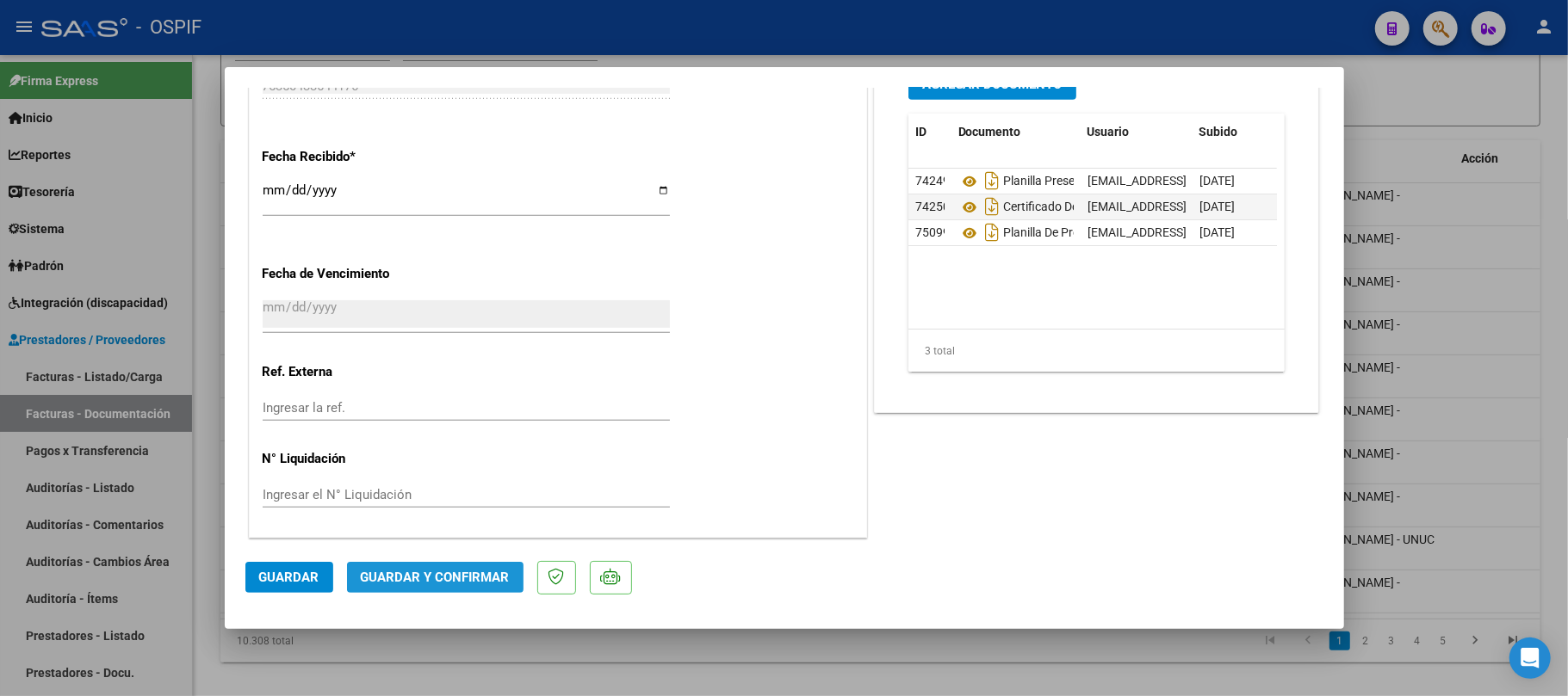
click at [438, 579] on span "Guardar y Confirmar" at bounding box center [435, 577] width 149 height 16
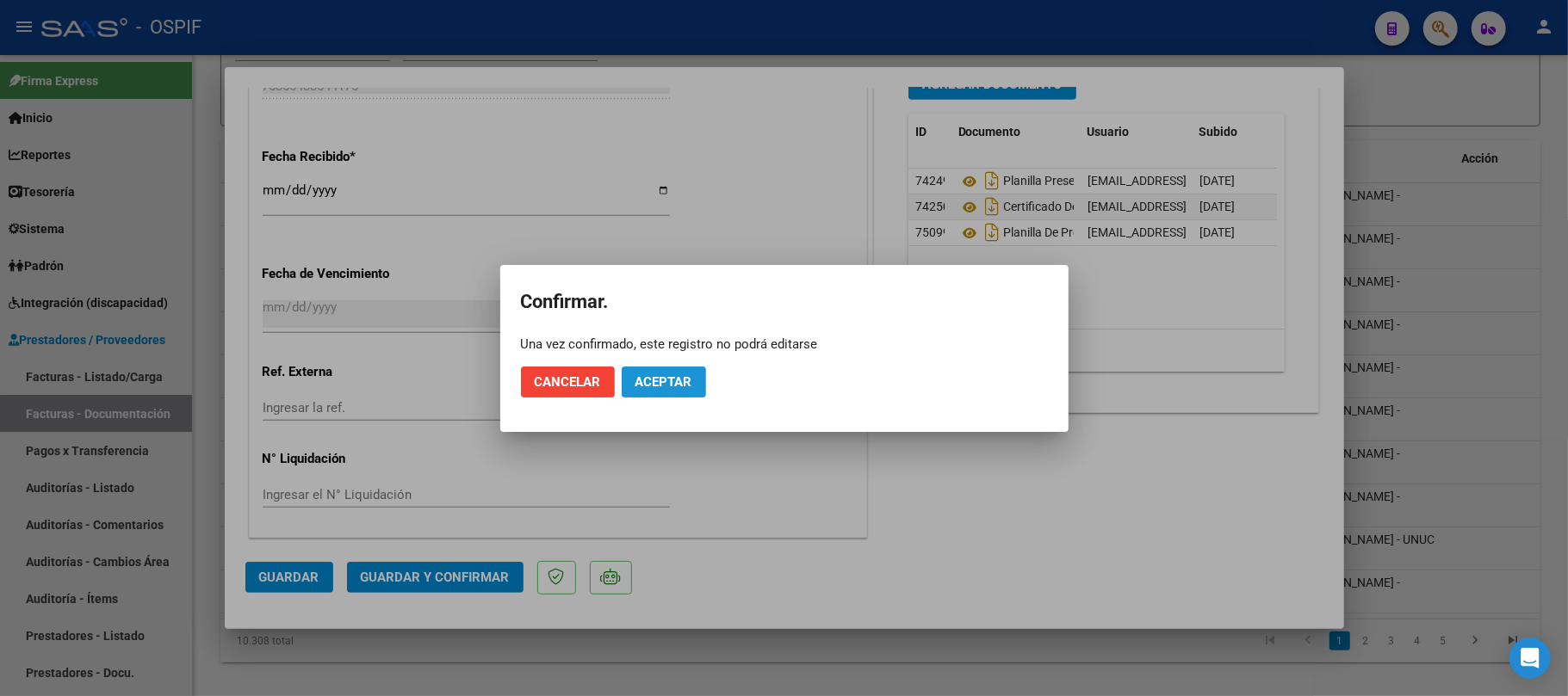
click at [675, 386] on span "Aceptar" at bounding box center [664, 382] width 57 height 16
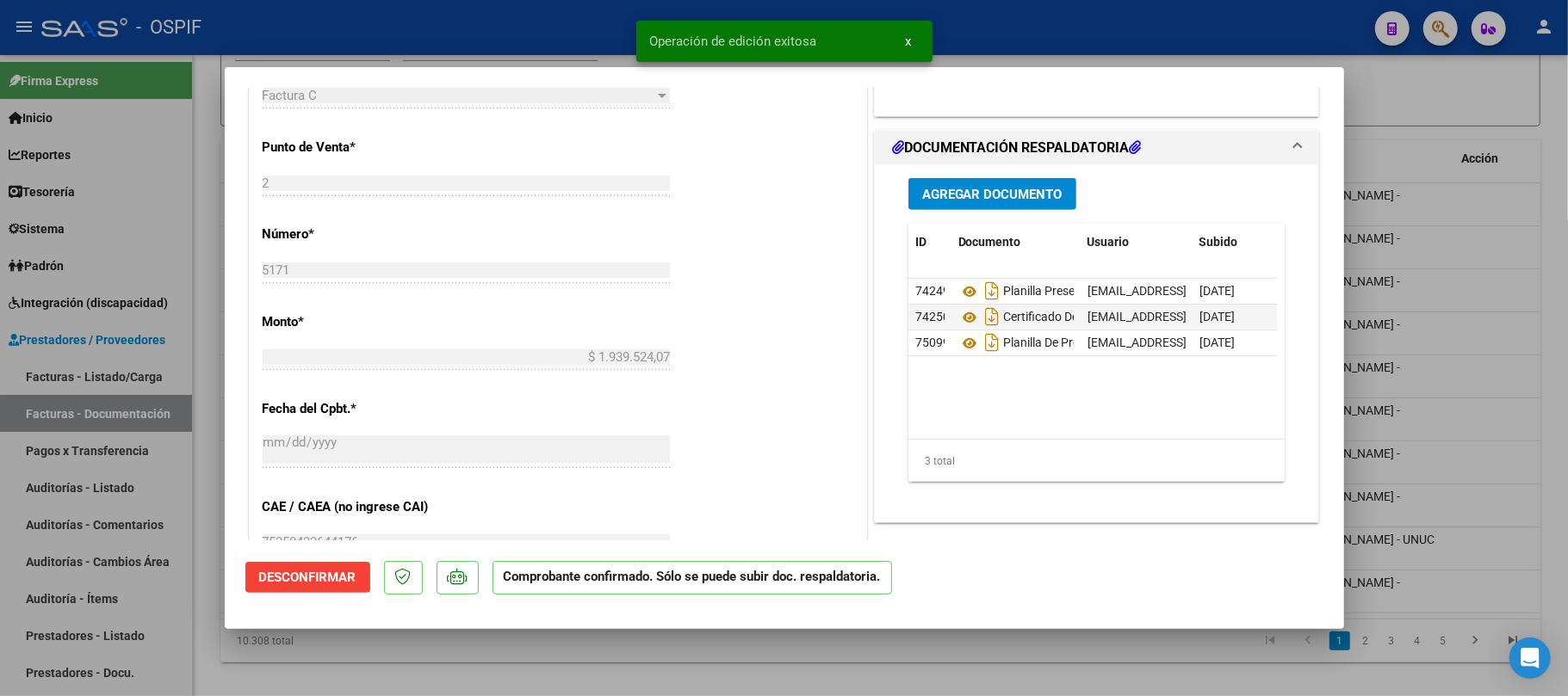
scroll to position [558, 0]
click at [885, 664] on div at bounding box center [784, 348] width 1568 height 696
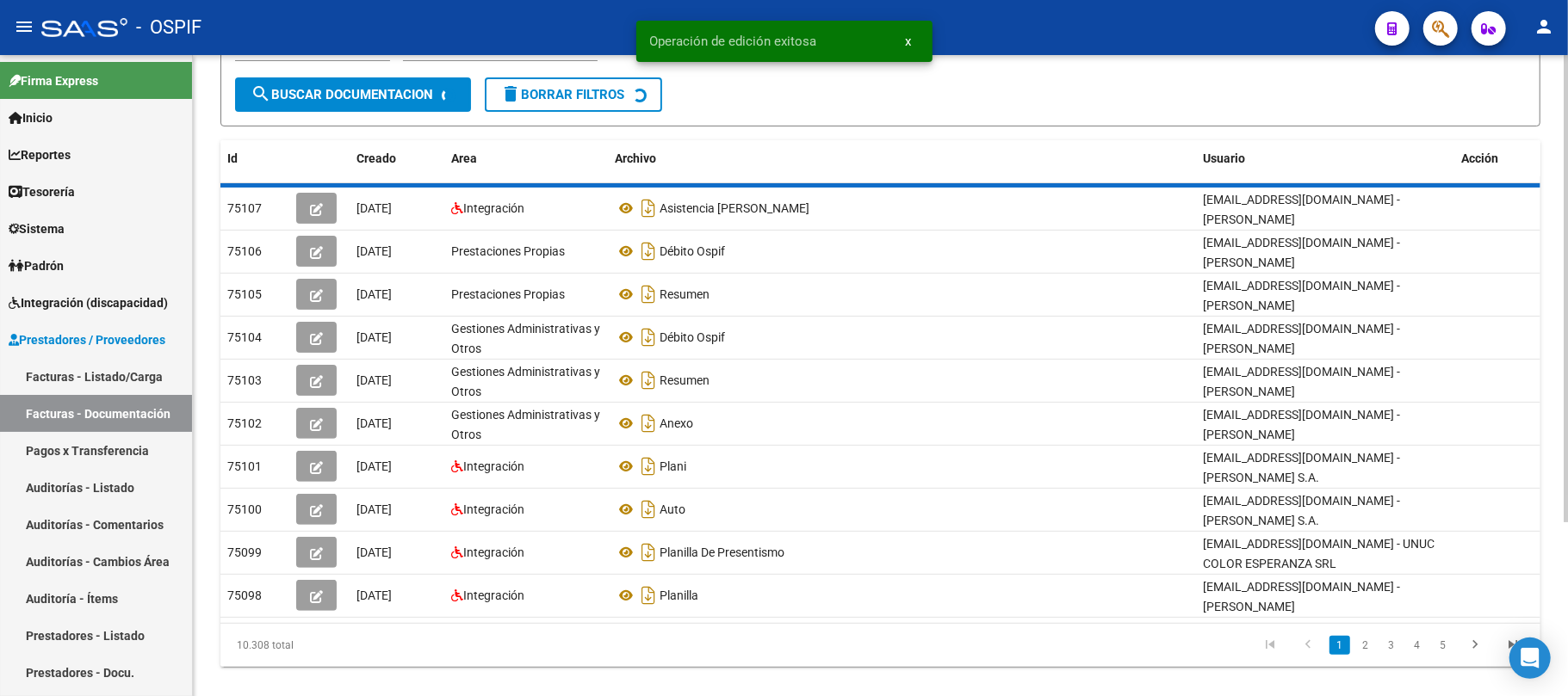
scroll to position [229, 0]
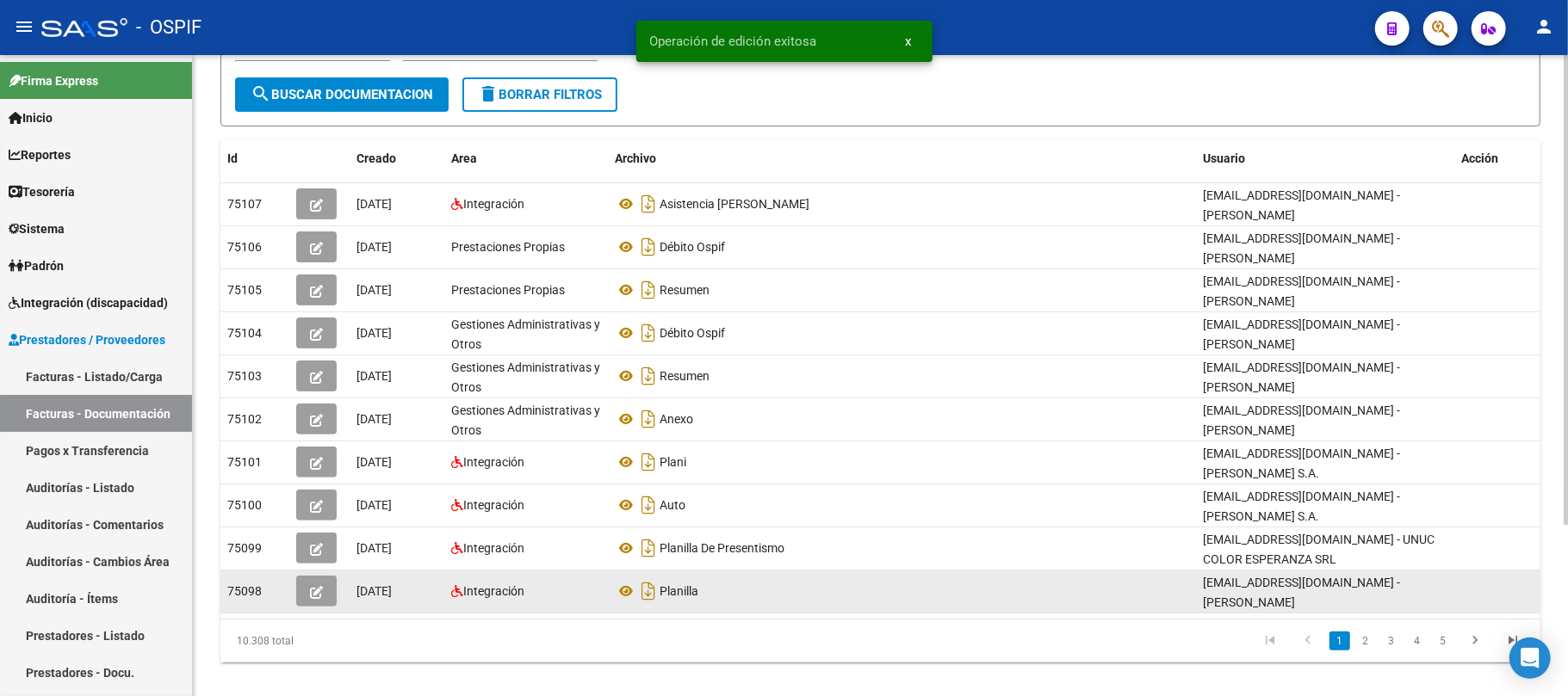
click at [331, 576] on button "button" at bounding box center [316, 591] width 40 height 31
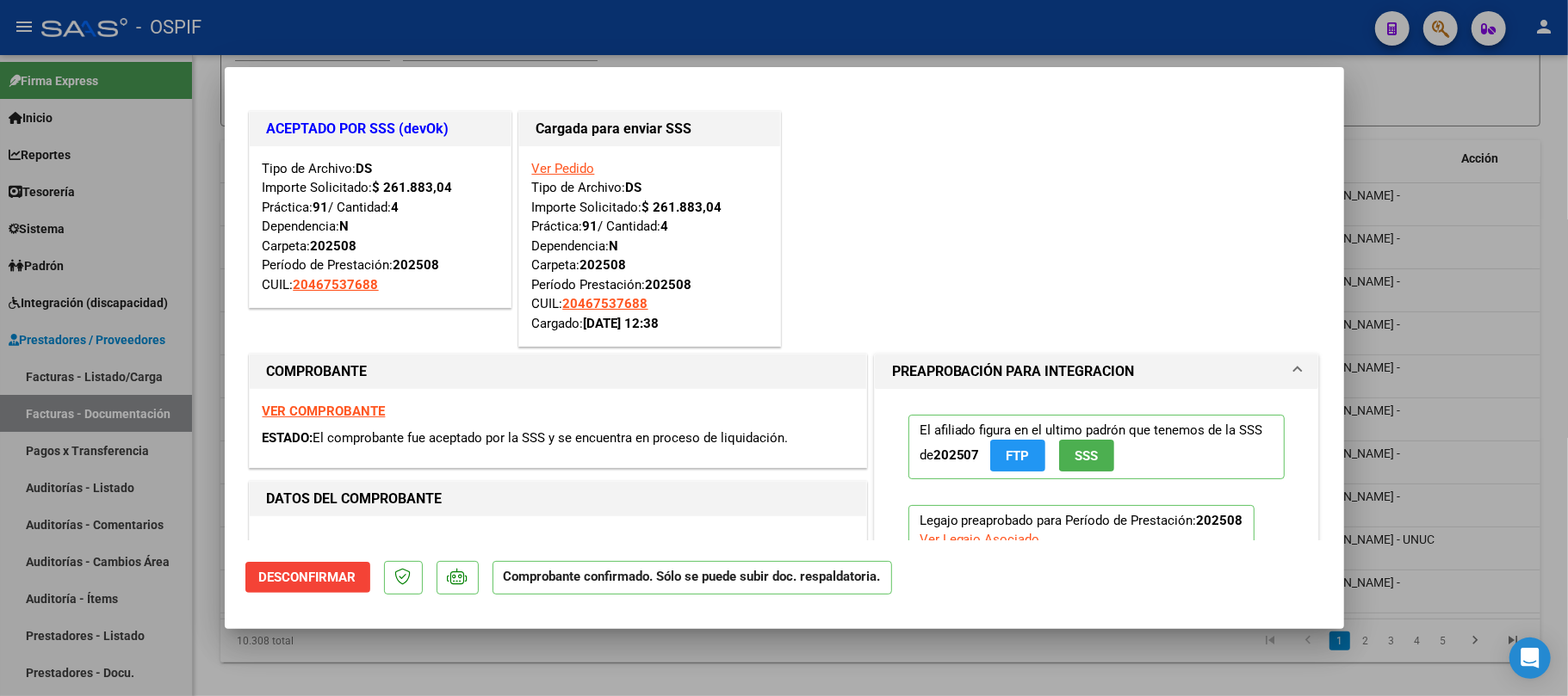
click at [543, 641] on div at bounding box center [784, 348] width 1568 height 696
type input "$ 0,00"
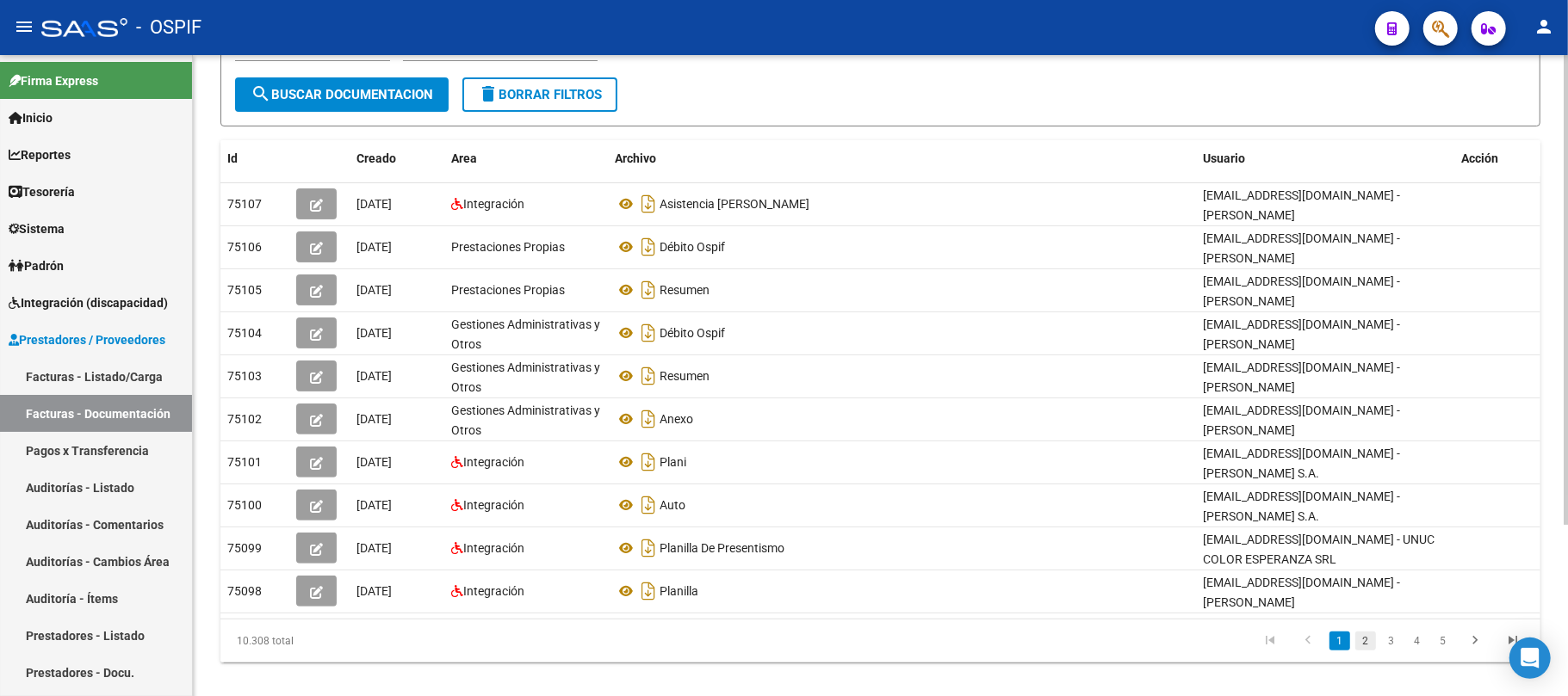
click at [1364, 631] on link "2" at bounding box center [1366, 641] width 21 height 19
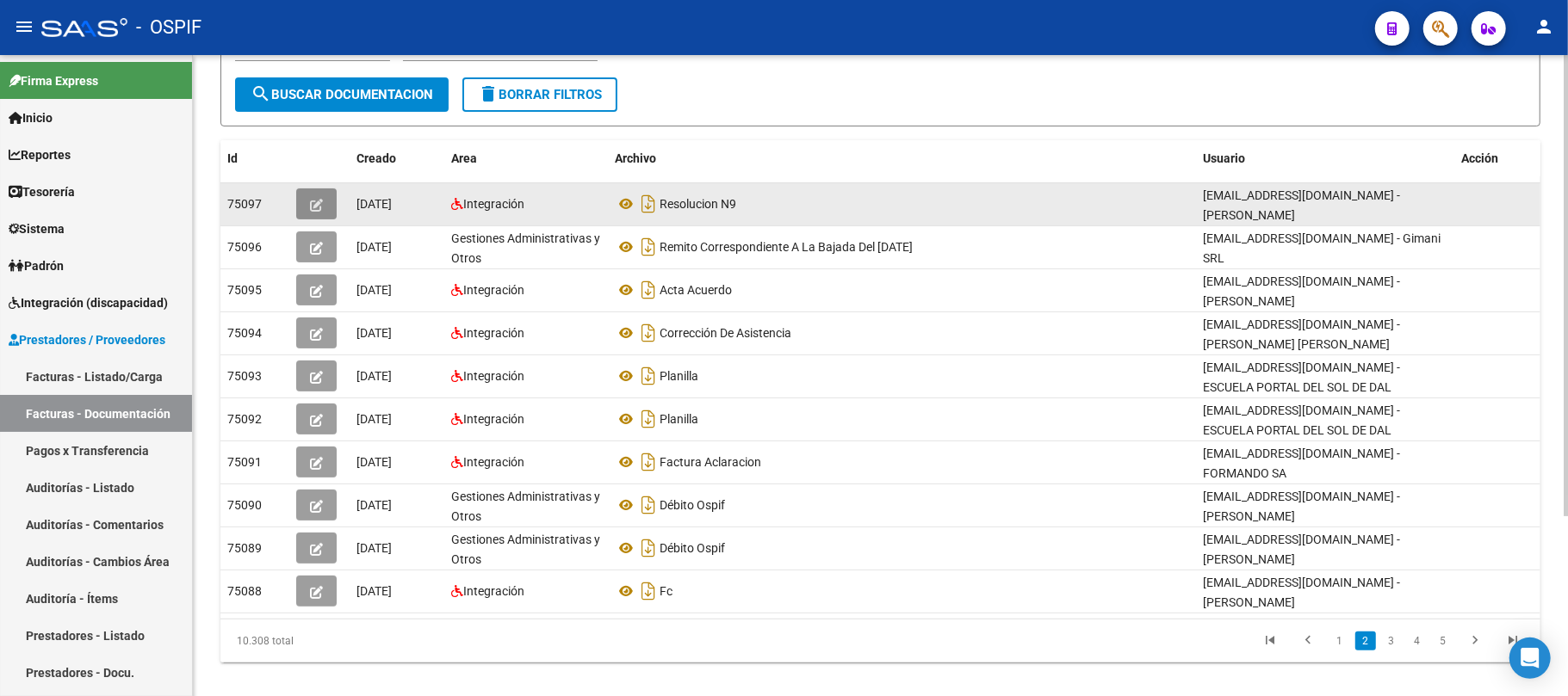
click at [300, 201] on button "button" at bounding box center [316, 203] width 40 height 31
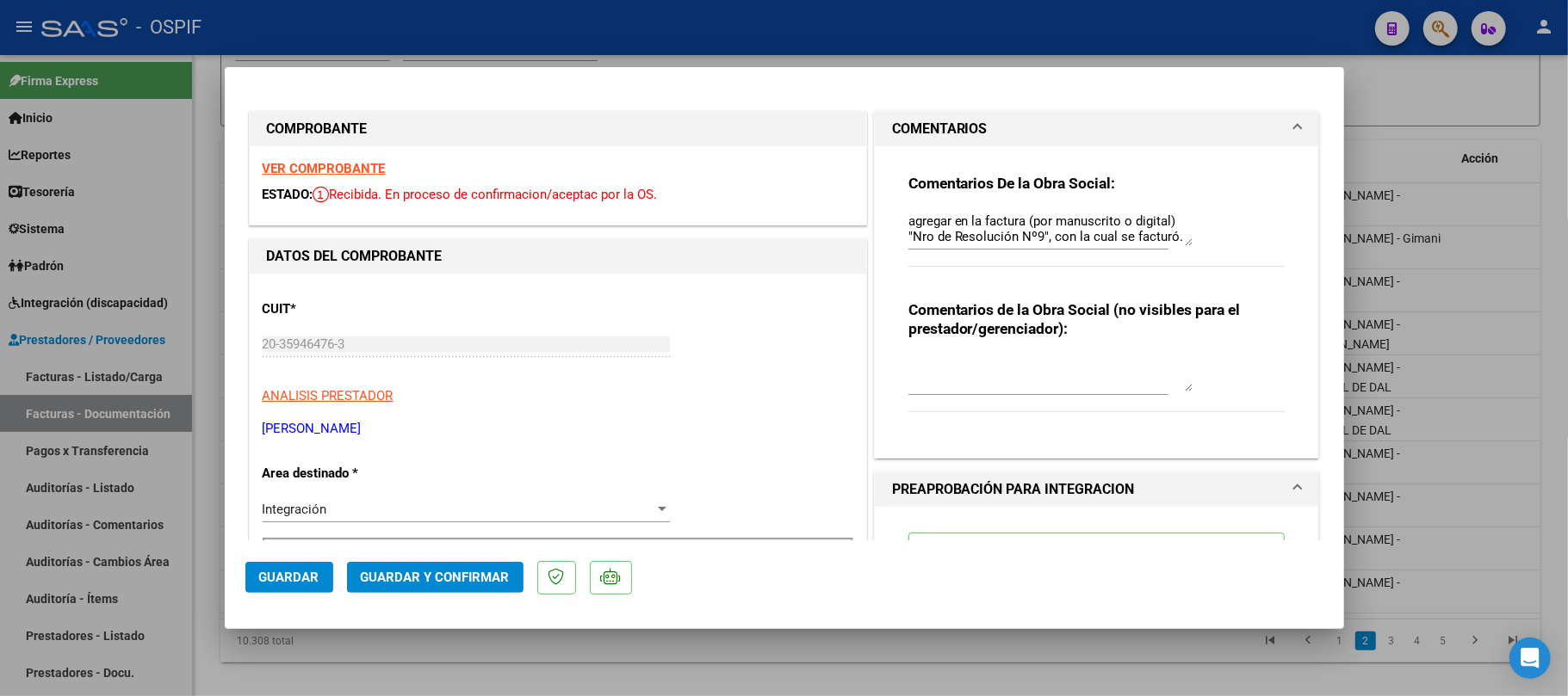
click at [1186, 238] on div "Comentarios De la Obra Social: agregar en la factura (por manuscrito o digital)…" at bounding box center [1097, 230] width 377 height 111
drag, startPoint x: 1166, startPoint y: 248, endPoint x: 1175, endPoint y: 298, distance: 50.8
click at [1175, 303] on div "Comentarios De la Obra Social: agregar en la factura (por manuscrito o digital)…" at bounding box center [1097, 295] width 403 height 298
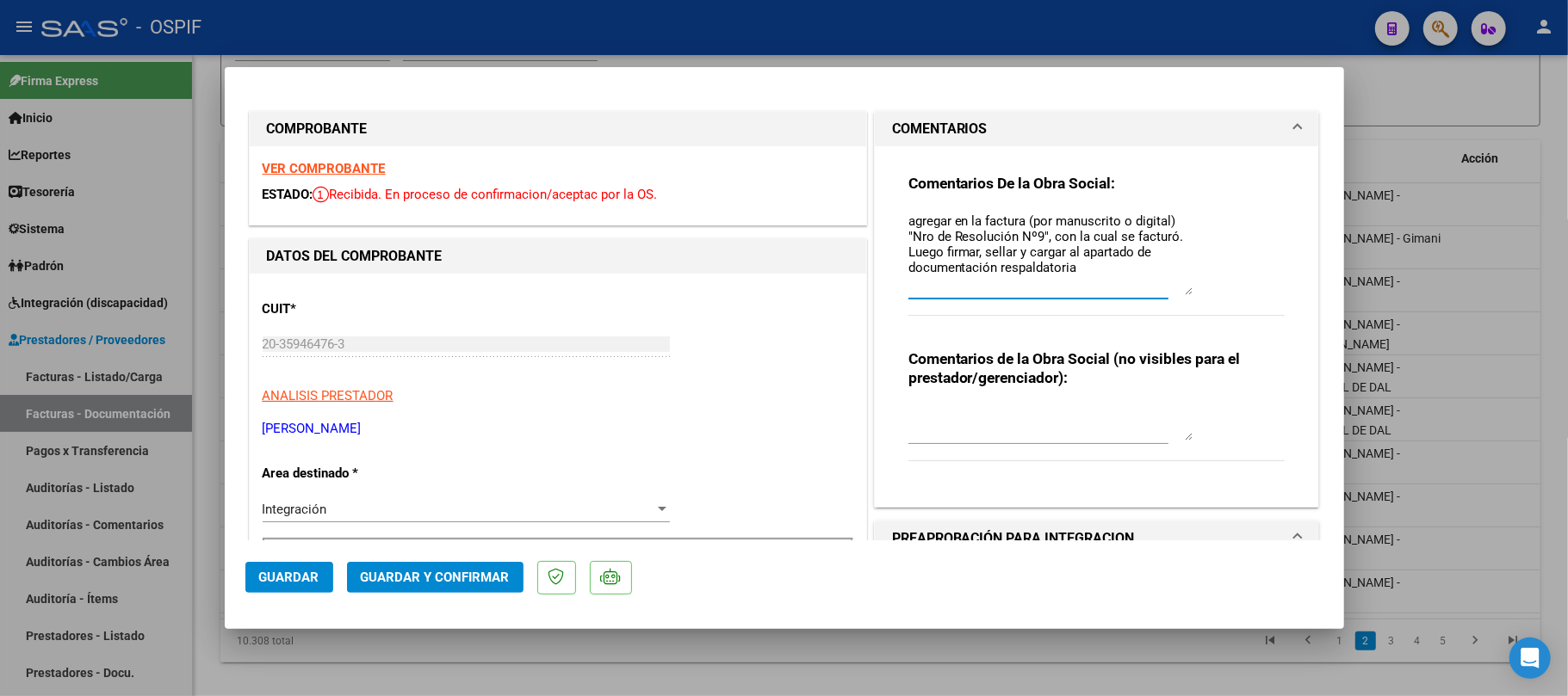
drag, startPoint x: 1181, startPoint y: 243, endPoint x: 1178, endPoint y: 292, distance: 49.1
click at [1178, 292] on textarea "agregar en la factura (por manuscrito o digital) "Nro de Resolución Nº9", con l…" at bounding box center [1050, 253] width 284 height 83
click at [1179, 292] on textarea "agregar en la factura (por manuscrito o digital) "Nro de Resolución Nº9", con l…" at bounding box center [1050, 253] width 284 height 83
click at [1157, 282] on textarea "agregar en la factura (por manuscrito o digital) "Nro de Resolución Nº9", con l…" at bounding box center [1050, 253] width 284 height 83
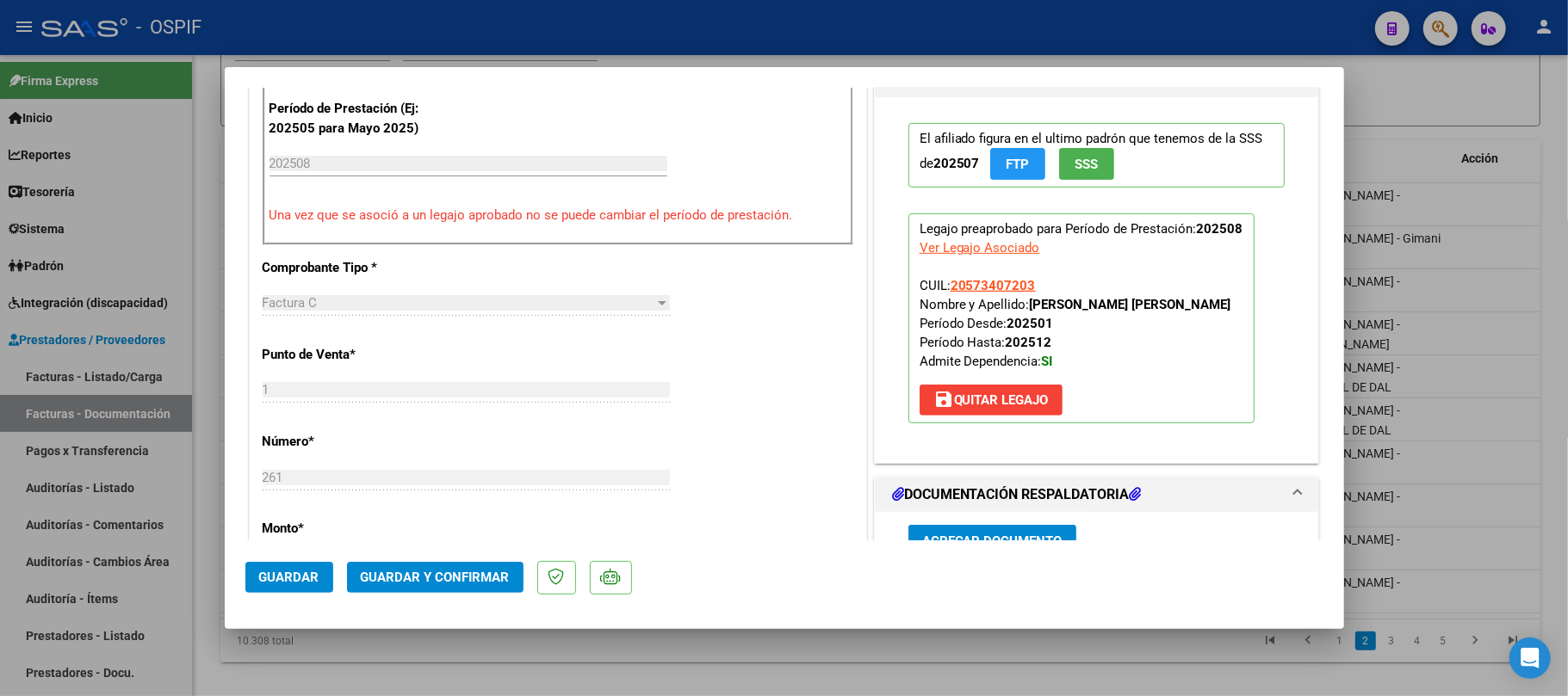
scroll to position [0, 0]
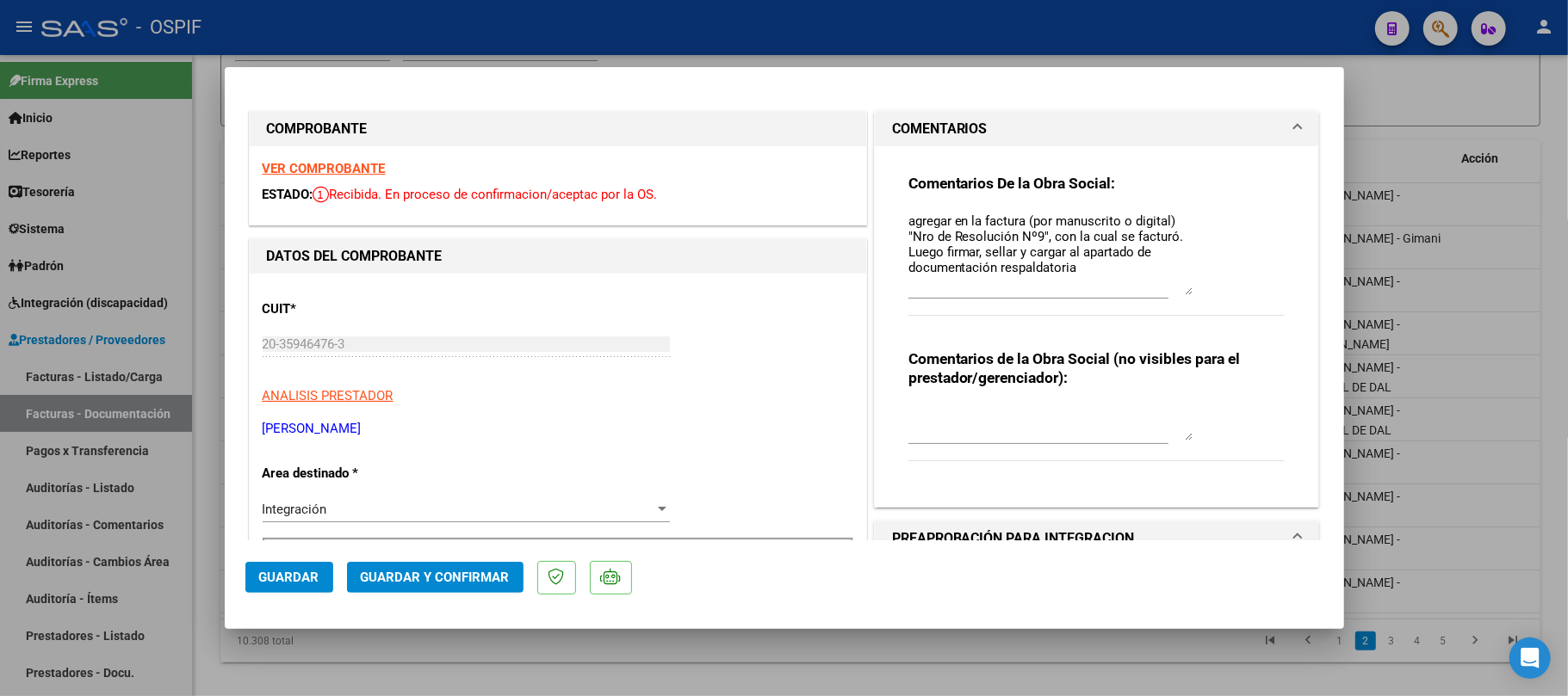
click at [766, 671] on div at bounding box center [784, 348] width 1568 height 696
type input "$ 0,00"
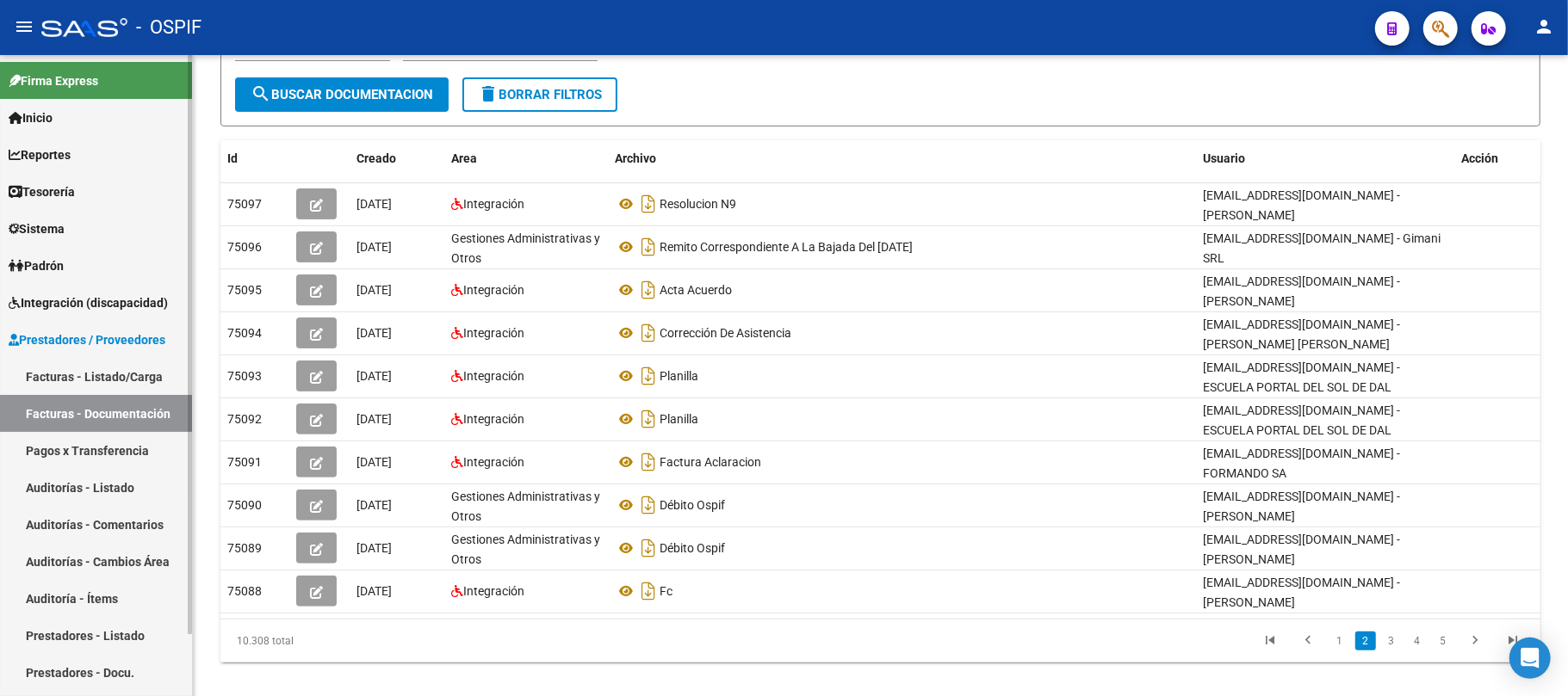
drag, startPoint x: 74, startPoint y: 375, endPoint x: 142, endPoint y: 399, distance: 72.1
click at [76, 375] on link "Facturas - Listado/Carga" at bounding box center [96, 376] width 192 height 37
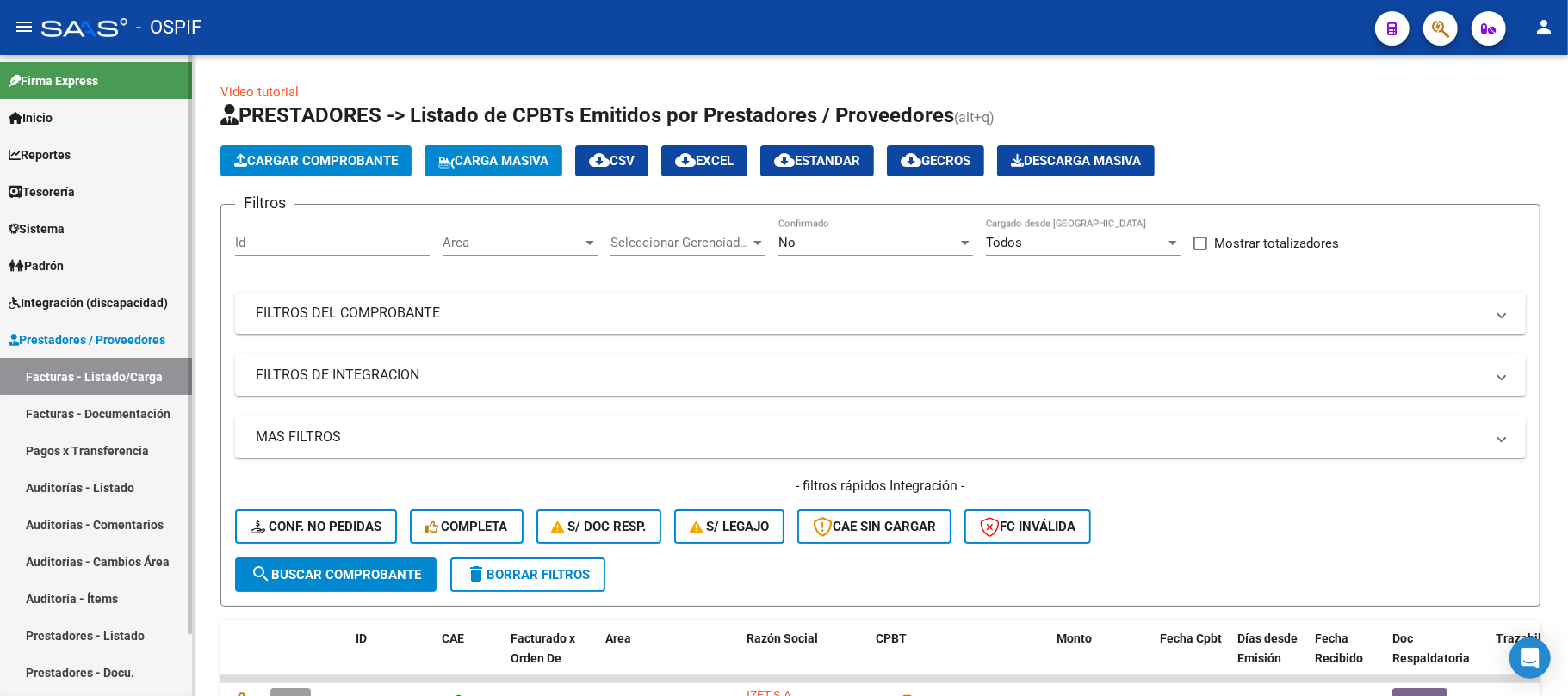
click at [103, 647] on link "Prestadores - Listado" at bounding box center [96, 635] width 192 height 37
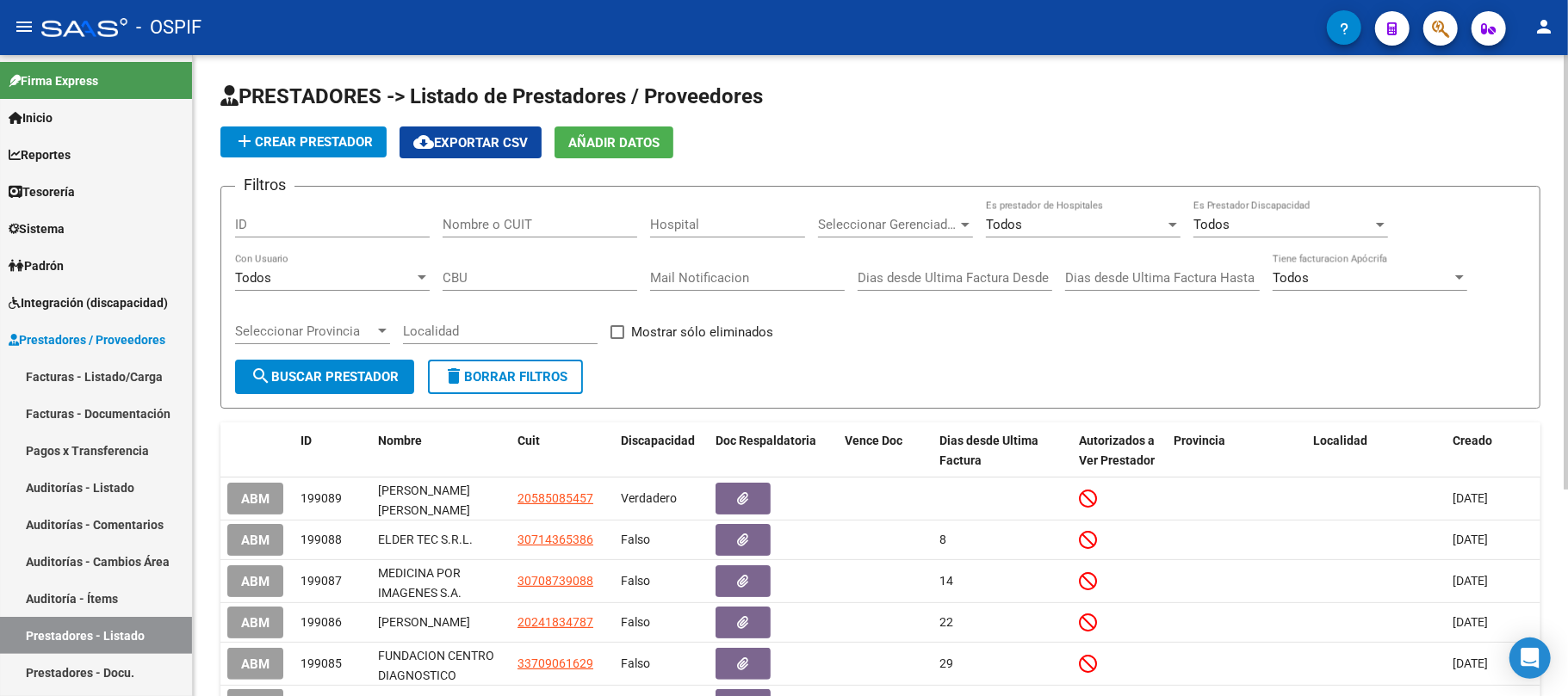
click at [558, 231] on input "Nombre o CUIT" at bounding box center [540, 224] width 195 height 16
paste input "MERLO GABRIELA MERCEDES AMBULANCIAS ESPEZANZA 27251889231"
type input "MERLO GABRIELA MERCEDES AMBULANCIAS ESPEZANZA 27251889231"
click at [372, 377] on span "search Buscar Prestador" at bounding box center [324, 377] width 148 height 16
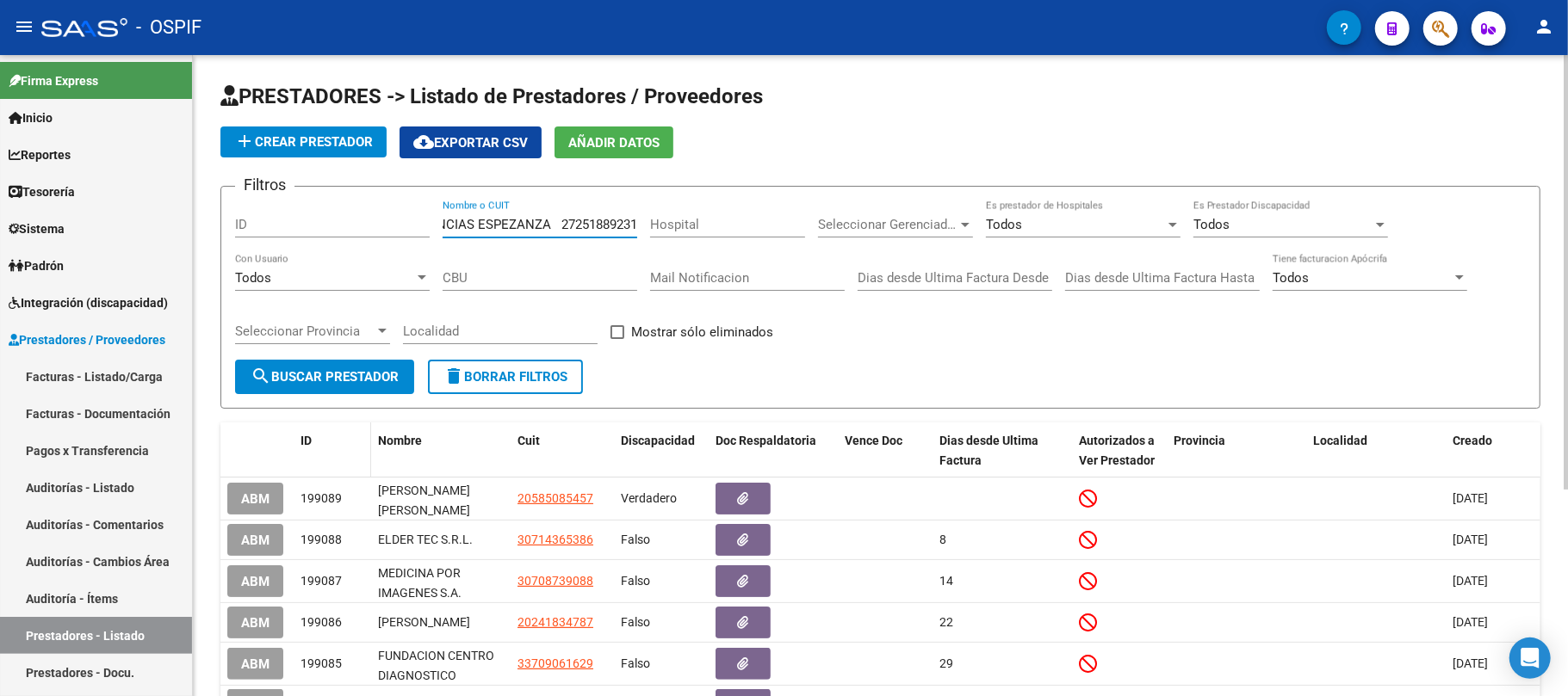
scroll to position [0, 0]
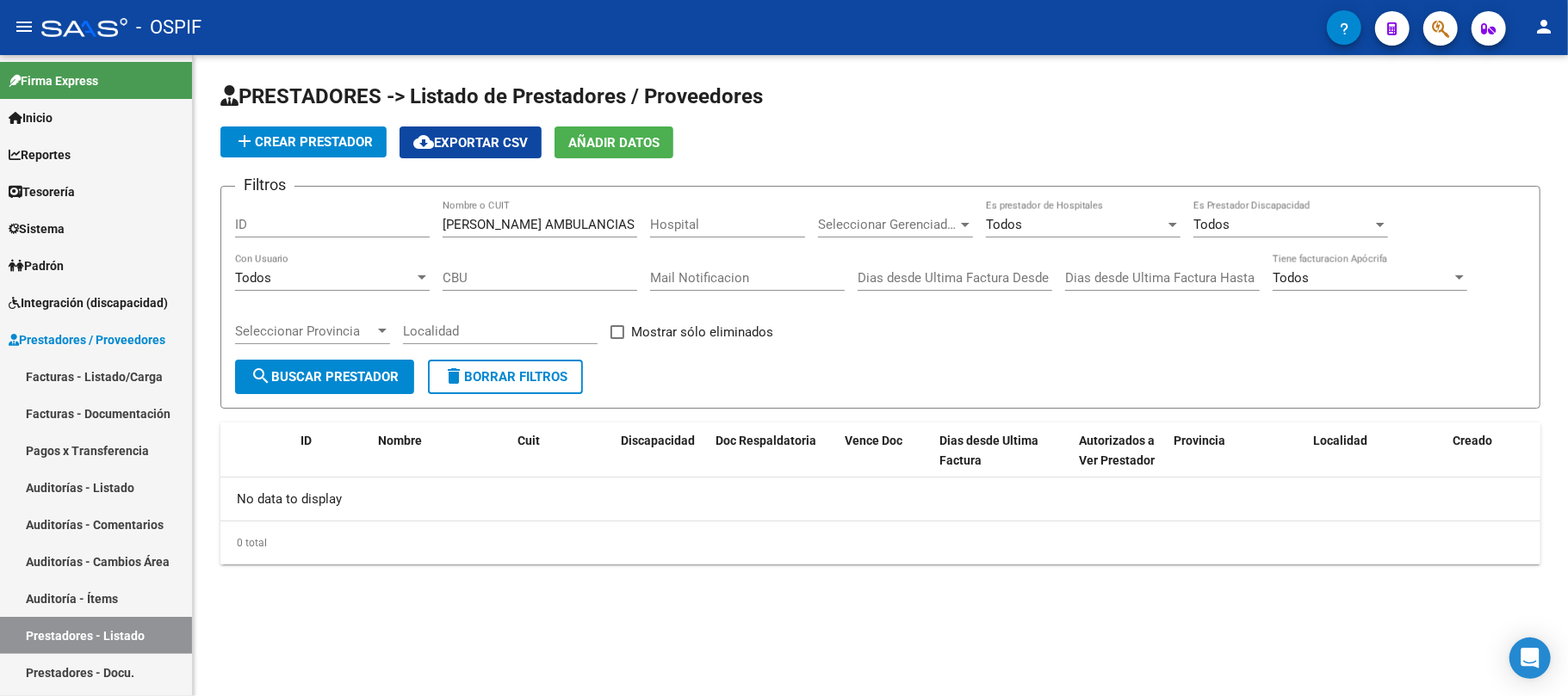
drag, startPoint x: 259, startPoint y: 499, endPoint x: 273, endPoint y: 496, distance: 14.3
click at [262, 496] on div "No data to display" at bounding box center [880, 499] width 1320 height 43
click at [592, 222] on input "MERLO GABRIELA MERCEDES AMBULANCIAS ESPEZANZA 27251889231" at bounding box center [540, 224] width 195 height 16
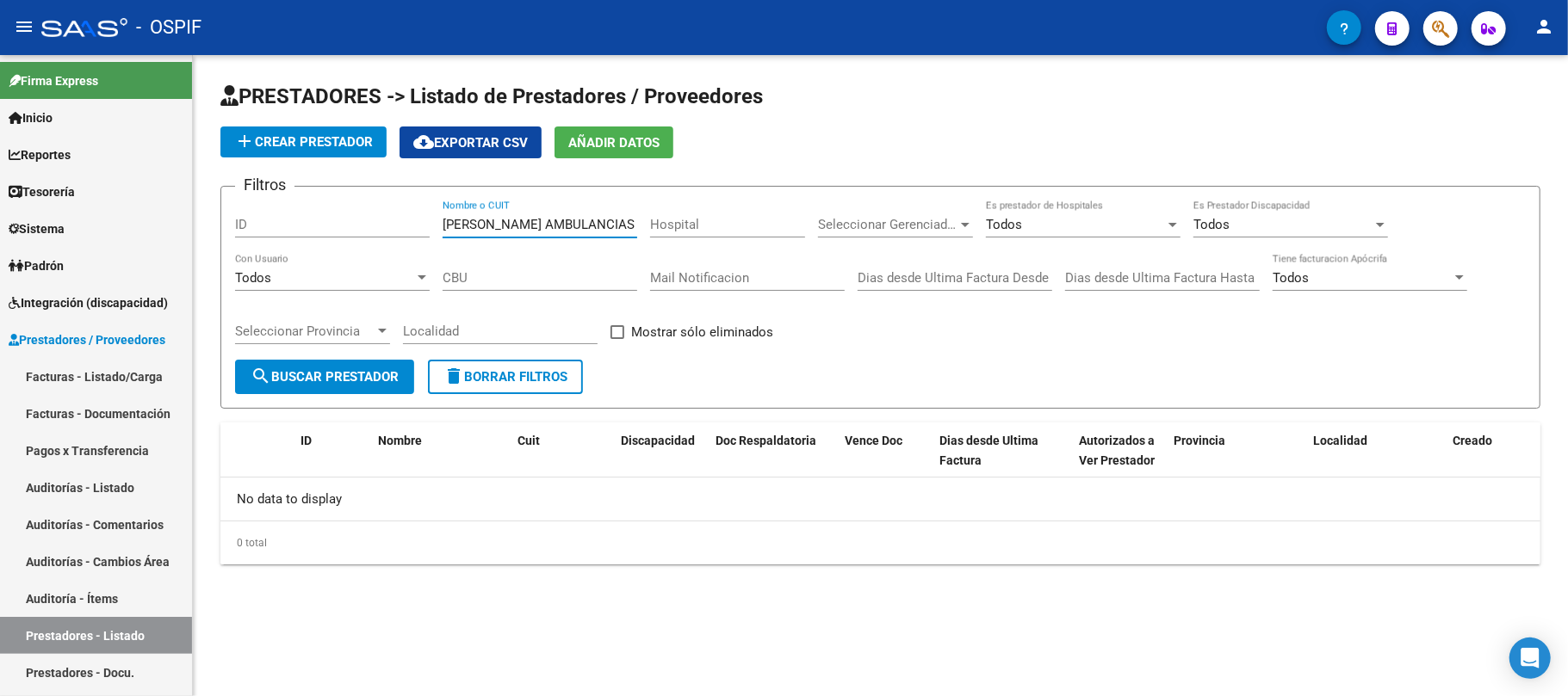
scroll to position [0, 235]
click at [590, 214] on div "MERLO GABRIELA MERCEDES AMBULANCIAS ESPEZANZA 27251889231 Nombre o CUIT" at bounding box center [540, 218] width 195 height 37
click at [580, 228] on input "MERLO GABRIELA MERCEDES AMBULANCIAS ESPEZANZA 27251889231" at bounding box center [540, 224] width 195 height 16
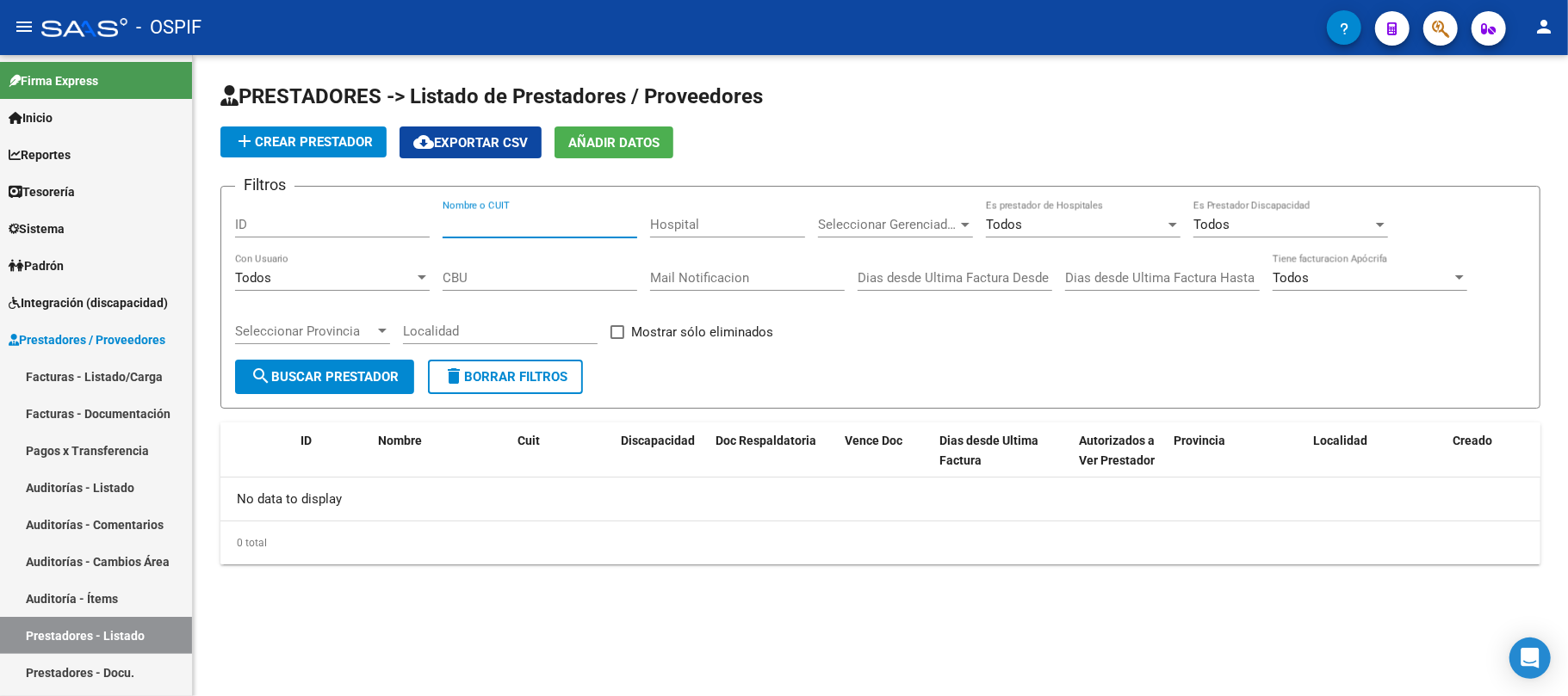
scroll to position [0, 0]
paste input "MERLO GABRIELA MERCEDES AMBULANCIAS ESPEZANZA 27251889231"
click at [576, 226] on input "MERLO GABRIELA MERCEDES AMBULANCIAS ESPEZANZA 27251889231" at bounding box center [540, 224] width 195 height 16
drag, startPoint x: 545, startPoint y: 220, endPoint x: 642, endPoint y: 230, distance: 97.5
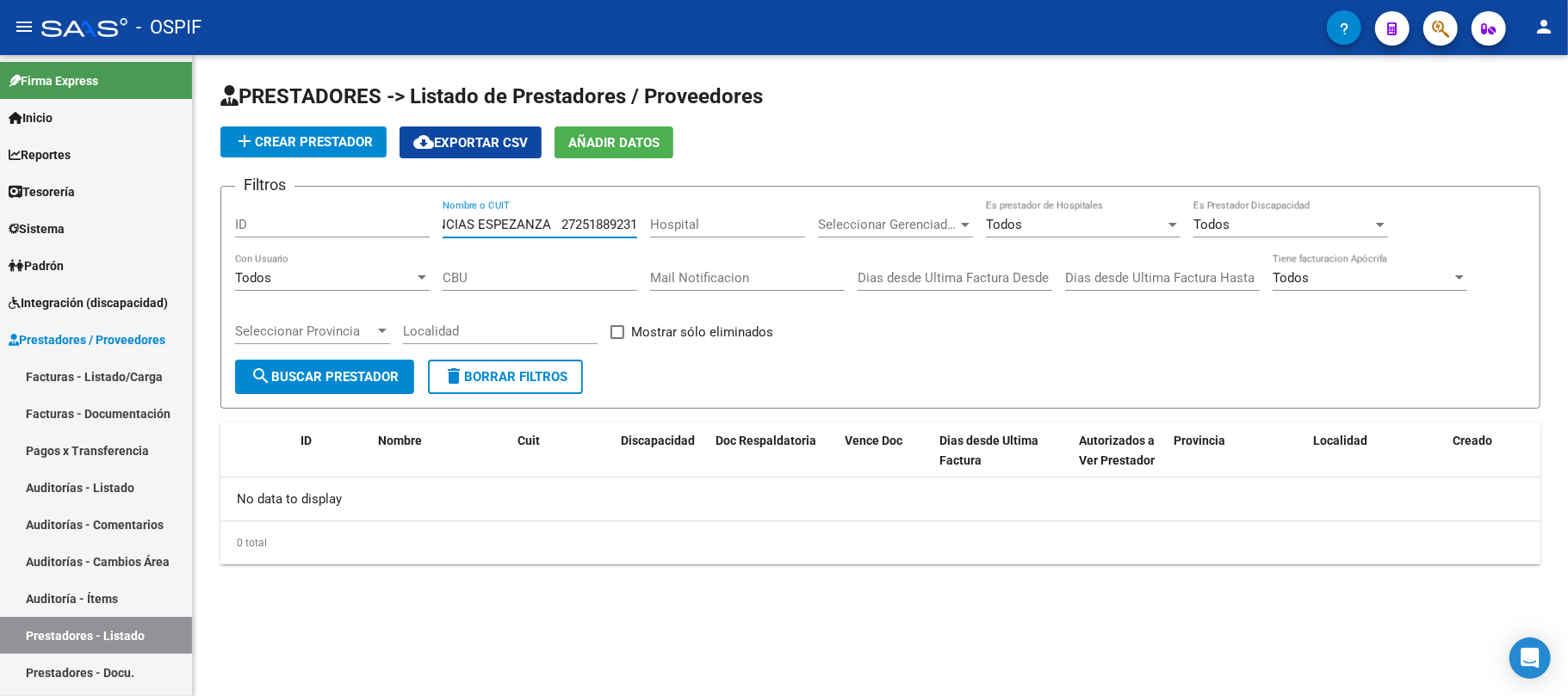
click at [644, 235] on div "Filtros ID MERLO GABRIELA MERCEDES AMBULANCIAS ESPEZANZA 27251889231 Nombre o C…" at bounding box center [880, 280] width 1291 height 159
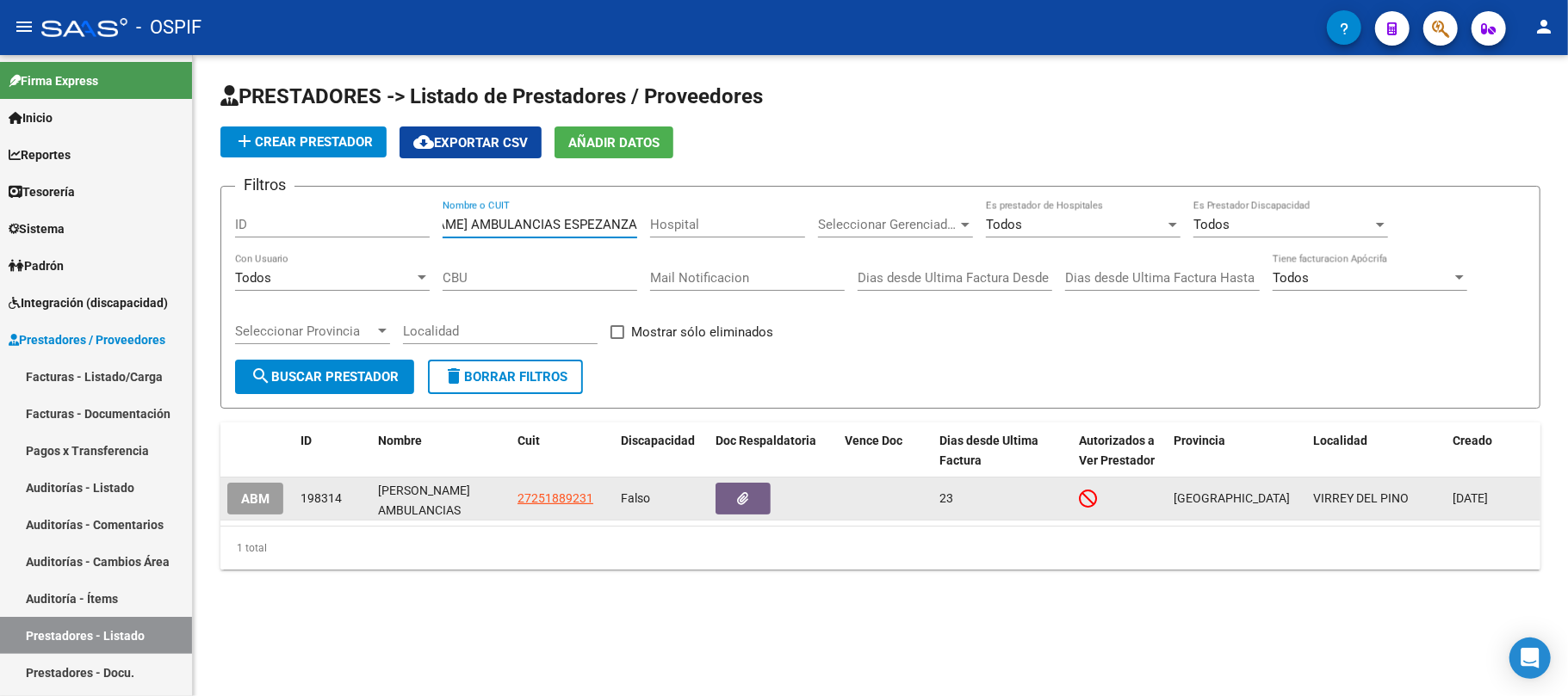
type input "[PERSON_NAME] ESPEZANZA"
click at [274, 507] on button "ABM" at bounding box center [255, 498] width 56 height 32
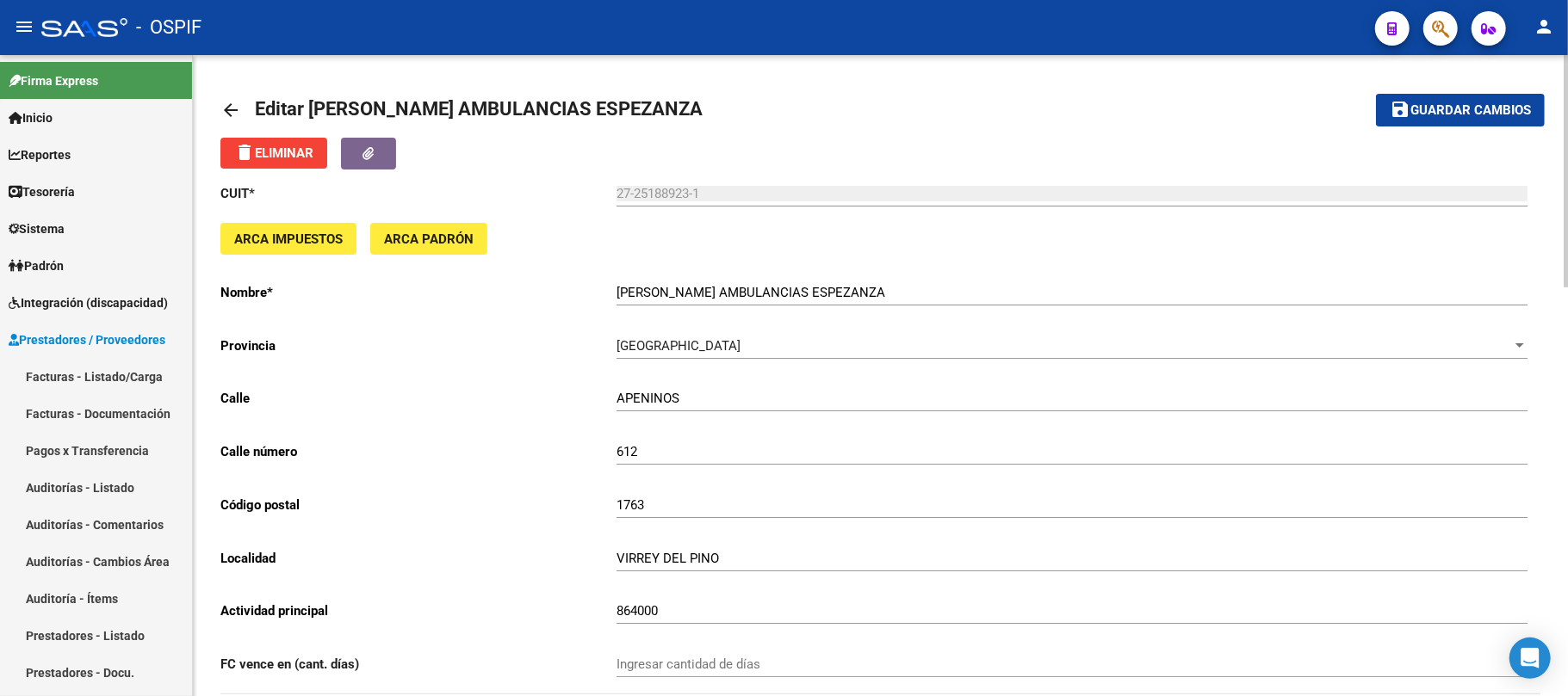
click at [920, 294] on input "[PERSON_NAME] ESPEZANZA" at bounding box center [1072, 292] width 911 height 16
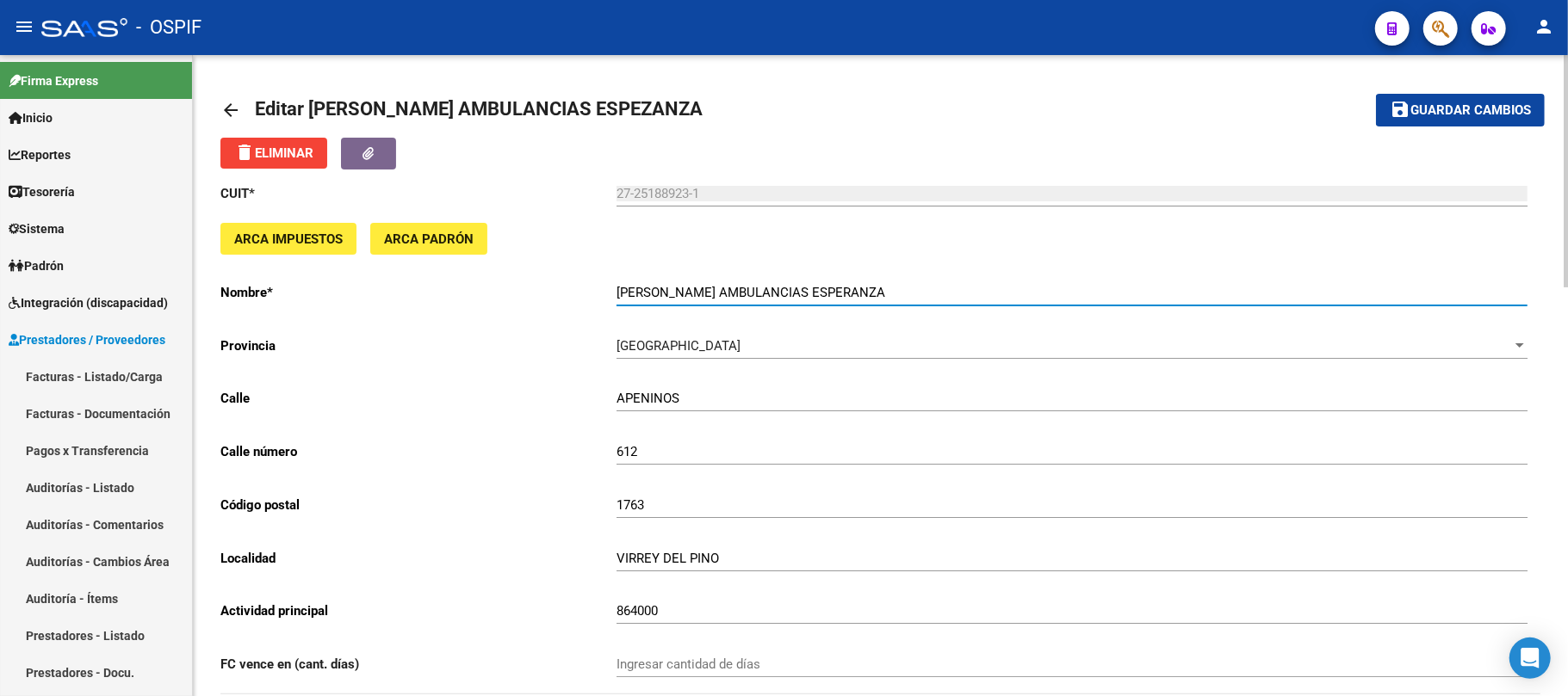
type input "MERLO GABRIELA MERCEDES AMBULANCIAS ESPERANZA"
click at [1384, 124] on button "save Guardar cambios" at bounding box center [1460, 110] width 169 height 32
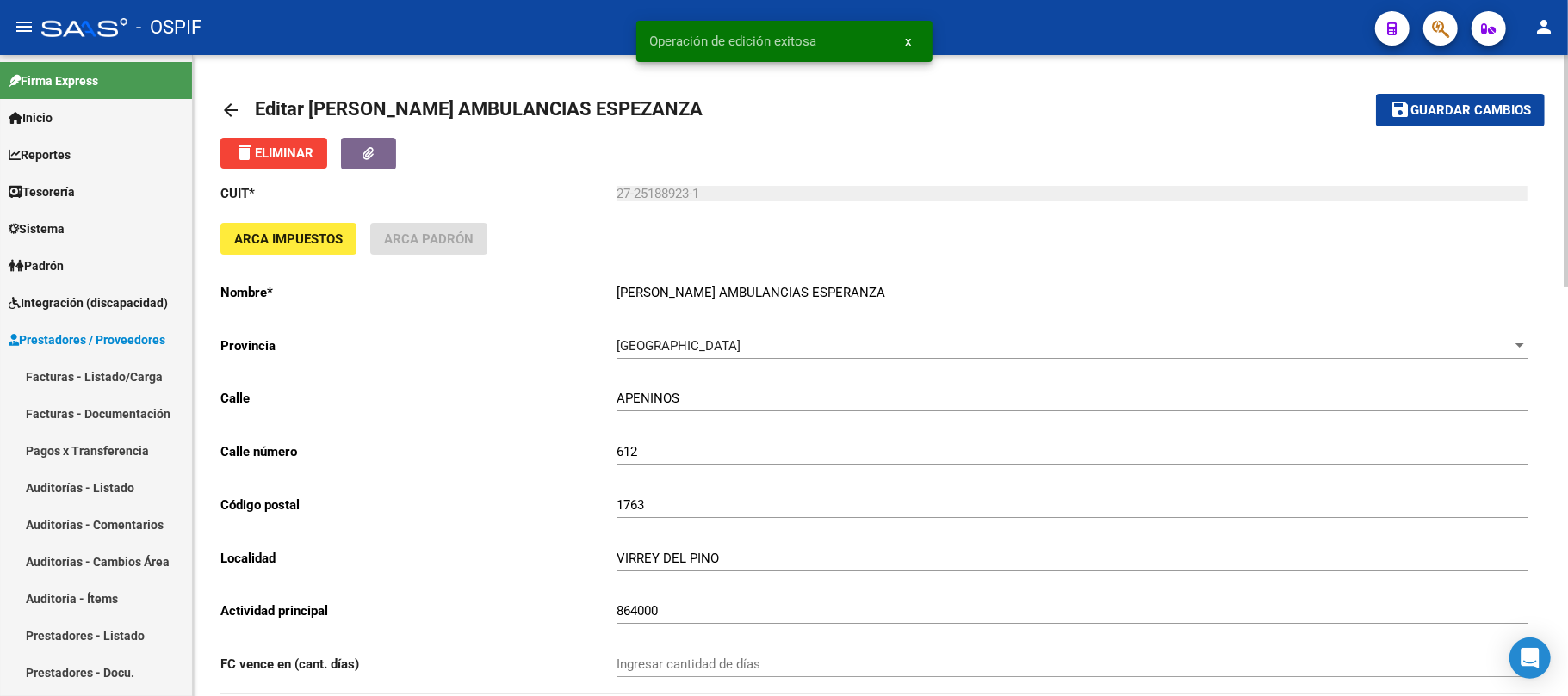
click at [78, 376] on link "Facturas - Listado/Carga" at bounding box center [96, 376] width 192 height 37
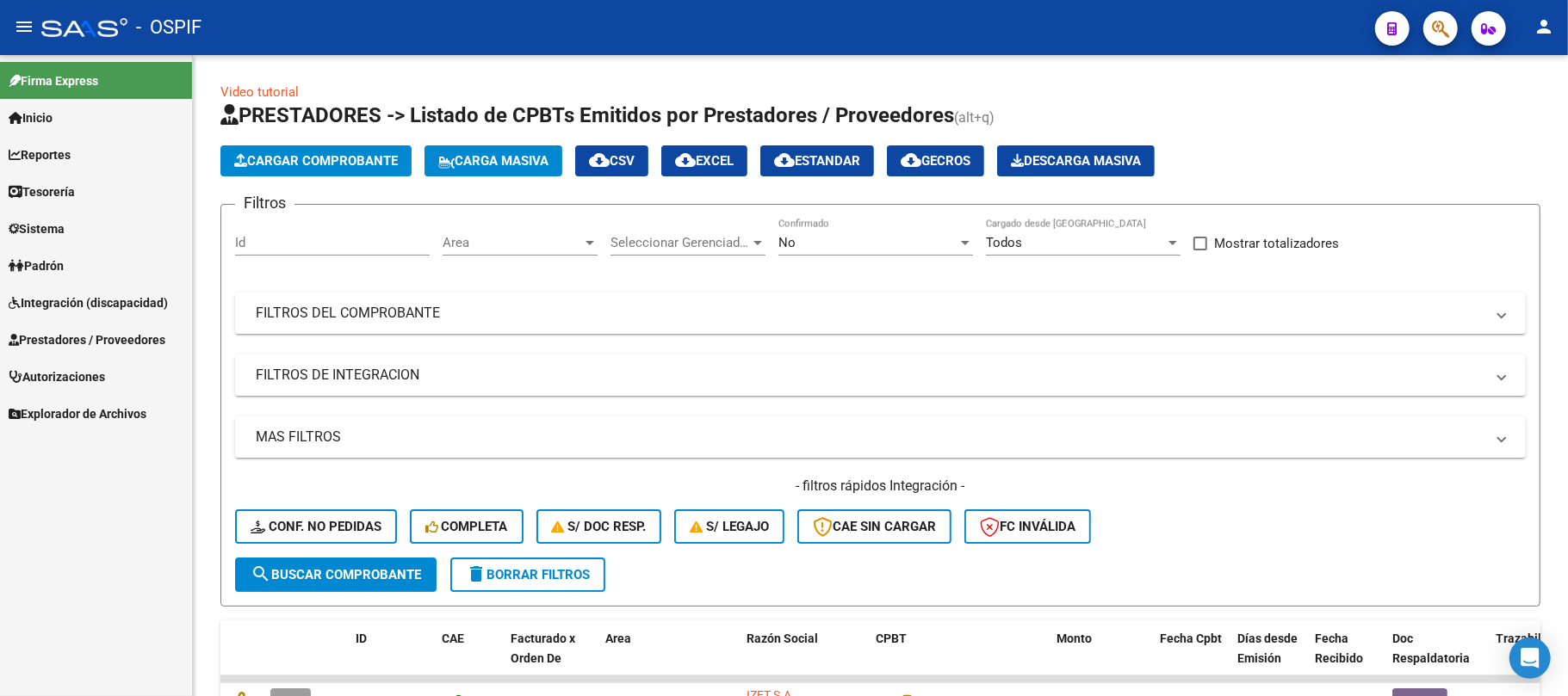
click at [84, 307] on span "Integración (discapacidad)" at bounding box center [88, 303] width 159 height 19
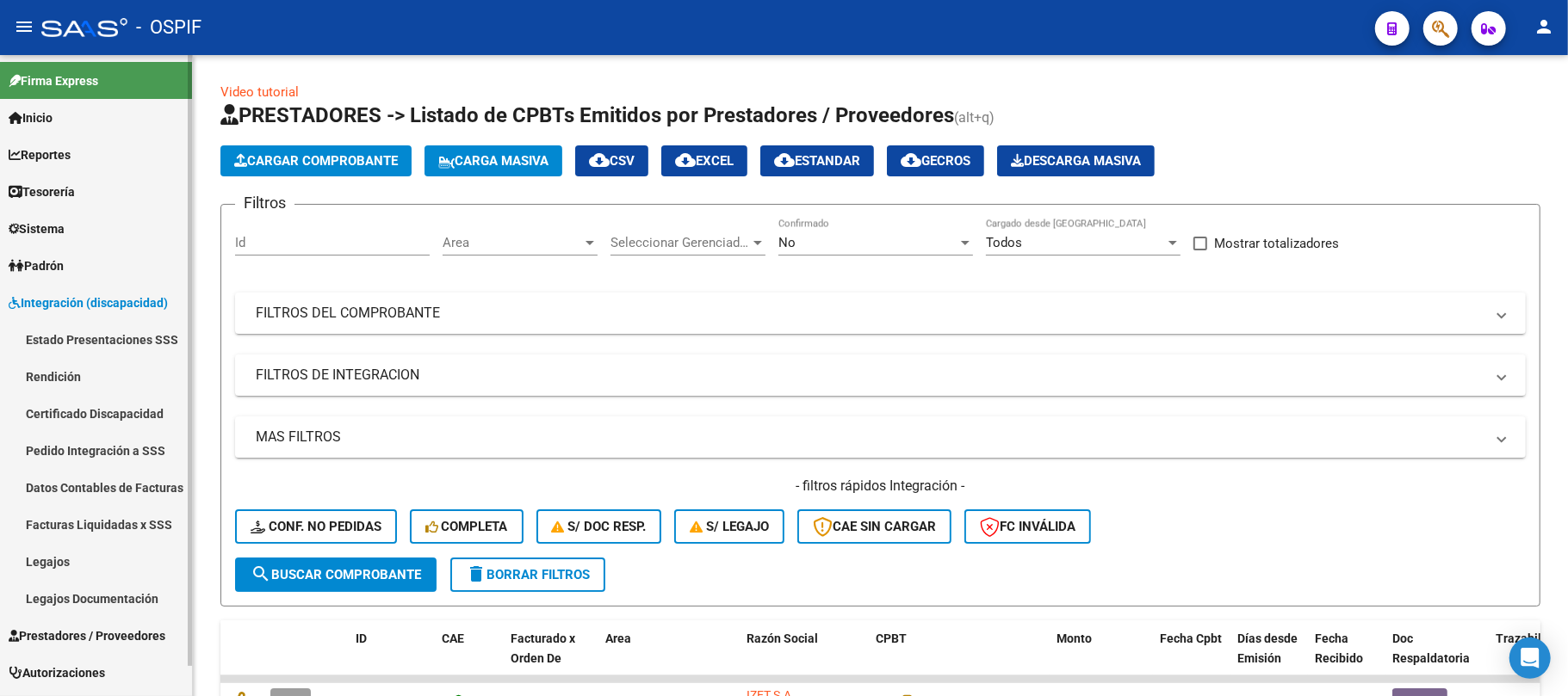
click at [87, 362] on link "Rendición" at bounding box center [96, 376] width 192 height 37
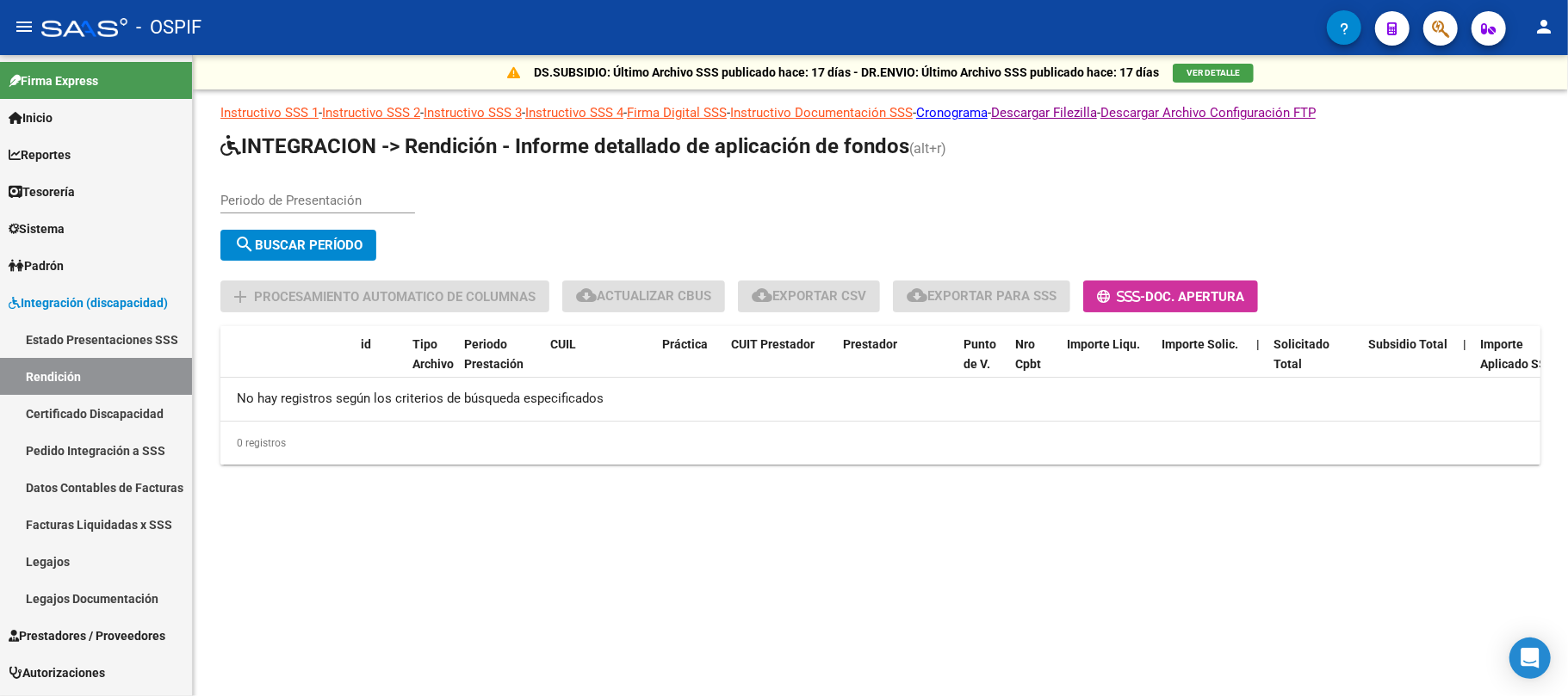
click at [312, 200] on input "Periodo de Presentación" at bounding box center [318, 200] width 195 height 16
type input "202501"
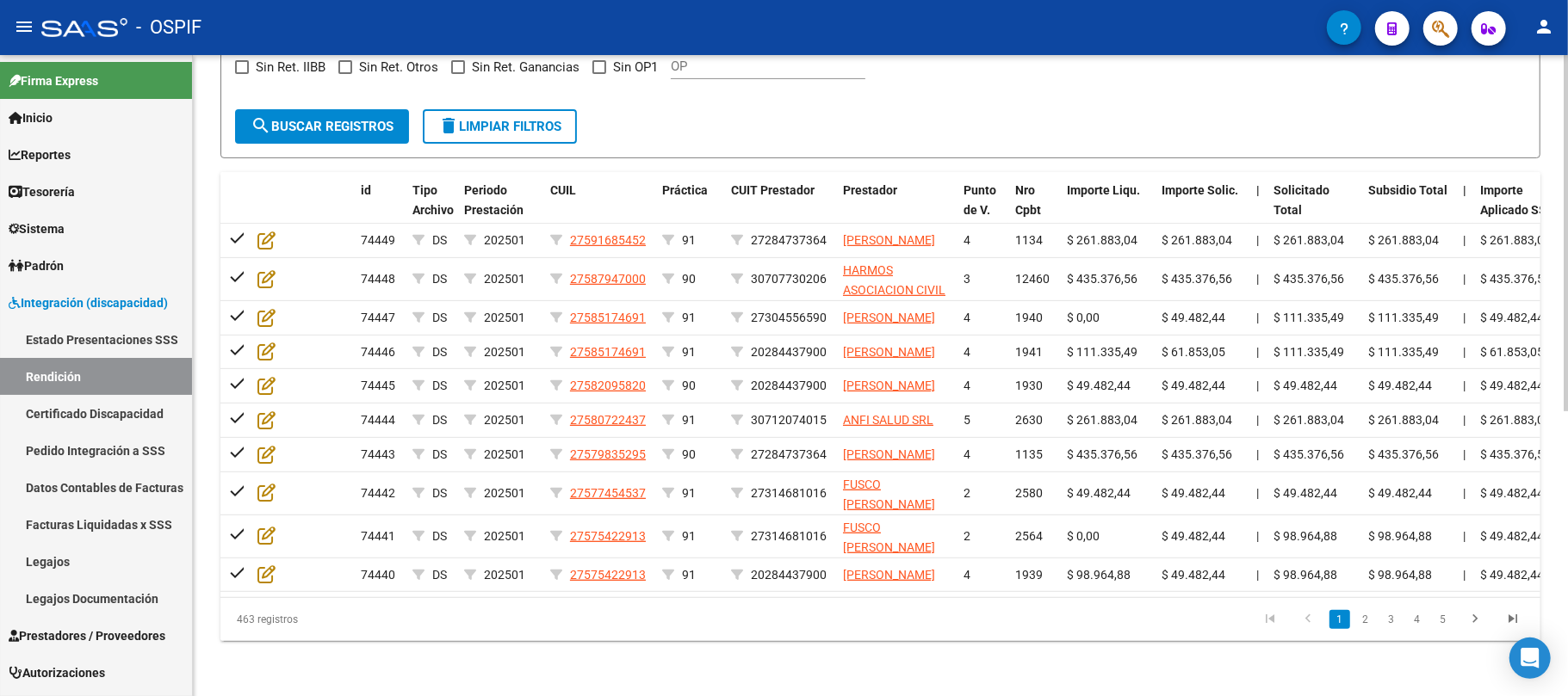
click at [253, 621] on div "463 registros" at bounding box center [351, 619] width 261 height 43
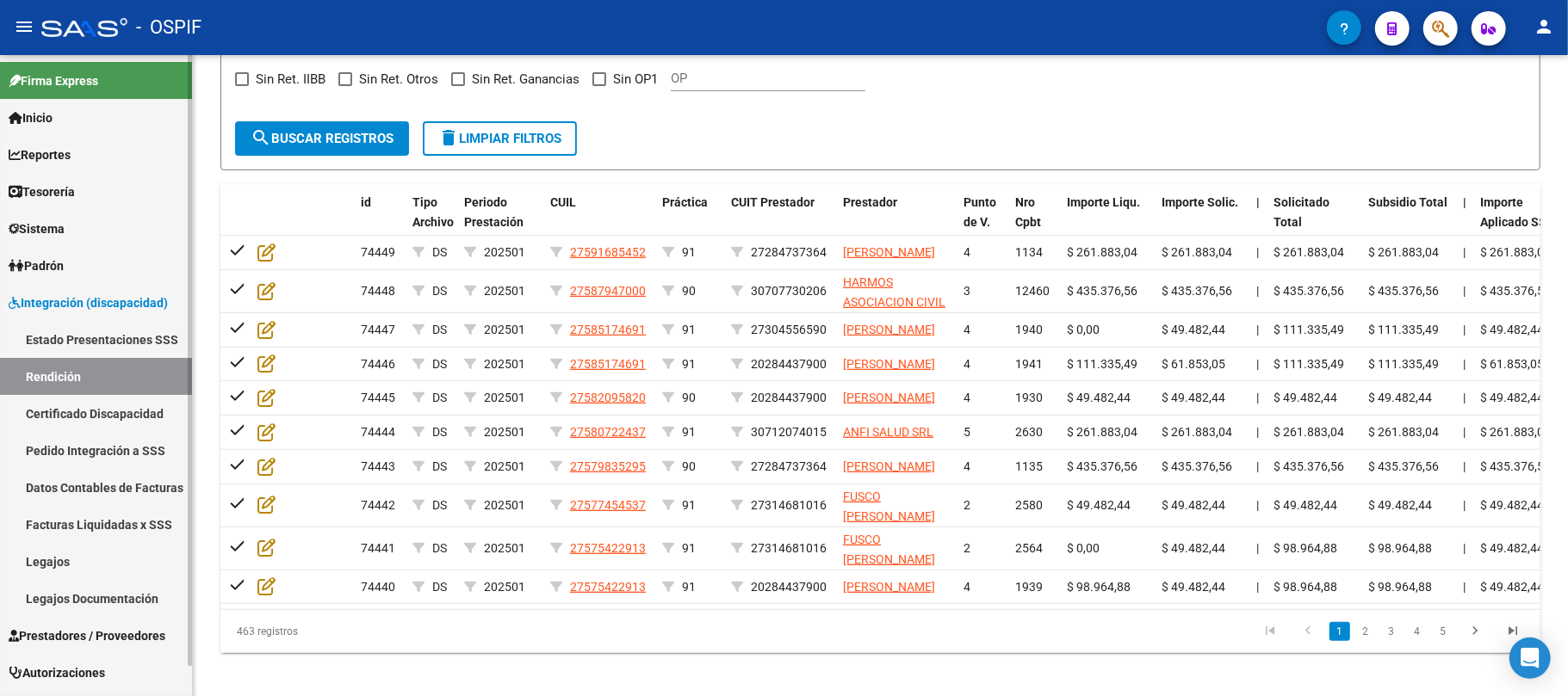
scroll to position [283, 0]
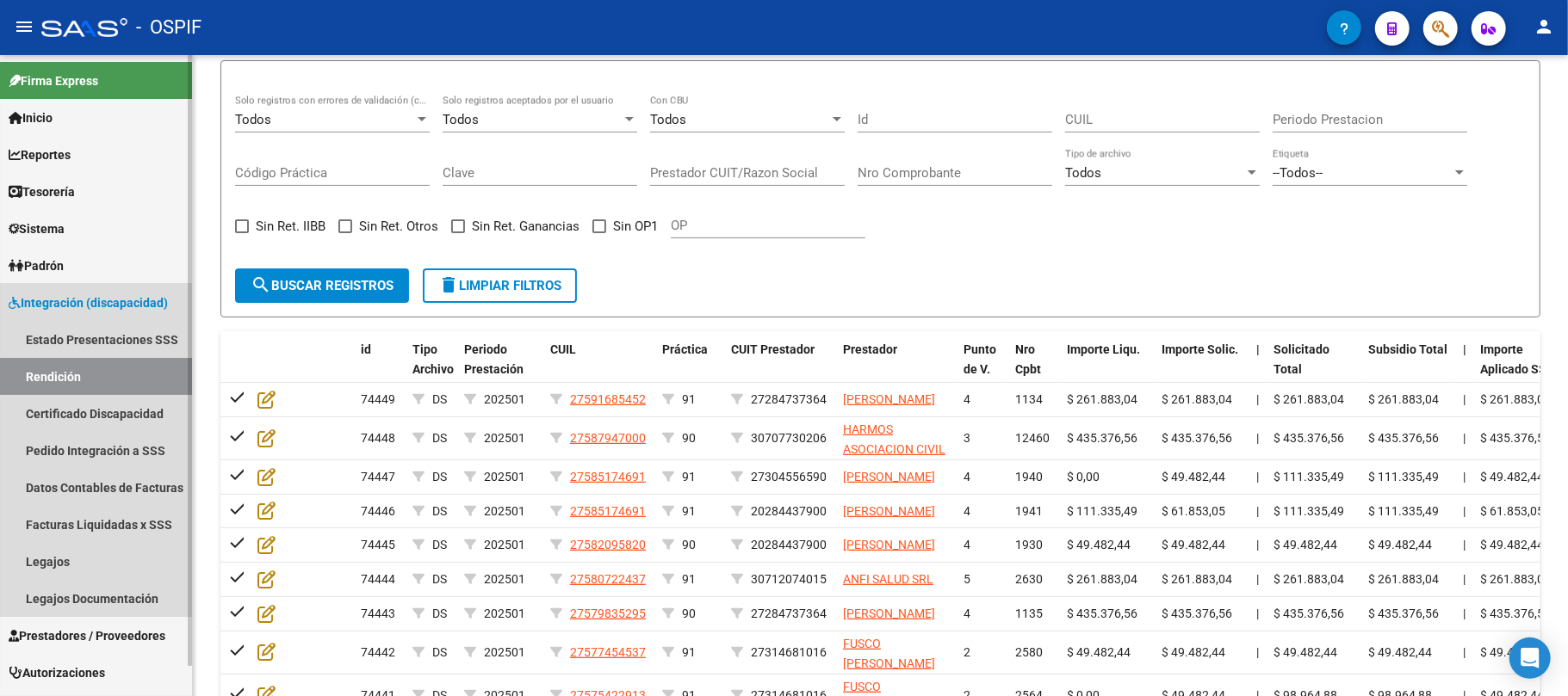
click at [129, 304] on span "Integración (discapacidad)" at bounding box center [88, 303] width 159 height 19
